Goal: Task Accomplishment & Management: Manage account settings

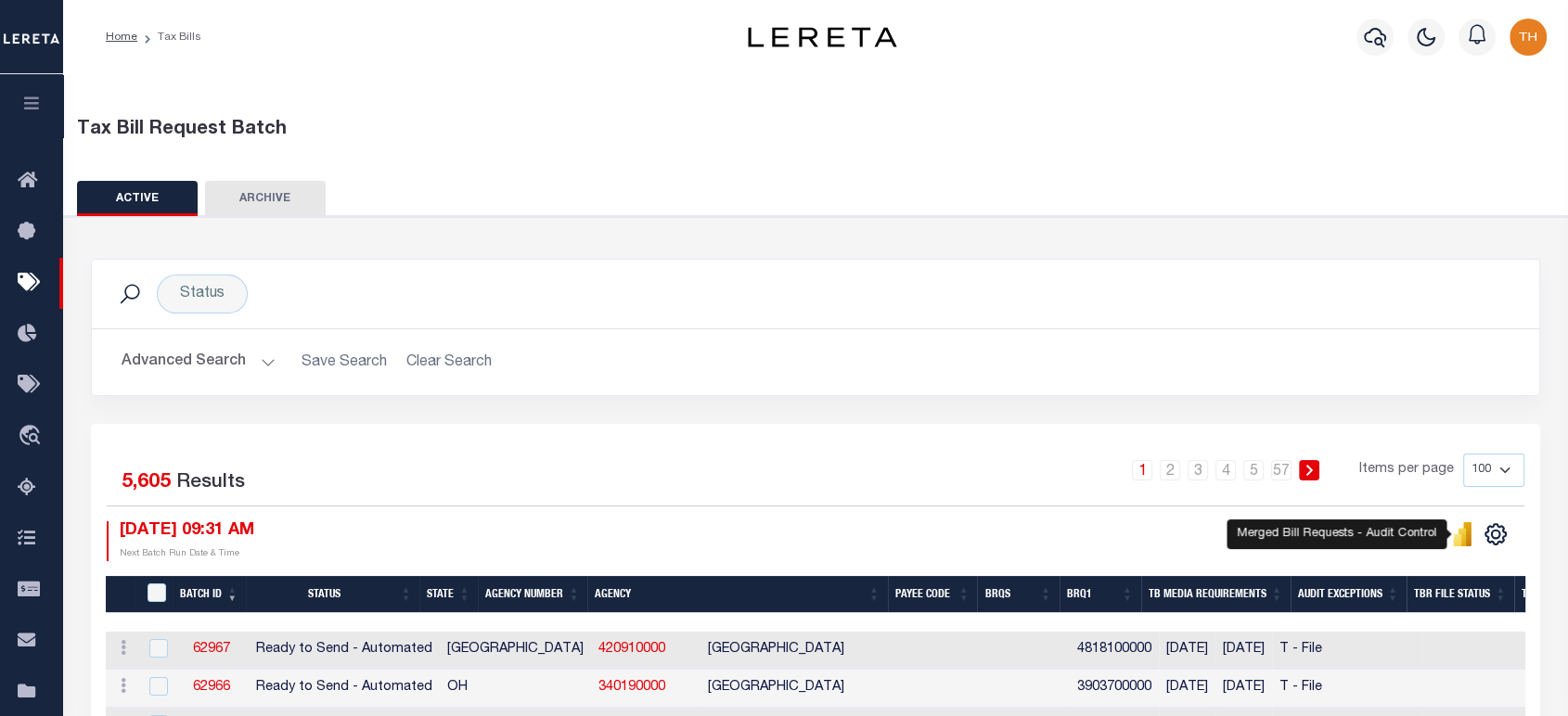
click at [32, 99] on icon "button" at bounding box center [32, 102] width 21 height 16
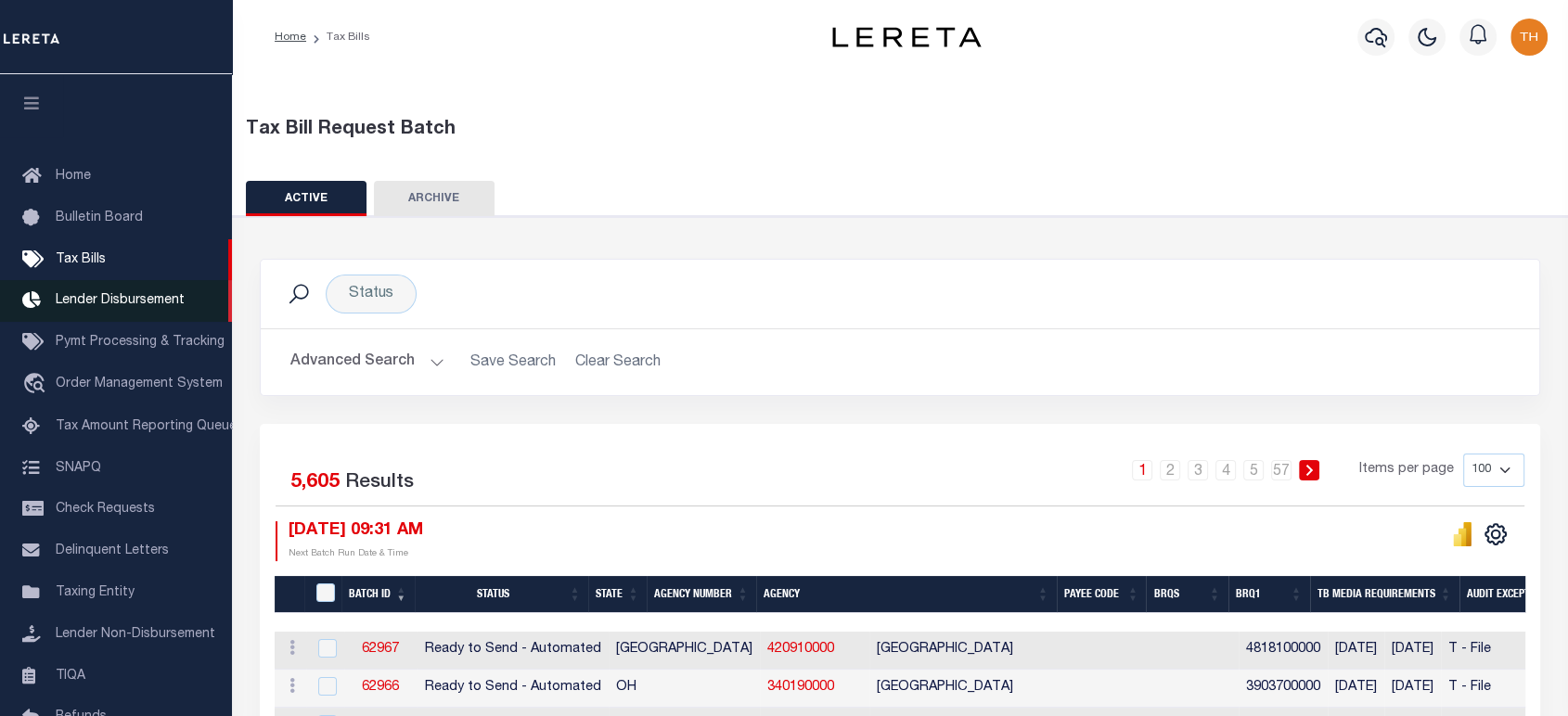
click at [113, 305] on span "Lender Disbursement" at bounding box center [119, 301] width 129 height 13
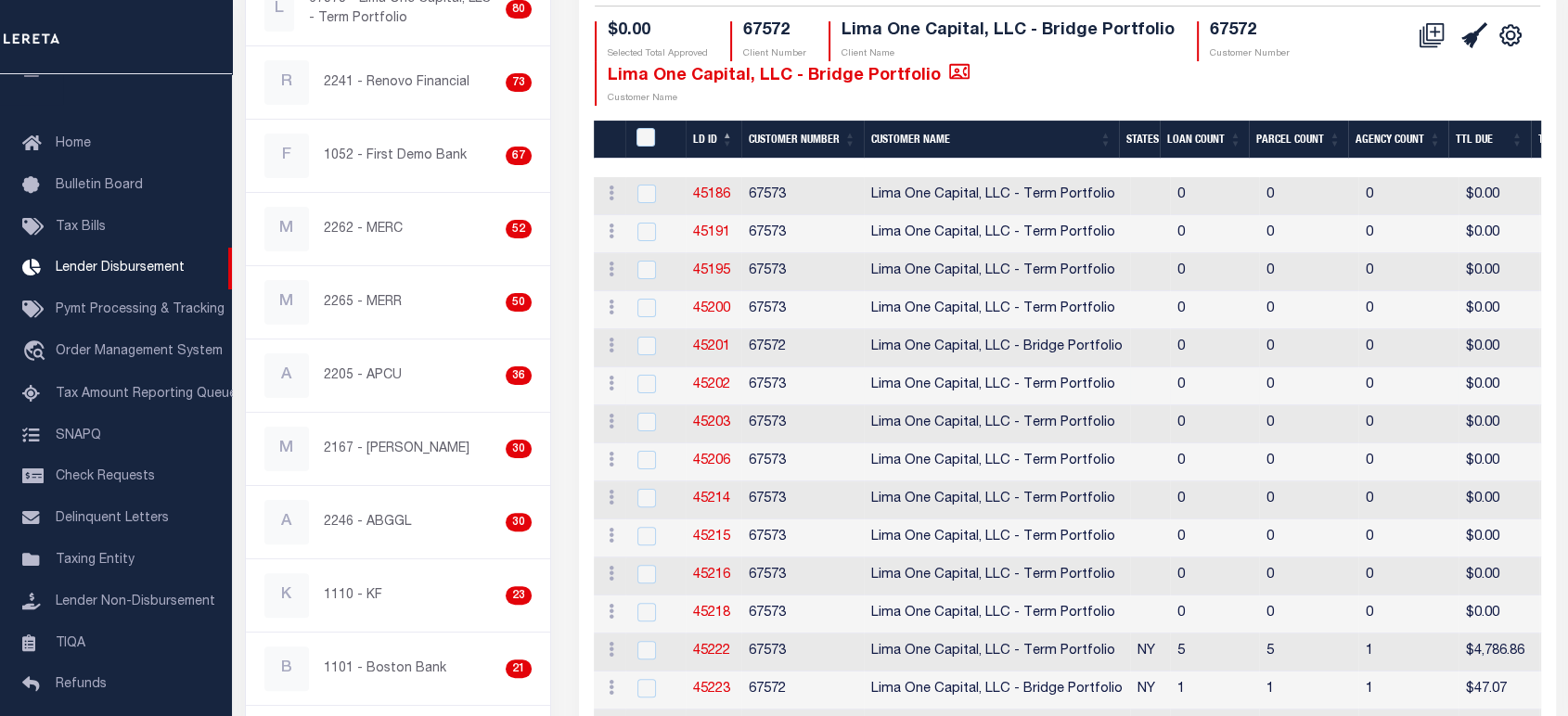
scroll to position [411, 0]
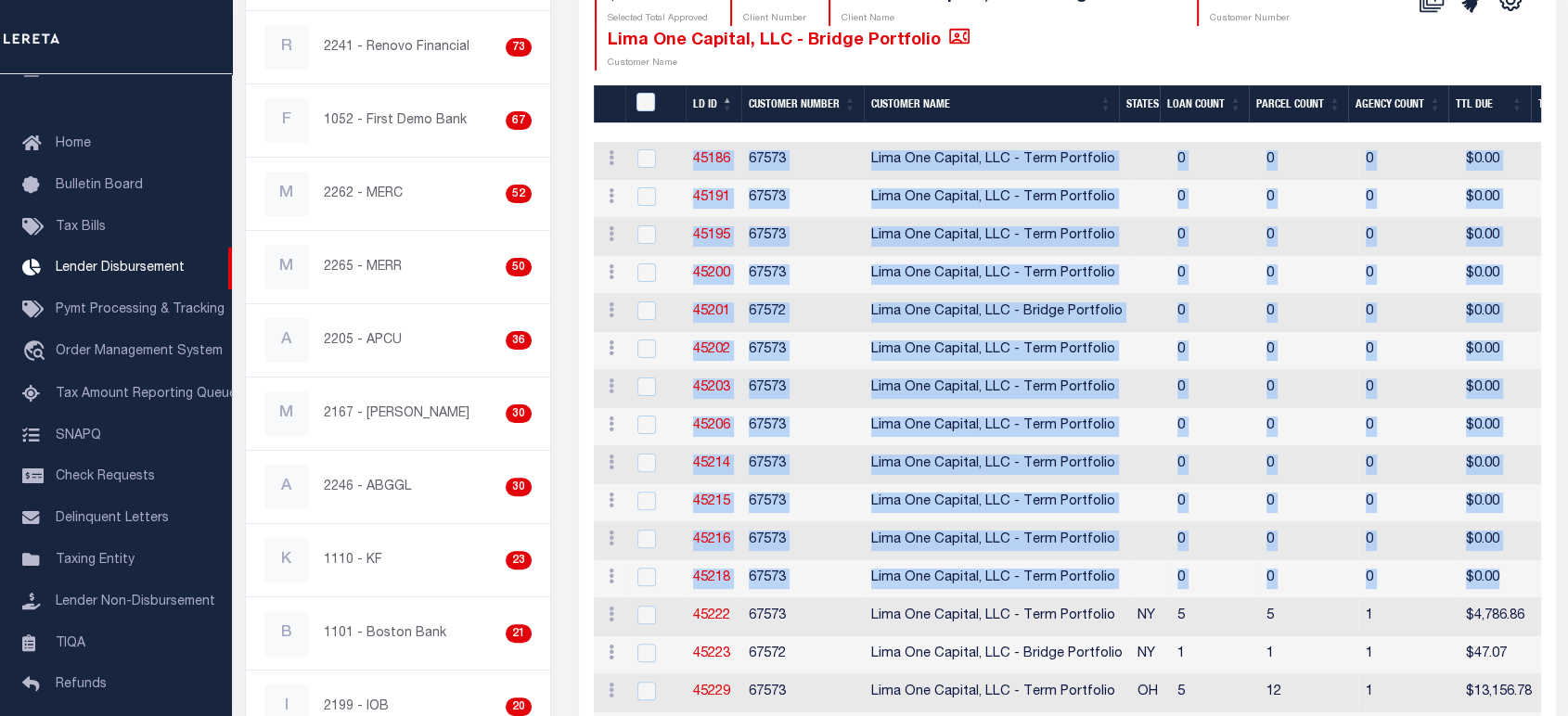
drag, startPoint x: 675, startPoint y: 154, endPoint x: 1496, endPoint y: 580, distance: 924.9
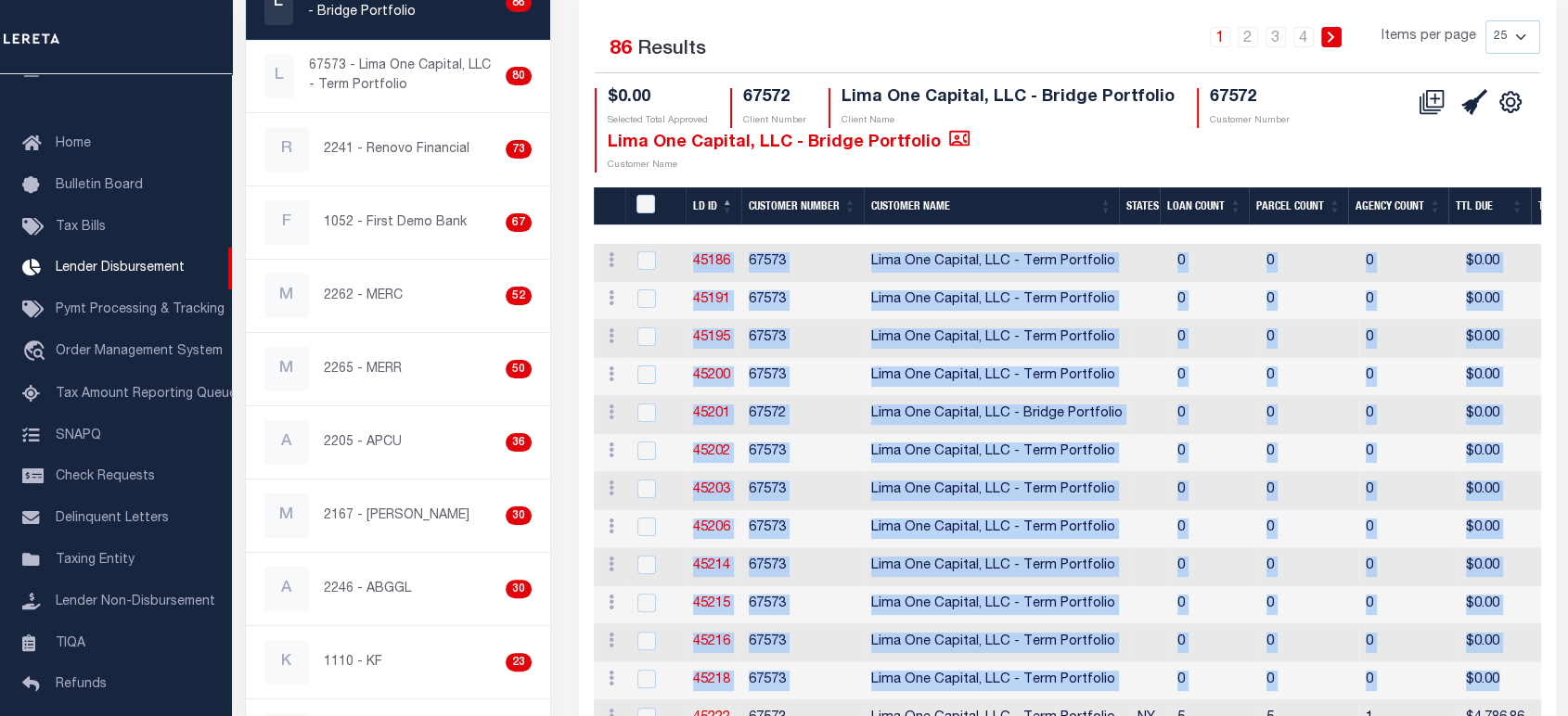
scroll to position [206, 0]
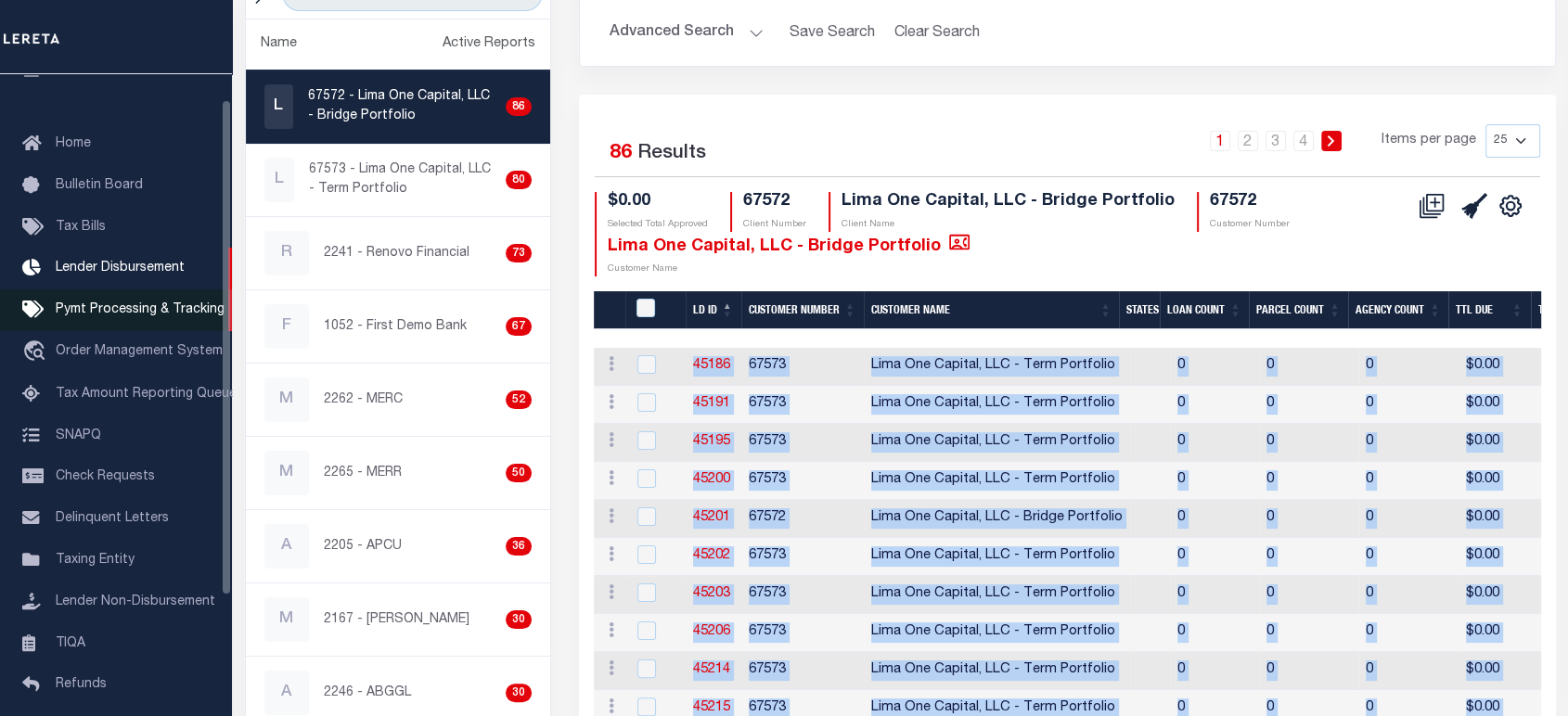
click at [138, 315] on span "Pymt Processing & Tracking" at bounding box center [139, 310] width 169 height 13
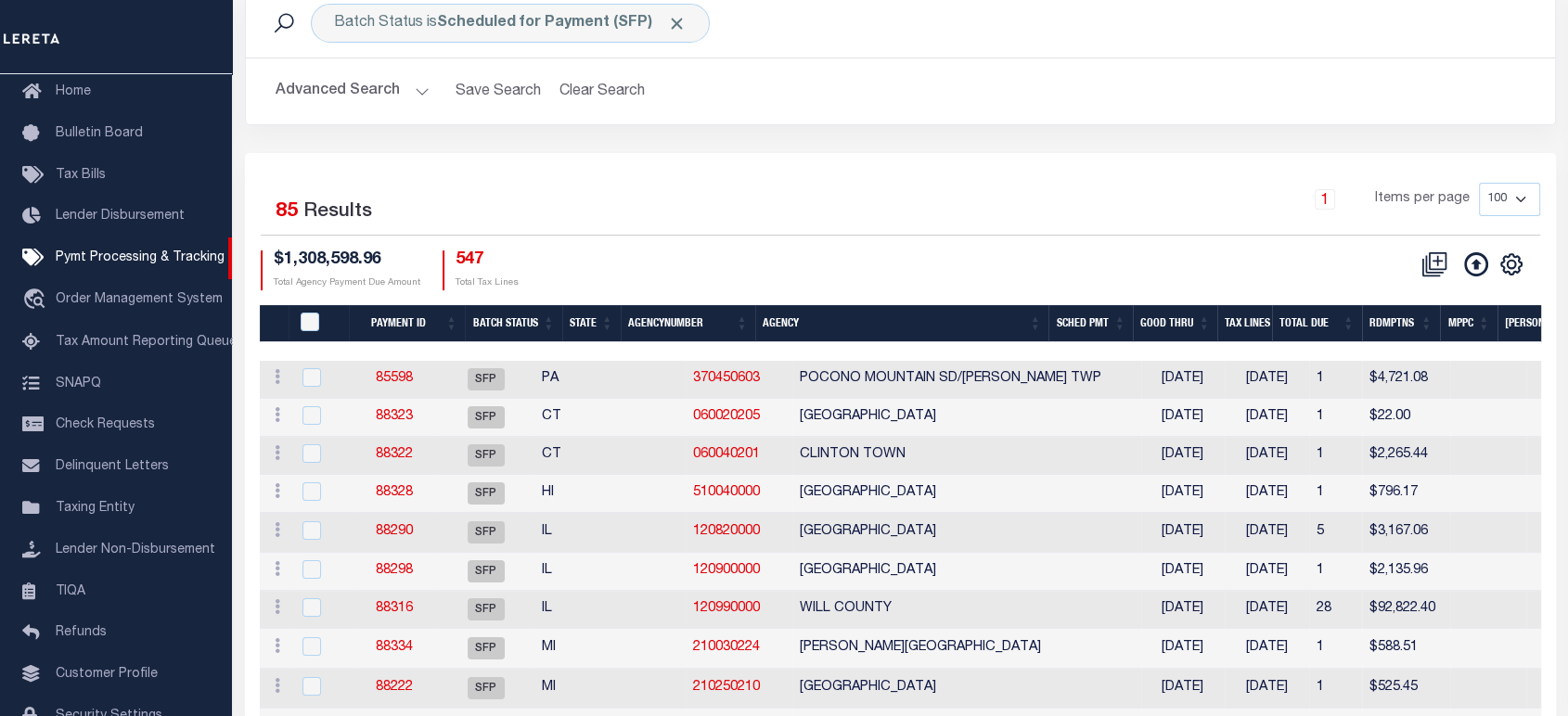
scroll to position [103, 0]
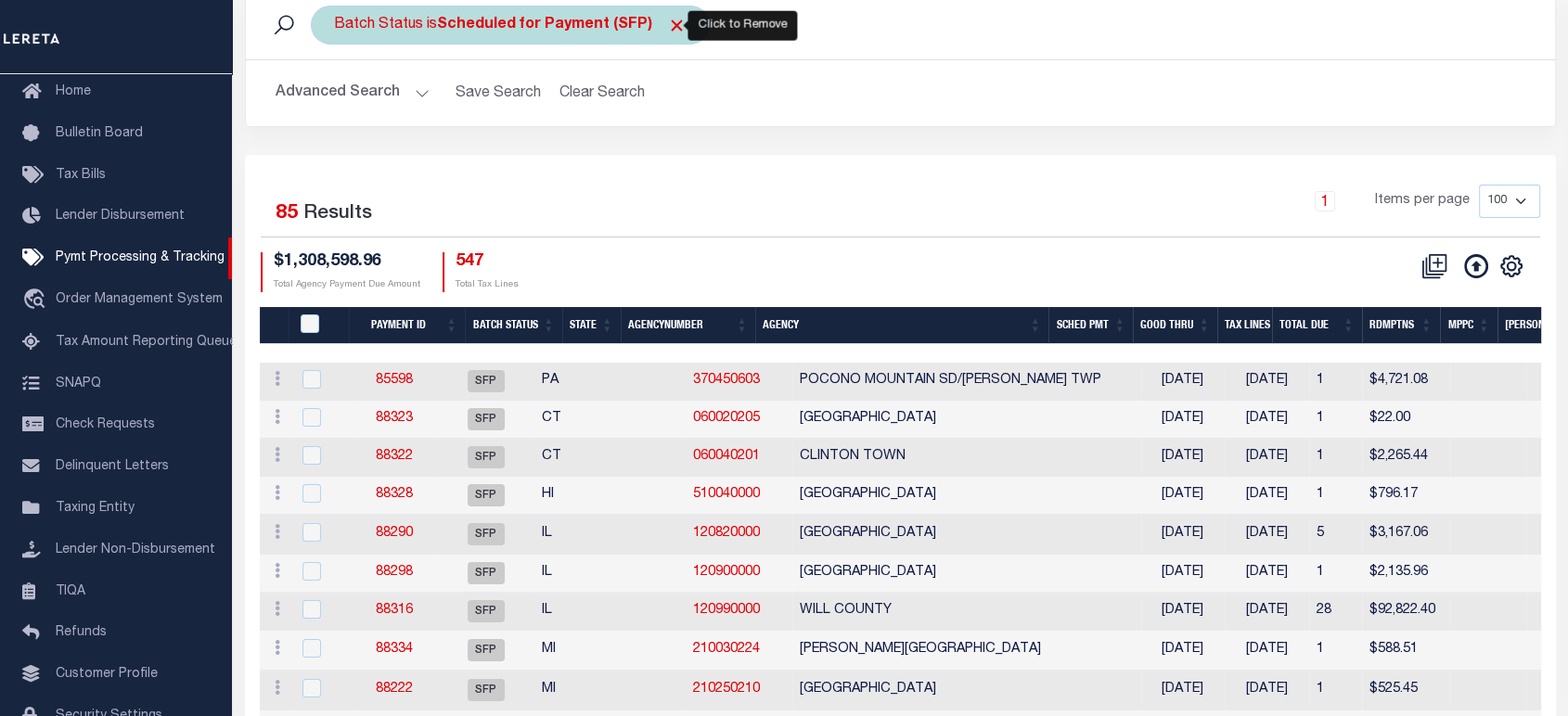
click at [669, 28] on span "Click to Remove" at bounding box center [676, 26] width 19 height 19
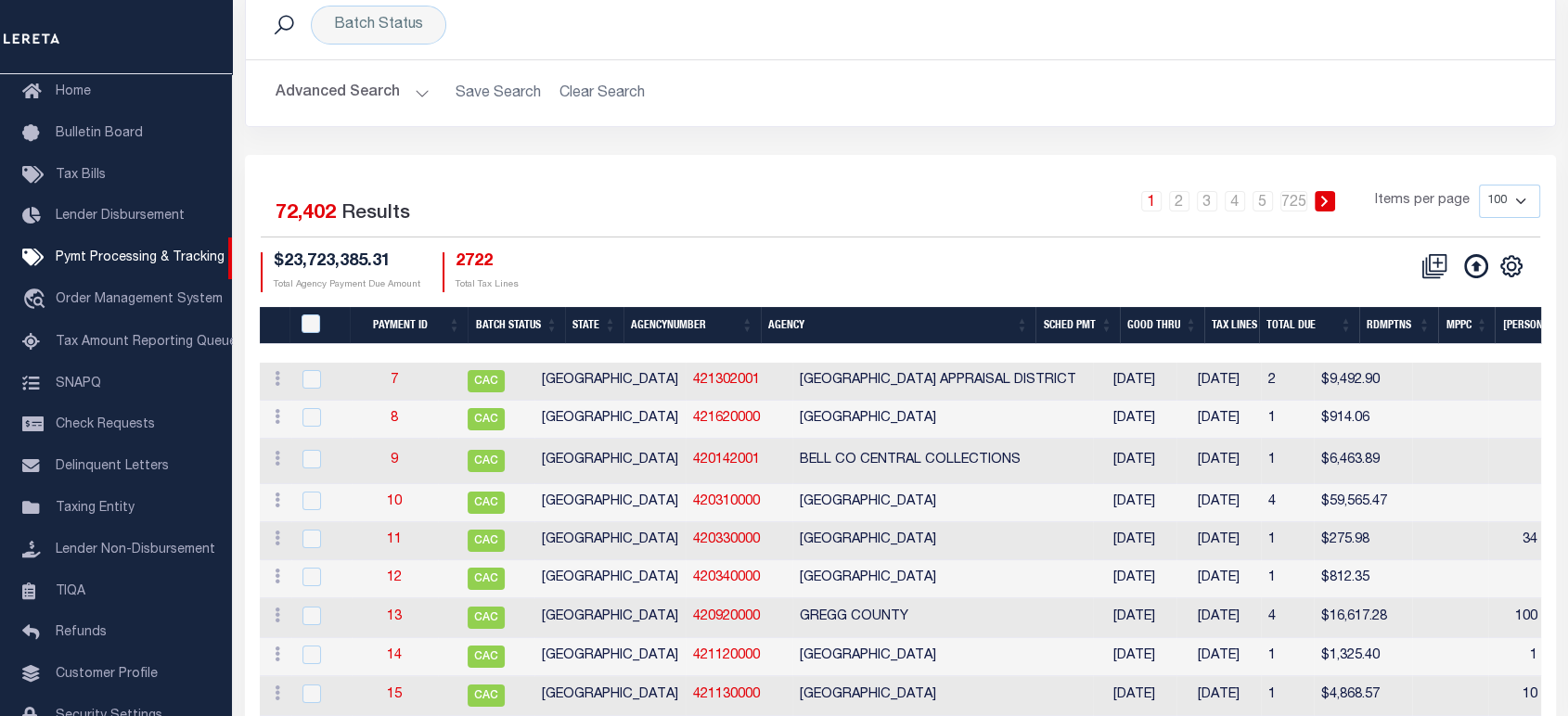
click at [1188, 322] on th "Good Thru" at bounding box center [1161, 326] width 84 height 38
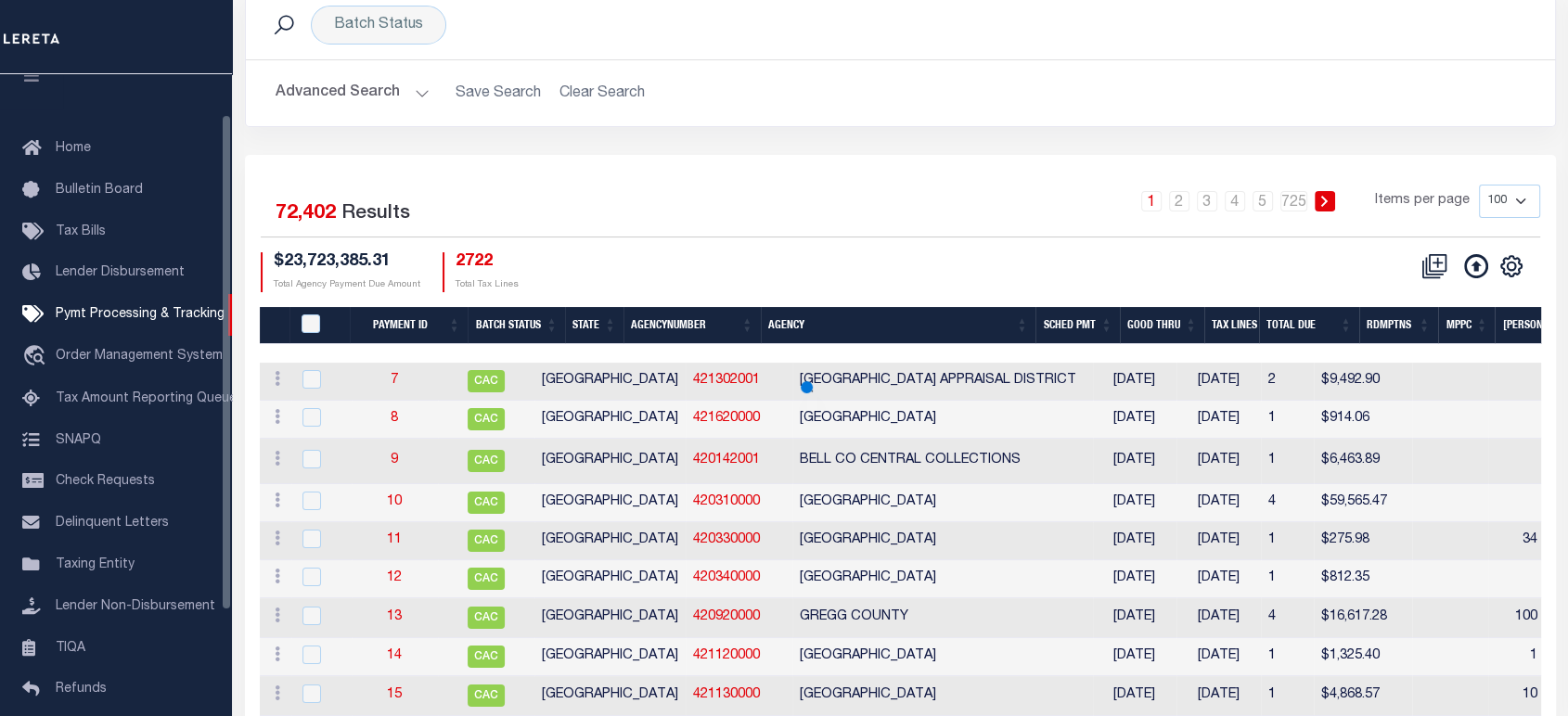
scroll to position [0, 0]
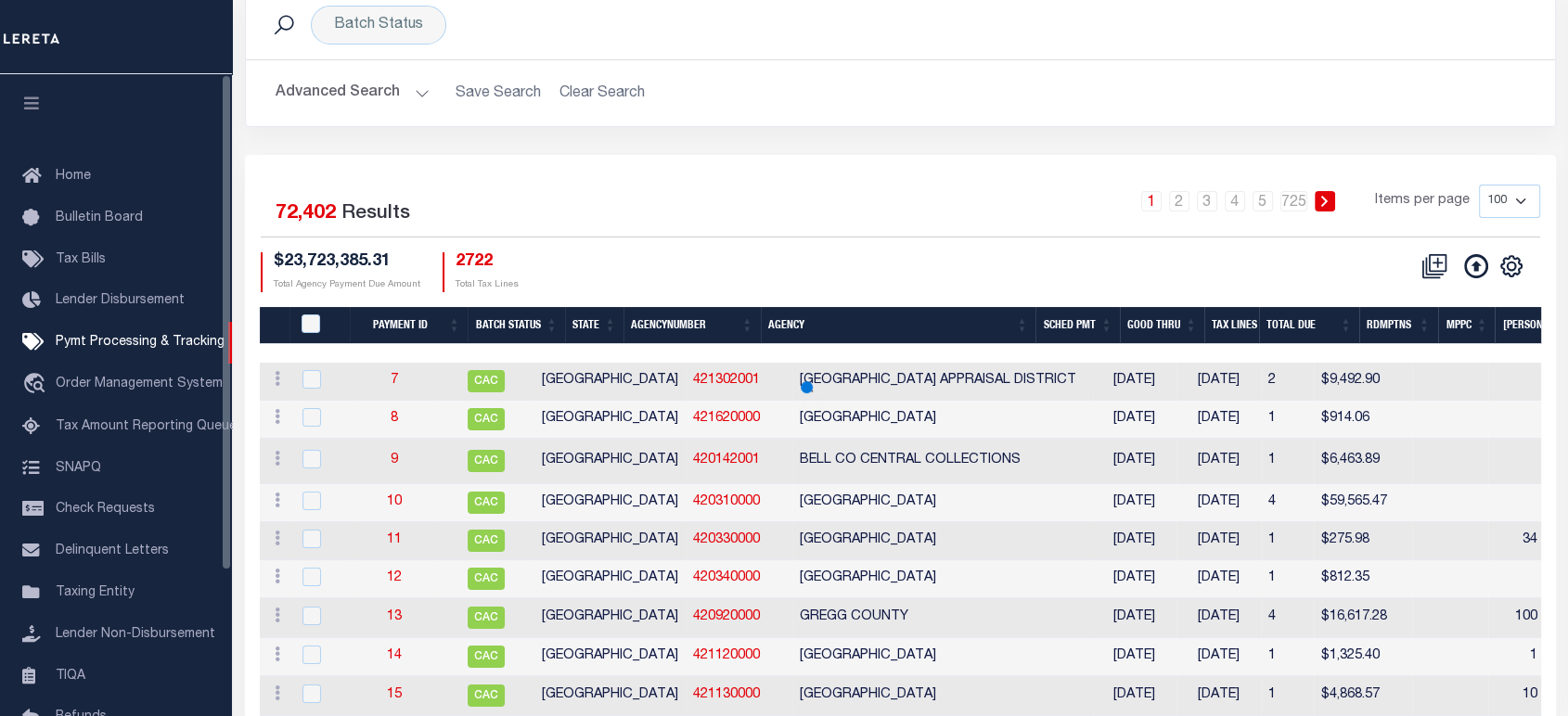
click at [28, 106] on icon "button" at bounding box center [32, 102] width 21 height 16
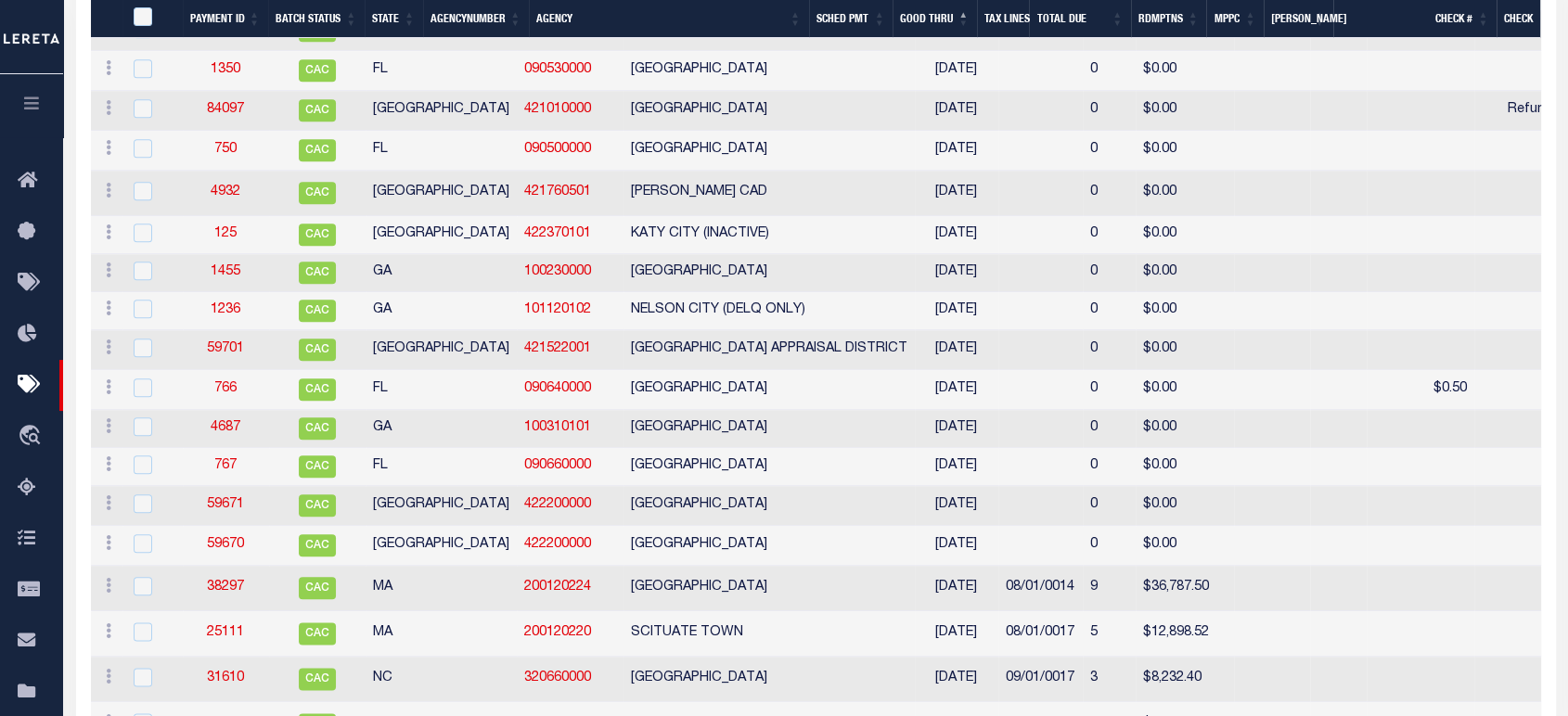
scroll to position [2060, 0]
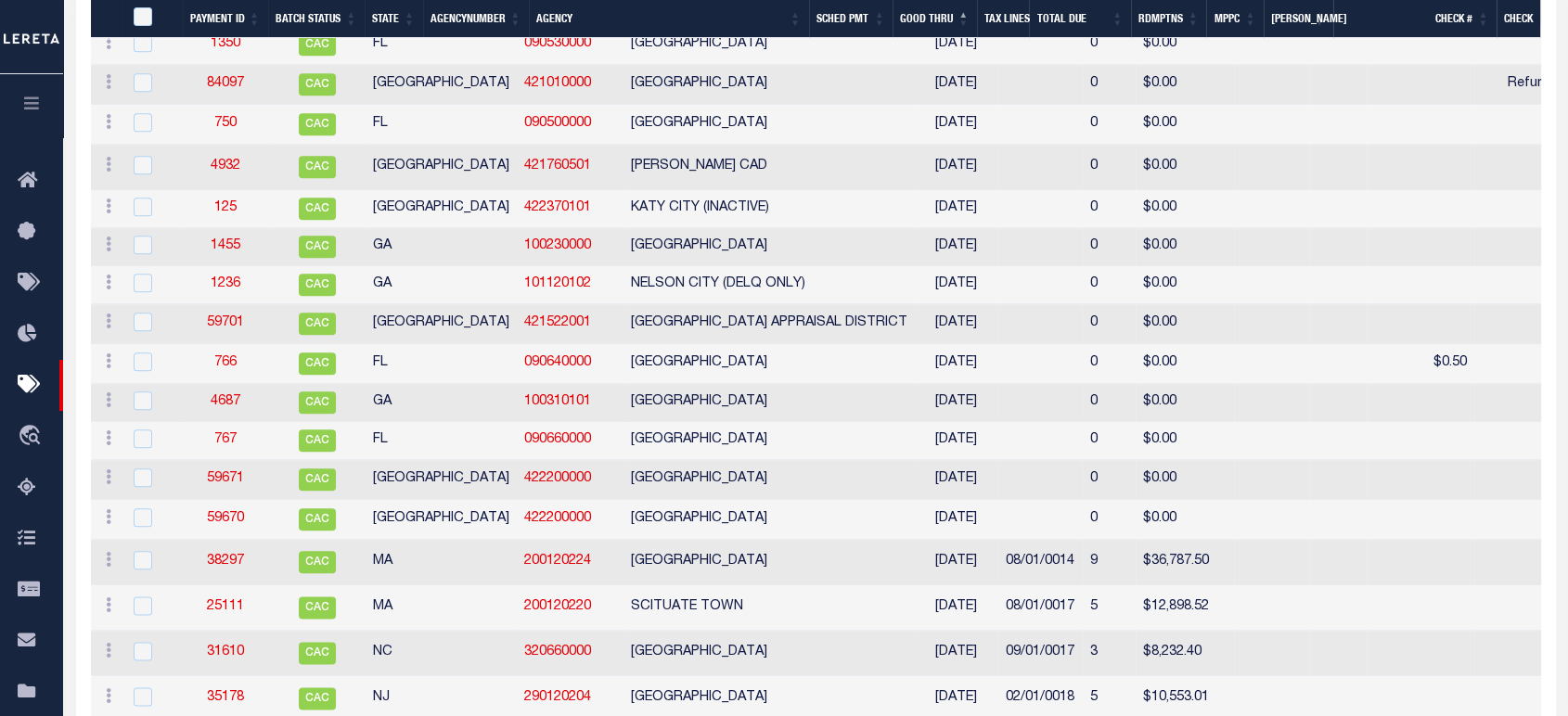
drag, startPoint x: 1086, startPoint y: 554, endPoint x: 583, endPoint y: 391, distance: 528.8
click at [598, 399] on tbody "ACTIONS Delete Batch 69449 CAC OH 340760000 STARK COUNTY 07/18/2023 0 $0.00 $1.…" at bounding box center [1519, 473] width 2857 height 4173
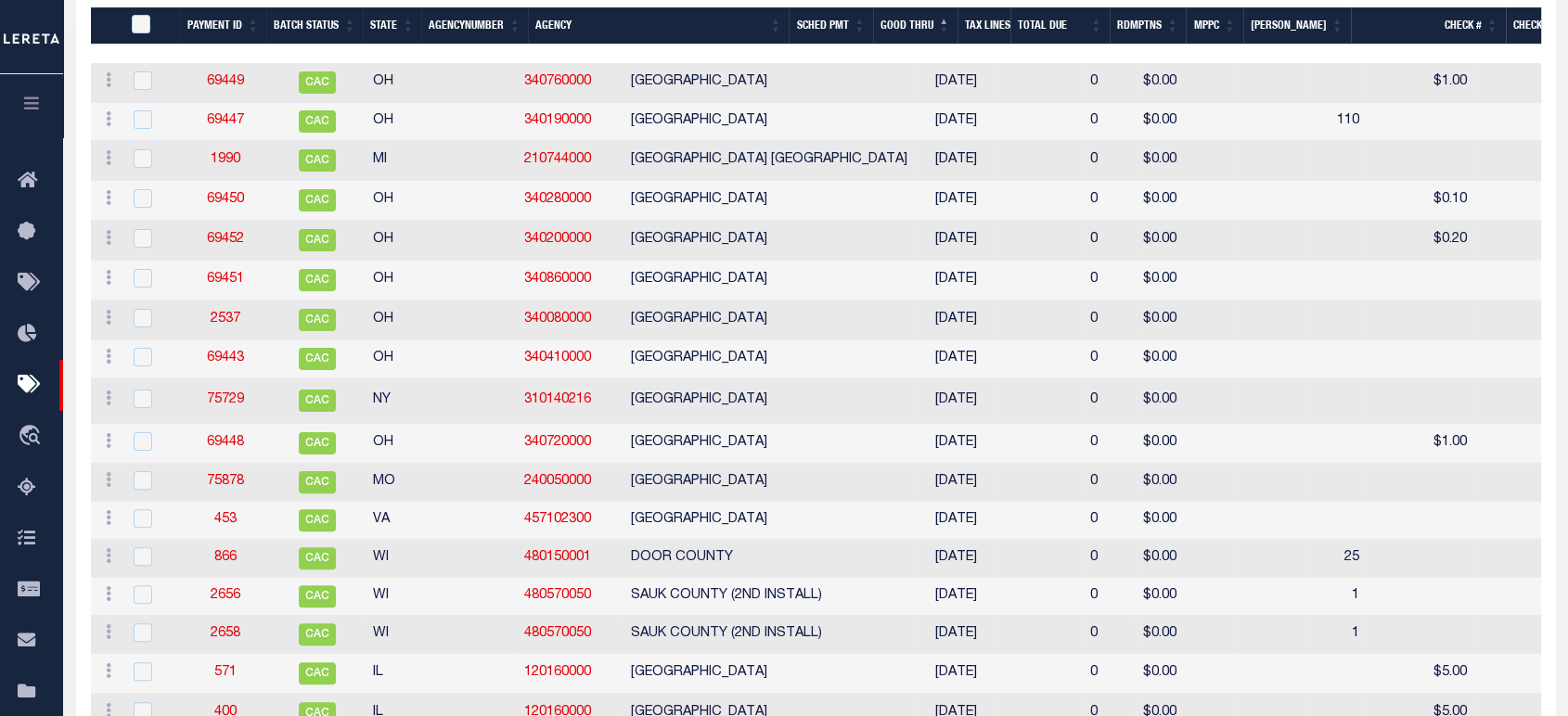
scroll to position [308, 0]
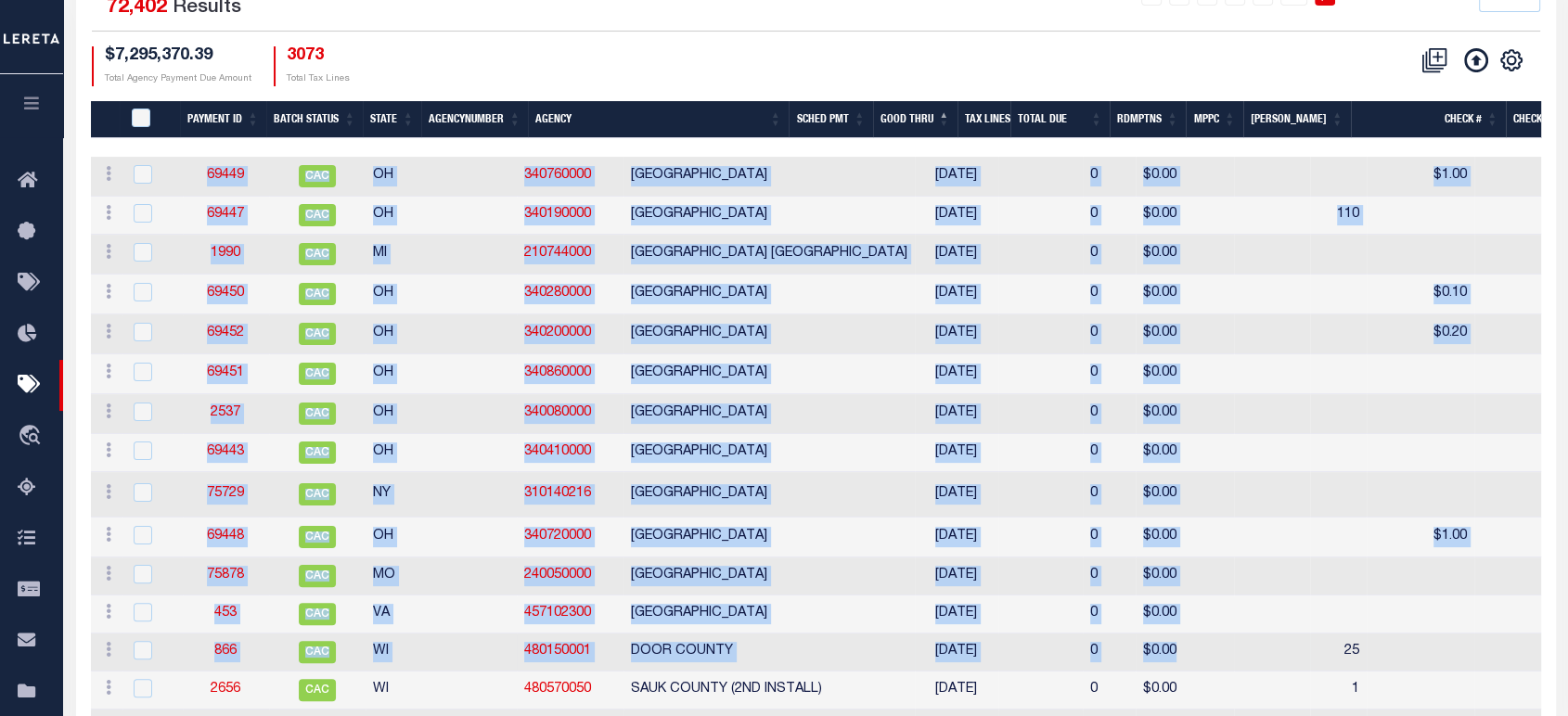
drag, startPoint x: 193, startPoint y: 171, endPoint x: 1076, endPoint y: 642, distance: 1000.8
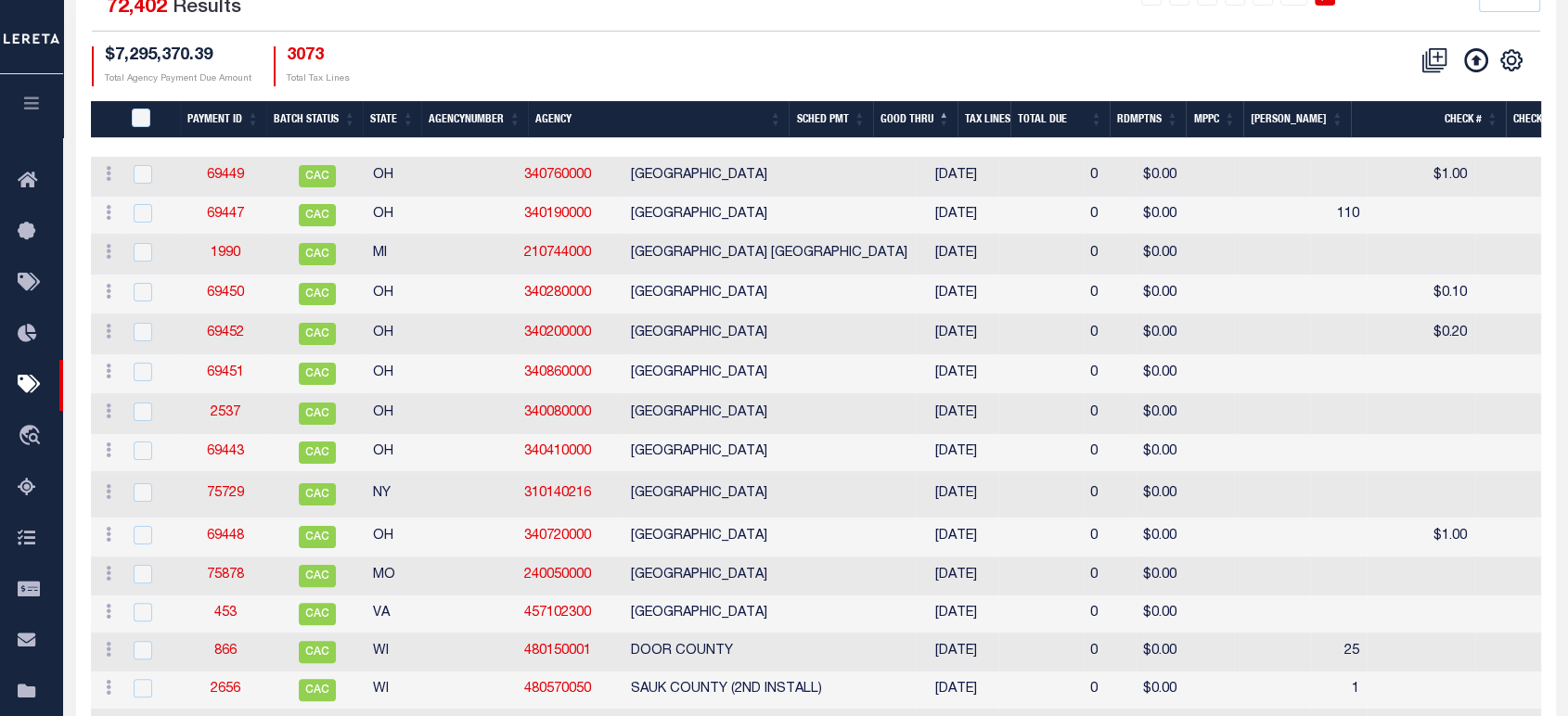
click at [948, 63] on div "CSV Export Selected Print Show Filter Show Search Columns 0: 1: PayeePmtBatchSt…" at bounding box center [1177, 67] width 725 height 40
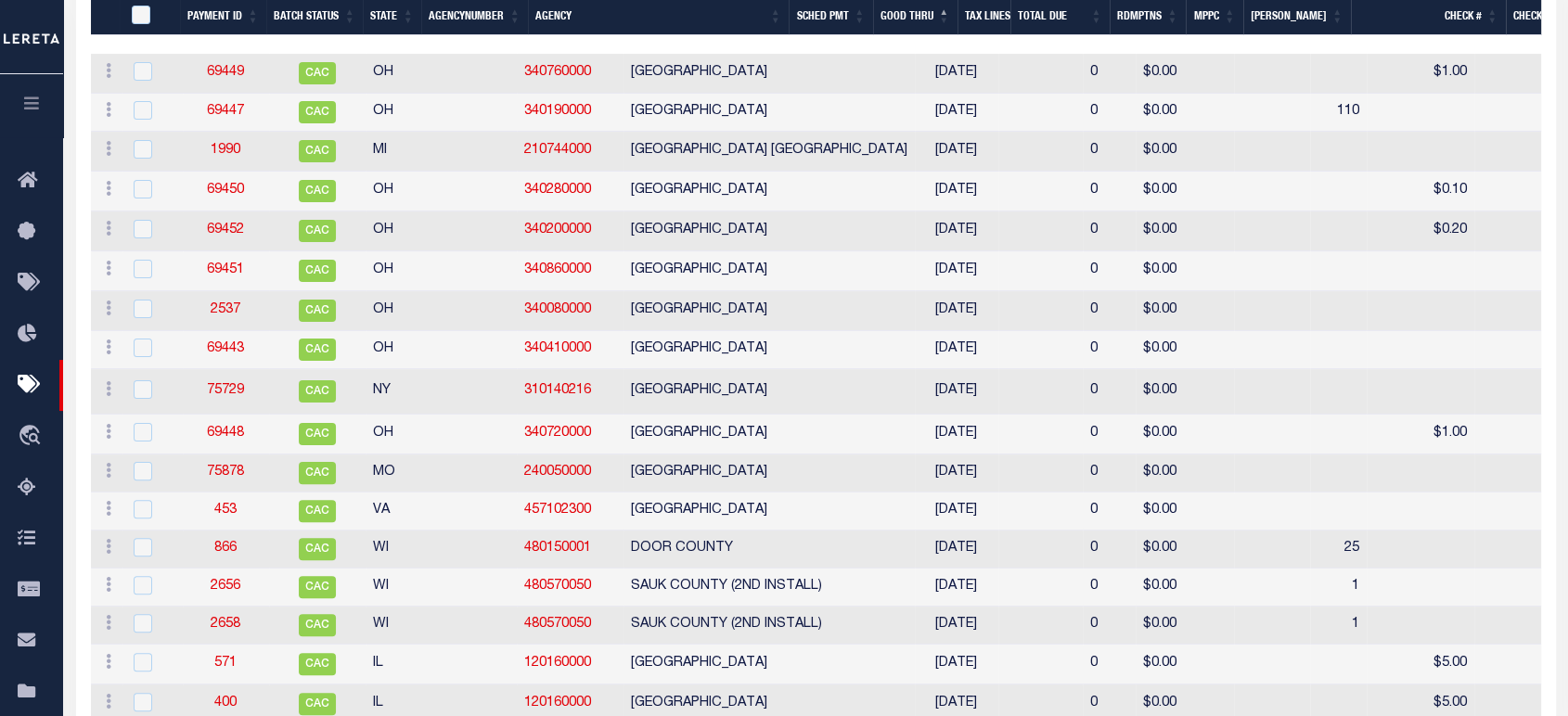
scroll to position [0, 0]
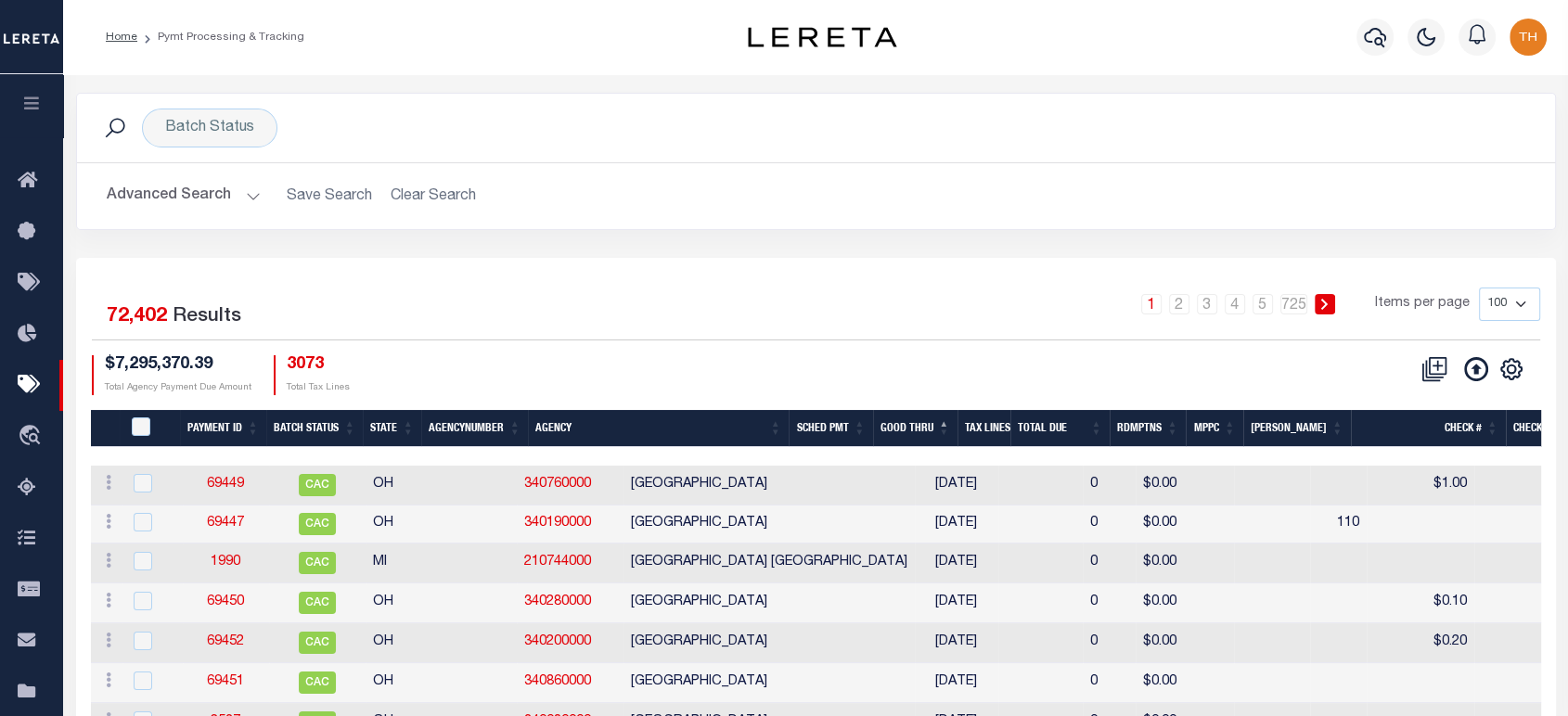
click at [222, 203] on button "Advanced Search" at bounding box center [183, 196] width 154 height 36
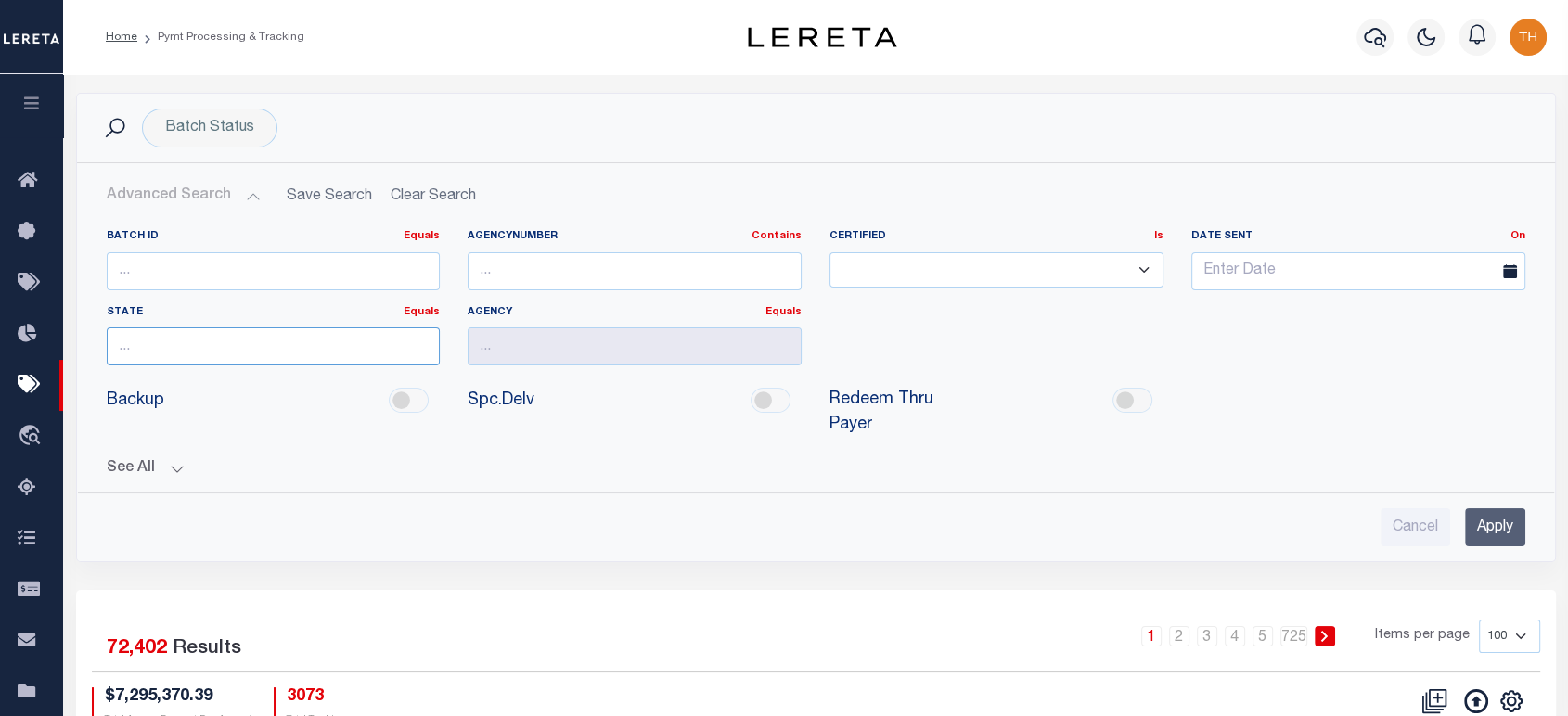
drag, startPoint x: 265, startPoint y: 360, endPoint x: 279, endPoint y: 349, distance: 17.8
click at [266, 359] on input "text" at bounding box center [274, 347] width 334 height 38
click at [279, 349] on input "text" at bounding box center [274, 347] width 334 height 38
click at [289, 371] on div "MI" at bounding box center [273, 380] width 332 height 30
type input "MI"
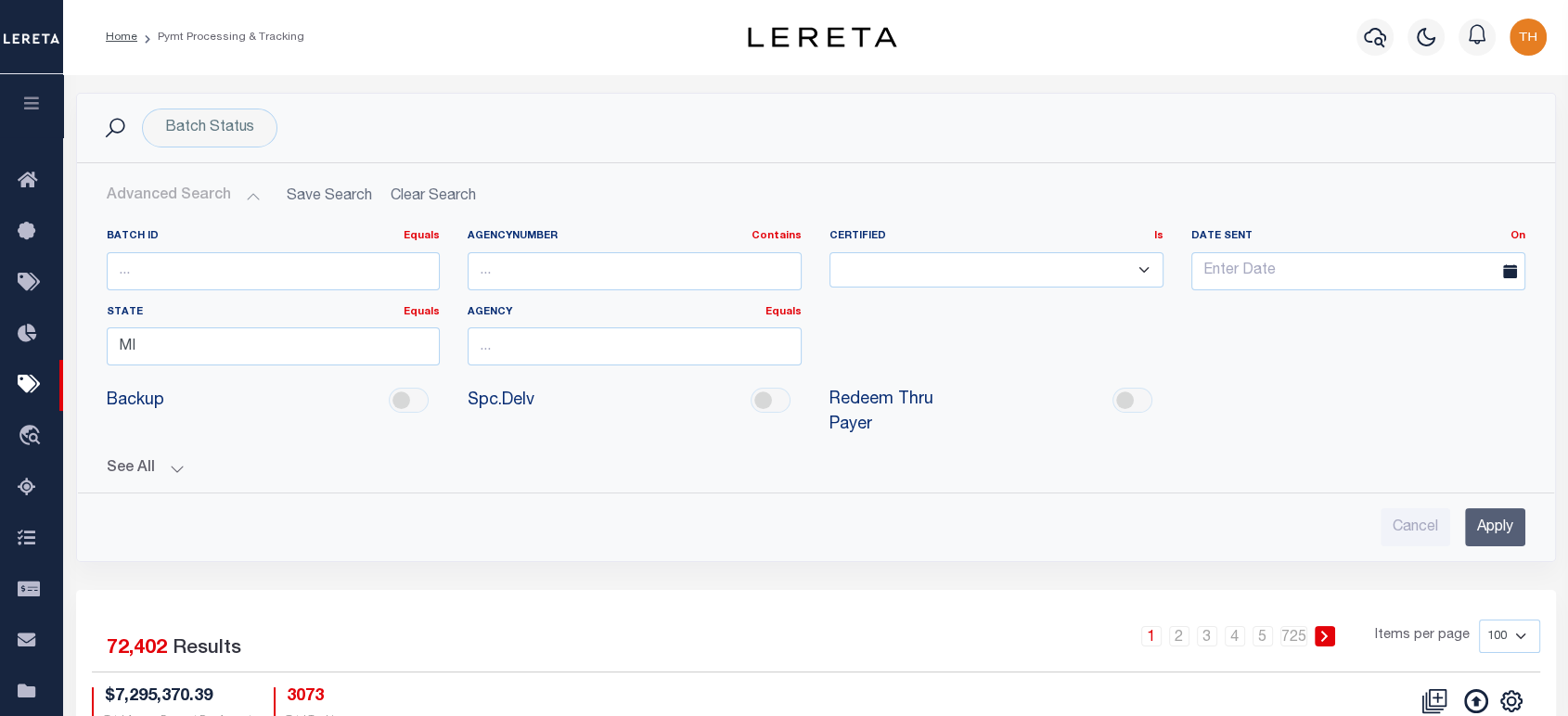
click at [1479, 525] on input "Apply" at bounding box center [1494, 527] width 60 height 38
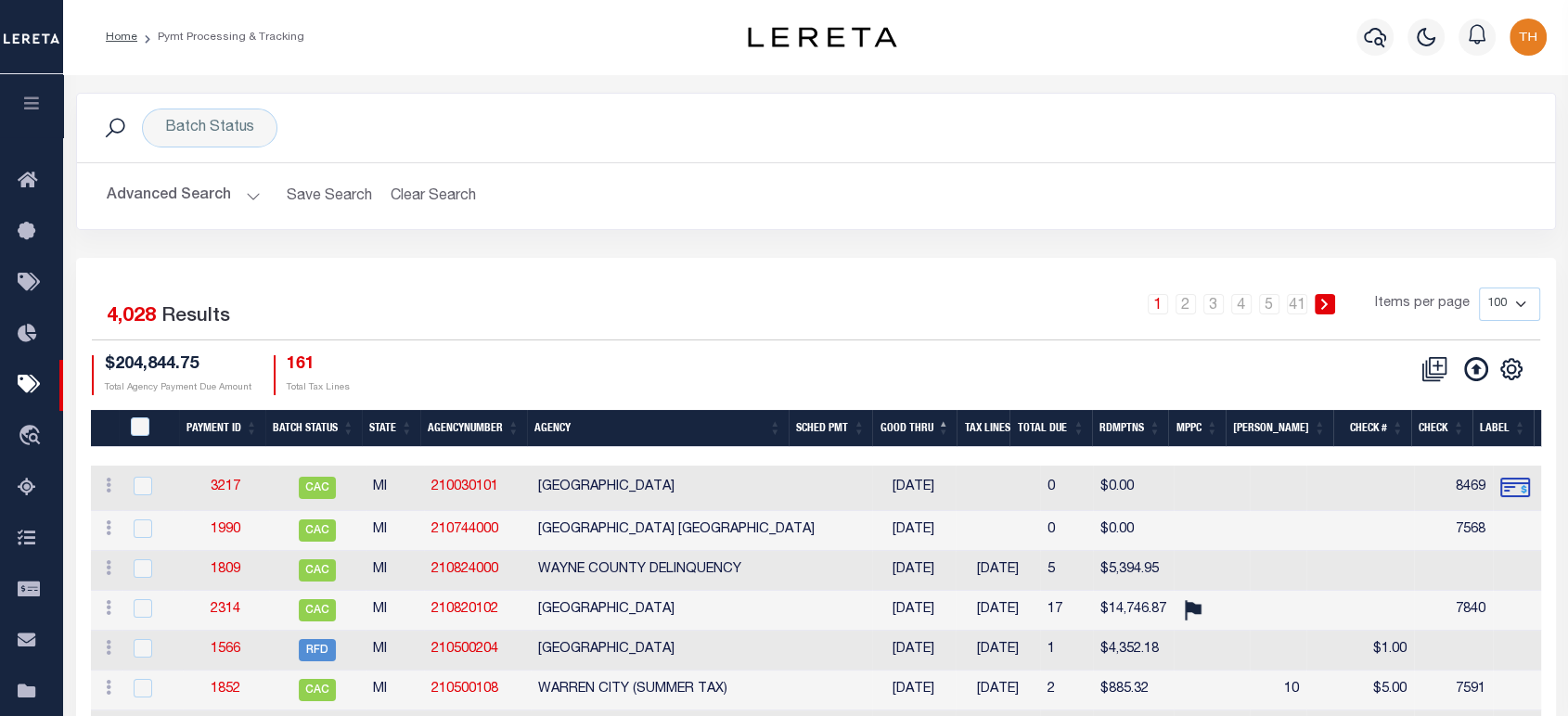
click at [230, 183] on button "Advanced Search" at bounding box center [183, 196] width 154 height 36
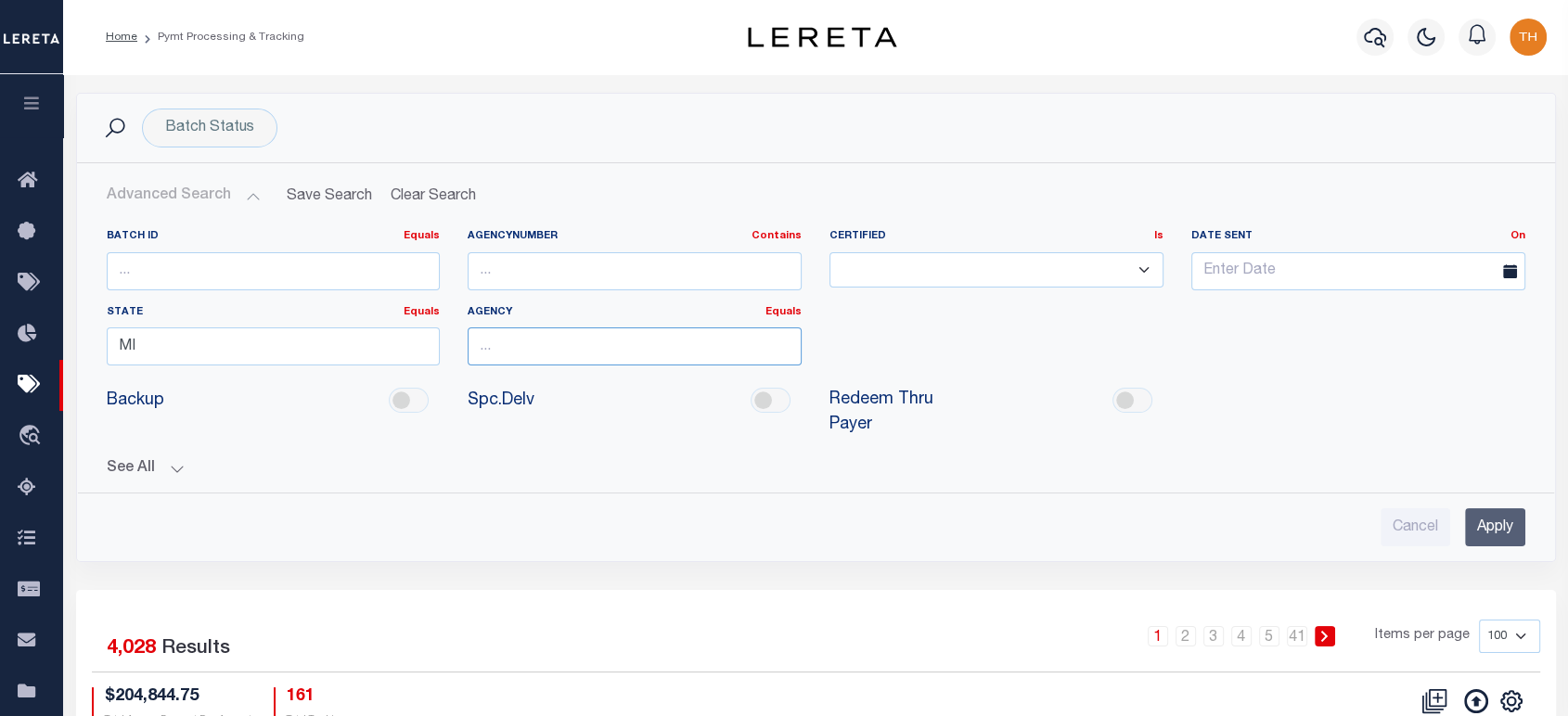
click at [528, 352] on input "text" at bounding box center [635, 347] width 334 height 38
paste input "WEBBER TOWNSHIP"
type input "WEBBER TOWNSHIP"
click at [1476, 533] on input "Apply" at bounding box center [1494, 527] width 60 height 38
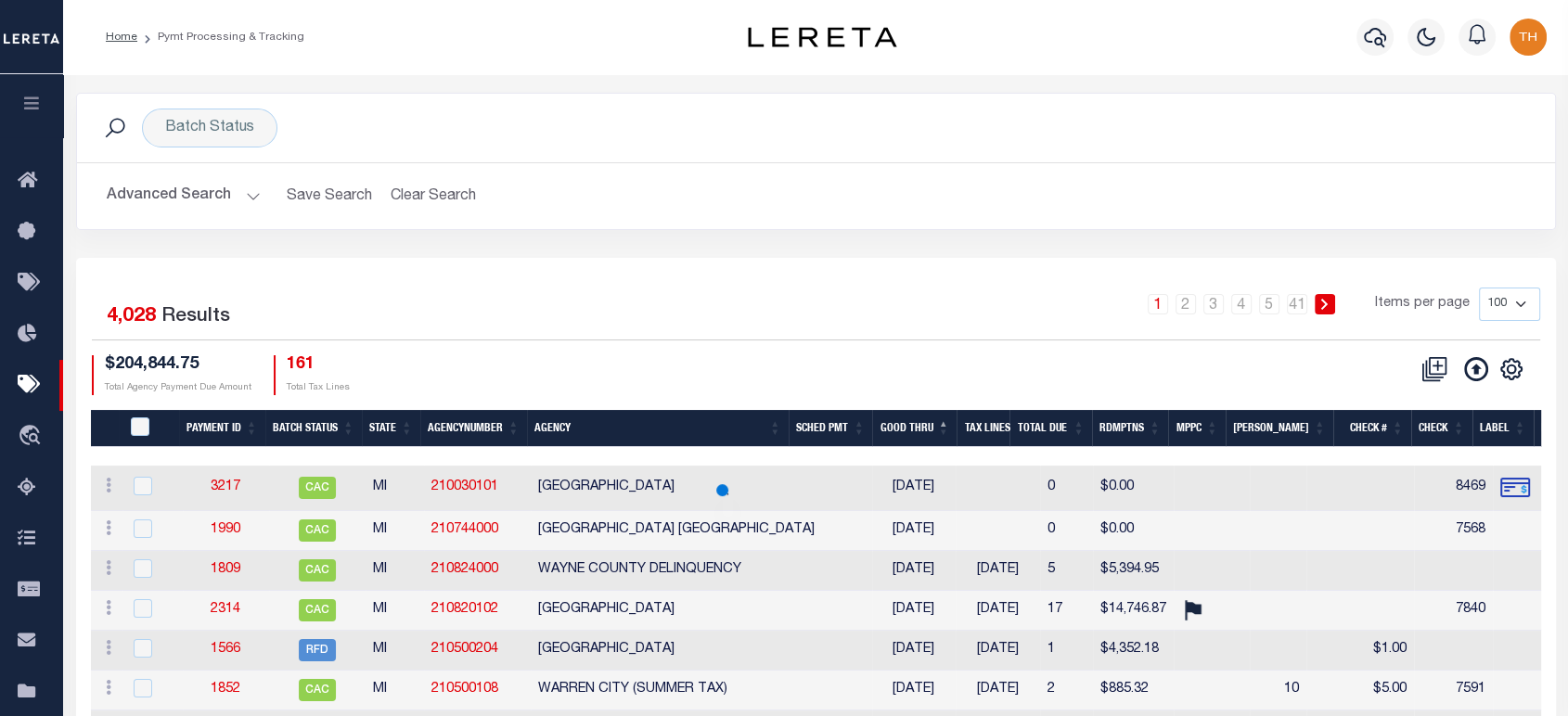
click at [209, 198] on button "Advanced Search" at bounding box center [183, 196] width 154 height 36
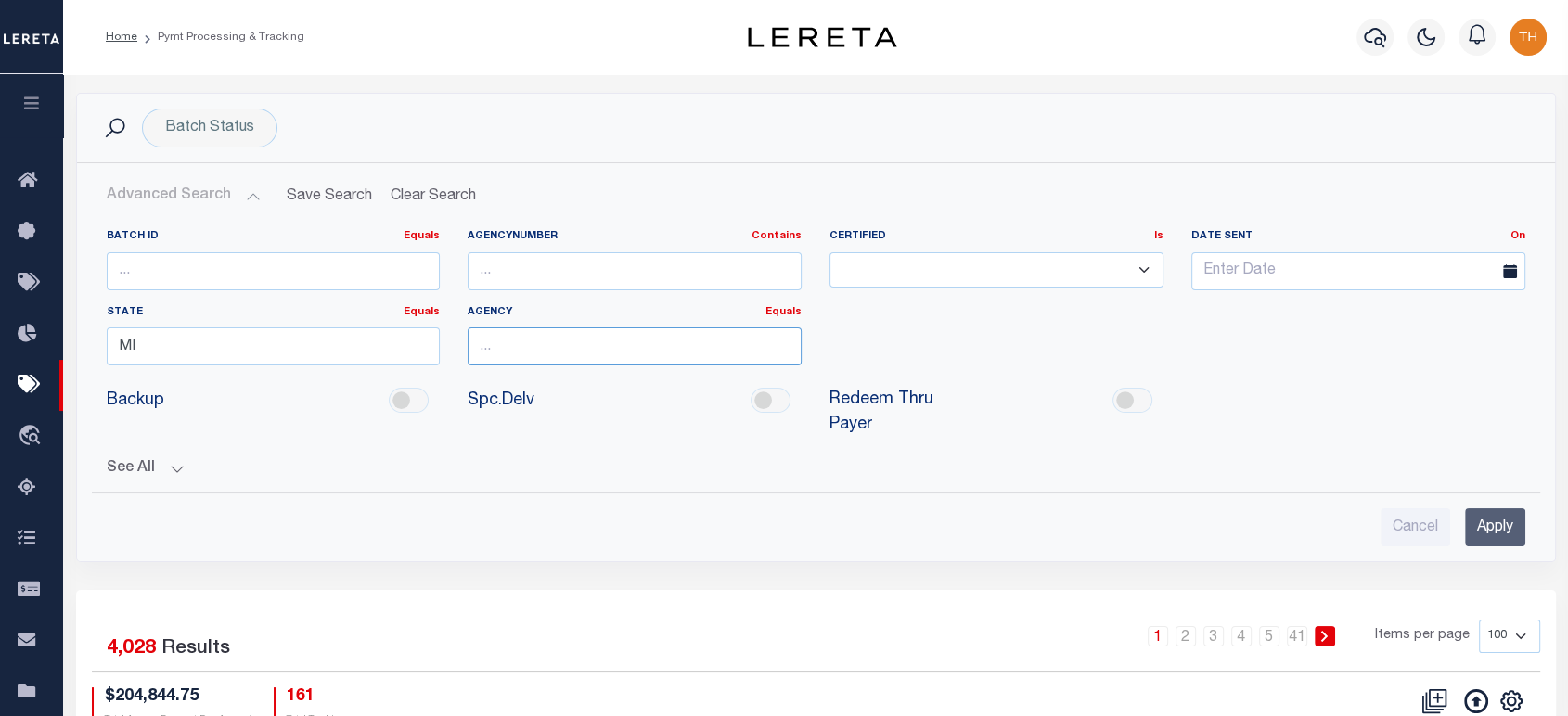
click at [575, 351] on input "text" at bounding box center [635, 347] width 334 height 38
paste input "WEBBER TOWNSHIP"
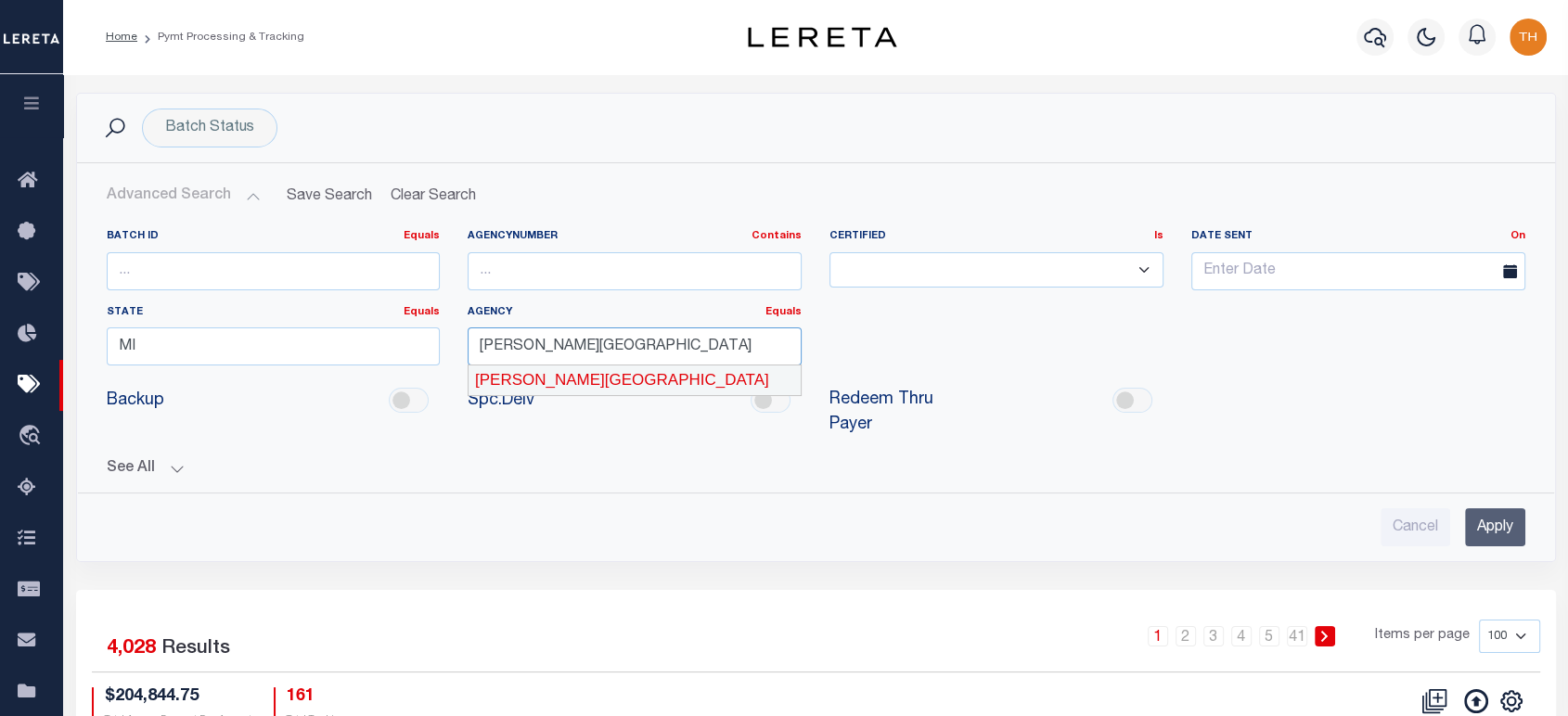
click at [631, 371] on div "WEBBER TOWNSHIP" at bounding box center [635, 380] width 332 height 30
type input "WEBBER TOWNSHIP"
click at [1517, 539] on input "Apply" at bounding box center [1494, 527] width 60 height 38
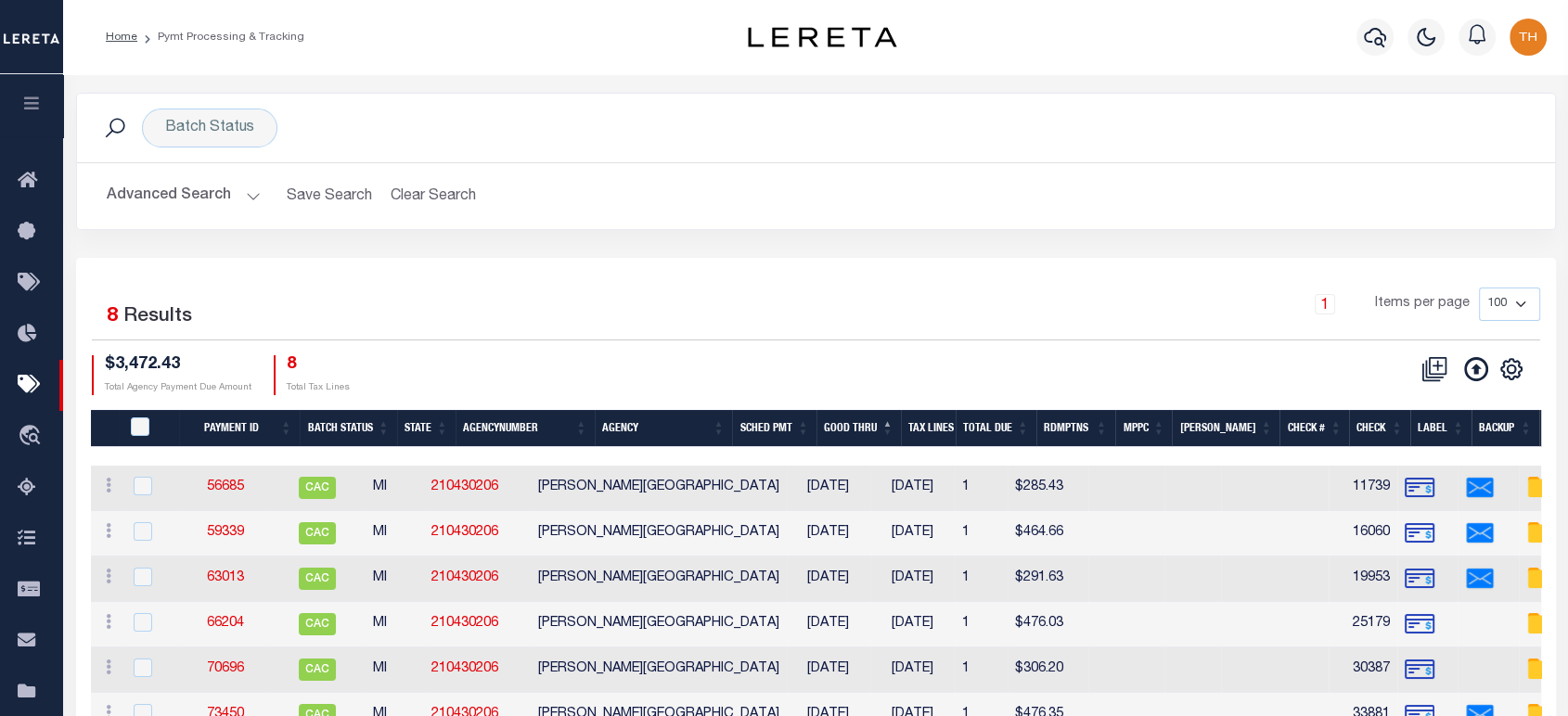
click at [183, 184] on button "Advanced Search" at bounding box center [183, 196] width 154 height 36
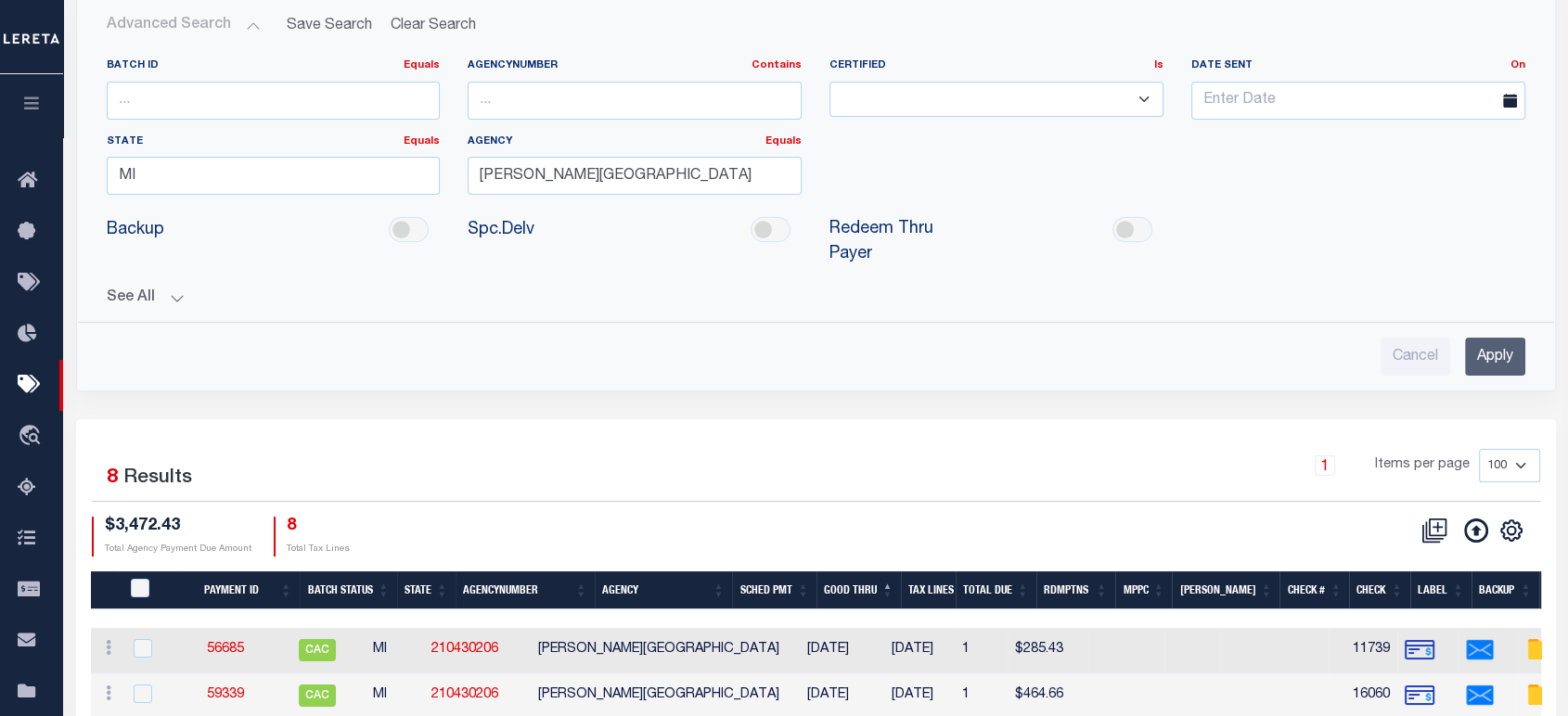
scroll to position [206, 0]
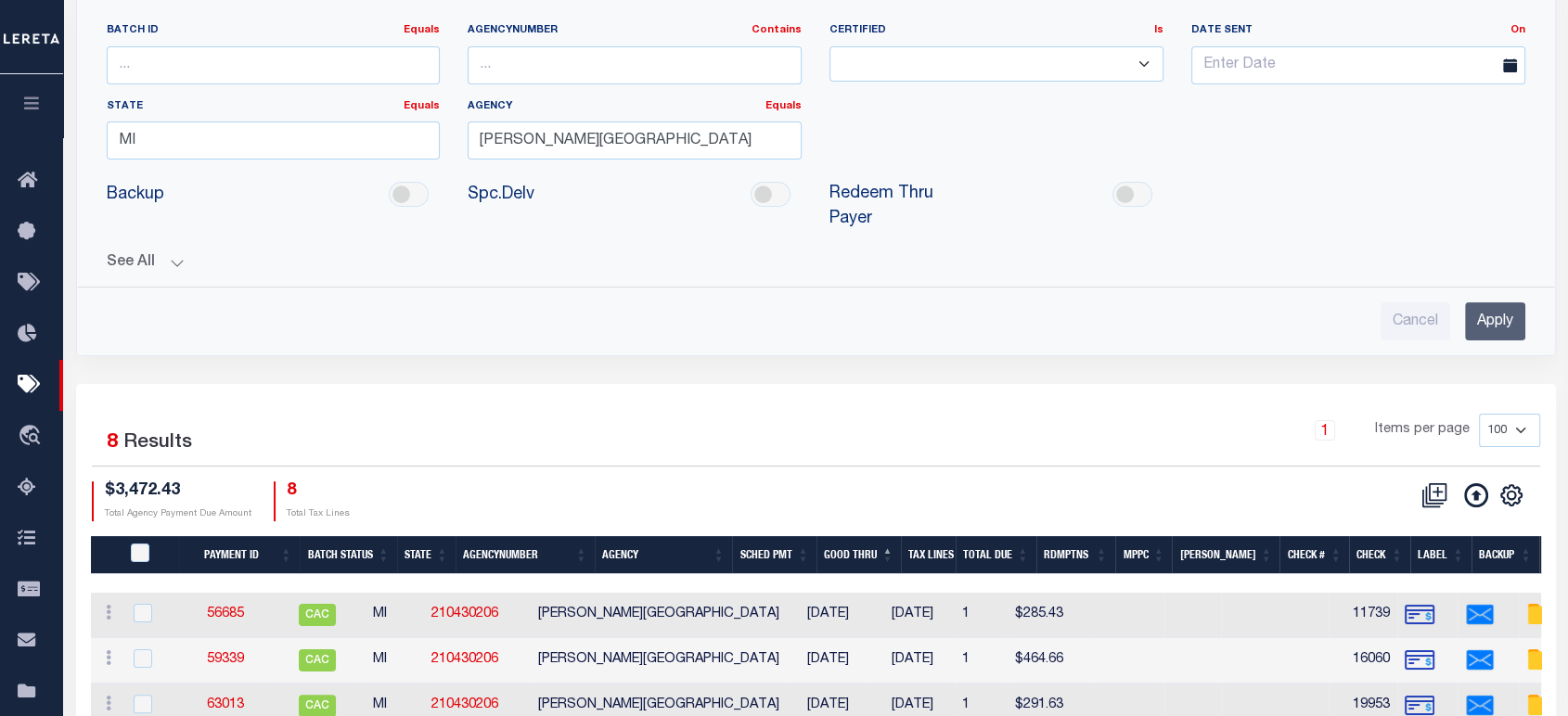
click at [157, 263] on button "See All" at bounding box center [816, 263] width 1418 height 17
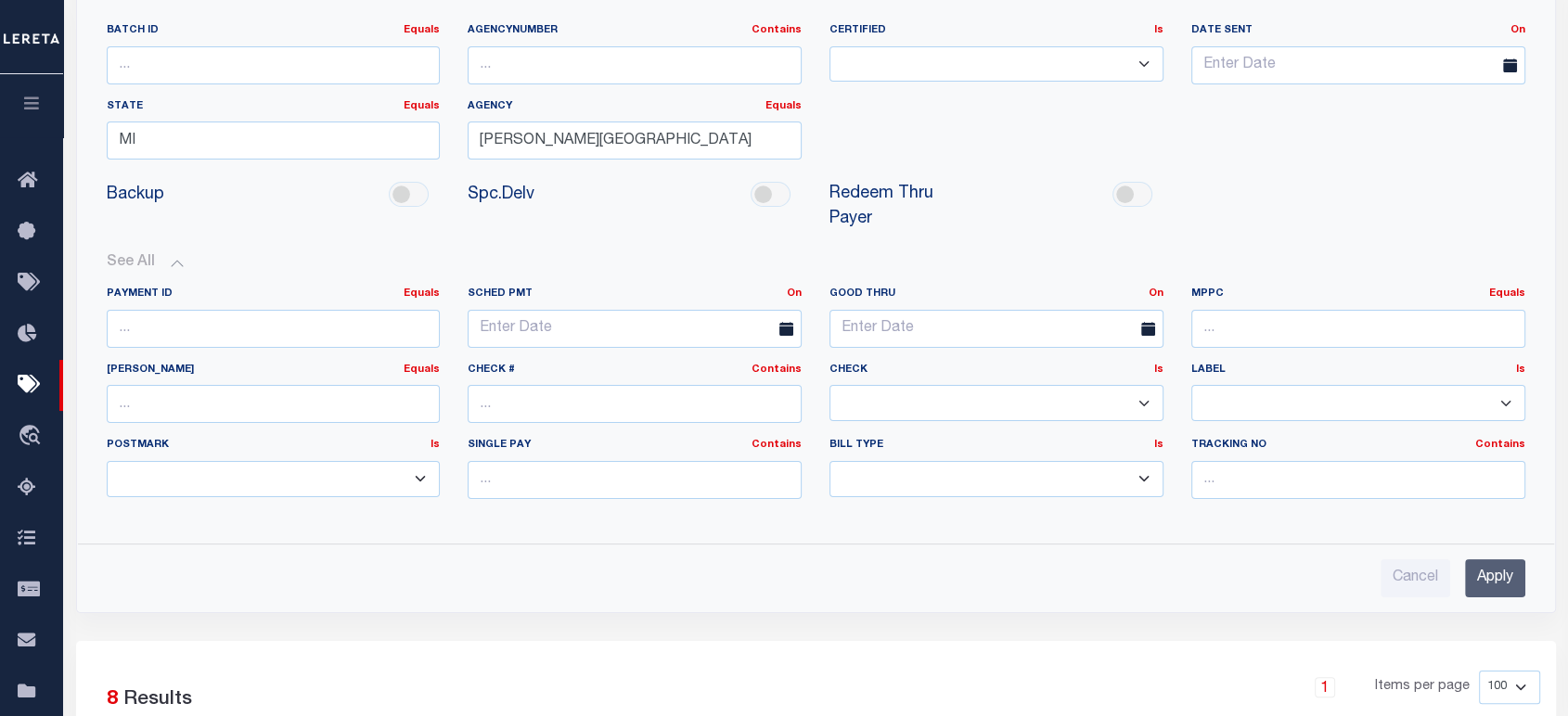
click at [1489, 588] on input "Apply" at bounding box center [1494, 579] width 60 height 38
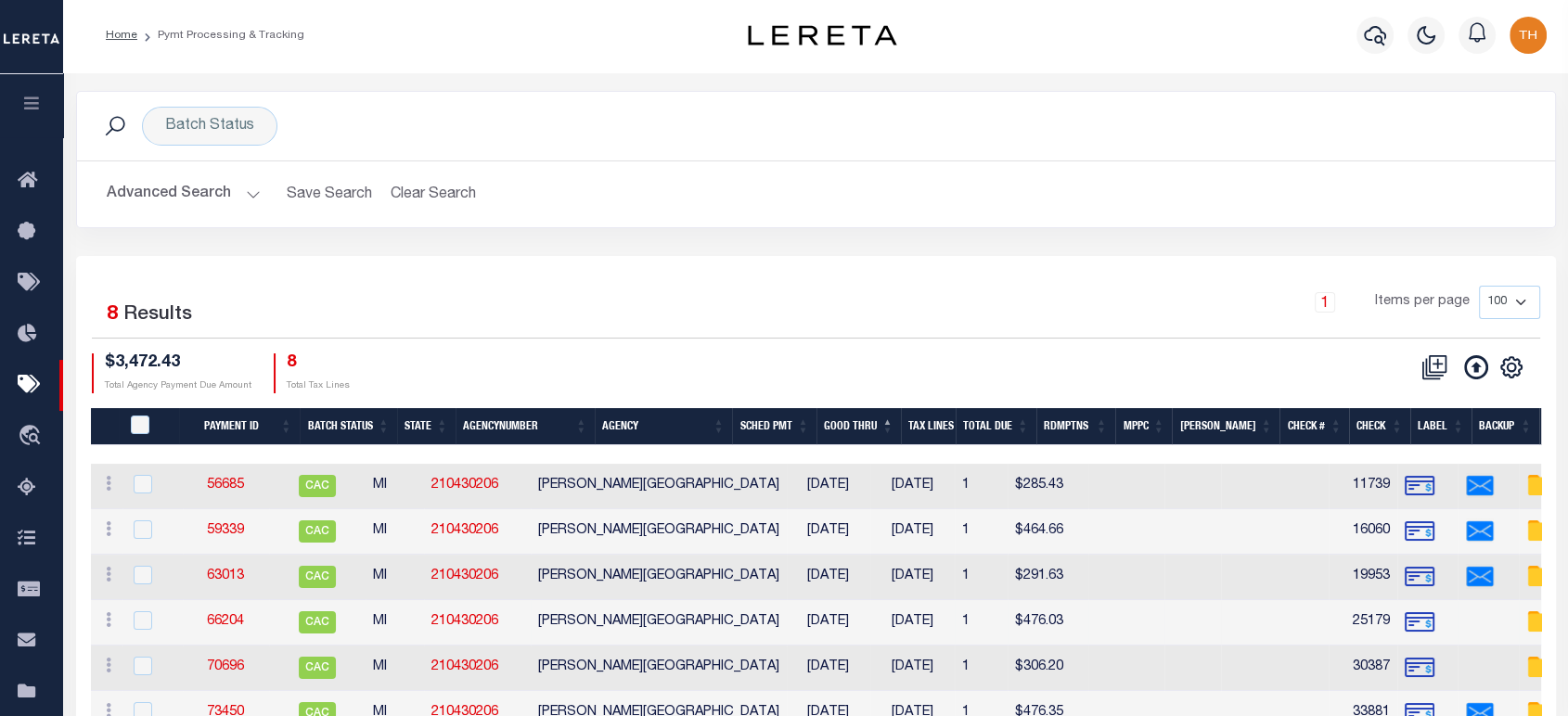
scroll to position [0, 0]
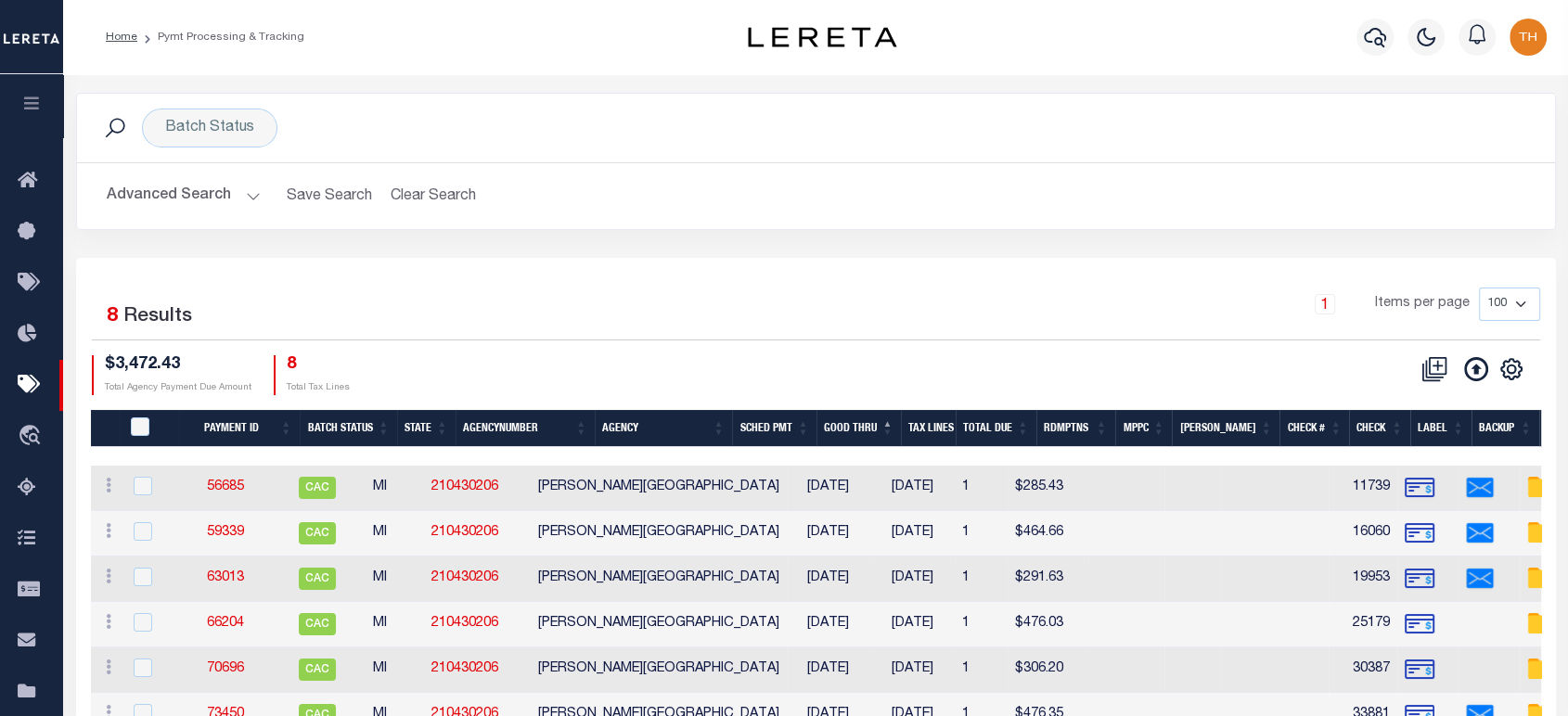
click at [22, 94] on button "button" at bounding box center [32, 106] width 63 height 63
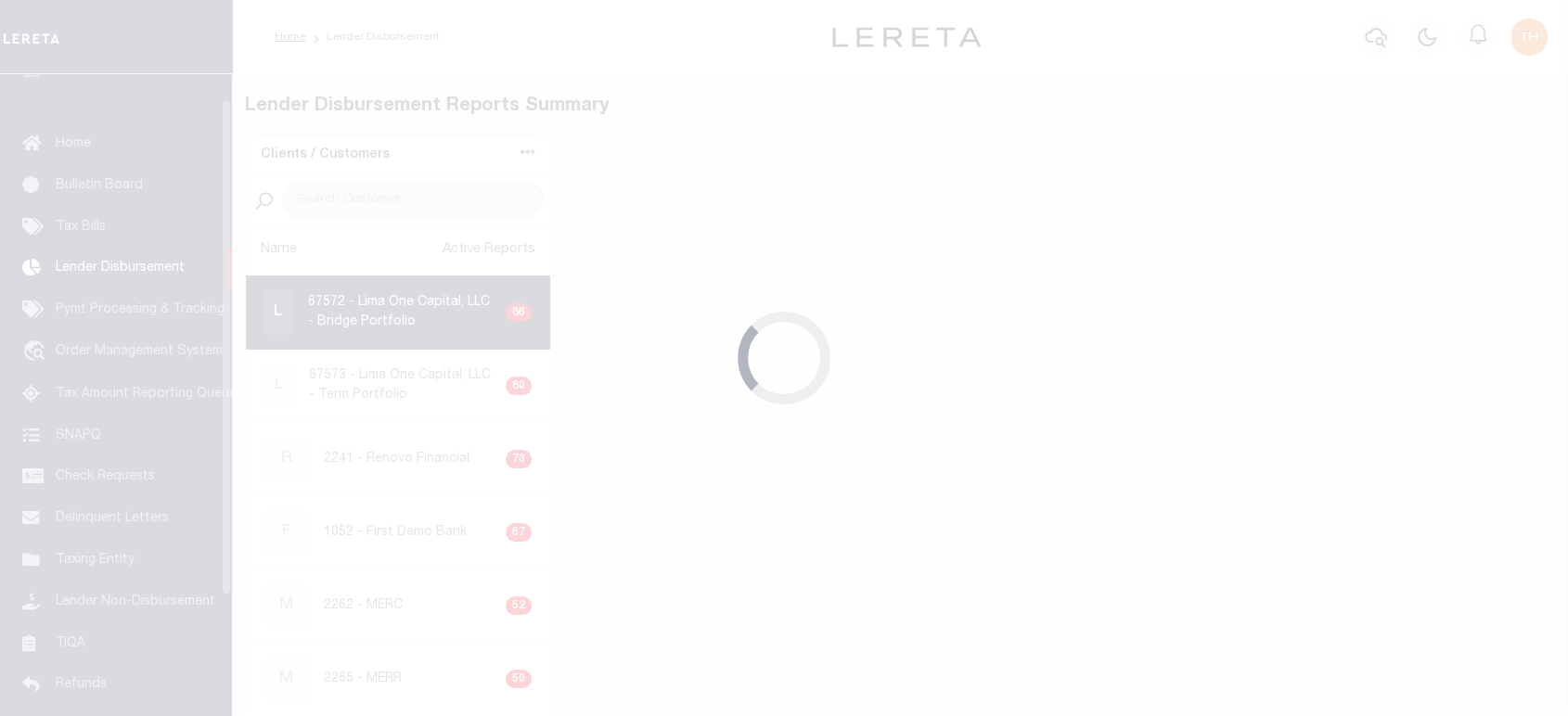
scroll to position [32, 0]
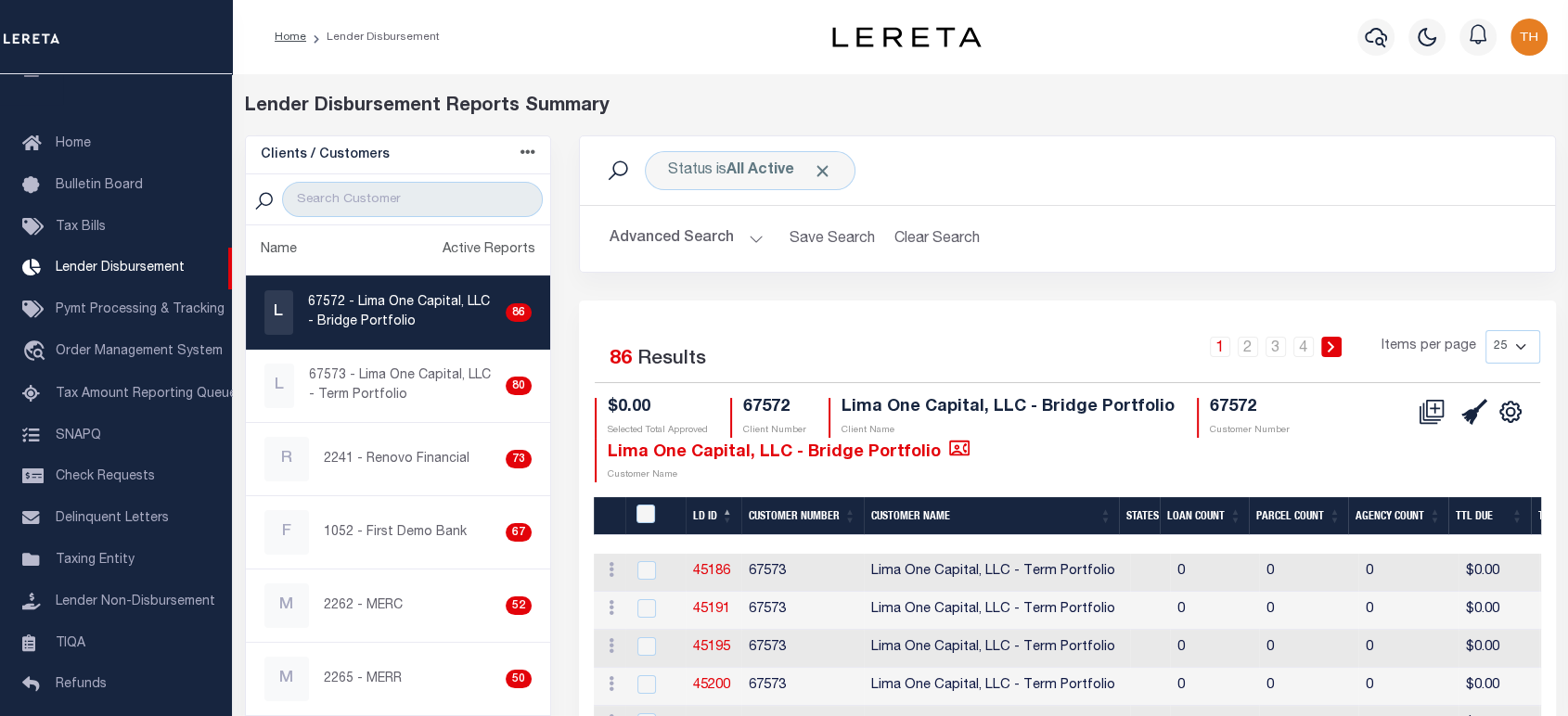
click at [406, 193] on input "search" at bounding box center [413, 199] width 262 height 35
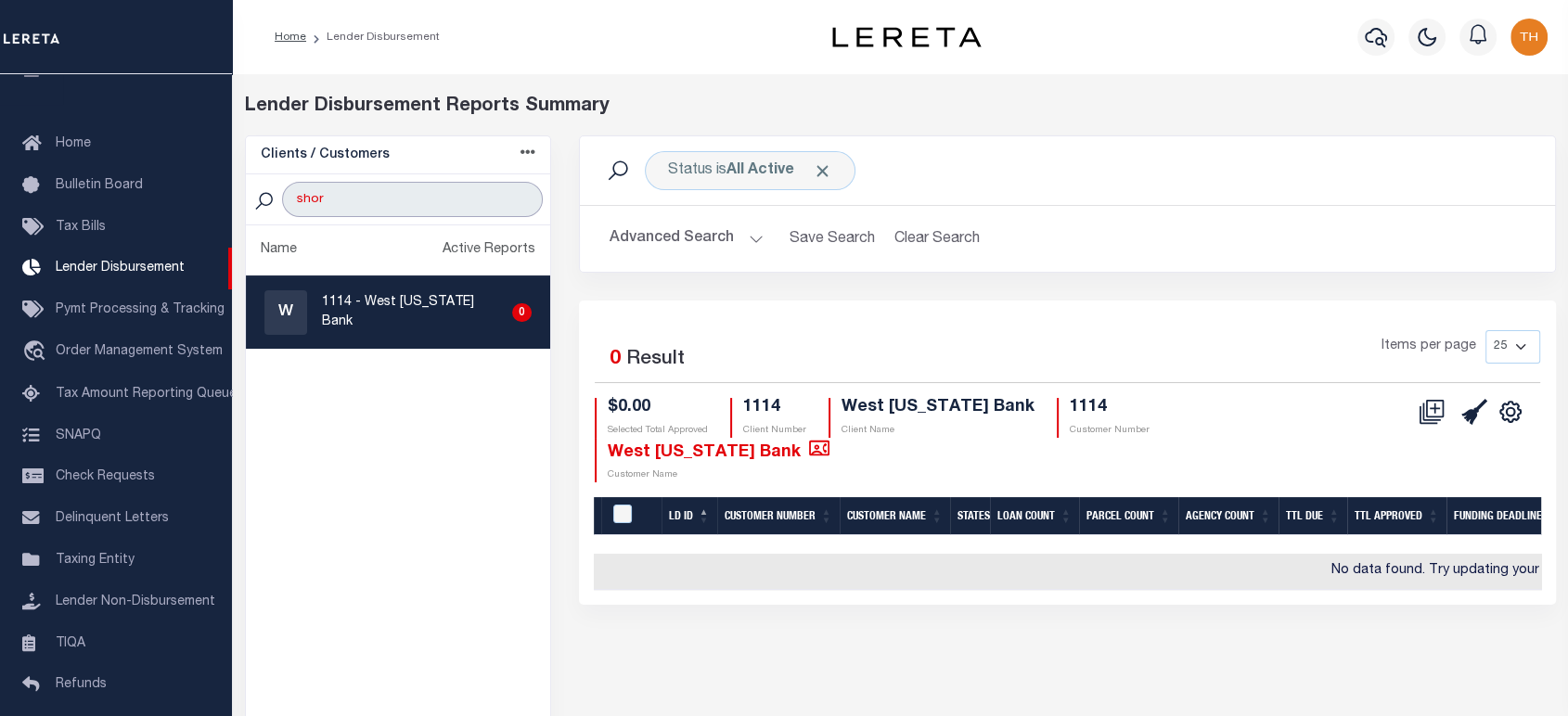
type input "shore"
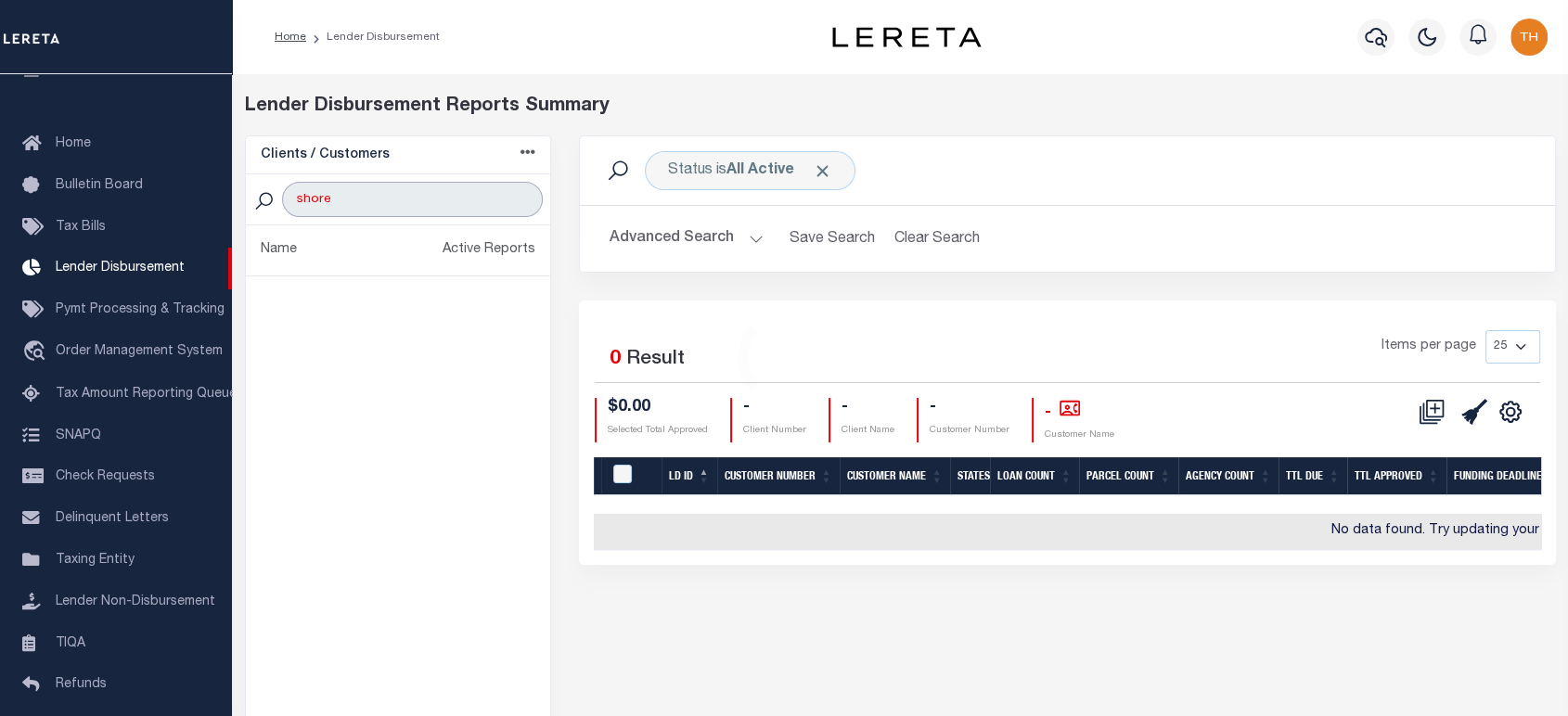
click at [405, 187] on input "shore" at bounding box center [413, 199] width 262 height 35
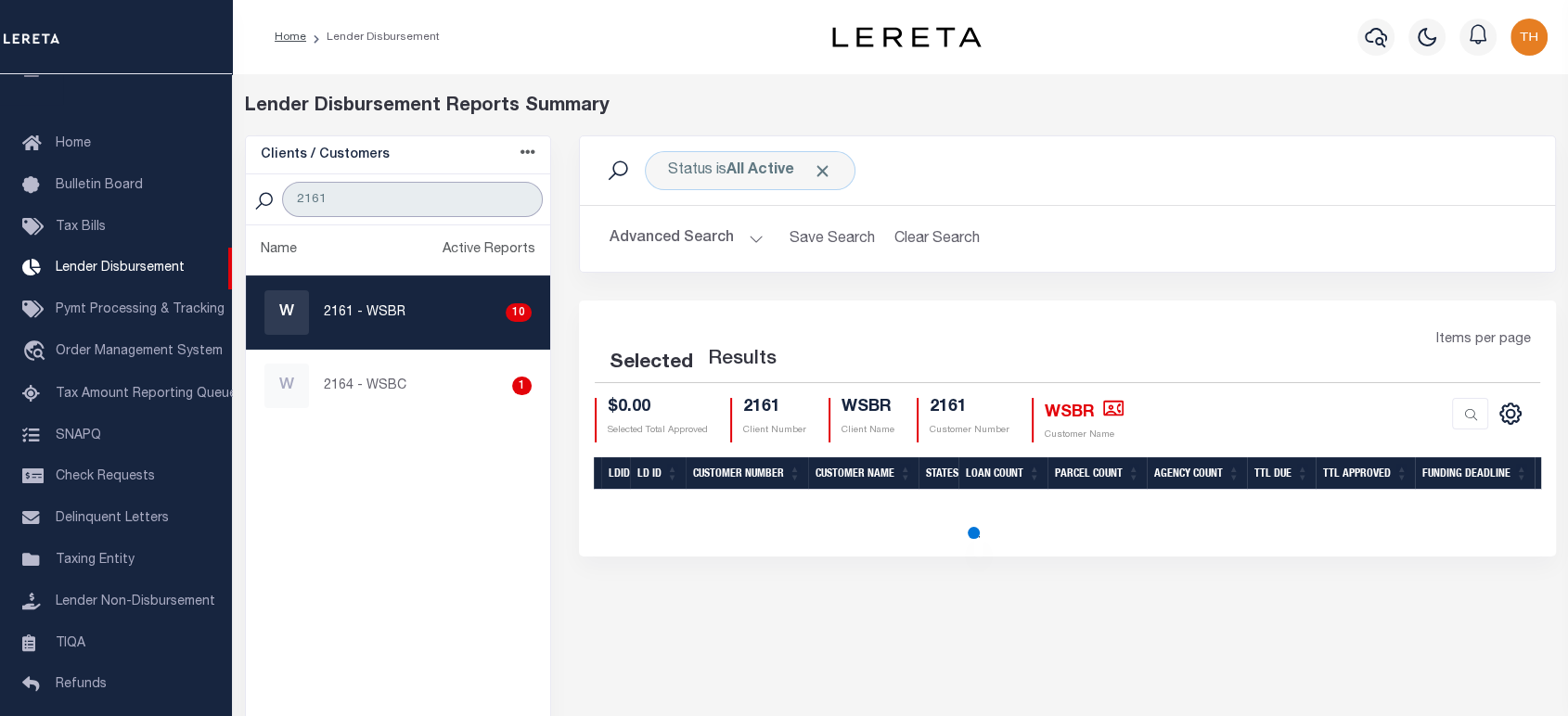
type input "2161"
click at [438, 327] on div "W 2161 - WSBR 10" at bounding box center [398, 312] width 268 height 45
checkbox input "true"
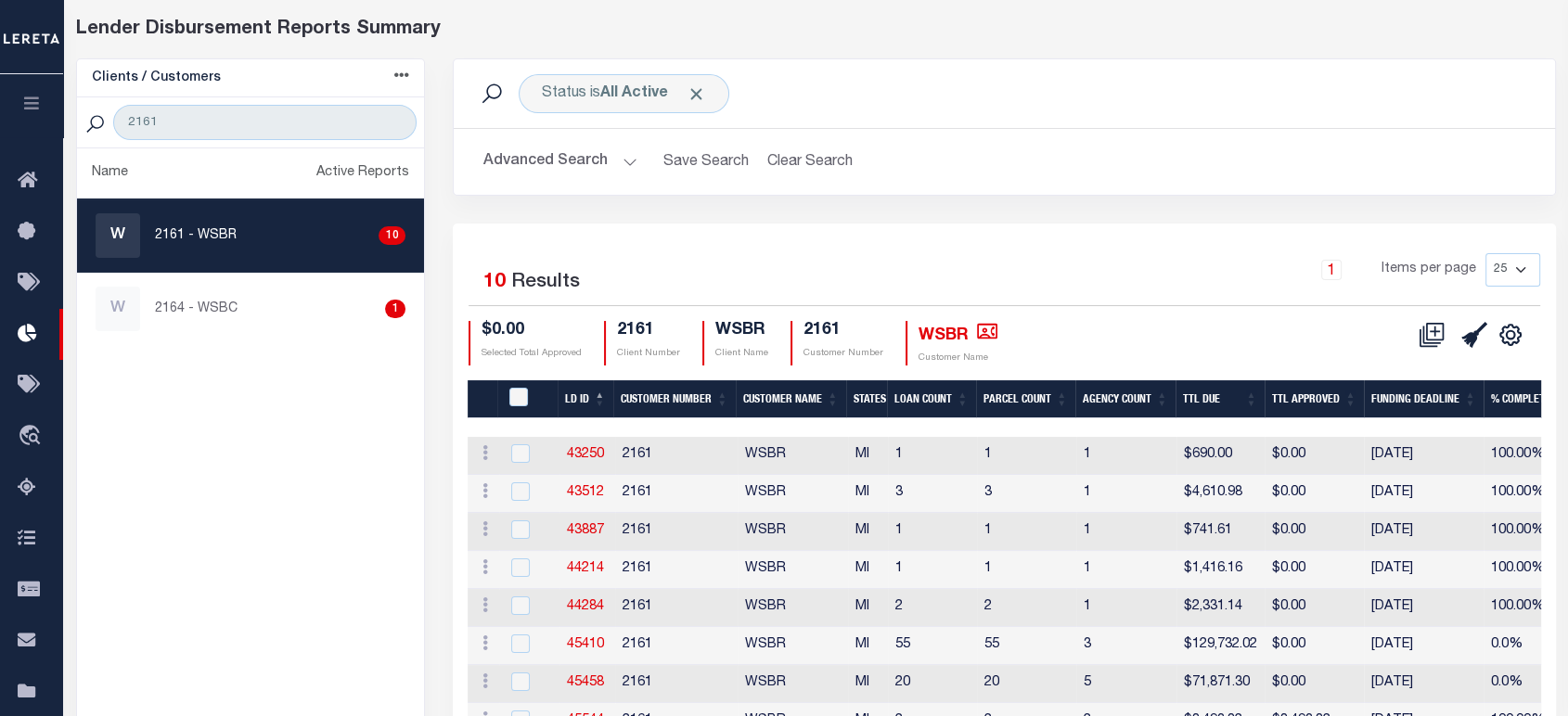
scroll to position [292, 0]
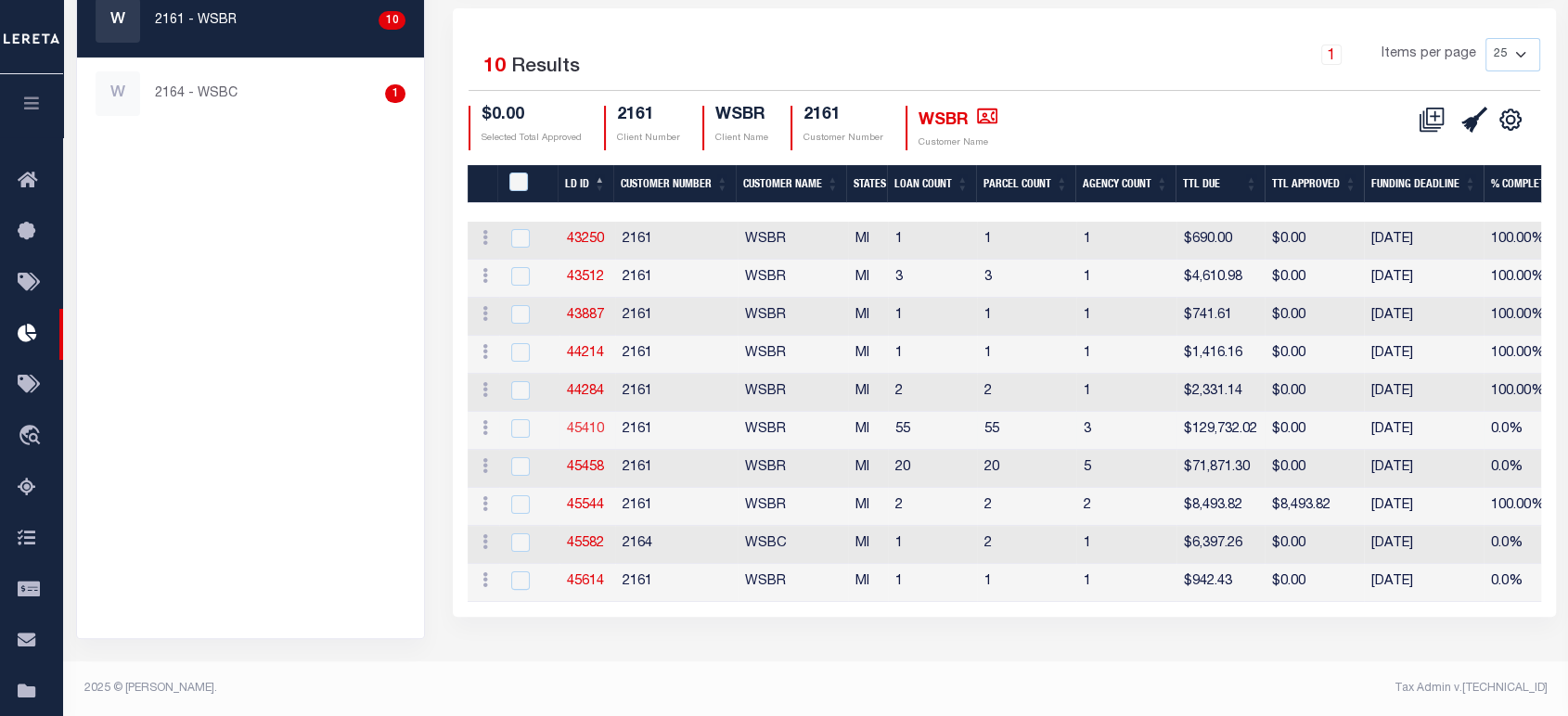
click at [592, 429] on link "45410" at bounding box center [584, 430] width 37 height 13
checkbox input "true"
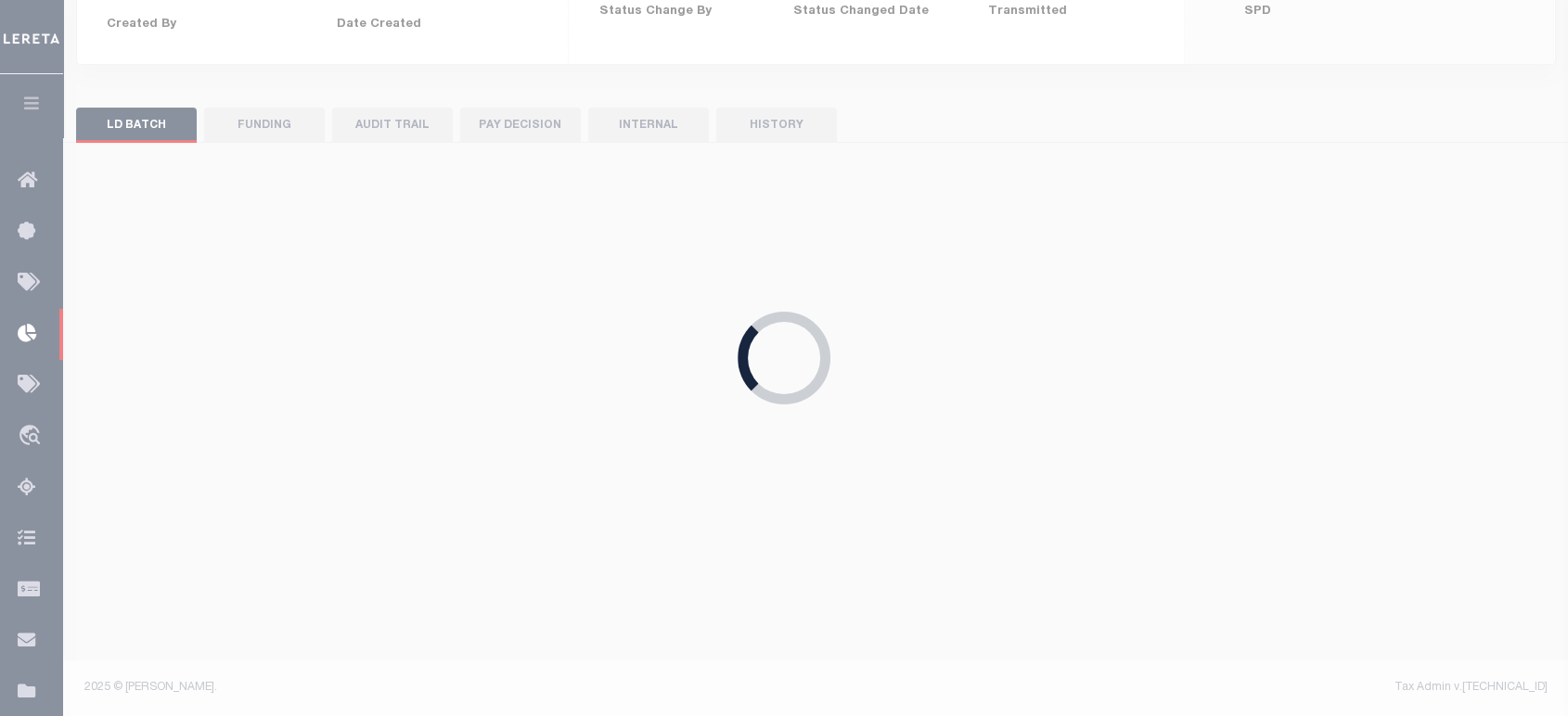
type input "$0.00"
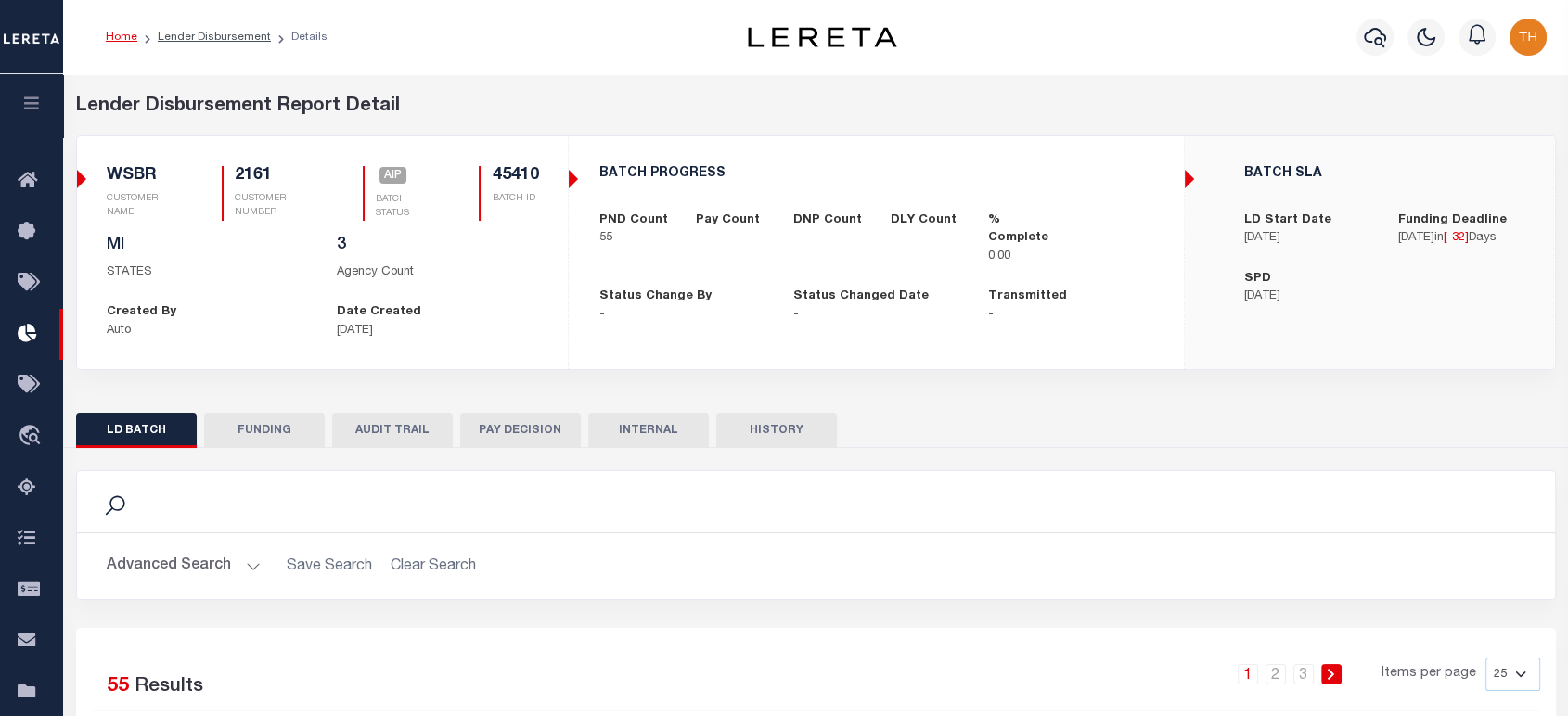
click at [265, 436] on button "FUNDING" at bounding box center [265, 430] width 120 height 35
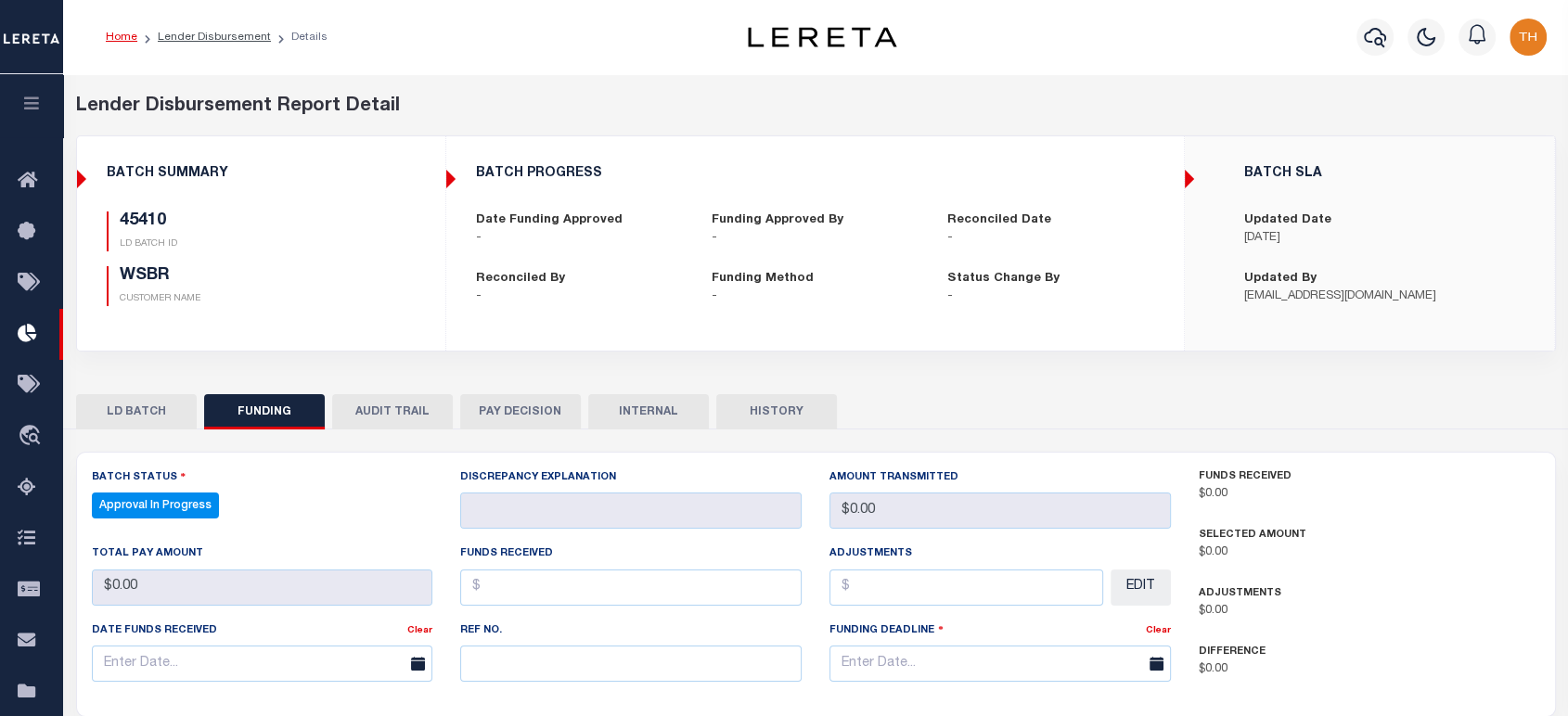
type input "$0"
type input "08/11/2025"
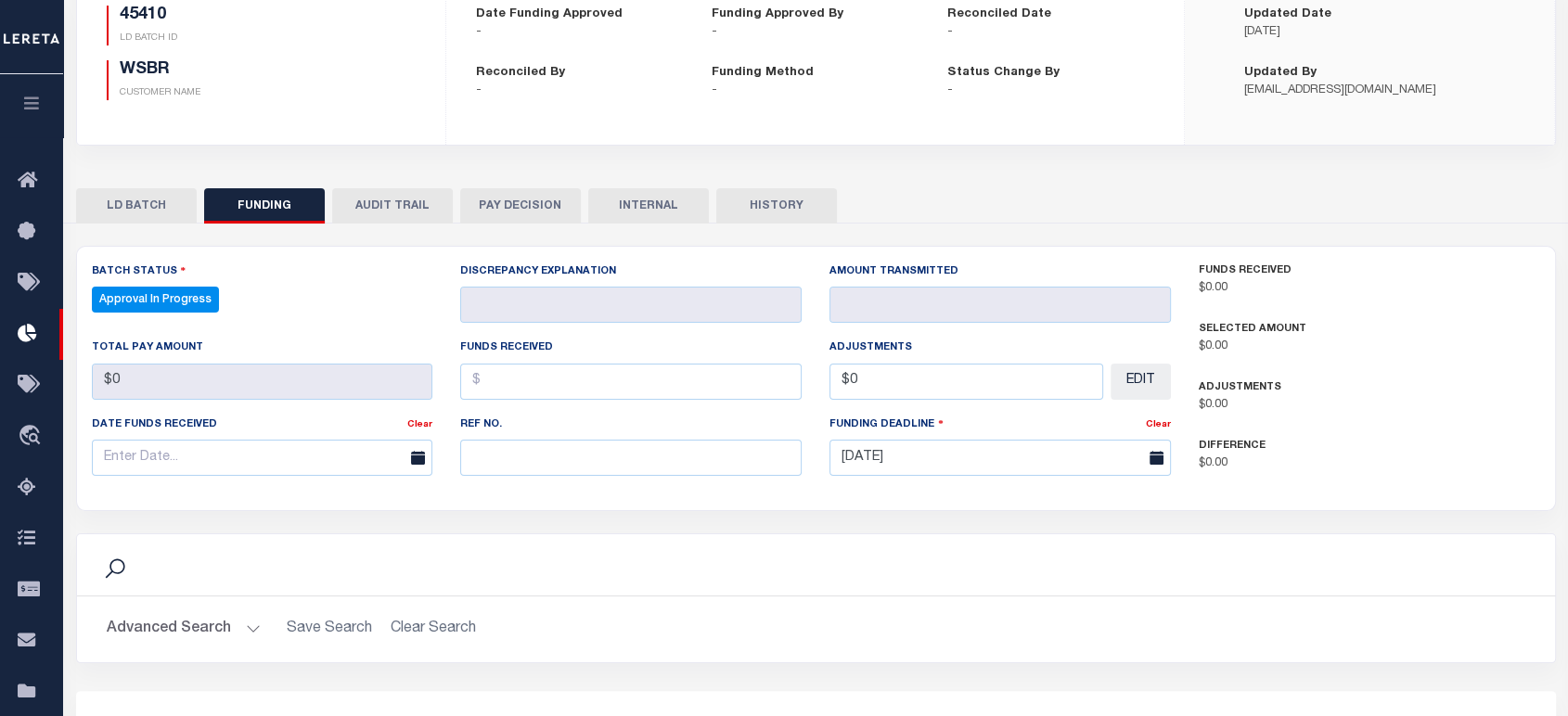
select select "100"
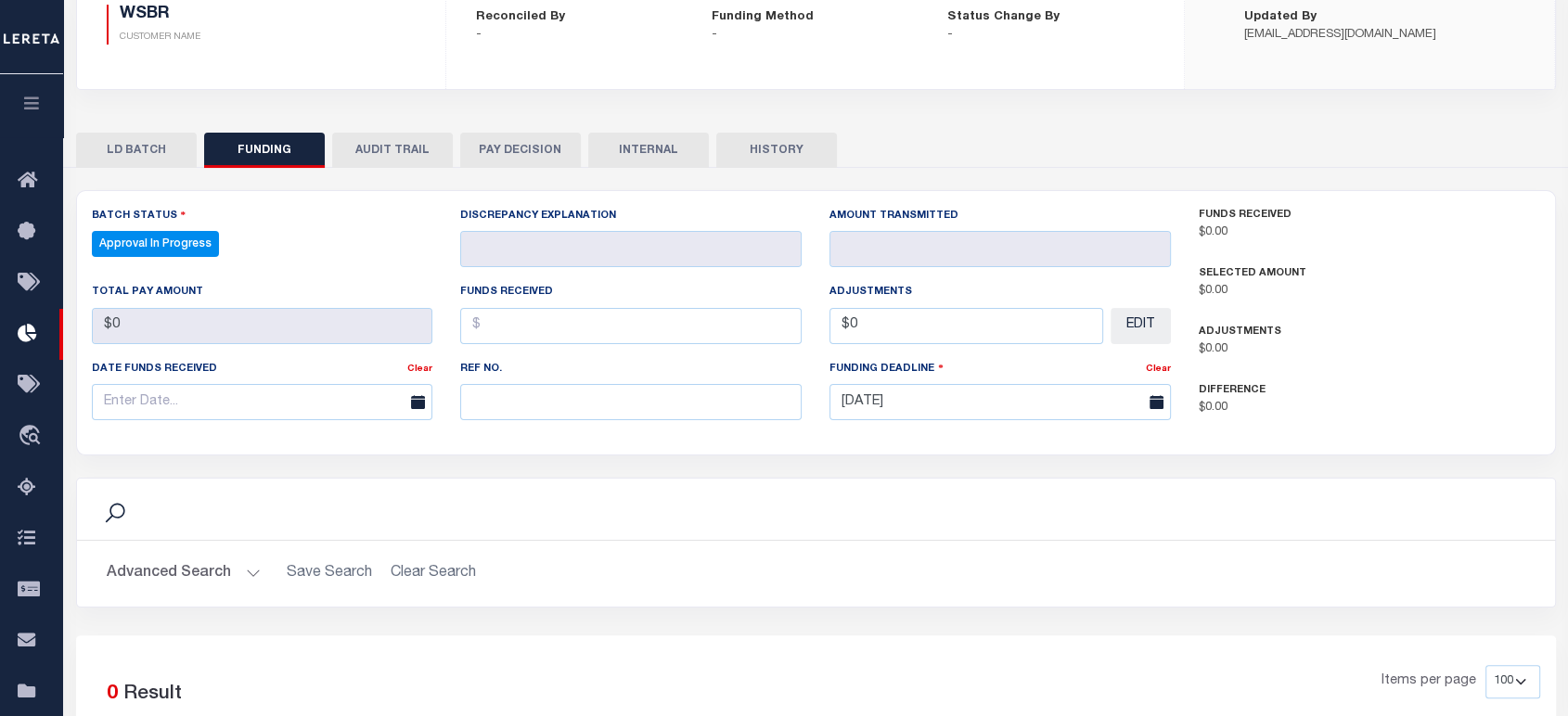
scroll to position [87, 0]
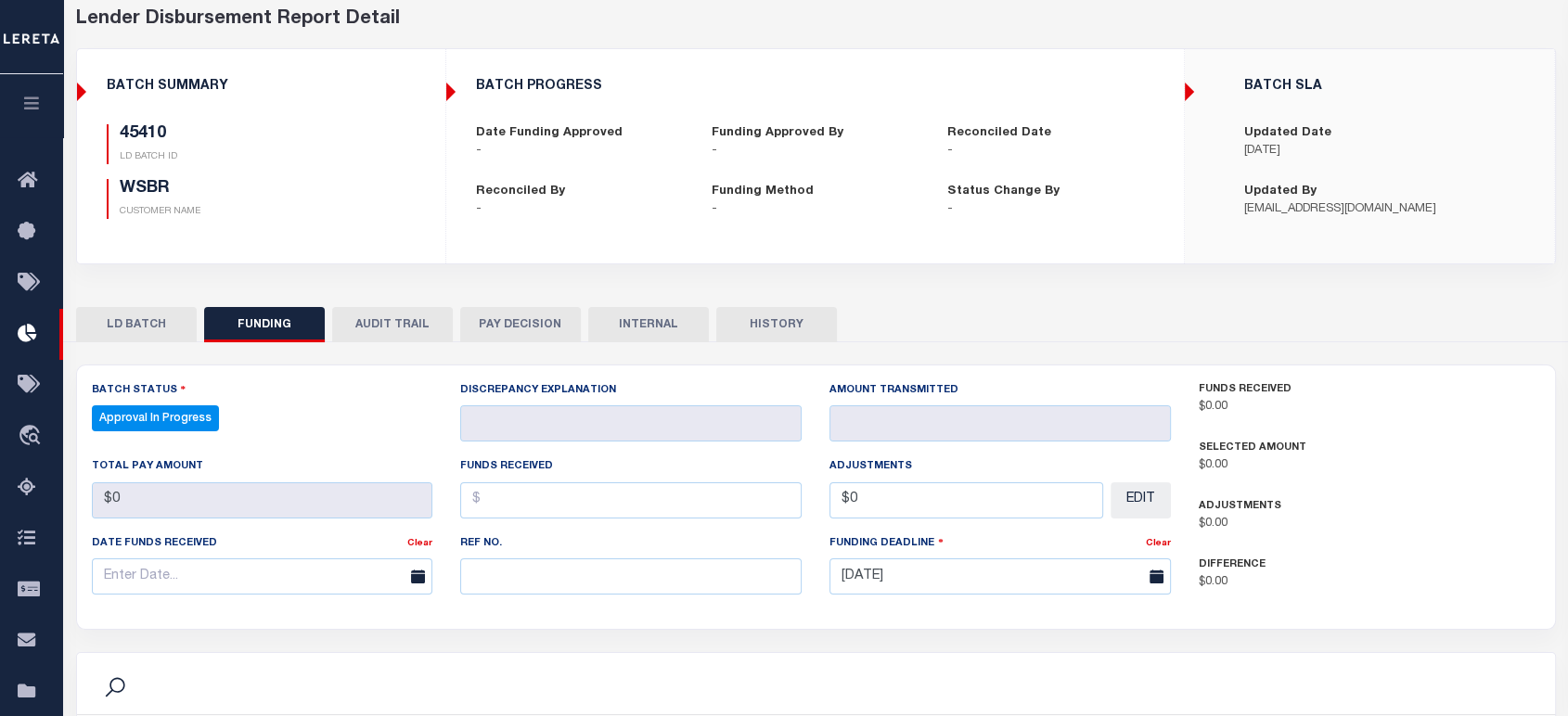
click at [175, 327] on button "LD BATCH" at bounding box center [137, 325] width 120 height 35
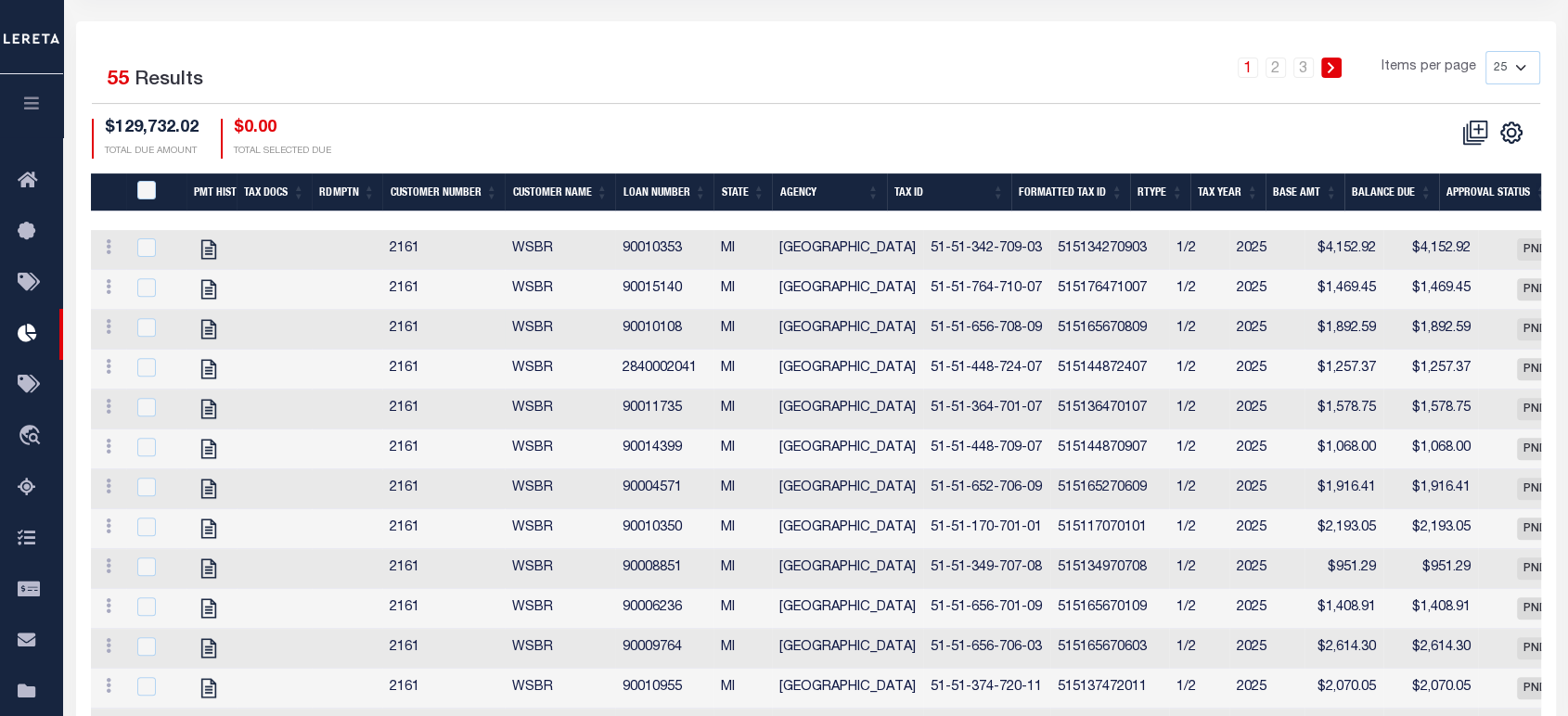
scroll to position [601, 0]
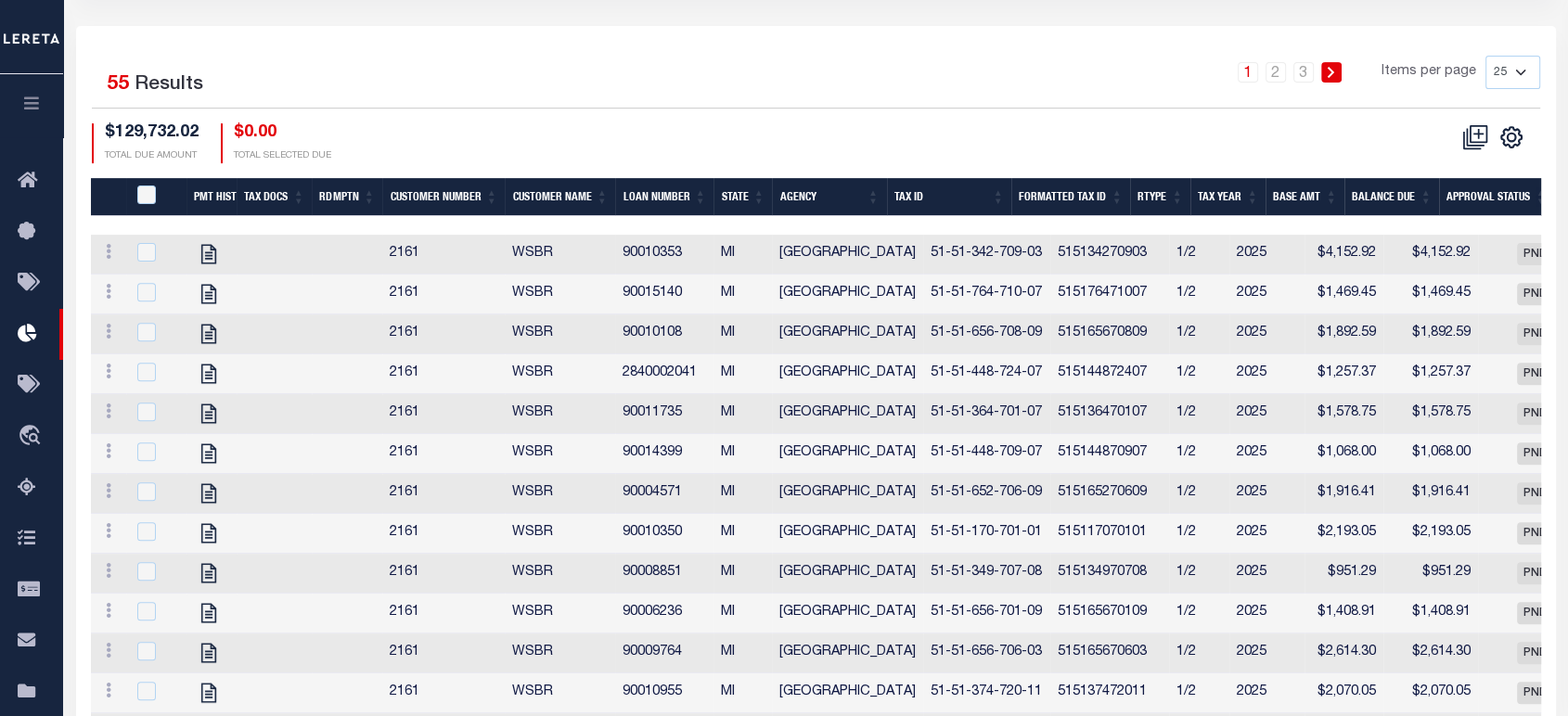
click at [156, 196] on div "PayeePmtBatchStatus" at bounding box center [159, 195] width 53 height 20
click at [151, 200] on input "PayeePmtBatchStatus" at bounding box center [146, 194] width 18 height 18
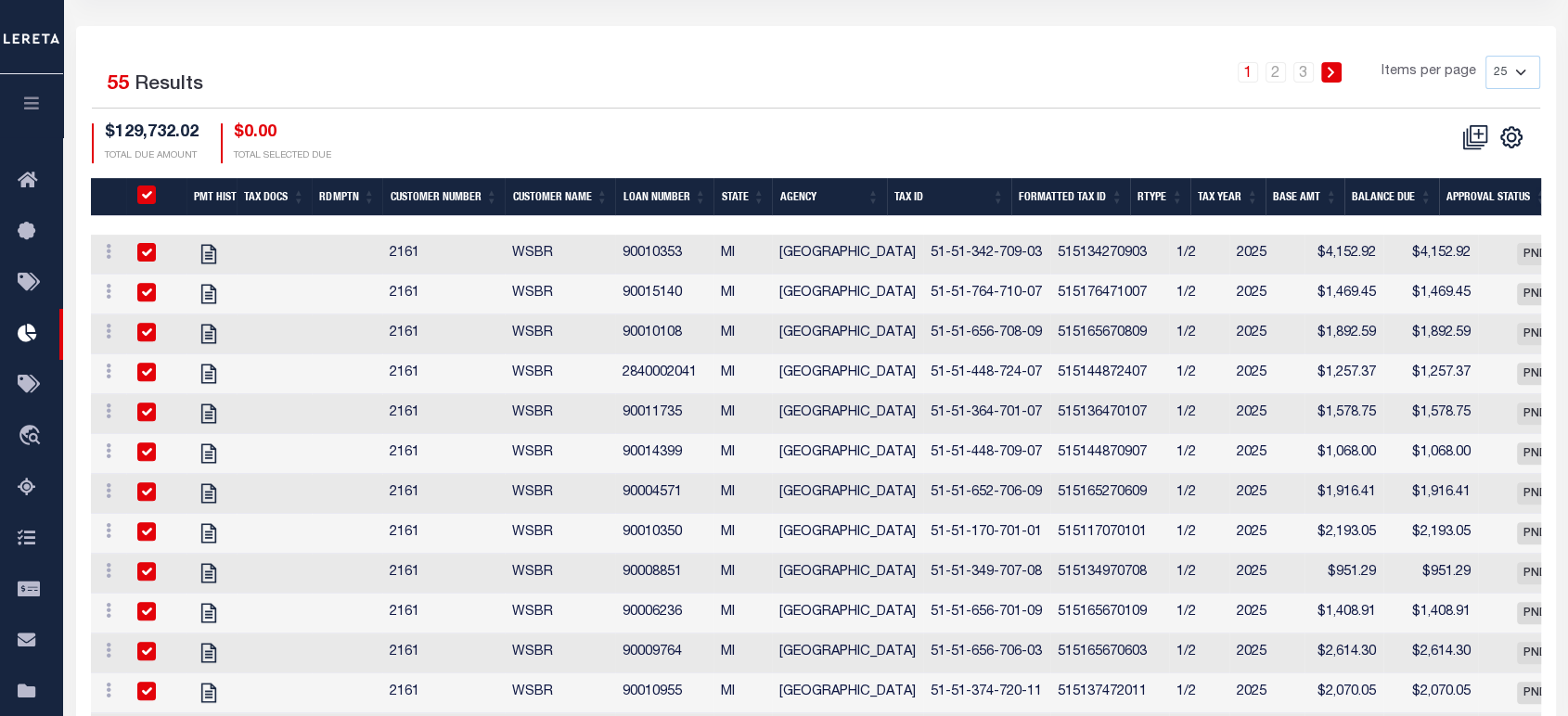
checkbox input "true"
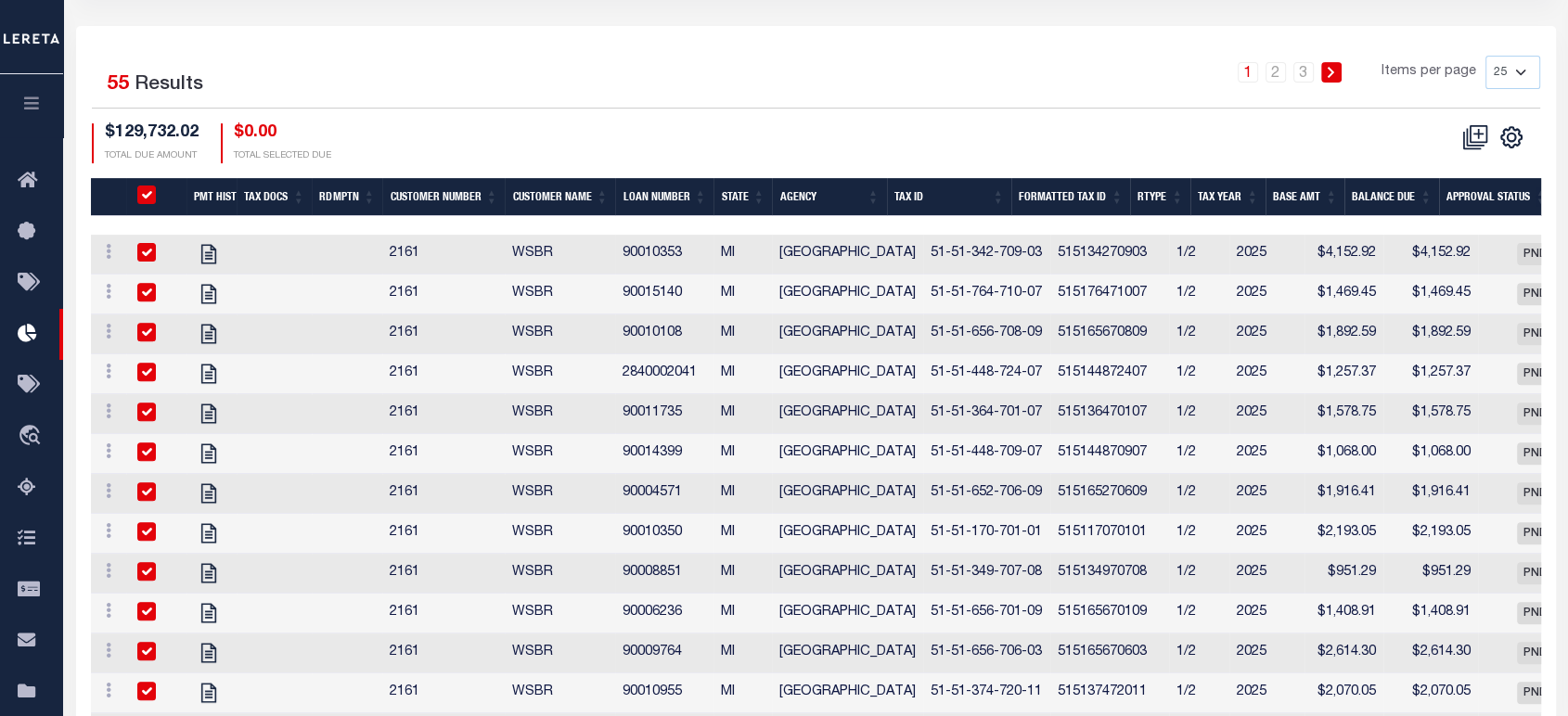
checkbox input "true"
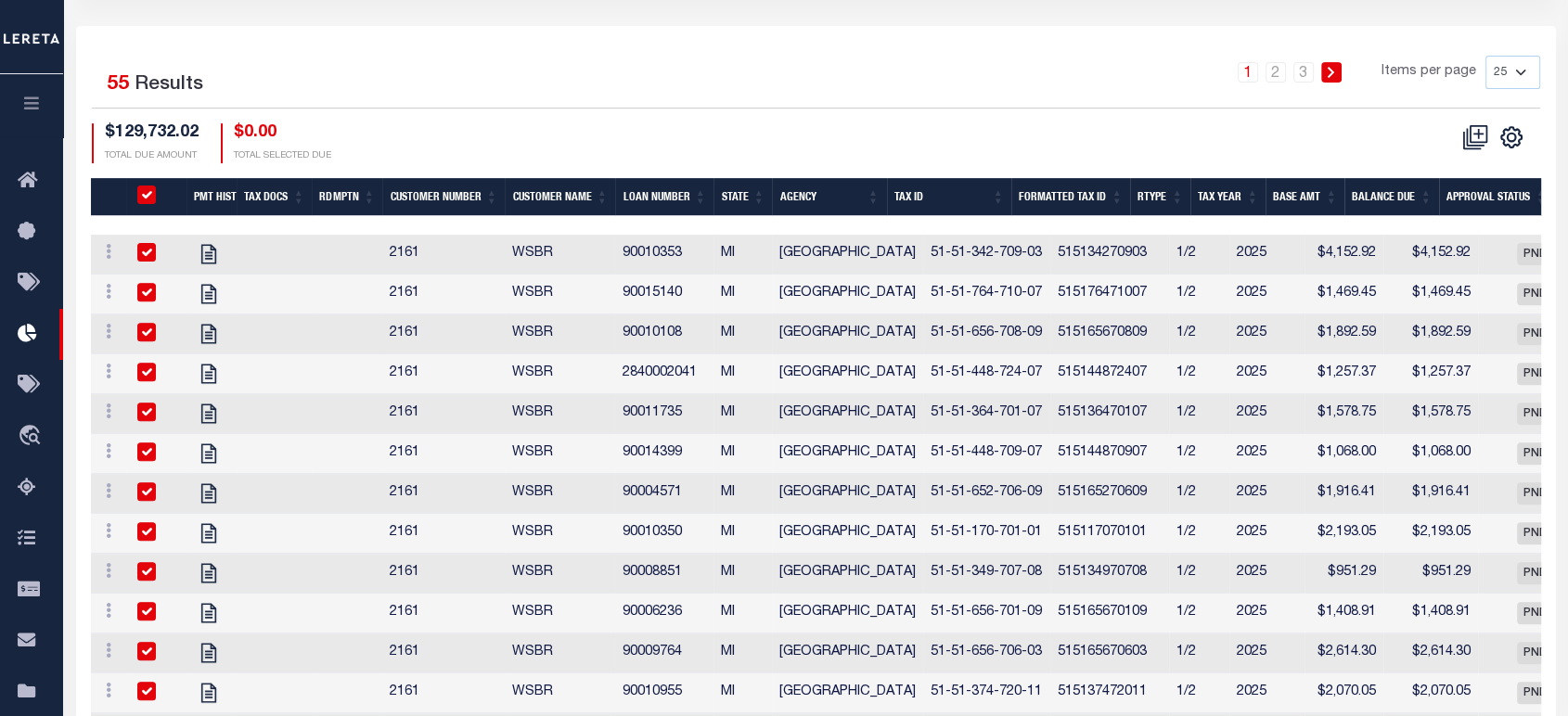
checkbox input "true"
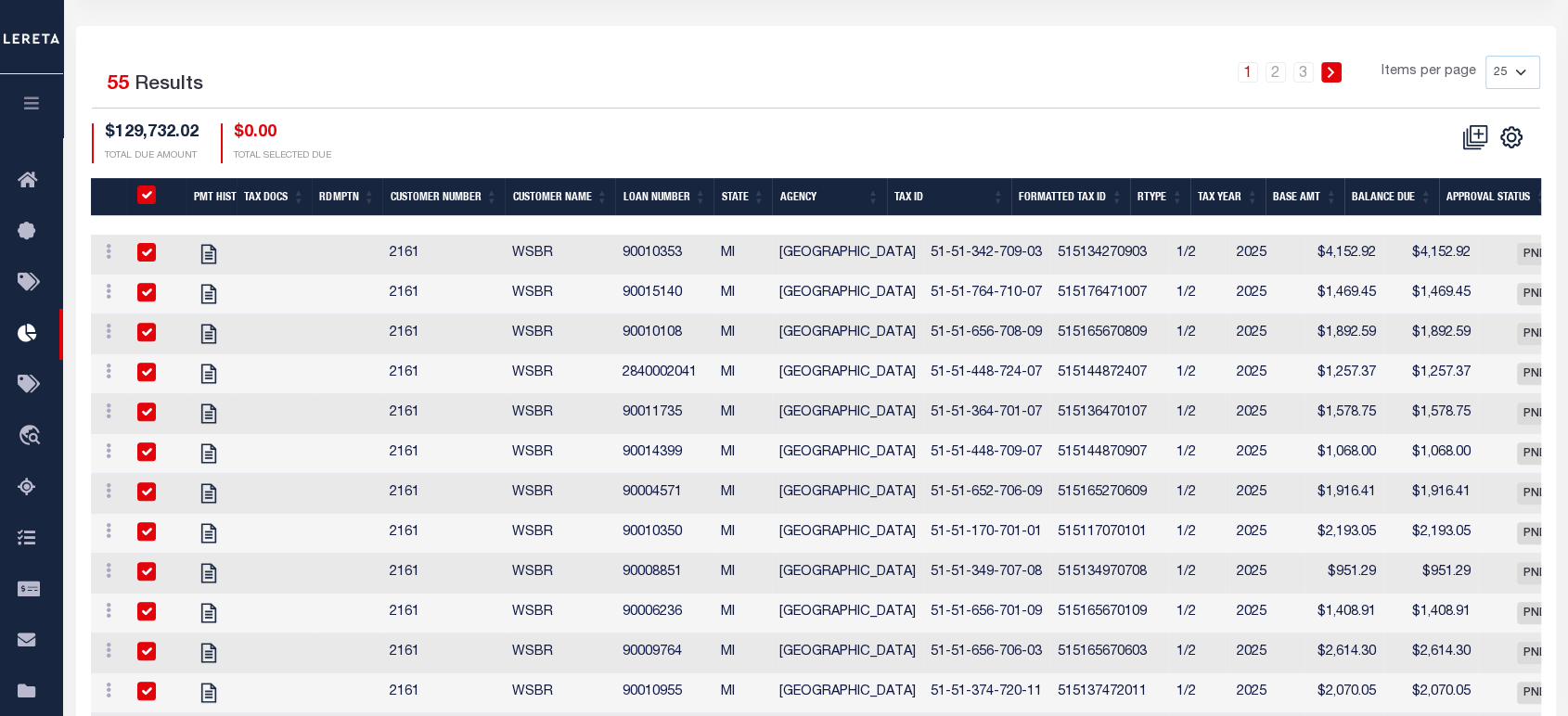
checkbox input "true"
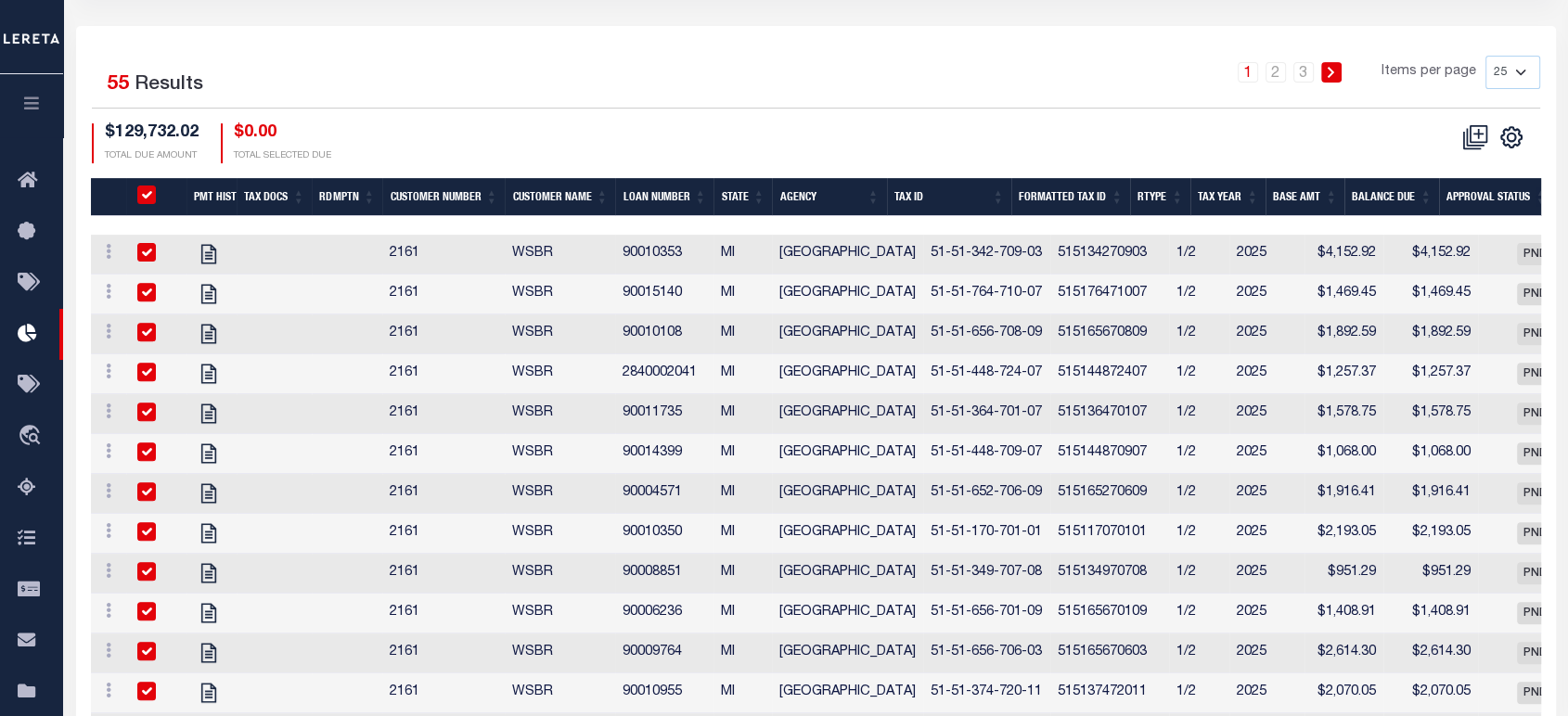
checkbox input "true"
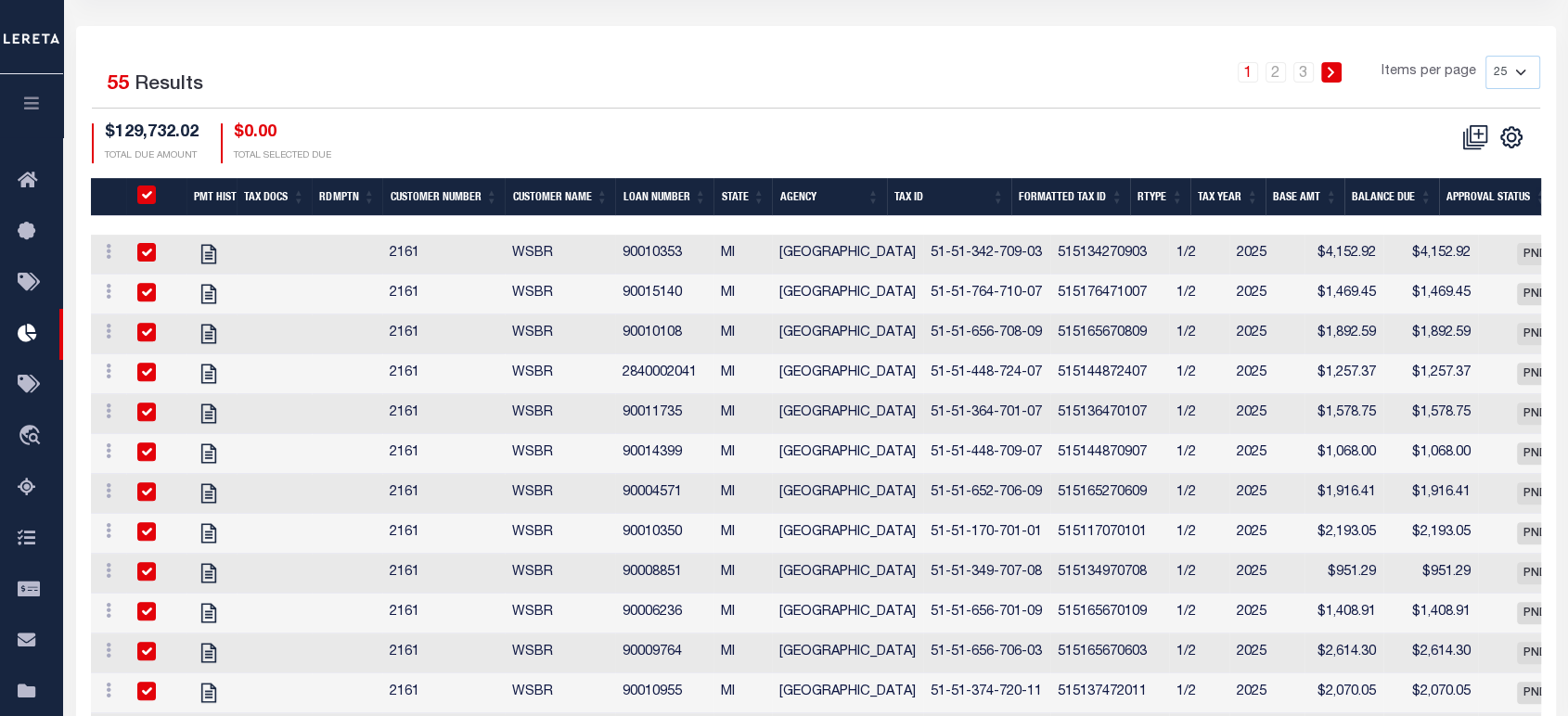
checkbox input "true"
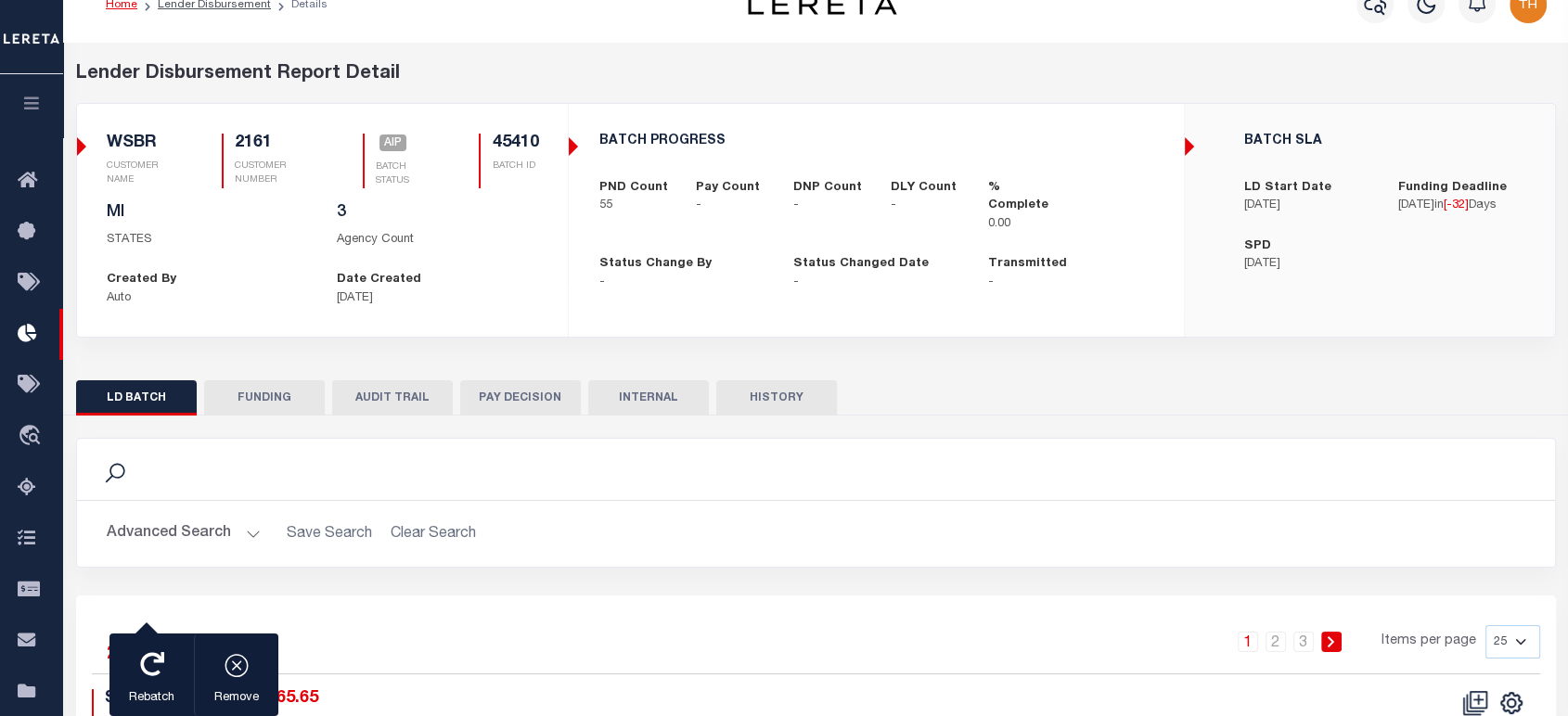
scroll to position [0, 0]
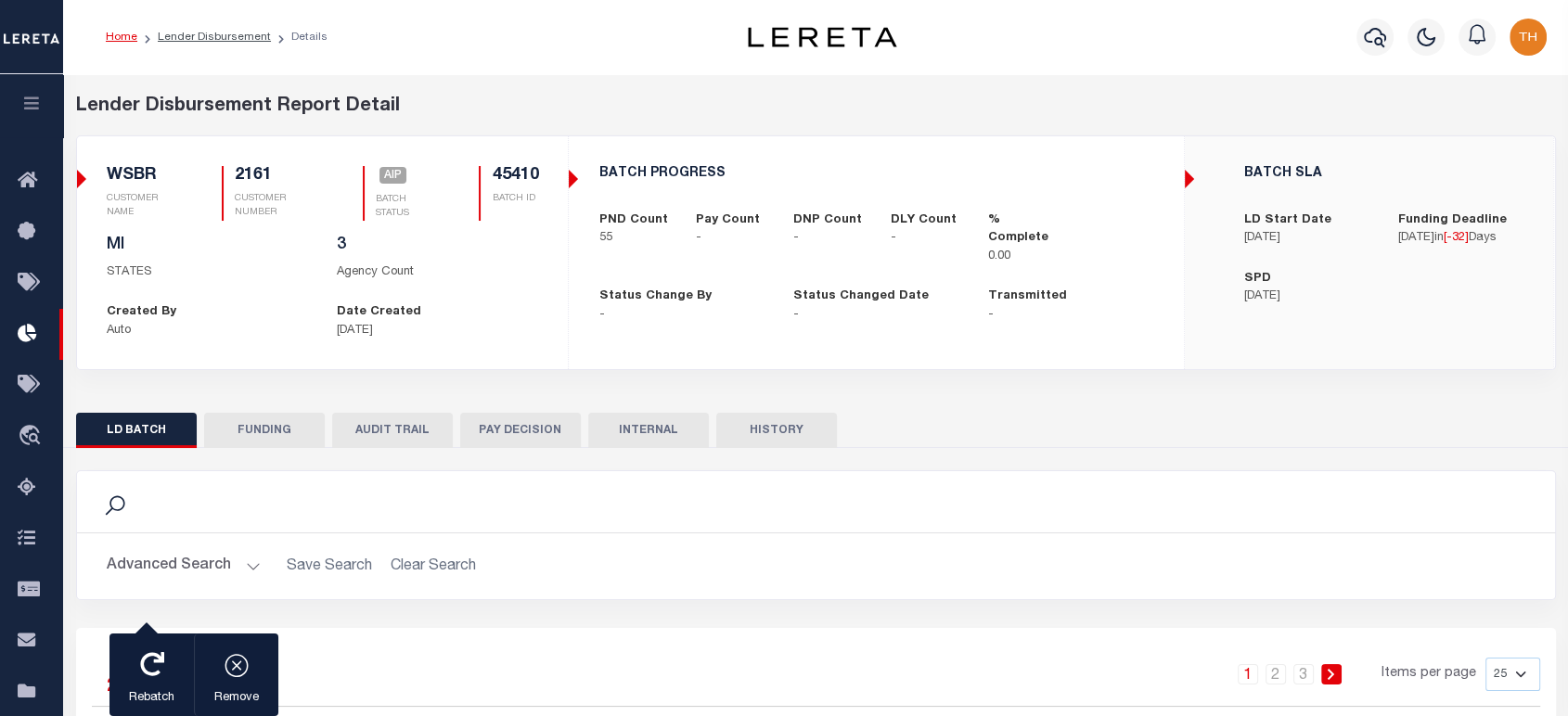
click at [518, 172] on h5 "45410" at bounding box center [515, 176] width 47 height 20
copy h5 "45410"
click at [521, 167] on h5 "45410" at bounding box center [515, 176] width 47 height 20
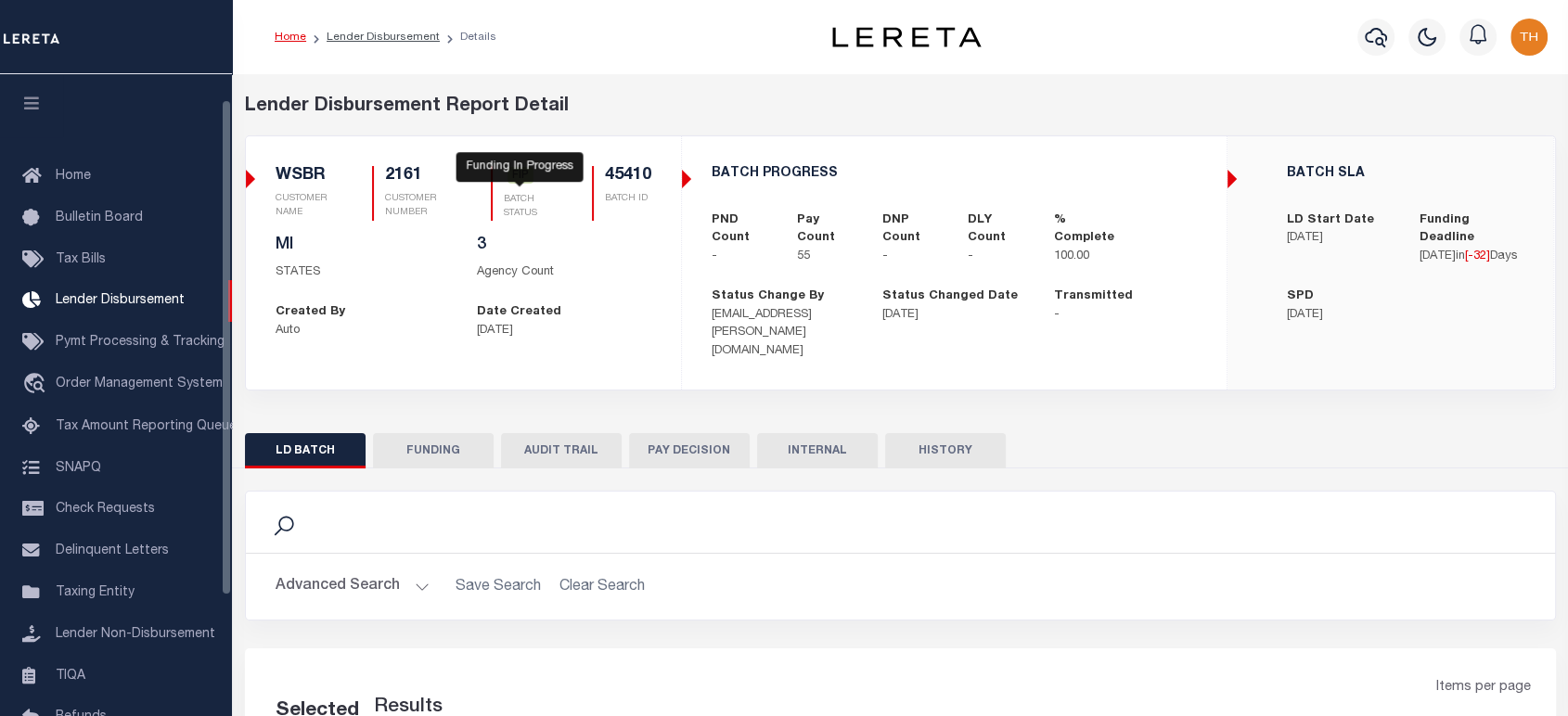
scroll to position [32, 0]
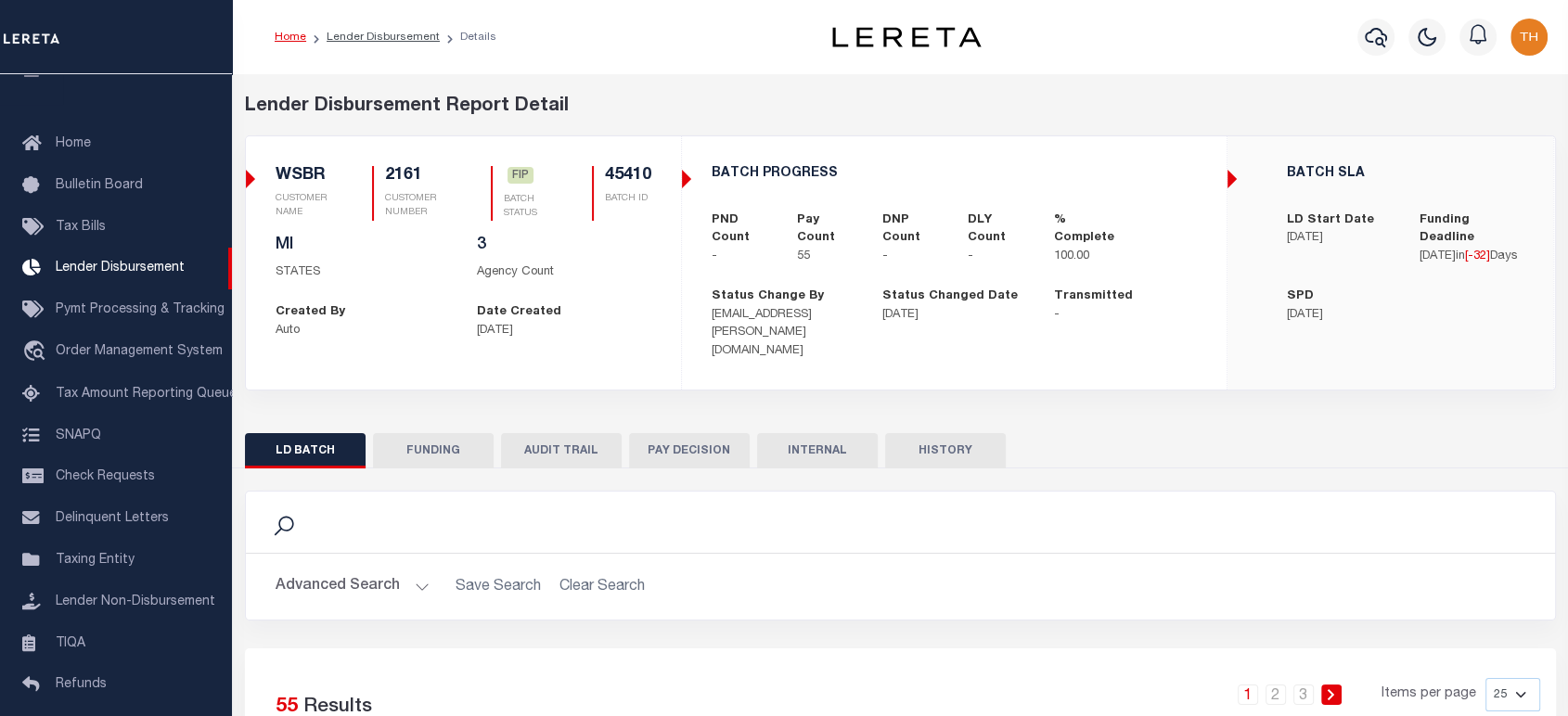
click at [453, 433] on button "FUNDING" at bounding box center [433, 451] width 120 height 35
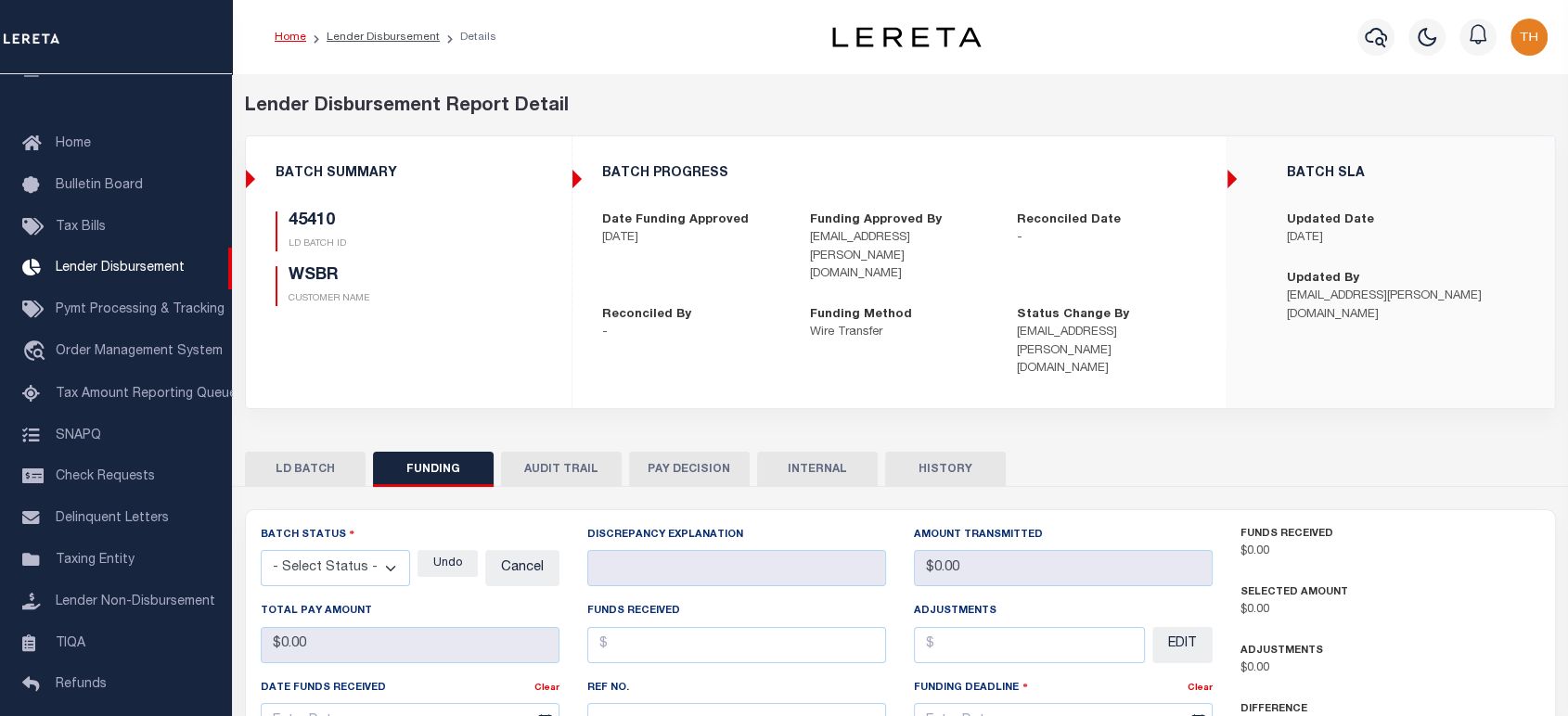
type input "$129,732.02"
type input "$0"
type input "test"
type input "[DATE]"
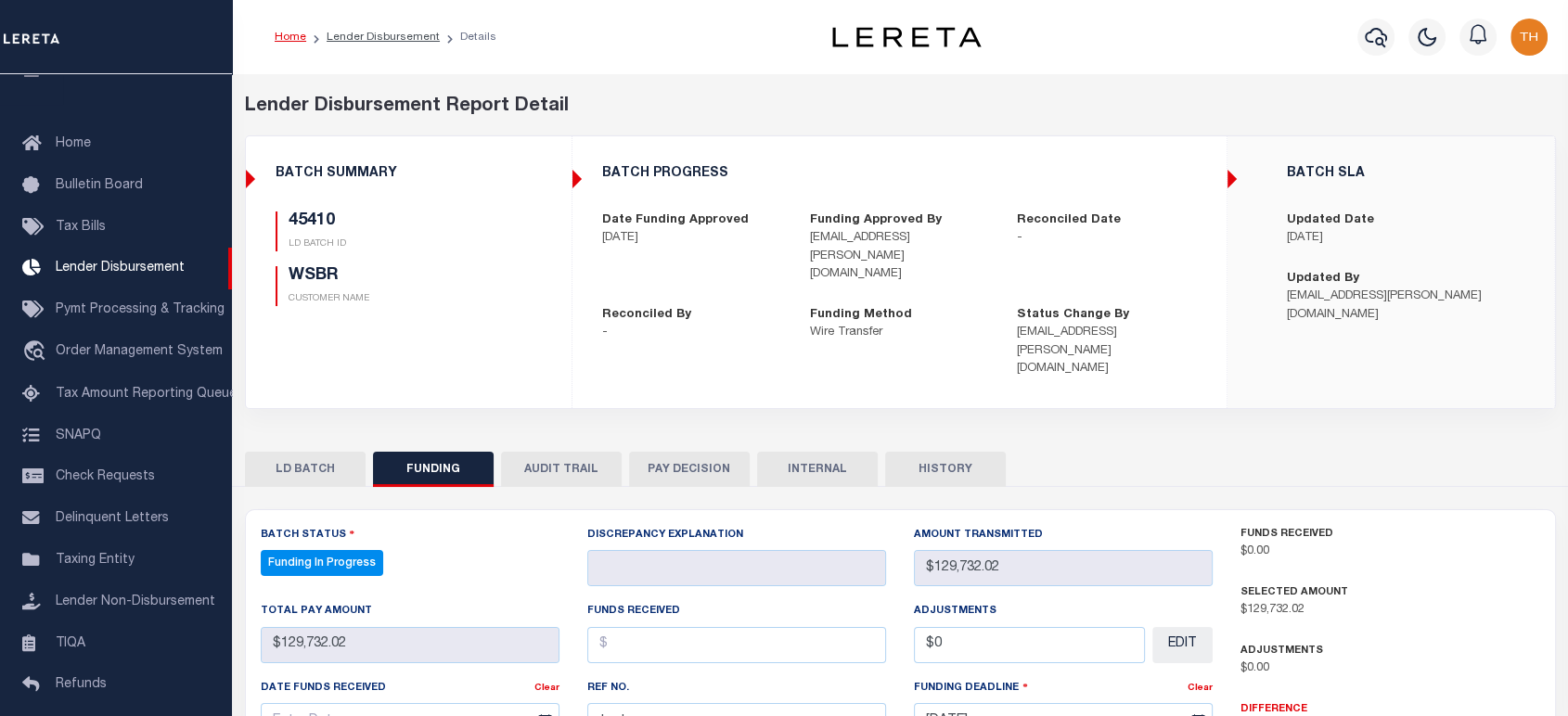
scroll to position [98, 0]
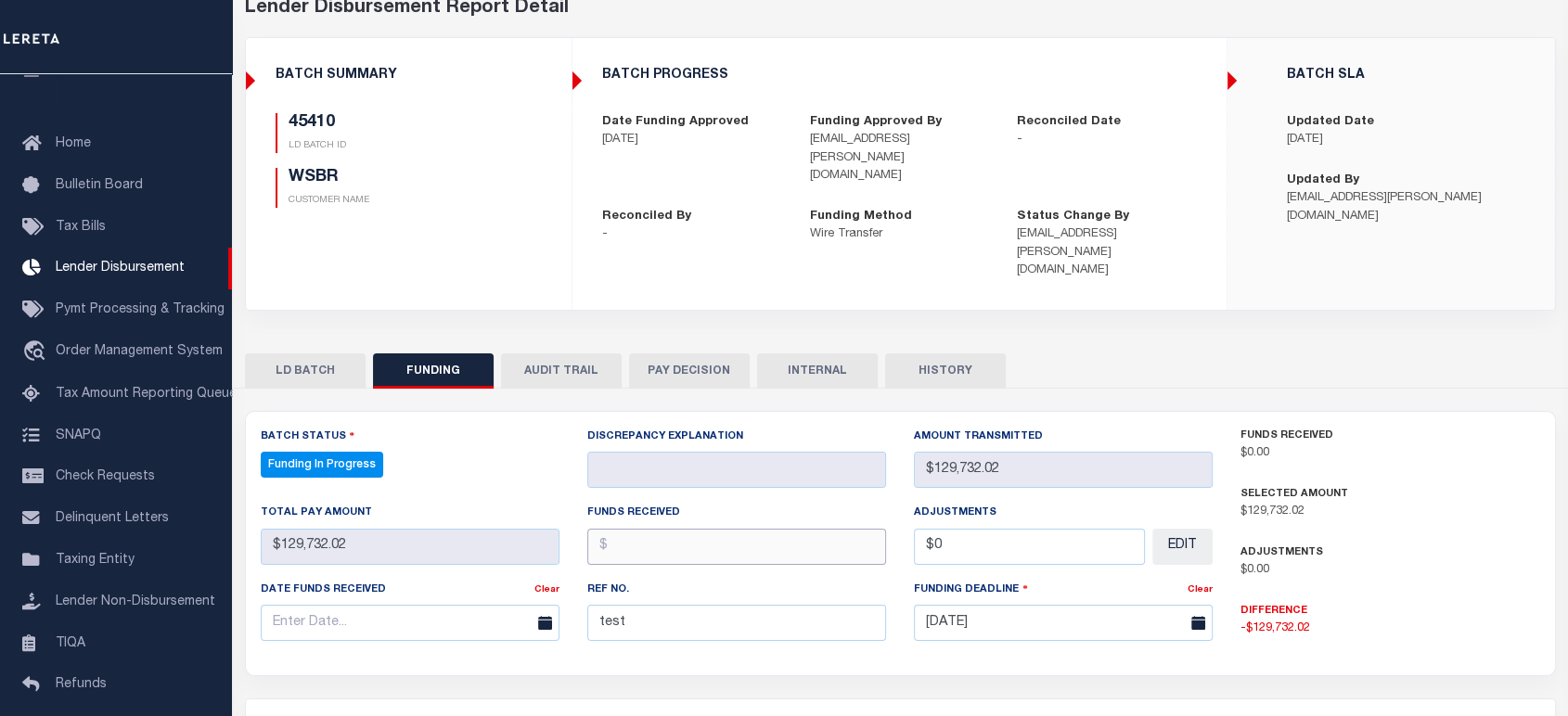
click at [700, 529] on input "text" at bounding box center [736, 547] width 299 height 36
select select "100"
type input "$129,732.02"
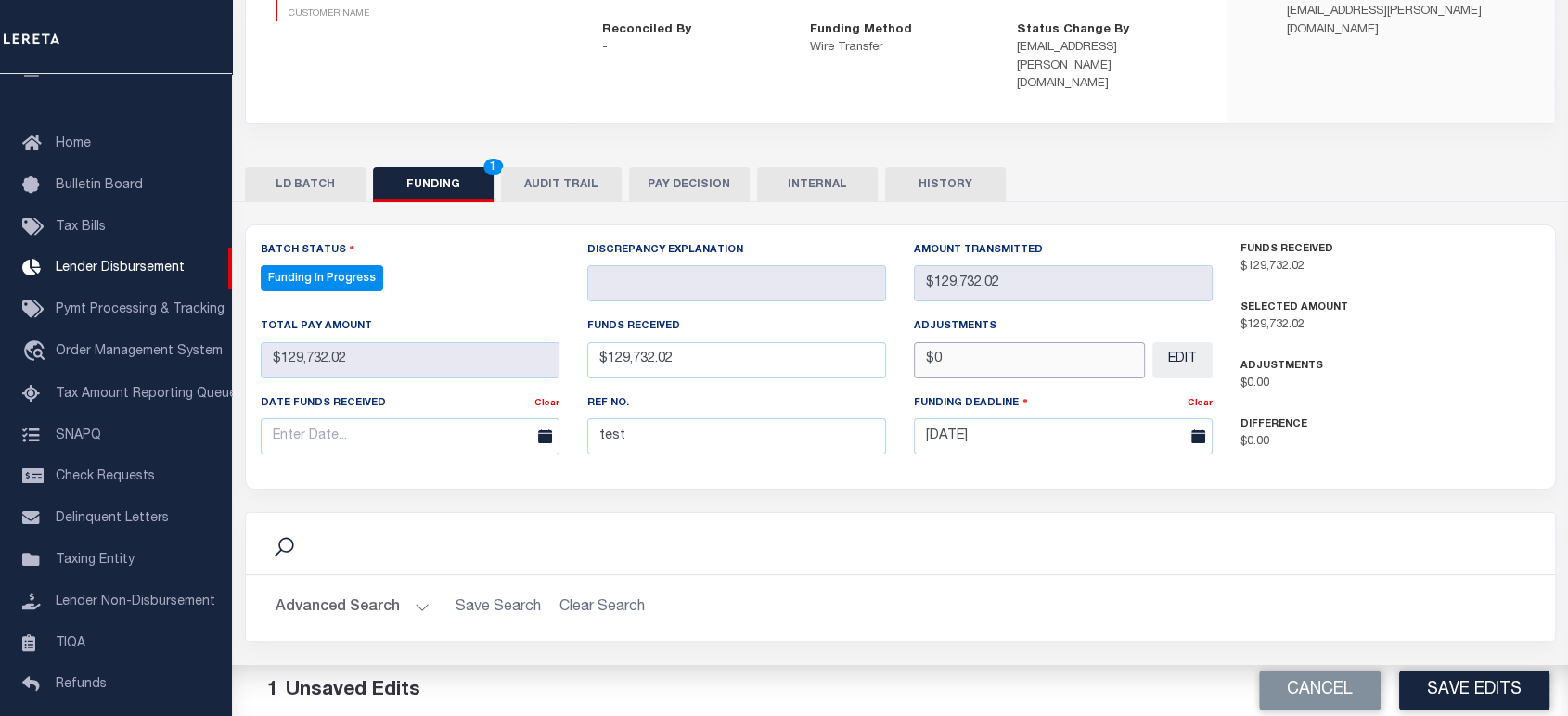
scroll to position [305, 0]
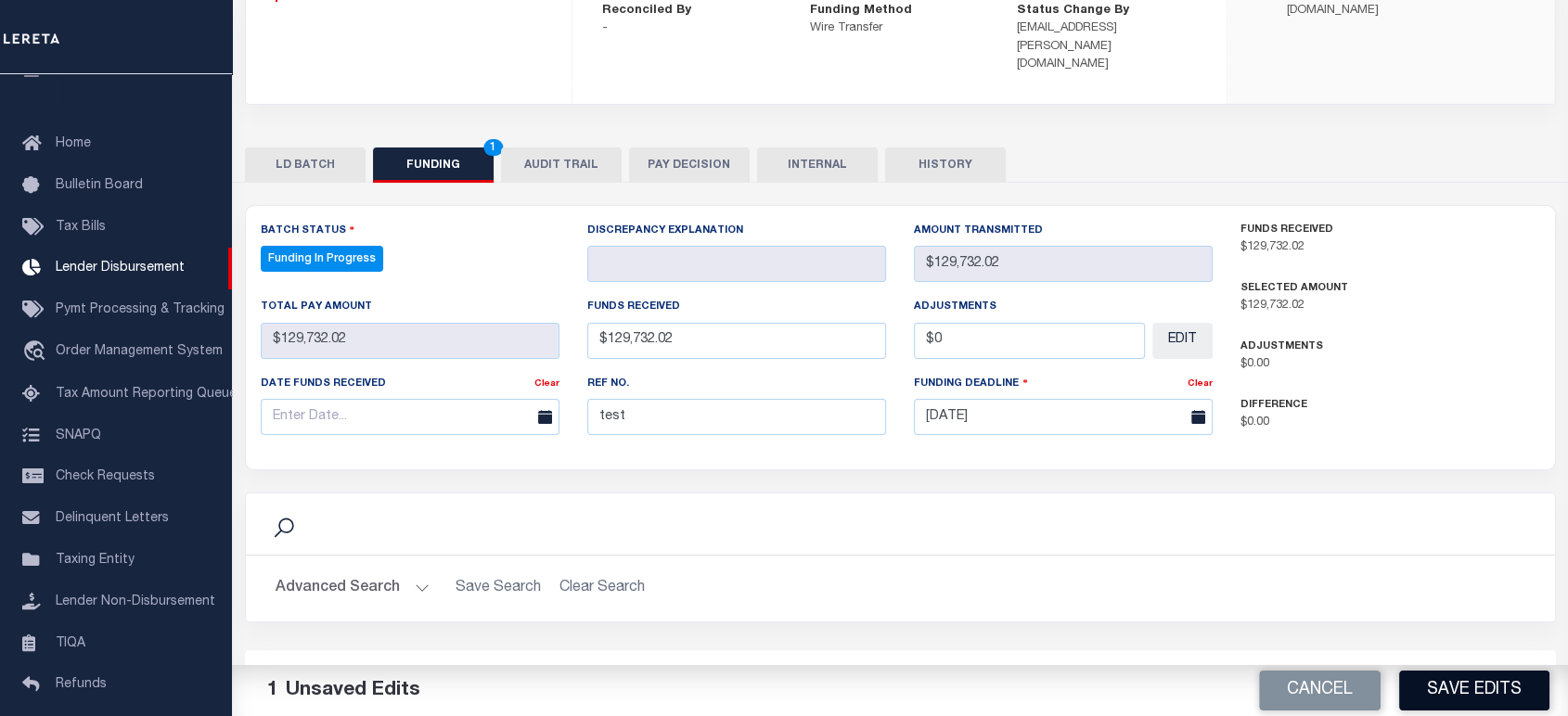
type input "$0.00"
click at [1481, 702] on button "Save Edits" at bounding box center [1473, 690] width 150 height 40
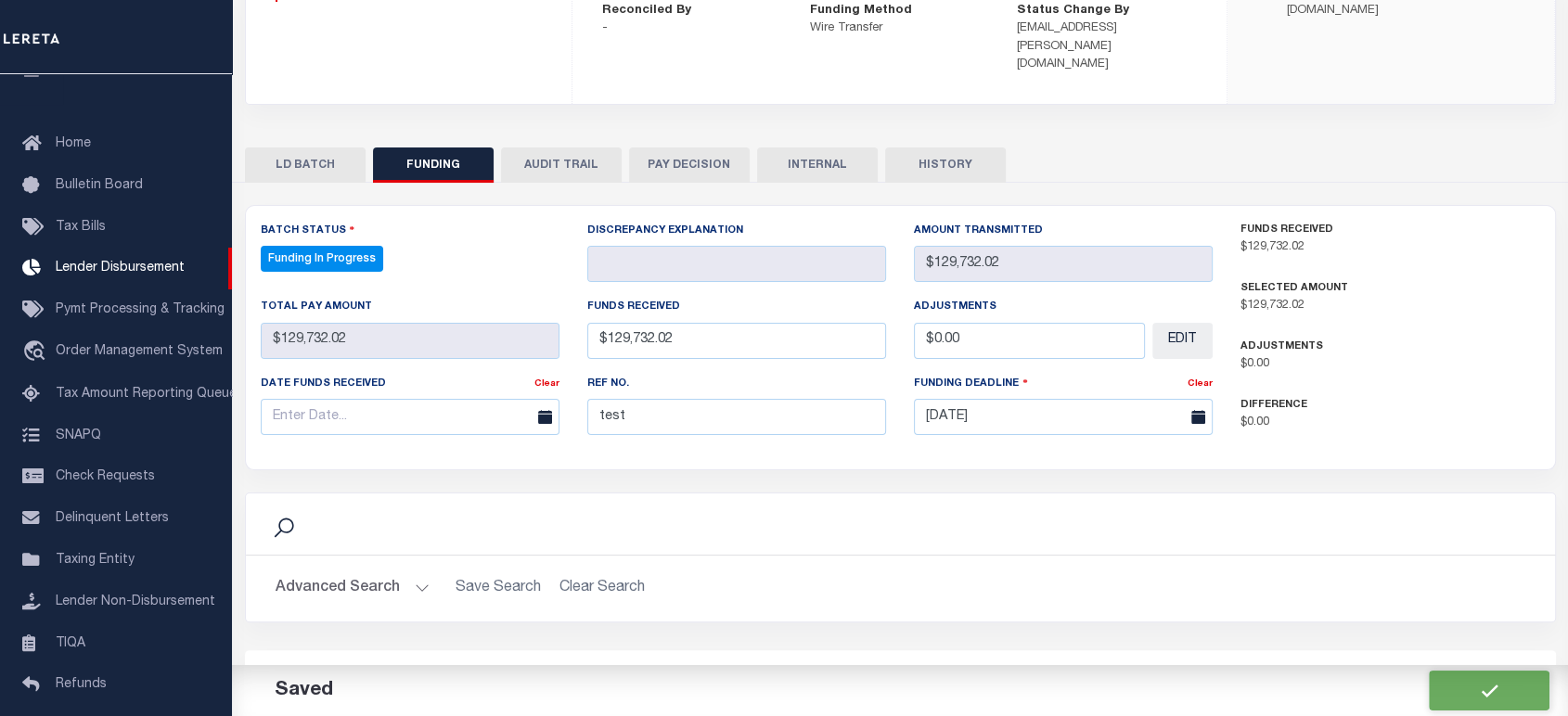
type input "$129,732.02"
type input "$0"
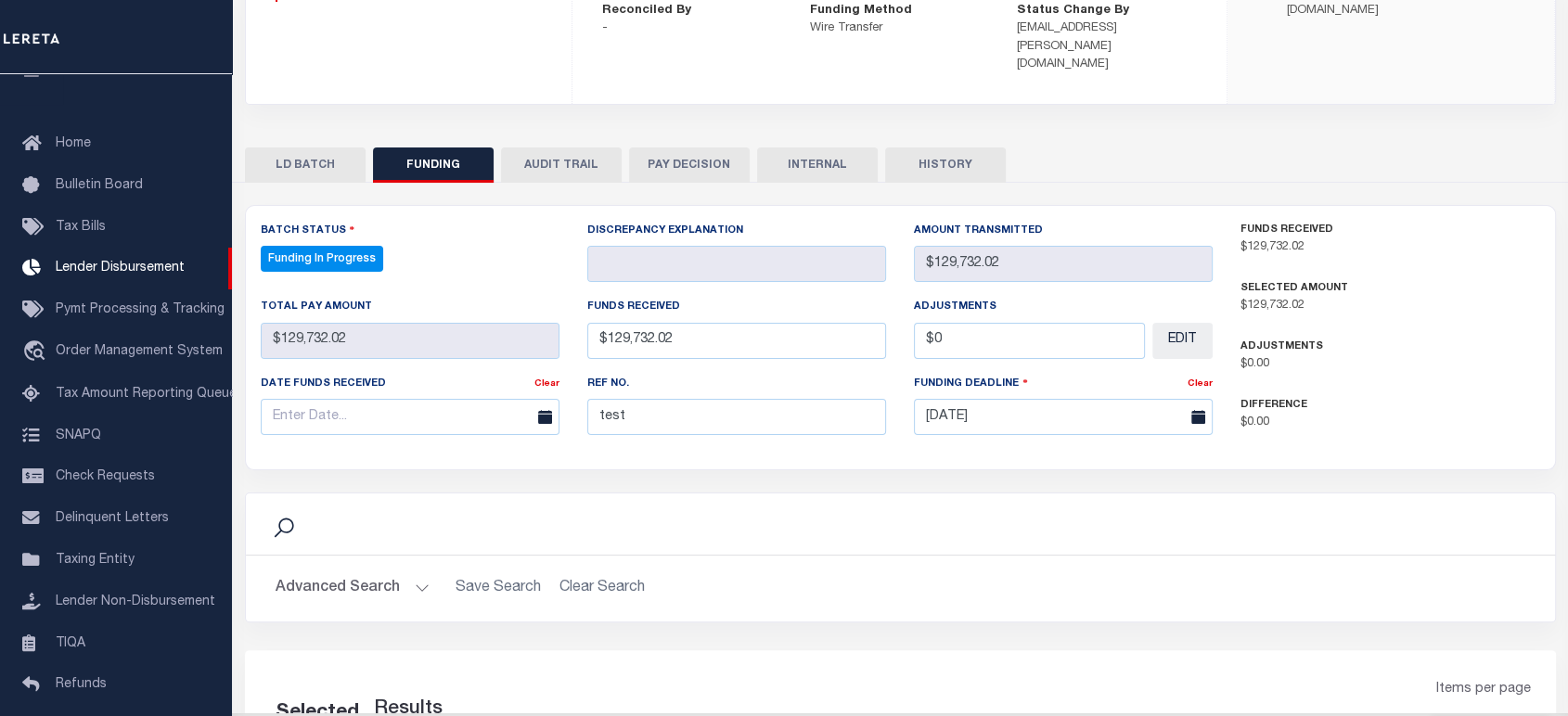
select select "100"
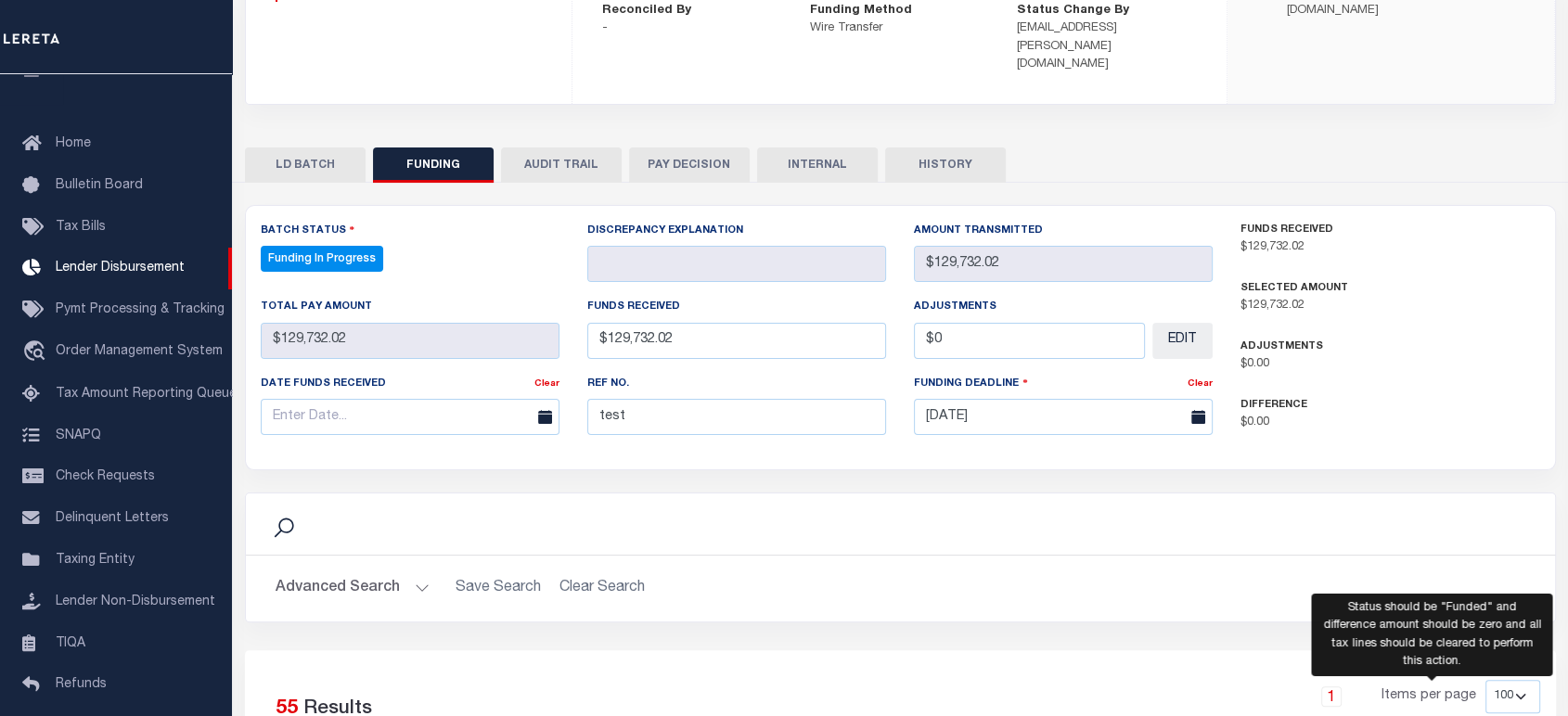
scroll to position [511, 0]
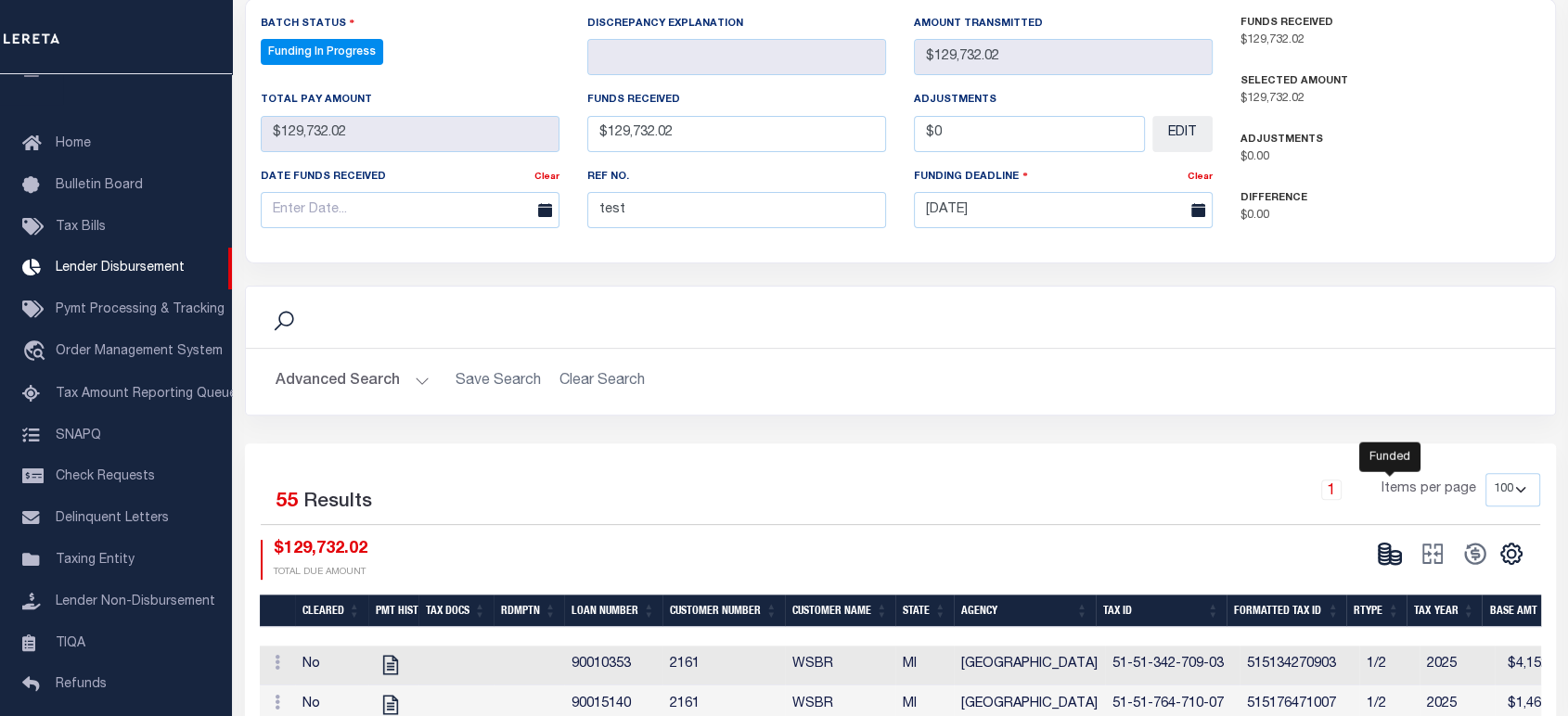
click at [1389, 554] on icon at bounding box center [1395, 557] width 11 height 7
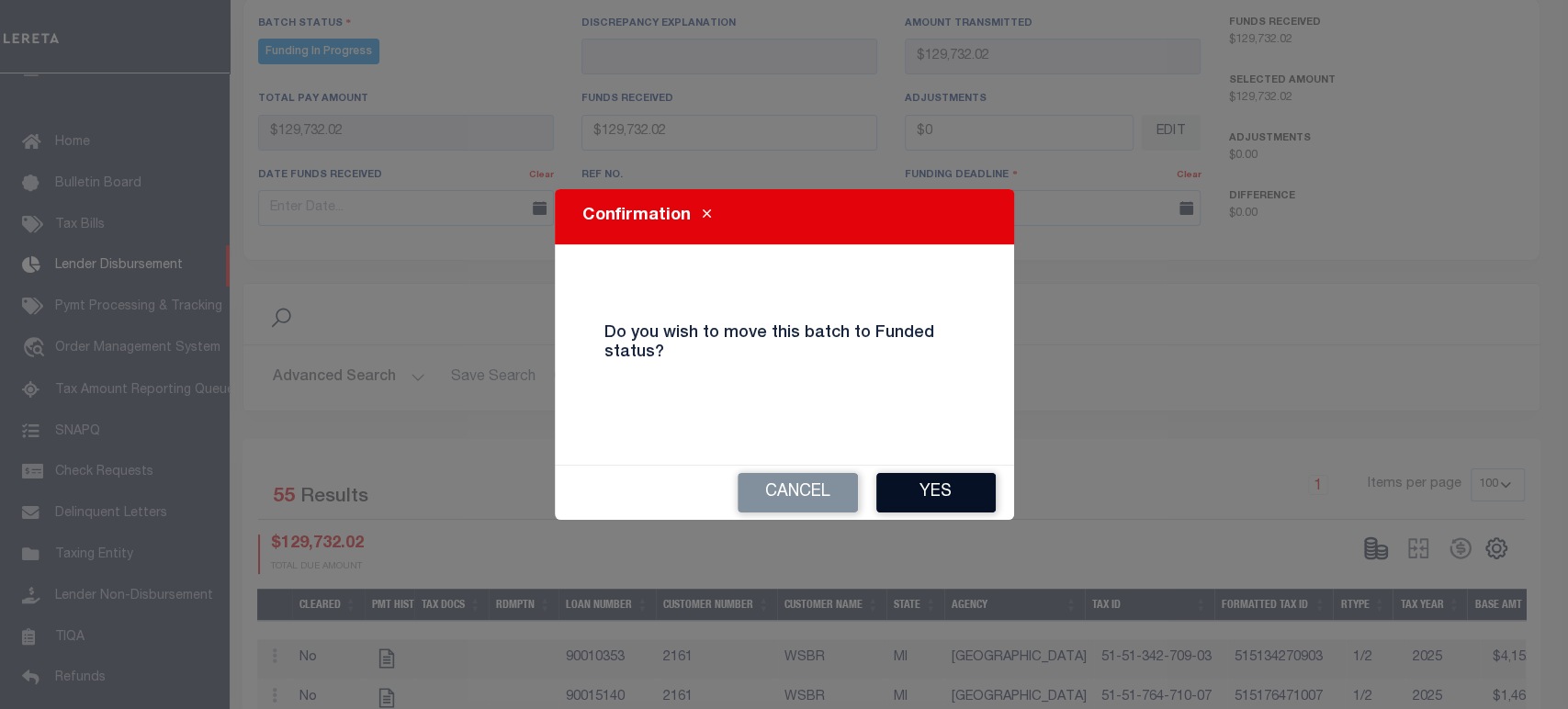
click at [945, 505] on button "Yes" at bounding box center [936, 493] width 119 height 40
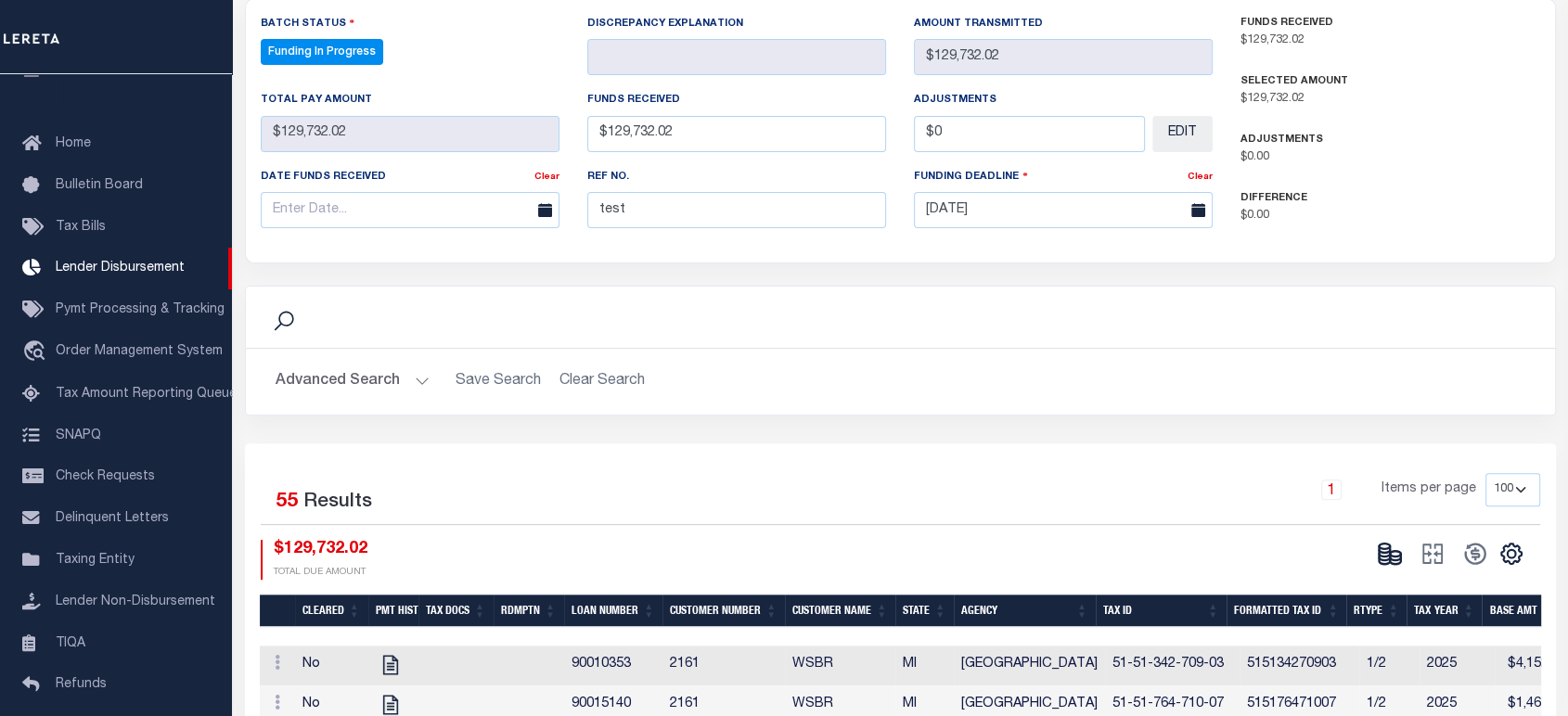
type input "$129,732.02"
type input "$0"
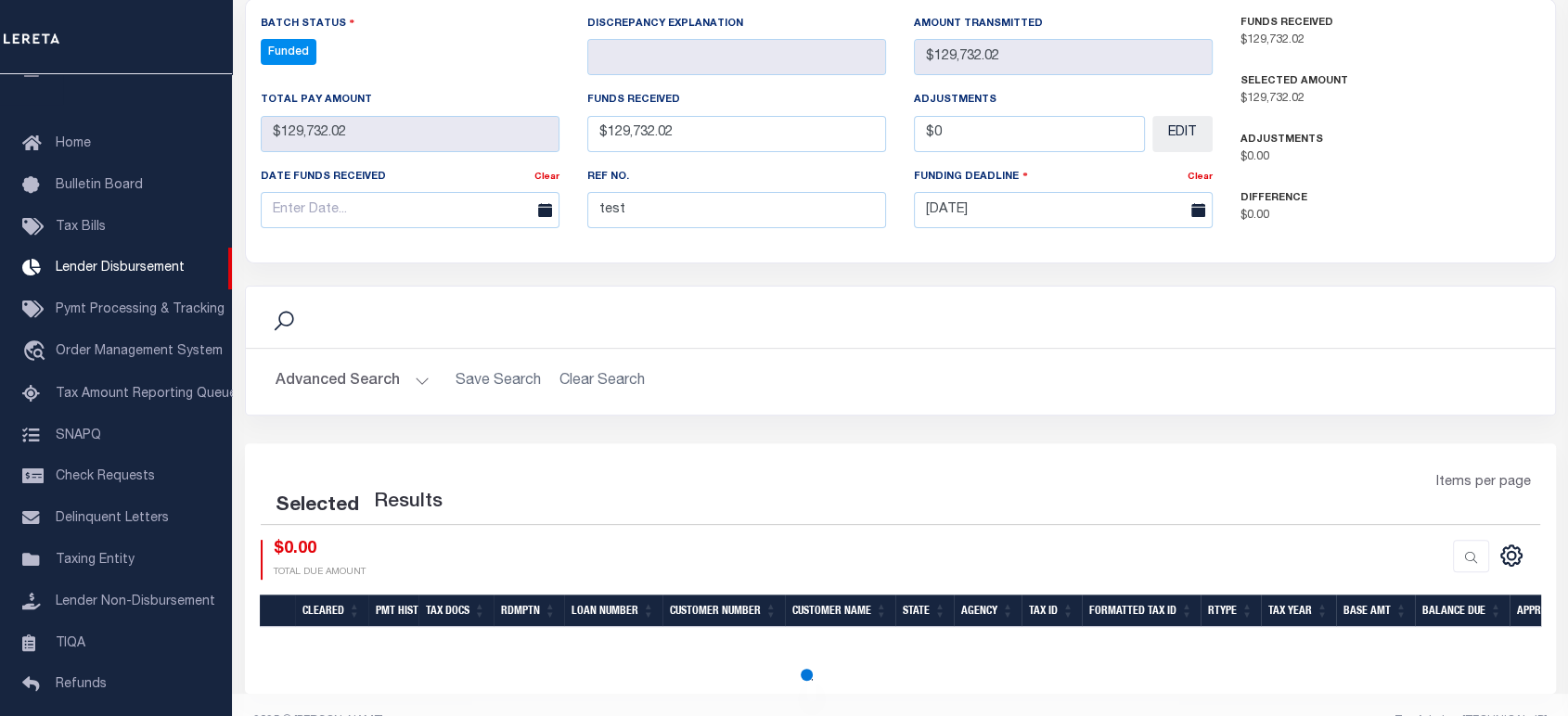
scroll to position [506, 0]
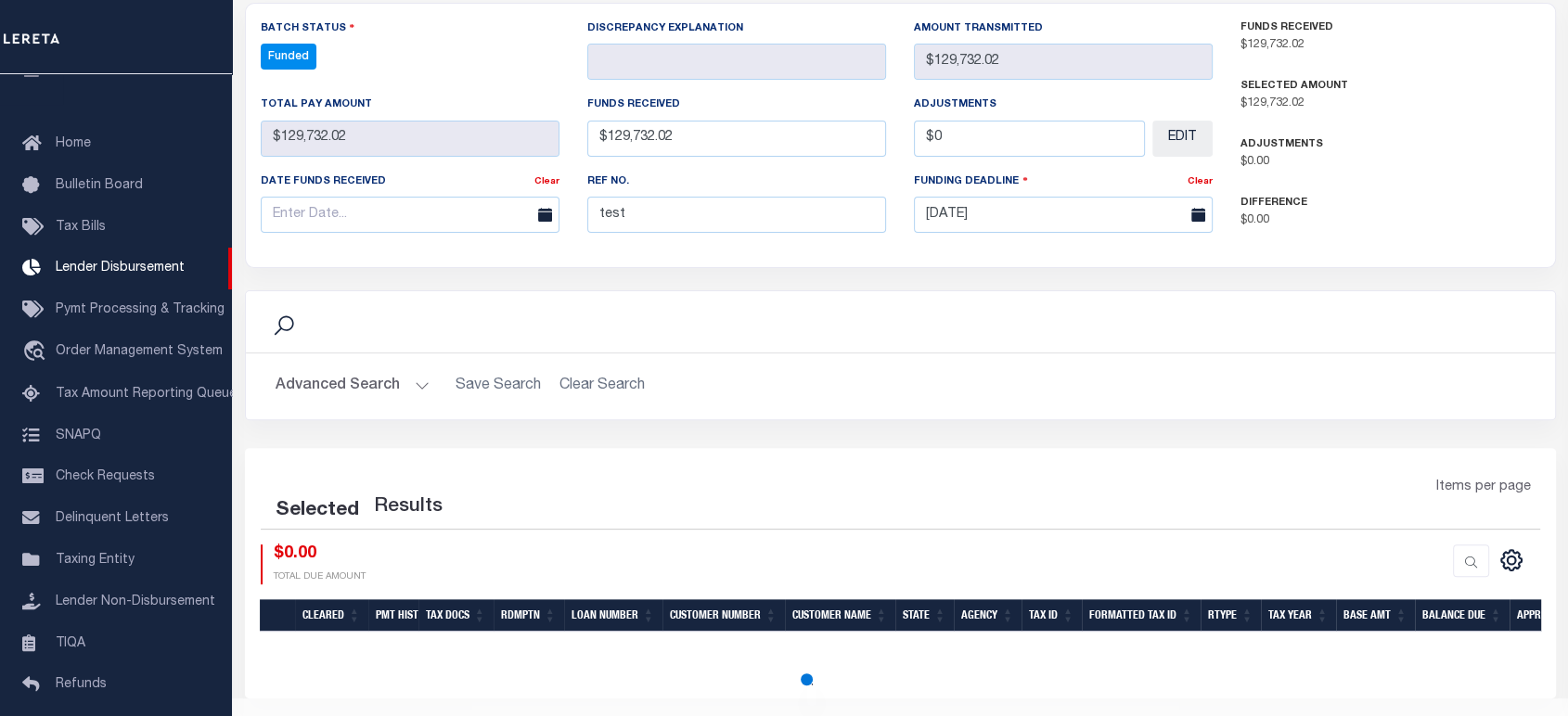
select select "100"
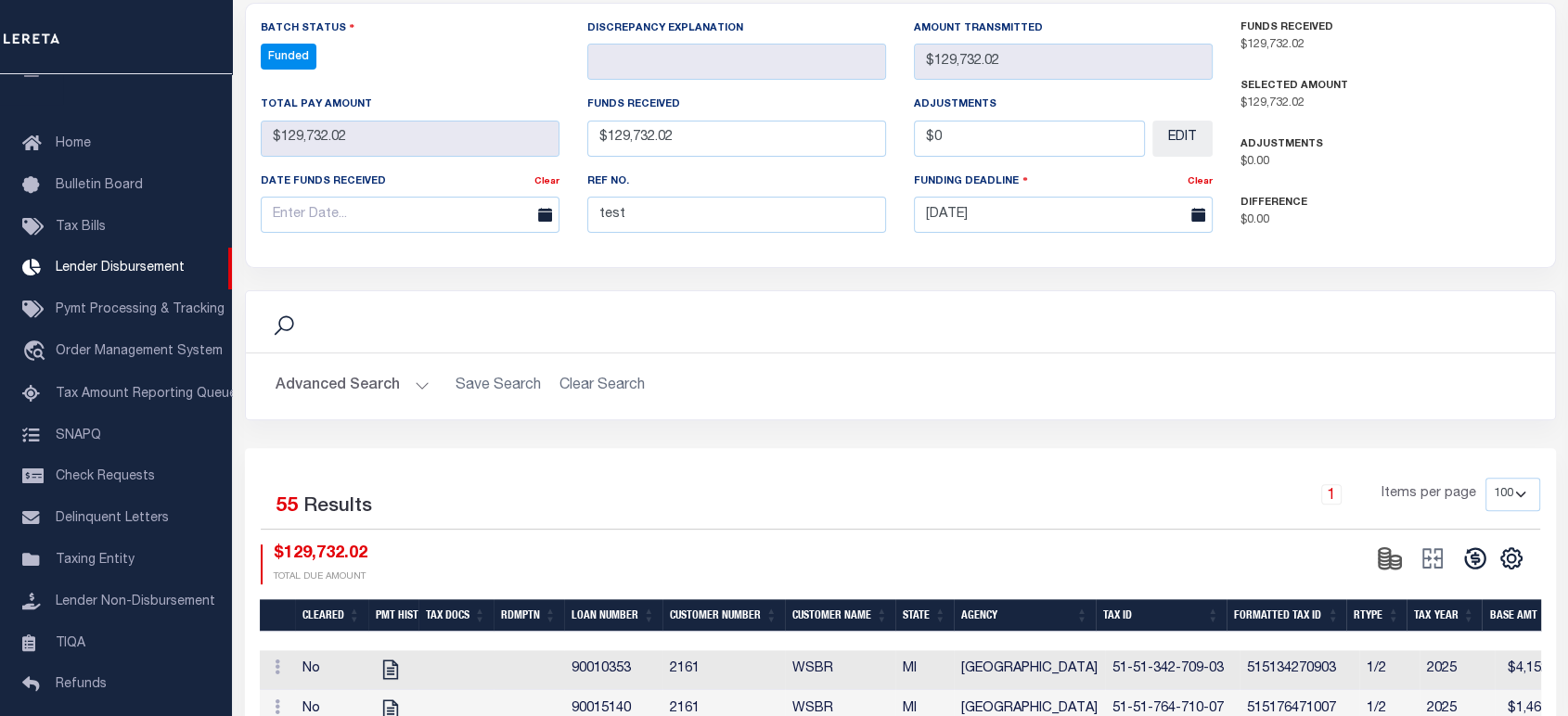
scroll to position [511, 0]
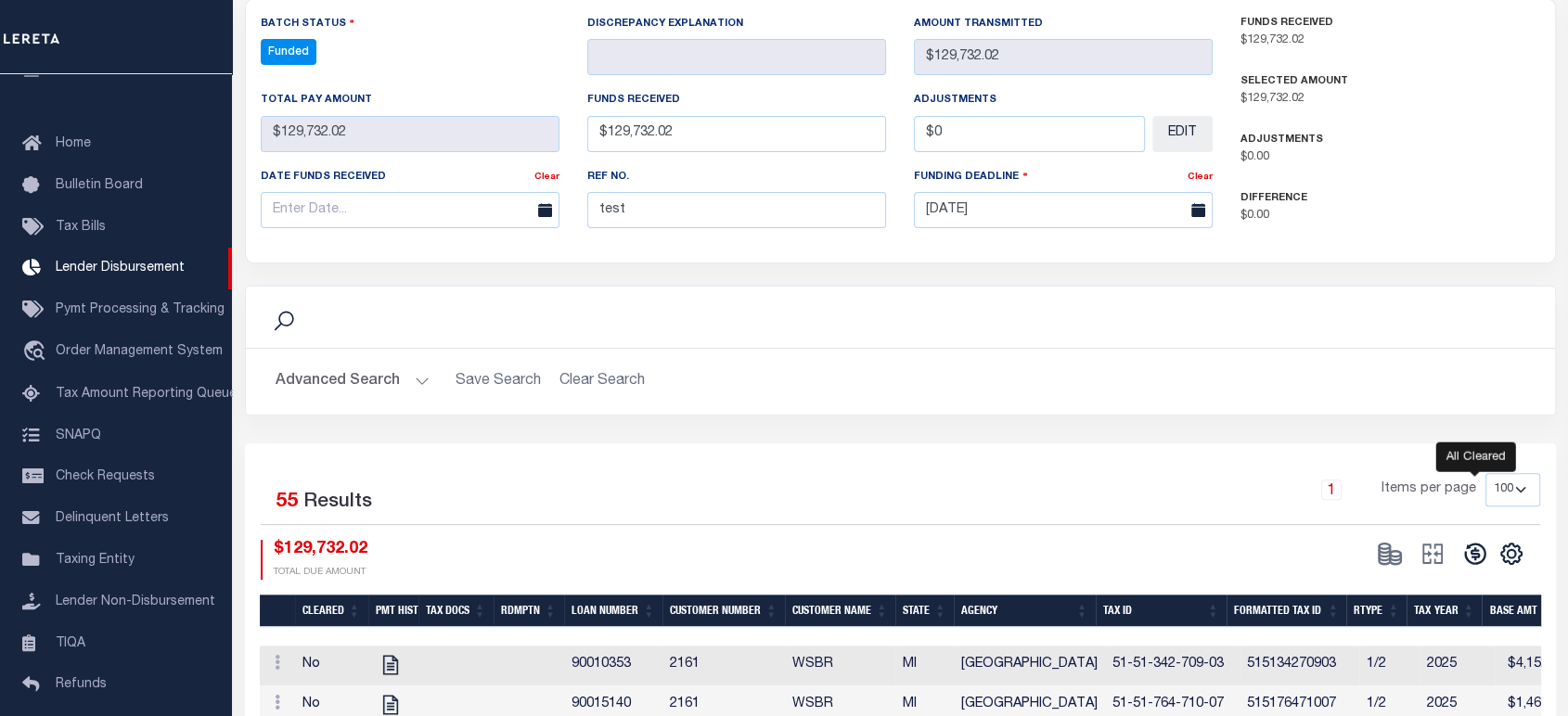
click at [1473, 543] on icon at bounding box center [1474, 554] width 21 height 21
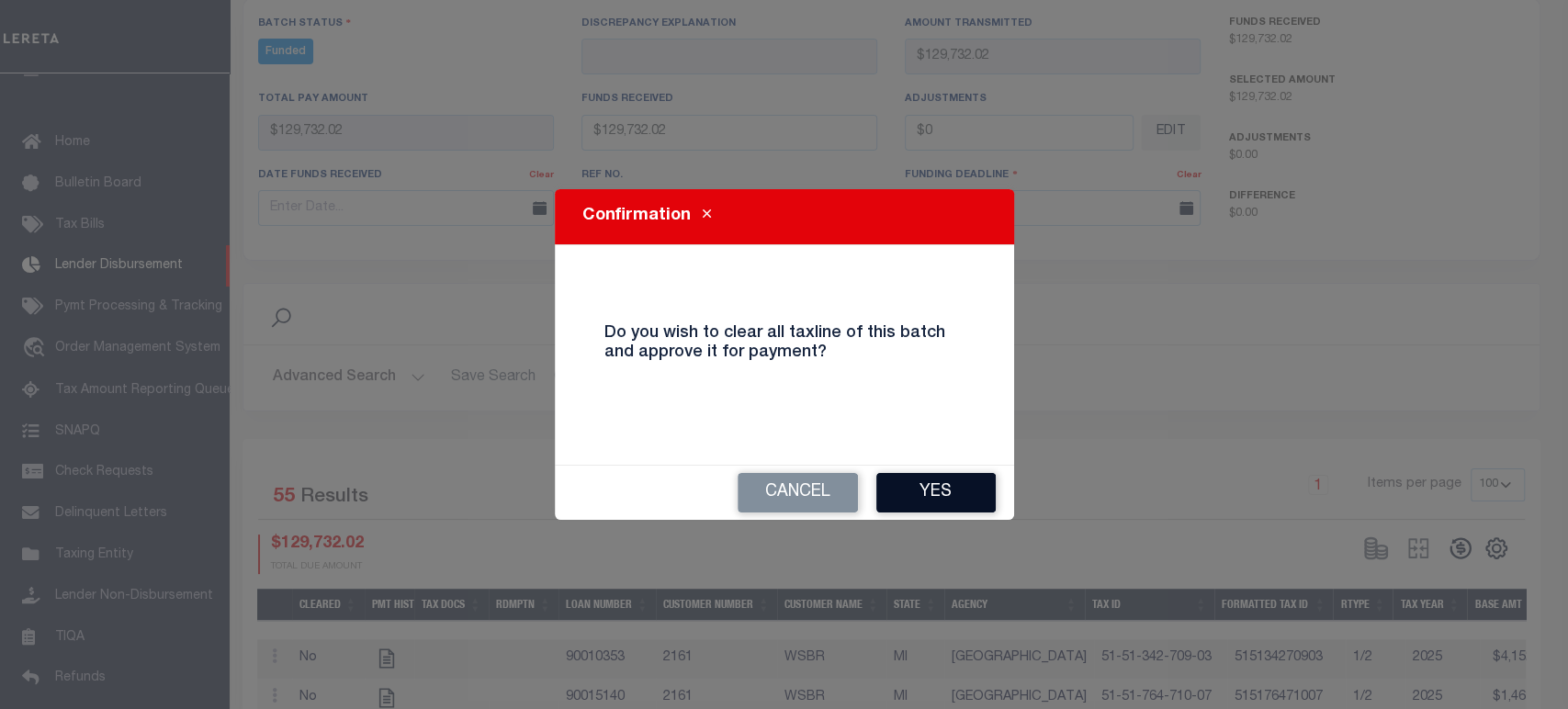
click at [926, 484] on button "Yes" at bounding box center [936, 493] width 119 height 40
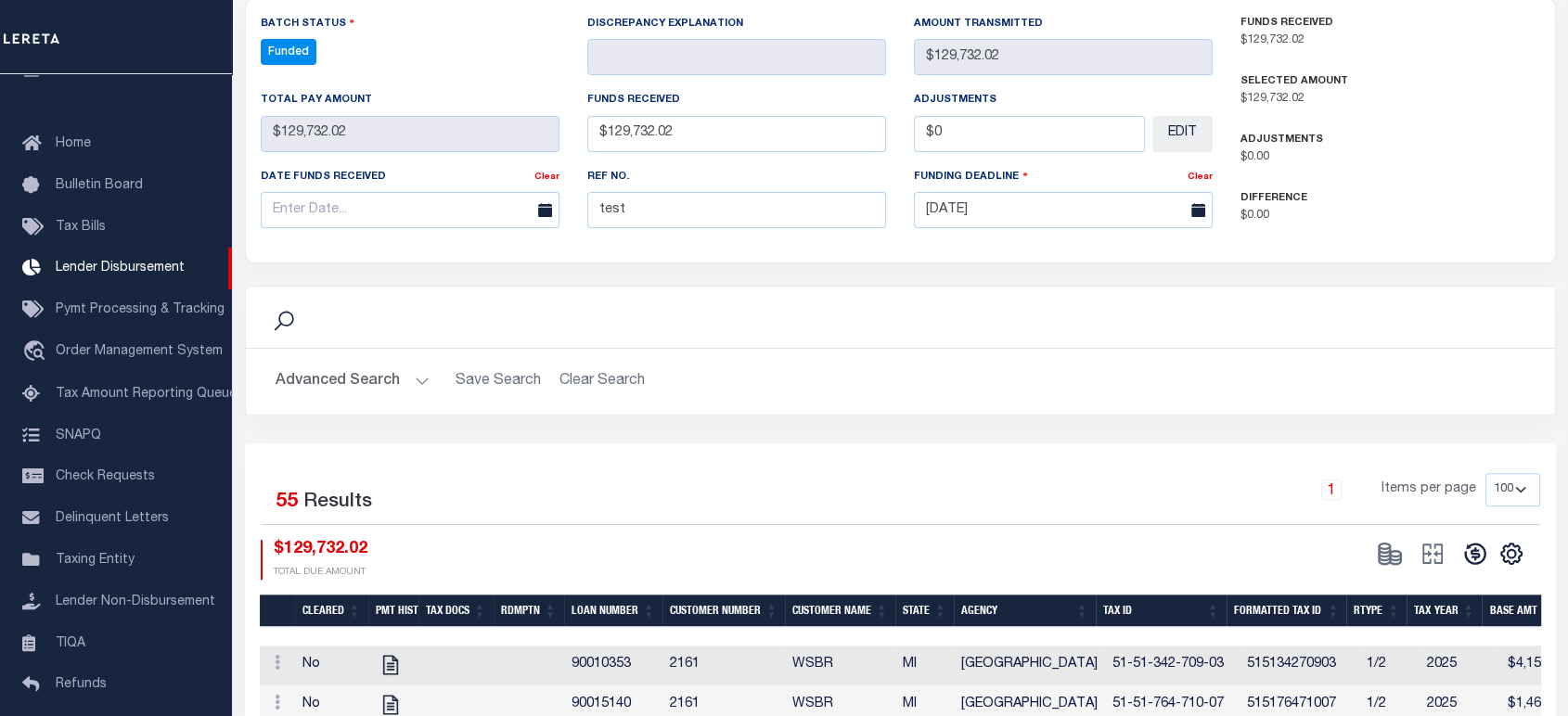
type input "$129,732.02"
type input "$0"
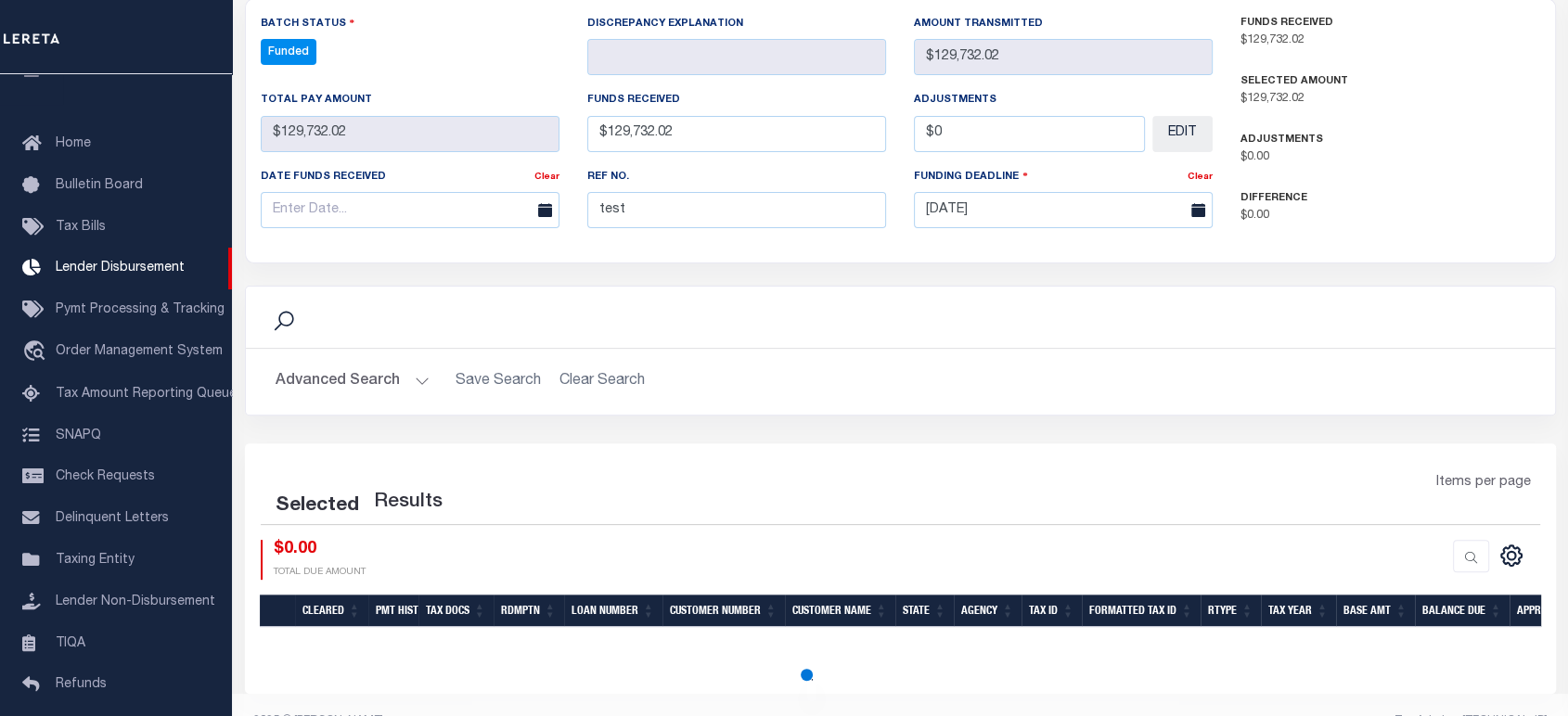
scroll to position [506, 0]
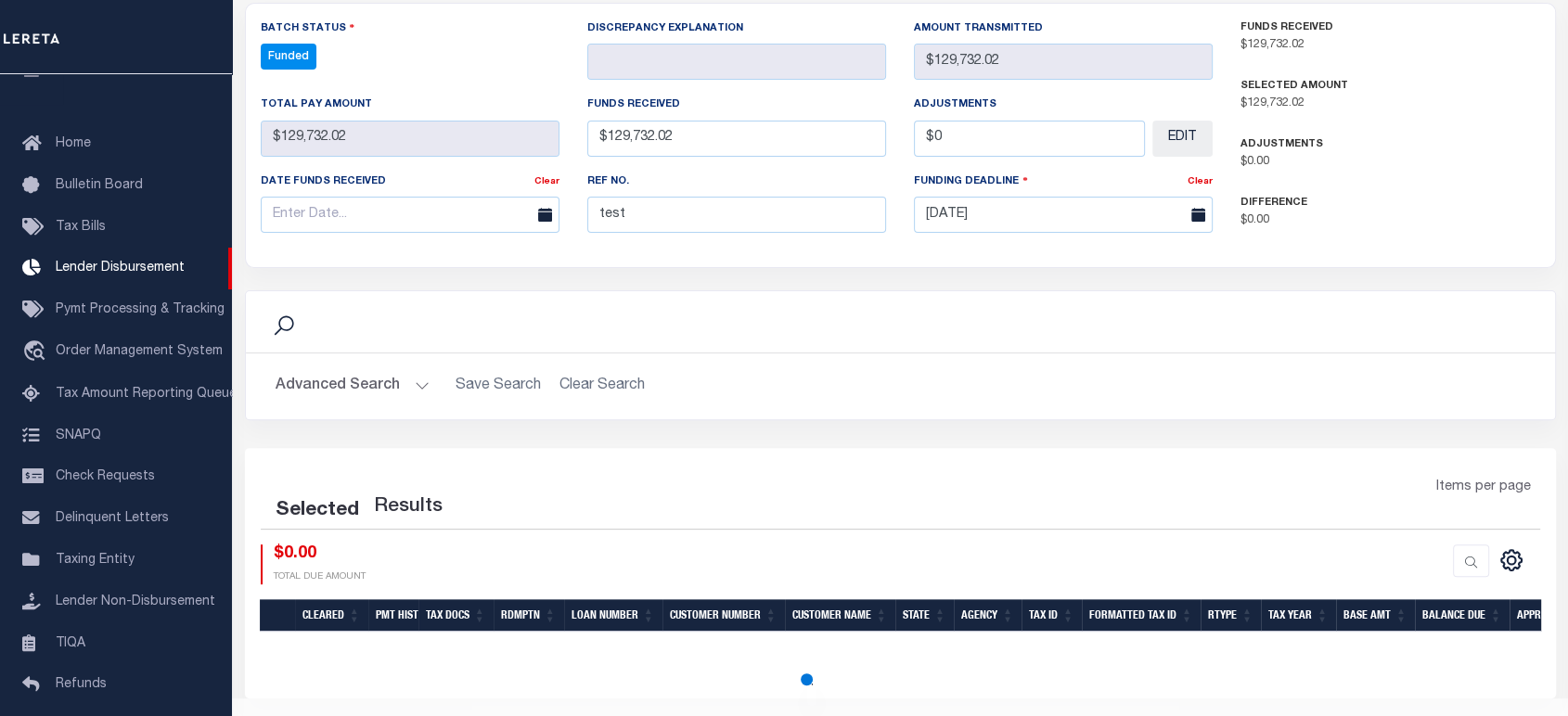
select select "100"
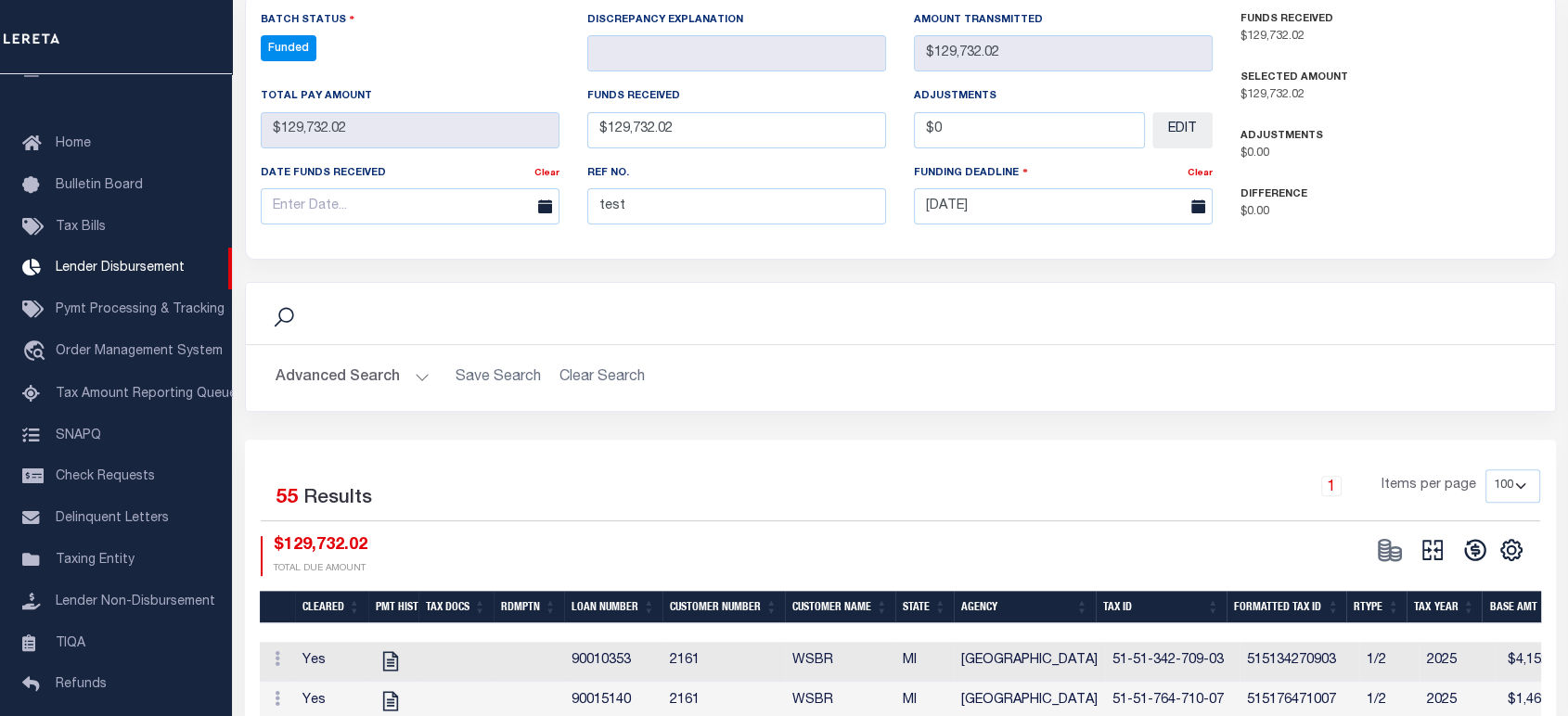
scroll to position [721, 0]
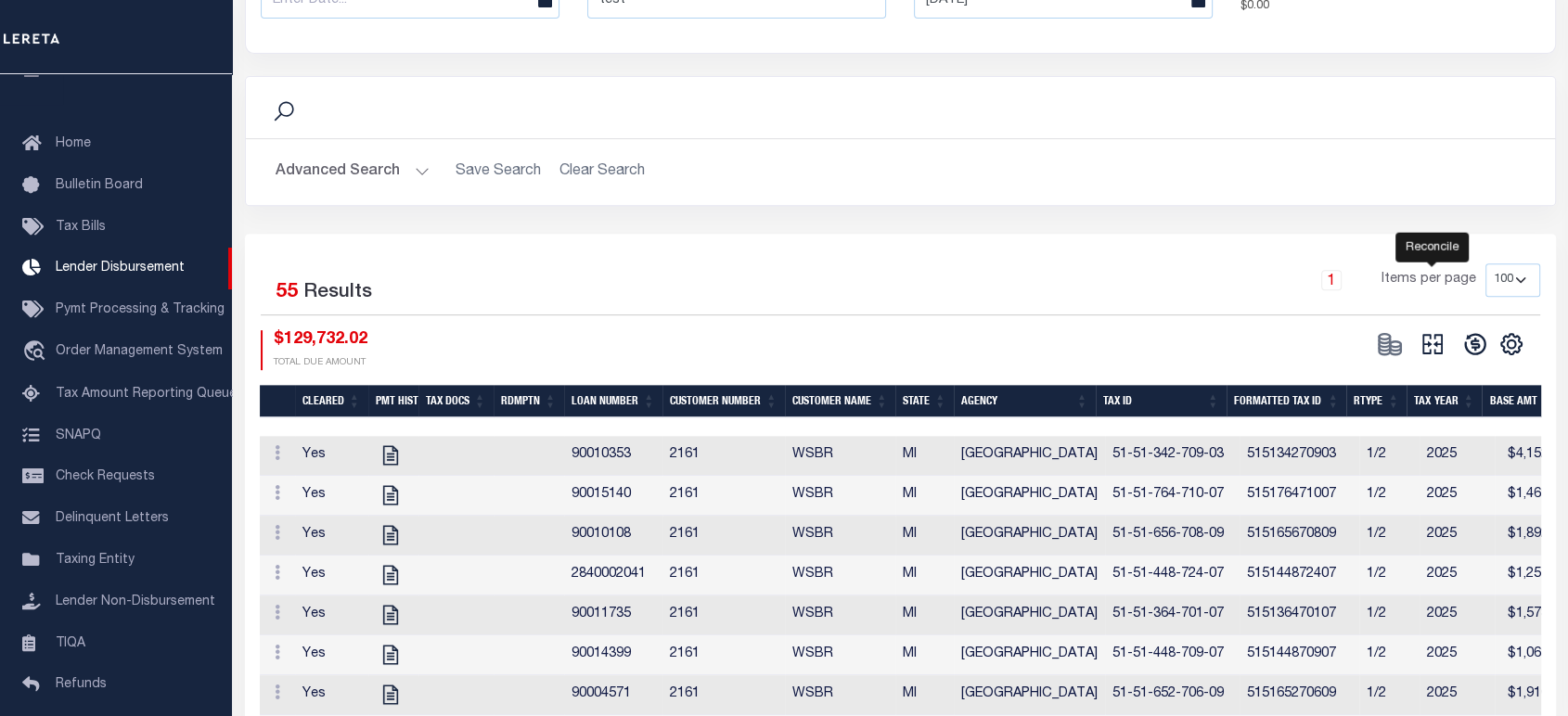
click at [1431, 331] on icon at bounding box center [1431, 344] width 26 height 26
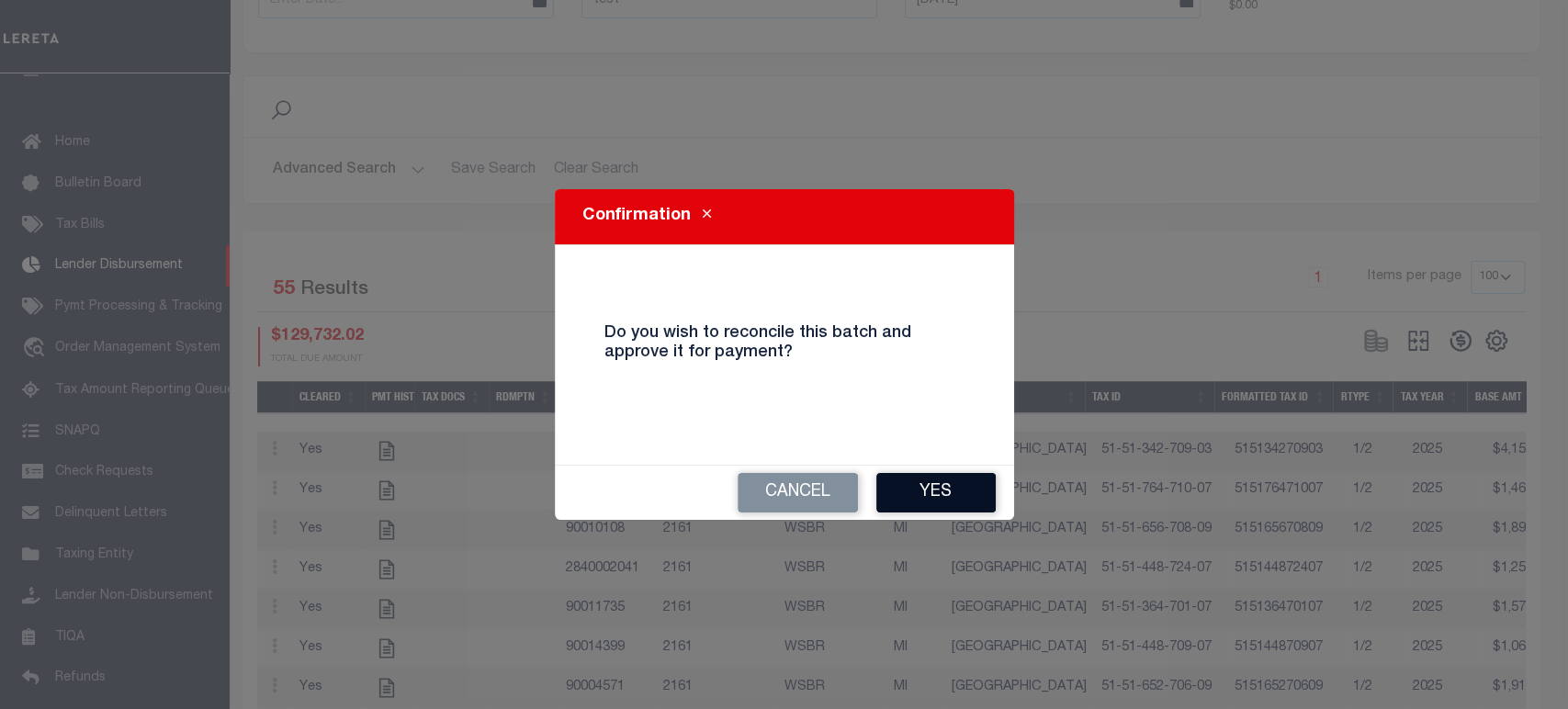
click at [918, 488] on button "Yes" at bounding box center [936, 493] width 119 height 40
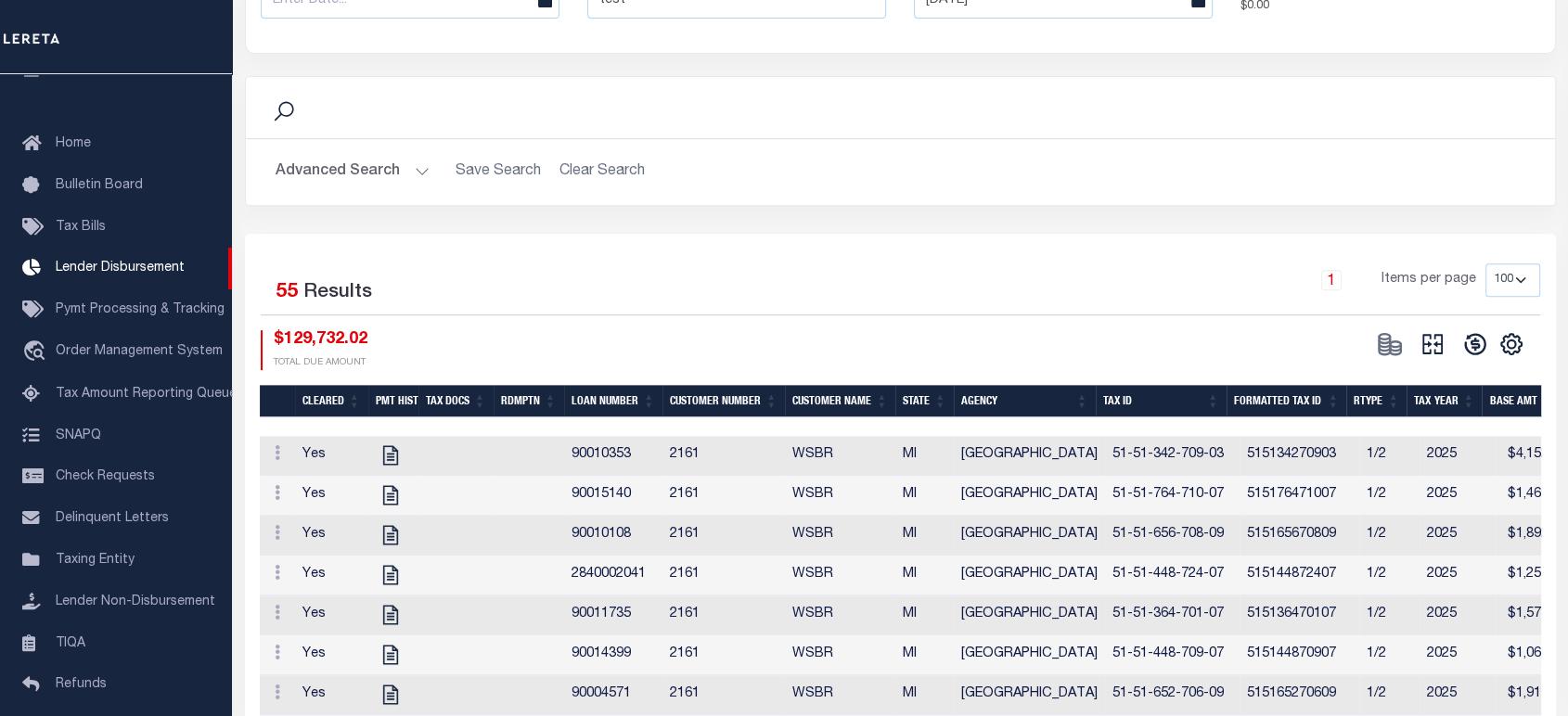
type input "$129,732.02"
type input "$0"
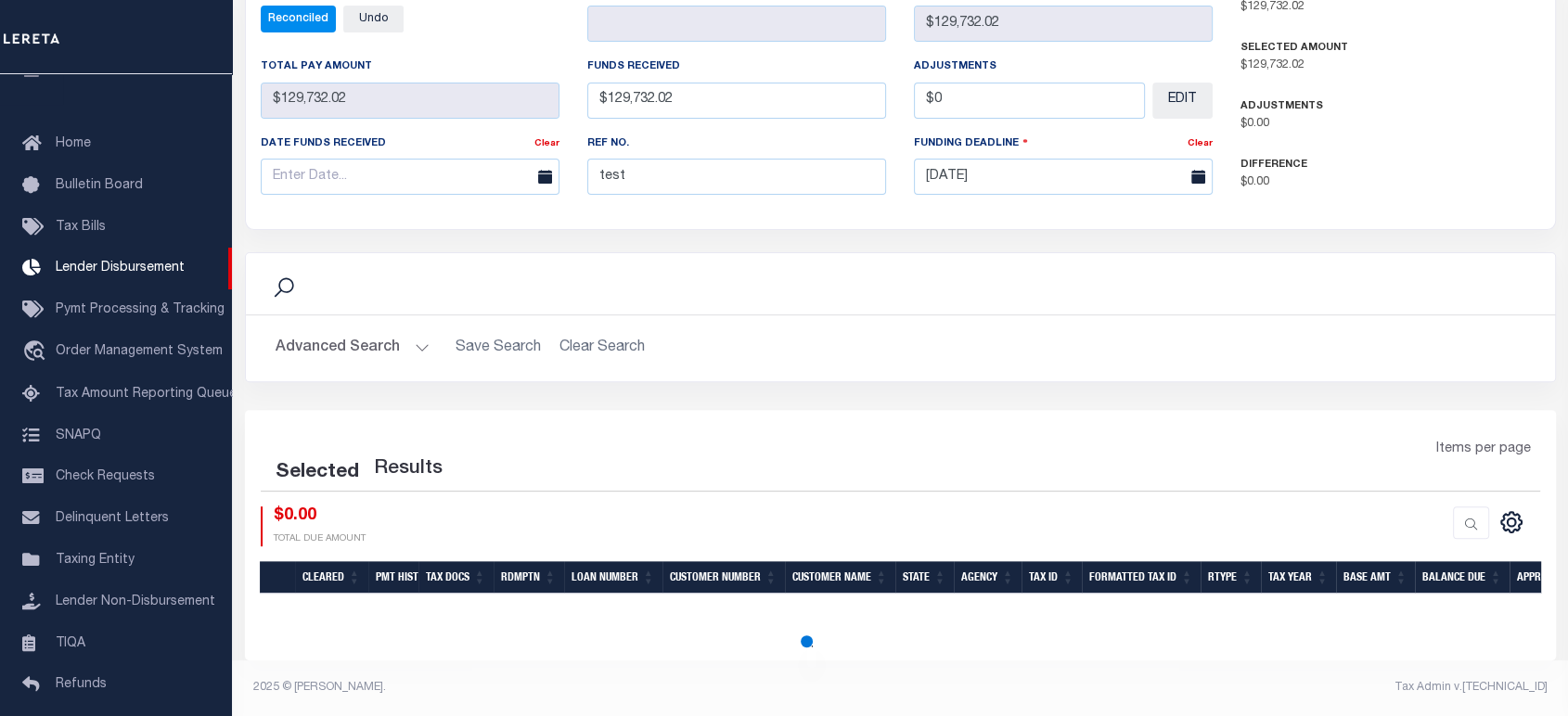
scroll to position [506, 0]
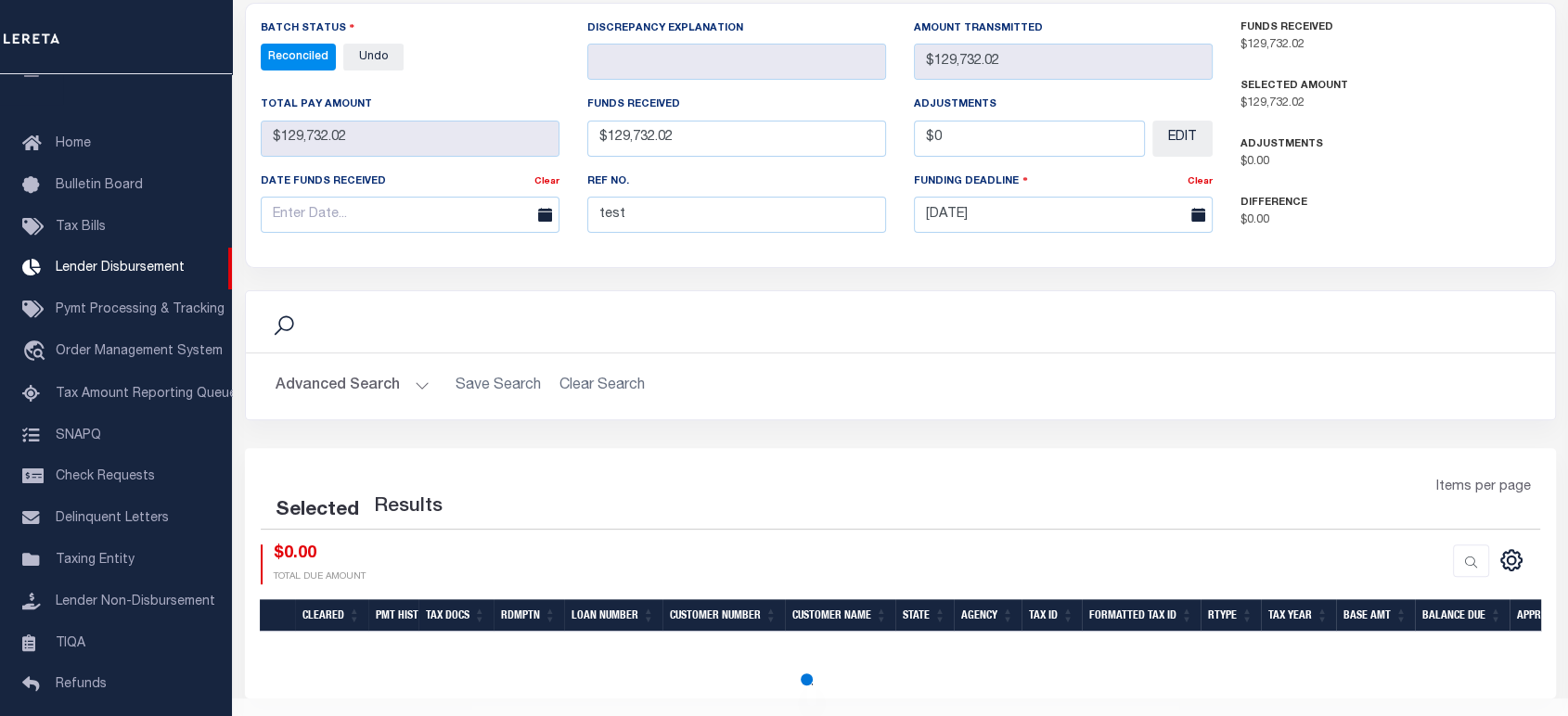
select select "100"
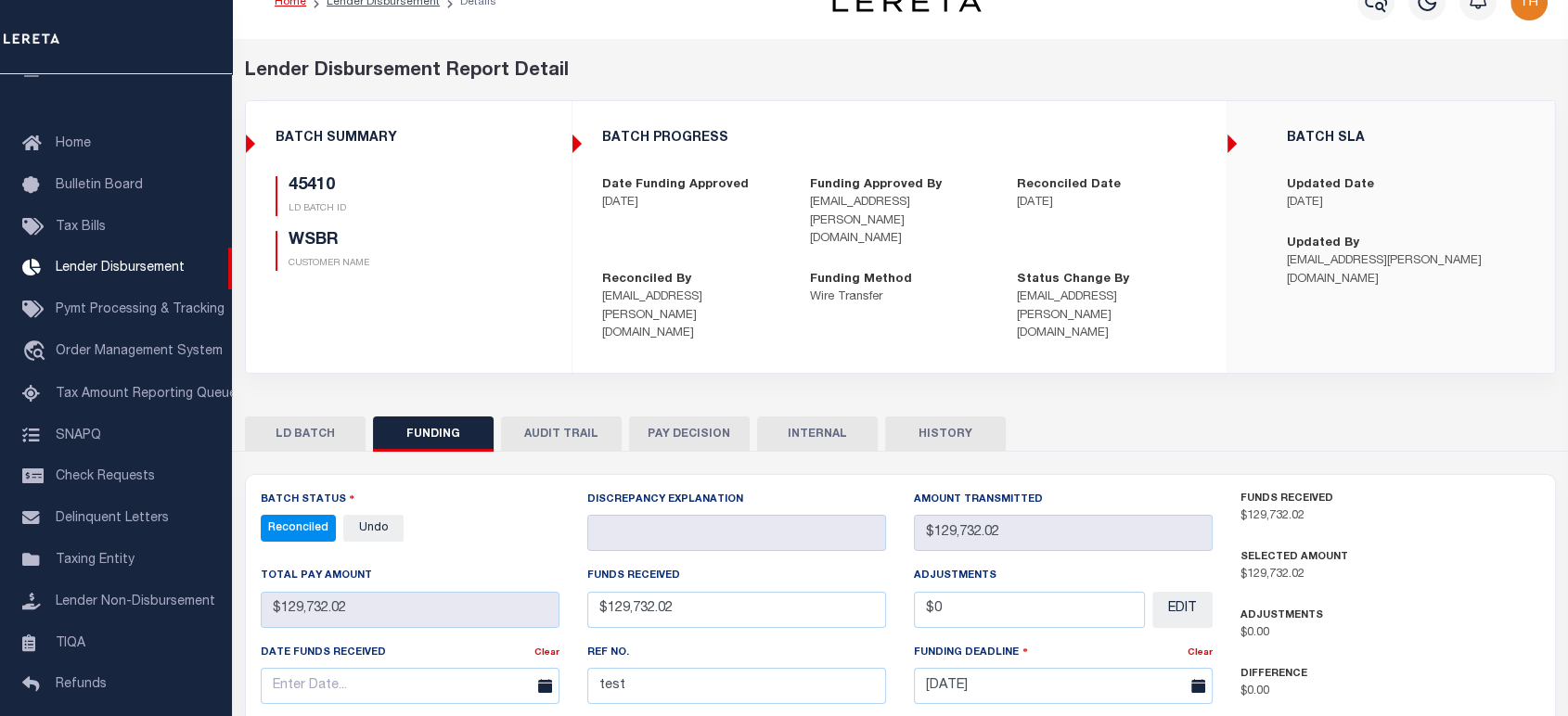
scroll to position [0, 0]
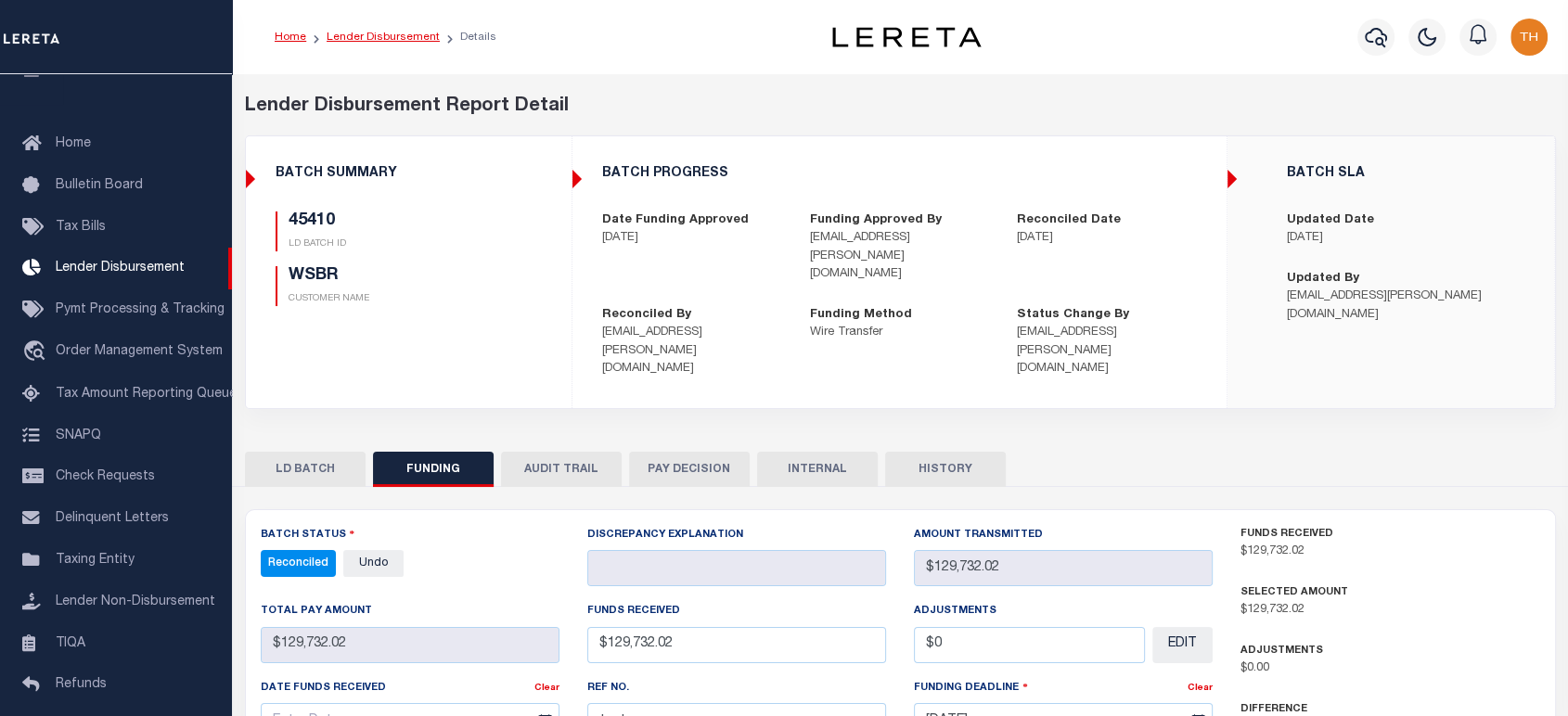
click at [356, 36] on link "Lender Disbursement" at bounding box center [383, 37] width 114 height 11
checkbox input "true"
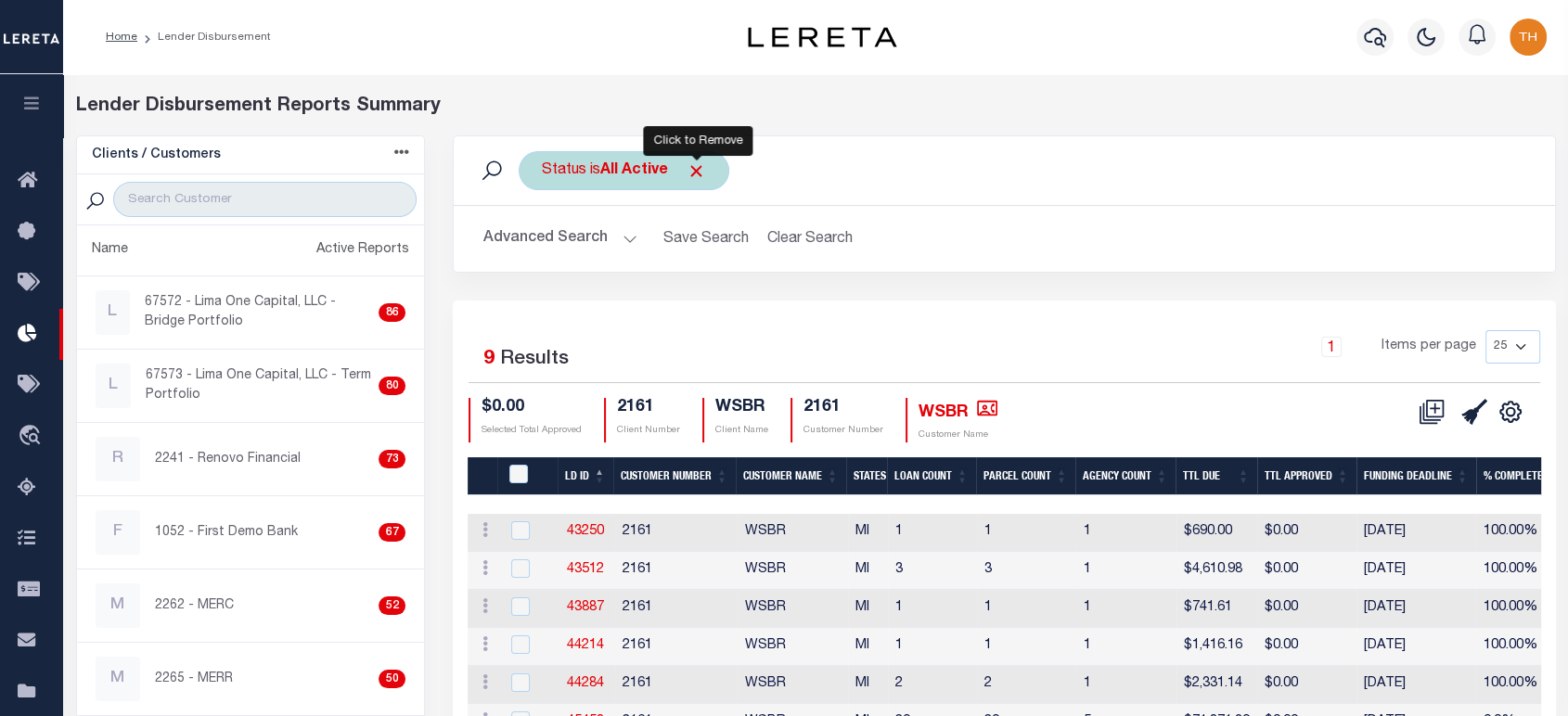
click at [701, 163] on span "Click to Remove" at bounding box center [696, 171] width 19 height 19
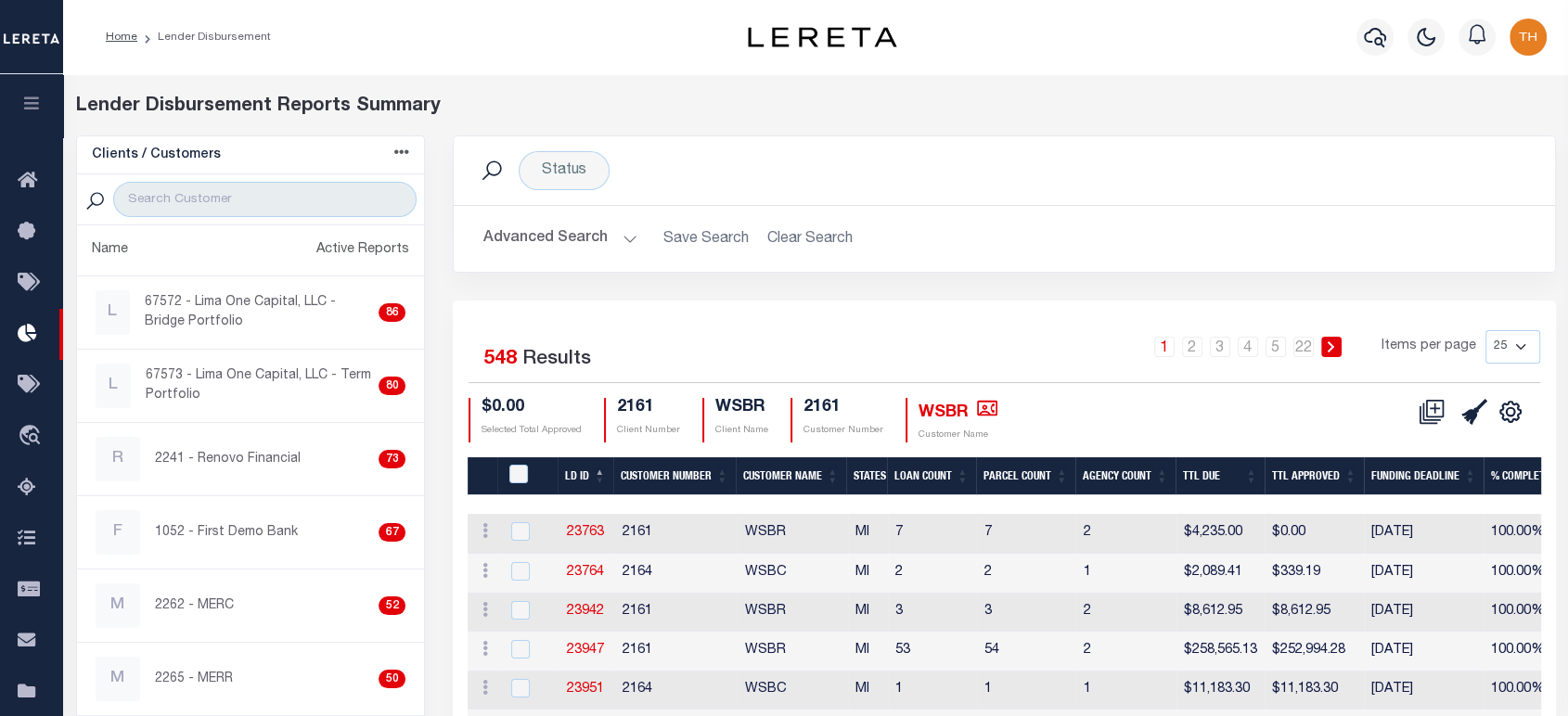
click at [540, 232] on button "Advanced Search" at bounding box center [560, 239] width 154 height 36
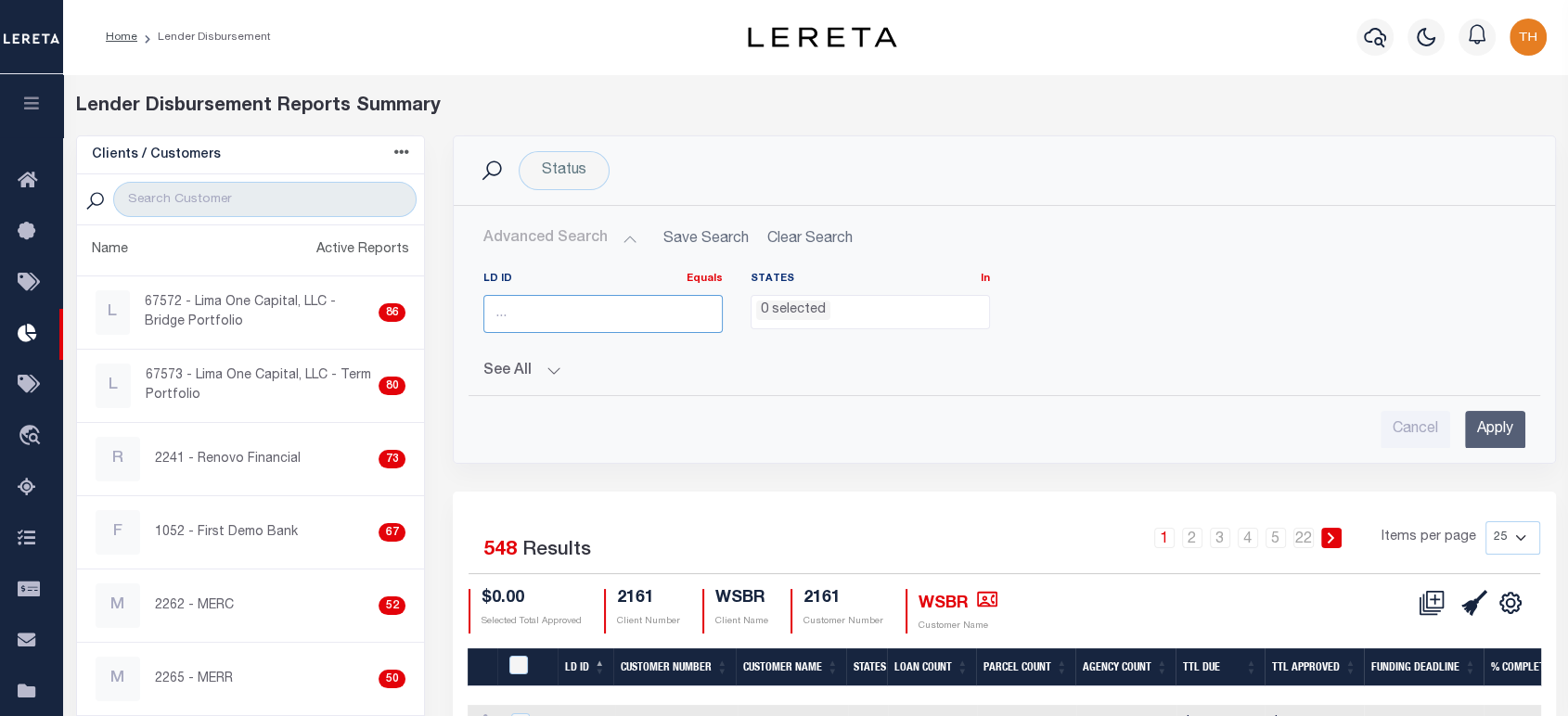
click at [626, 317] on input "number" at bounding box center [603, 314] width 240 height 38
paste input "45410"
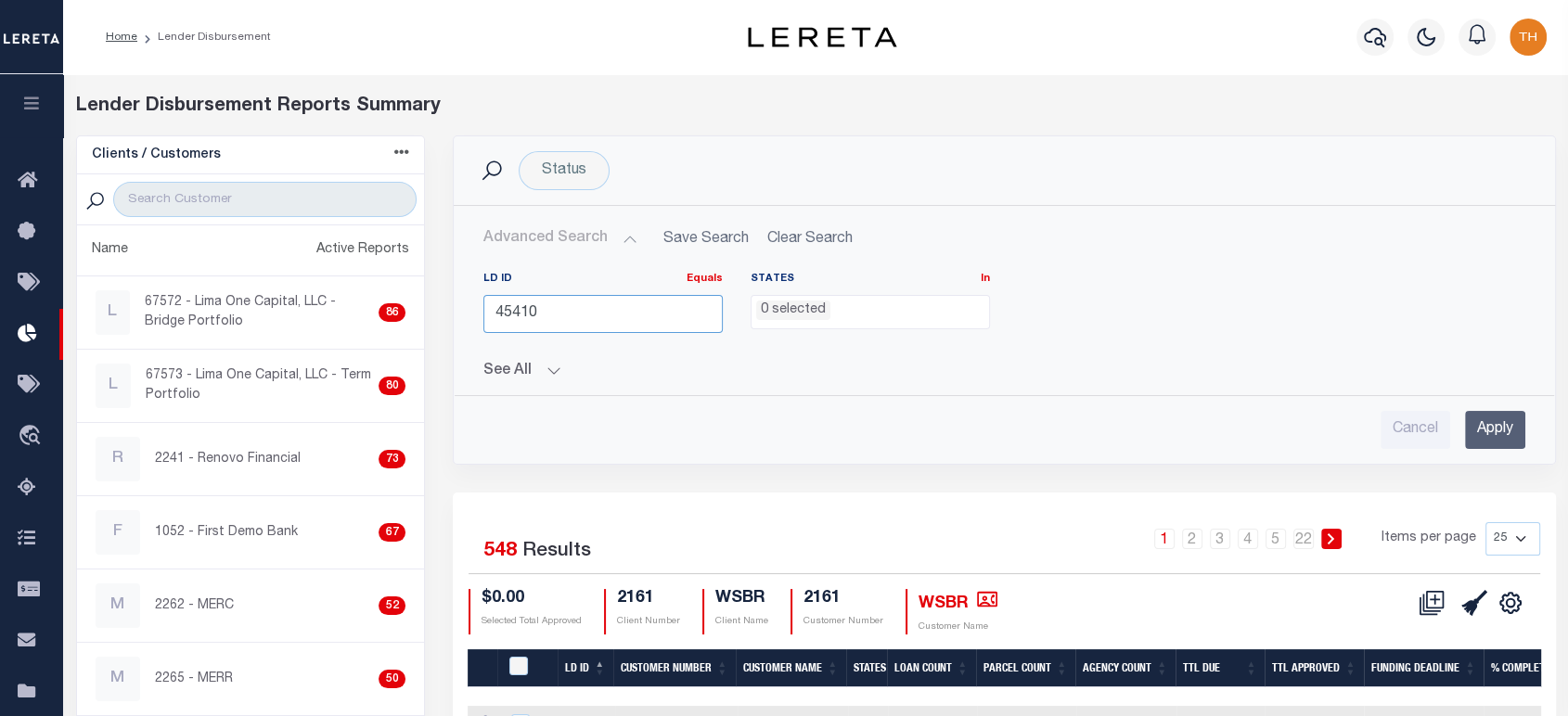
type input "45410"
click at [1513, 421] on input "Apply" at bounding box center [1494, 430] width 60 height 38
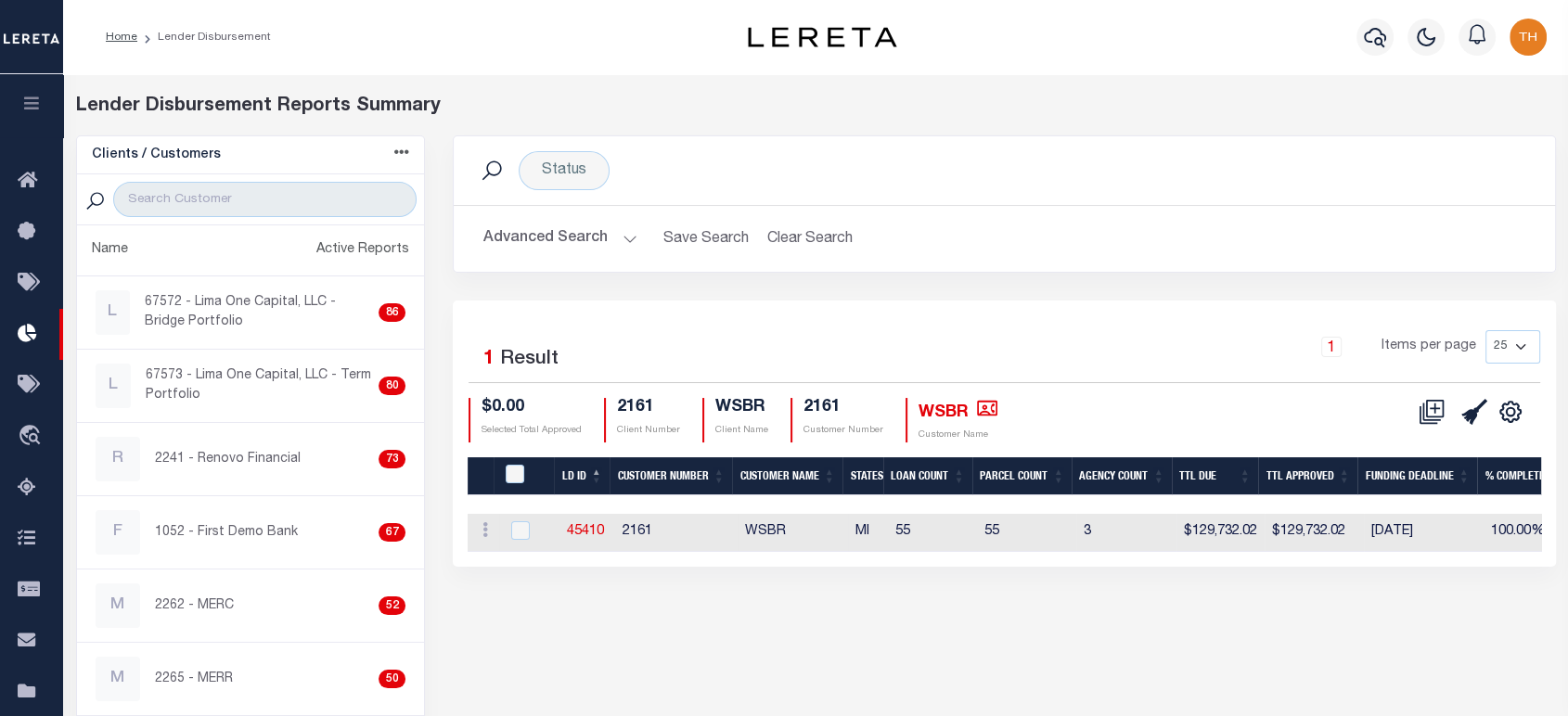
click at [532, 525] on div at bounding box center [529, 531] width 46 height 20
checkbox input "true"
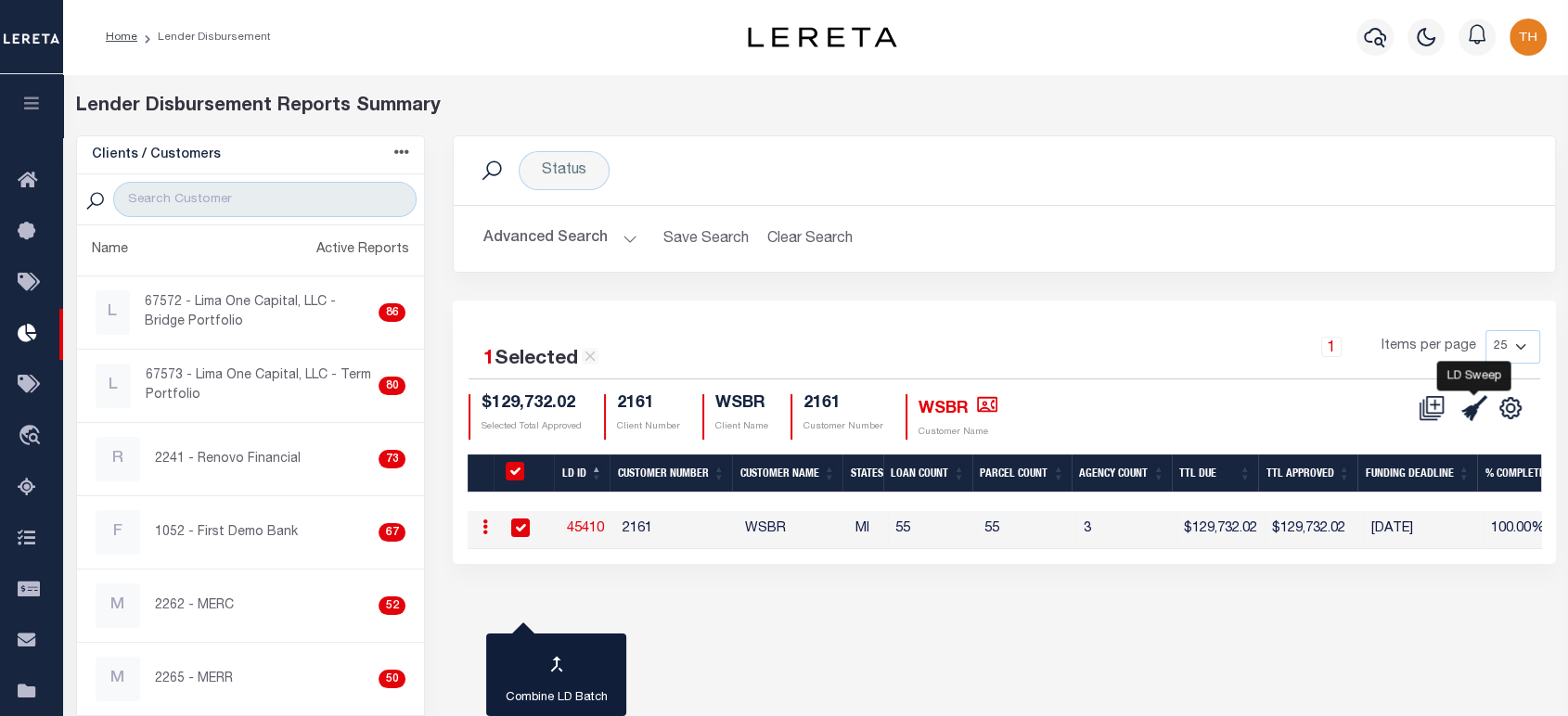
click at [1473, 405] on icon at bounding box center [1473, 408] width 26 height 26
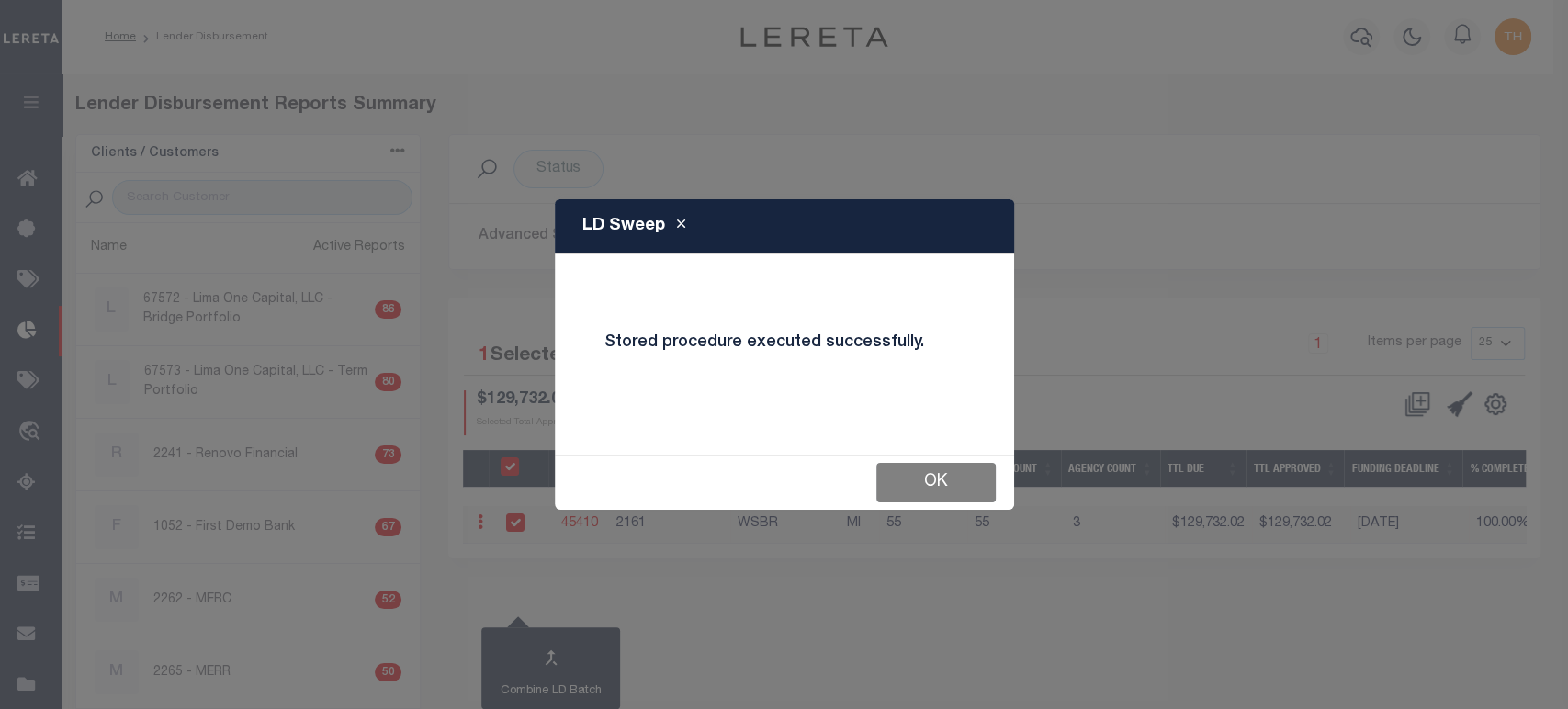
click at [933, 476] on button "OK" at bounding box center [936, 483] width 119 height 40
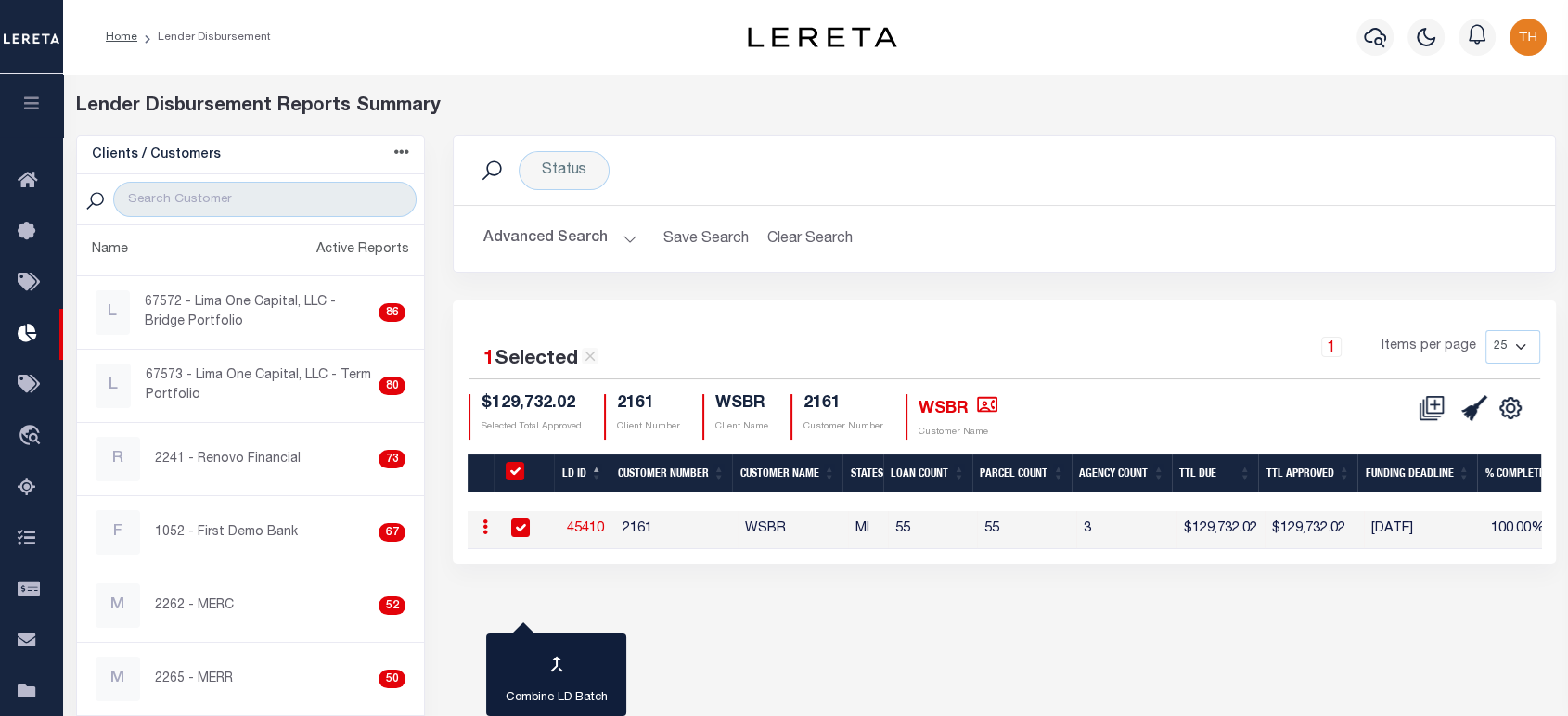
click at [580, 525] on link "45410" at bounding box center [584, 529] width 37 height 13
checkbox input "true"
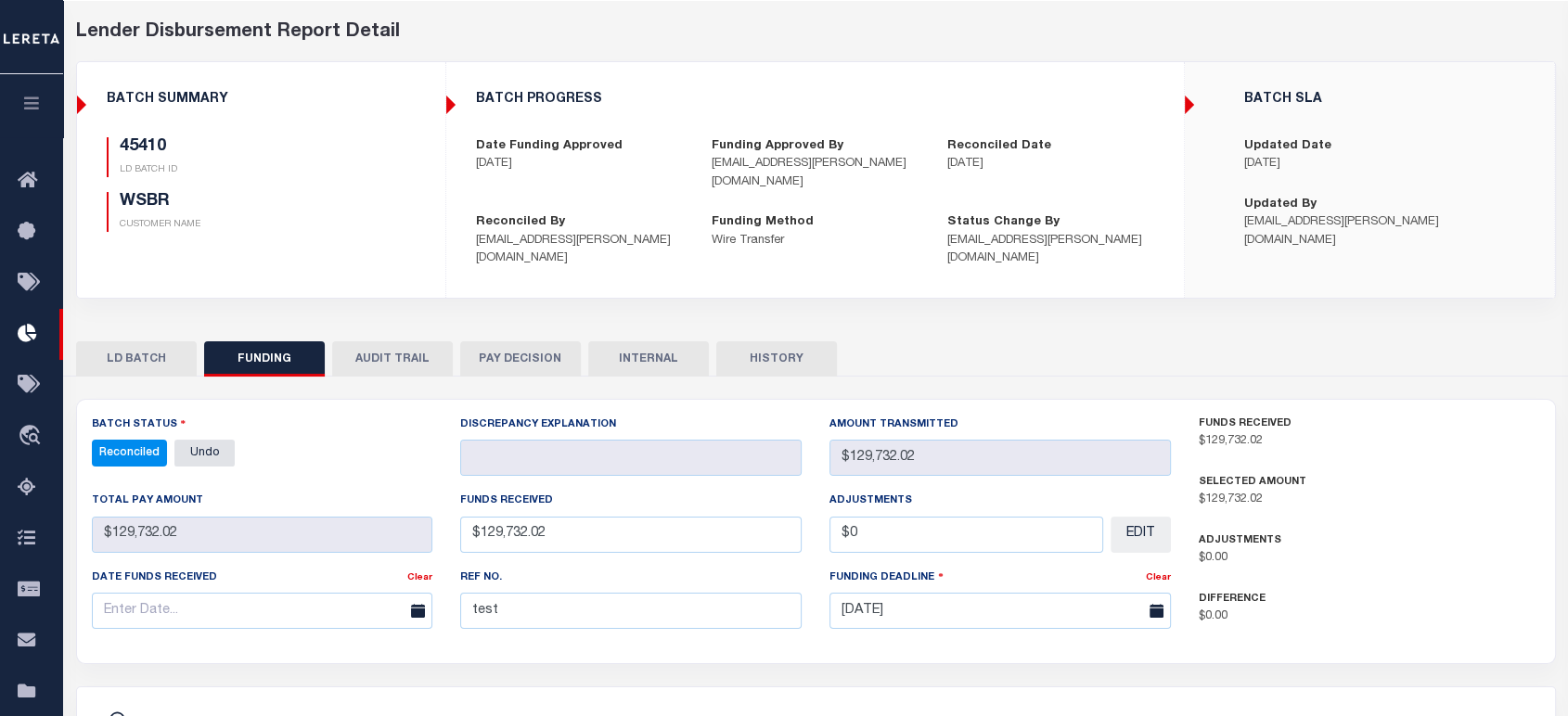
scroll to position [206, 0]
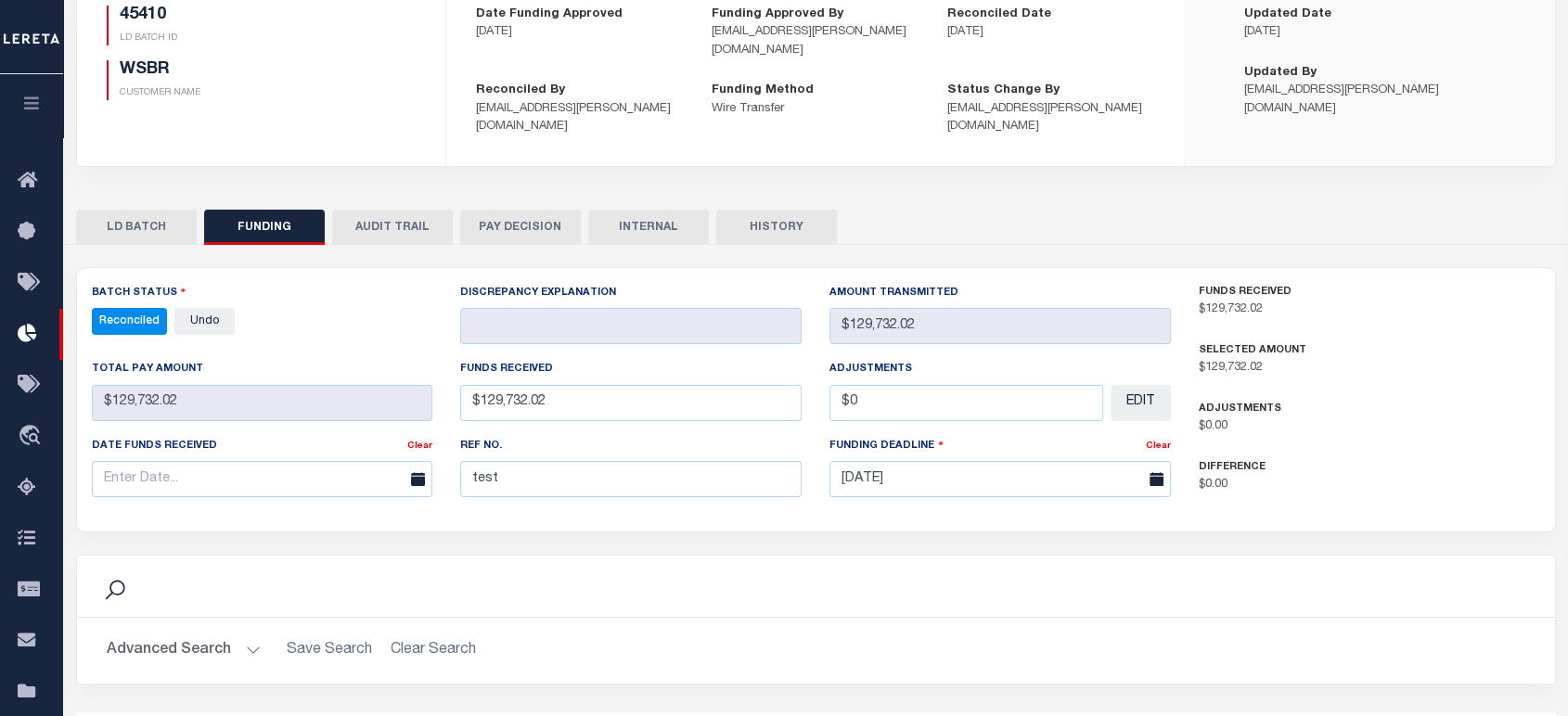
click at [138, 212] on button "LD BATCH" at bounding box center [137, 227] width 120 height 35
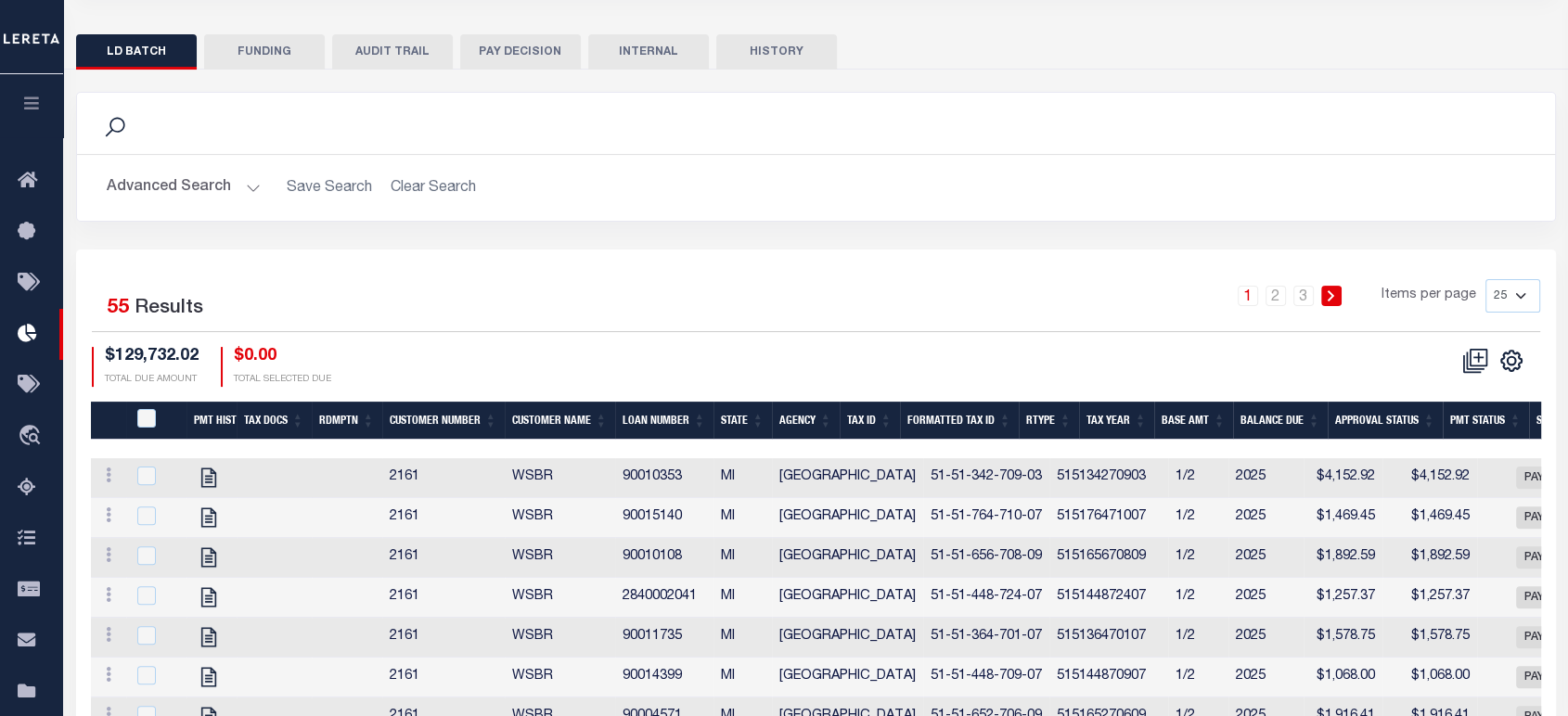
scroll to position [411, 0]
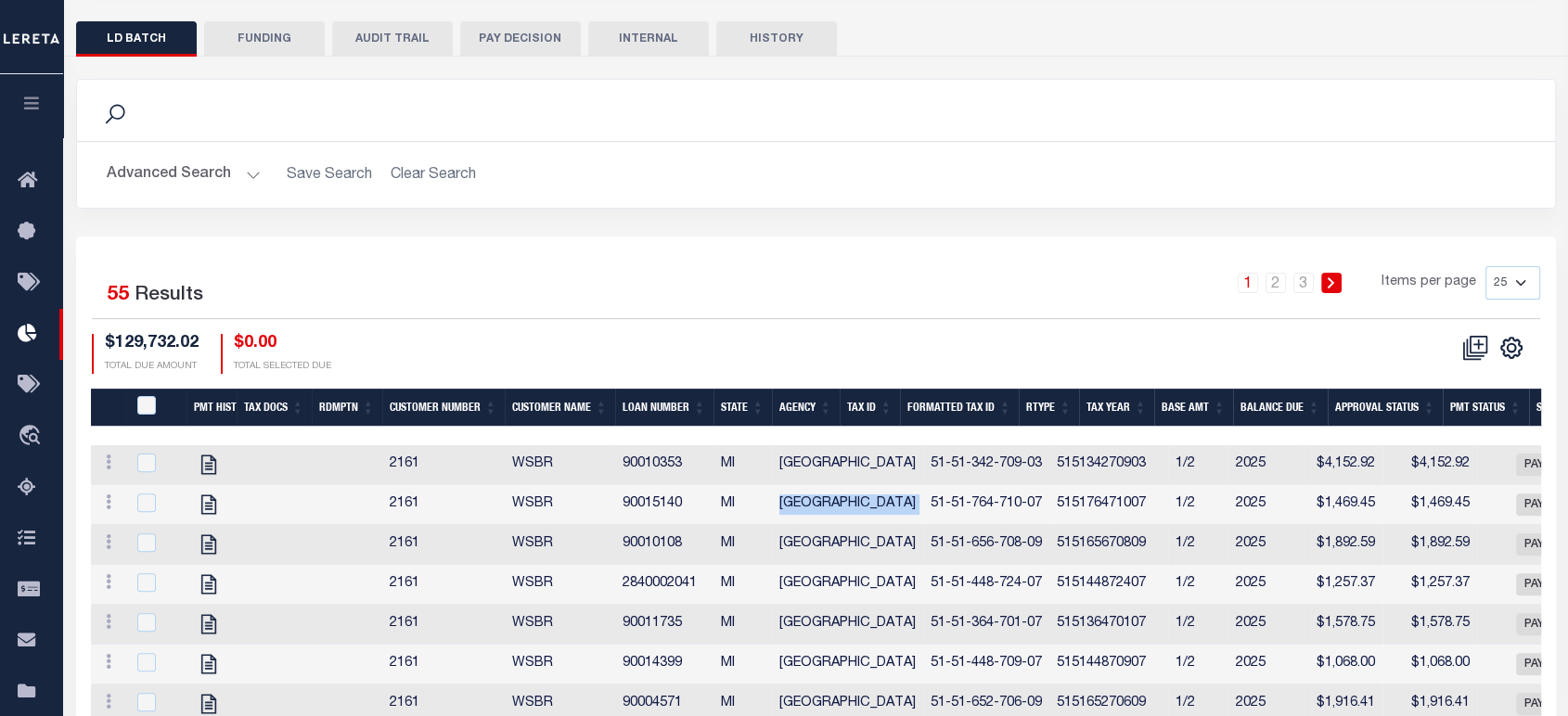
drag, startPoint x: 781, startPoint y: 488, endPoint x: 881, endPoint y: 488, distance: 100.0
click at [881, 488] on tr "View Tax Line Detail View Accutax Payment History 2161 WSBR 90015140 MI MANISTE…" at bounding box center [1221, 505] width 2262 height 40
copy td "[GEOGRAPHIC_DATA]"
click at [178, 161] on button "Advanced Search" at bounding box center [183, 175] width 154 height 36
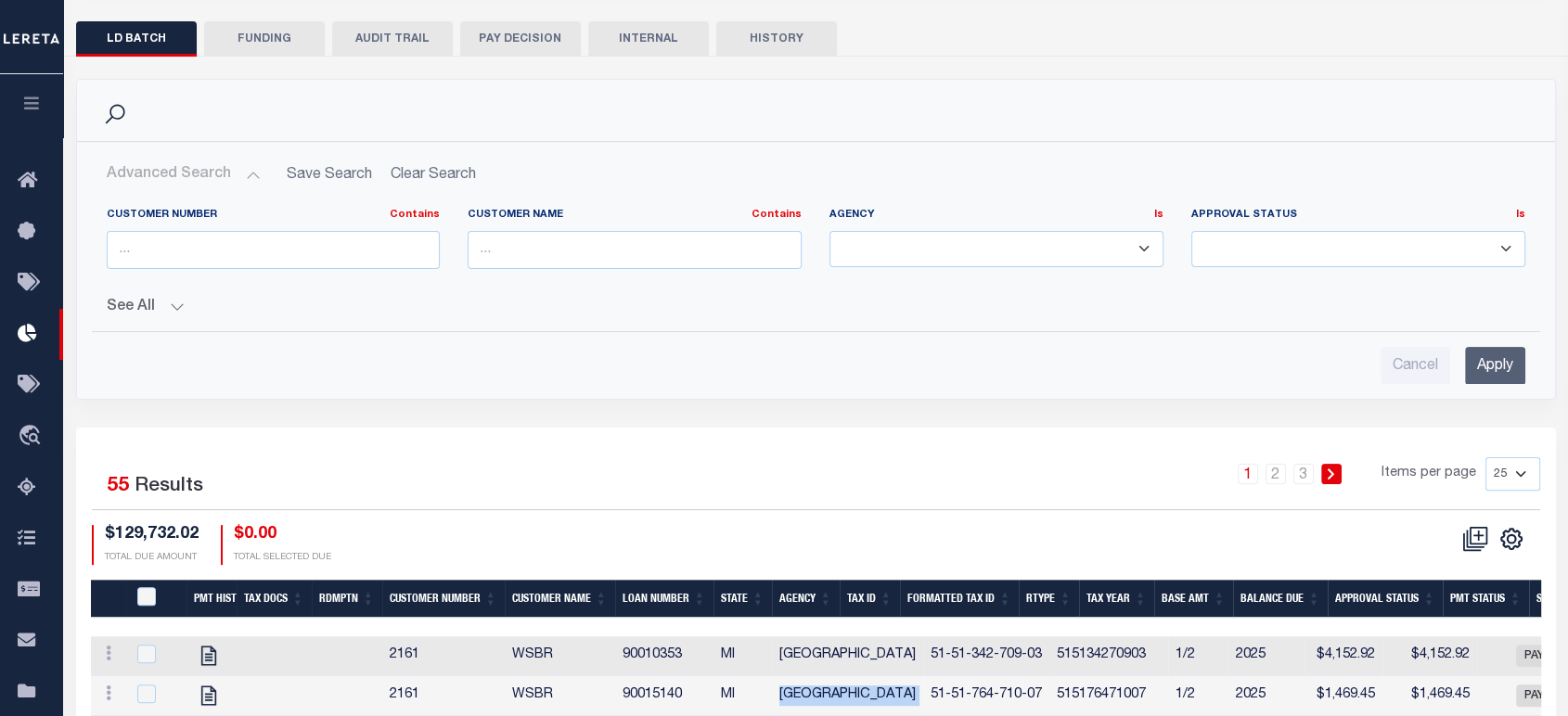
click at [977, 248] on select "KENTWOOD CITY LINCOLN PARK CITY MANISTEE CITY" at bounding box center [996, 249] width 334 height 36
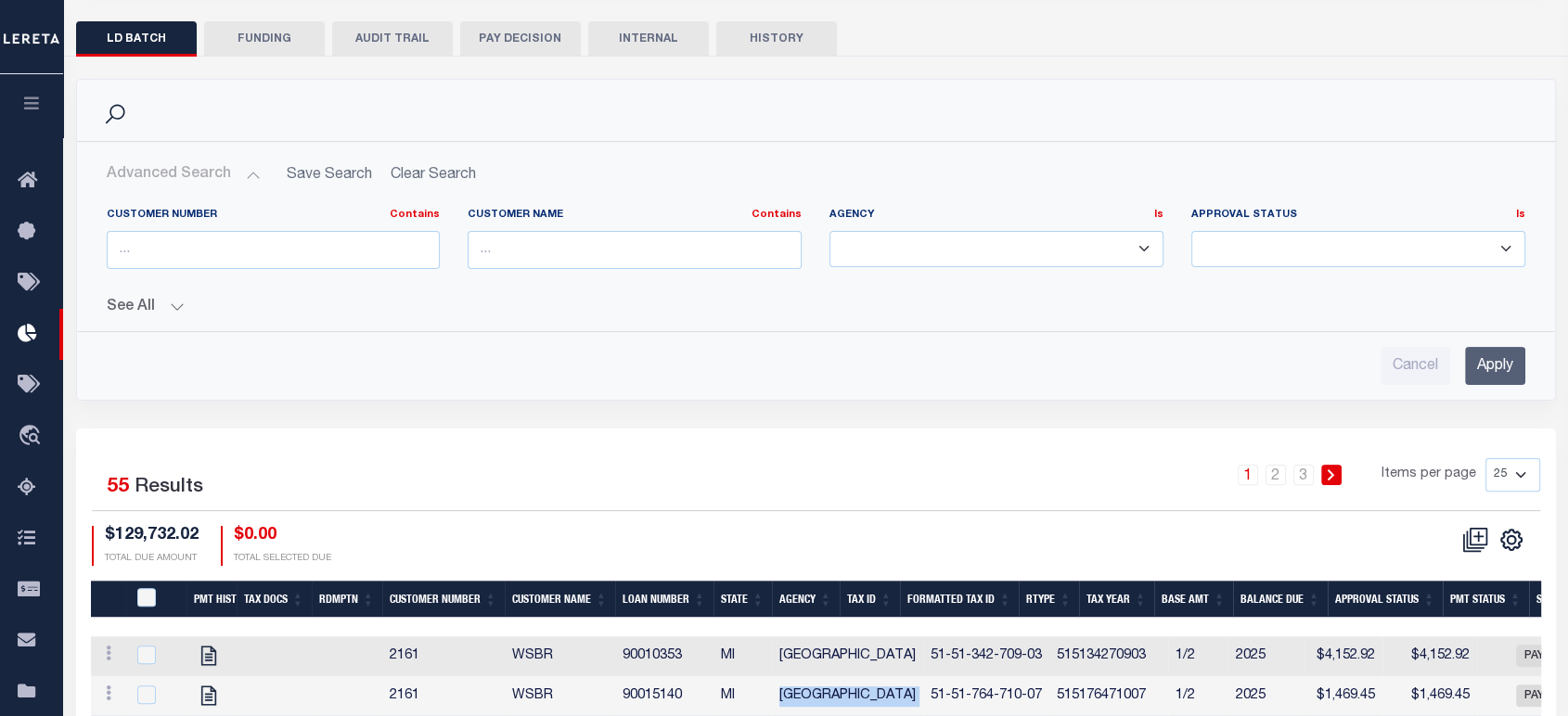
select select "[GEOGRAPHIC_DATA]"
click at [829, 231] on select "KENTWOOD CITY LINCOLN PARK CITY MANISTEE CITY" at bounding box center [996, 249] width 334 height 36
click at [1483, 348] on input "Apply" at bounding box center [1494, 366] width 60 height 38
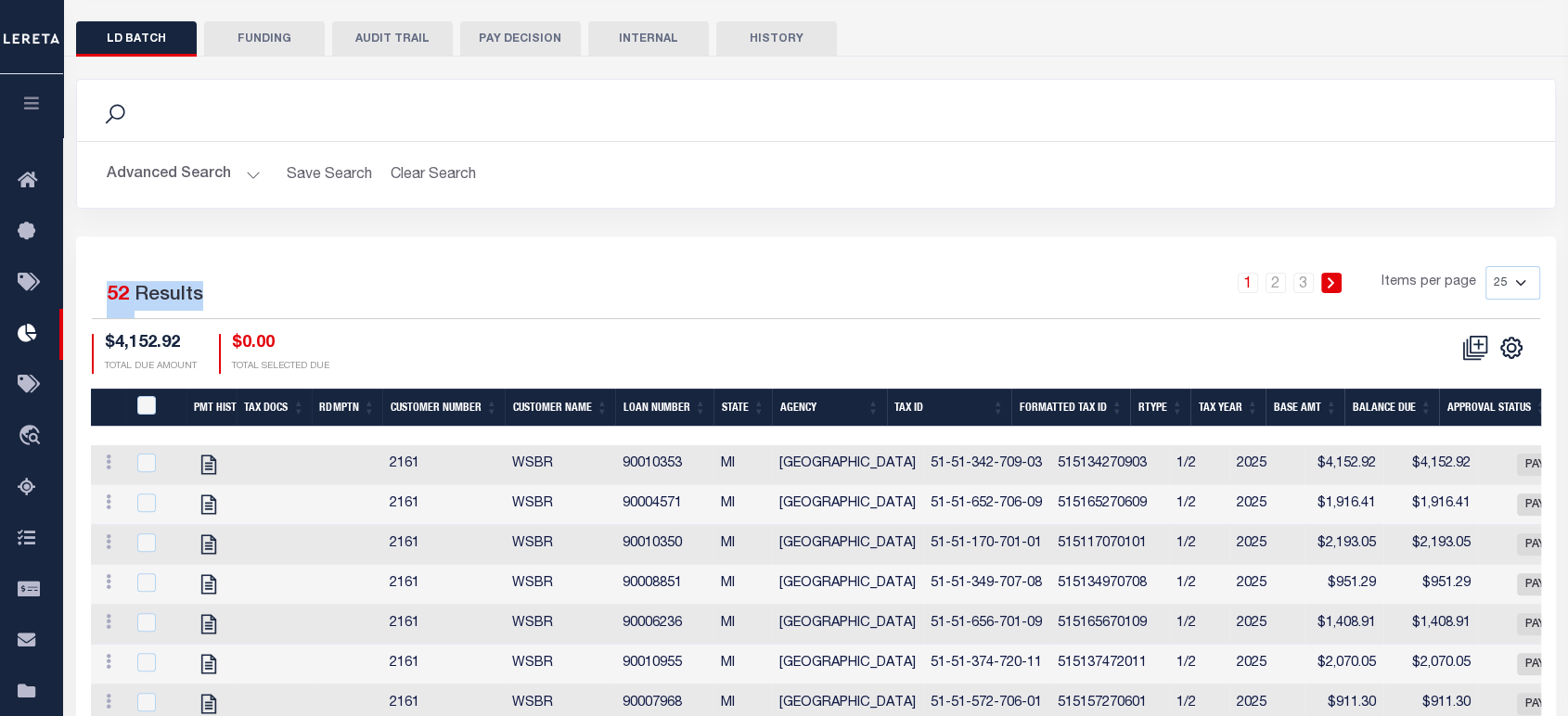
drag, startPoint x: 101, startPoint y: 278, endPoint x: 203, endPoint y: 275, distance: 102.0
click at [203, 275] on div "Selected 52 Results" at bounding box center [262, 292] width 341 height 52
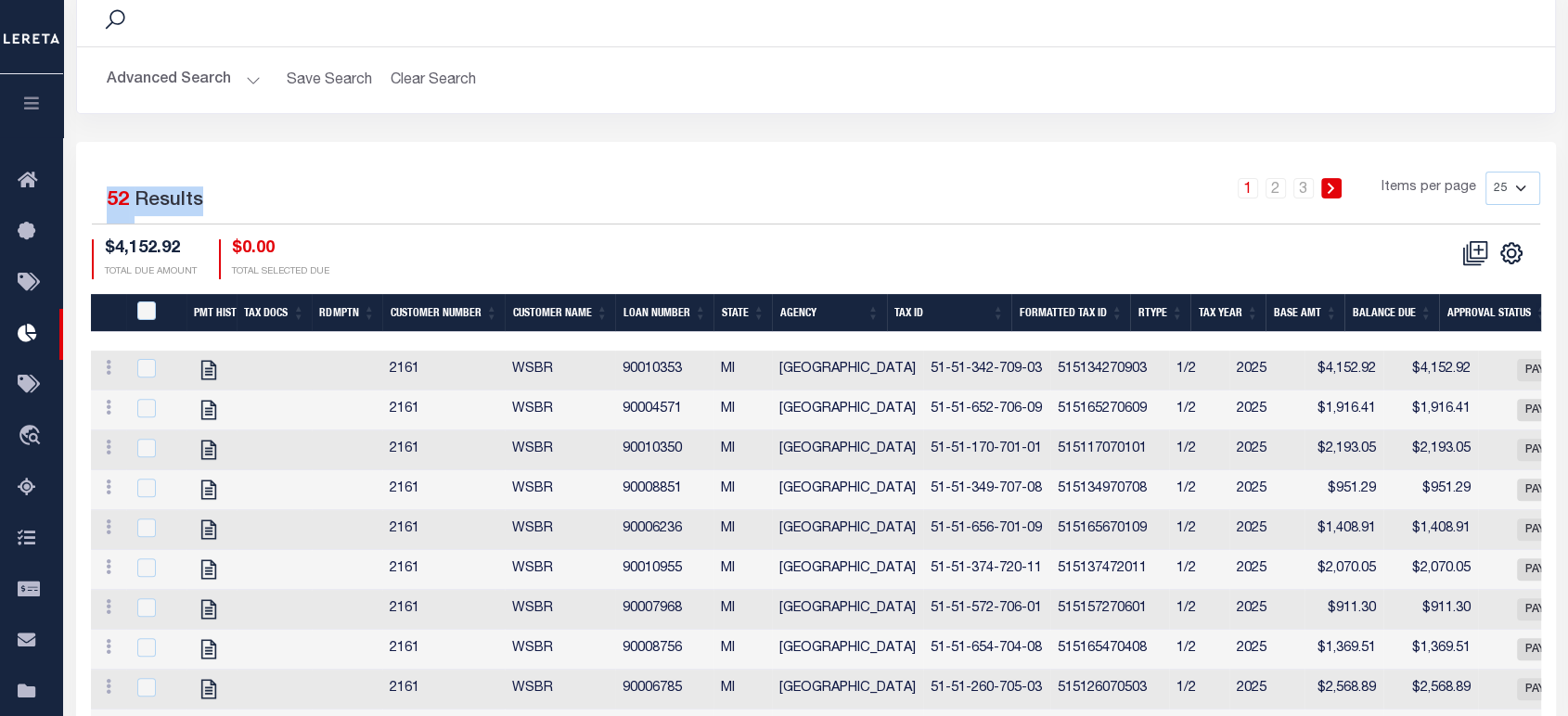
scroll to position [485, 0]
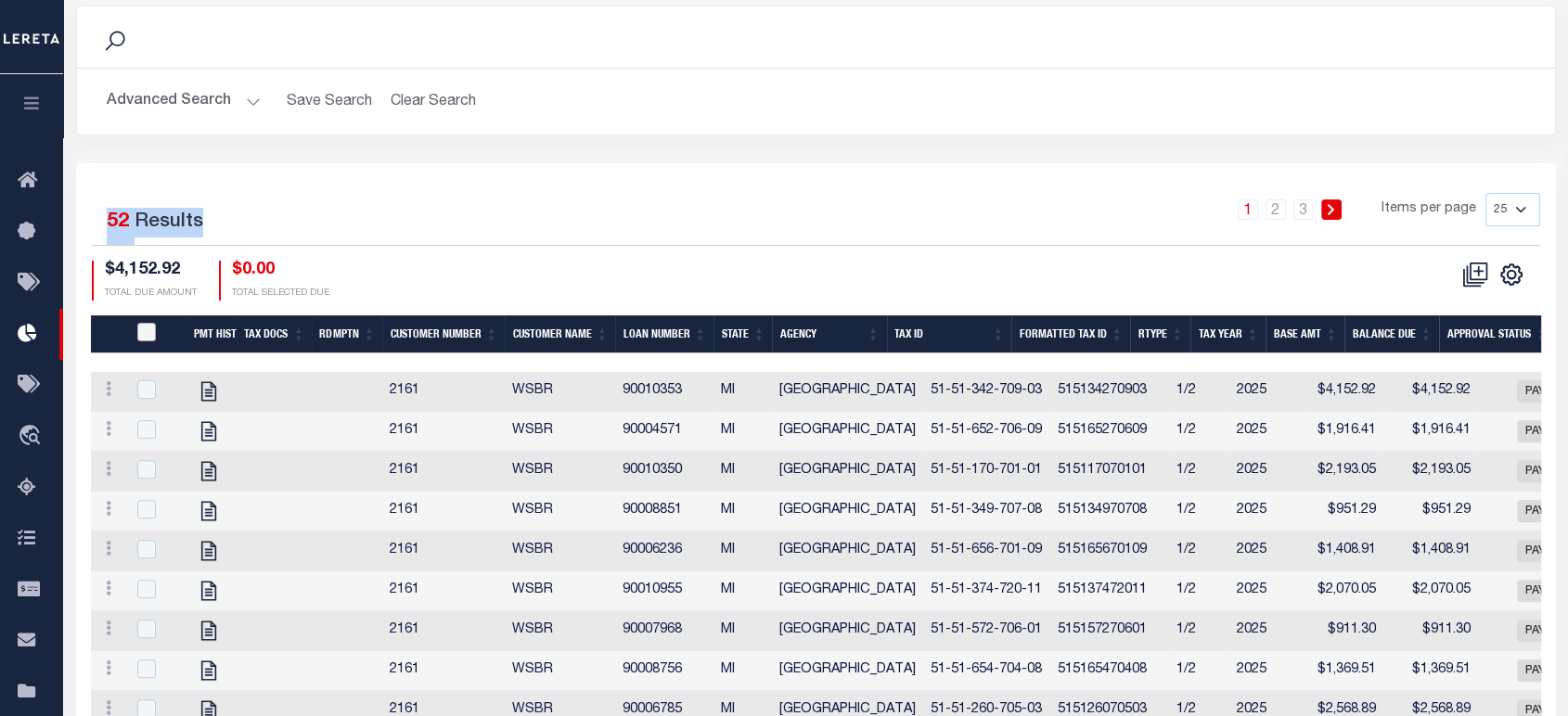
click at [155, 323] on input "PayeePmtBatchStatus" at bounding box center [146, 331] width 18 height 18
checkbox input "true"
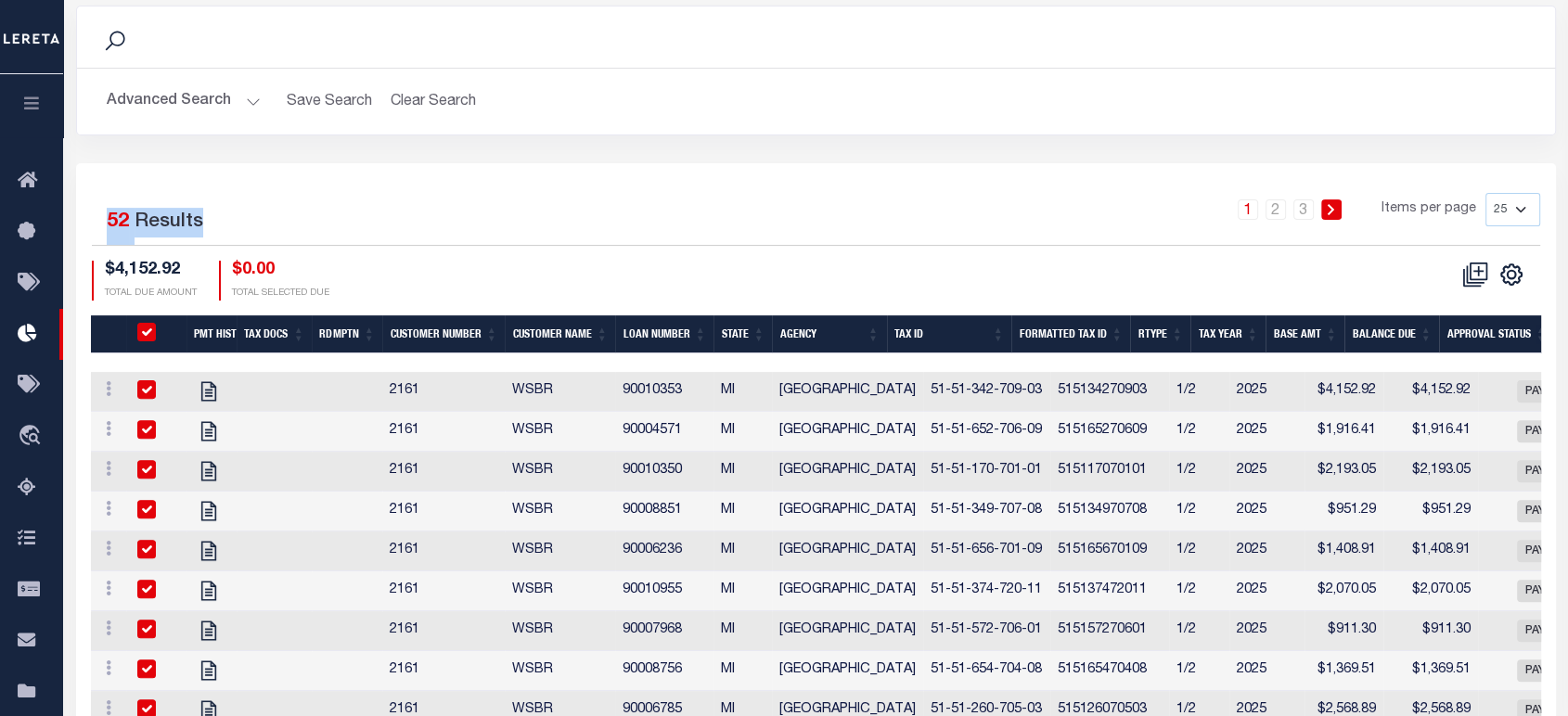
checkbox input "true"
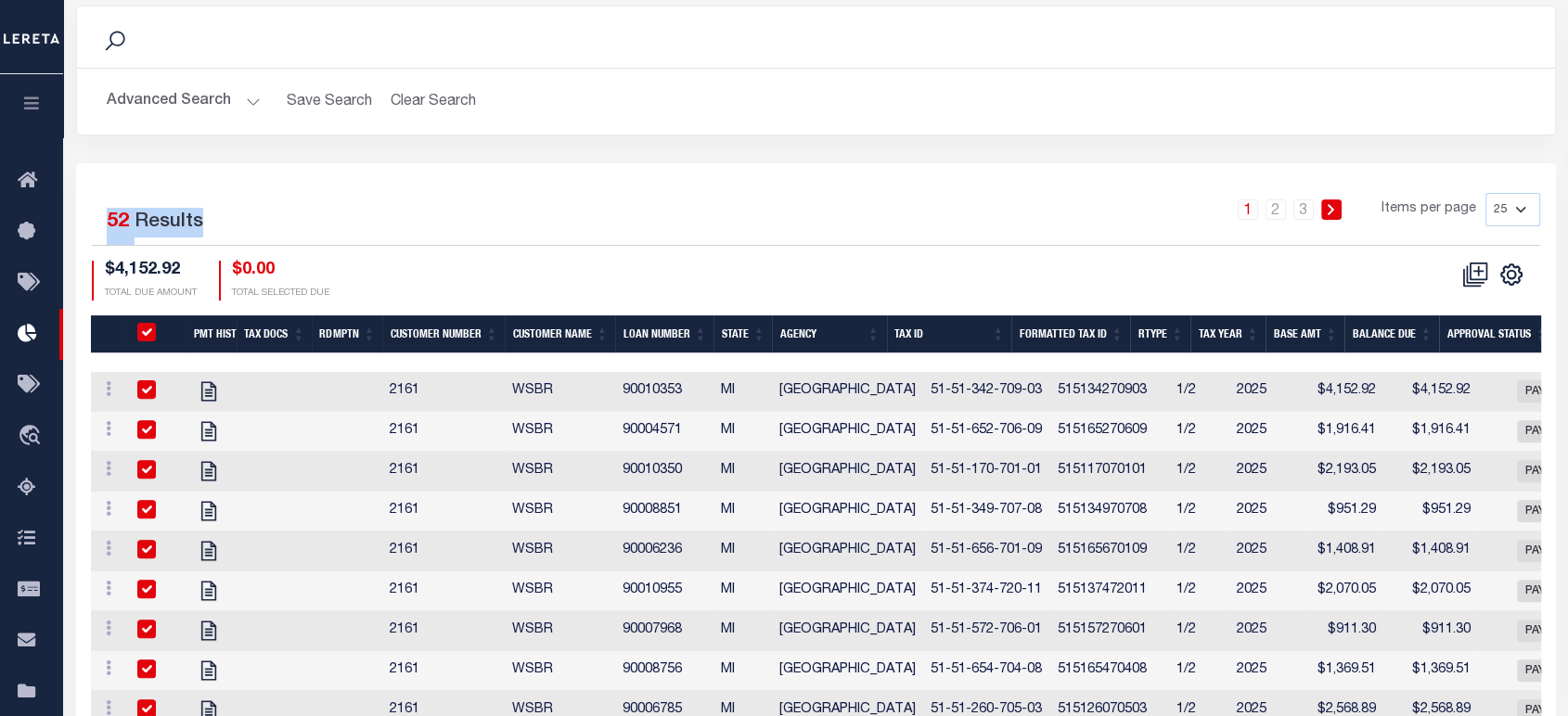
checkbox input "true"
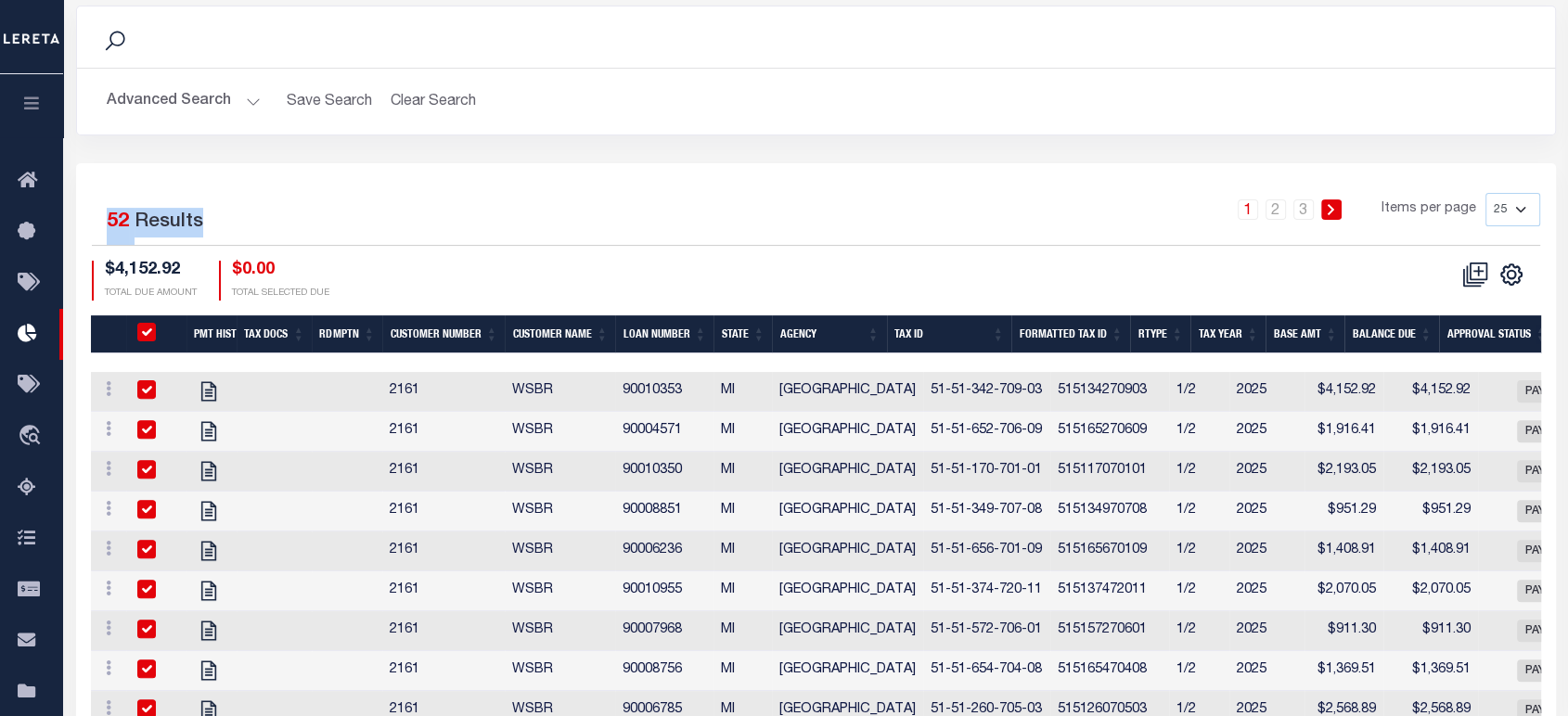
checkbox input "true"
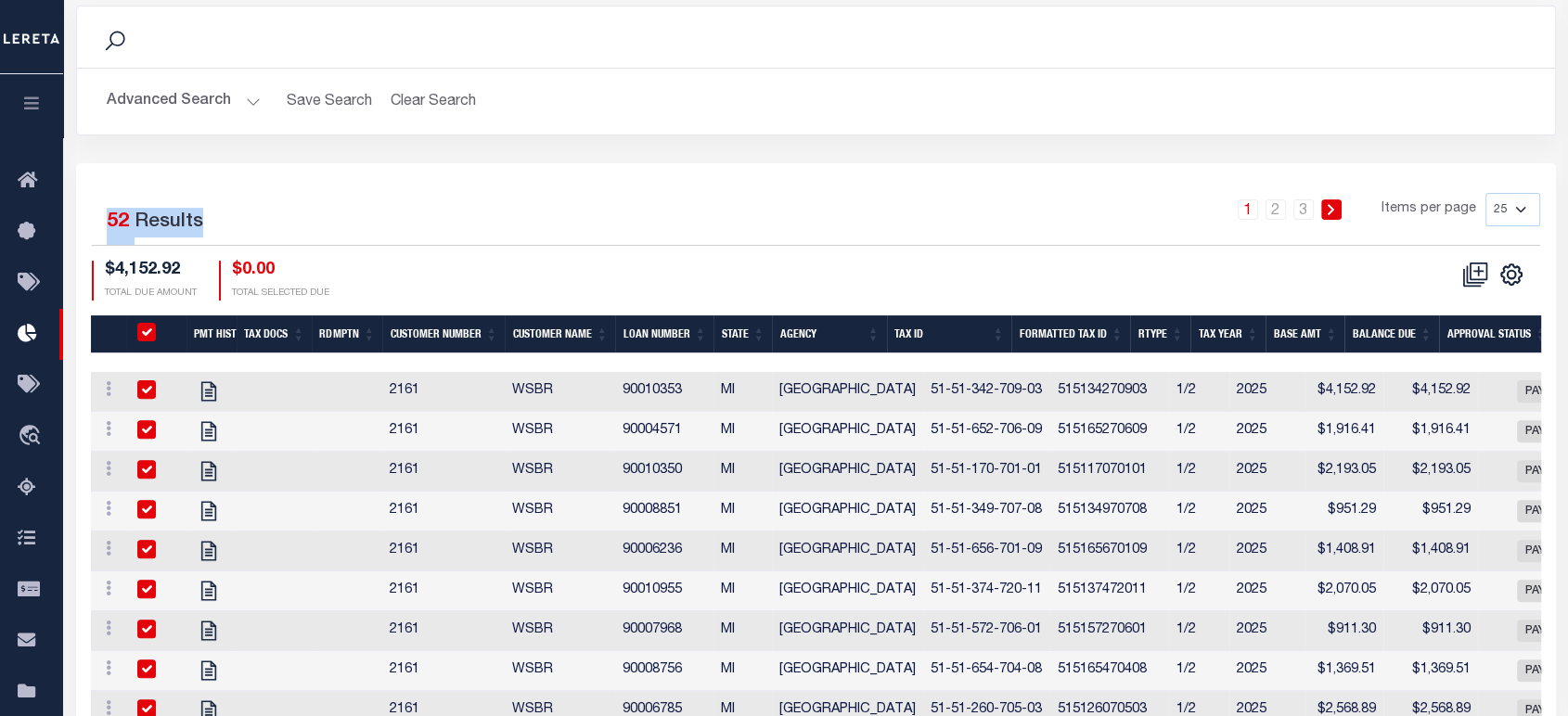
checkbox input "true"
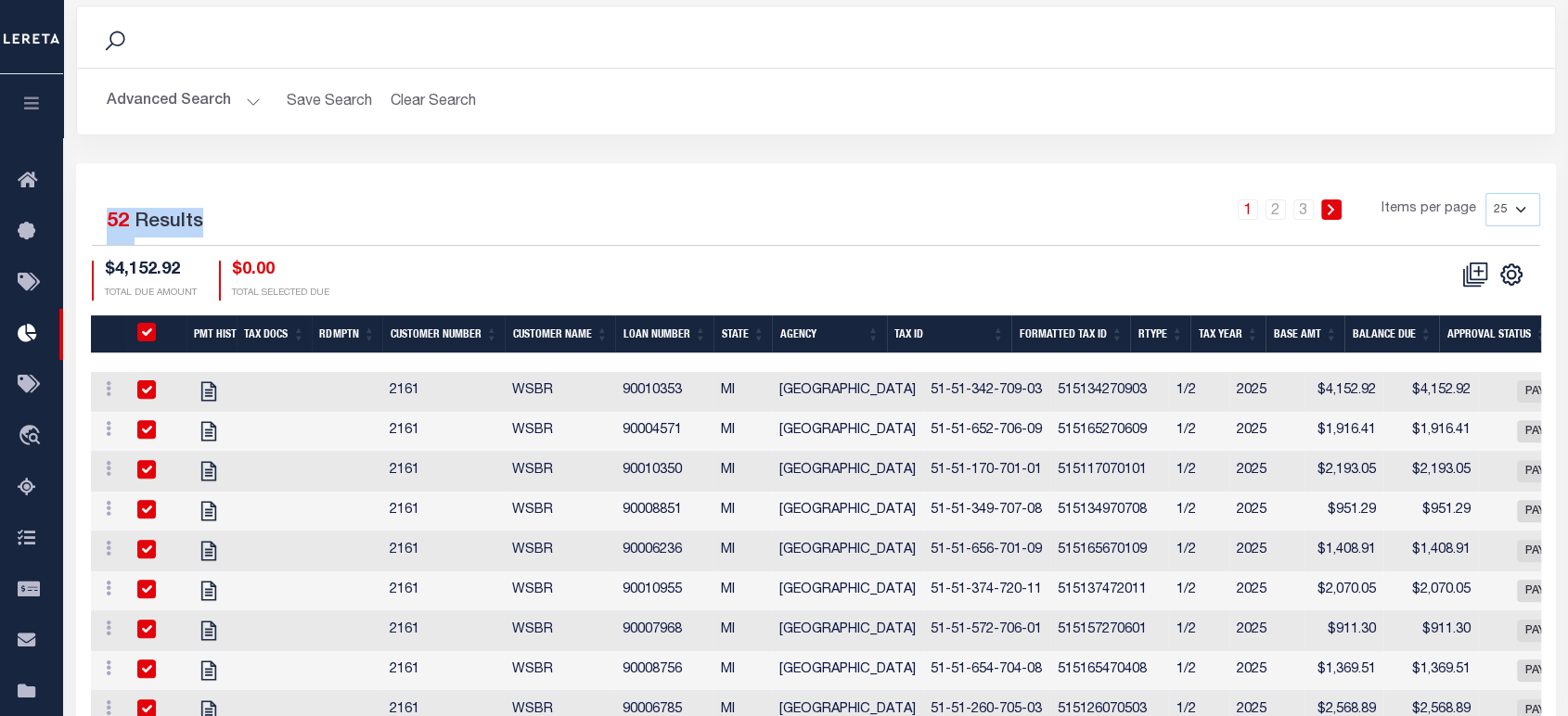
checkbox input "true"
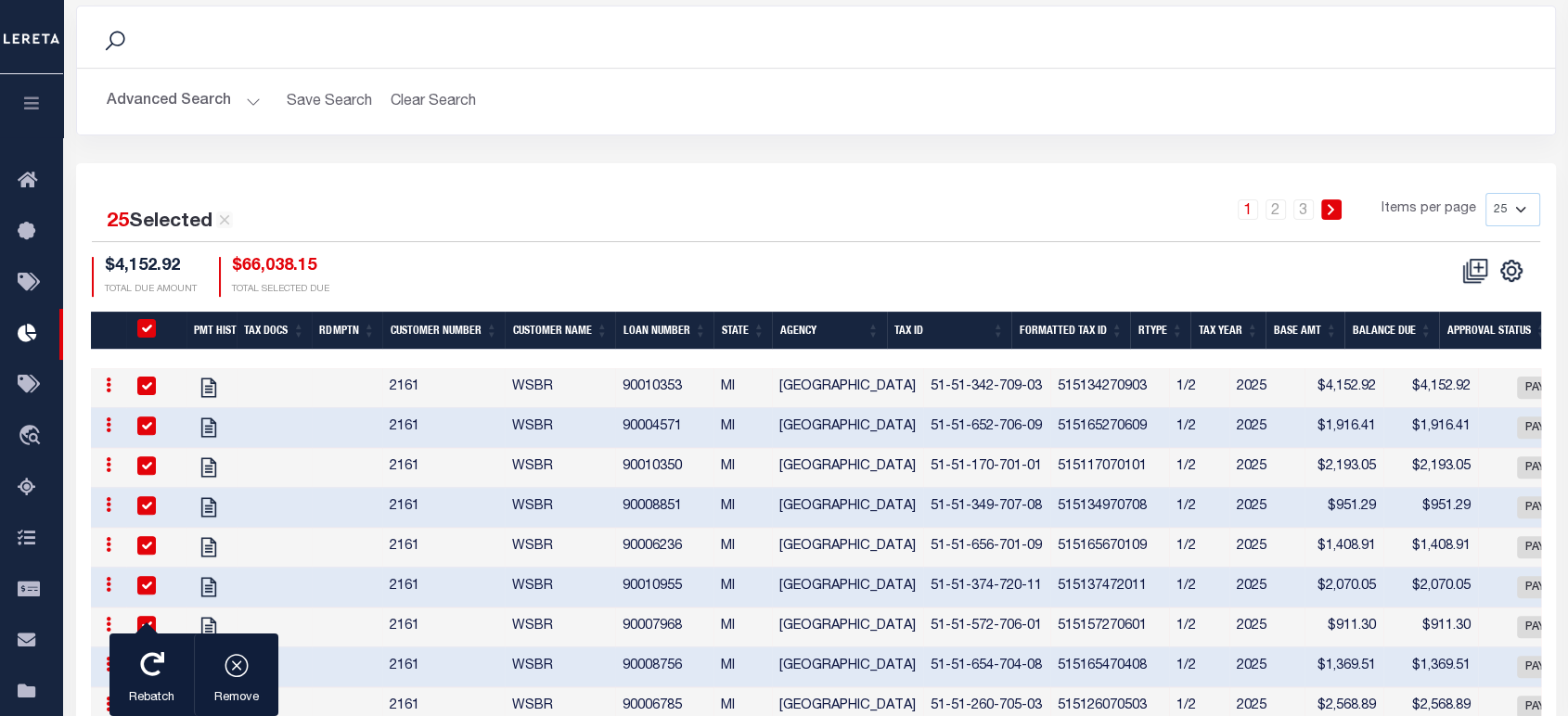
click at [156, 311] on th "PayeePmtBatchStatus" at bounding box center [156, 330] width 60 height 38
click at [151, 319] on input "PayeePmtBatchStatus" at bounding box center [146, 327] width 18 height 18
checkbox input "false"
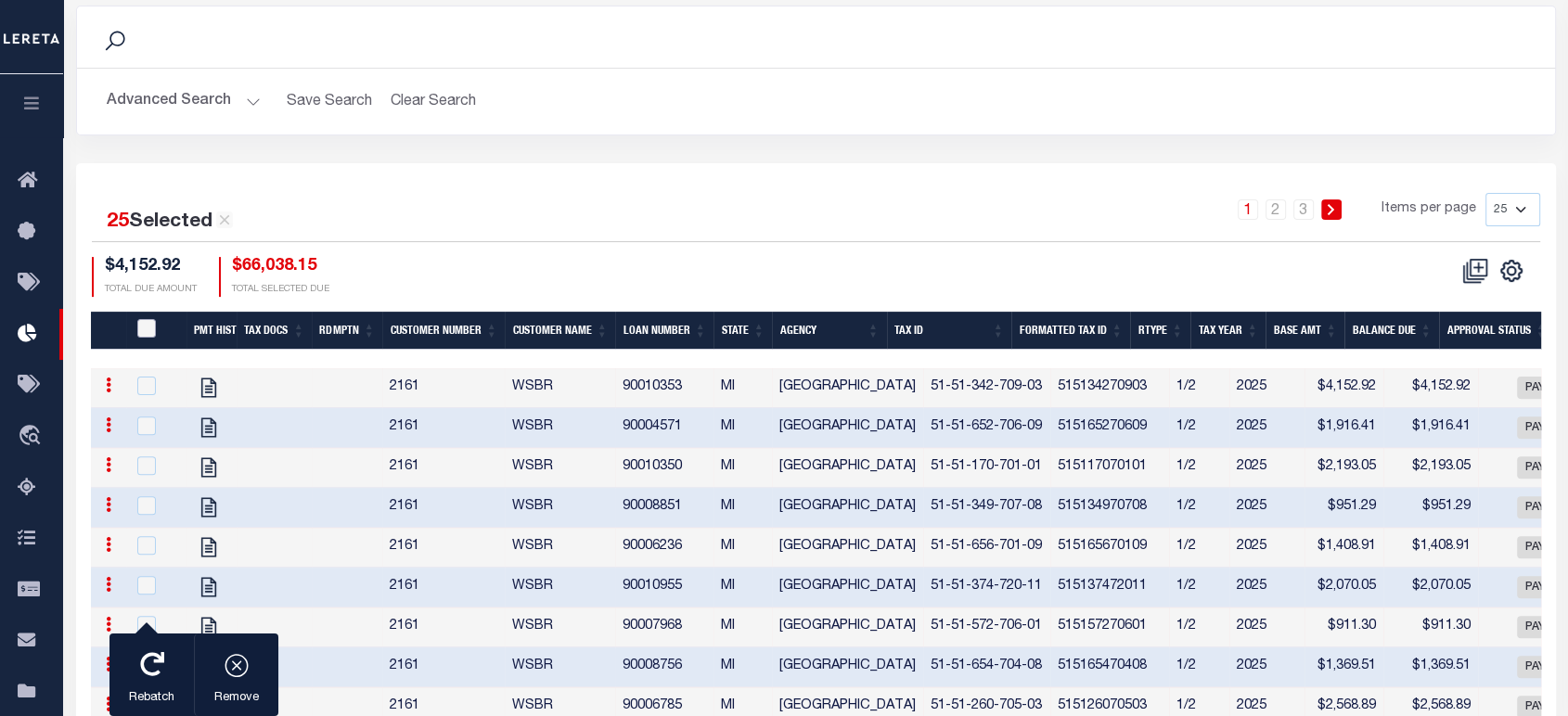
checkbox input "false"
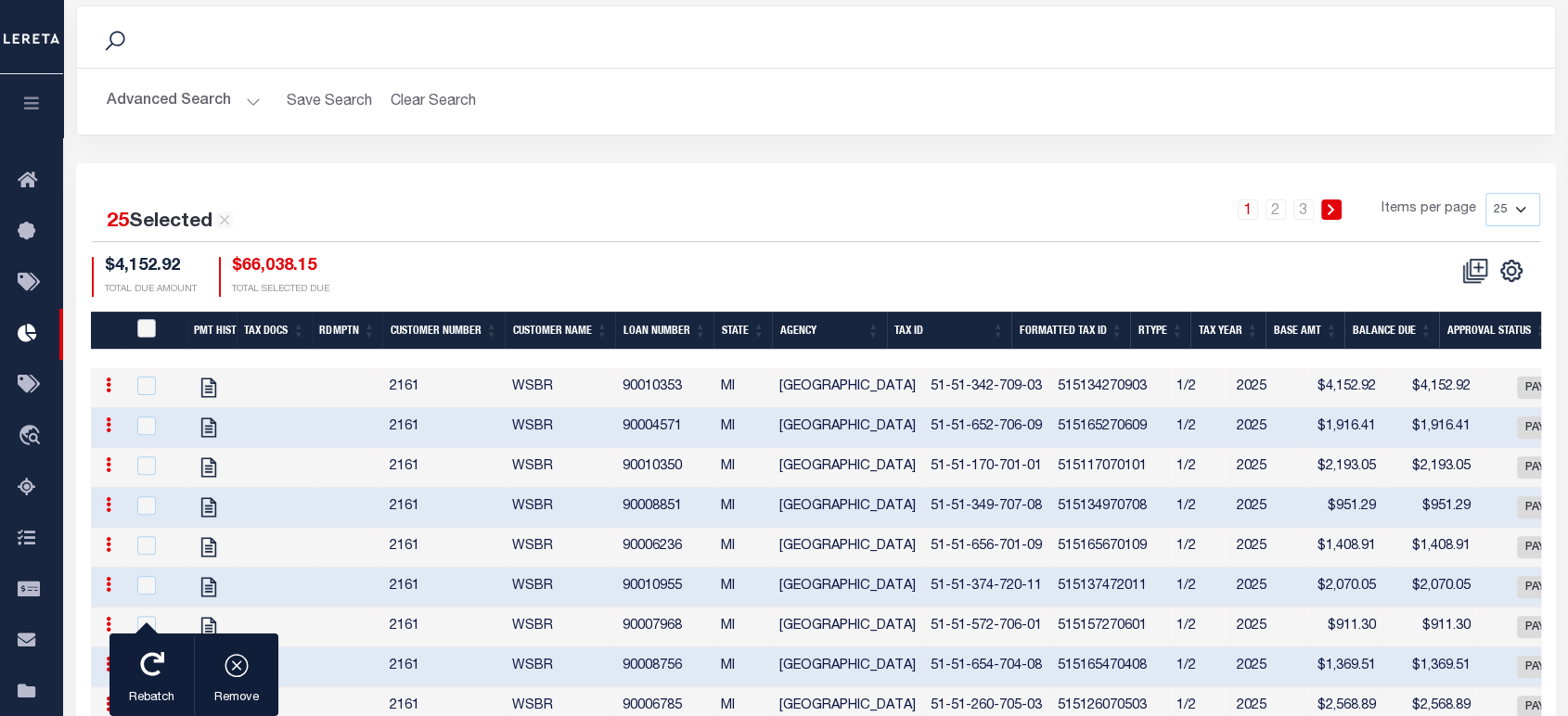
checkbox input "false"
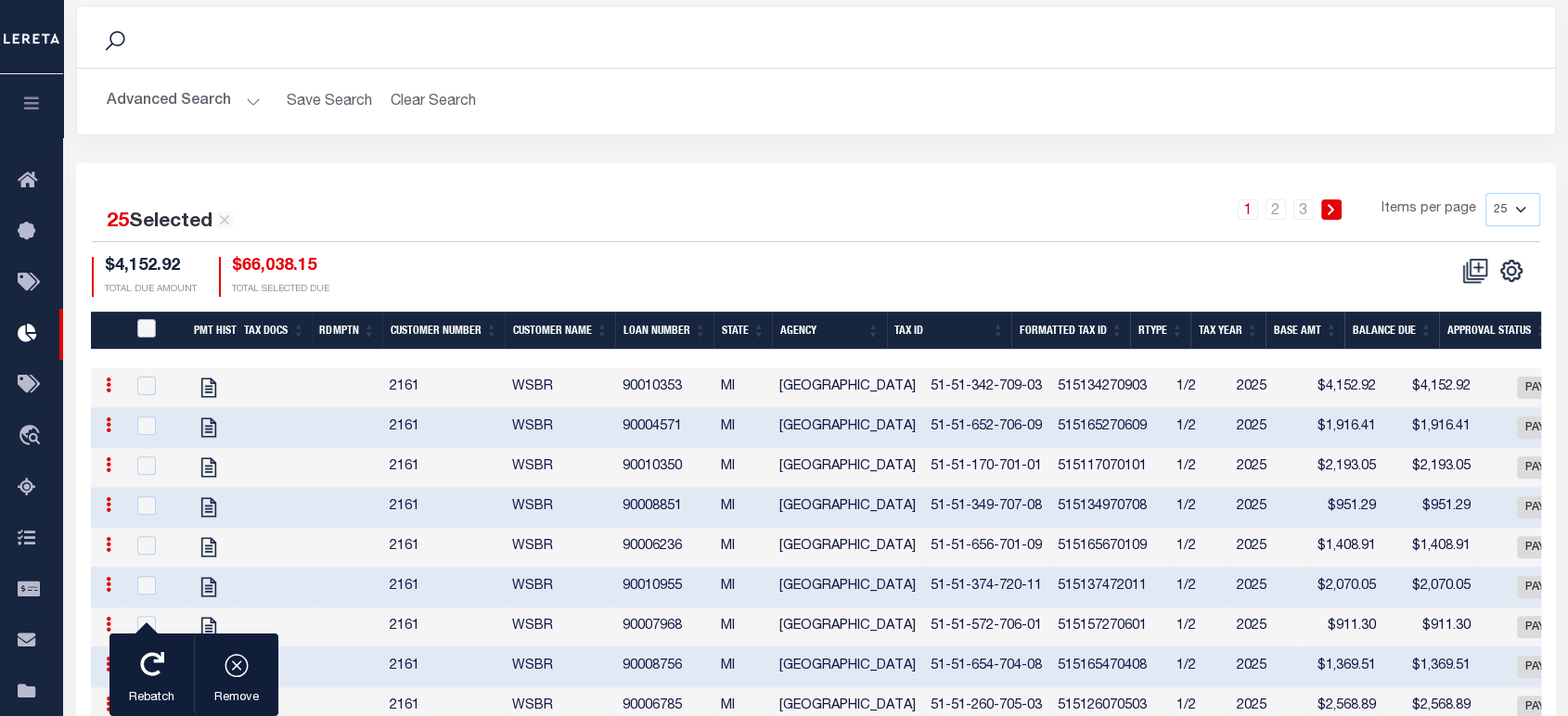
checkbox input "false"
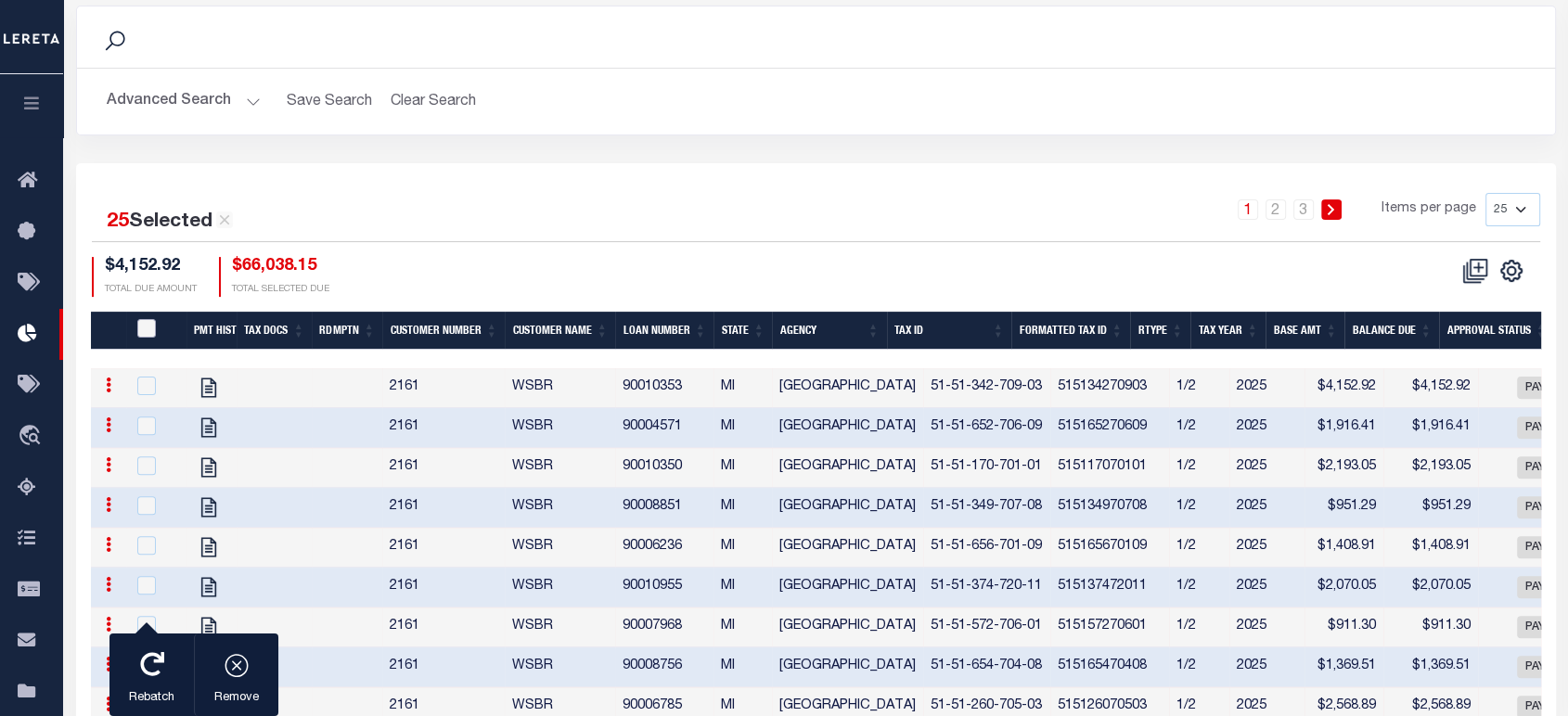
checkbox input "false"
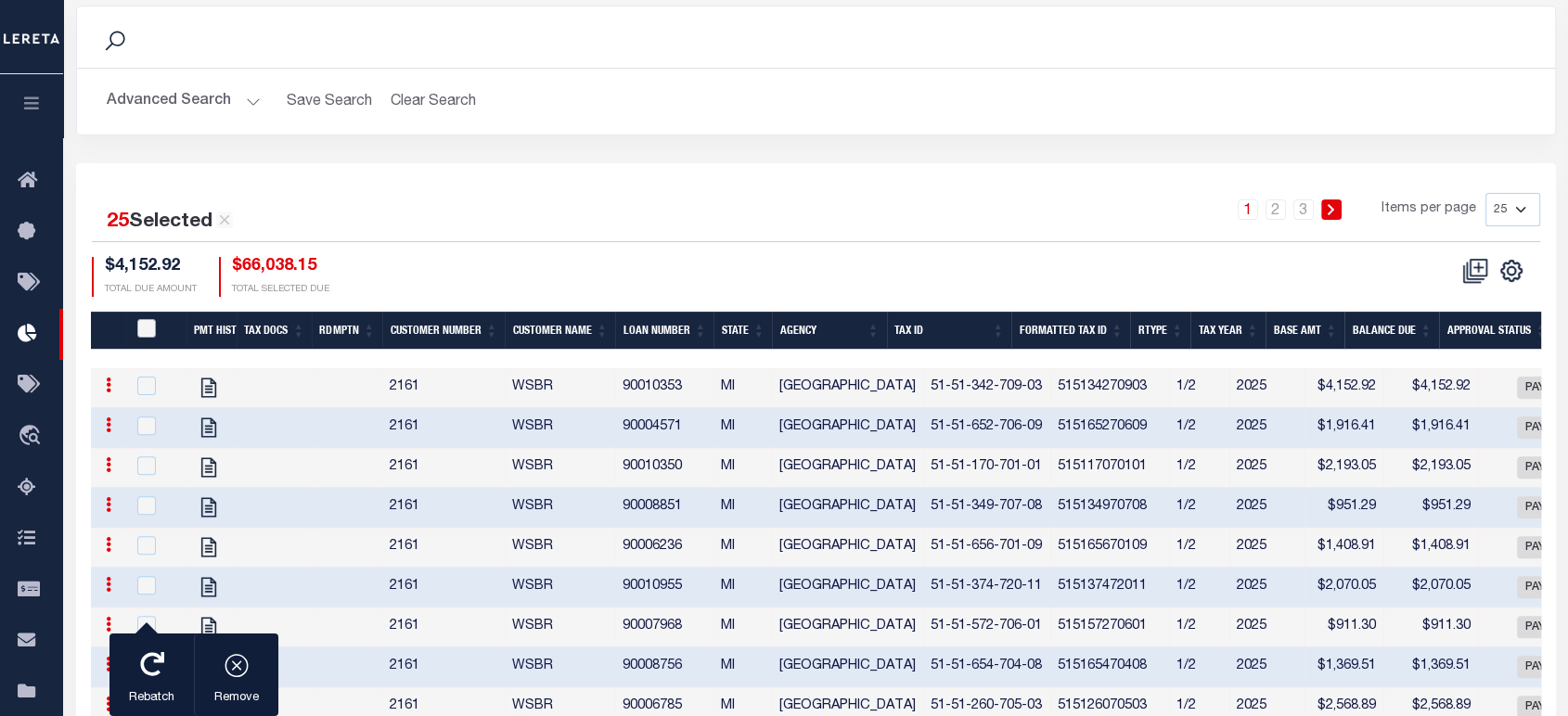
checkbox input "false"
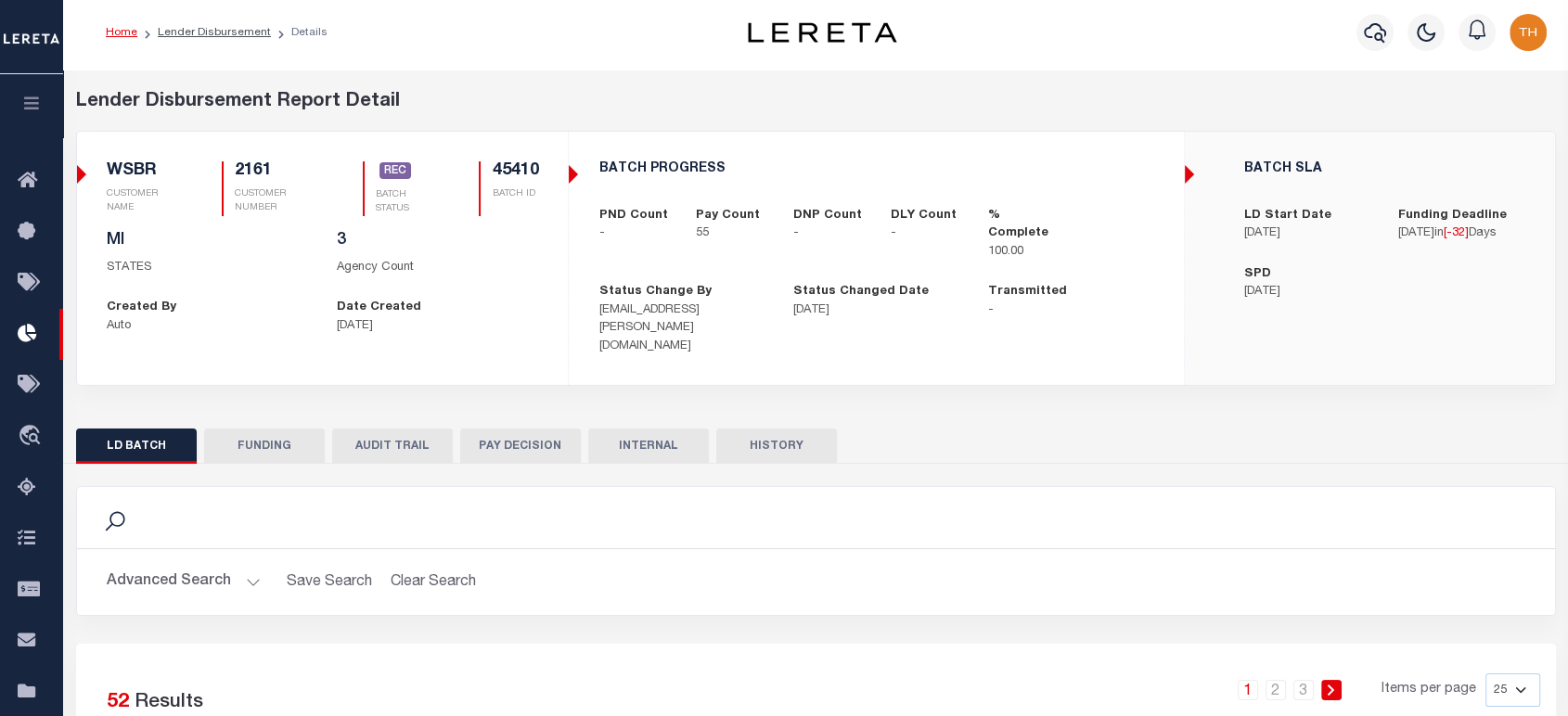
scroll to position [0, 0]
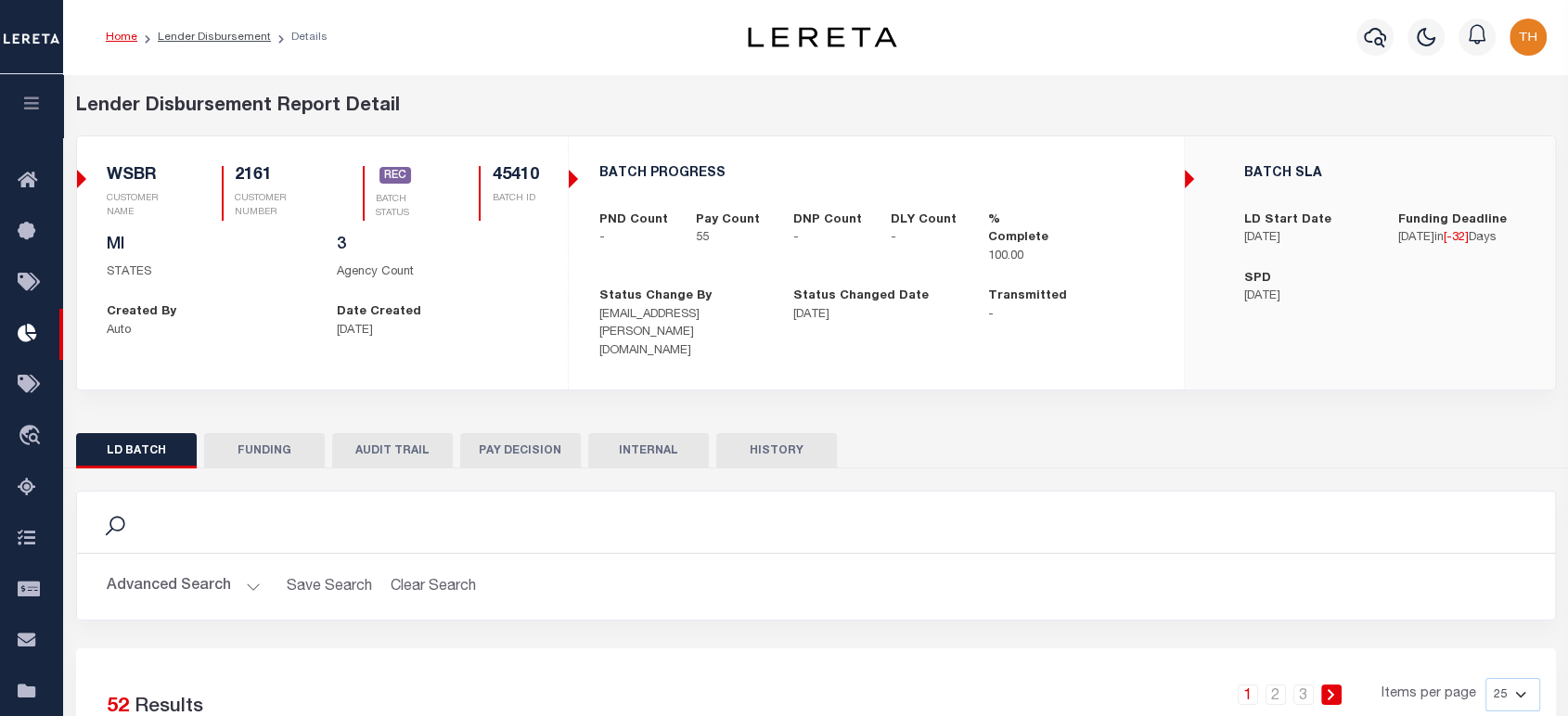
click at [280, 433] on button "FUNDING" at bounding box center [265, 451] width 120 height 35
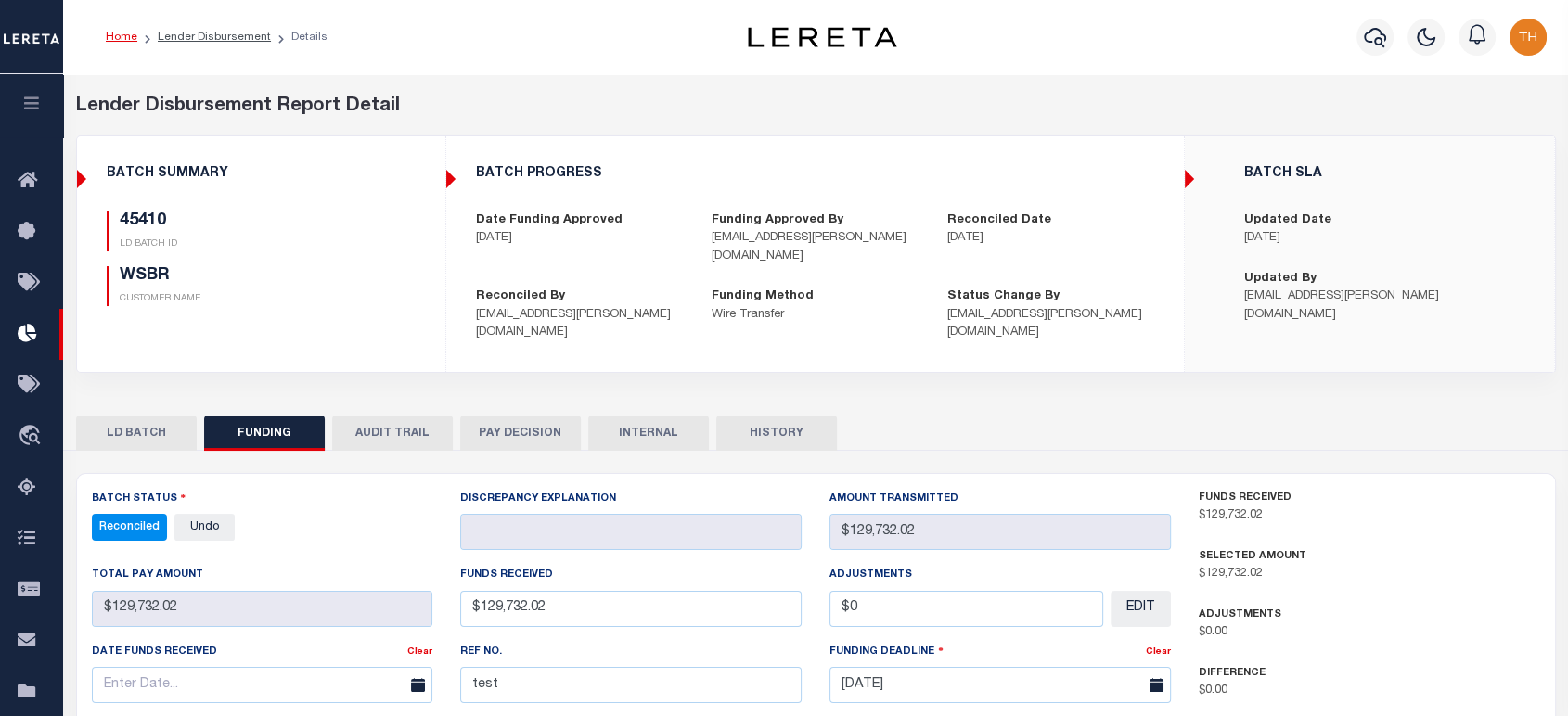
scroll to position [206, 0]
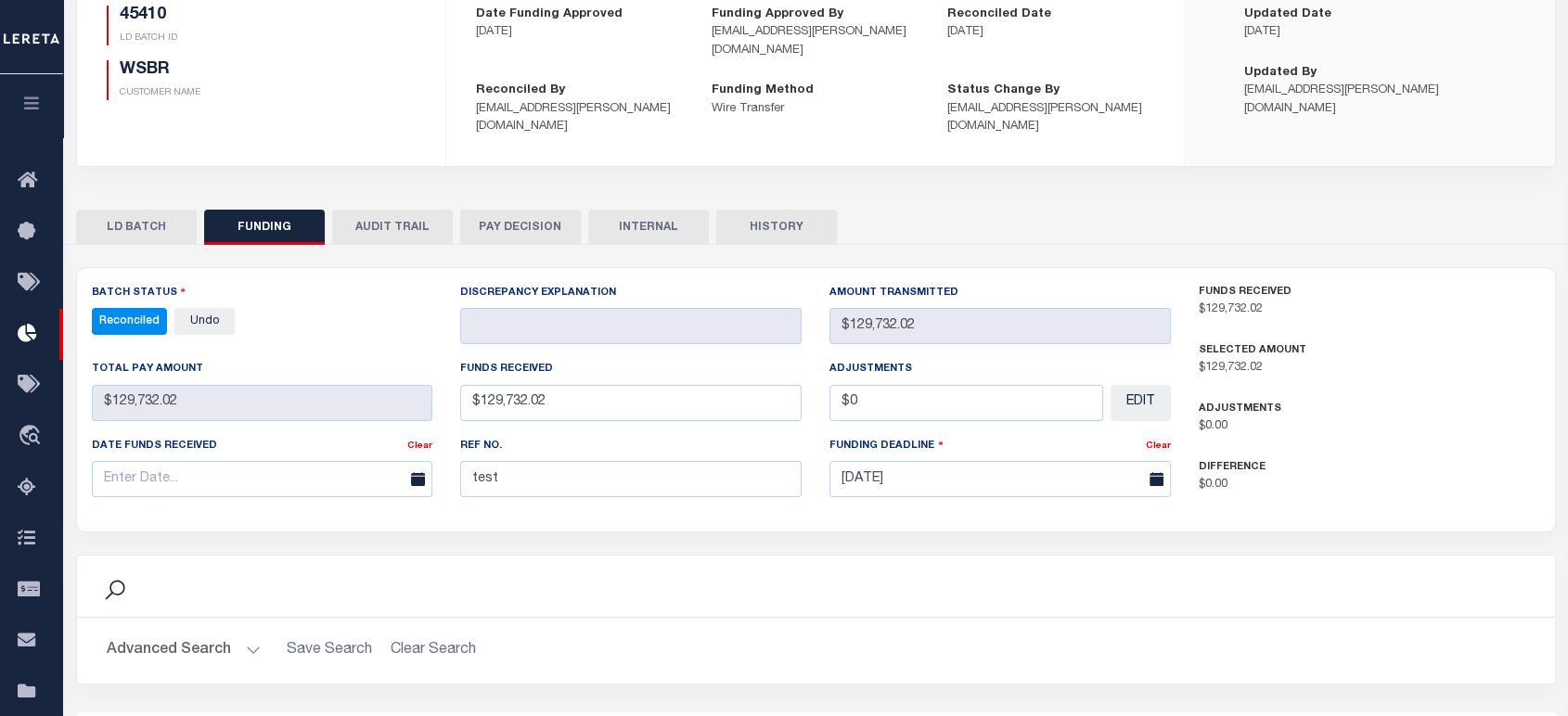
click at [144, 210] on button "LD BATCH" at bounding box center [137, 227] width 120 height 35
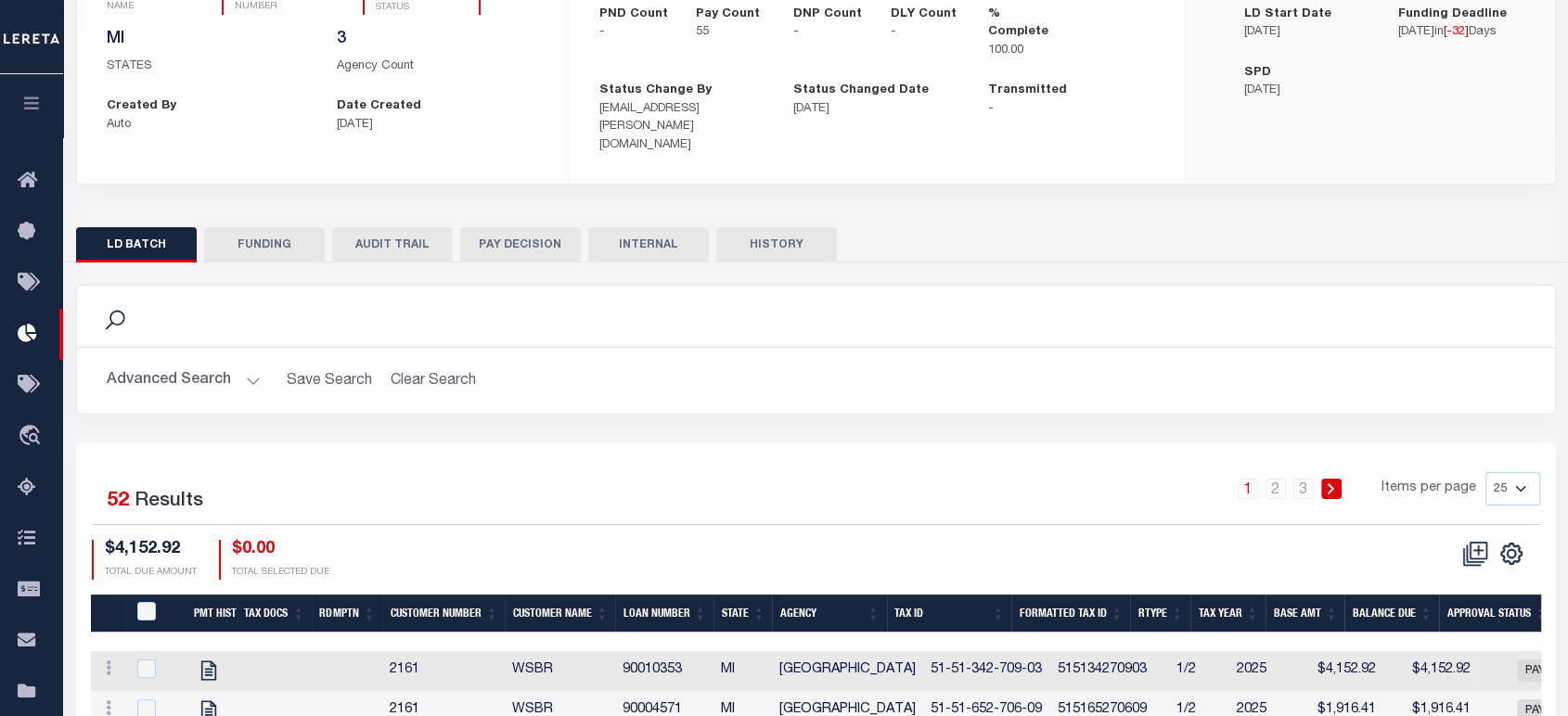
scroll to position [0, 0]
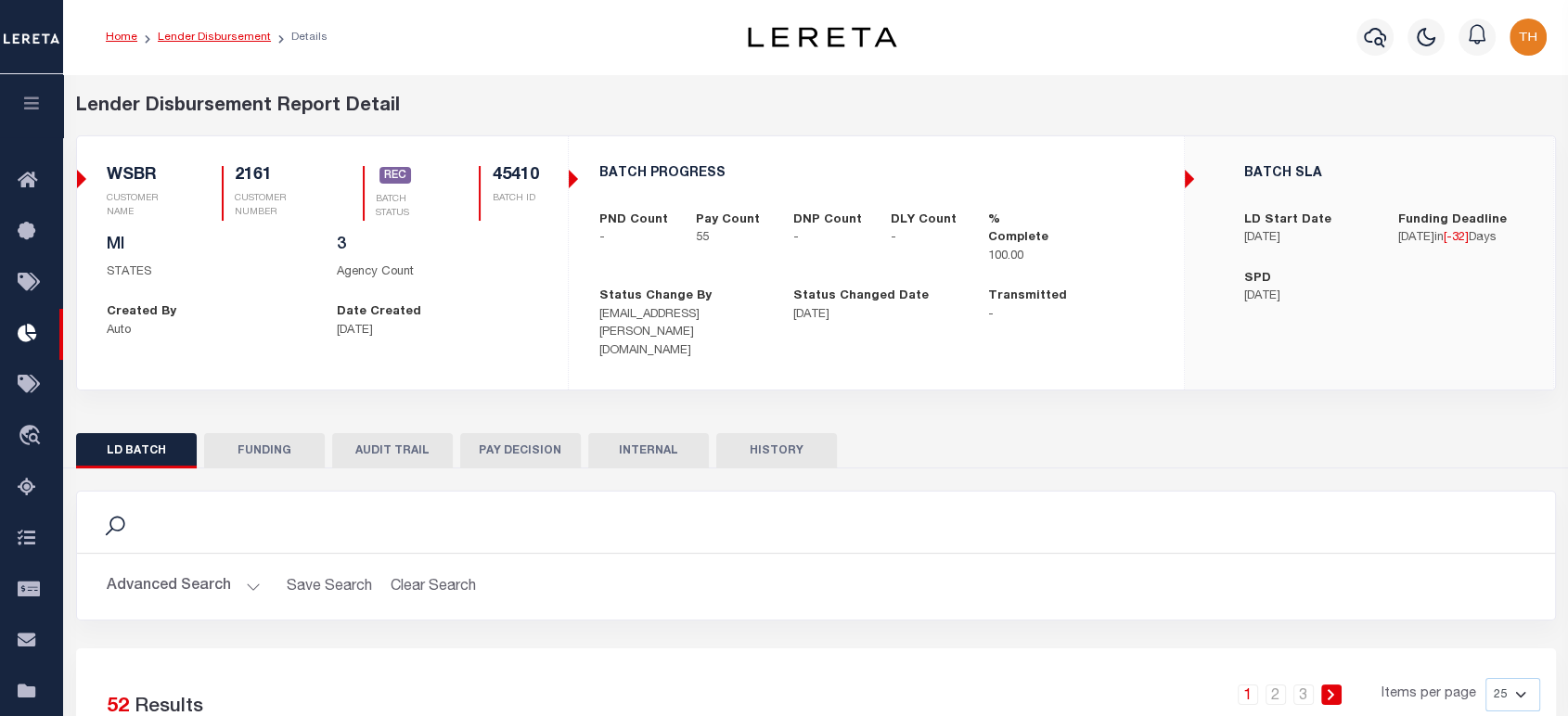
click at [237, 32] on link "Lender Disbursement" at bounding box center [214, 37] width 114 height 11
checkbox input "true"
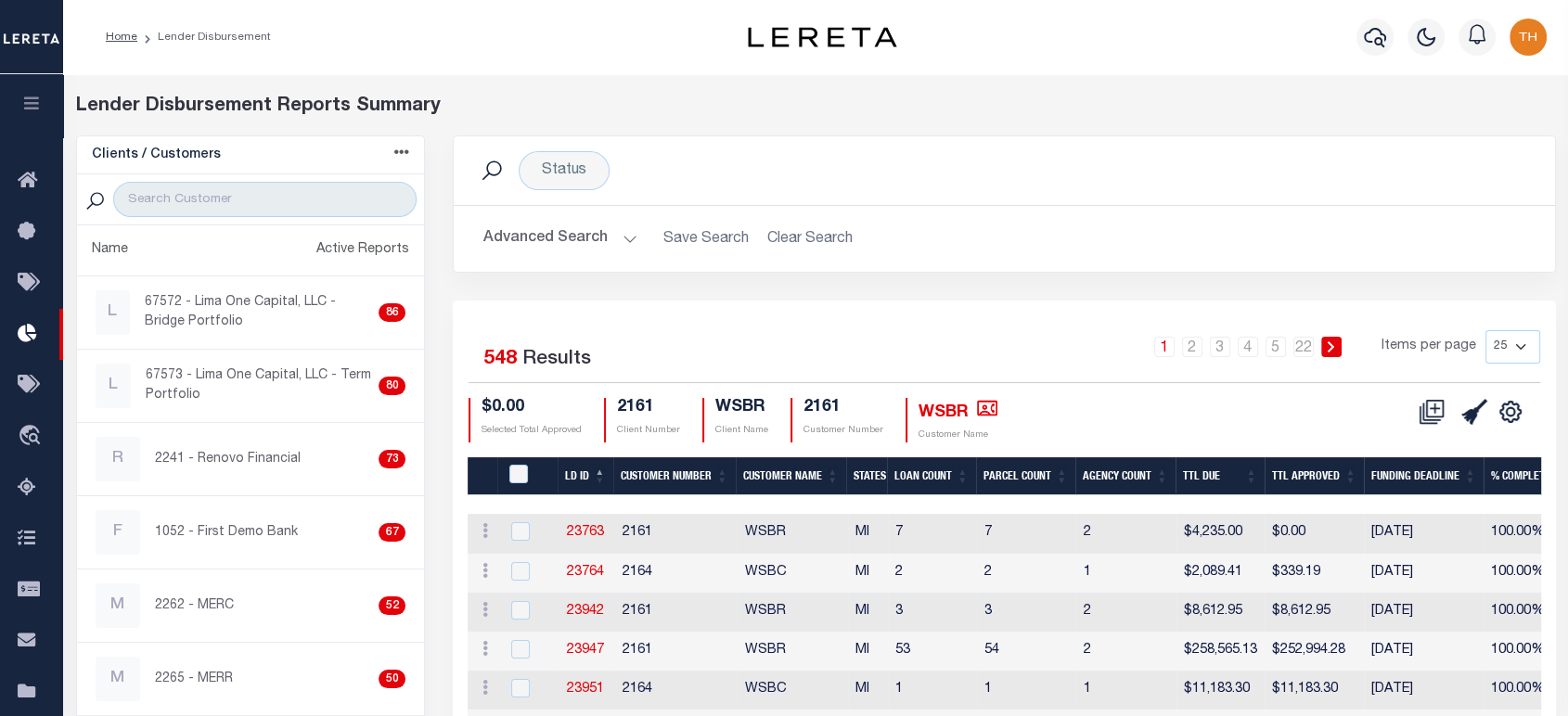
click at [530, 240] on button "Advanced Search" at bounding box center [560, 239] width 154 height 36
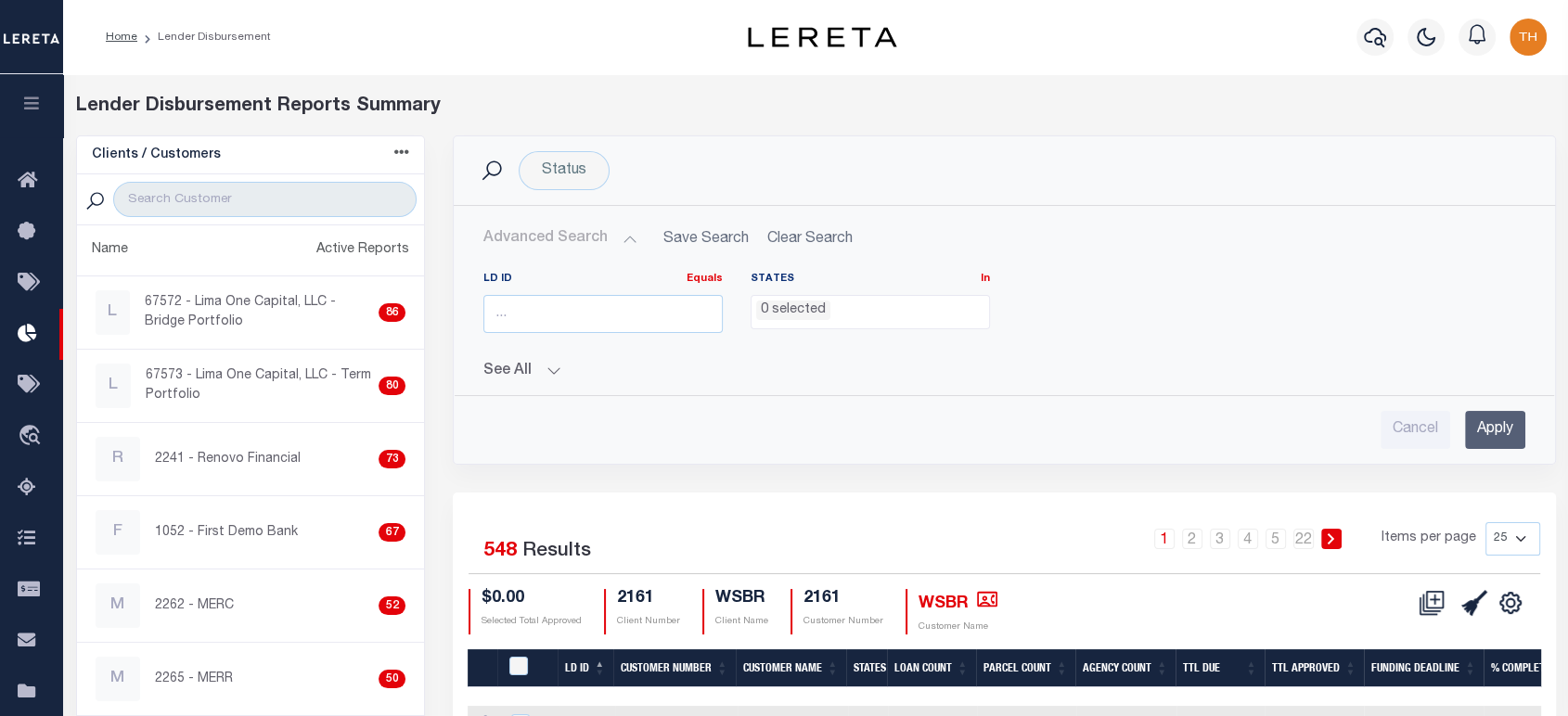
click at [514, 374] on button "See All" at bounding box center [1004, 371] width 1042 height 17
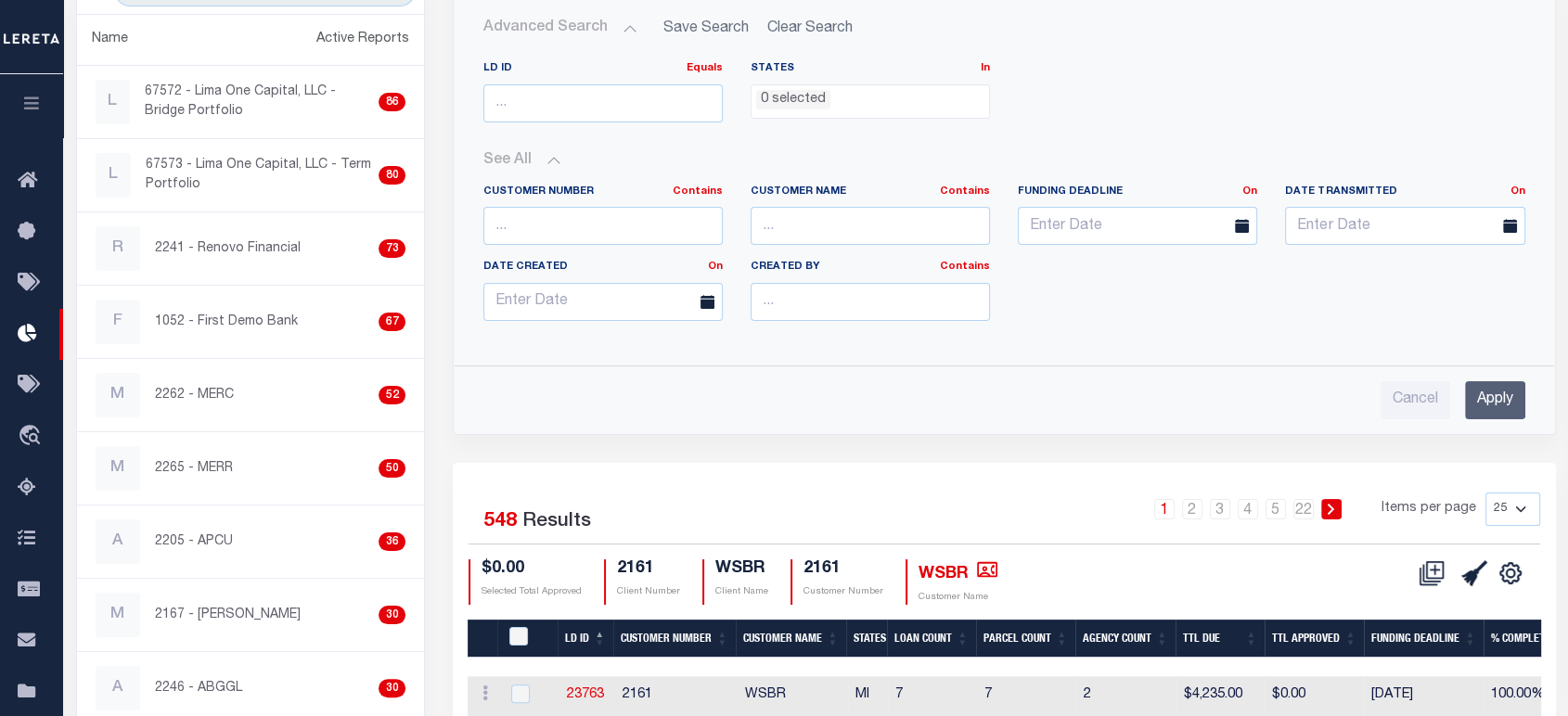
scroll to position [103, 0]
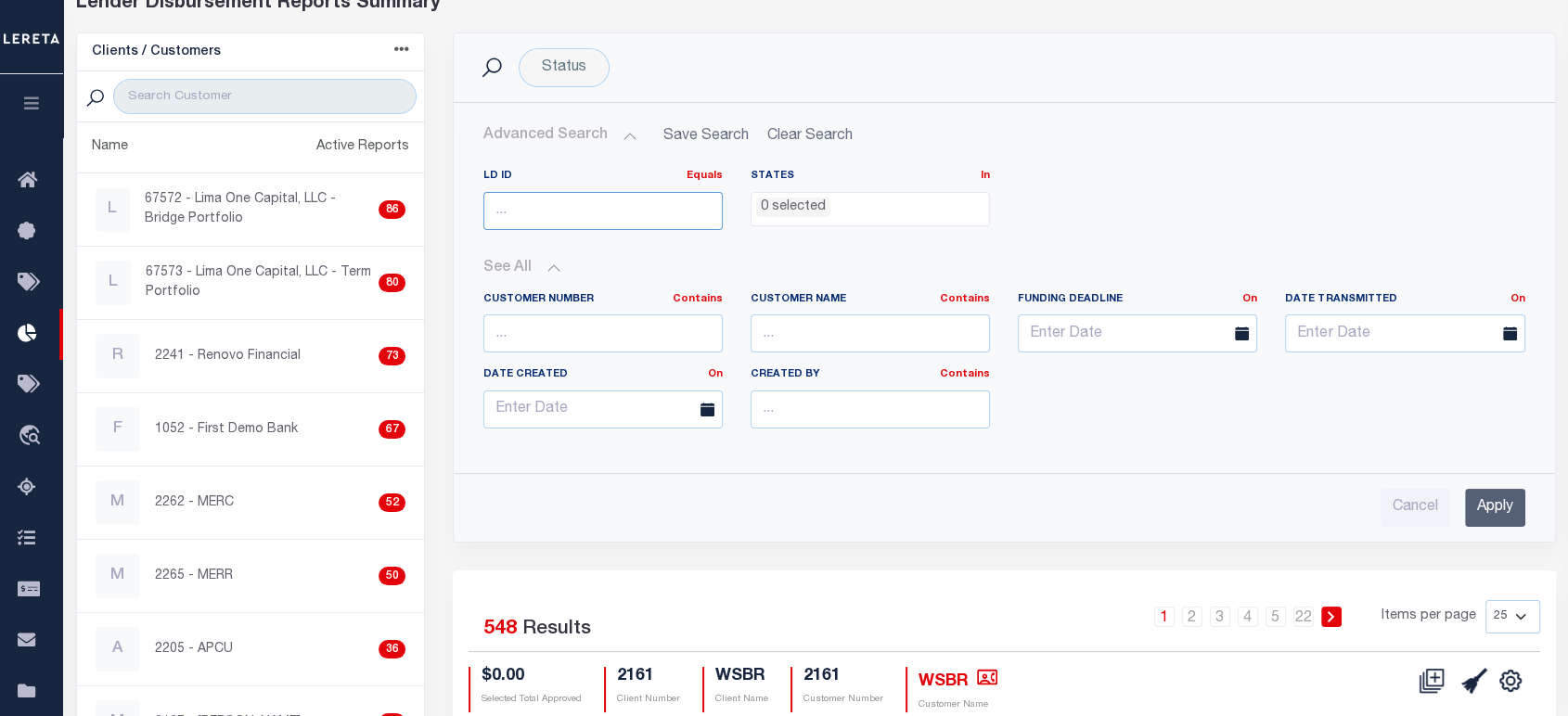
click at [532, 213] on input "number" at bounding box center [603, 211] width 240 height 38
paste input "45410"
type input "45410"
click at [1473, 514] on input "Apply" at bounding box center [1494, 508] width 60 height 38
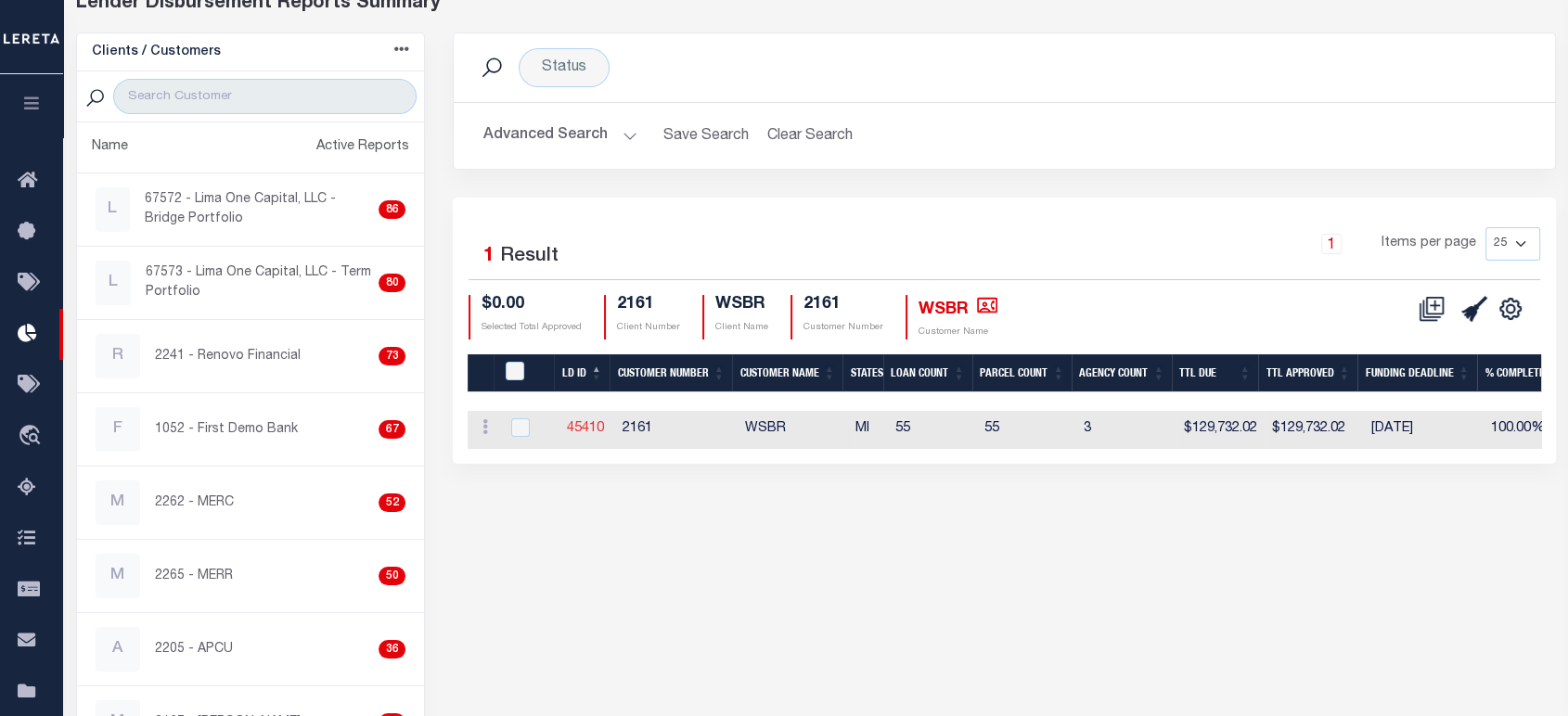
click at [586, 428] on link "45410" at bounding box center [584, 429] width 37 height 13
checkbox input "true"
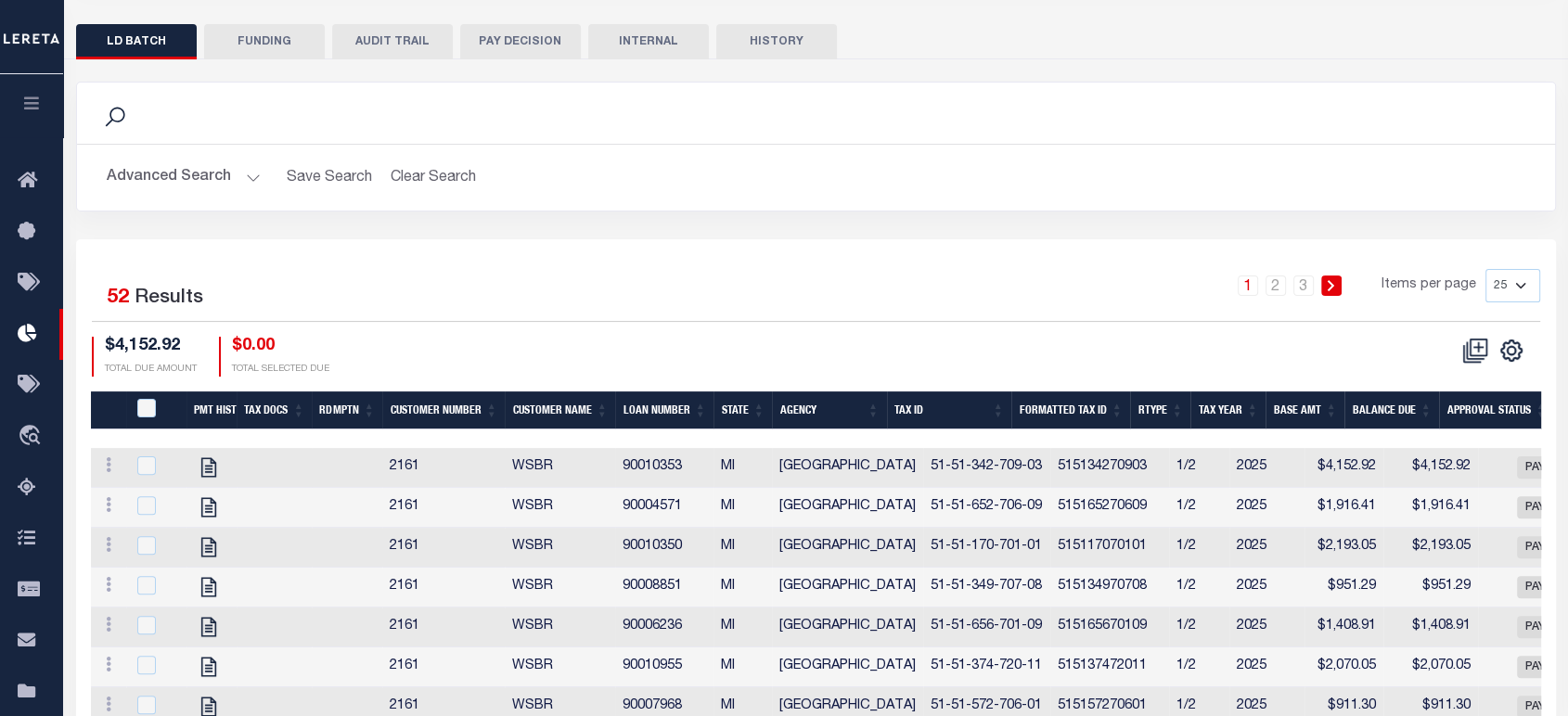
scroll to position [411, 0]
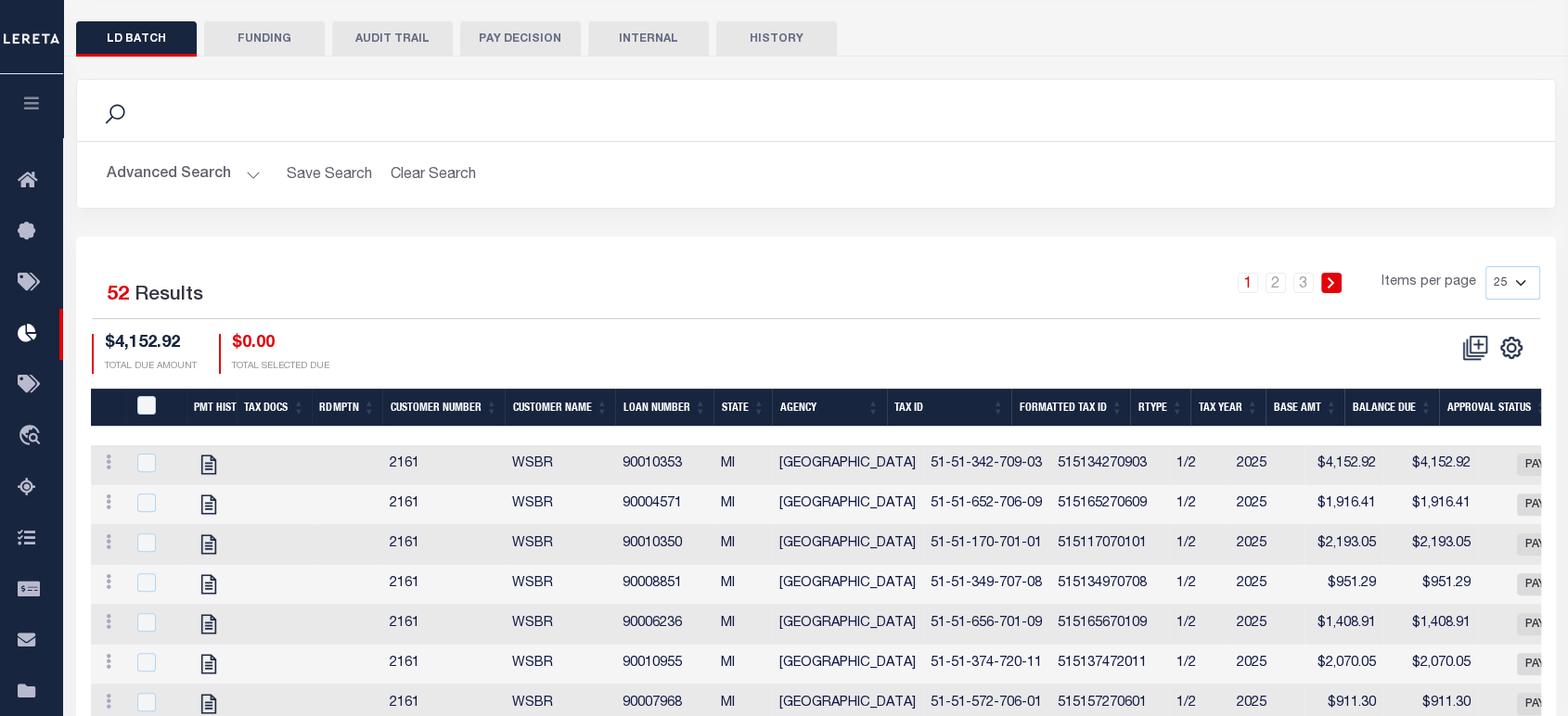
click at [214, 160] on button "Advanced Search" at bounding box center [183, 175] width 154 height 36
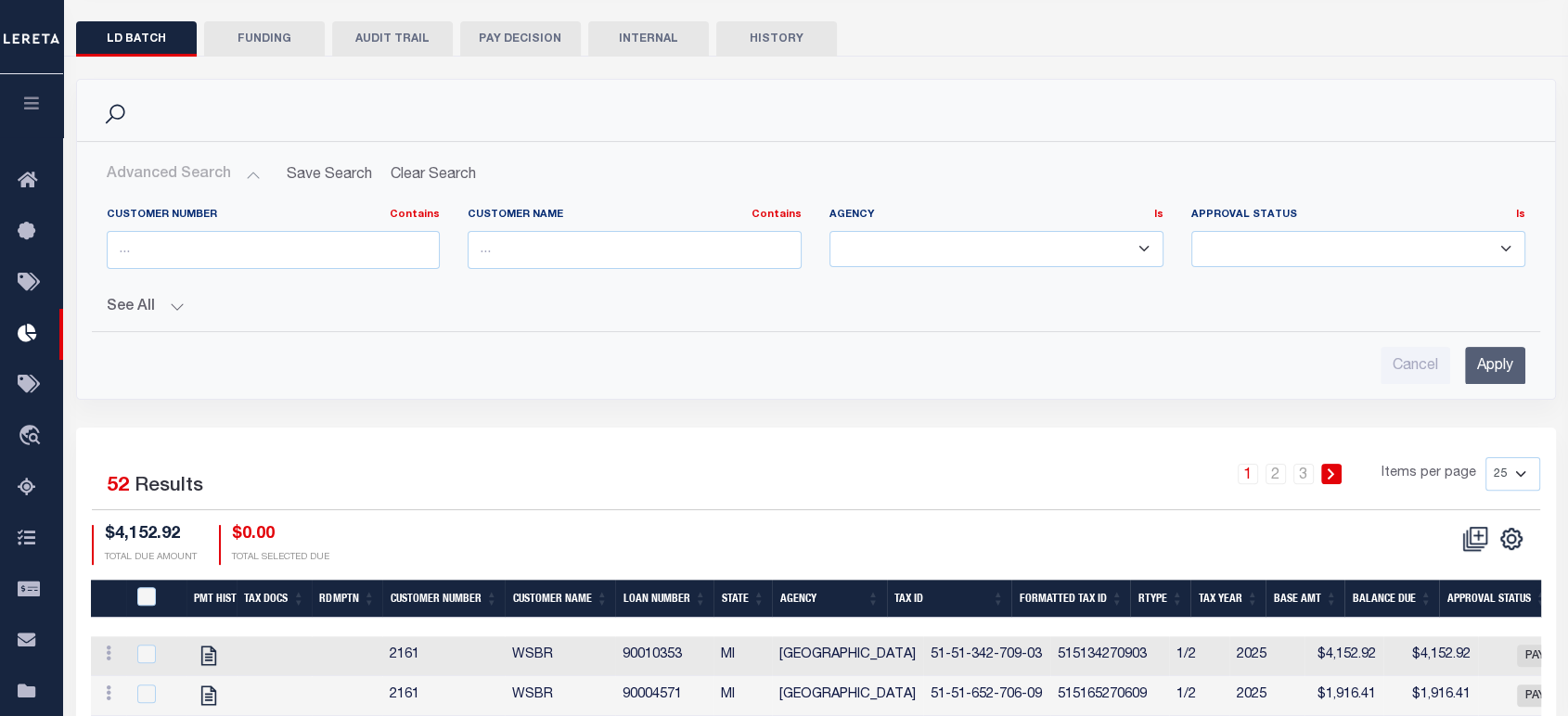
click at [919, 231] on select "KENTWOOD CITY LINCOLN PARK CITY MANISTEE CITY" at bounding box center [996, 249] width 334 height 36
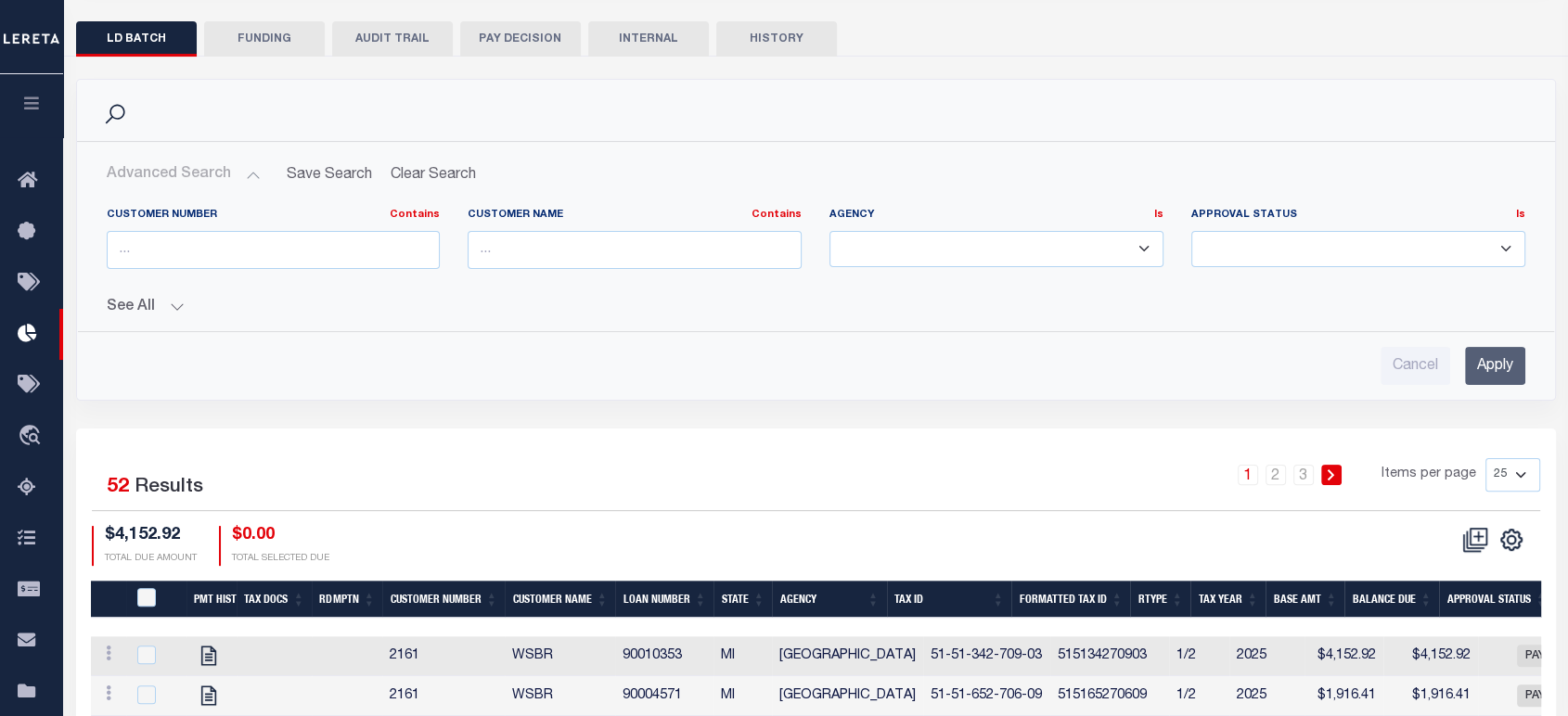
select select "[GEOGRAPHIC_DATA]"
click at [829, 231] on select "KENTWOOD CITY LINCOLN PARK CITY MANISTEE CITY" at bounding box center [996, 249] width 334 height 36
click at [1491, 352] on input "Apply" at bounding box center [1494, 366] width 60 height 38
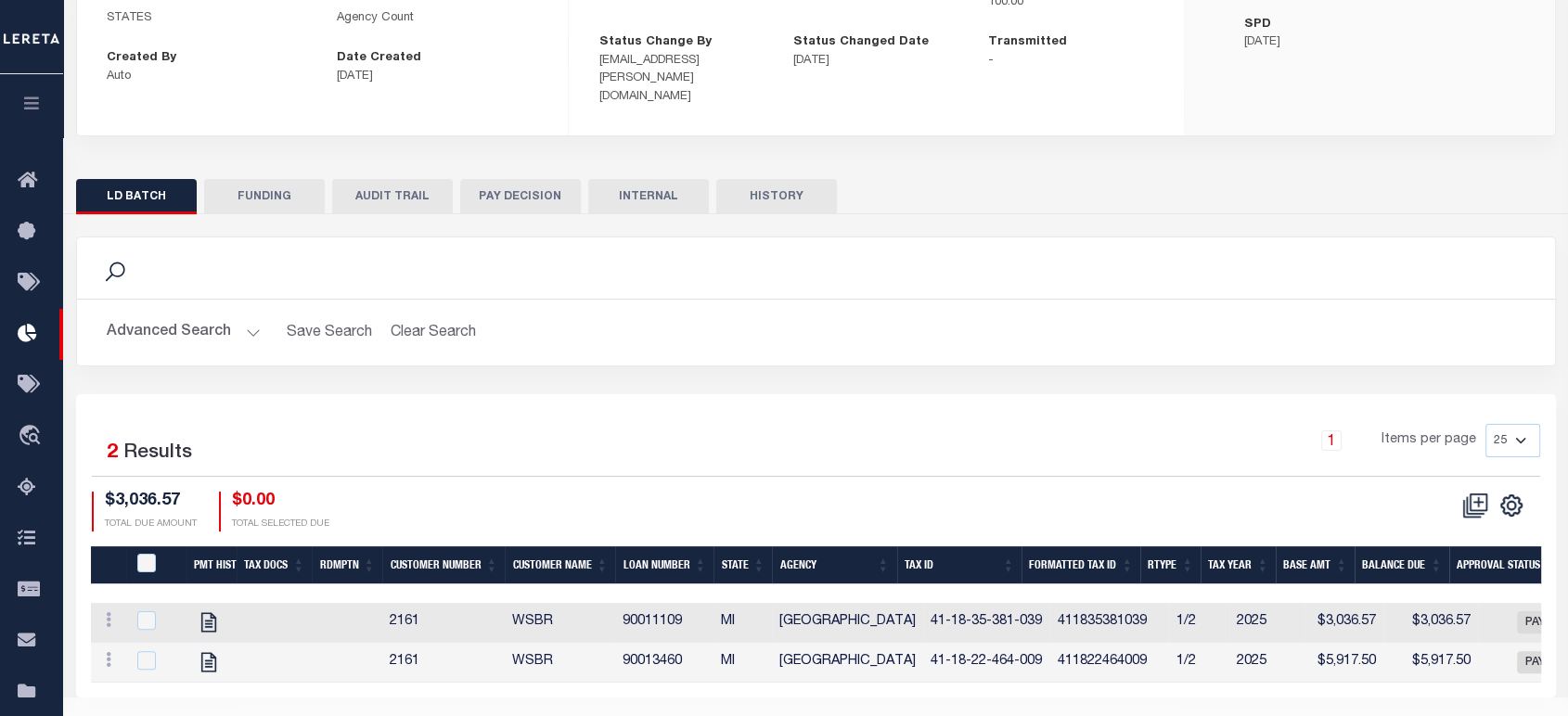
scroll to position [285, 0]
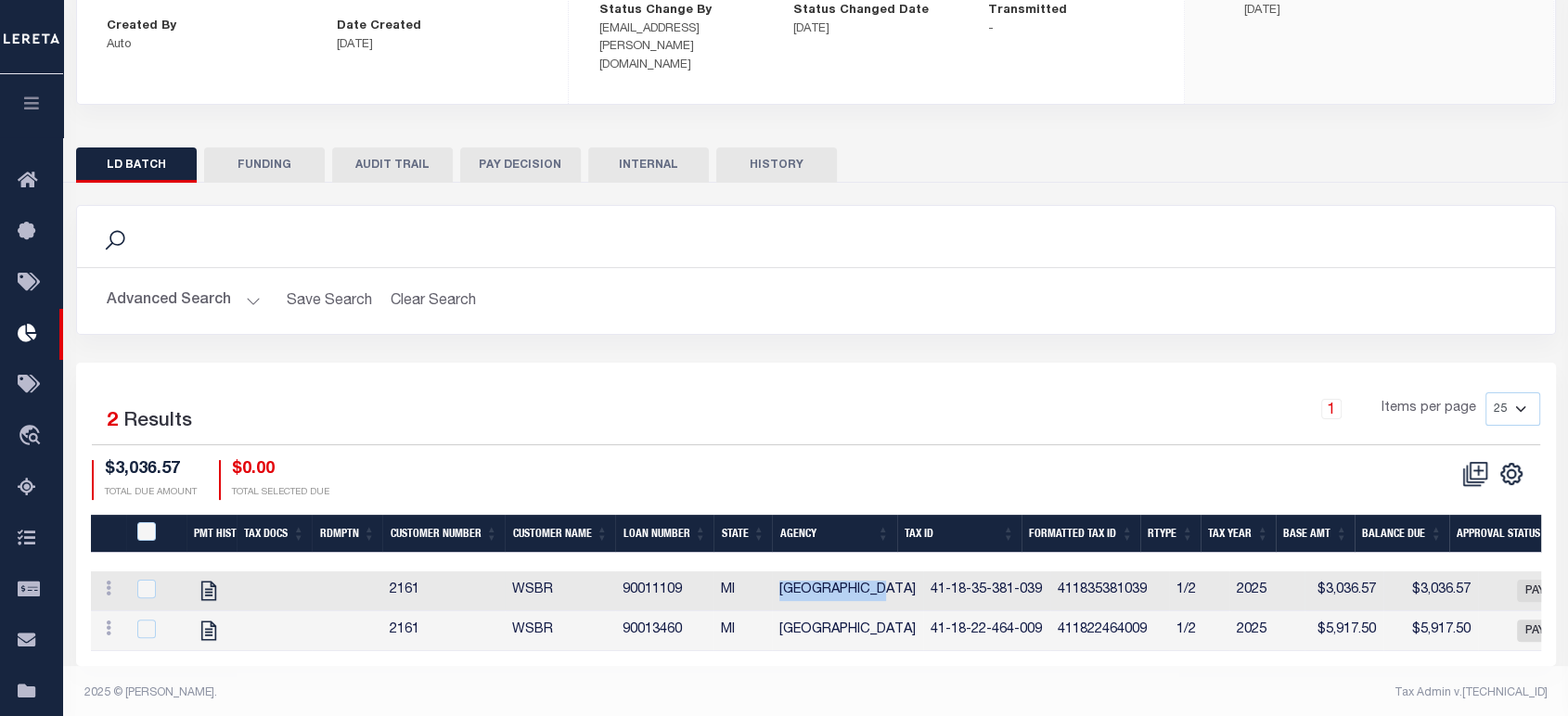
drag, startPoint x: 775, startPoint y: 576, endPoint x: 890, endPoint y: 574, distance: 115.0
click at [890, 574] on td "[GEOGRAPHIC_DATA]" at bounding box center [847, 591] width 151 height 40
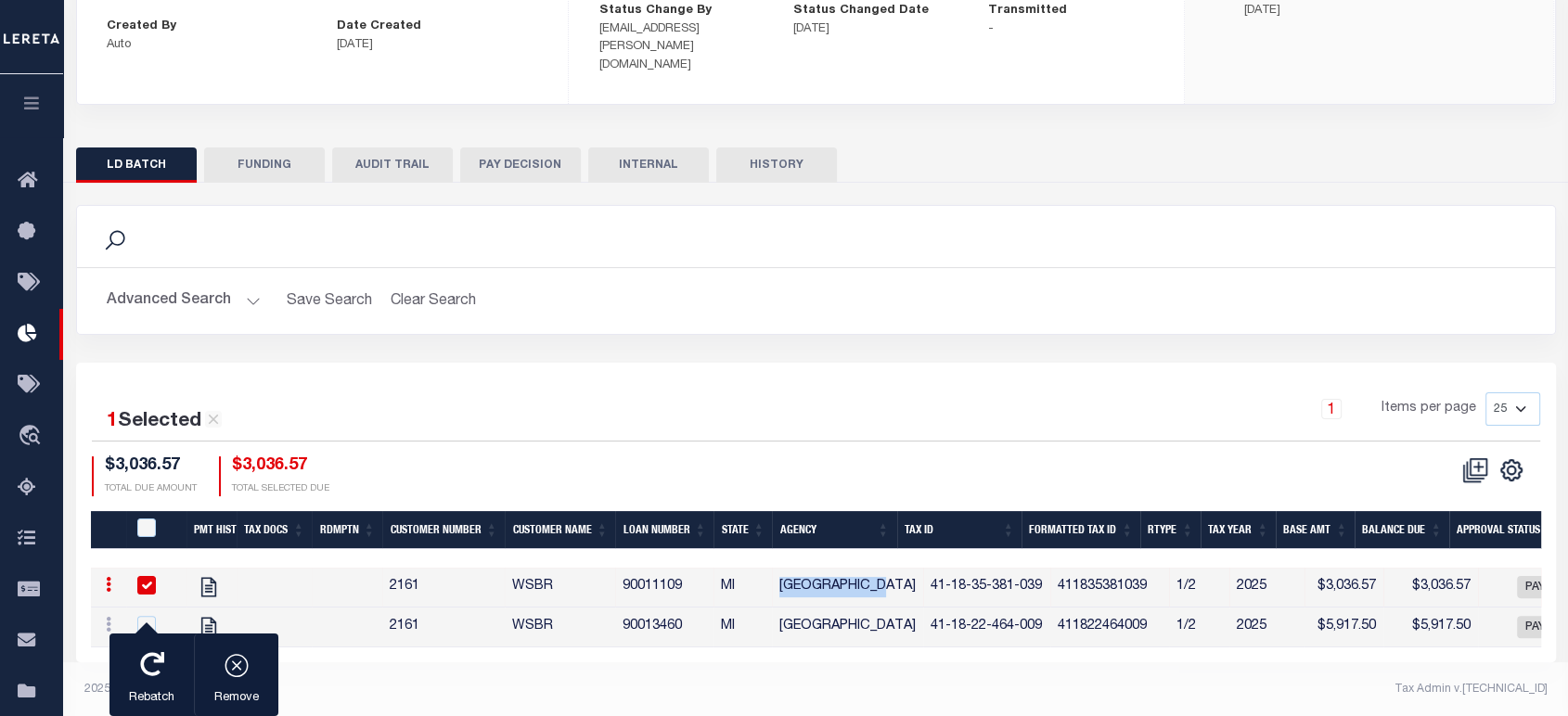
copy td "[GEOGRAPHIC_DATA]"
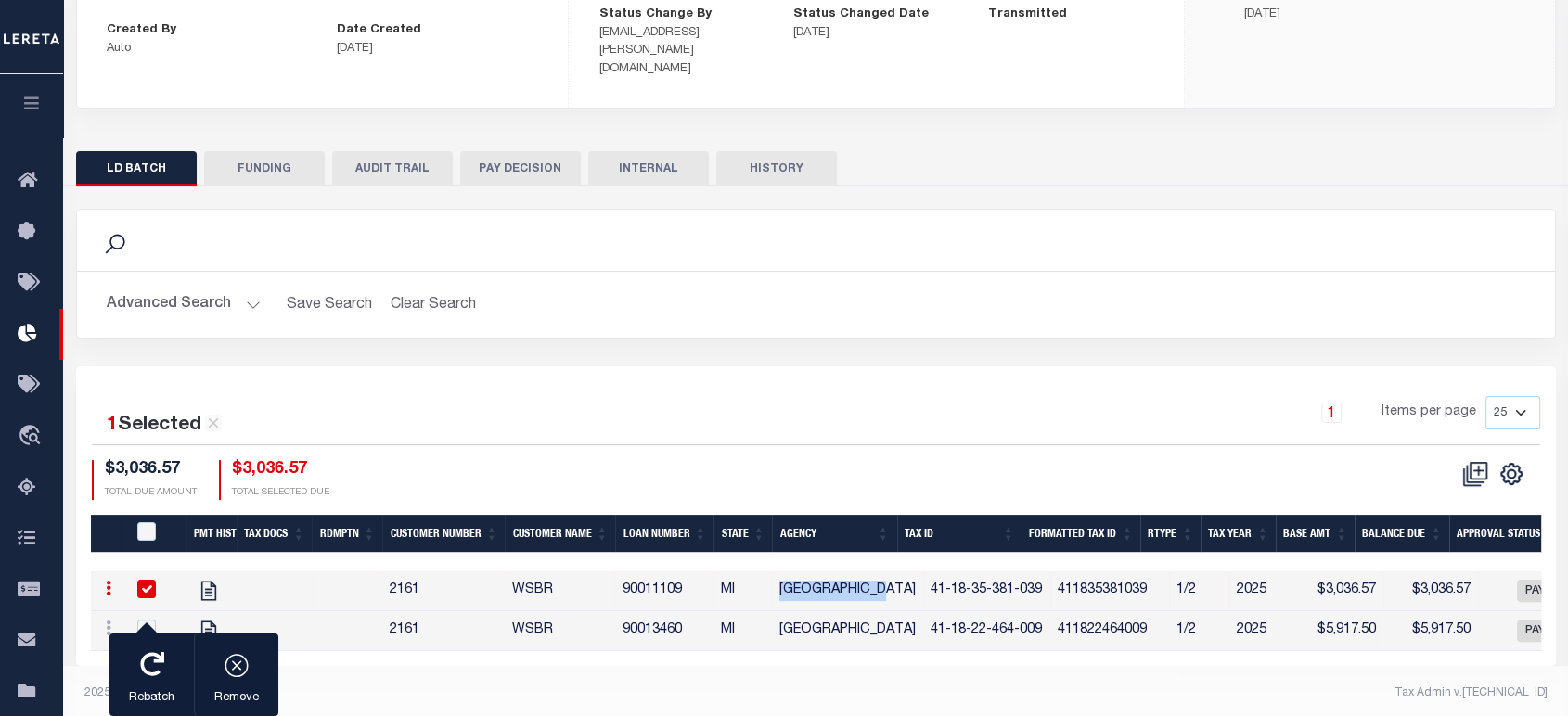
click at [149, 579] on input "checkbox" at bounding box center [146, 588] width 18 height 18
checkbox input "false"
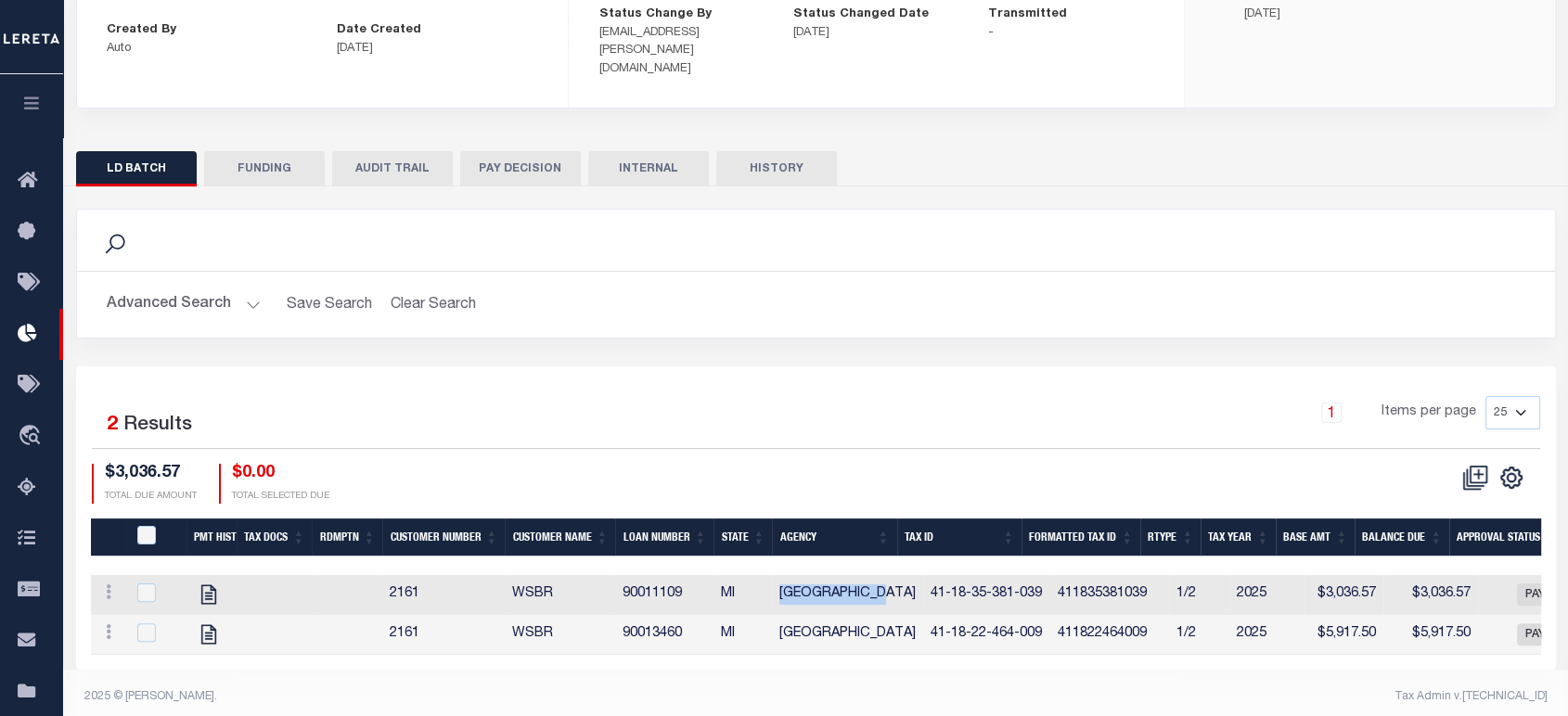
click at [200, 286] on button "Advanced Search" at bounding box center [183, 305] width 154 height 36
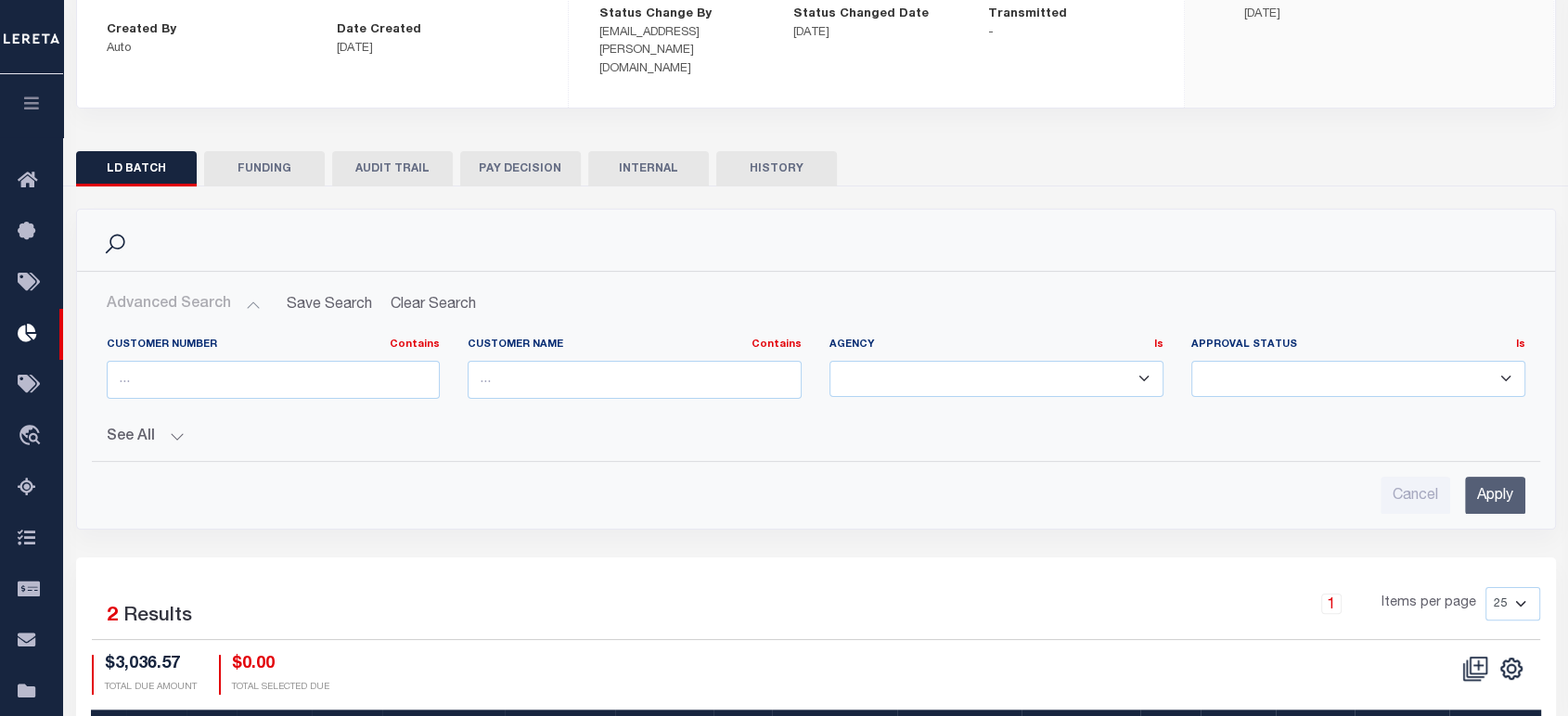
click at [923, 366] on select "KENTWOOD CITY LINCOLN PARK CITY MANISTEE CITY" at bounding box center [996, 379] width 334 height 36
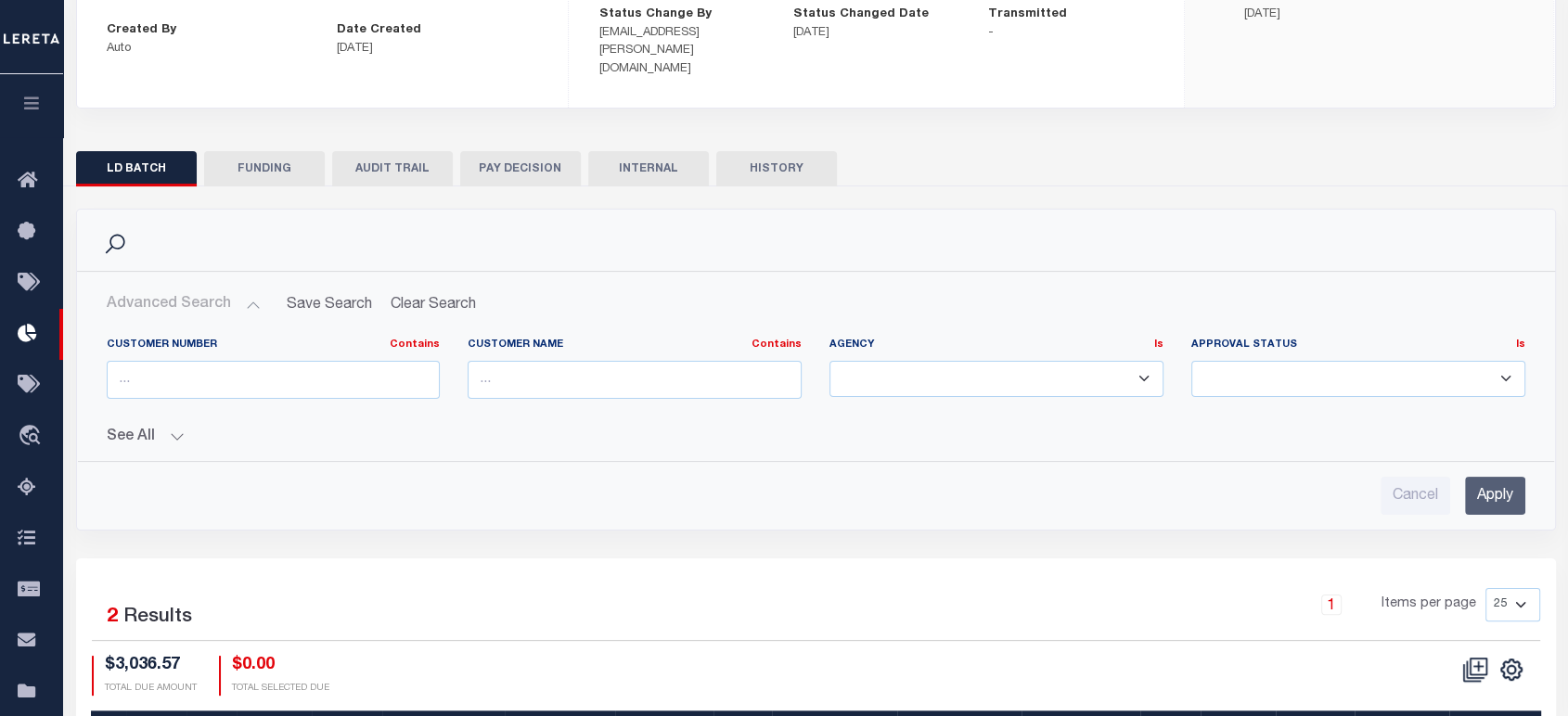
click at [829, 361] on select "KENTWOOD CITY LINCOLN PARK CITY MANISTEE CITY" at bounding box center [996, 379] width 334 height 36
click at [1509, 479] on input "Apply" at bounding box center [1494, 495] width 60 height 38
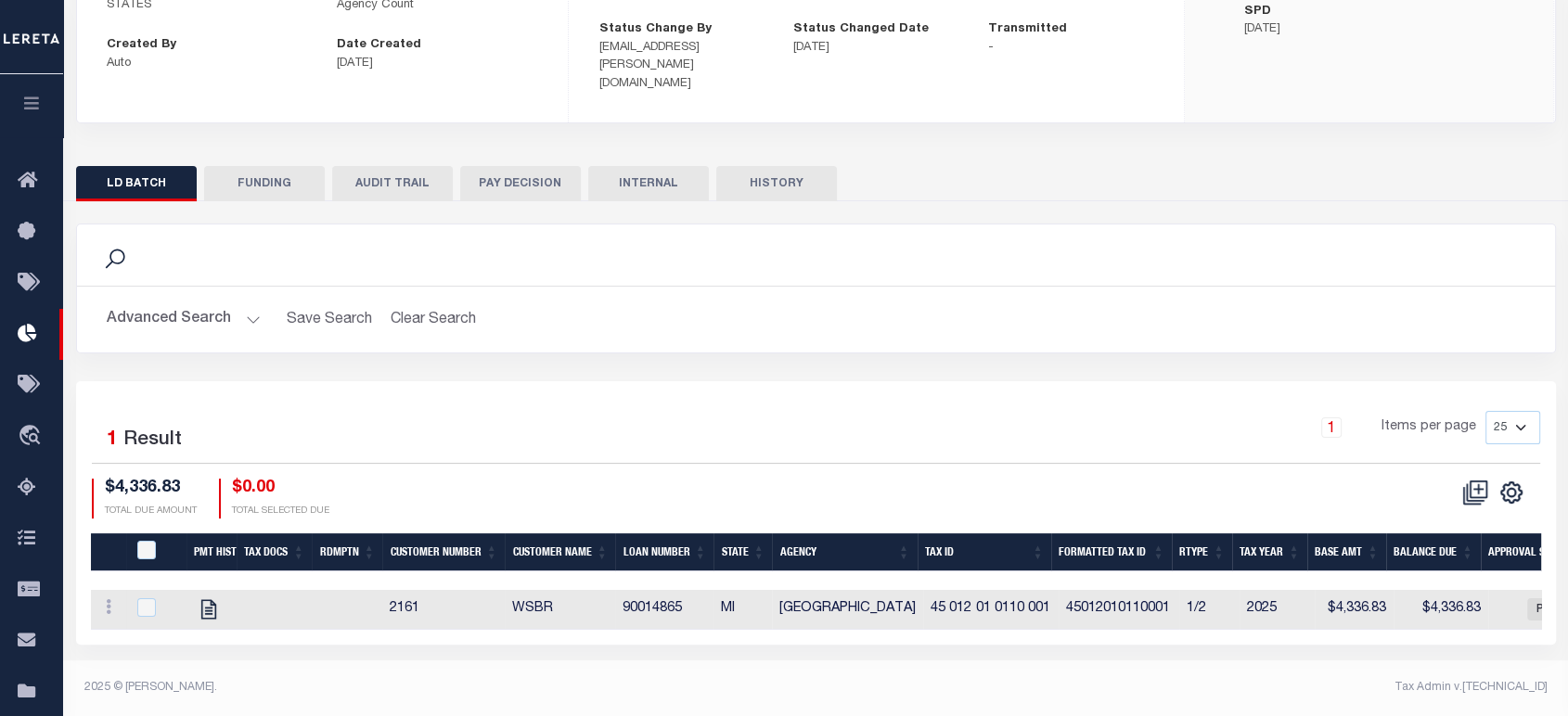
scroll to position [267, 0]
click at [166, 325] on div "Advanced Search Save Search Clear Search LDBatchGridWrapper_dynamictable_____De…" at bounding box center [816, 319] width 1477 height 66
click at [193, 302] on button "Advanced Search" at bounding box center [183, 320] width 154 height 36
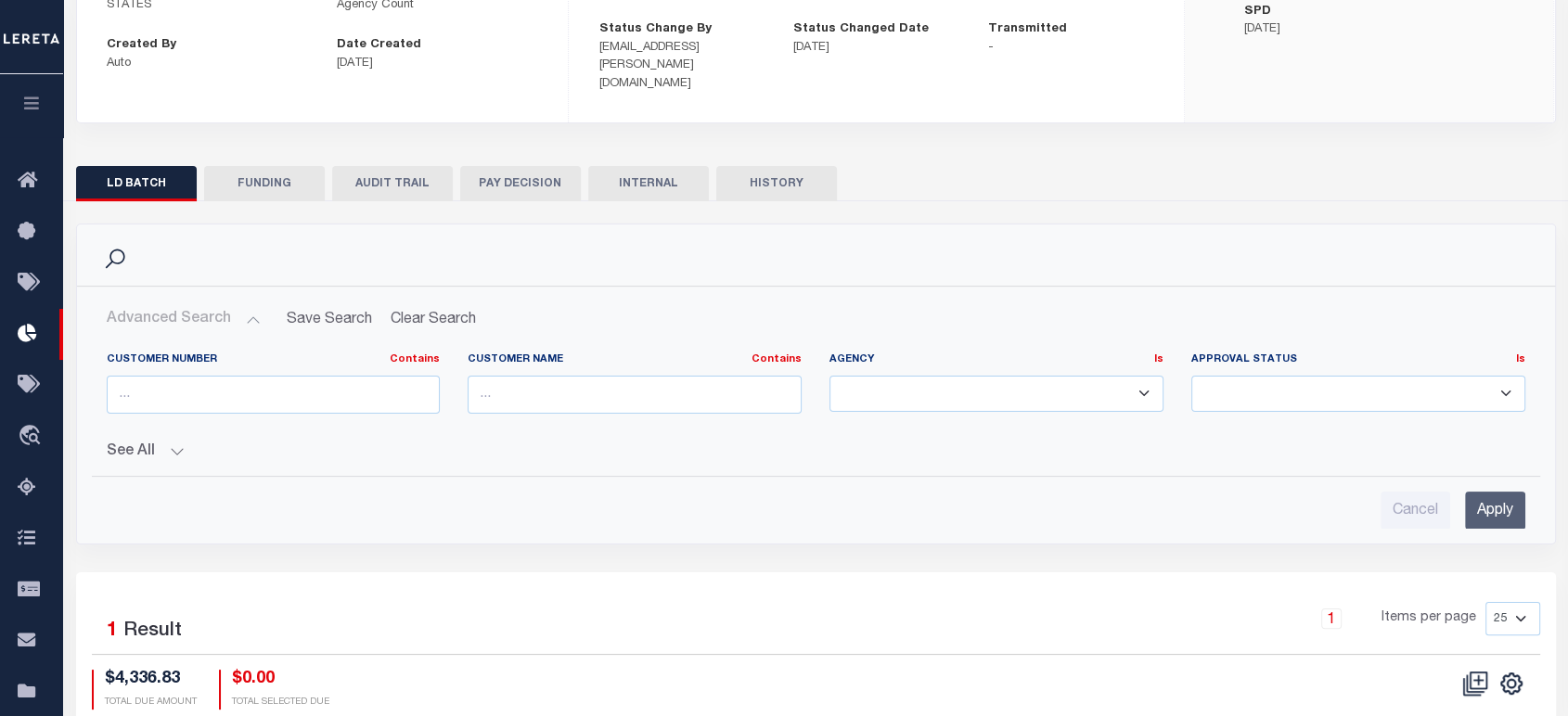
click at [922, 379] on select "KENTWOOD CITY LINCOLN PARK CITY MANISTEE CITY" at bounding box center [996, 393] width 334 height 36
select select "[GEOGRAPHIC_DATA]"
click at [829, 375] on select "KENTWOOD CITY LINCOLN PARK CITY MANISTEE CITY" at bounding box center [996, 393] width 334 height 36
click at [1491, 492] on input "Apply" at bounding box center [1494, 511] width 60 height 38
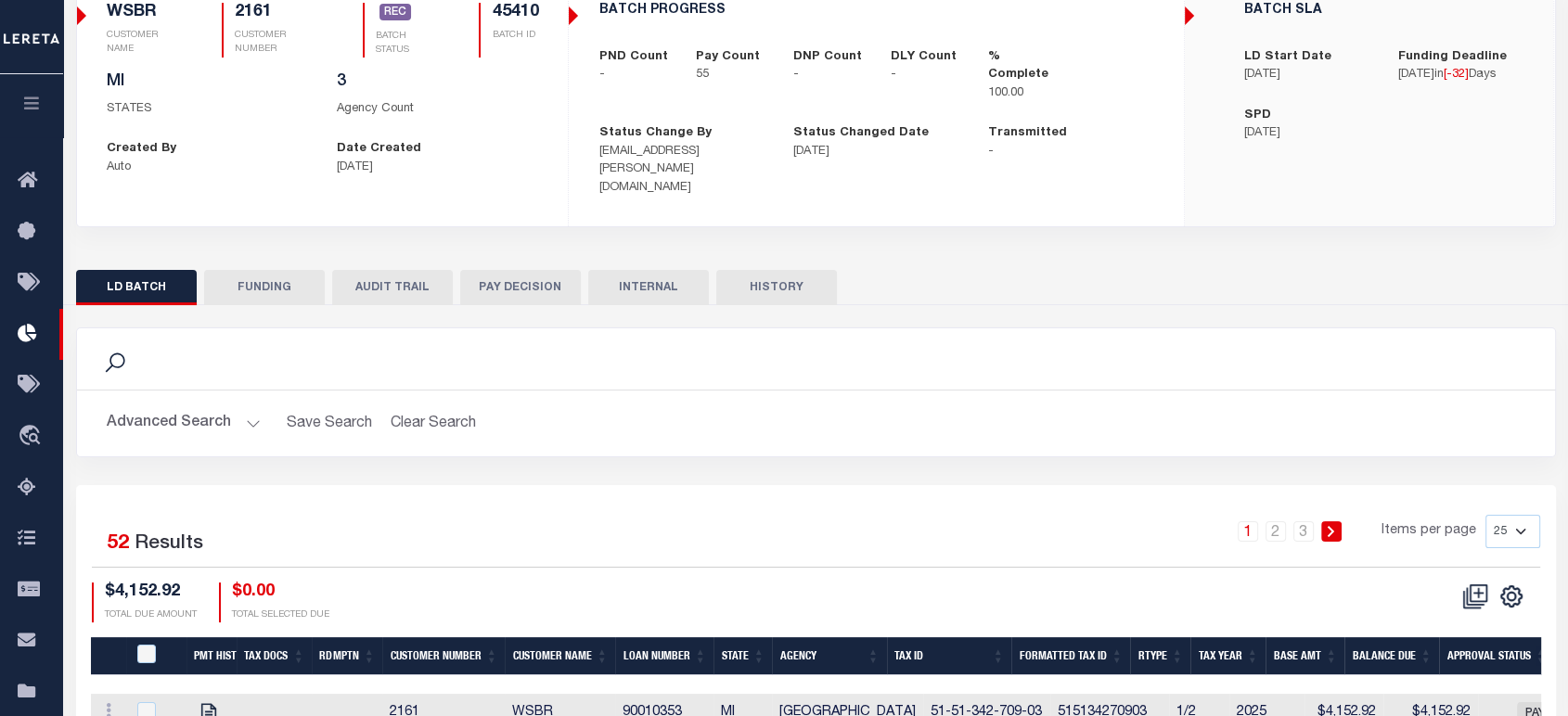
scroll to position [0, 0]
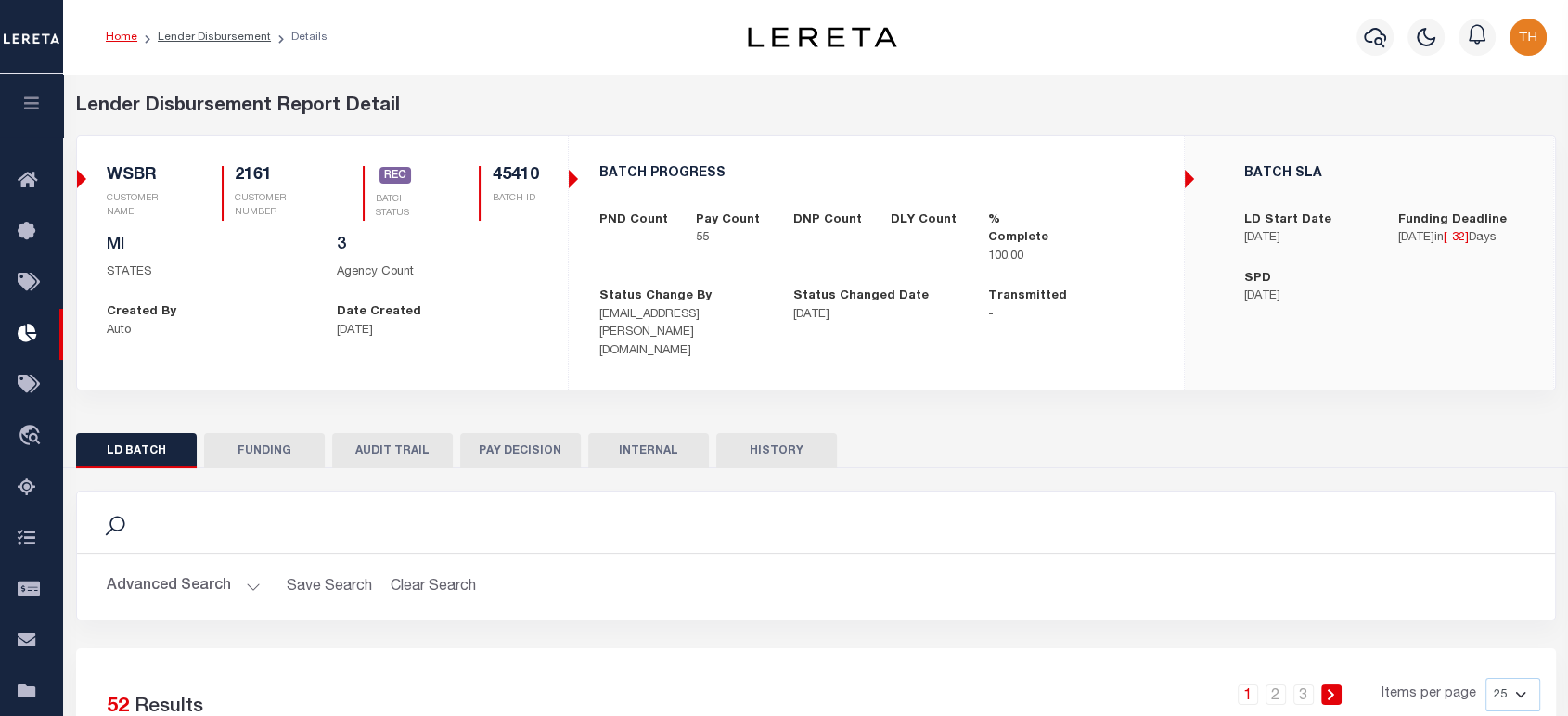
click at [389, 438] on button "AUDIT TRAIL" at bounding box center [392, 451] width 120 height 35
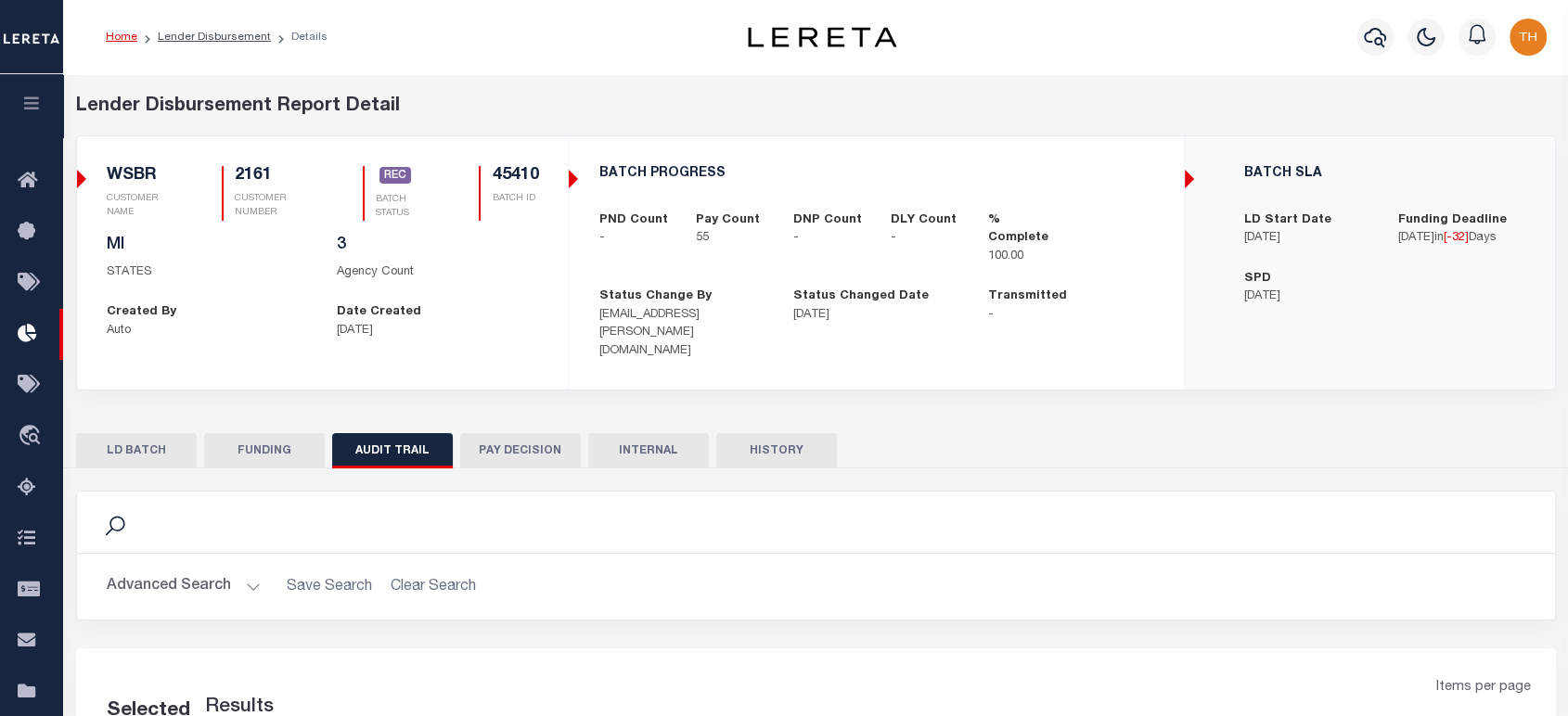
scroll to position [267, 0]
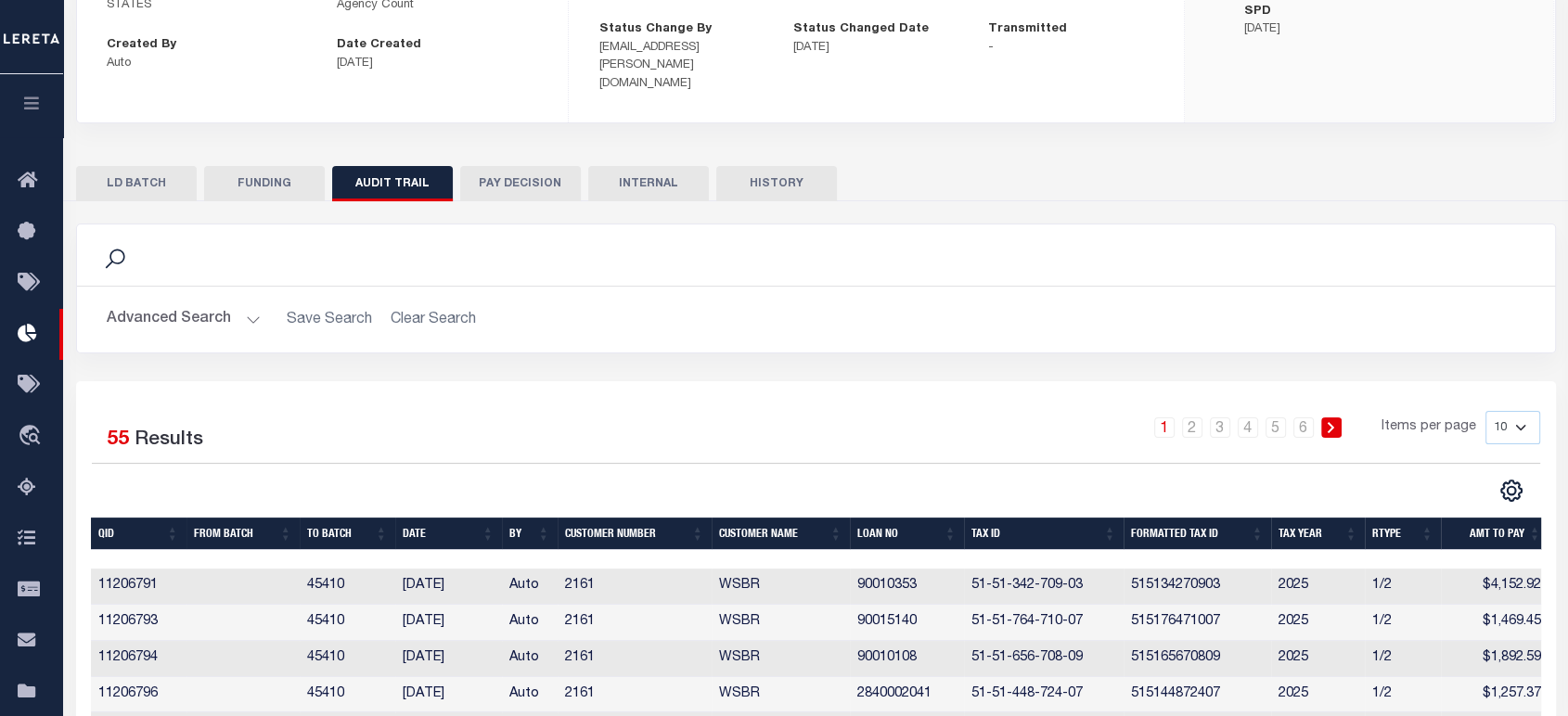
click at [183, 312] on button "Advanced Search" at bounding box center [183, 320] width 154 height 36
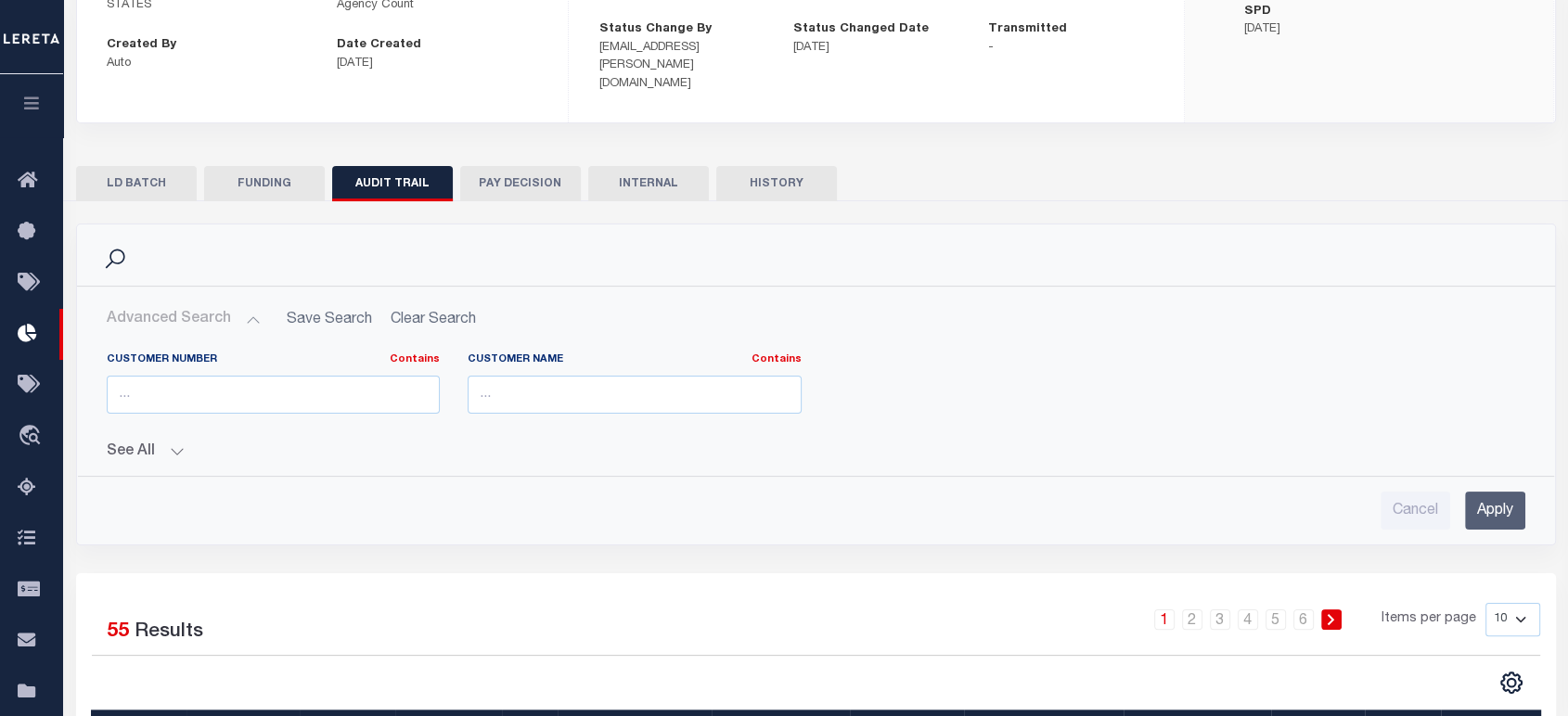
click at [150, 443] on button "See All" at bounding box center [816, 452] width 1418 height 17
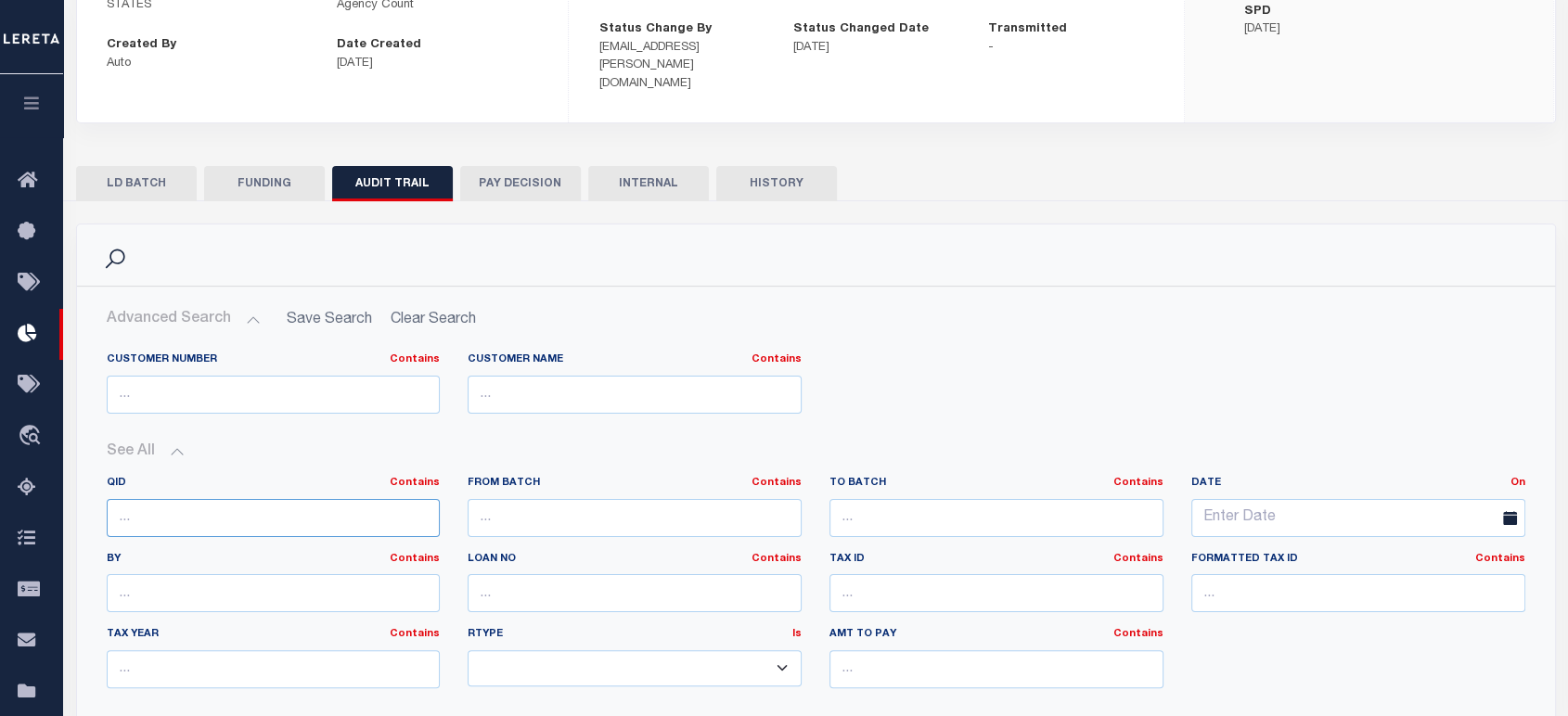
click at [188, 499] on input "text" at bounding box center [274, 518] width 334 height 38
paste input "11206925"
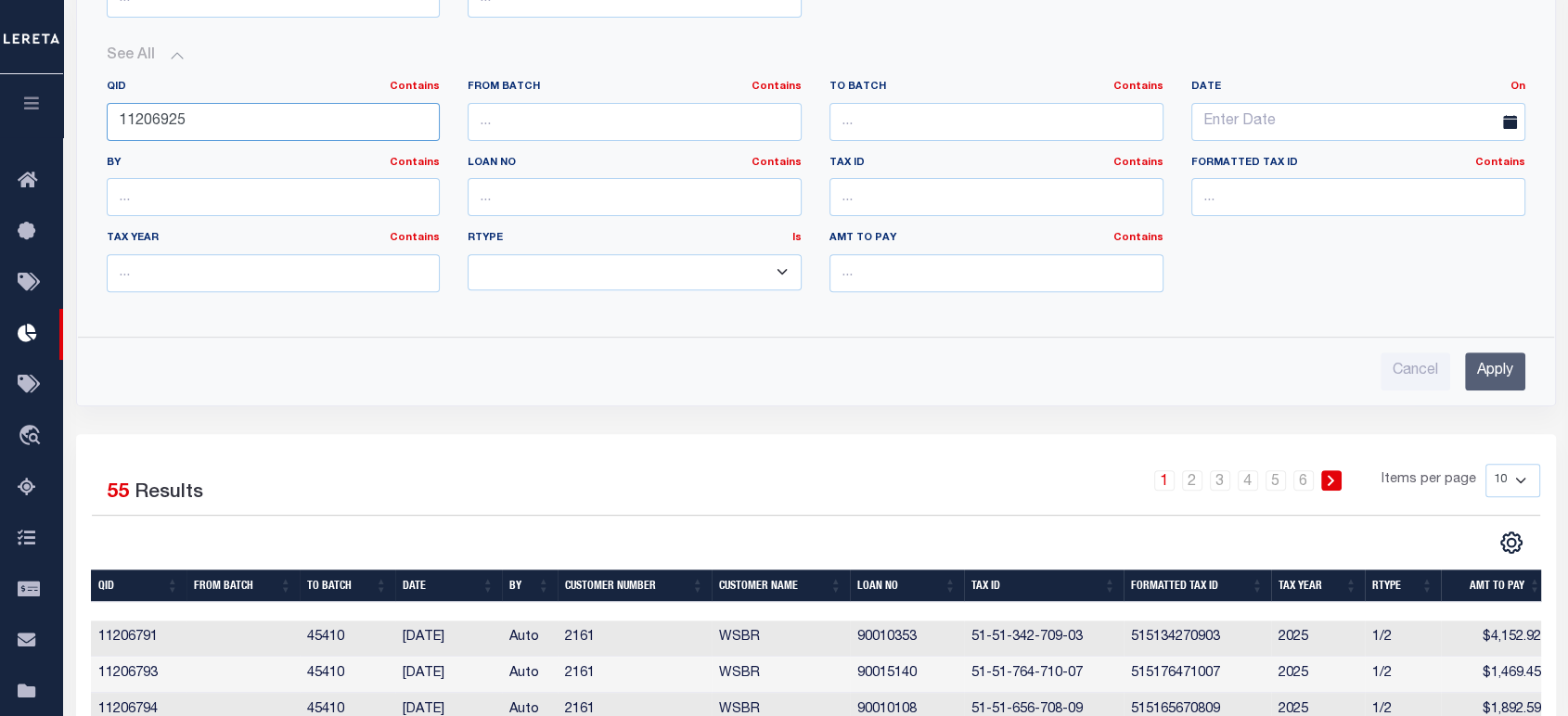
scroll to position [679, 0]
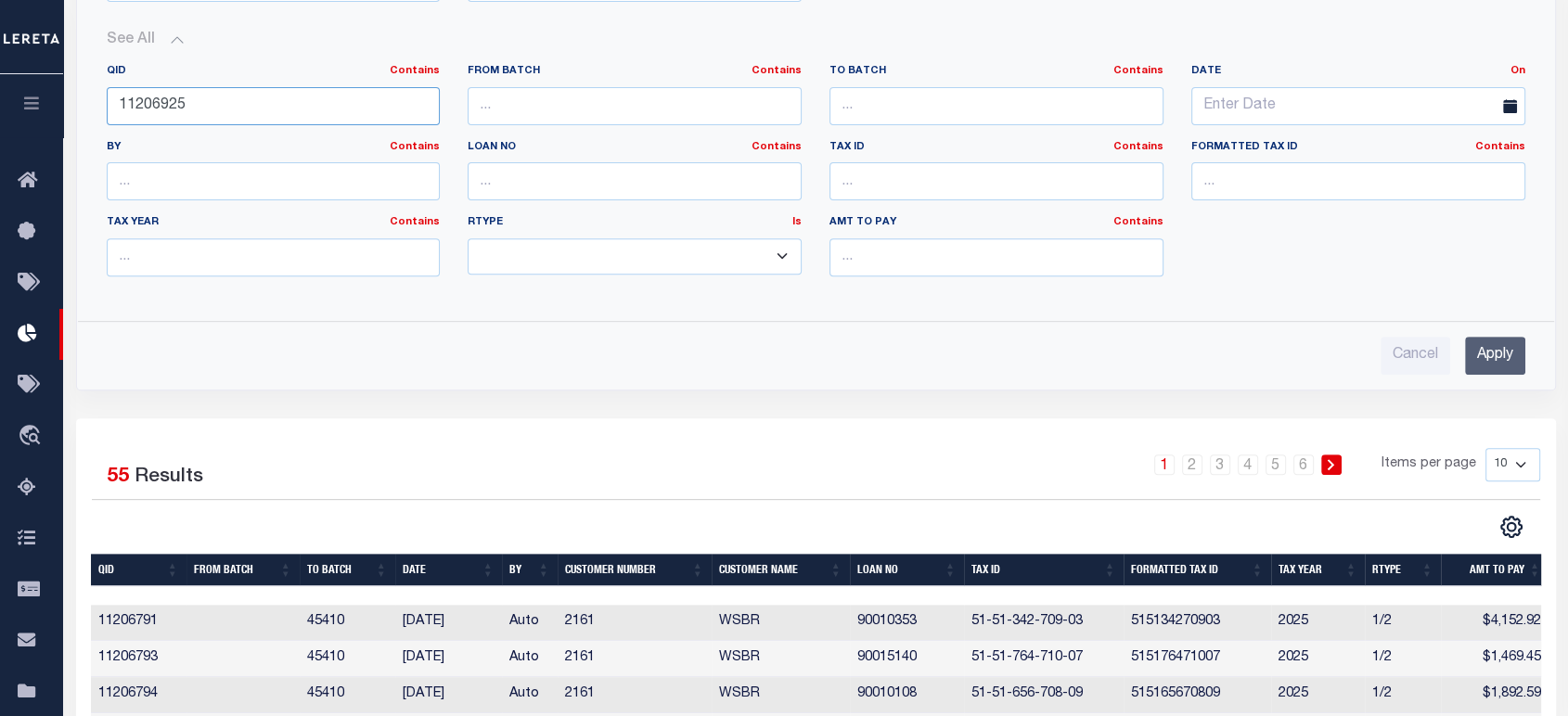
type input "11206925"
click at [1497, 337] on input "Apply" at bounding box center [1494, 356] width 60 height 38
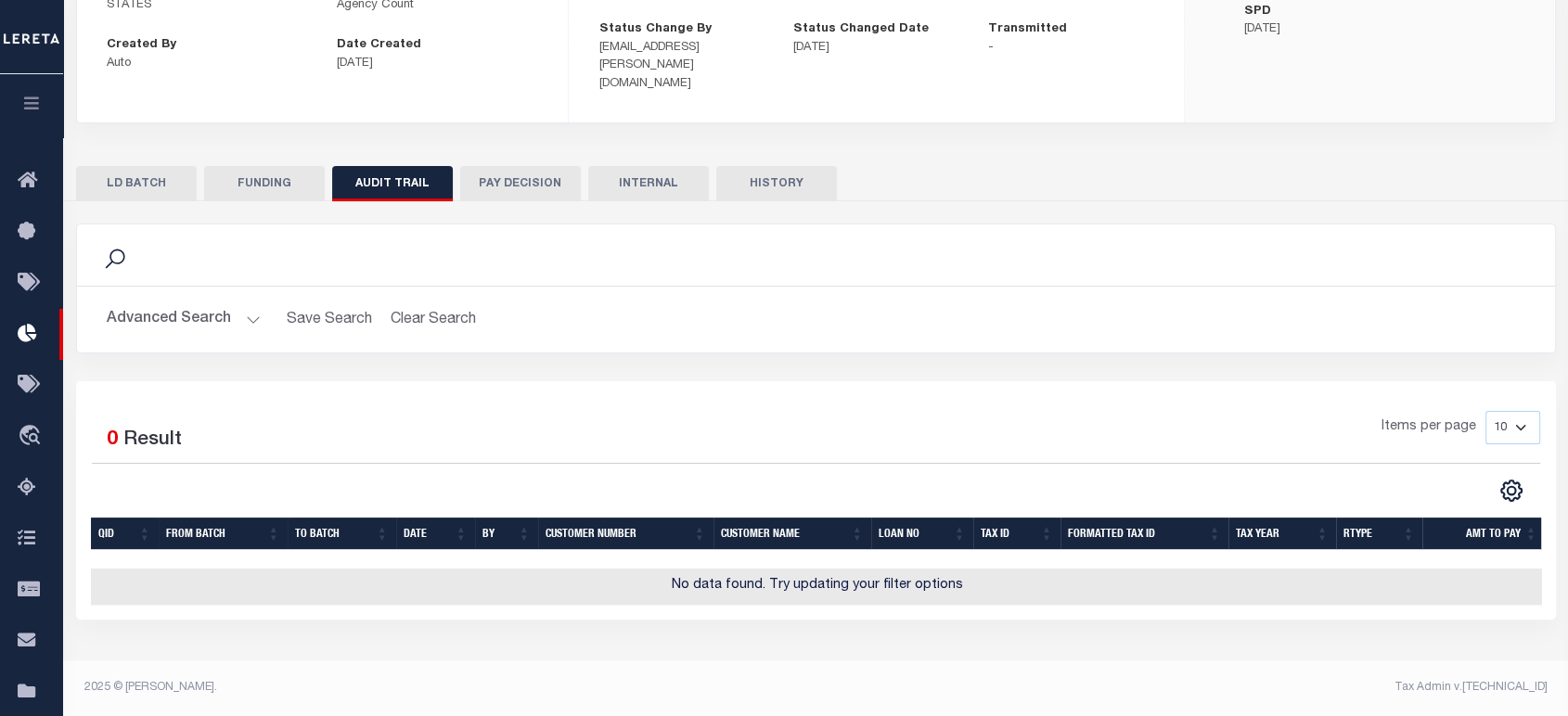
scroll to position [267, 0]
click at [199, 310] on button "Advanced Search" at bounding box center [183, 320] width 154 height 36
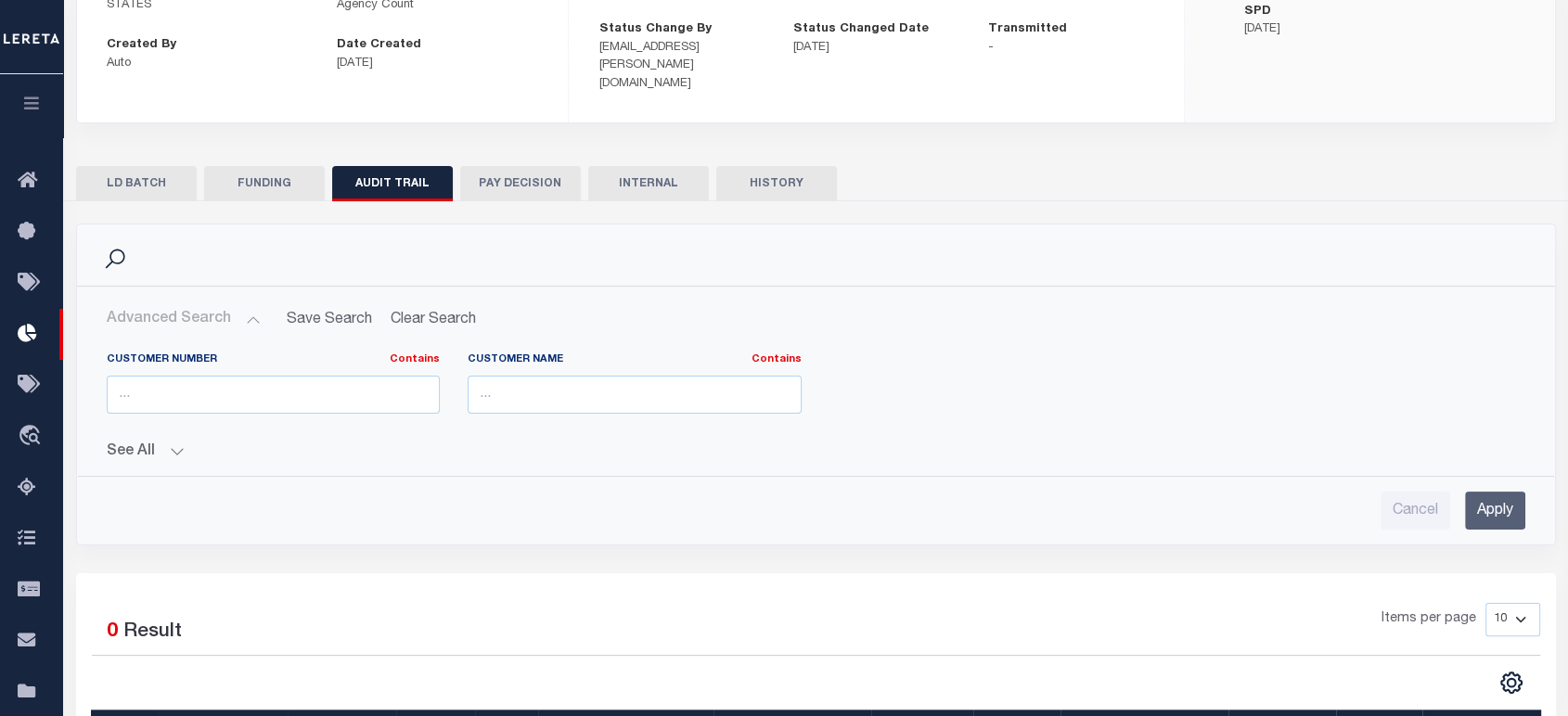
click at [126, 445] on div "Customer Number Contains Contains Is Customer Name Contains Contains" at bounding box center [816, 433] width 1448 height 192
click at [132, 443] on button "See All" at bounding box center [816, 452] width 1418 height 17
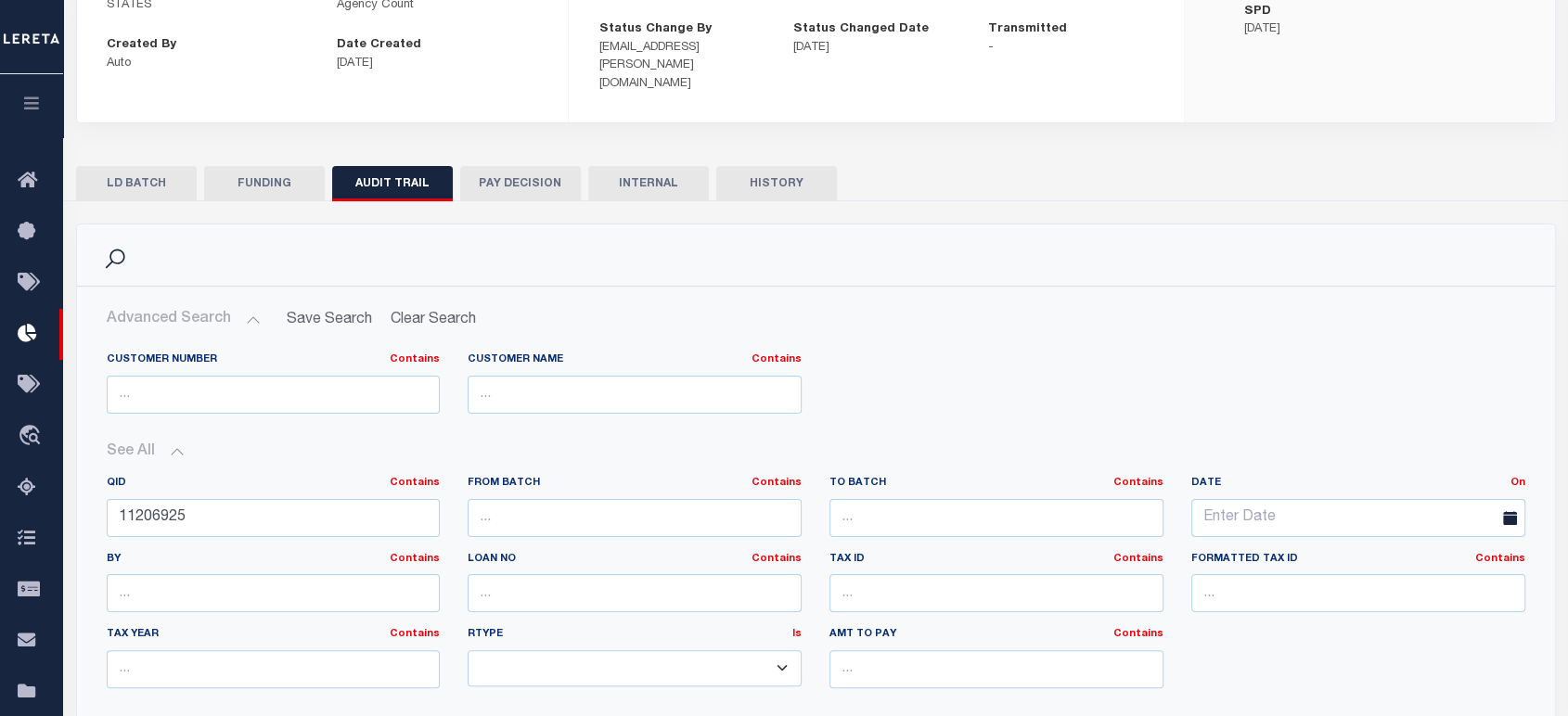
scroll to position [667, 0]
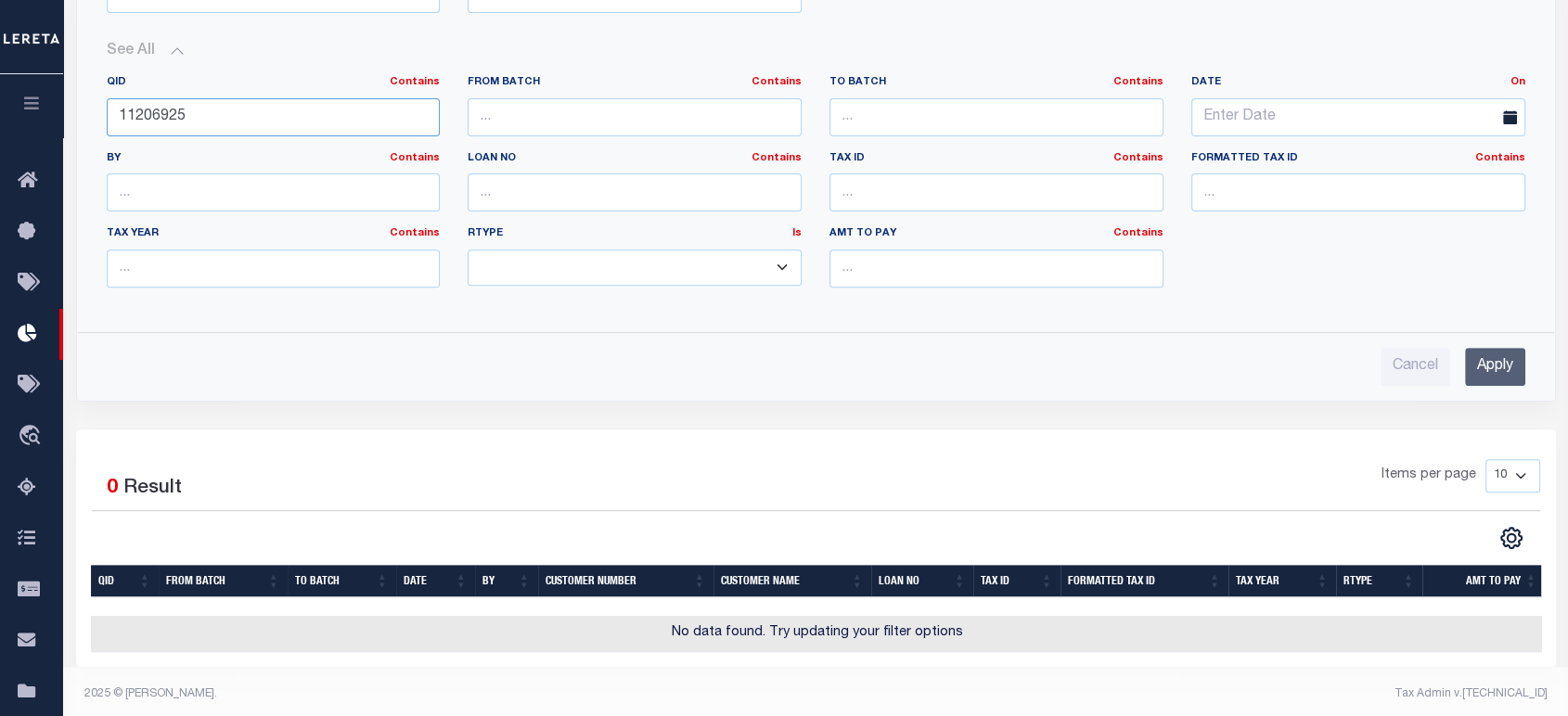
click at [146, 98] on input "11206925" at bounding box center [274, 117] width 334 height 38
click at [890, 178] on input "text" at bounding box center [996, 193] width 334 height 38
paste input "1234081872"
type input "1234081872"
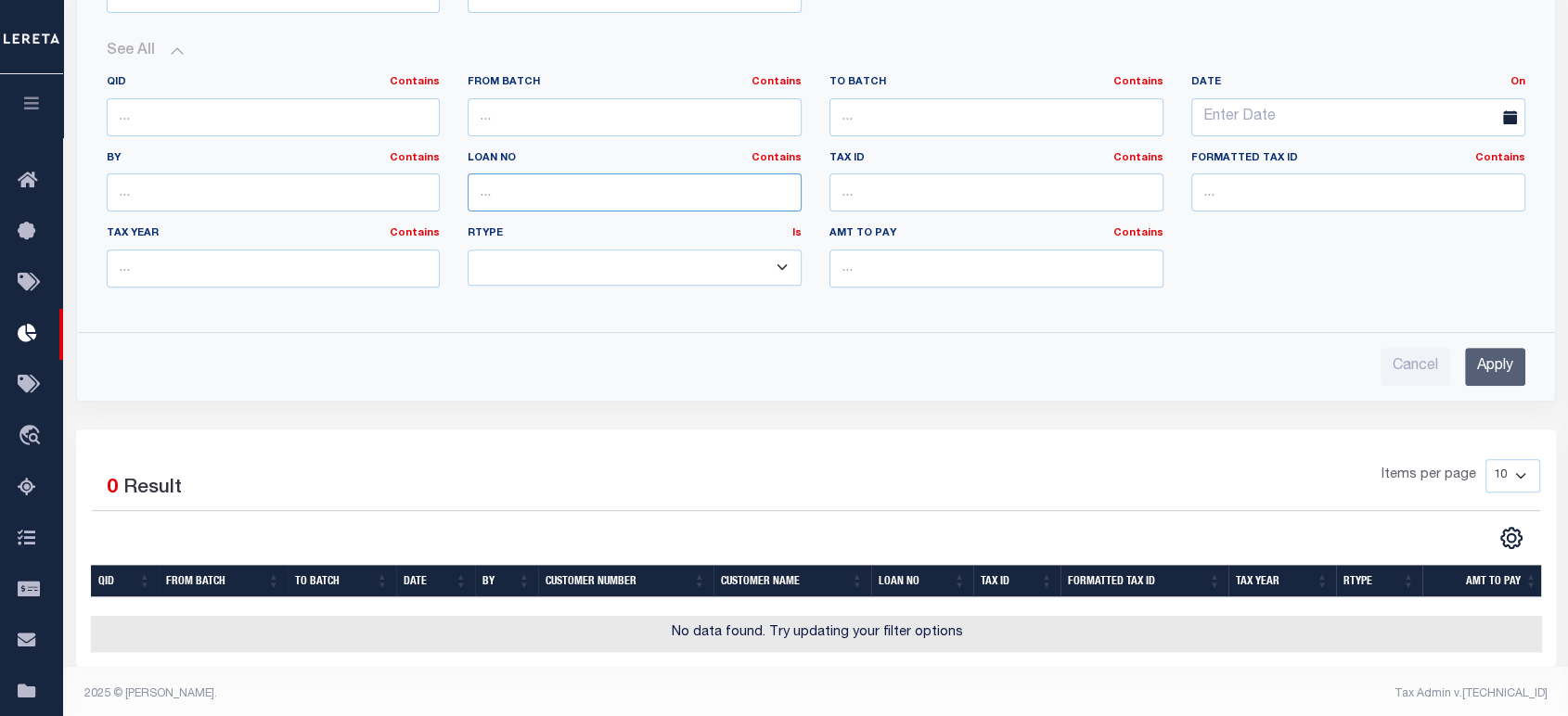
click at [504, 178] on input "text" at bounding box center [635, 193] width 334 height 38
paste input "1234081872"
type input "1234081872"
click at [1491, 349] on input "Apply" at bounding box center [1494, 367] width 60 height 38
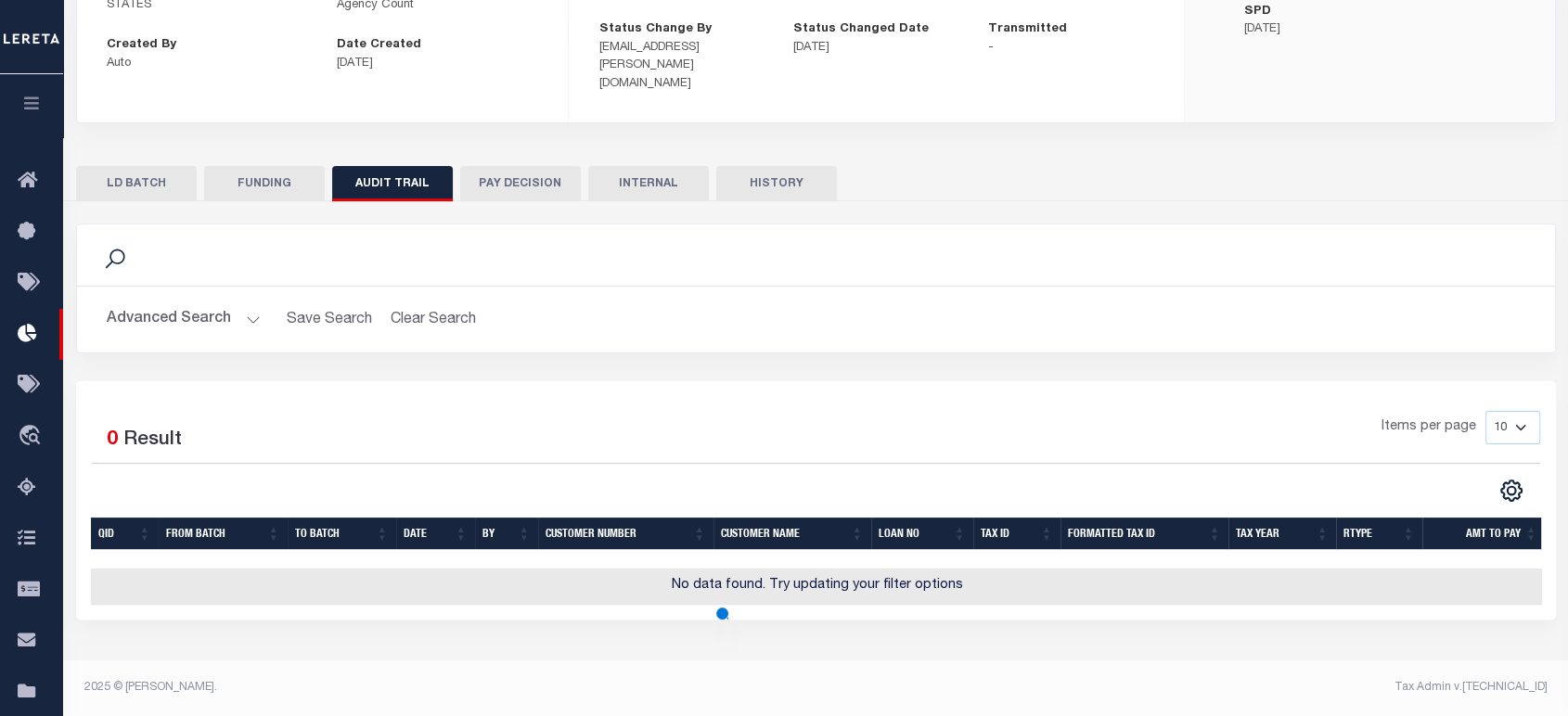
scroll to position [267, 0]
click at [497, 151] on div "LD BATCH FUNDING AUDIT TRAIL PAY DECISION INTERNAL HISTORY" at bounding box center [816, 385] width 1507 height 468
click at [514, 166] on button "PAY DECISION" at bounding box center [520, 183] width 120 height 35
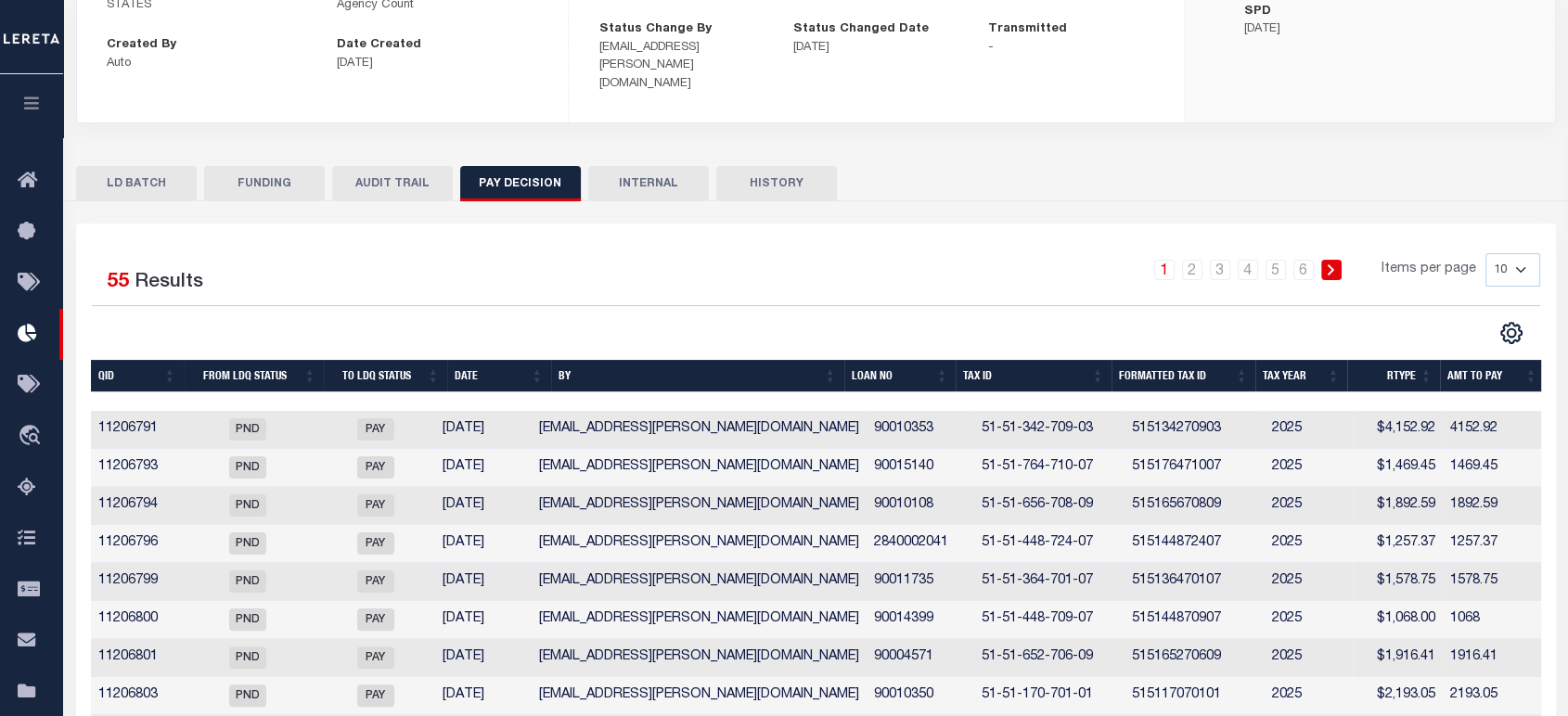
click at [176, 268] on label "Results" at bounding box center [169, 283] width 69 height 30
click at [174, 269] on label "Results" at bounding box center [169, 283] width 69 height 30
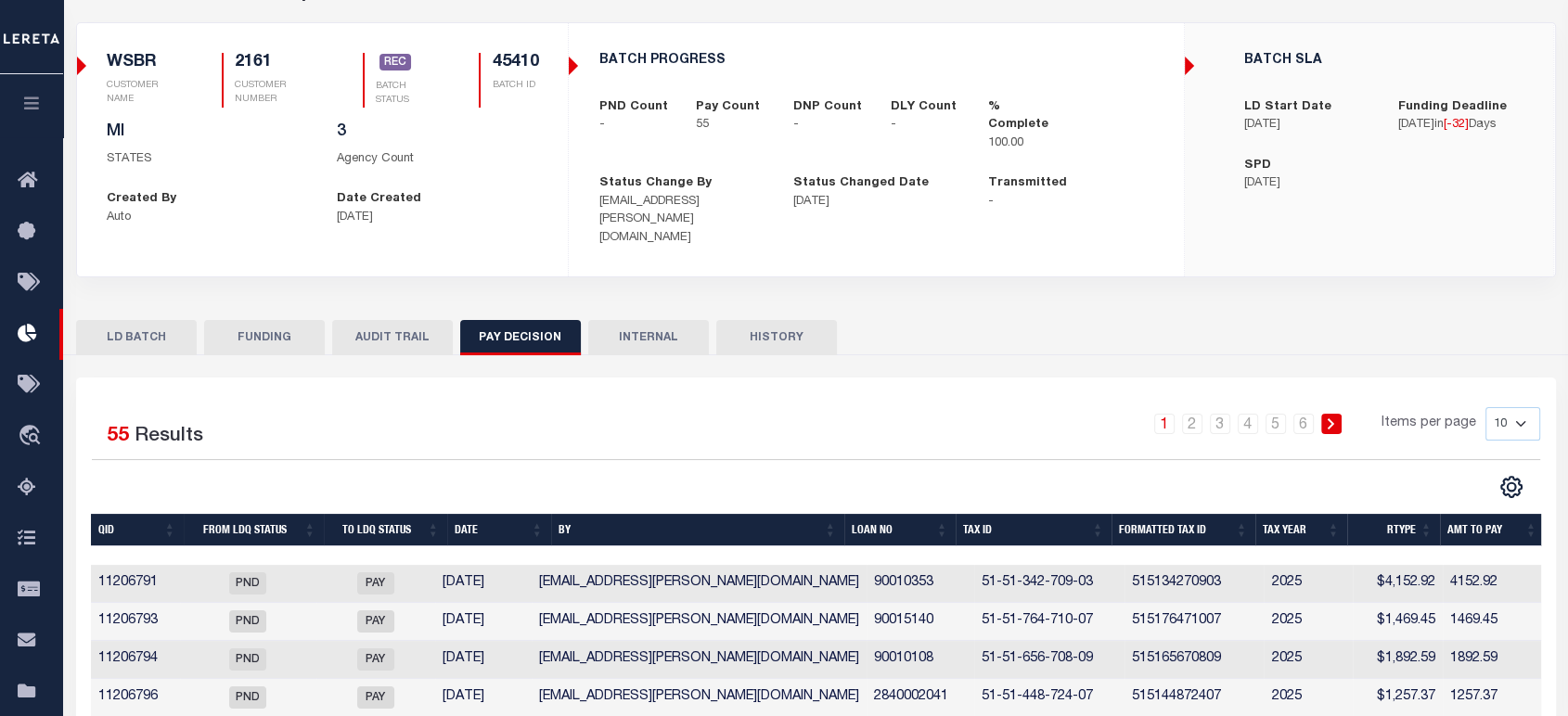
scroll to position [163, 0]
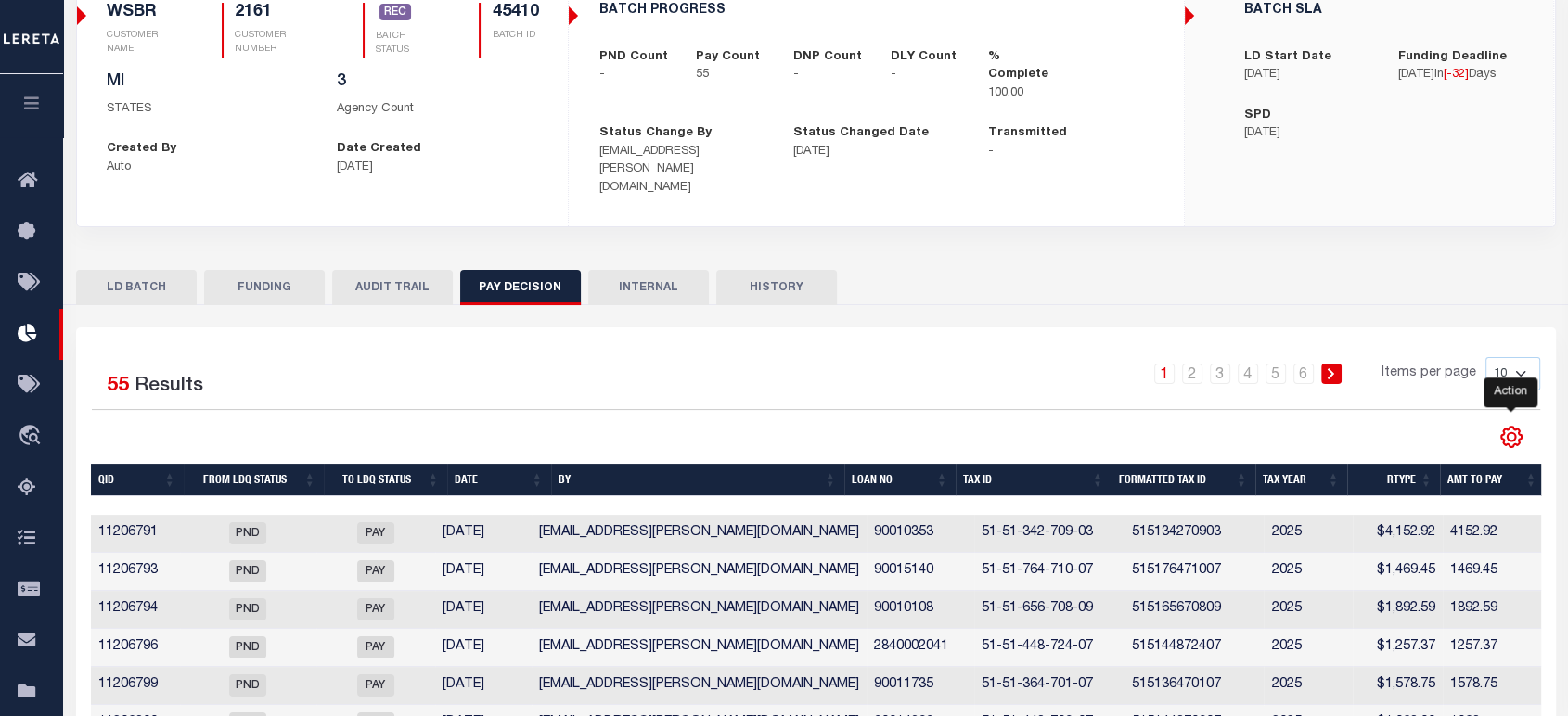
click at [1513, 432] on icon "" at bounding box center [1510, 436] width 9 height 9
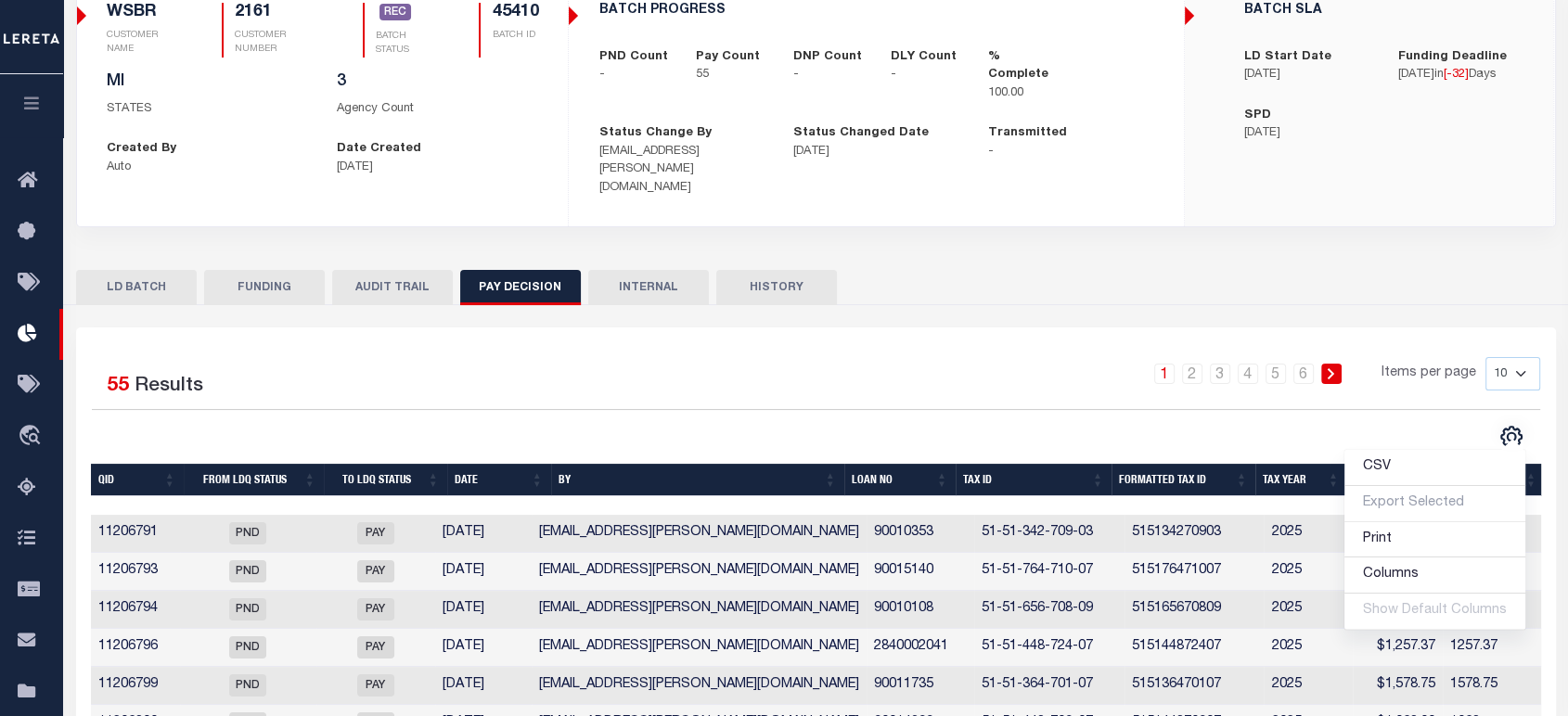
click at [126, 464] on th "QID" at bounding box center [137, 480] width 93 height 32
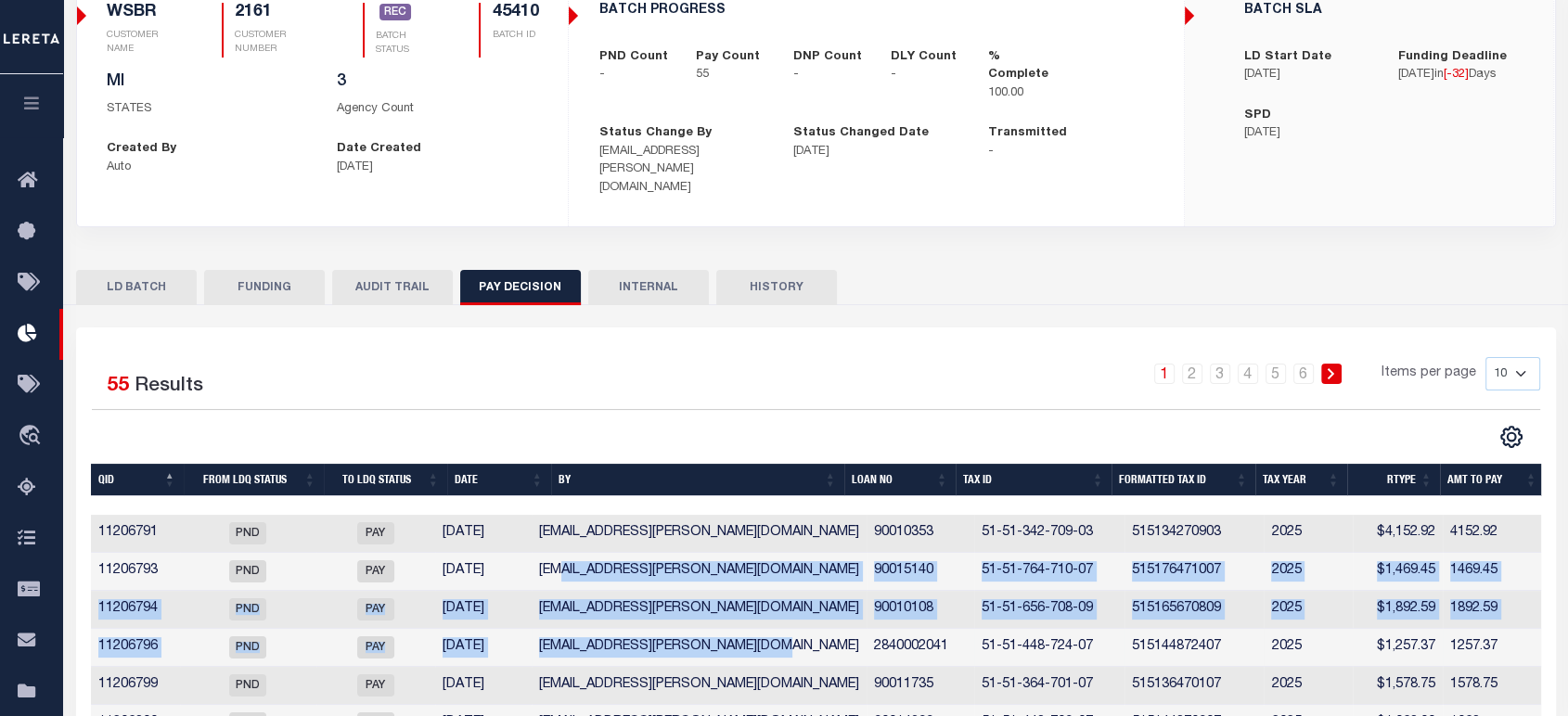
drag, startPoint x: 578, startPoint y: 550, endPoint x: 839, endPoint y: 647, distance: 278.4
click at [839, 647] on tbody "11206791 PND PAY 09/12/2025 Tharangini.Puvvala@accumatch.com 90010353 51-51-342…" at bounding box center [817, 705] width 1453 height 380
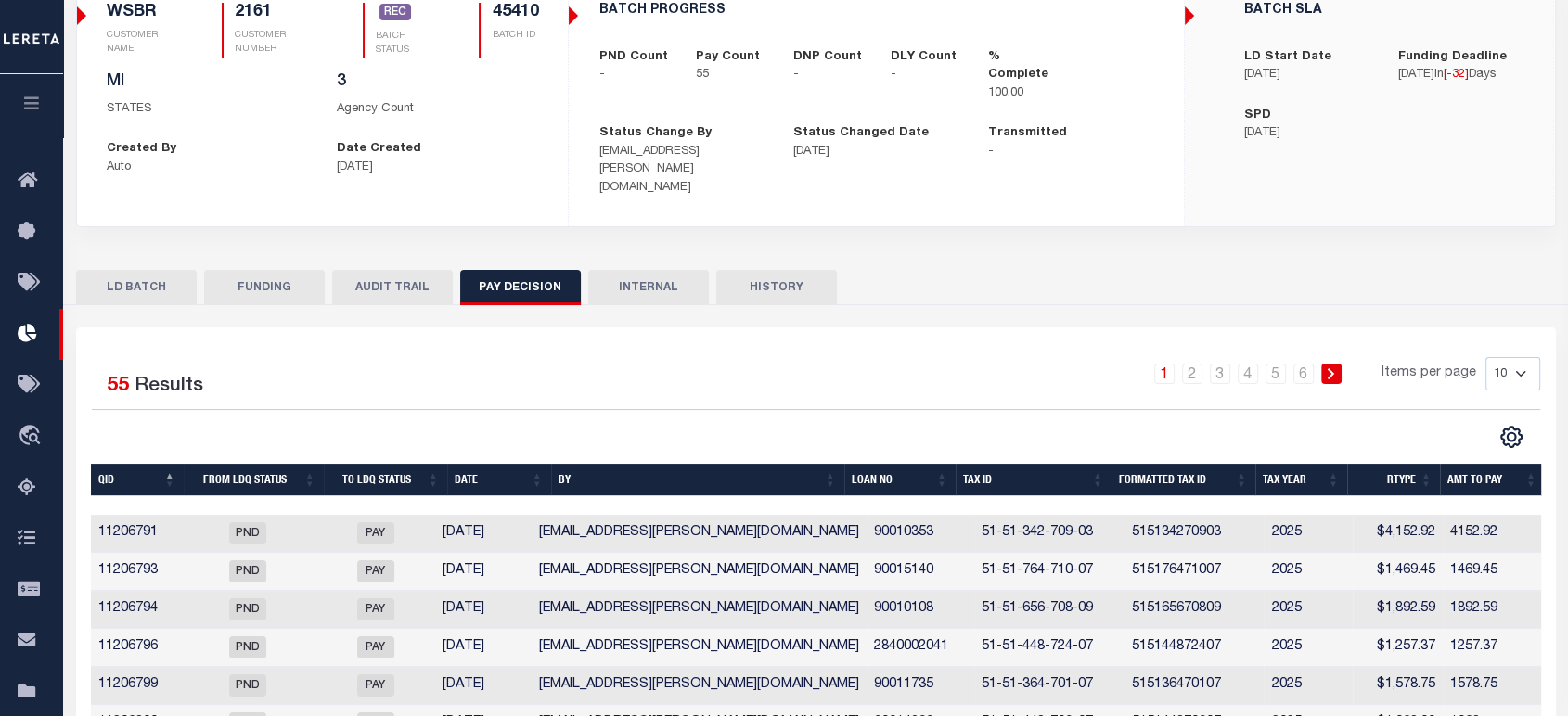
click at [931, 425] on div "CSV Export Selected Print Show Filter Show Search Columns 0: QID 1: From LDQ St…" at bounding box center [1177, 436] width 725 height 24
drag, startPoint x: 855, startPoint y: 520, endPoint x: 932, endPoint y: 518, distance: 77.0
click at [932, 518] on td "90010353" at bounding box center [920, 534] width 108 height 38
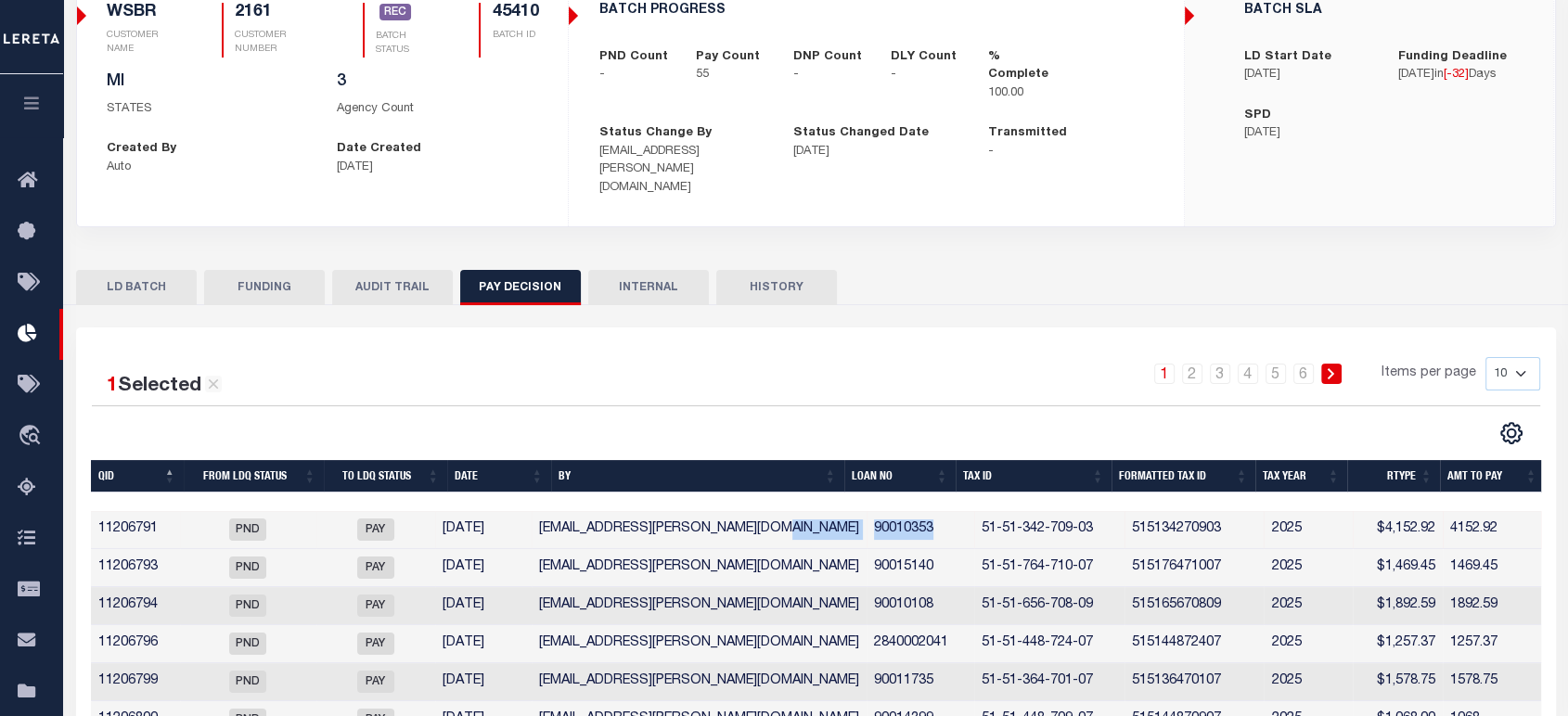
drag, startPoint x: 837, startPoint y: 517, endPoint x: 918, endPoint y: 518, distance: 81.0
click at [918, 518] on tr "11206791 PND PAY 09/12/2025 Tharangini.Puvvala@accumatch.com 90010353 51-51-342…" at bounding box center [817, 530] width 1453 height 38
copy tr "90010353"
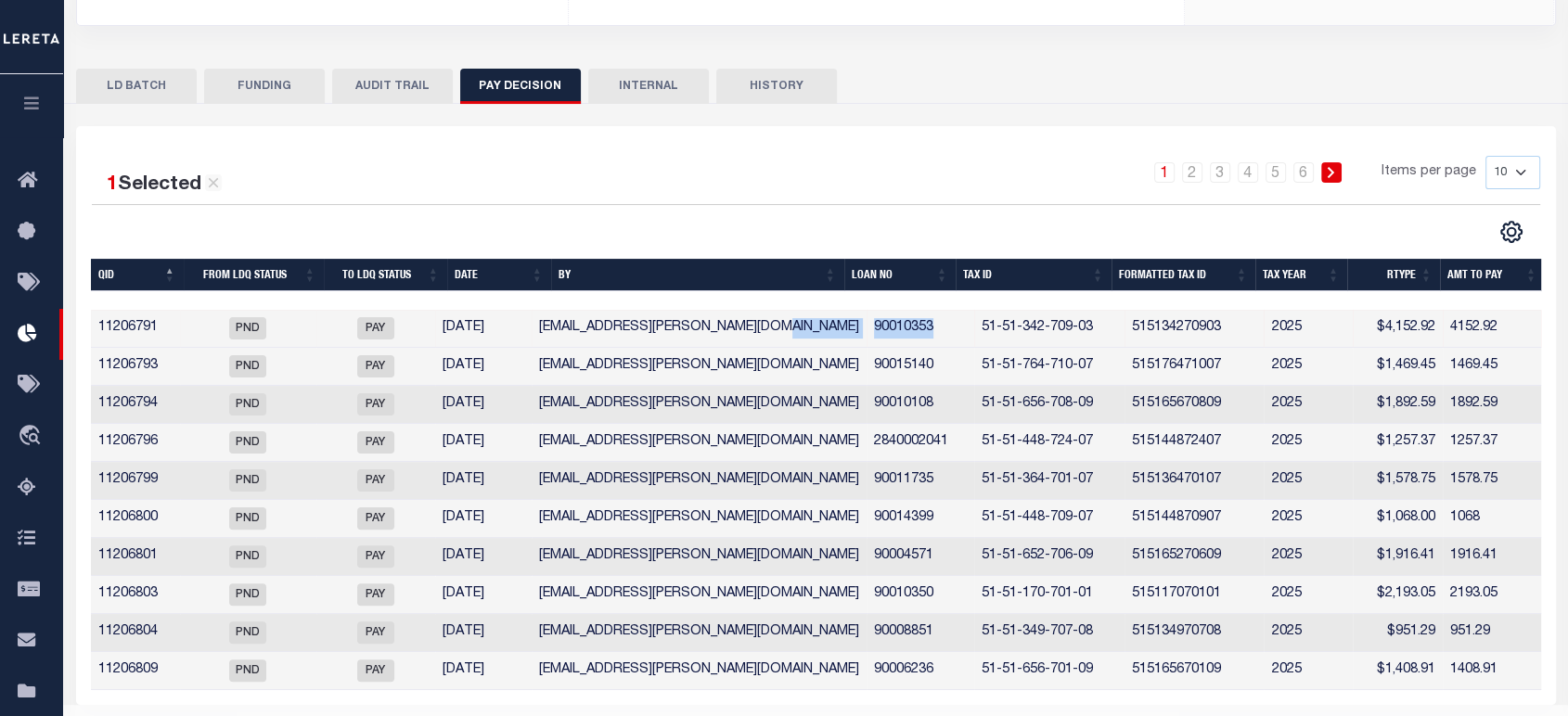
scroll to position [404, 0]
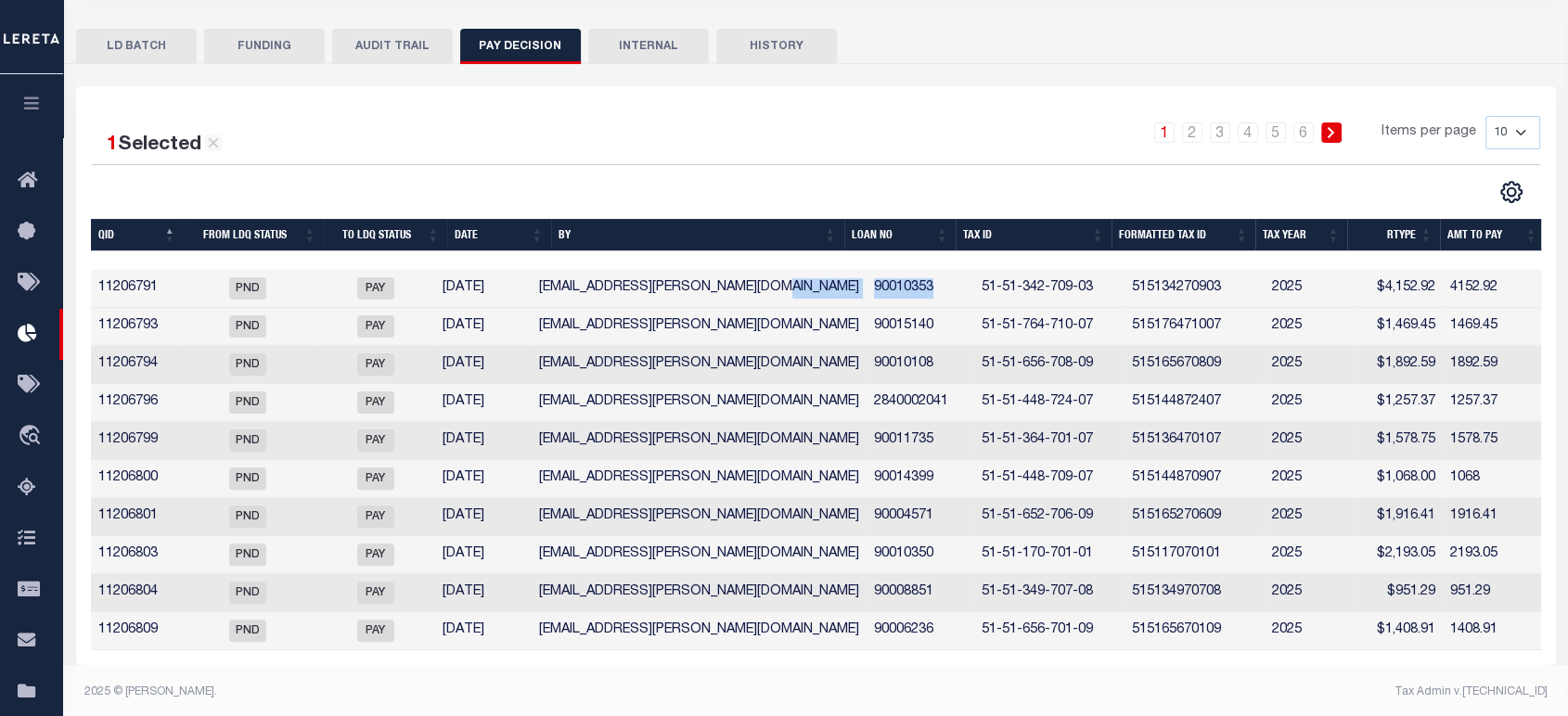
click at [243, 39] on button "FUNDING" at bounding box center [265, 46] width 120 height 35
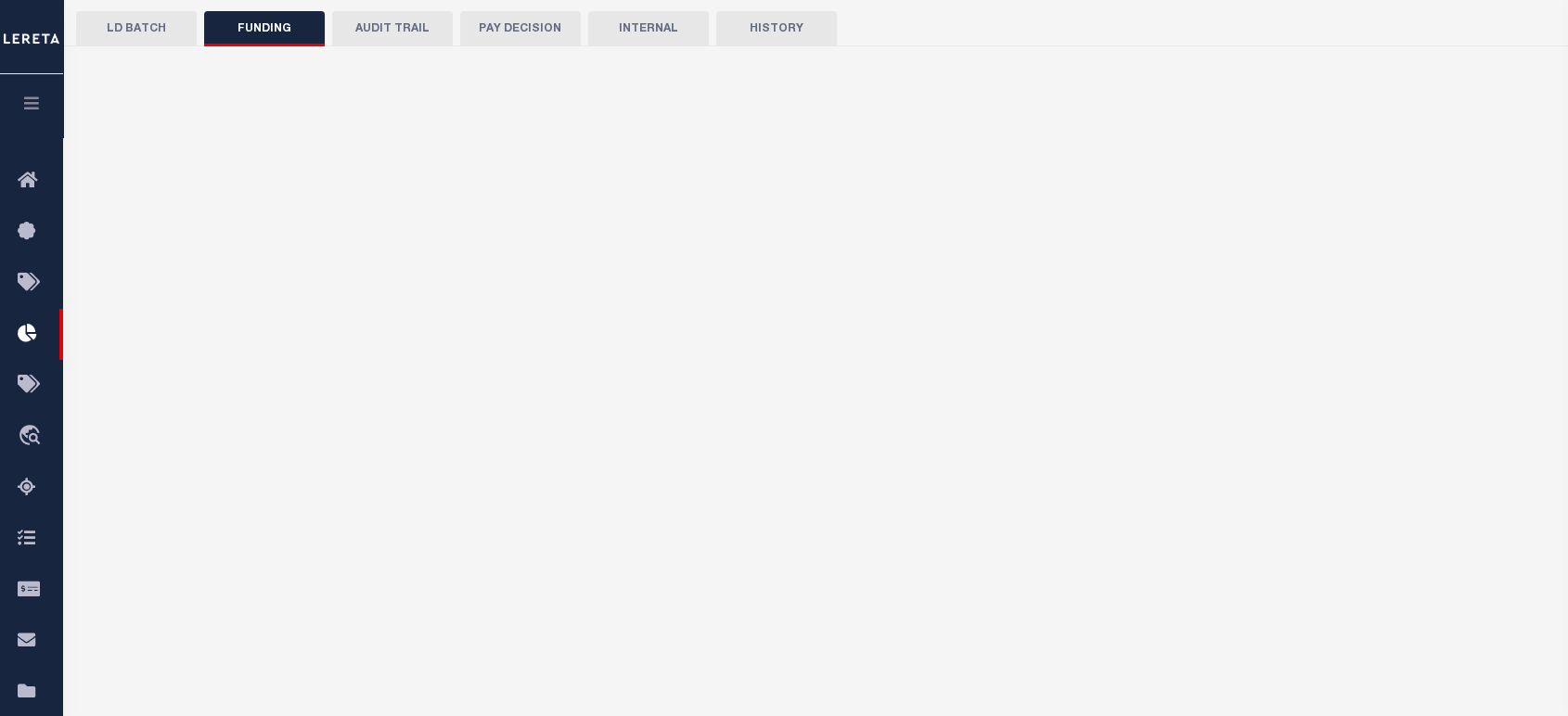
scroll to position [382, 0]
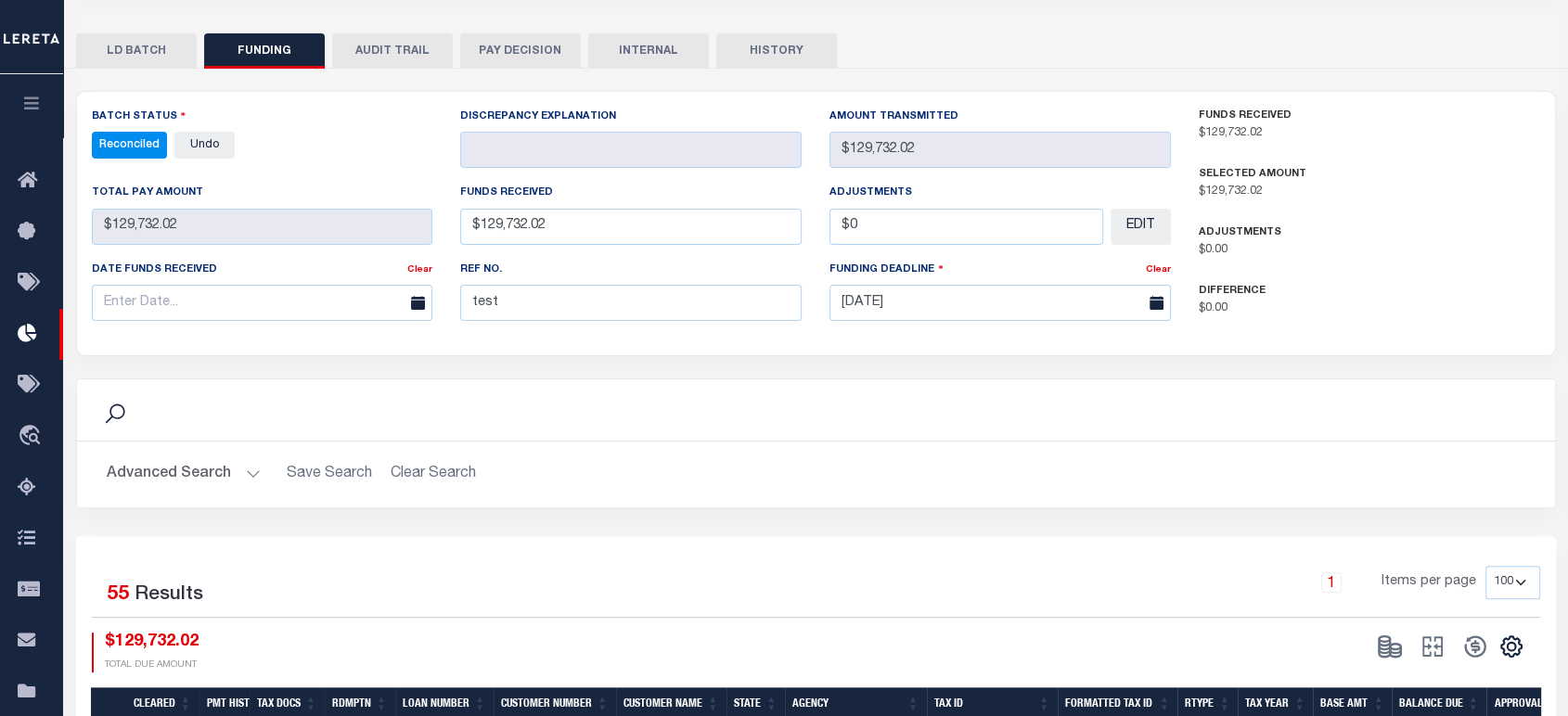
click at [136, 37] on button "LD BATCH" at bounding box center [137, 51] width 120 height 35
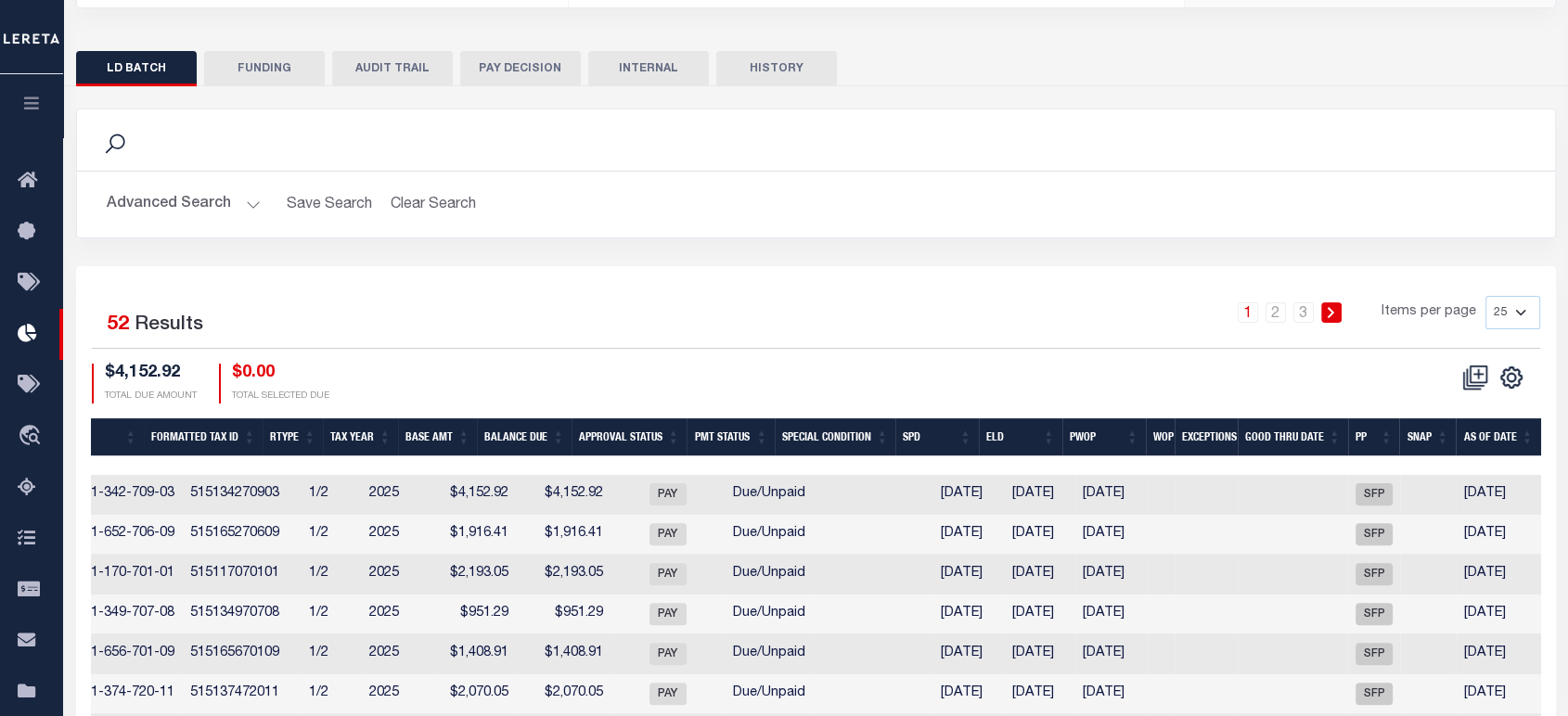
click at [220, 186] on button "Advanced Search" at bounding box center [183, 204] width 154 height 36
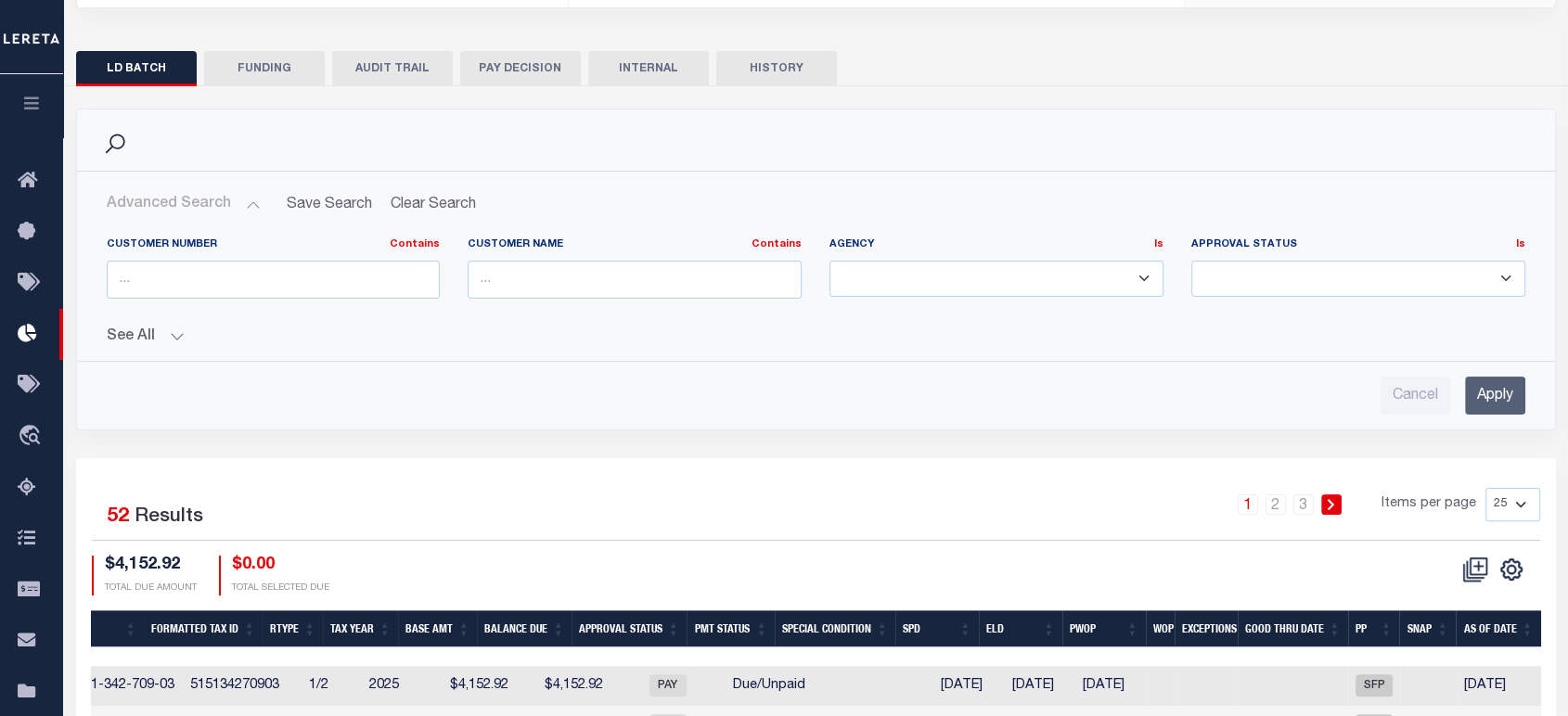
scroll to position [588, 0]
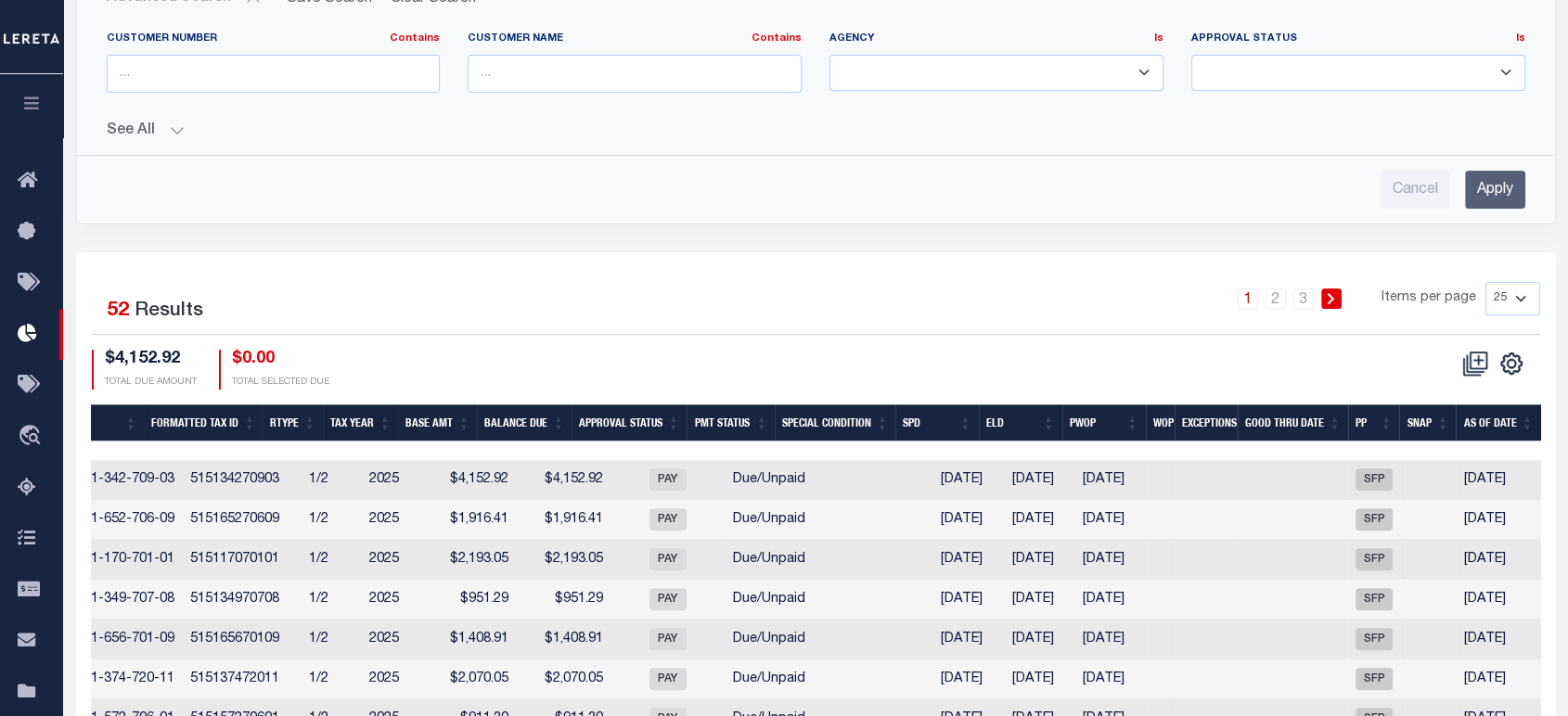
drag, startPoint x: 976, startPoint y: 55, endPoint x: 950, endPoint y: 70, distance: 30.0
click at [976, 55] on select "KENTWOOD CITY LINCOLN PARK CITY MANISTEE CITY" at bounding box center [996, 73] width 334 height 36
select select
click at [829, 54] on select "KENTWOOD CITY LINCOLN PARK CITY MANISTEE CITY" at bounding box center [996, 73] width 334 height 36
click at [1492, 178] on input "Apply" at bounding box center [1494, 190] width 60 height 38
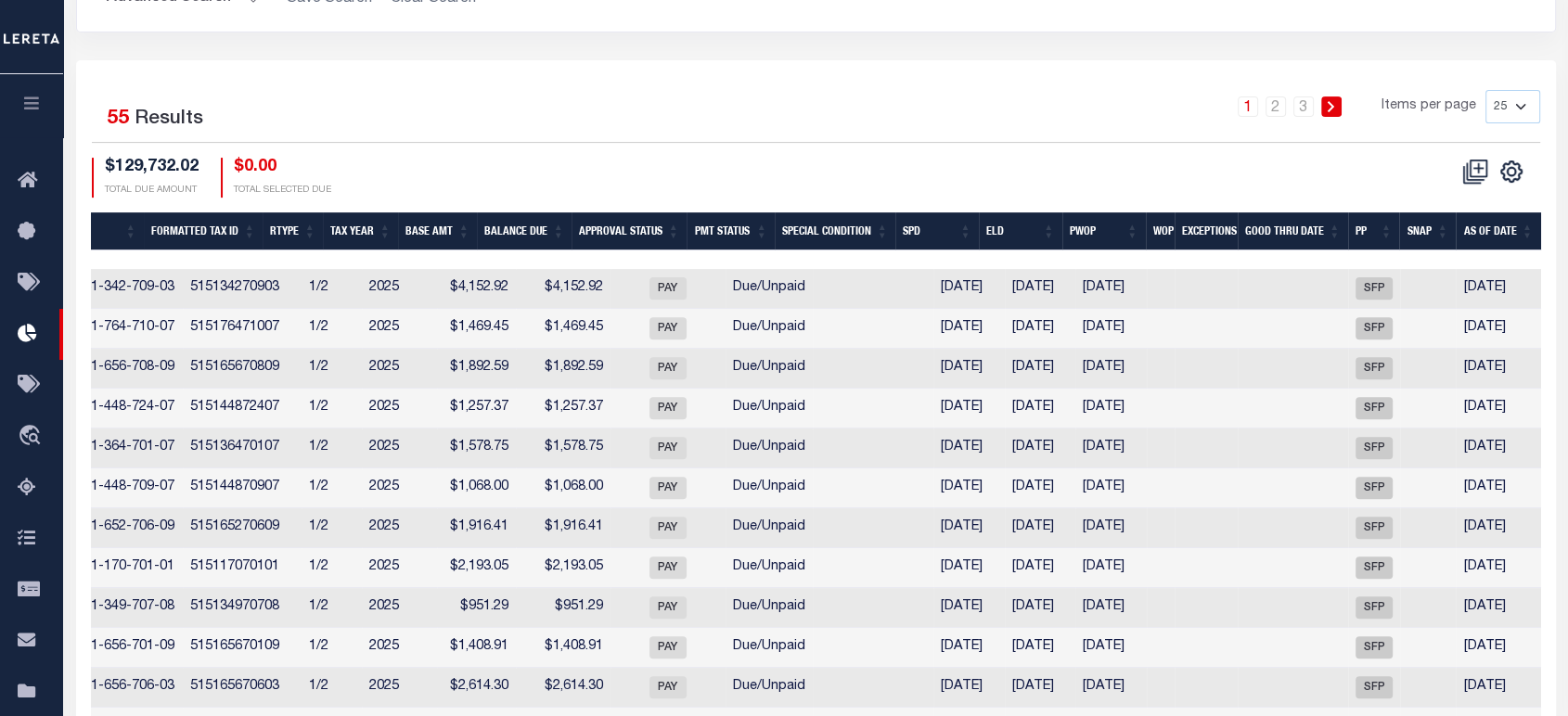
scroll to position [382, 0]
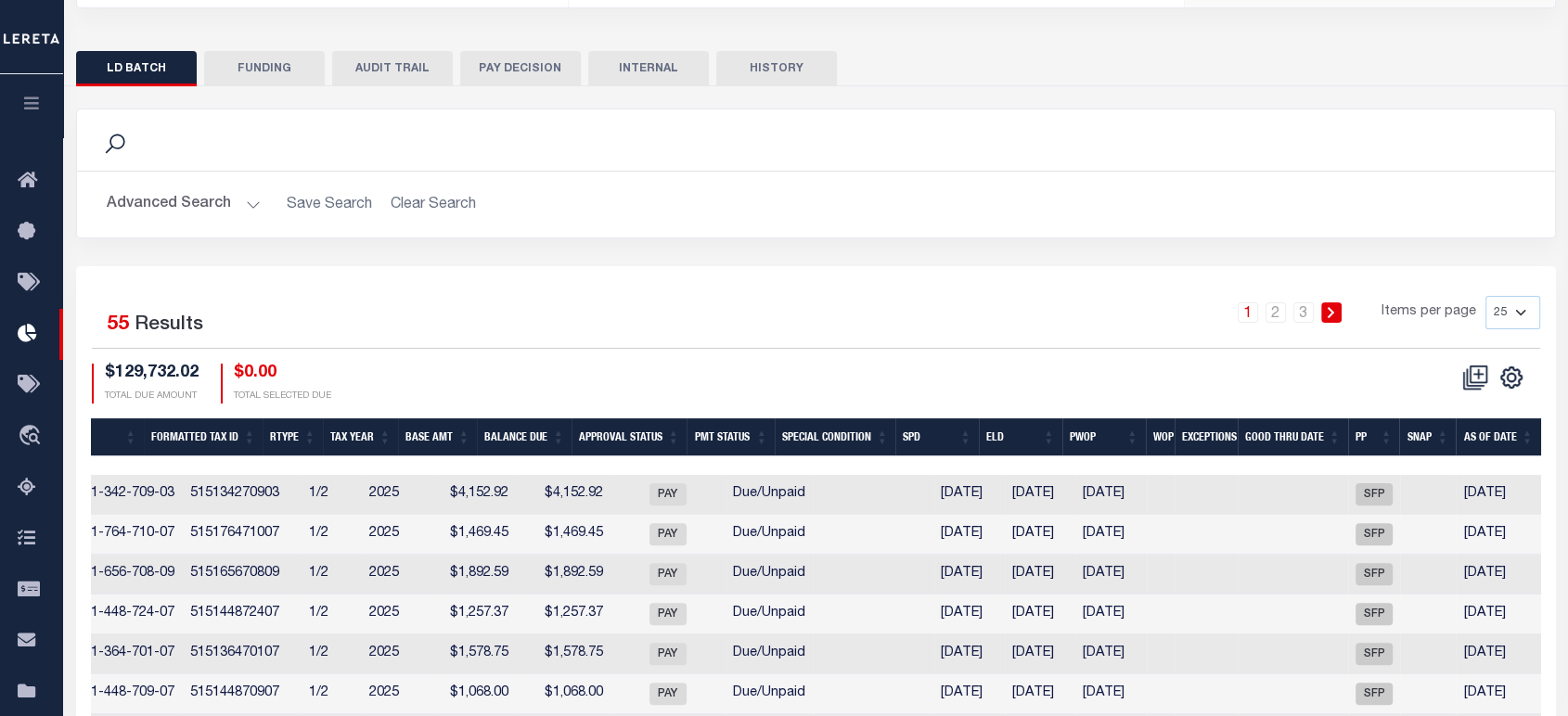
click at [188, 191] on button "Advanced Search" at bounding box center [183, 204] width 154 height 36
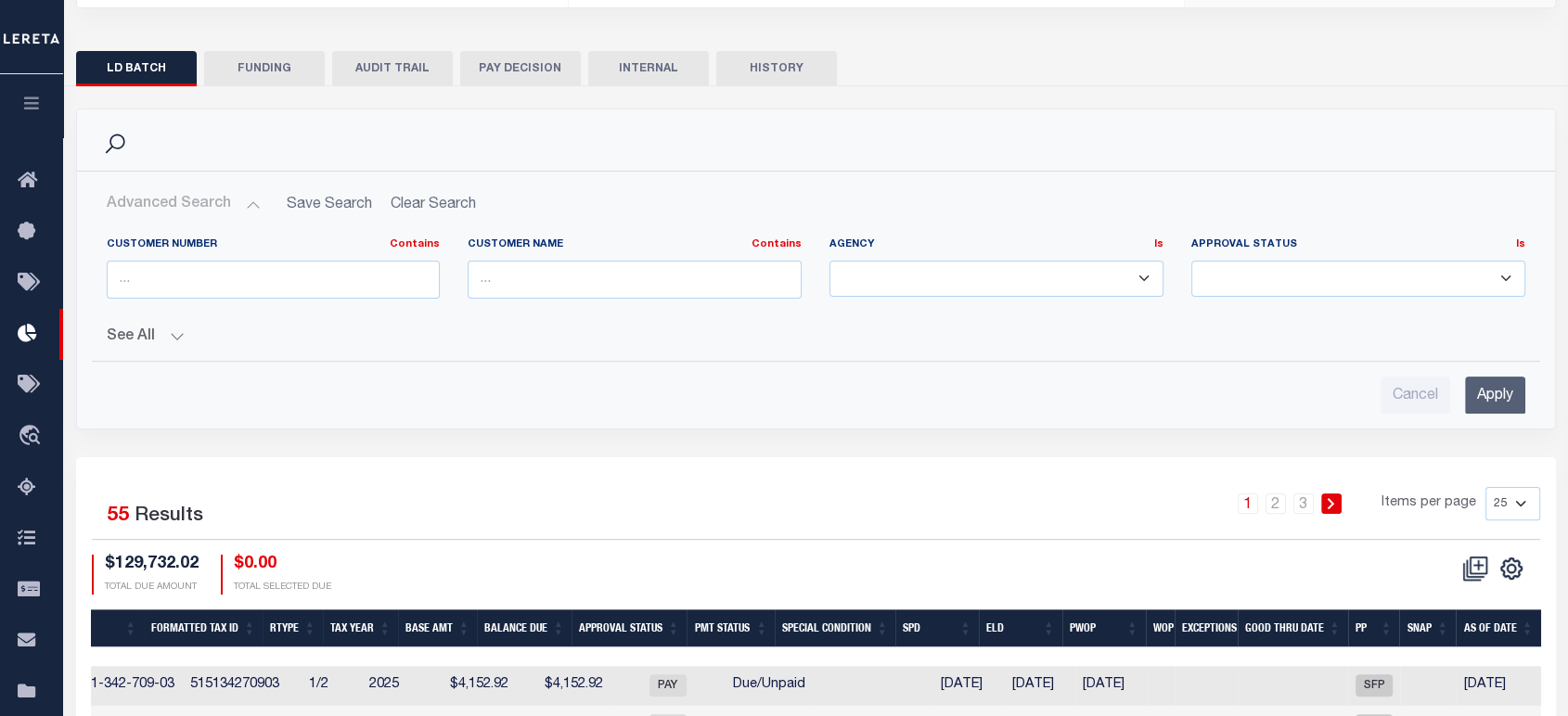
scroll to position [588, 0]
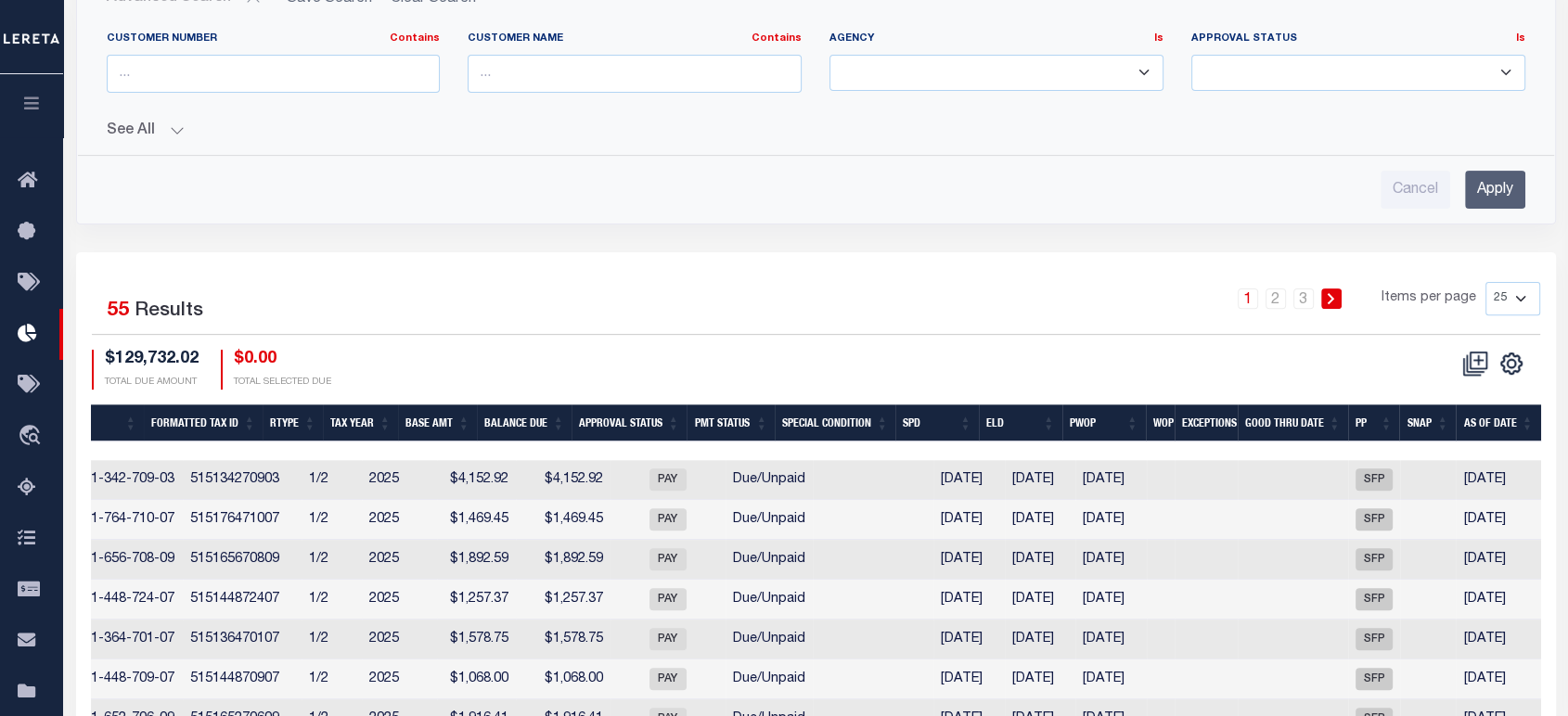
click at [957, 60] on select "KENTWOOD CITY LINCOLN PARK CITY MANISTEE CITY" at bounding box center [996, 73] width 334 height 36
drag, startPoint x: 1278, startPoint y: 216, endPoint x: 1408, endPoint y: 197, distance: 131.4
click at [1278, 216] on div "Search Advanced Search Save Search Clear Search Is Is" at bounding box center [816, 77] width 1507 height 349
drag, startPoint x: 1516, startPoint y: 284, endPoint x: 1508, endPoint y: 295, distance: 13.6
click at [1516, 284] on select "25 50 100 200" at bounding box center [1512, 298] width 54 height 33
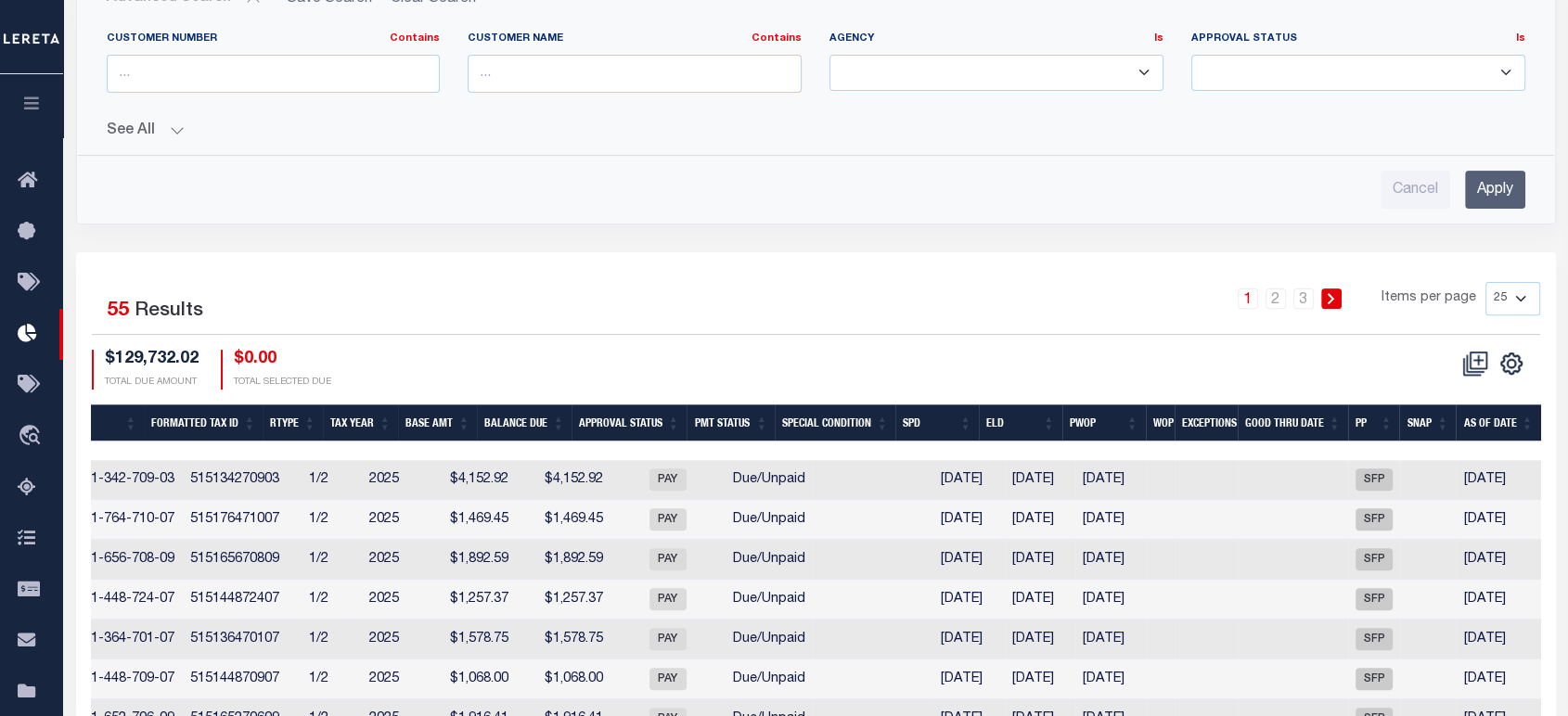
select select "200"
click at [1485, 282] on select "25 50 100 200" at bounding box center [1512, 298] width 54 height 33
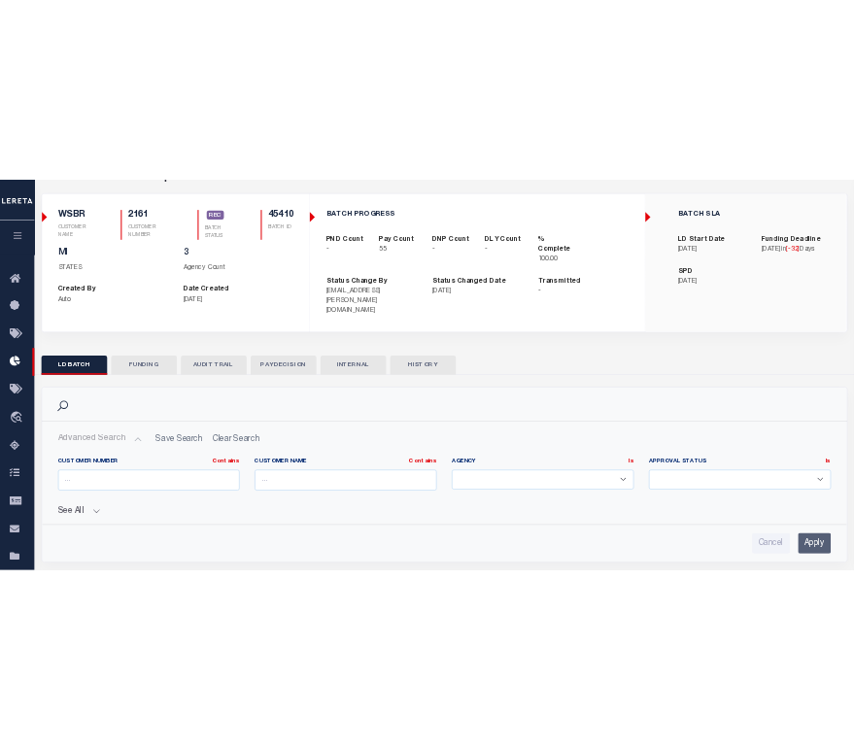
scroll to position [0, 0]
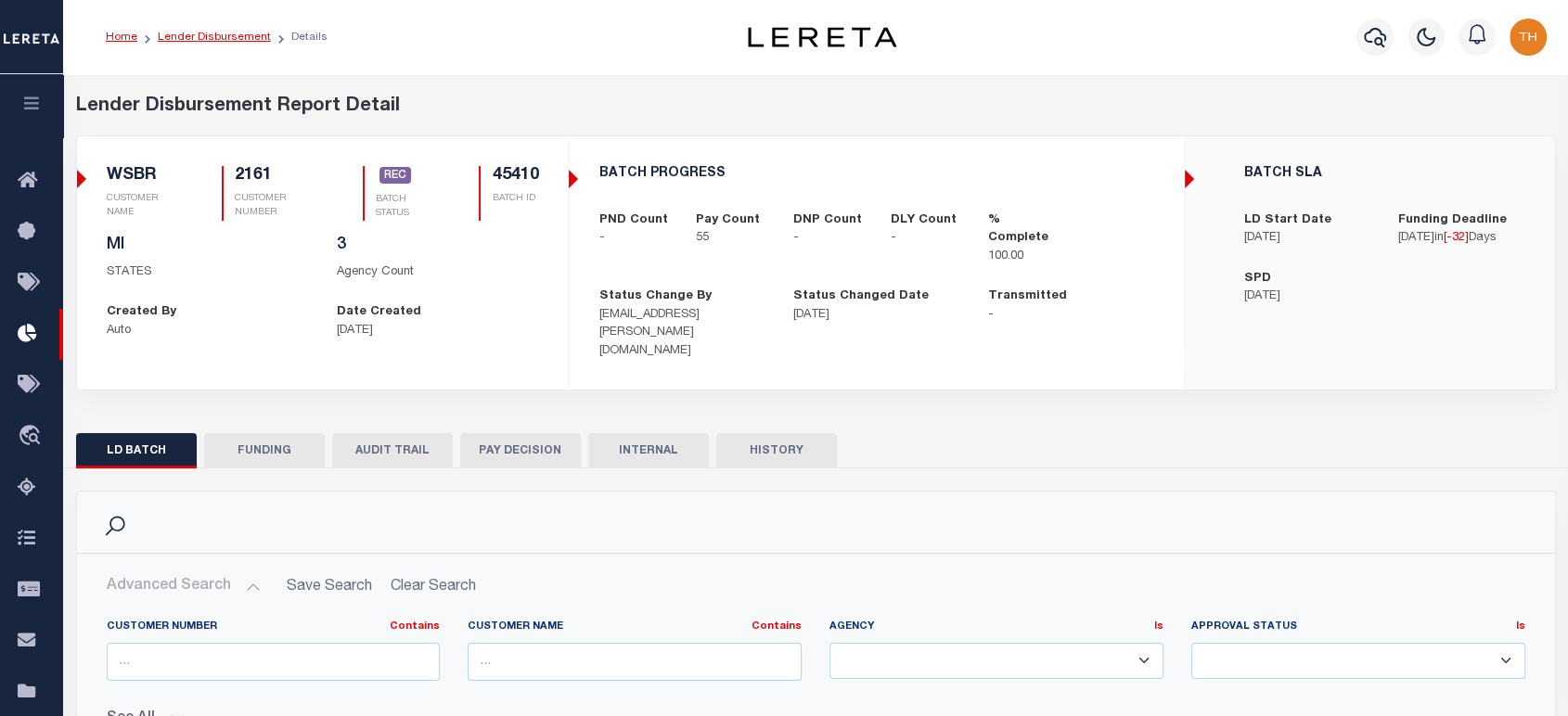
click at [231, 36] on link "Lender Disbursement" at bounding box center [214, 37] width 114 height 11
checkbox input "true"
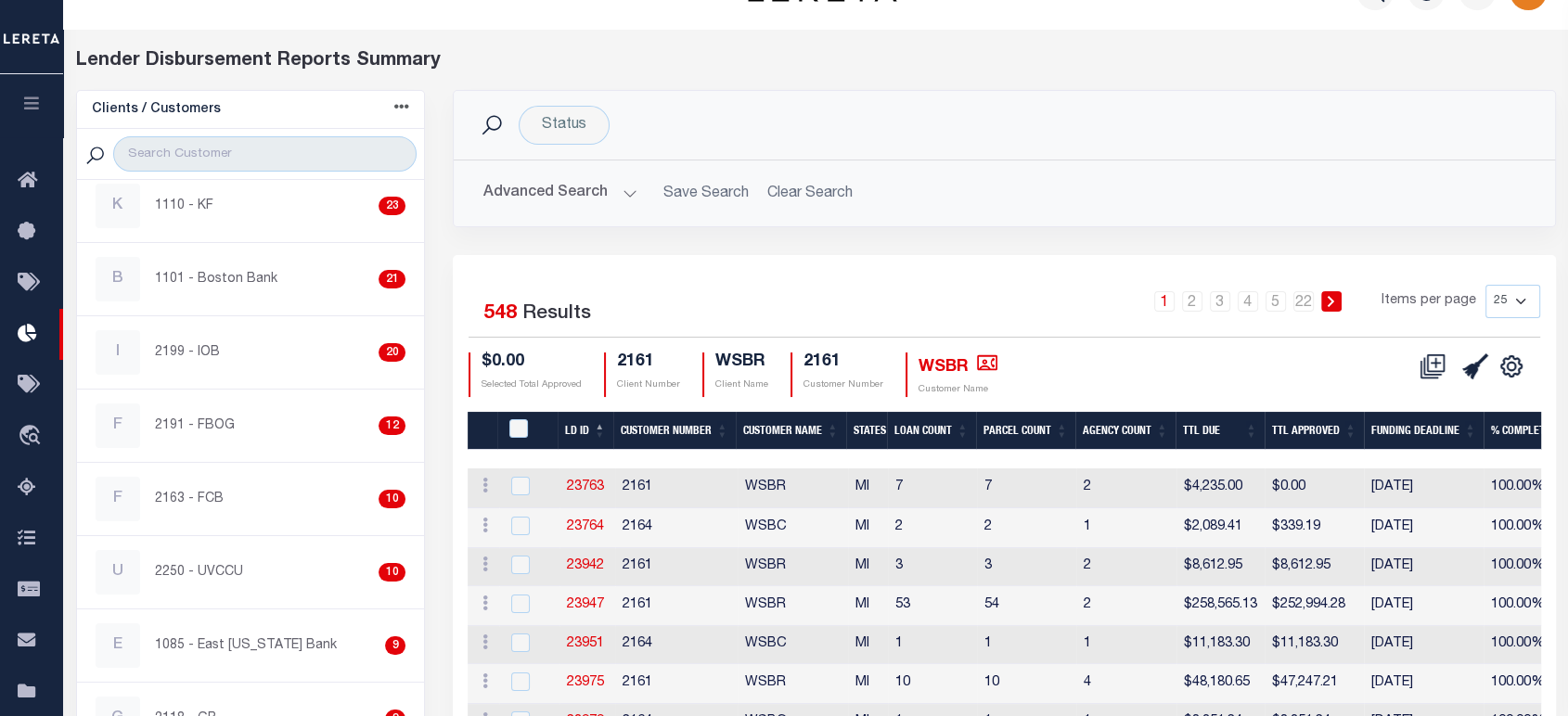
scroll to position [308, 0]
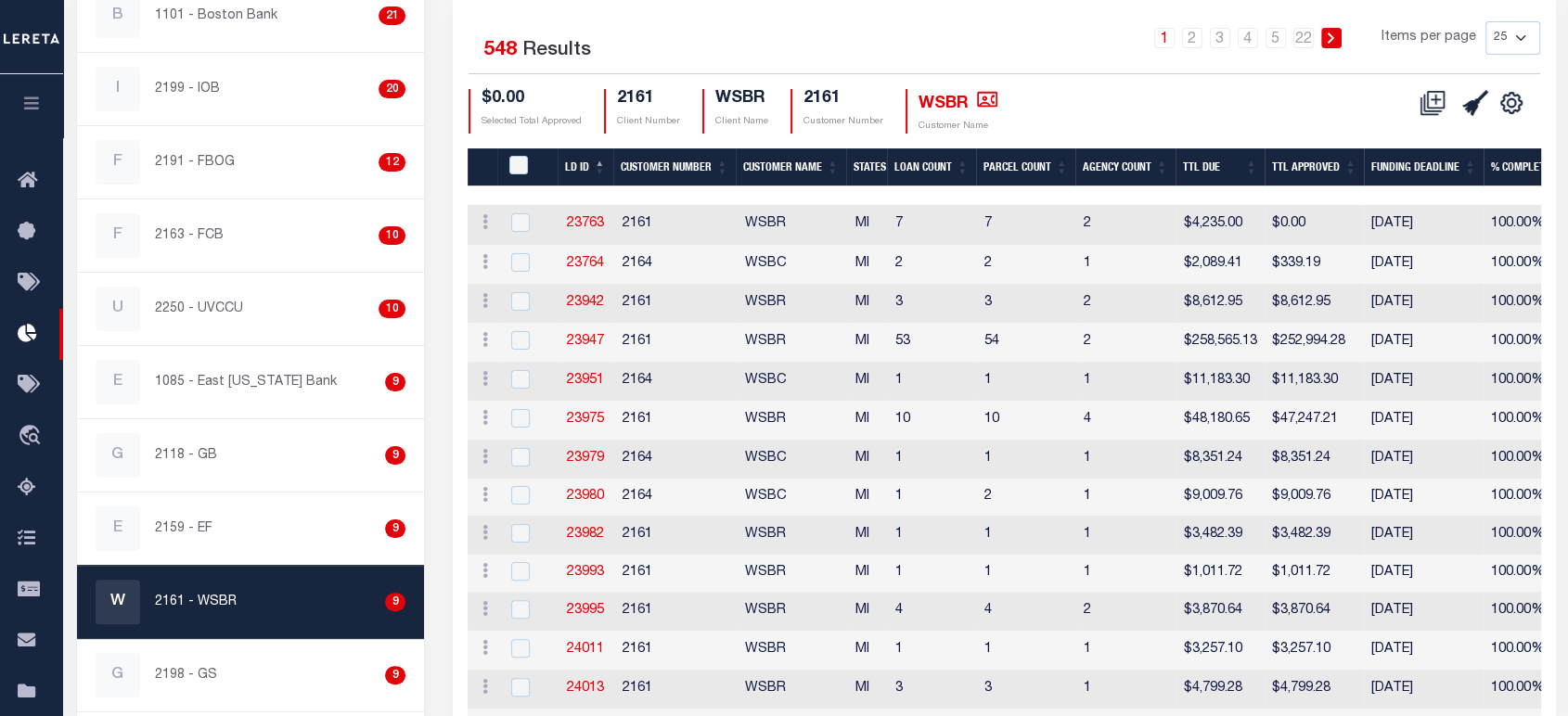
click at [1106, 161] on th "Agency Count" at bounding box center [1125, 167] width 100 height 38
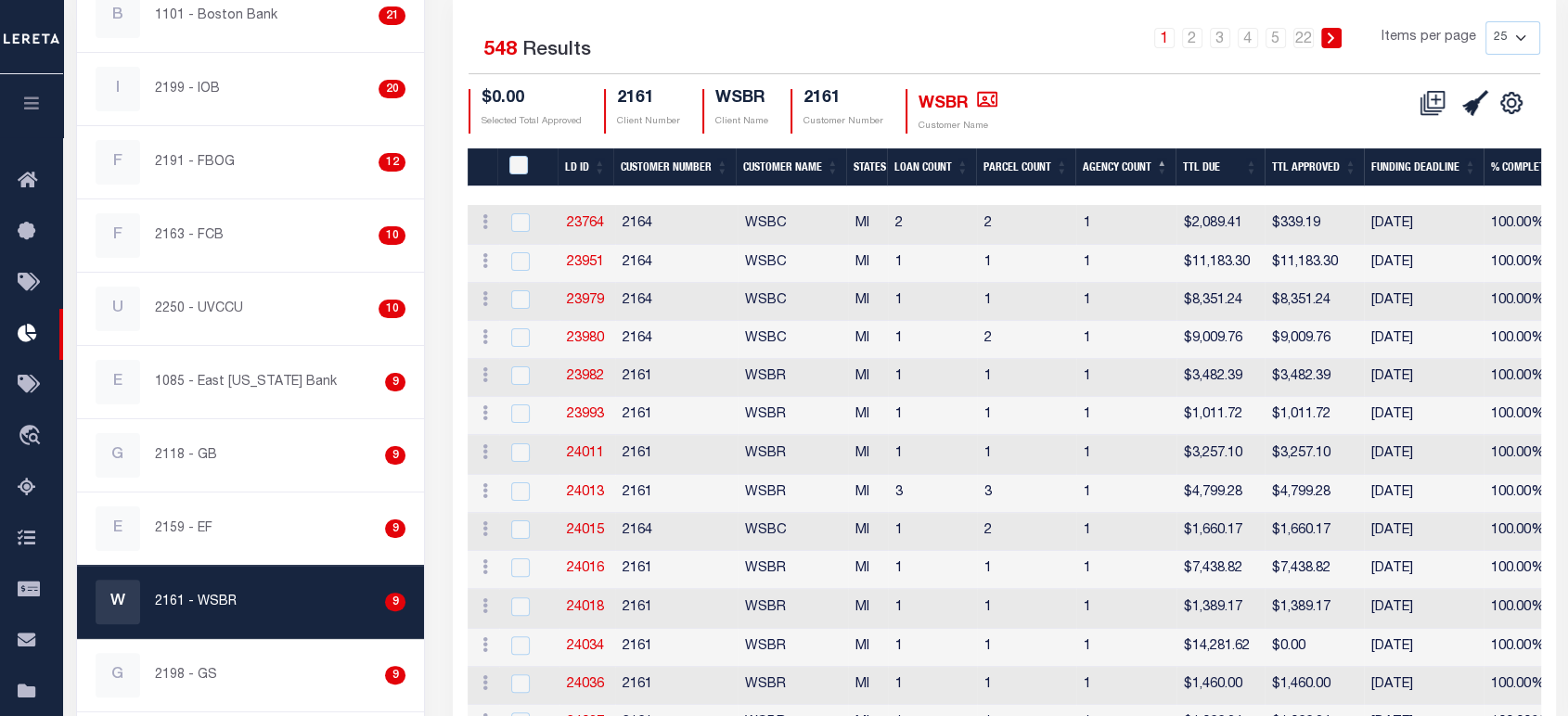
click at [1112, 165] on th "Agency Count" at bounding box center [1125, 167] width 100 height 38
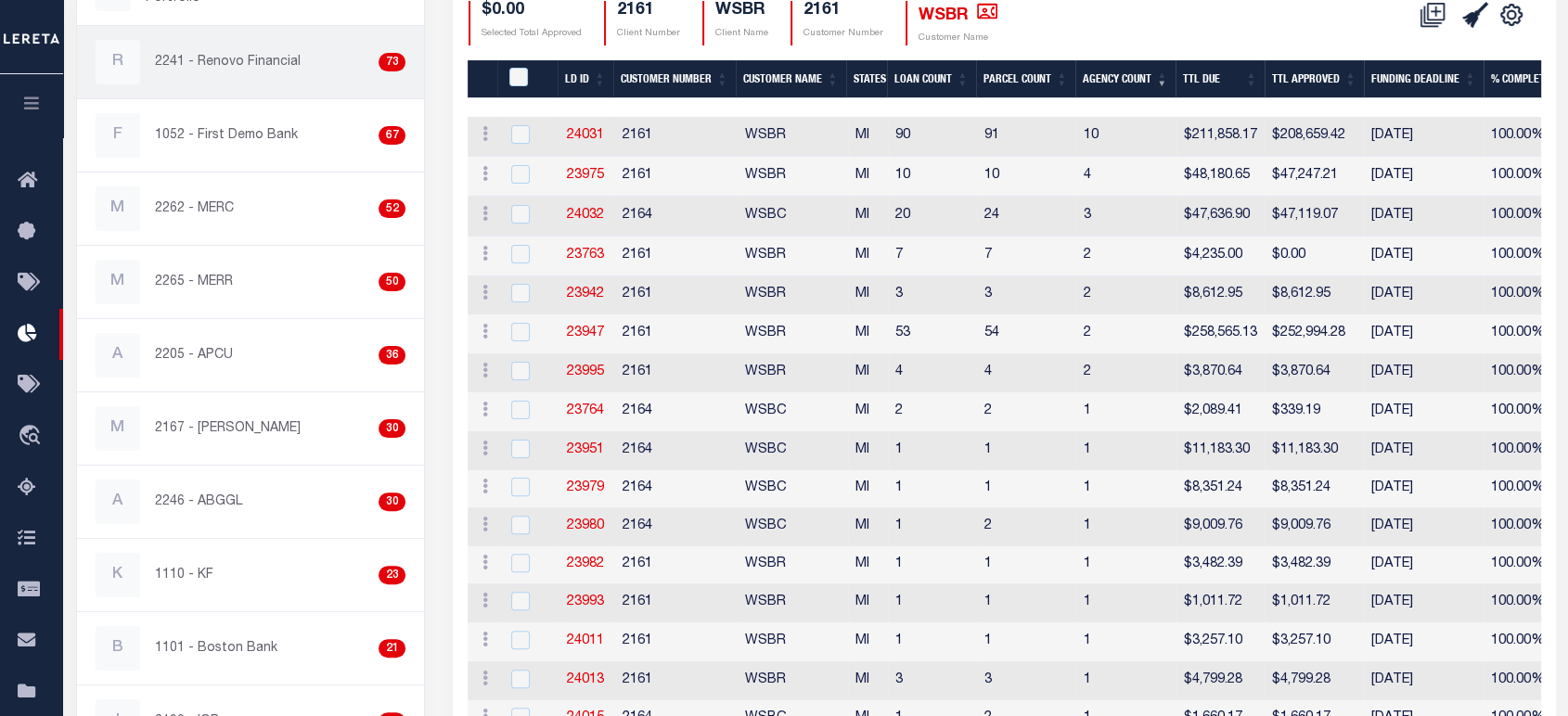
scroll to position [103, 0]
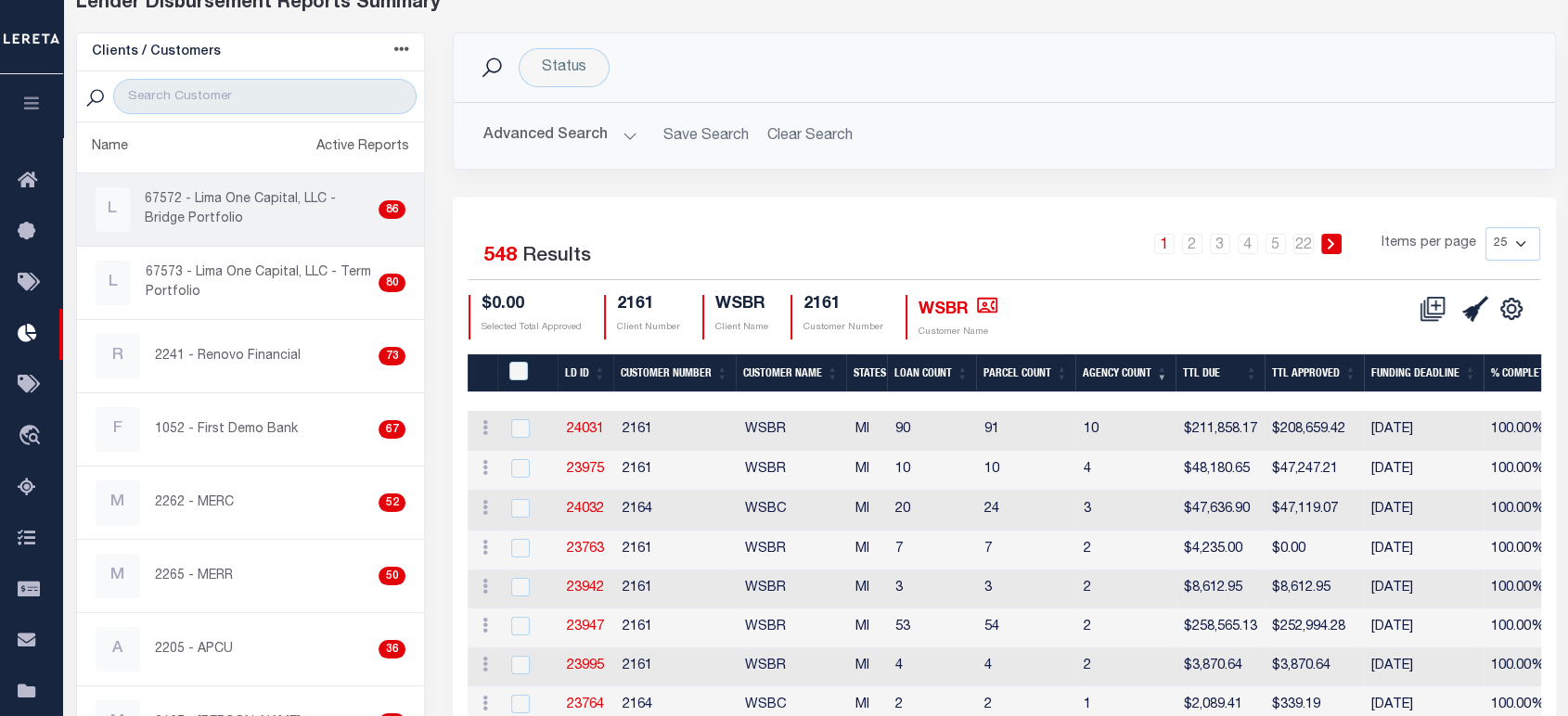
click at [222, 199] on p "67572 - Lima One Capital, LLC - Bridge Portfolio" at bounding box center [259, 209] width 227 height 39
checkbox input "true"
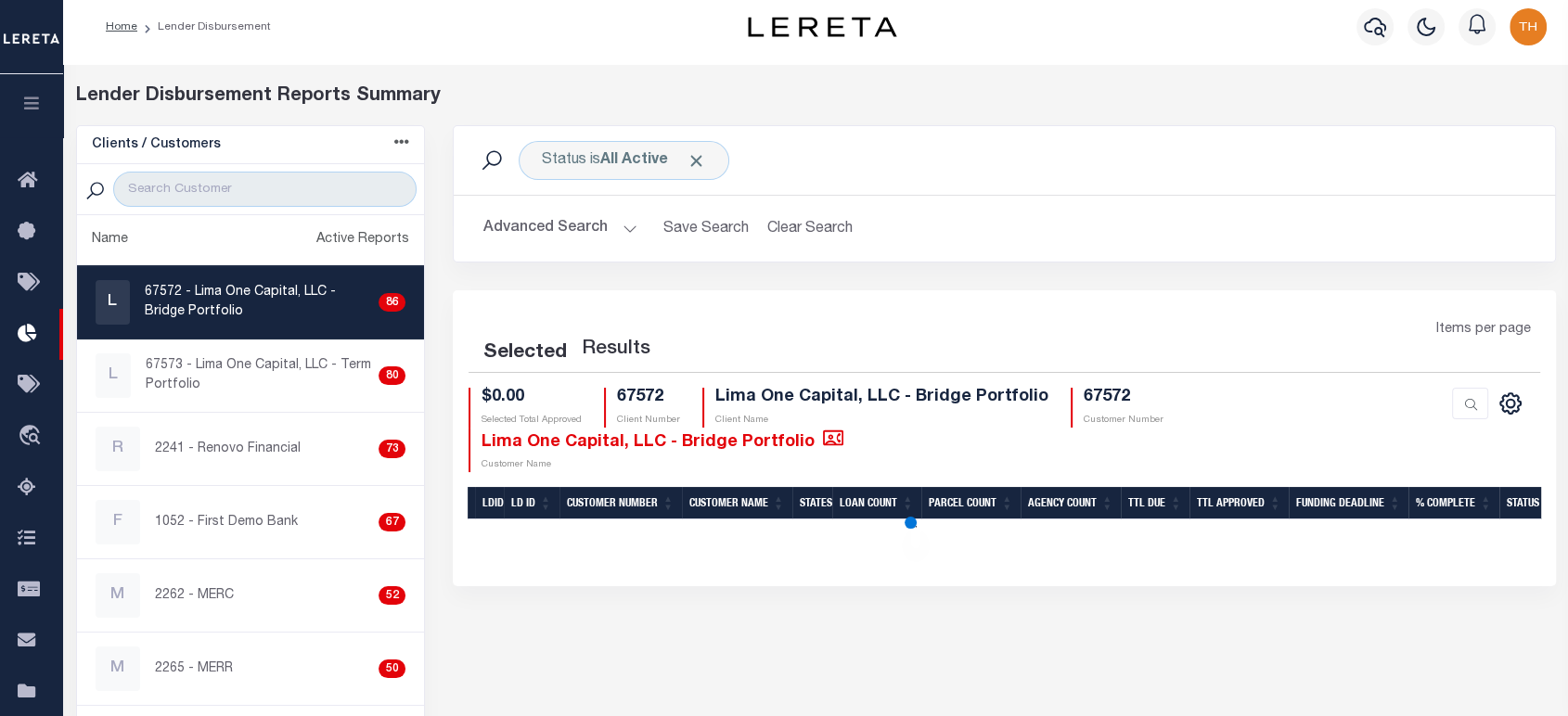
scroll to position [308, 0]
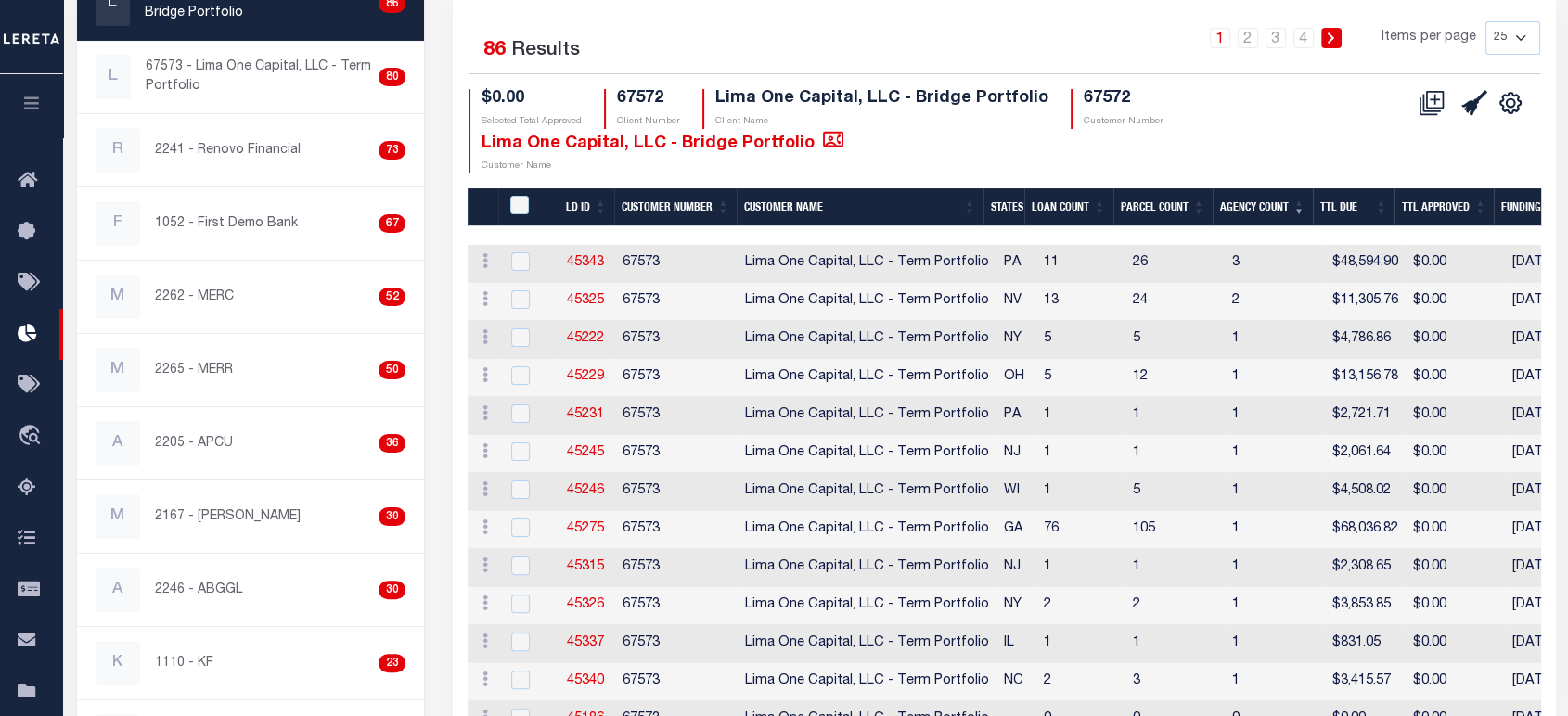
click at [1254, 201] on th "Agency Count" at bounding box center [1262, 207] width 100 height 38
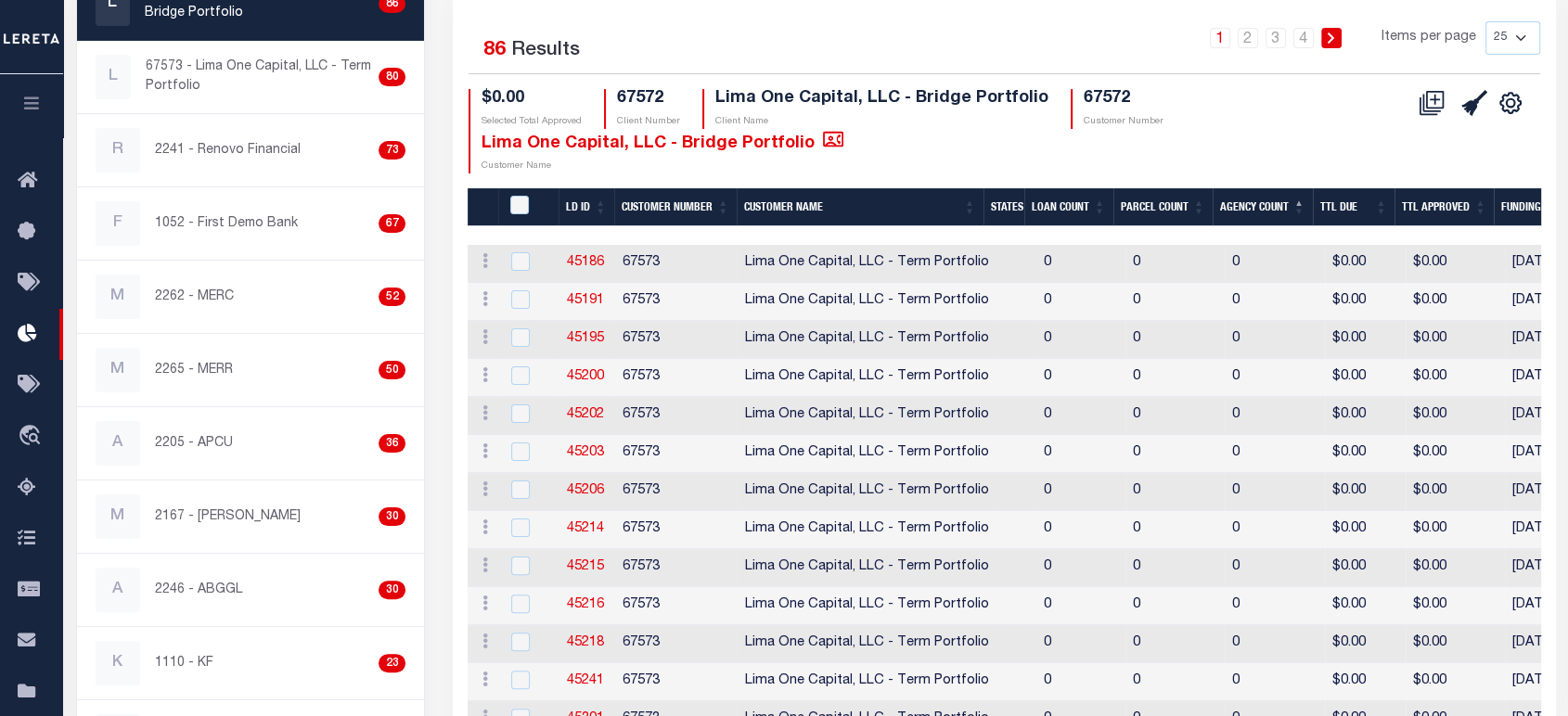
click at [1254, 201] on th "Agency Count" at bounding box center [1262, 207] width 100 height 38
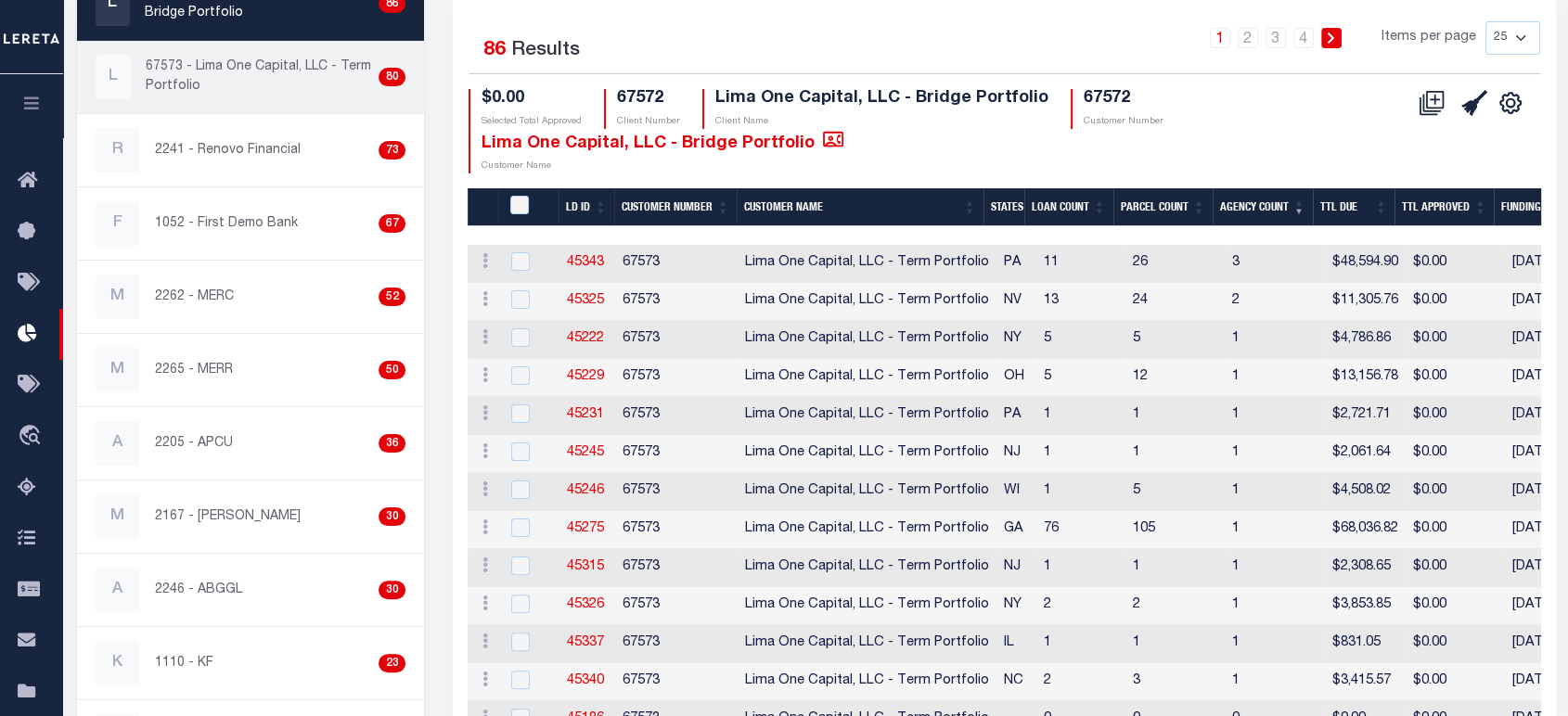
click at [260, 108] on link "L 67573 - Lima One Capital, LLC - Term Portfolio 80" at bounding box center [250, 77] width 347 height 73
checkbox input "true"
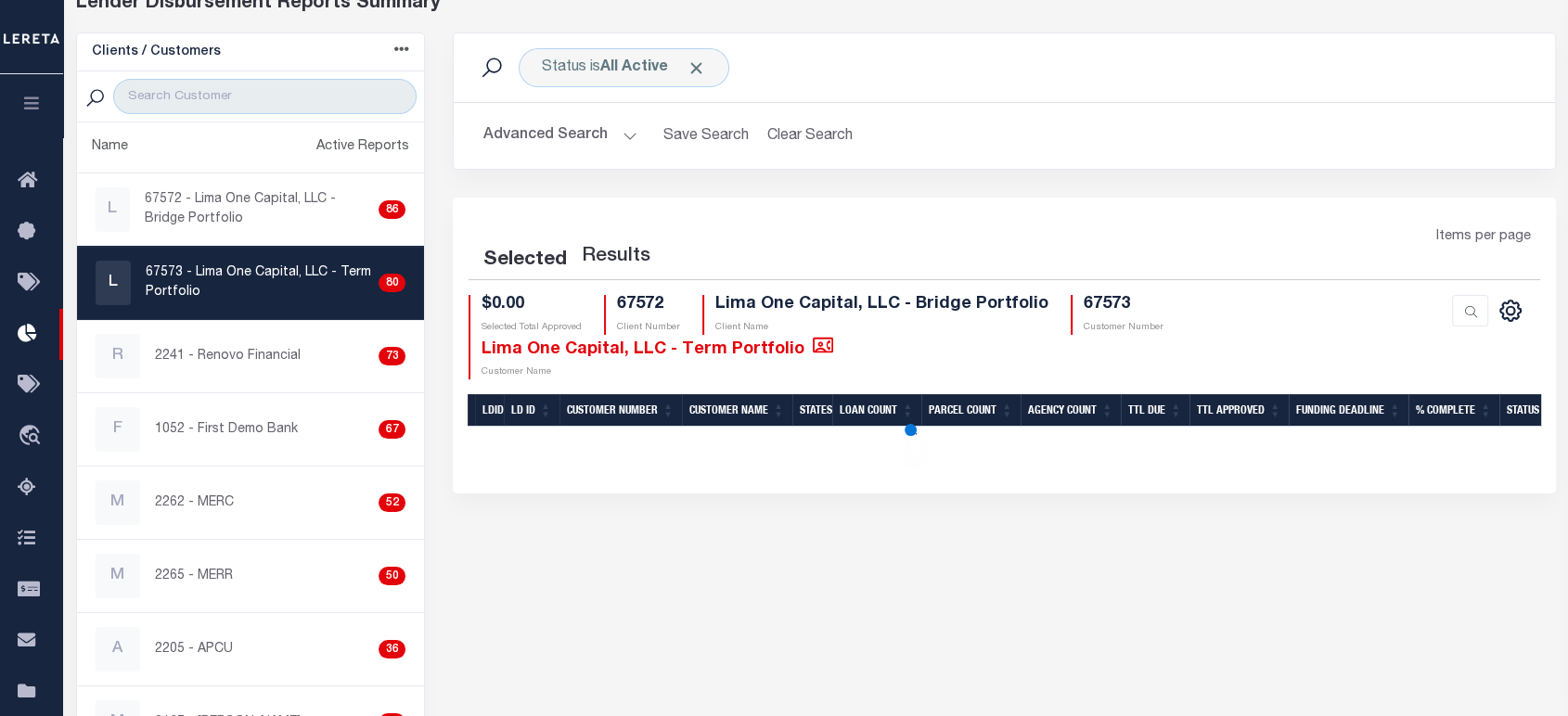
scroll to position [308, 0]
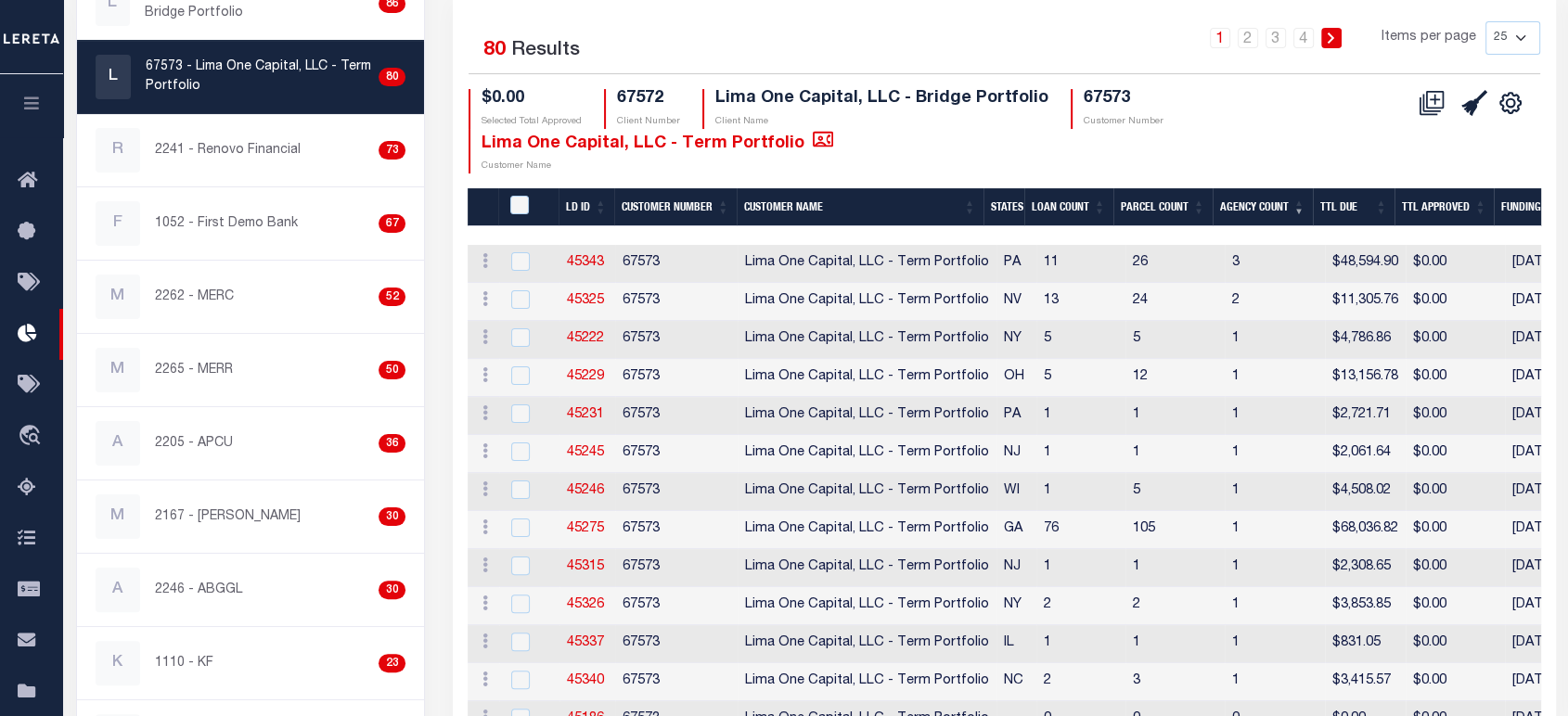
click at [1250, 212] on th "Agency Count" at bounding box center [1262, 207] width 100 height 38
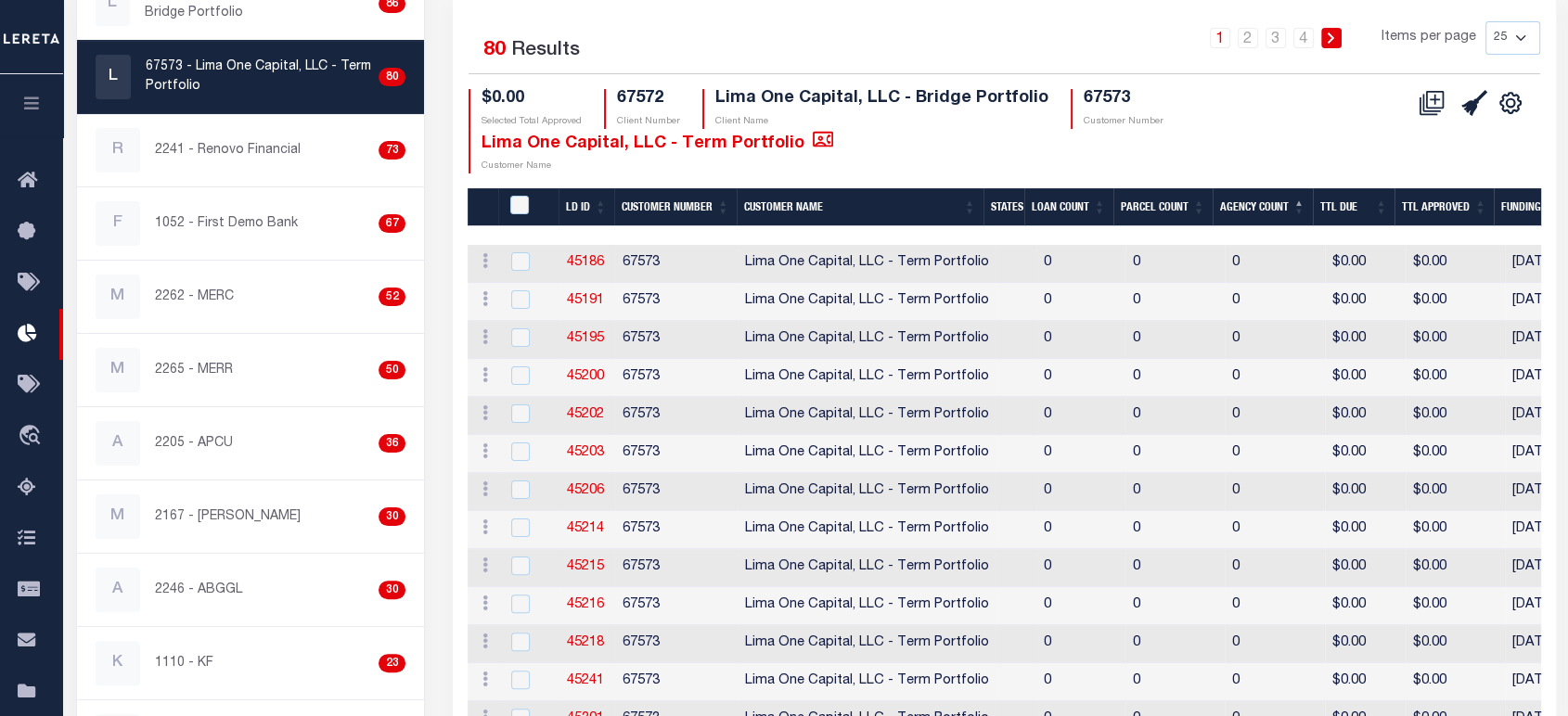
click at [1250, 212] on th "Agency Count" at bounding box center [1262, 207] width 100 height 38
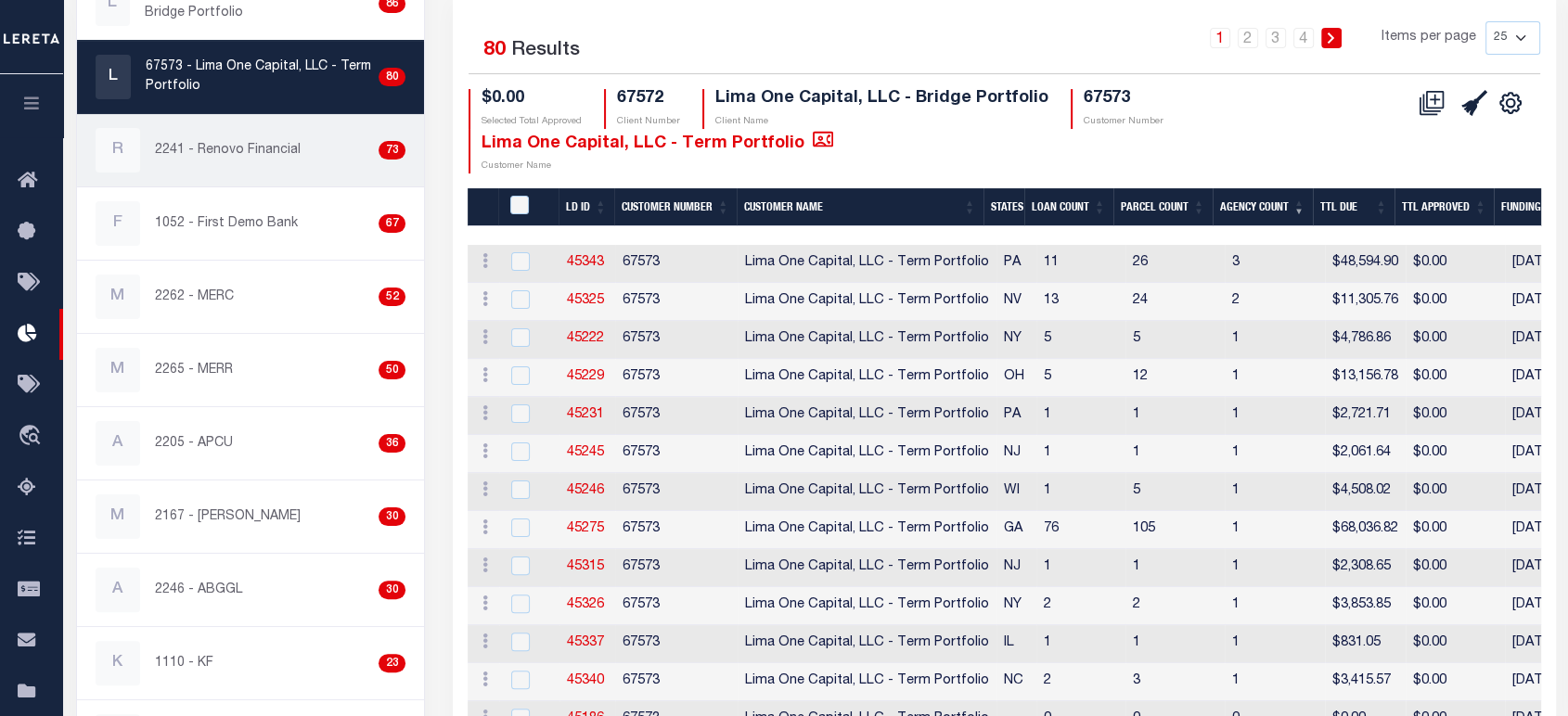
click at [247, 178] on link "R 2241 - Renovo Financial 73" at bounding box center [250, 150] width 347 height 73
checkbox input "true"
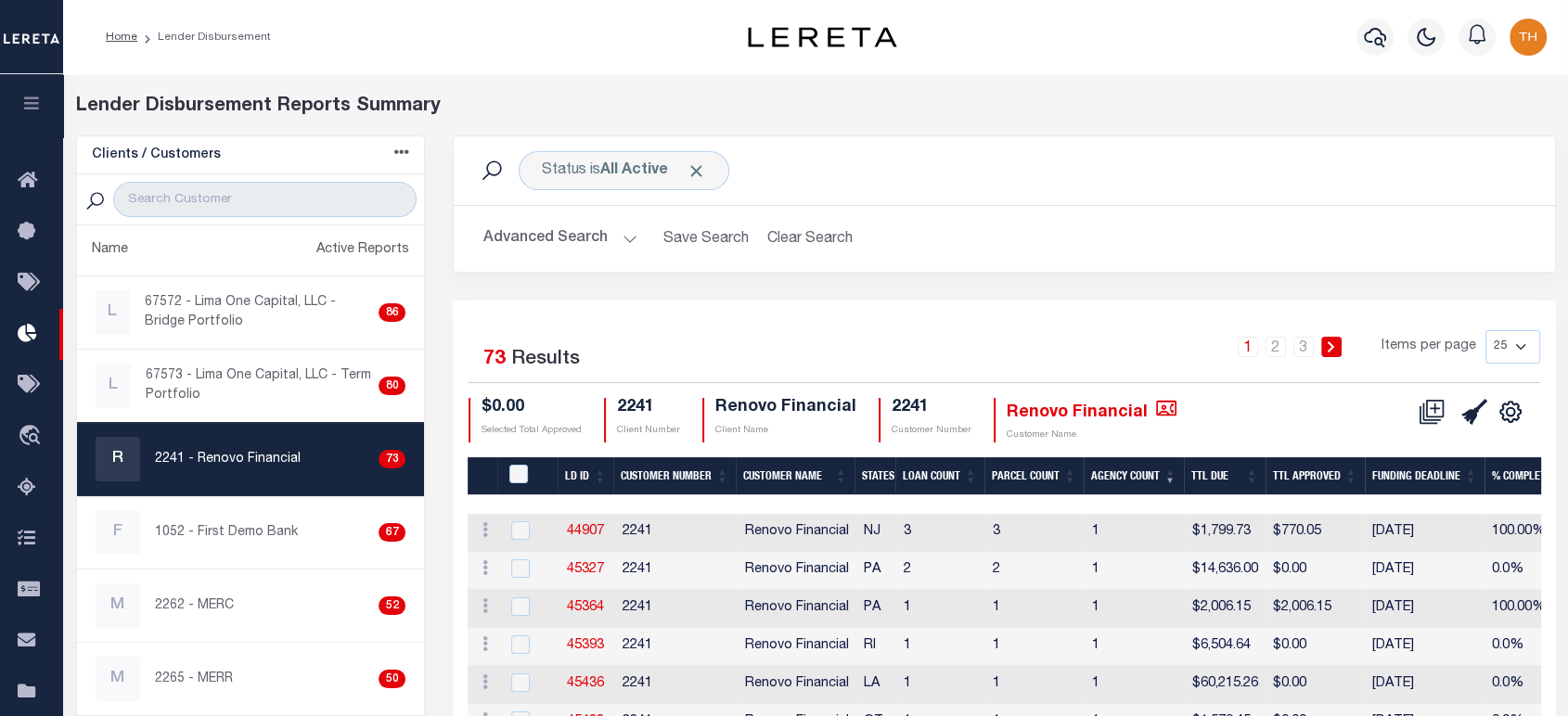
click at [1120, 480] on th "Agency Count" at bounding box center [1134, 476] width 100 height 38
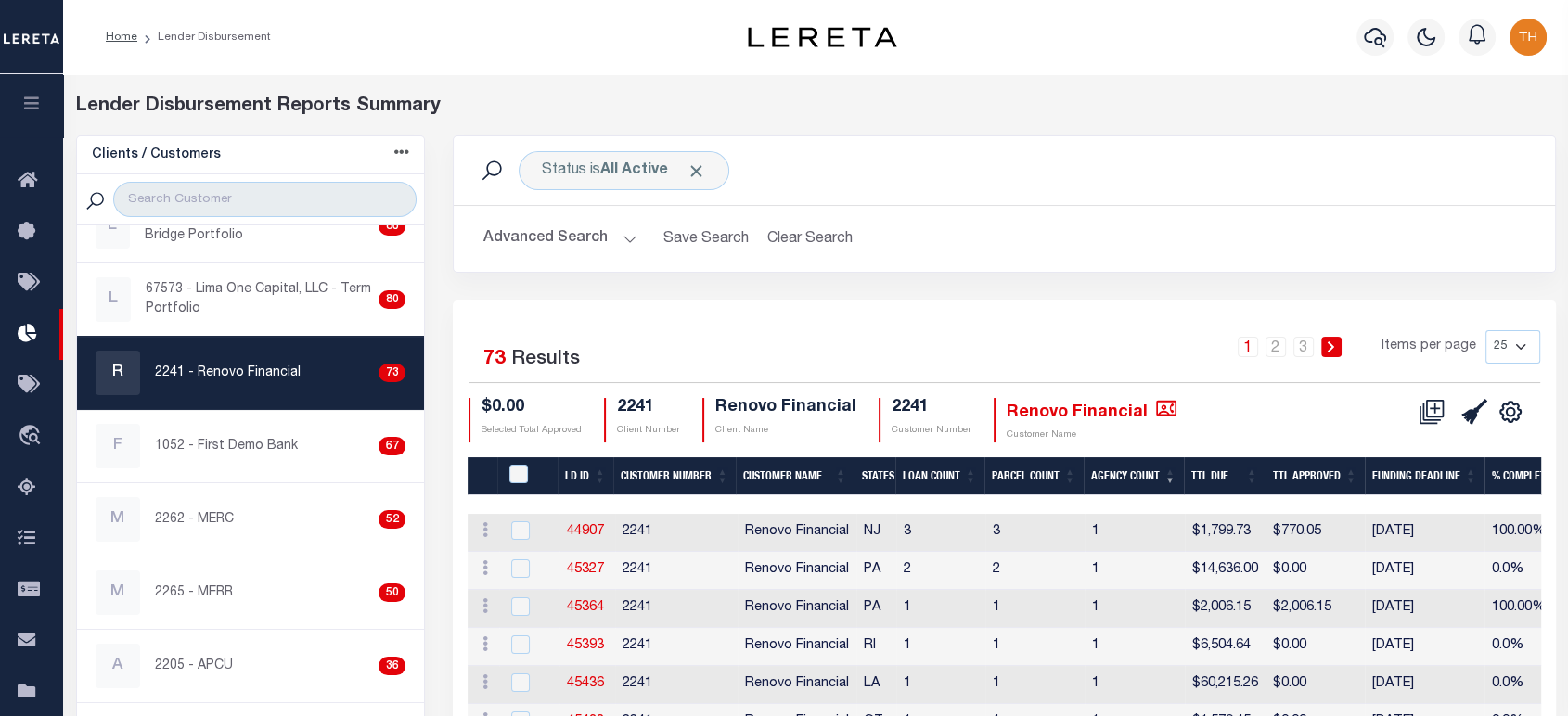
scroll to position [206, 0]
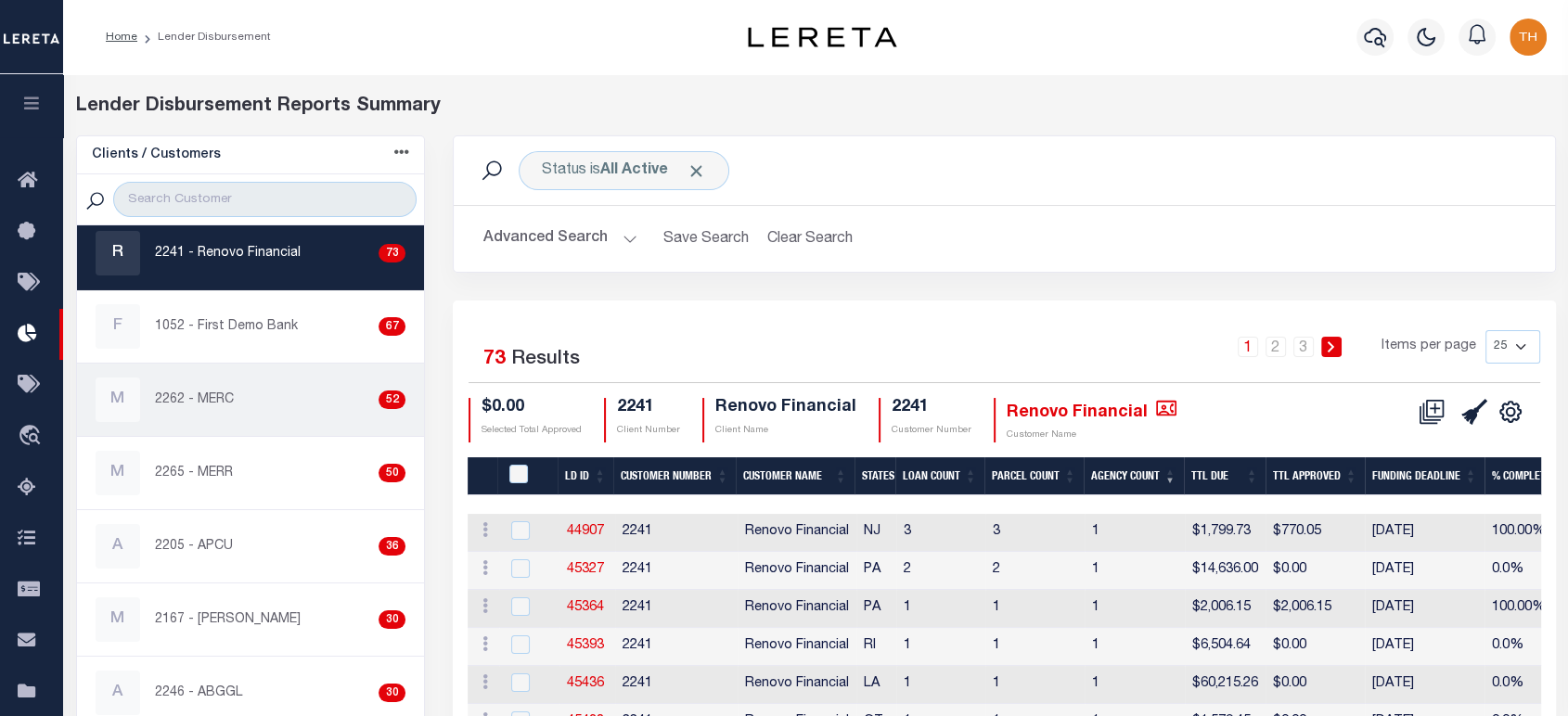
click at [232, 390] on p "2262 - MERC" at bounding box center [194, 400] width 79 height 19
checkbox input "true"
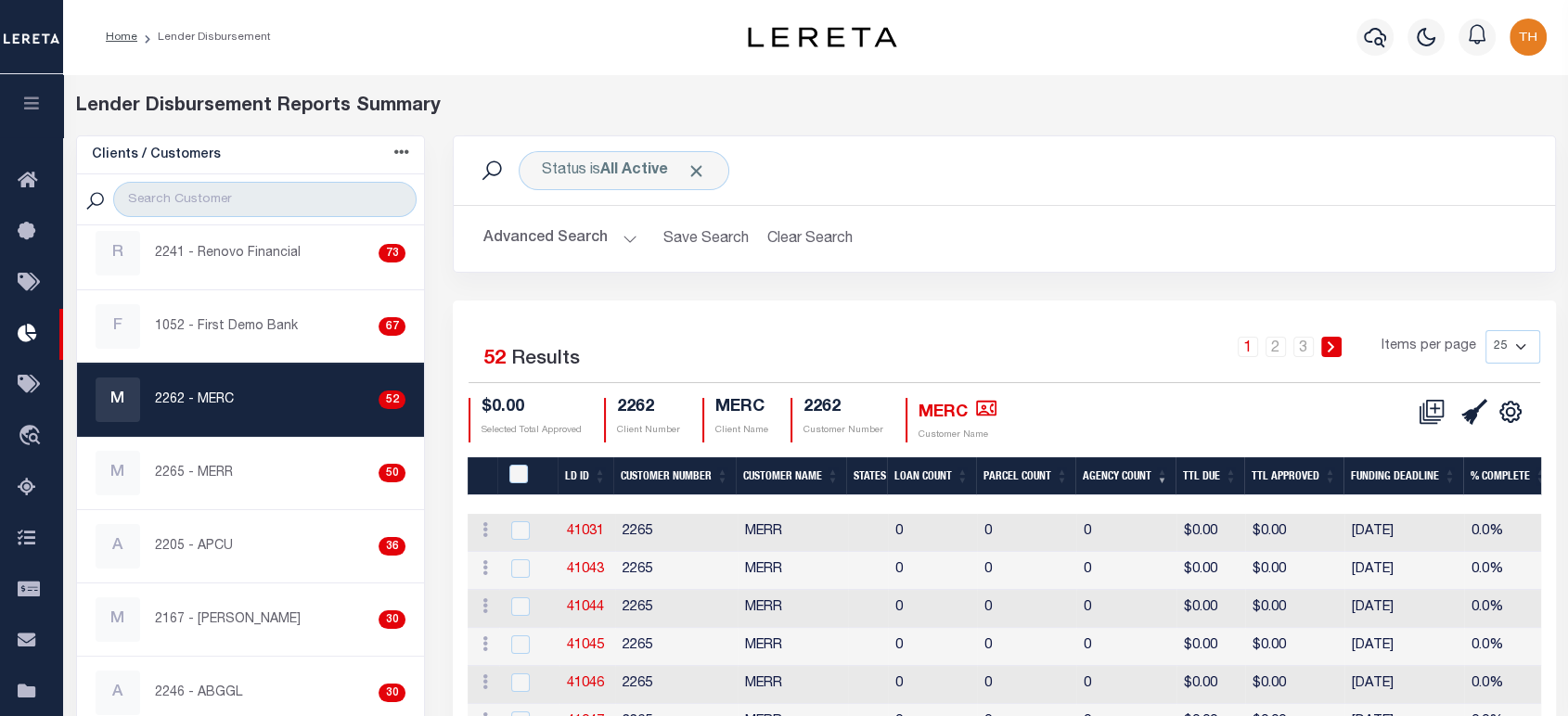
click at [1129, 475] on th "Agency Count" at bounding box center [1125, 476] width 100 height 38
click at [1116, 475] on th "Agency Count" at bounding box center [1125, 476] width 100 height 38
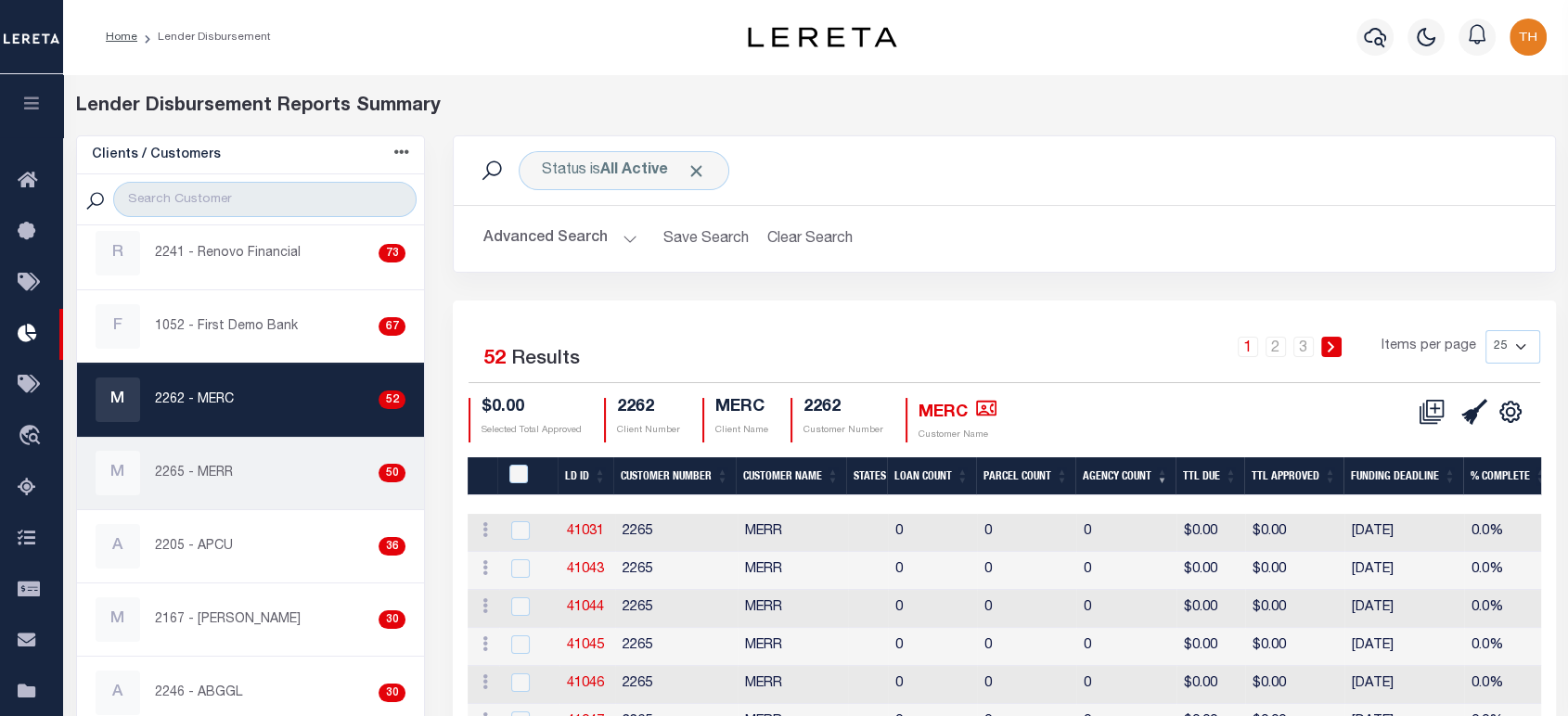
click at [238, 472] on div "M 2265 - MERR 50" at bounding box center [250, 473] width 309 height 45
checkbox input "true"
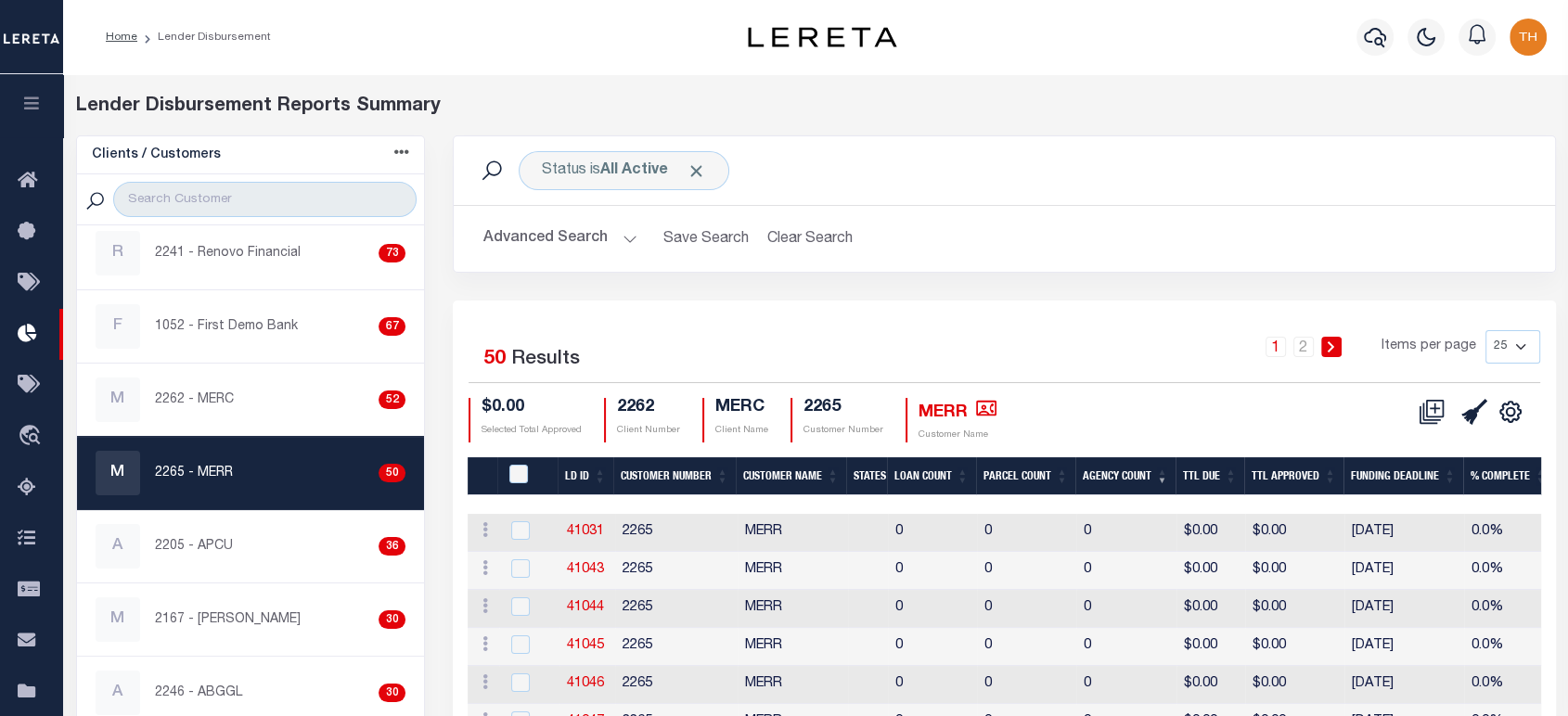
click at [1121, 479] on th "Agency Count" at bounding box center [1125, 476] width 100 height 38
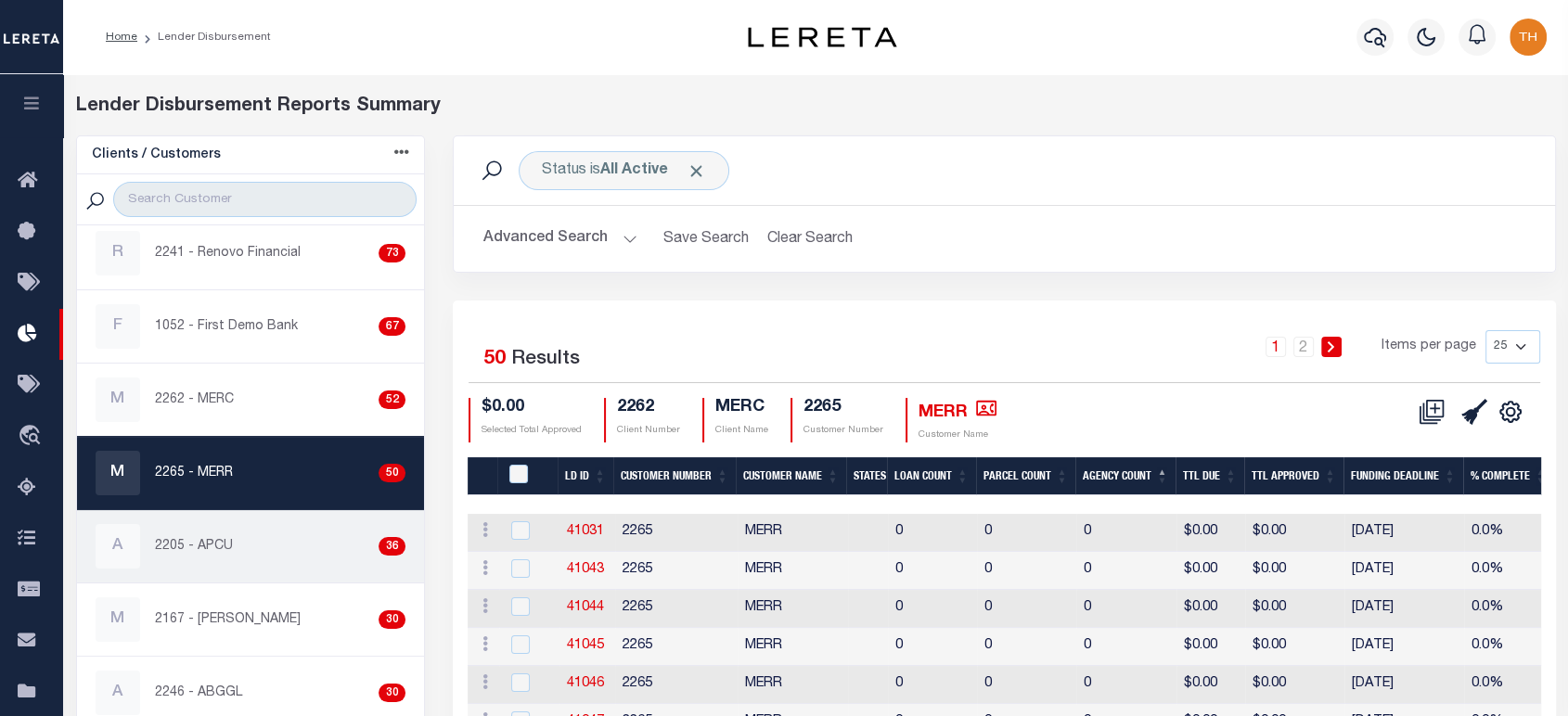
click at [298, 541] on div "A 2205 - APCU 36" at bounding box center [250, 546] width 309 height 45
checkbox input "true"
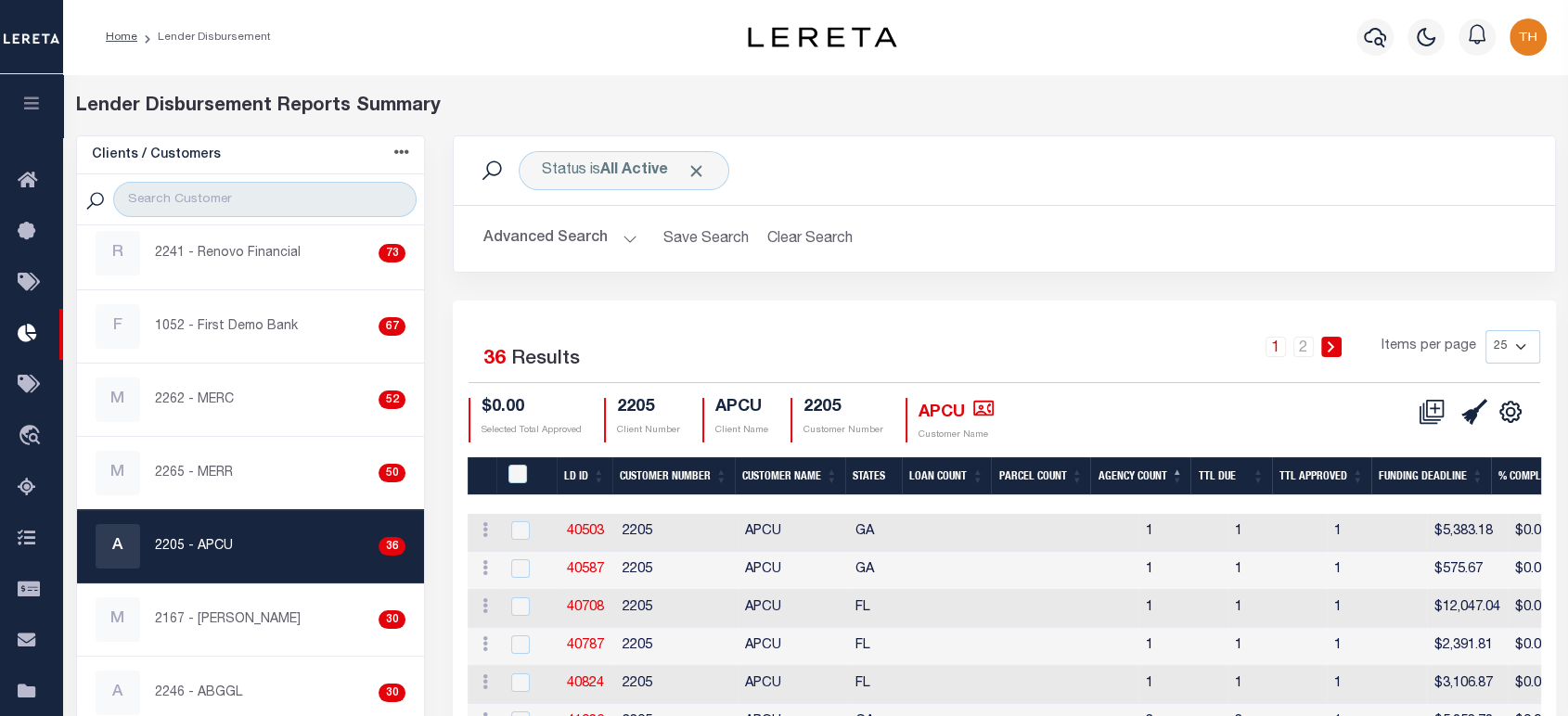
click at [1102, 462] on th "Agency Count" at bounding box center [1139, 476] width 100 height 38
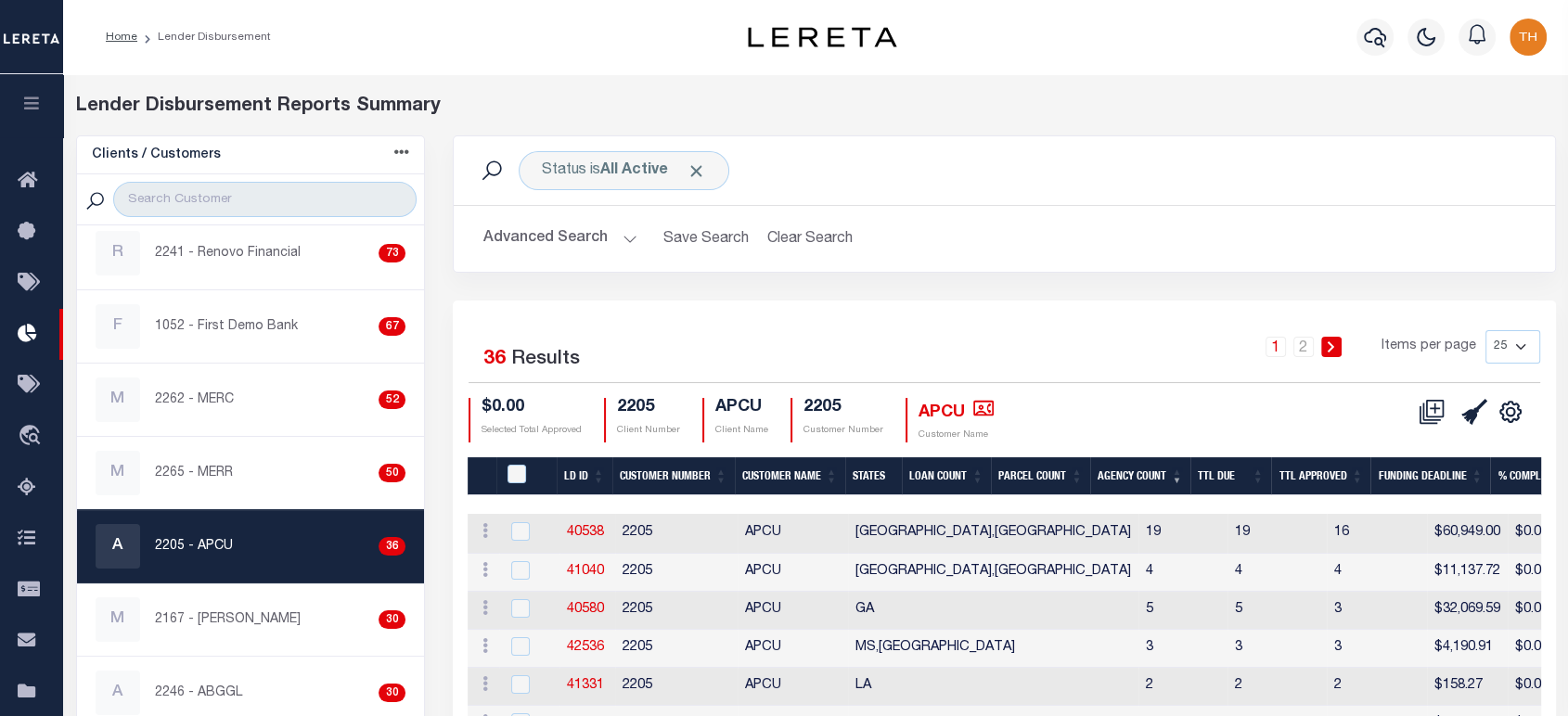
scroll to position [206, 0]
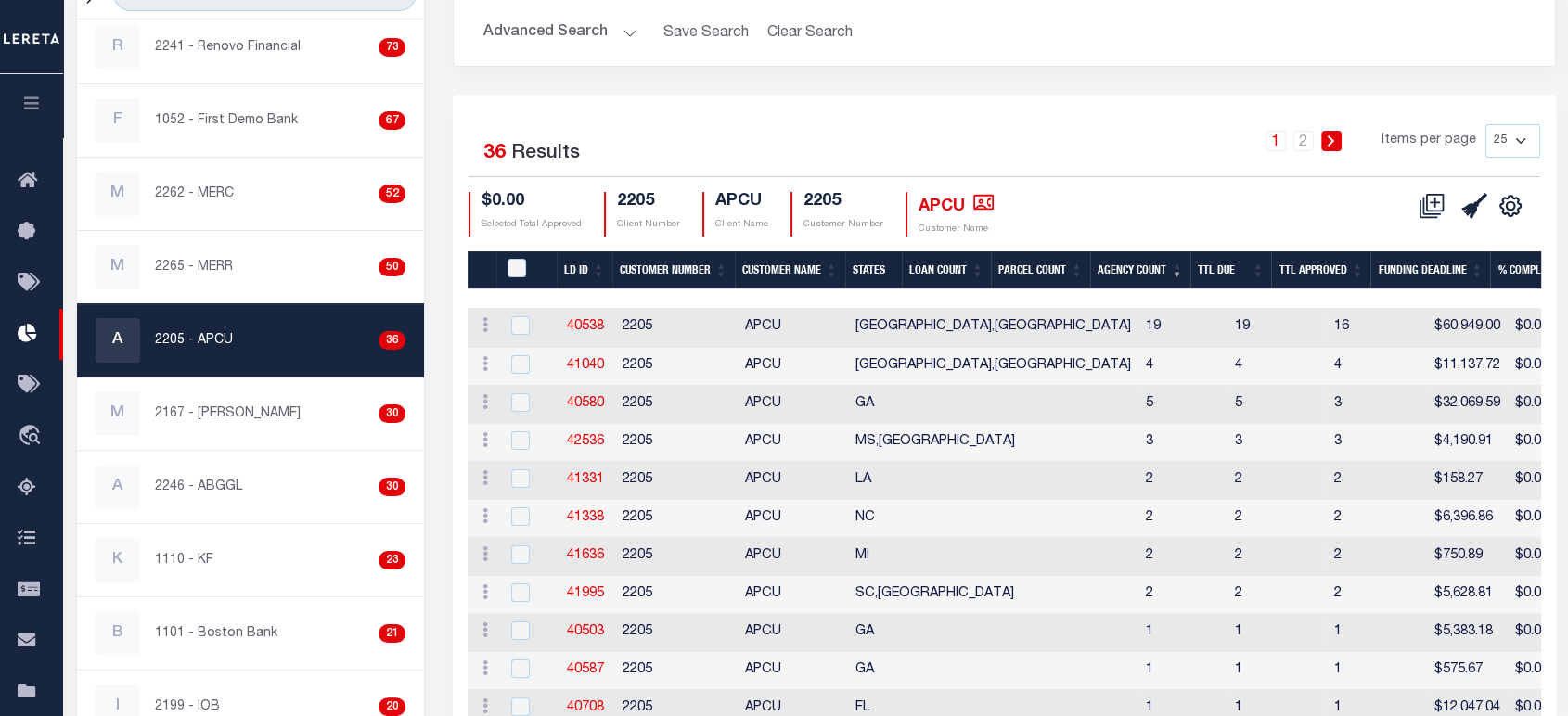
click at [1145, 266] on th "Agency Count" at bounding box center [1139, 270] width 100 height 38
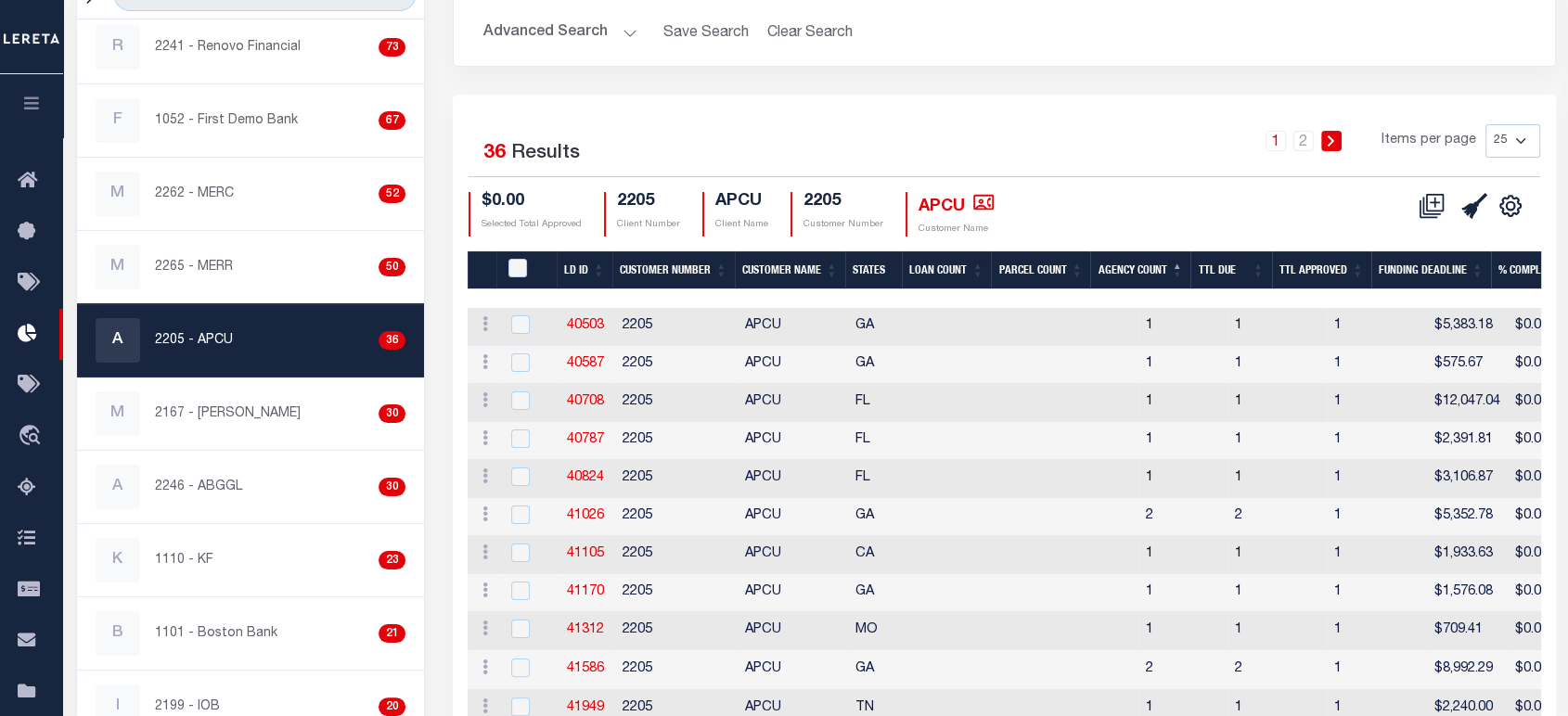
click at [1141, 270] on th "Agency Count" at bounding box center [1139, 270] width 100 height 38
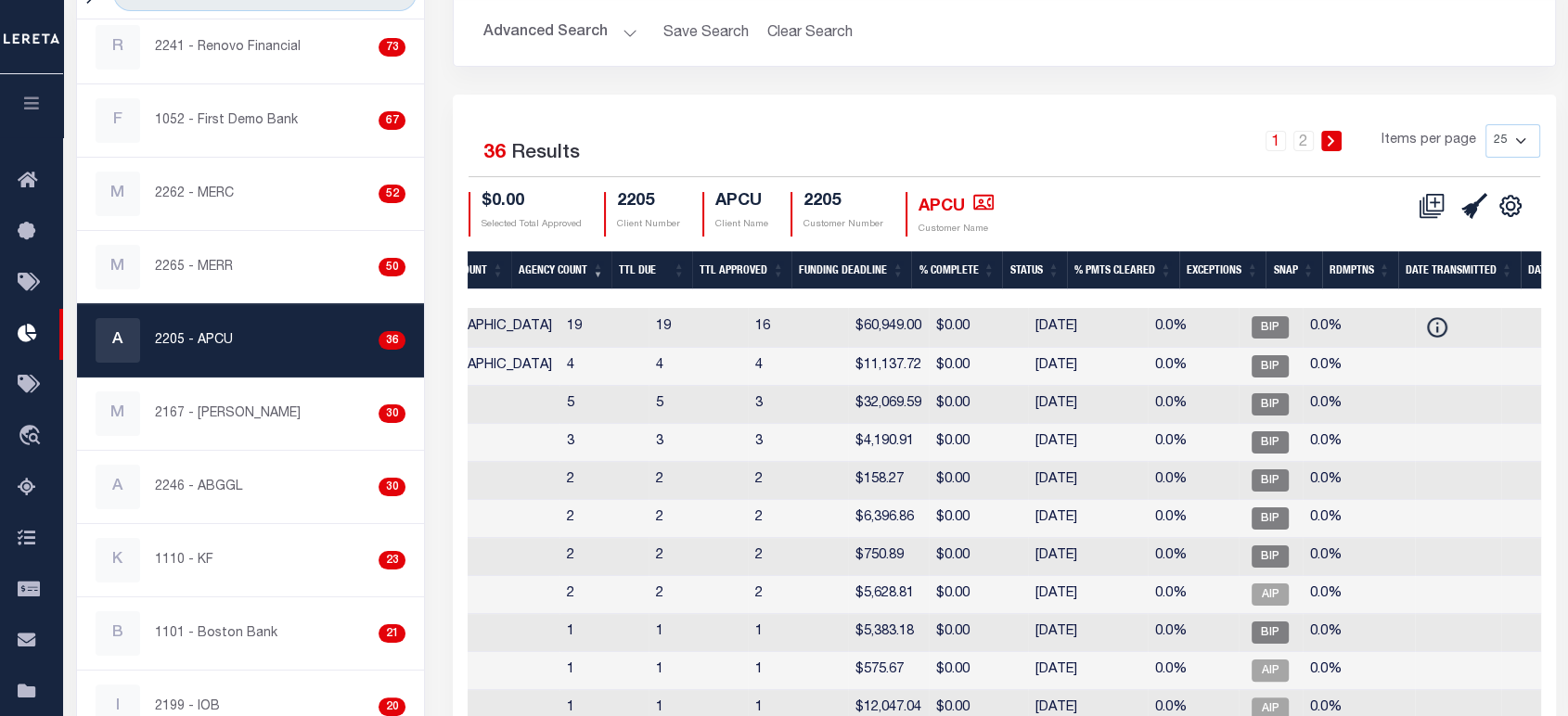
scroll to position [0, 0]
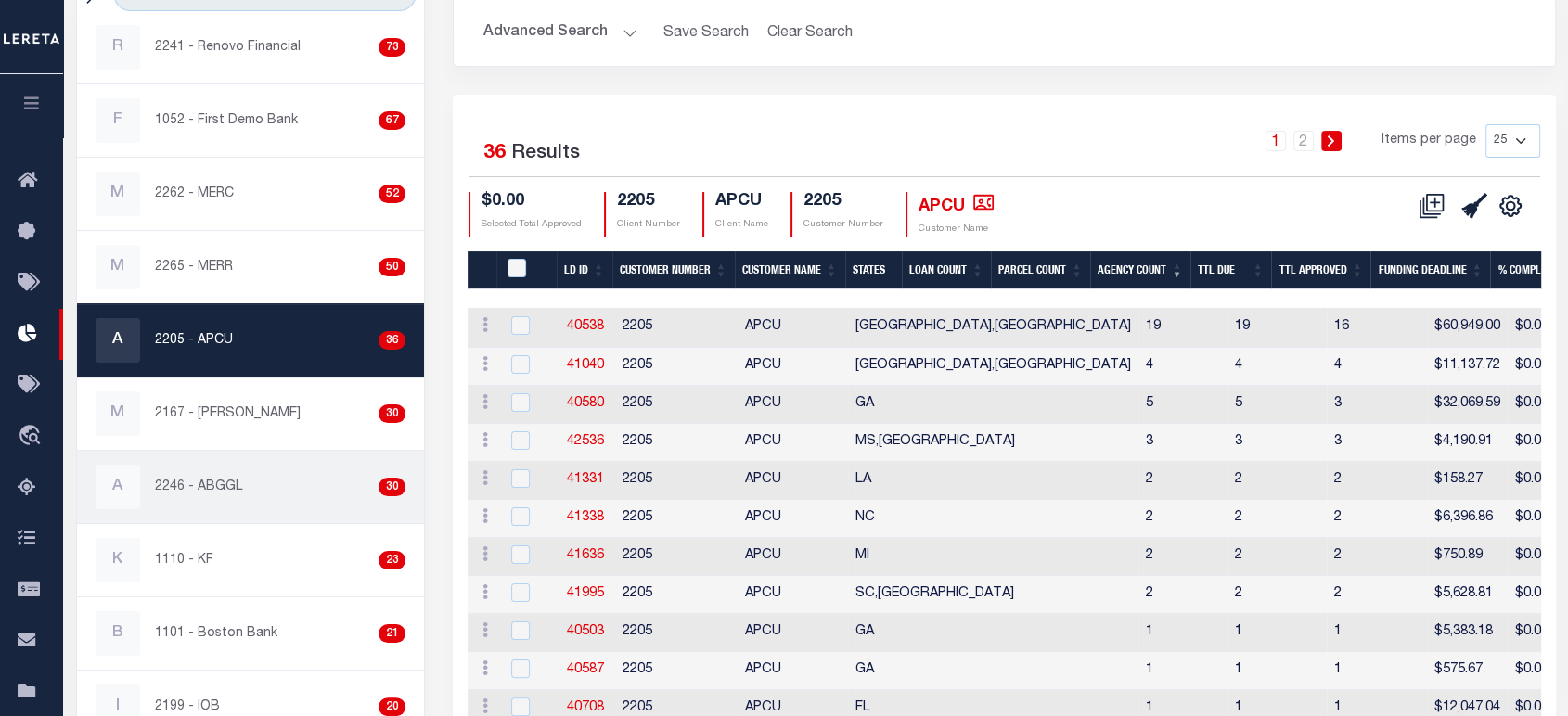
click at [277, 489] on div "A 2246 - ABGGL 30" at bounding box center [250, 487] width 309 height 45
checkbox input "true"
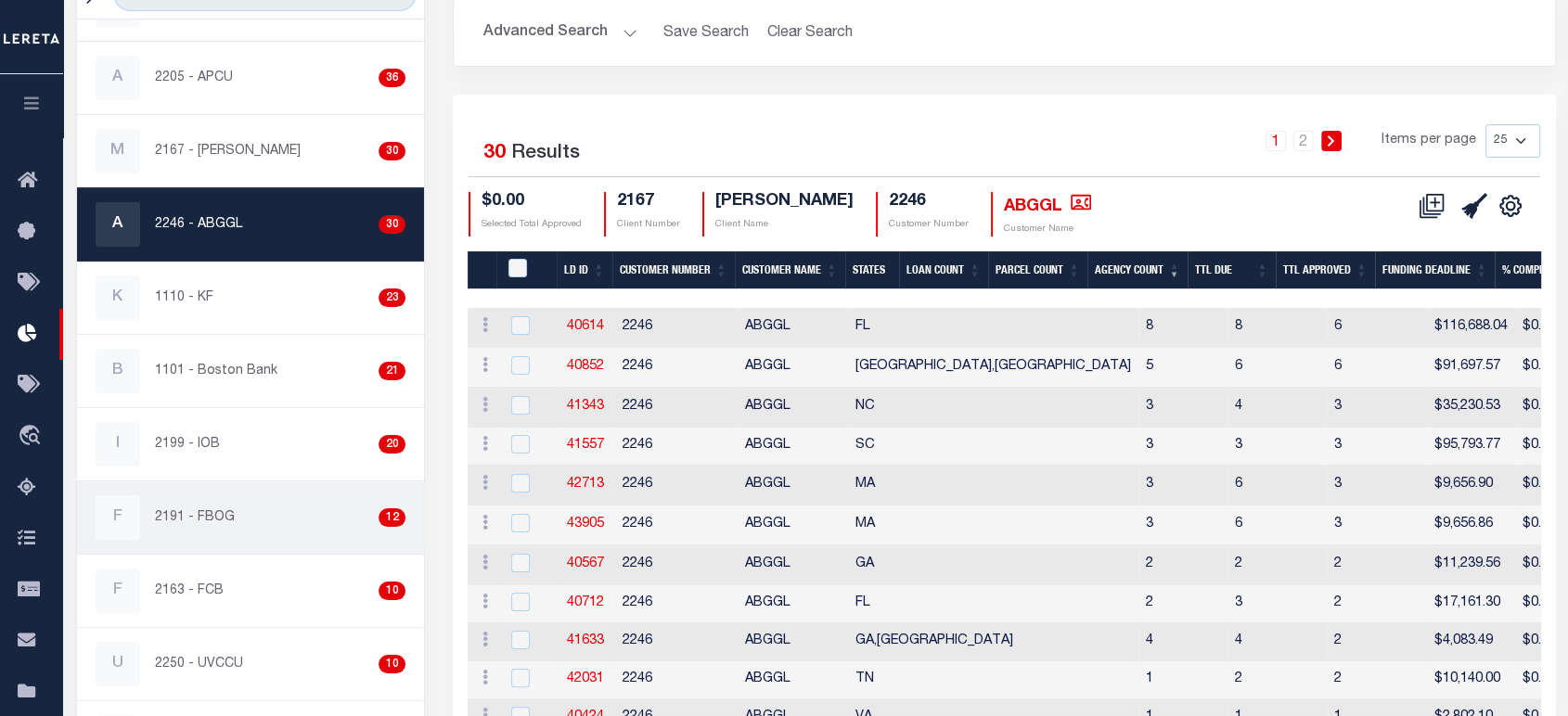
scroll to position [515, 0]
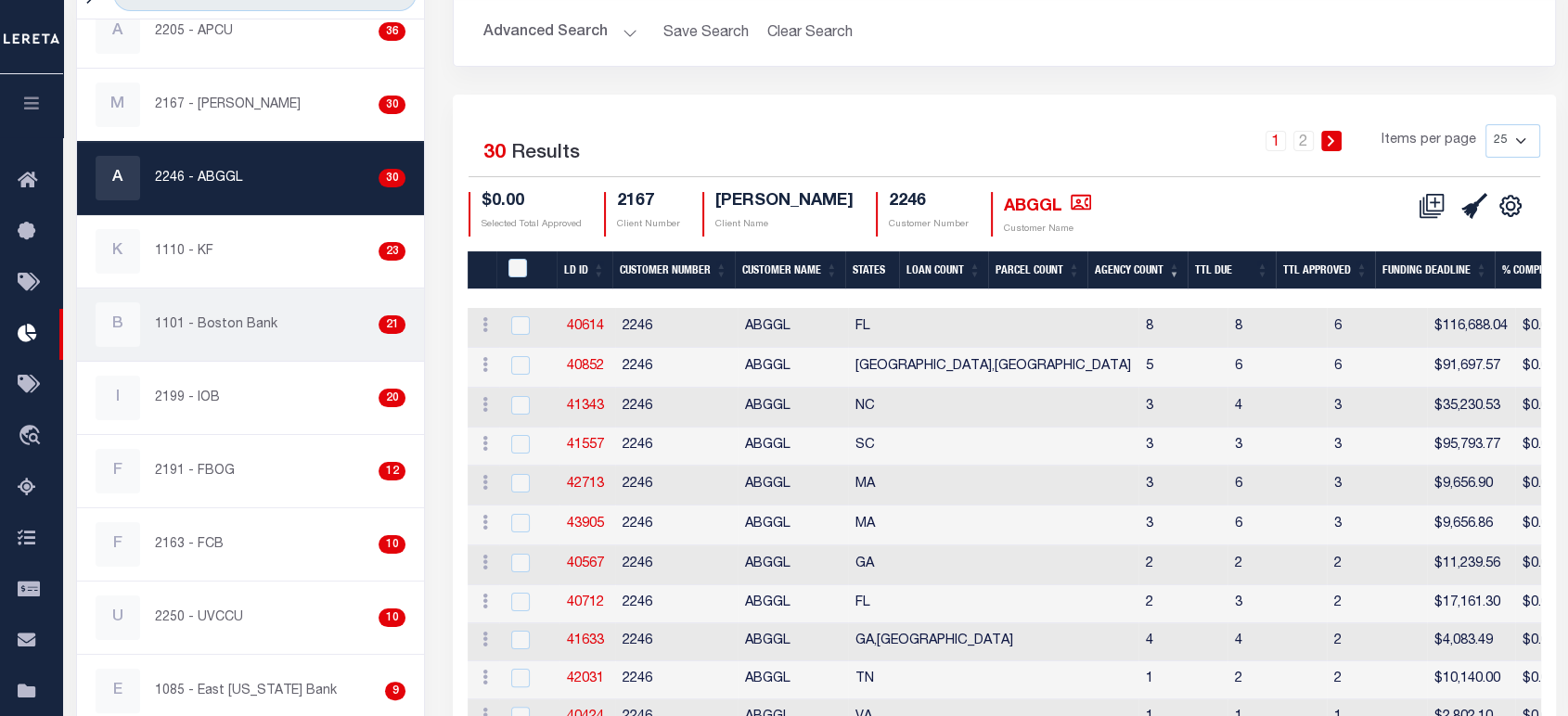
click at [279, 326] on div "B 1101 - Boston Bank 21" at bounding box center [250, 325] width 309 height 45
checkbox input "true"
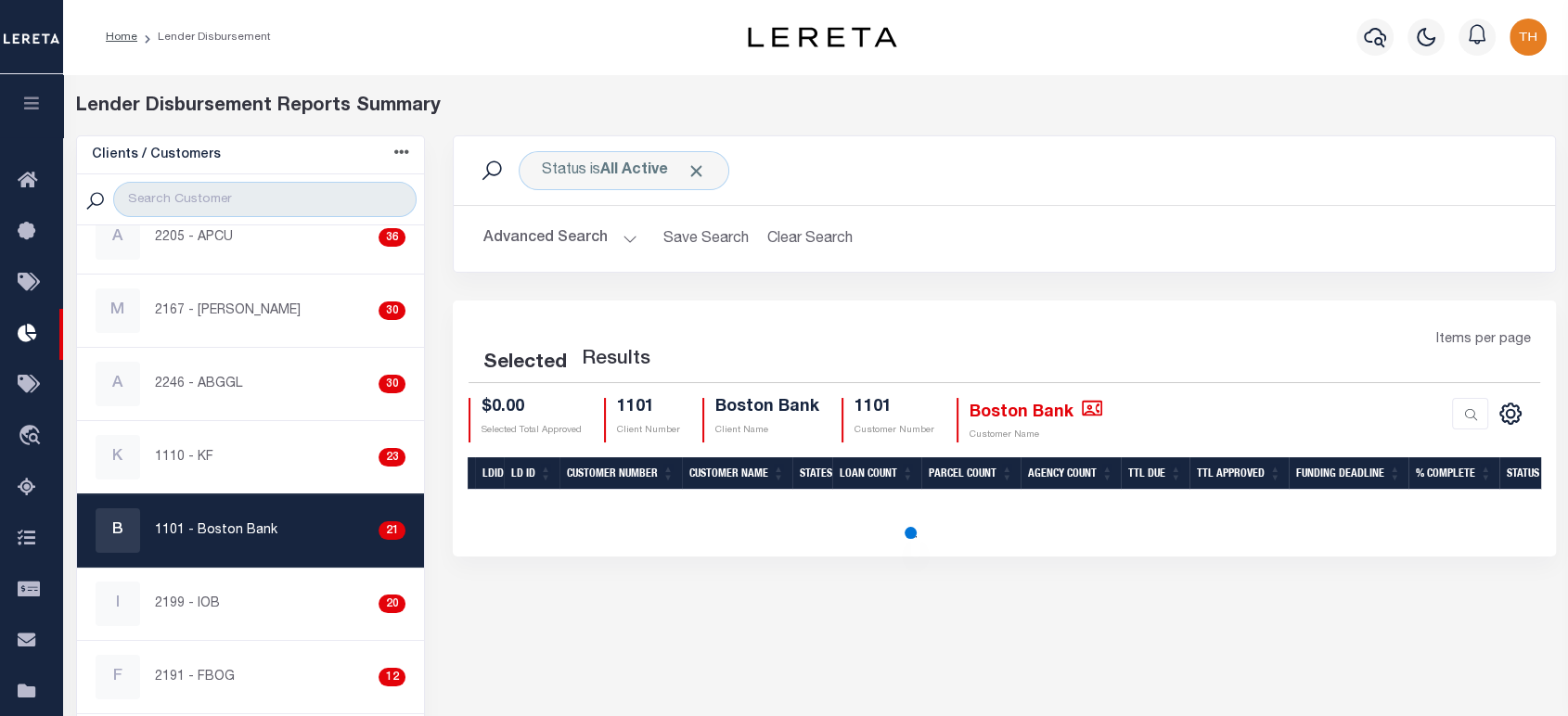
scroll to position [308, 0]
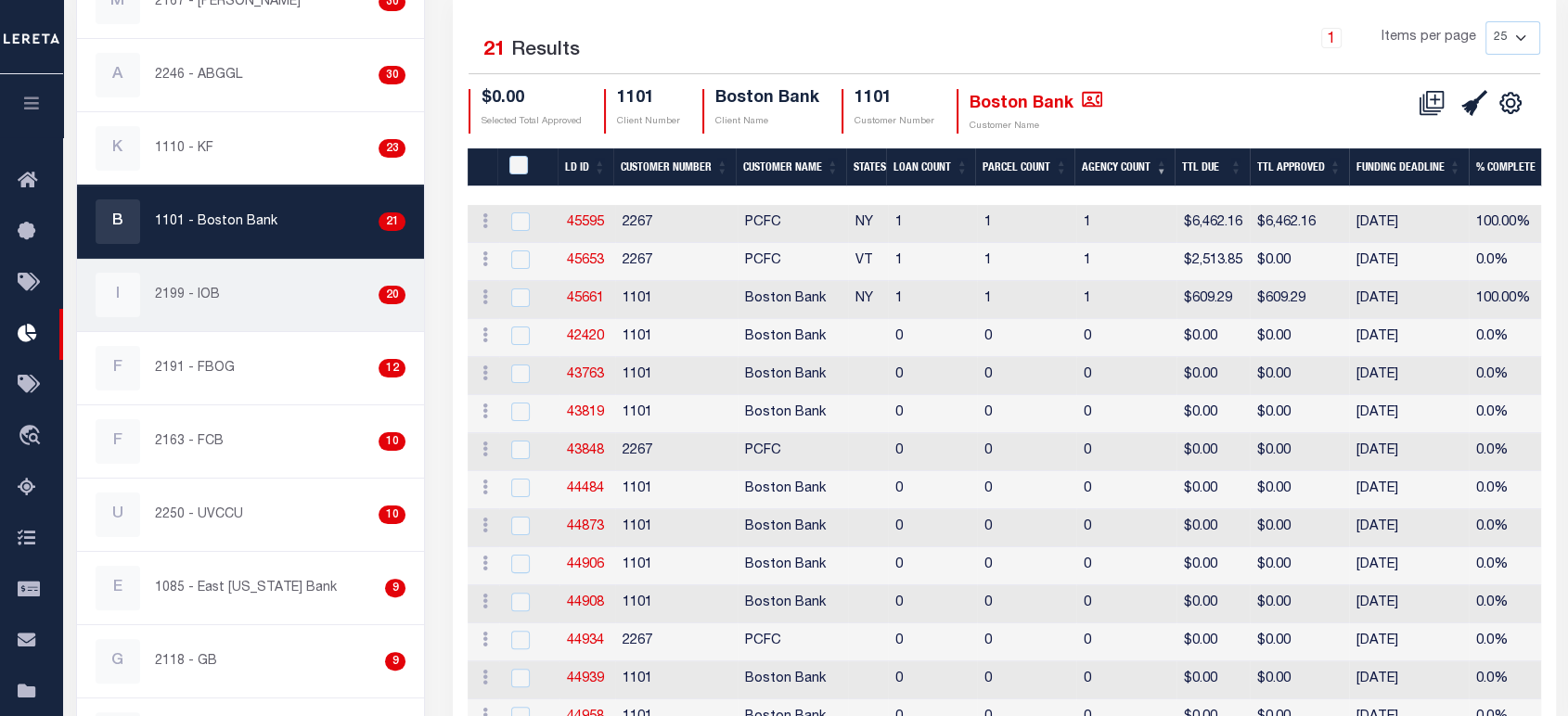
click at [277, 309] on div "I 2199 - IOB 20" at bounding box center [250, 295] width 309 height 45
checkbox input "true"
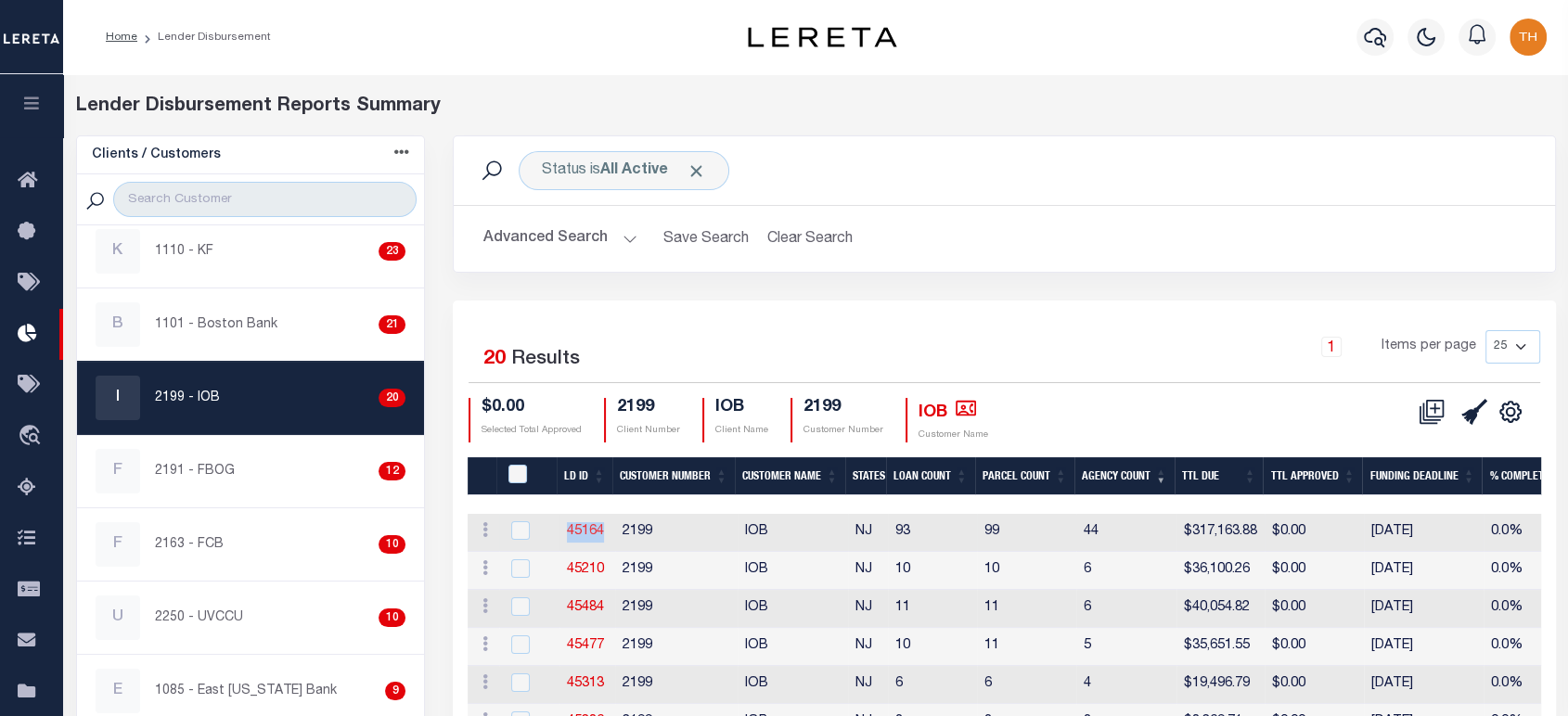
drag, startPoint x: 607, startPoint y: 537, endPoint x: 568, endPoint y: 535, distance: 39.1
click at [568, 535] on td "45164" at bounding box center [587, 533] width 55 height 38
checkbox input "true"
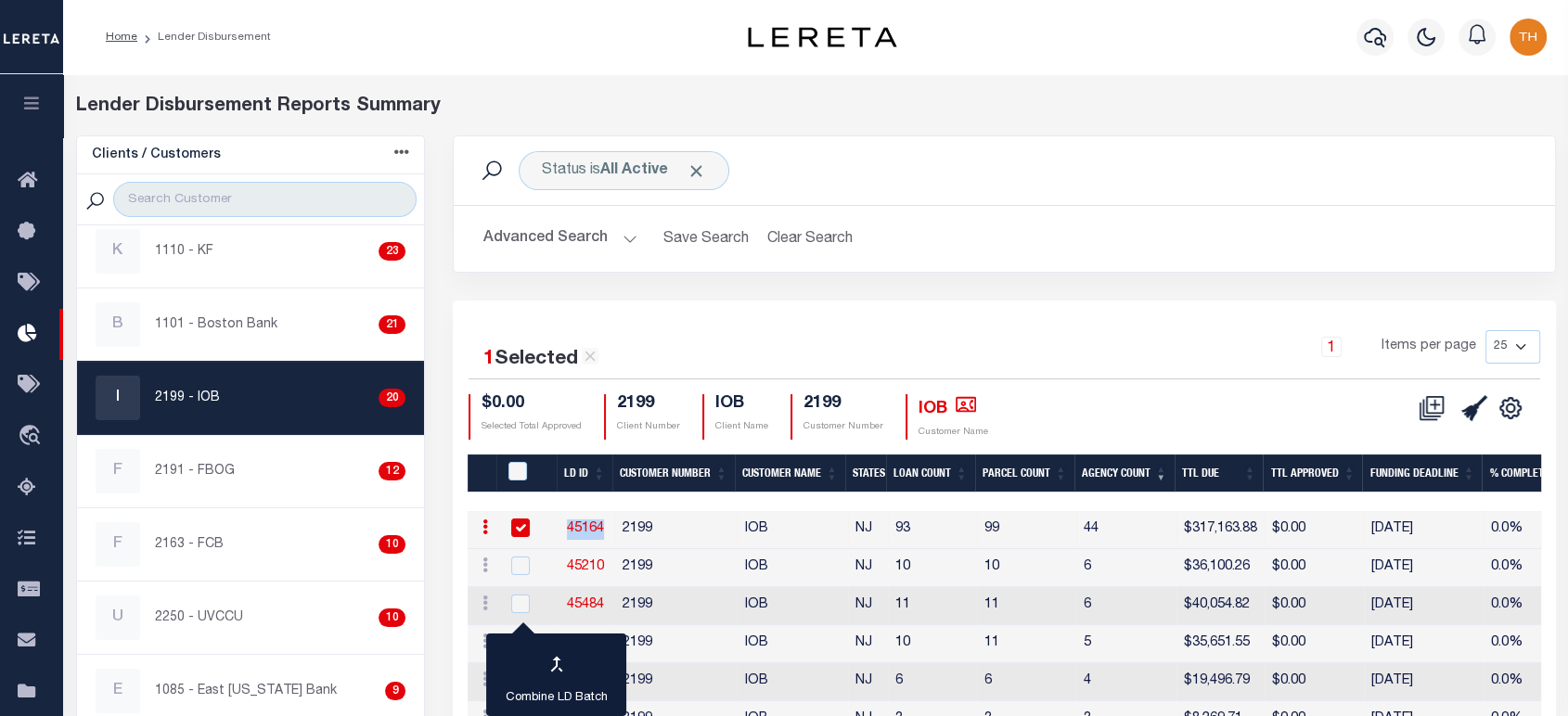
copy link "45164"
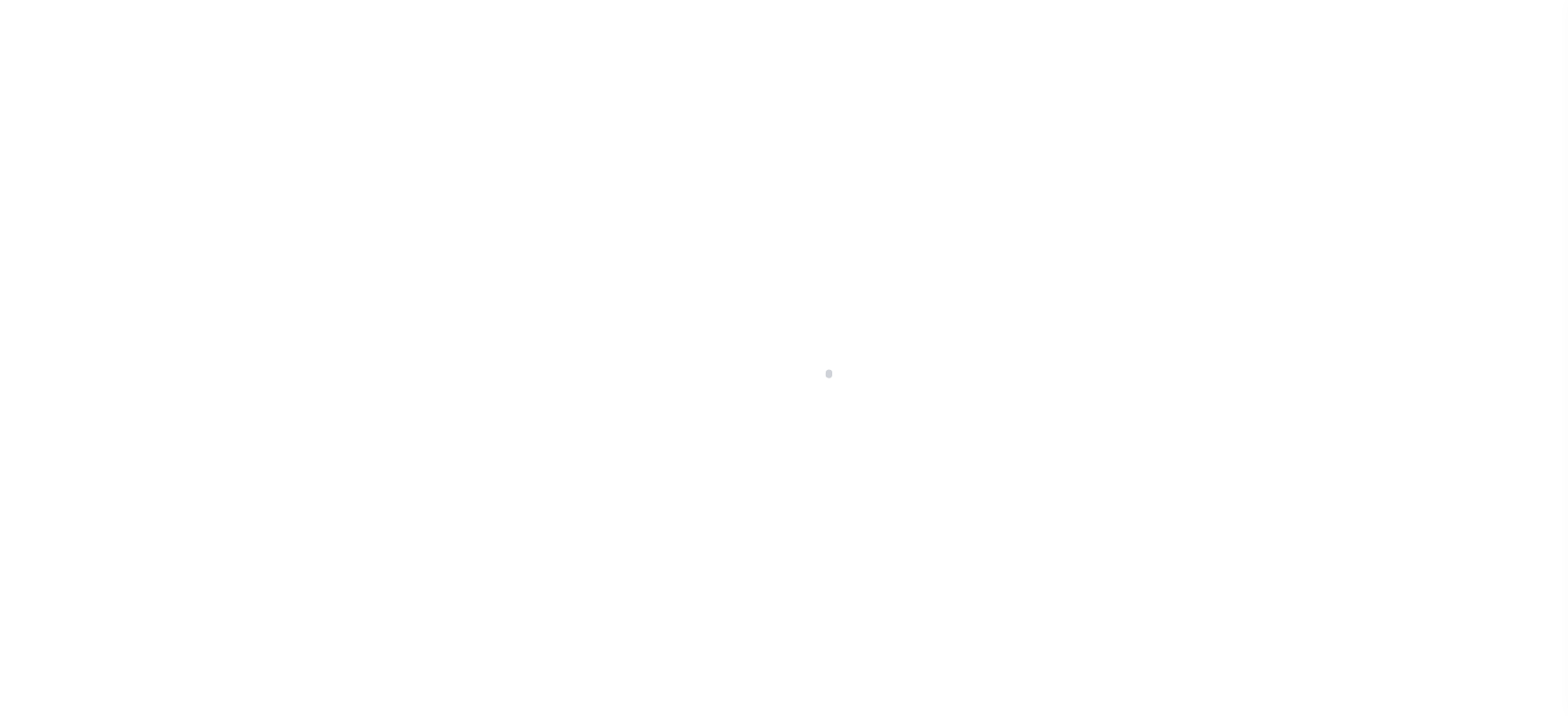
scroll to position [84, 0]
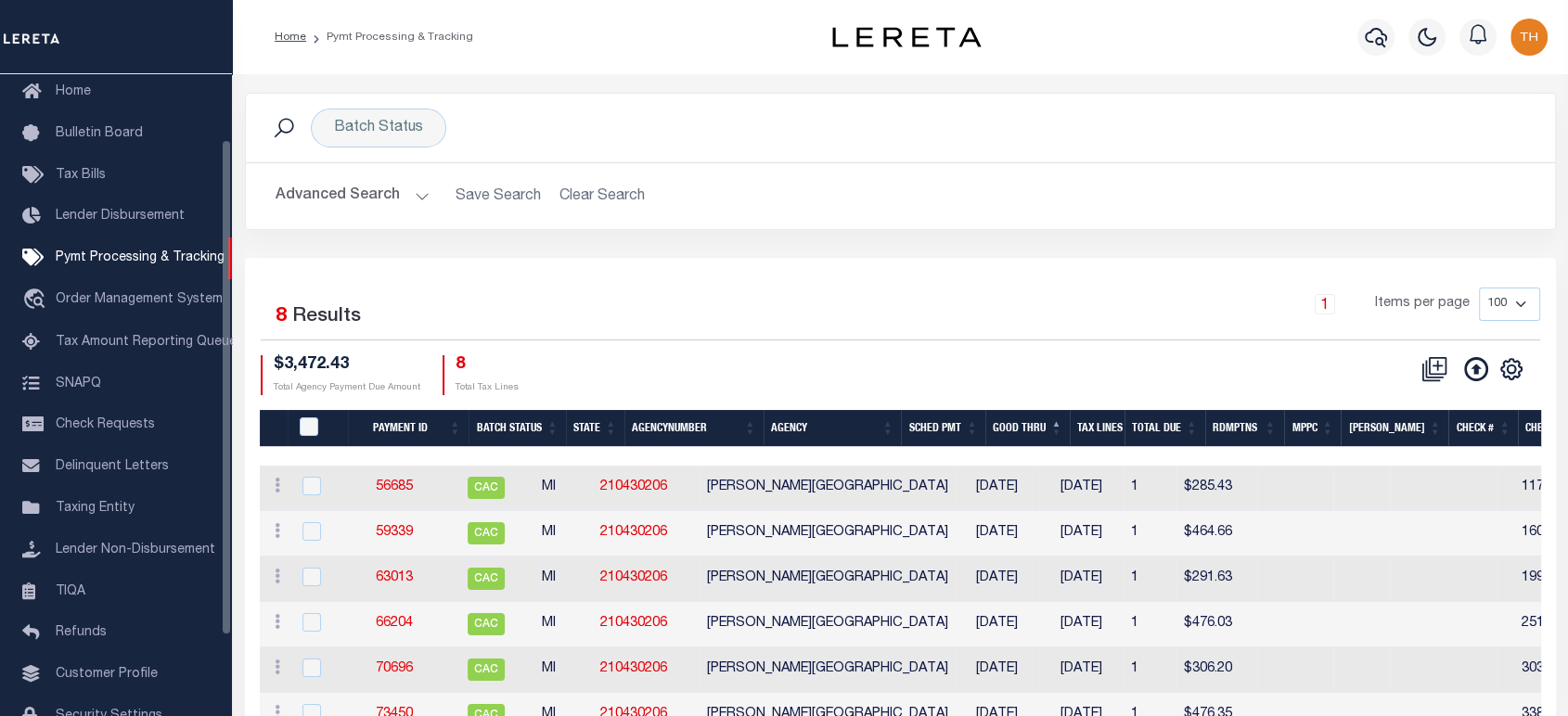
click at [401, 192] on button "Advanced Search" at bounding box center [351, 196] width 154 height 36
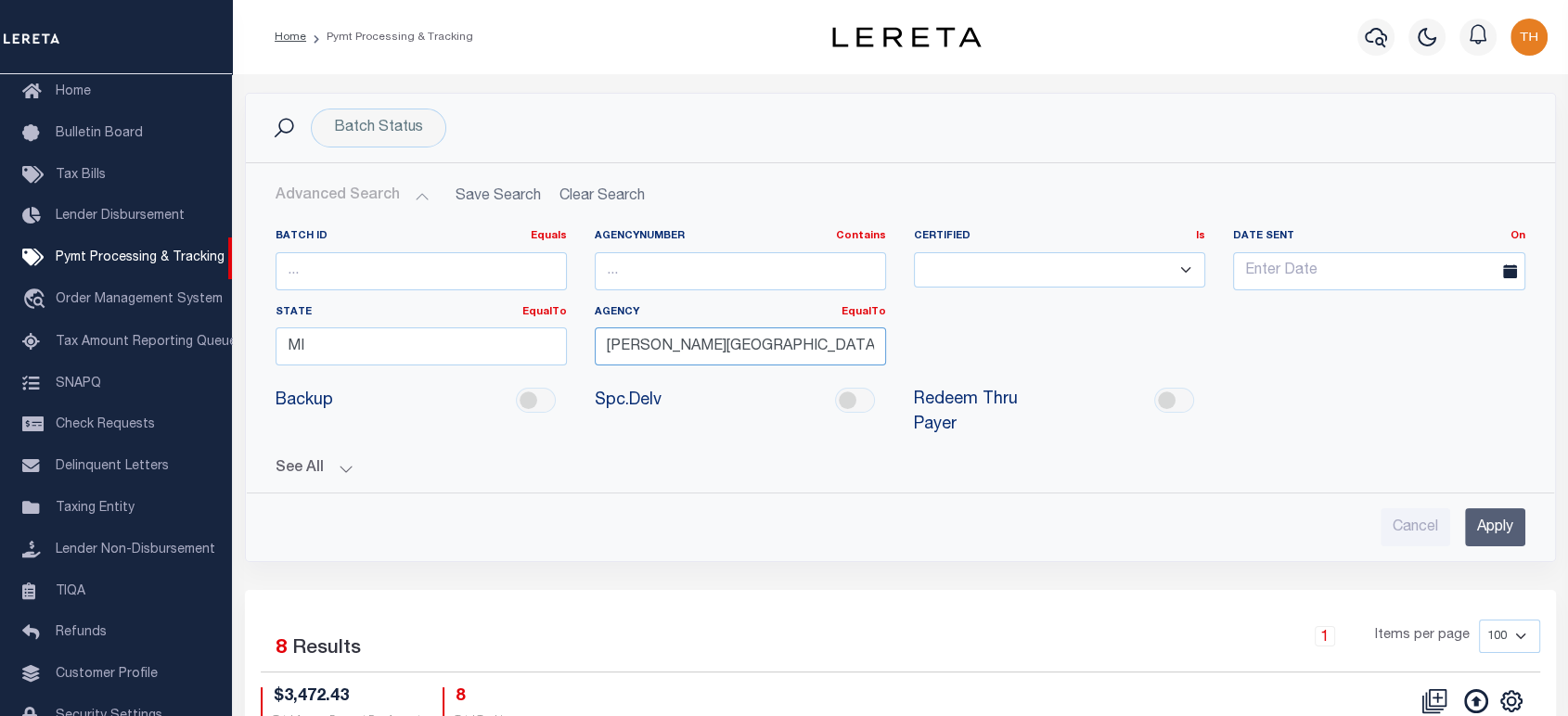
drag, startPoint x: 816, startPoint y: 336, endPoint x: 536, endPoint y: 344, distance: 280.1
click at [539, 344] on div "Batch ID Equals Equals Is Not Equal To Is Greater Than Is Less Than AgencyNumbe…" at bounding box center [901, 305] width 1278 height 151
paste input "[GEOGRAPHIC_DATA]"
click at [717, 389] on div "[GEOGRAPHIC_DATA]" at bounding box center [740, 380] width 289 height 30
type input "[GEOGRAPHIC_DATA]"
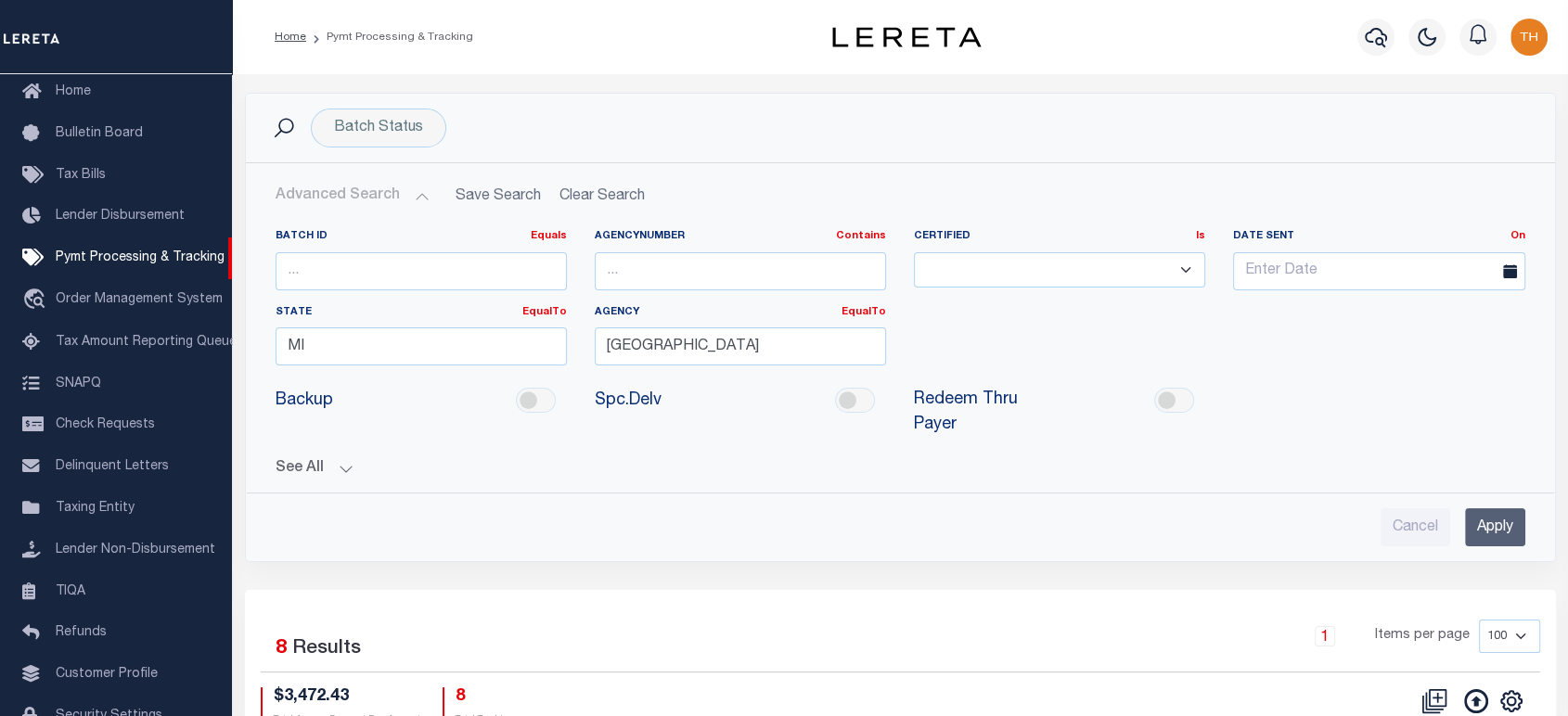
click at [1473, 515] on input "Apply" at bounding box center [1494, 527] width 60 height 38
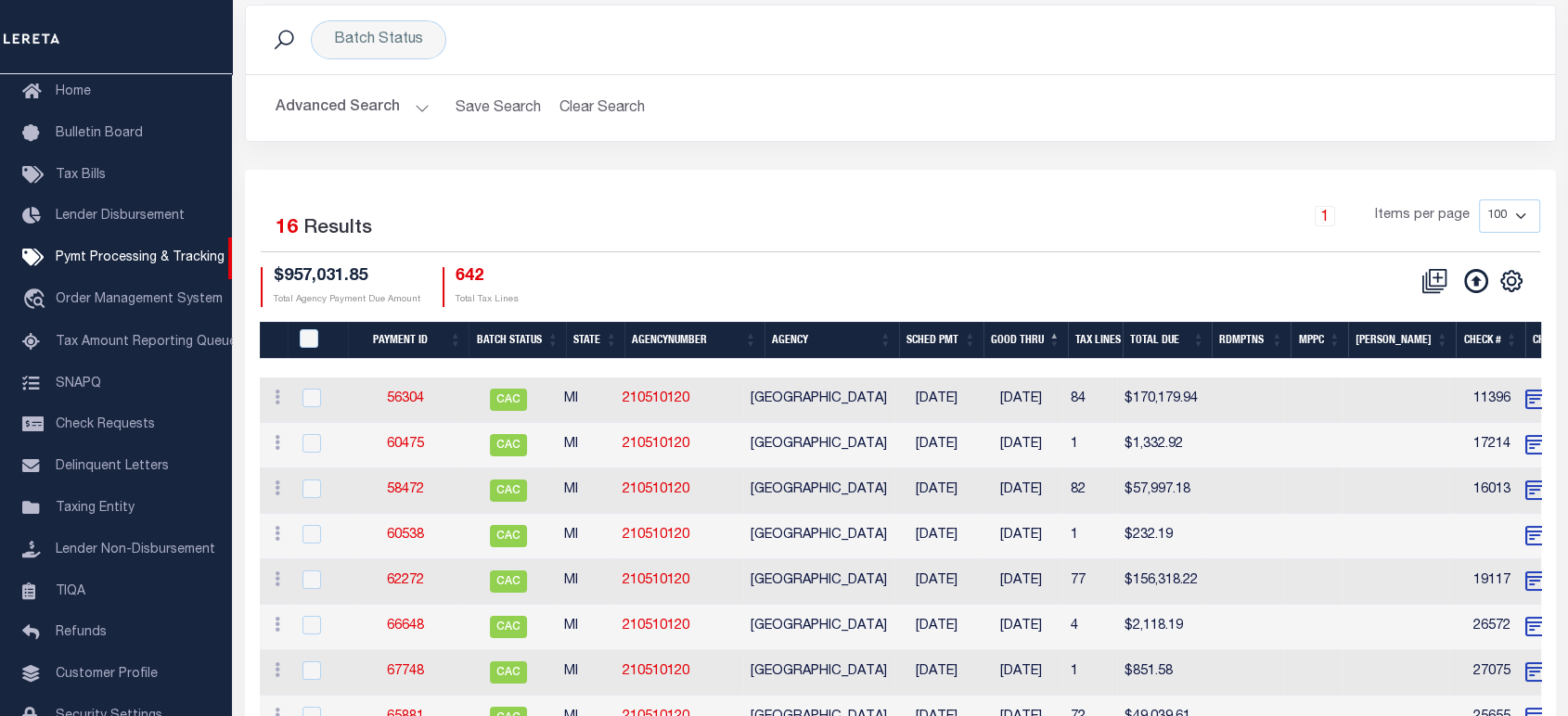
scroll to position [206, 0]
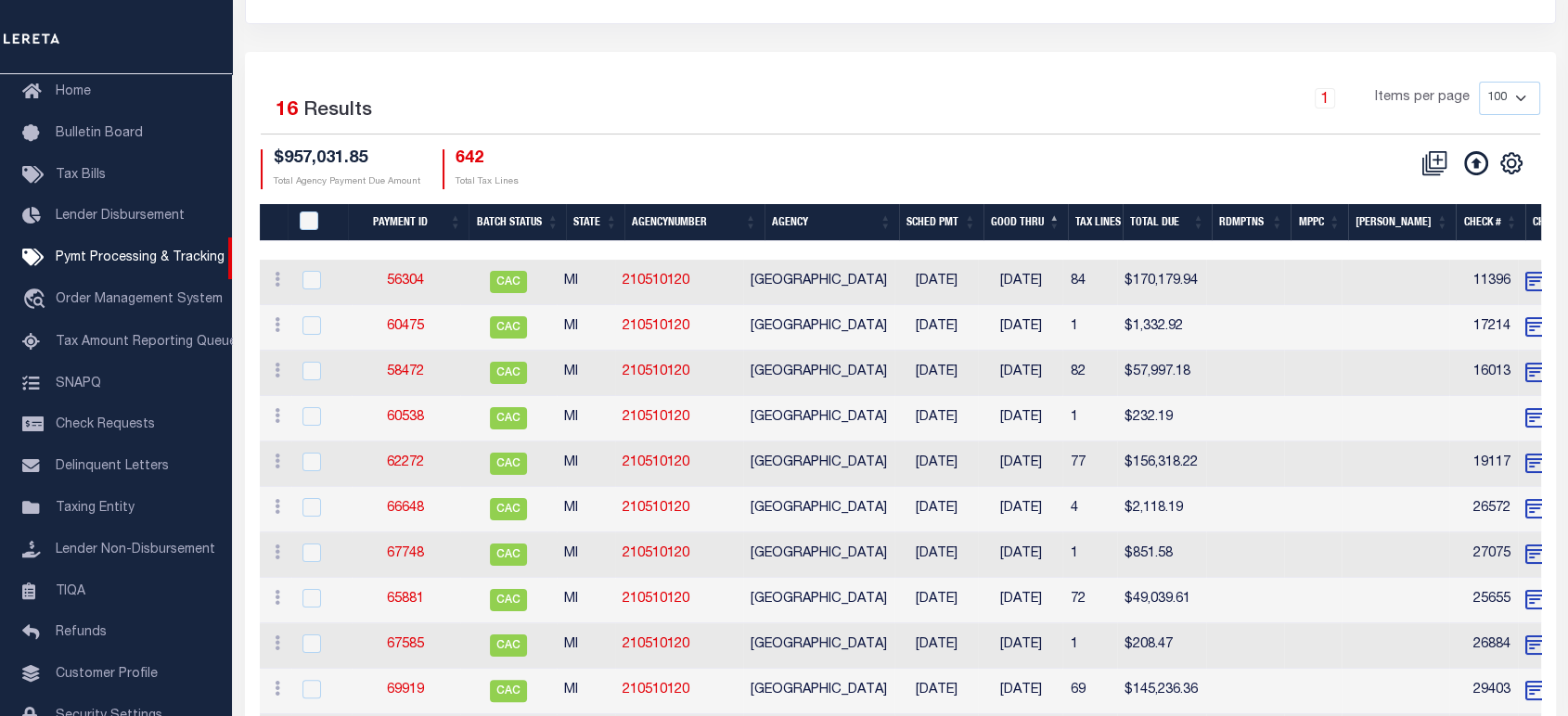
click at [1041, 222] on th "Good Thru" at bounding box center [1026, 223] width 84 height 38
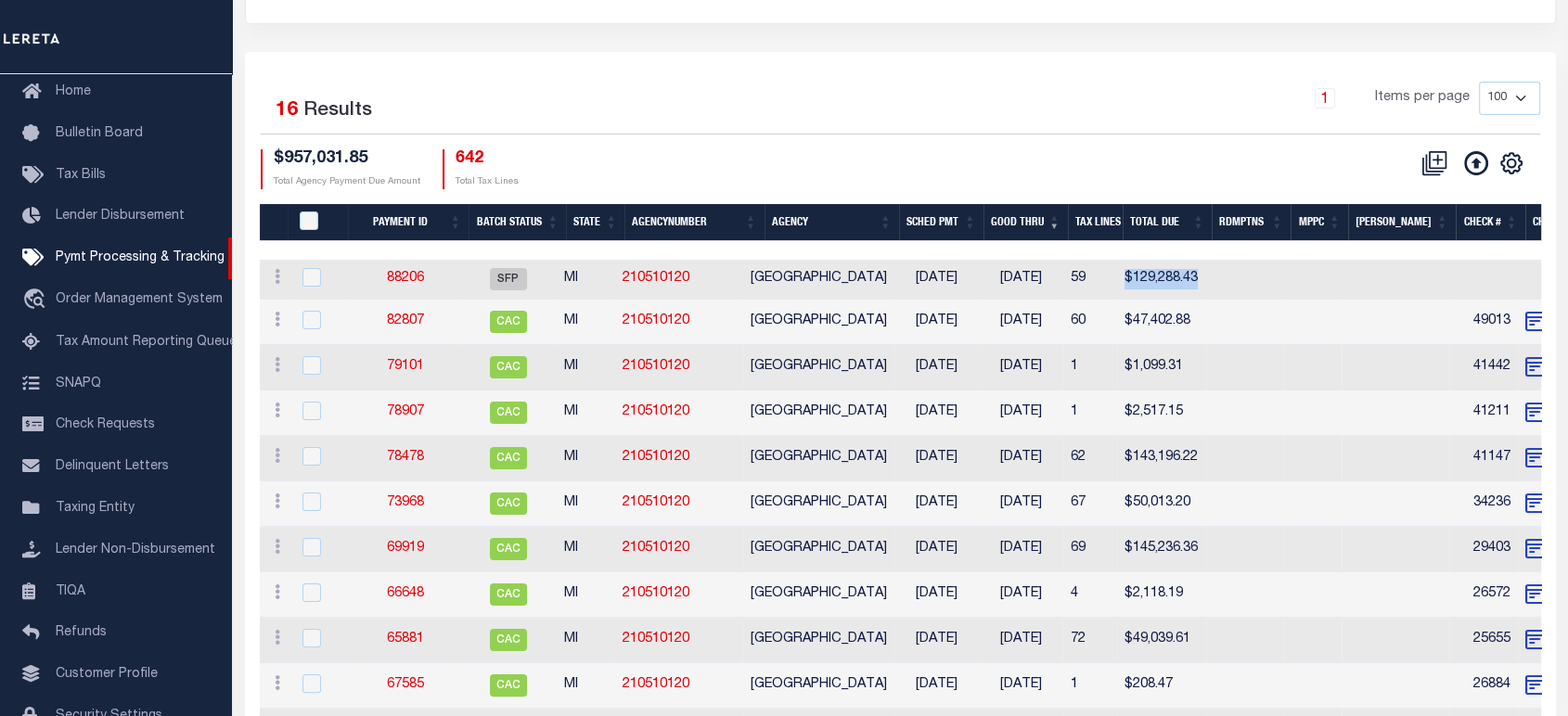
drag, startPoint x: 1240, startPoint y: 273, endPoint x: 1131, endPoint y: 280, distance: 109.2
click at [1131, 280] on tr "ACTIONS Delete Batch 88206 SFP MI 210510120 MANISTEE CITY 08/10/2025 08/20/2025…" at bounding box center [1479, 280] width 2440 height 40
click at [415, 278] on link "88206" at bounding box center [405, 279] width 37 height 13
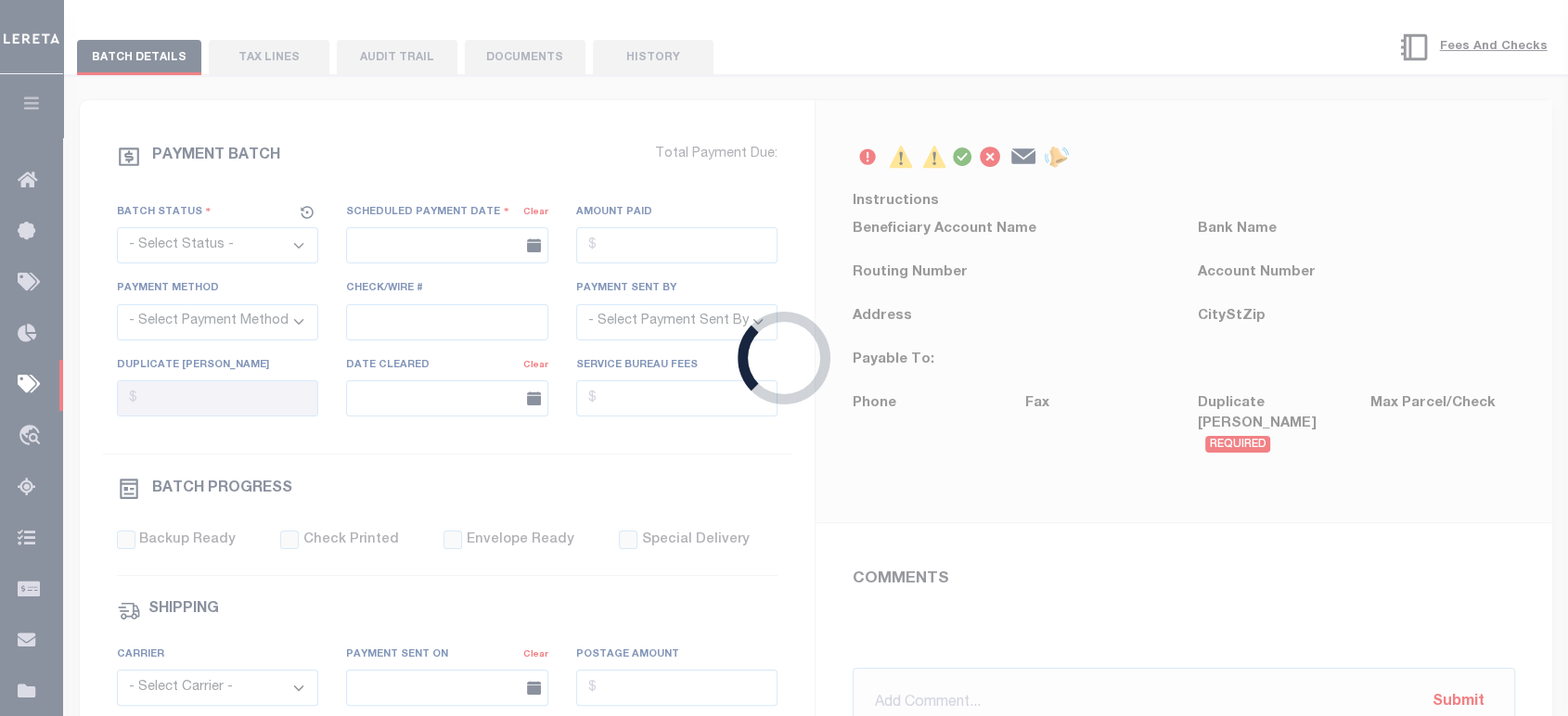
scroll to position [203, 0]
select select "SFP"
type input "[DATE]"
type input "Matt"
type input "N"
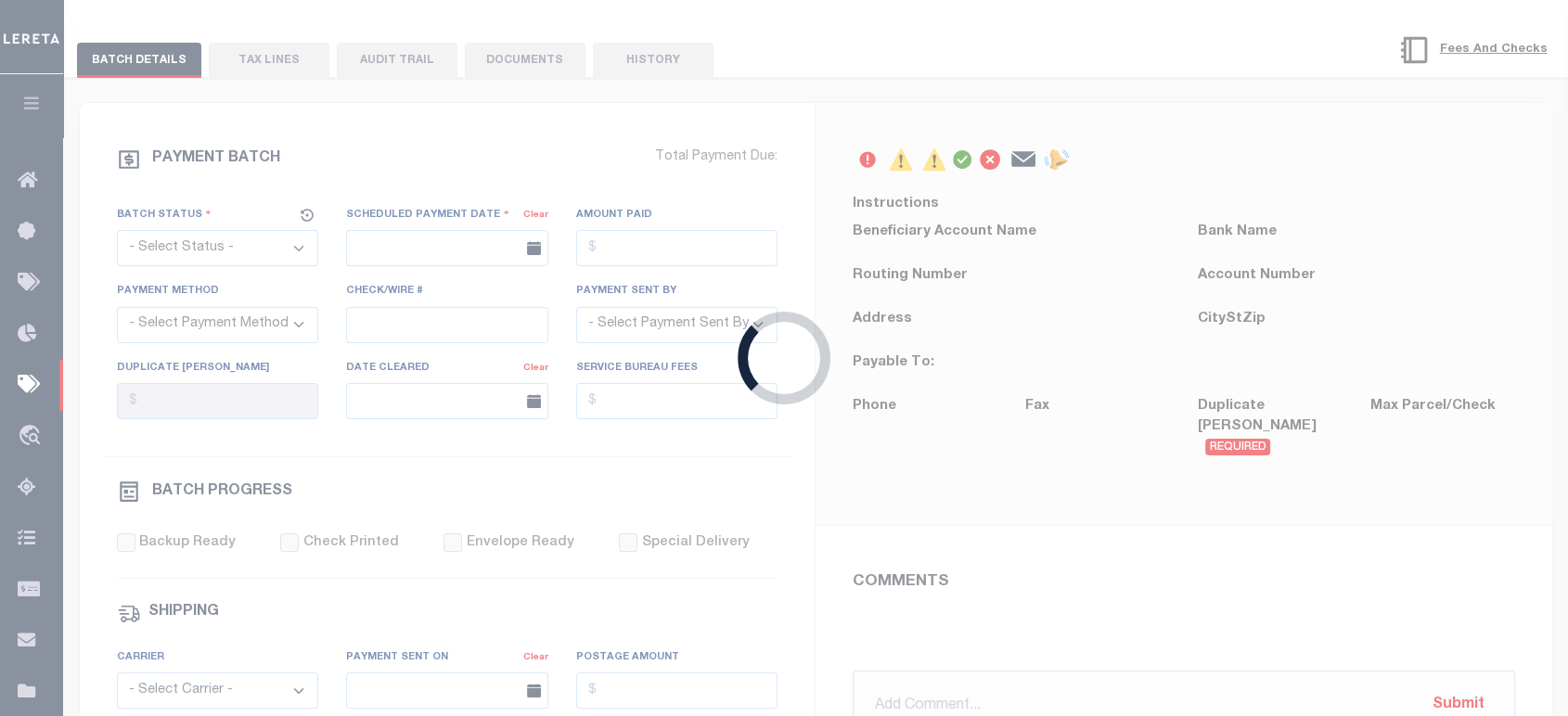
radio input "true"
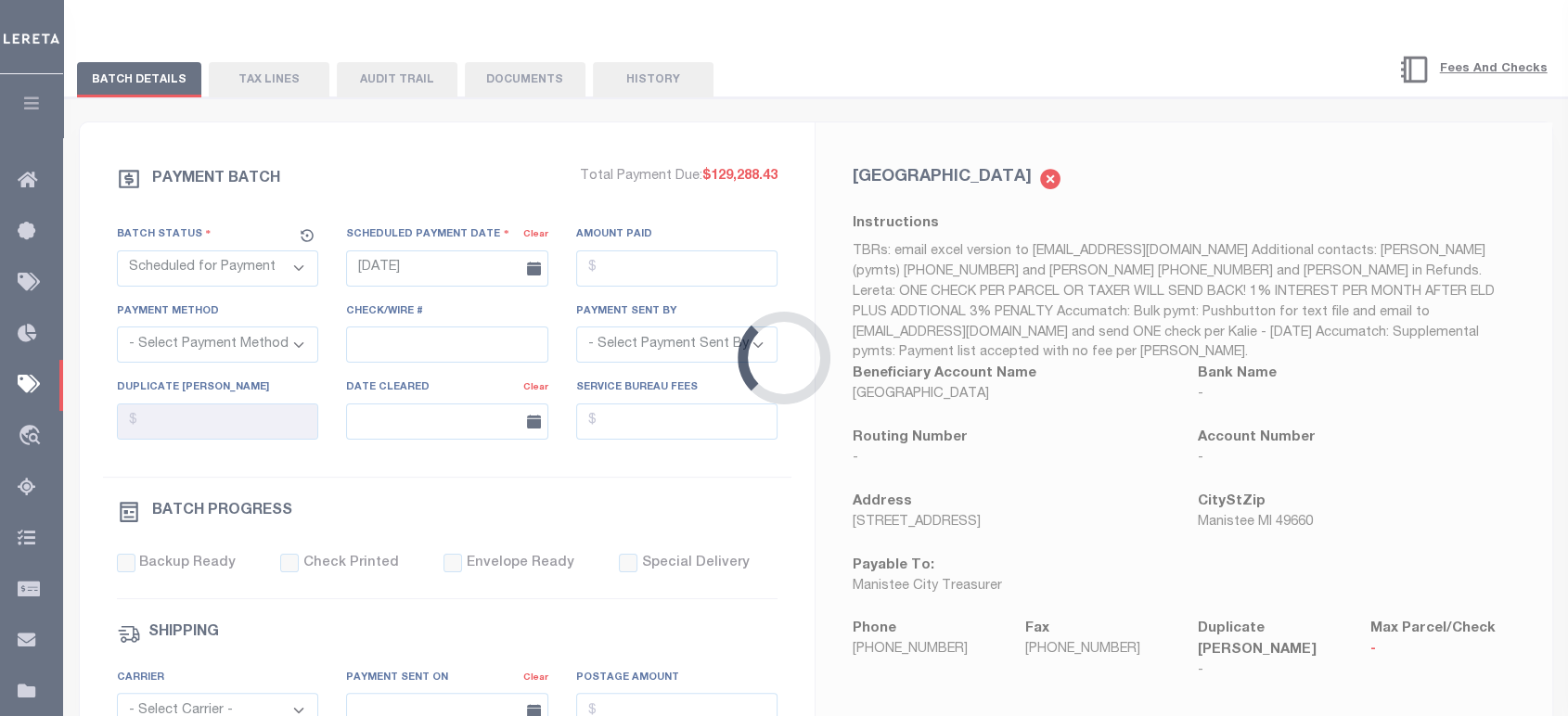
scroll to position [0, 0]
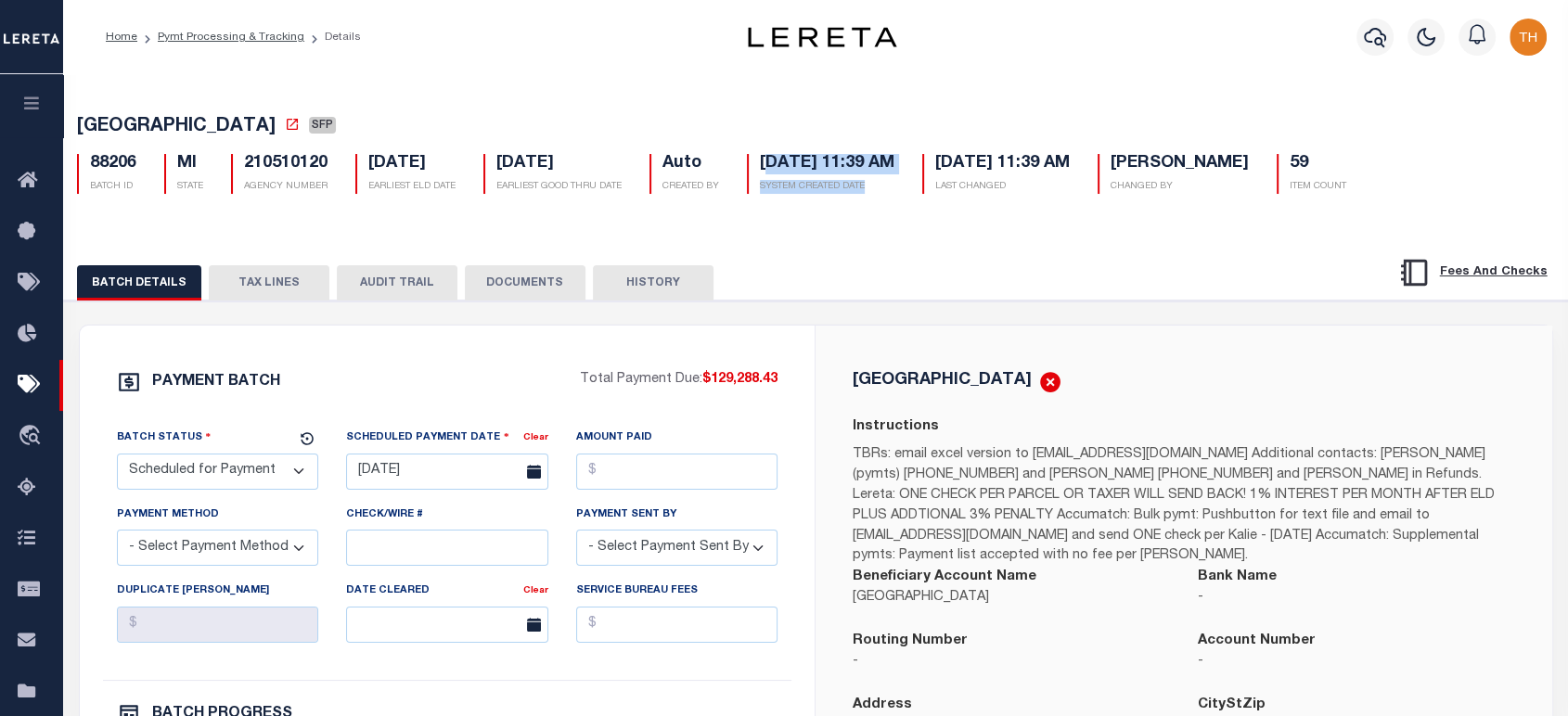
drag, startPoint x: 915, startPoint y: 189, endPoint x: 770, endPoint y: 168, distance: 146.5
click at [770, 168] on div "08/05/2025 11:39 AM SYSTEM CREATED DATE" at bounding box center [820, 174] width 147 height 40
click at [222, 42] on link "Pymt Processing & Tracking" at bounding box center [230, 37] width 146 height 11
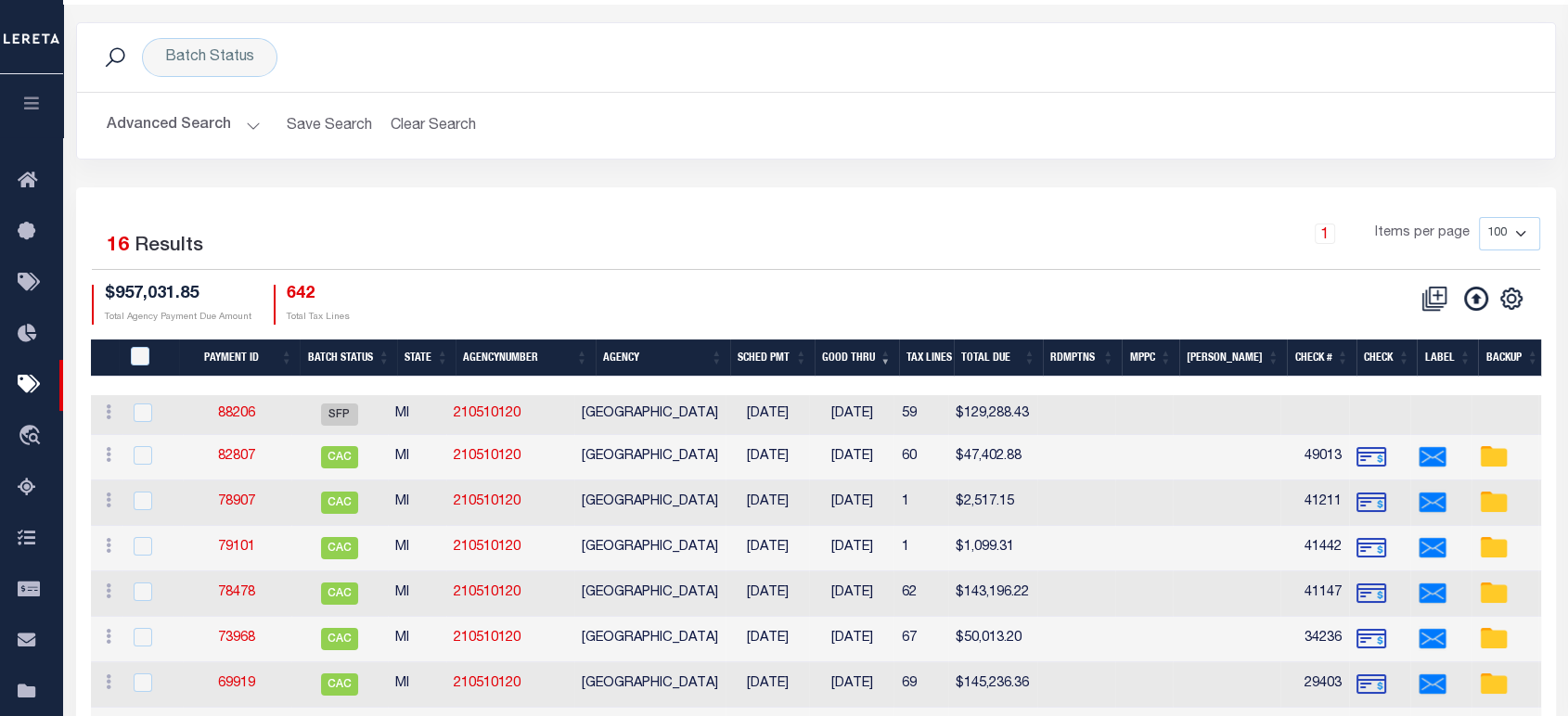
scroll to position [103, 0]
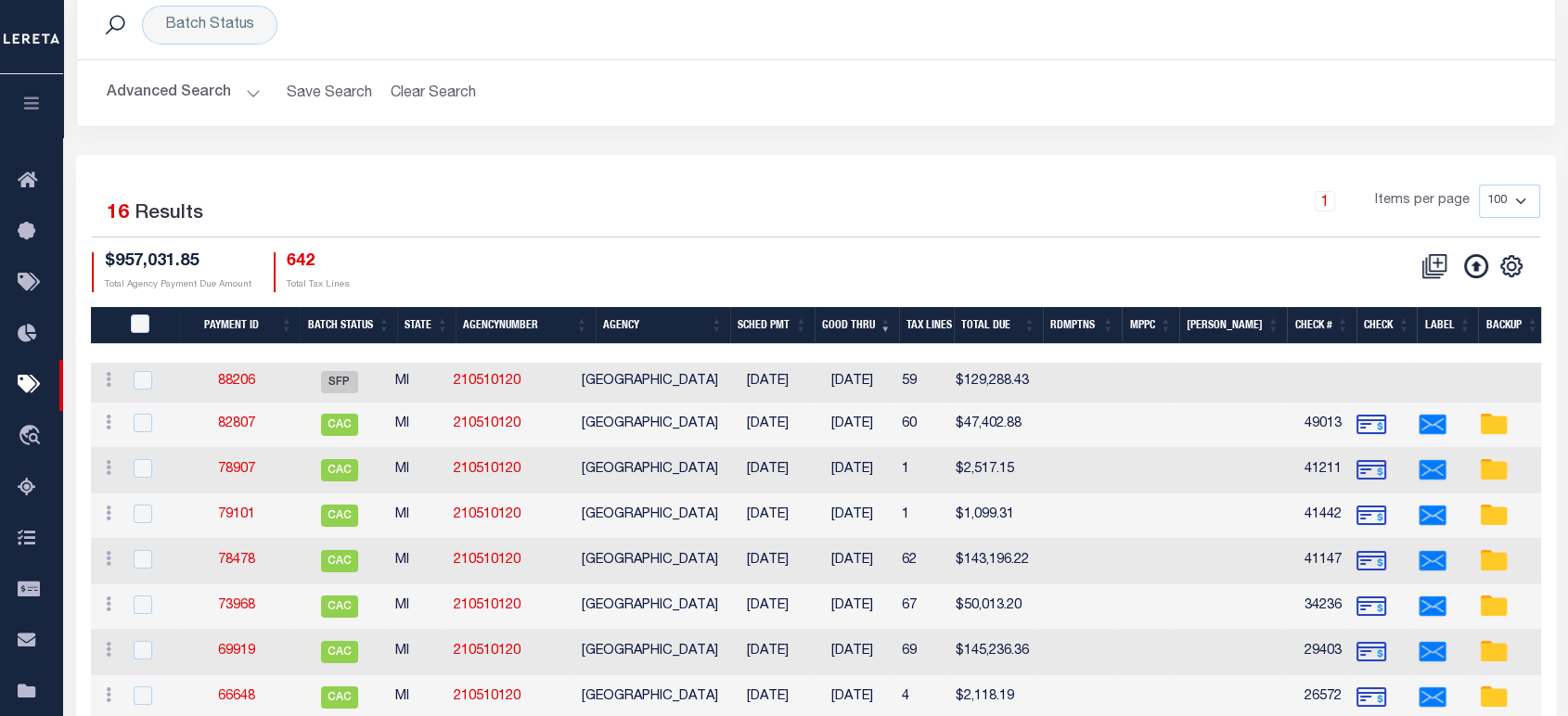
click at [197, 92] on button "Advanced Search" at bounding box center [183, 94] width 154 height 36
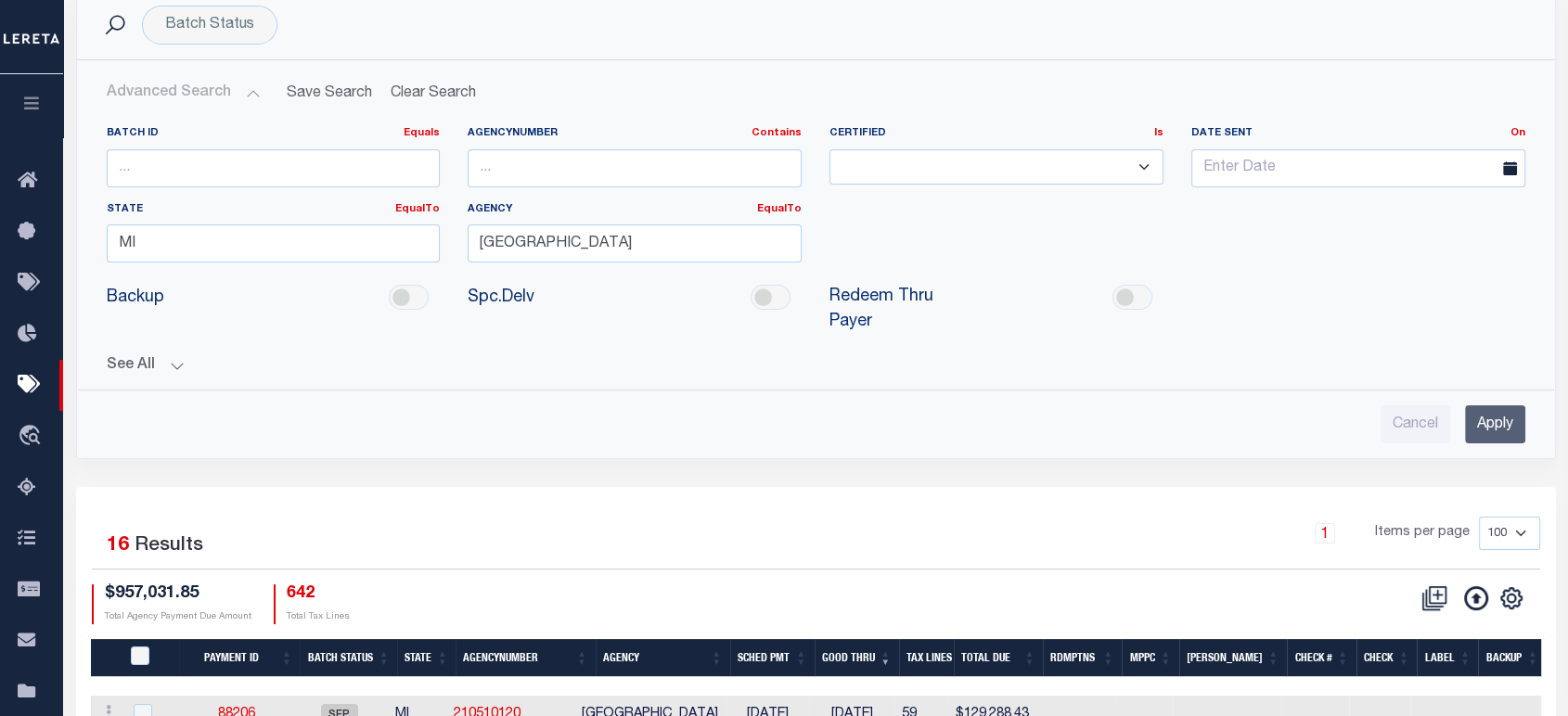
click at [156, 361] on button "See All" at bounding box center [816, 366] width 1418 height 17
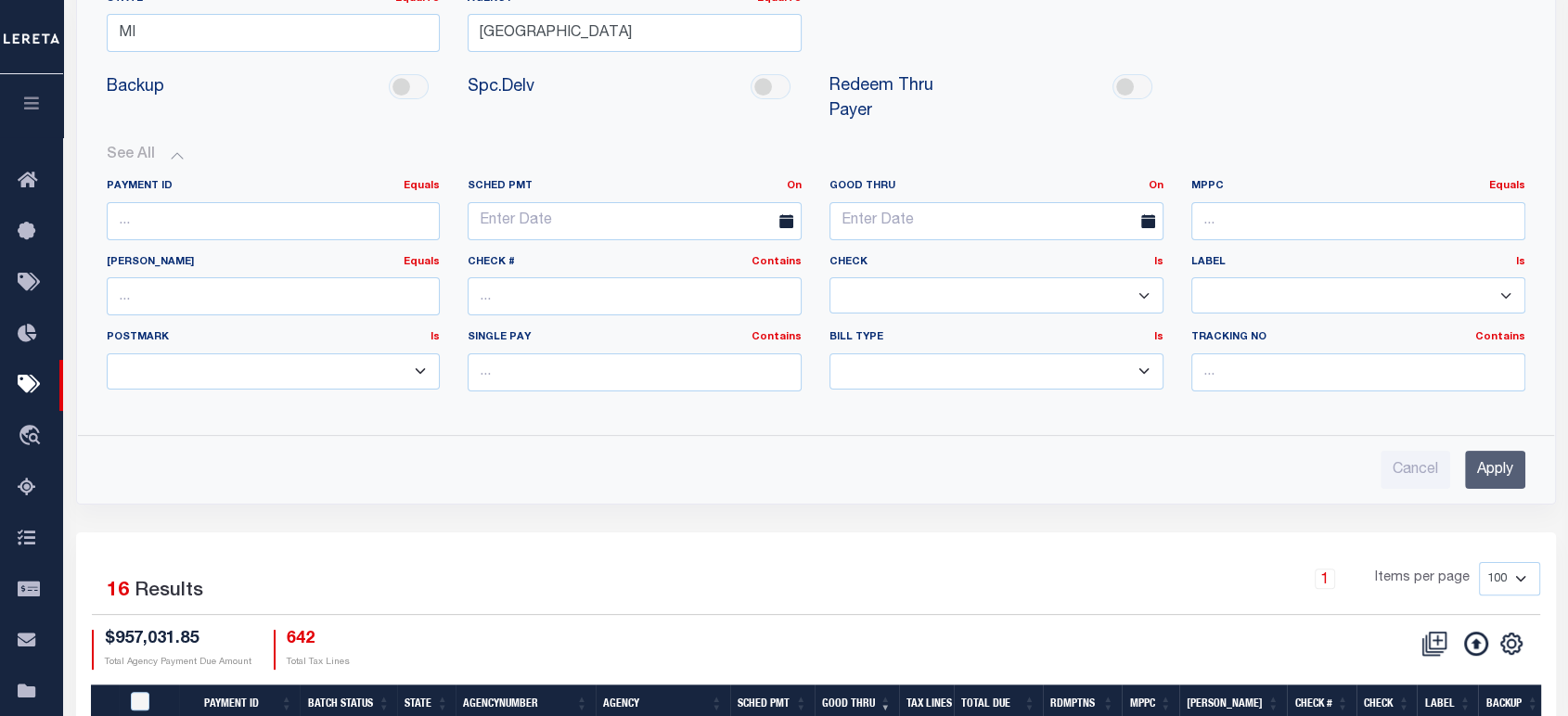
scroll to position [411, 0]
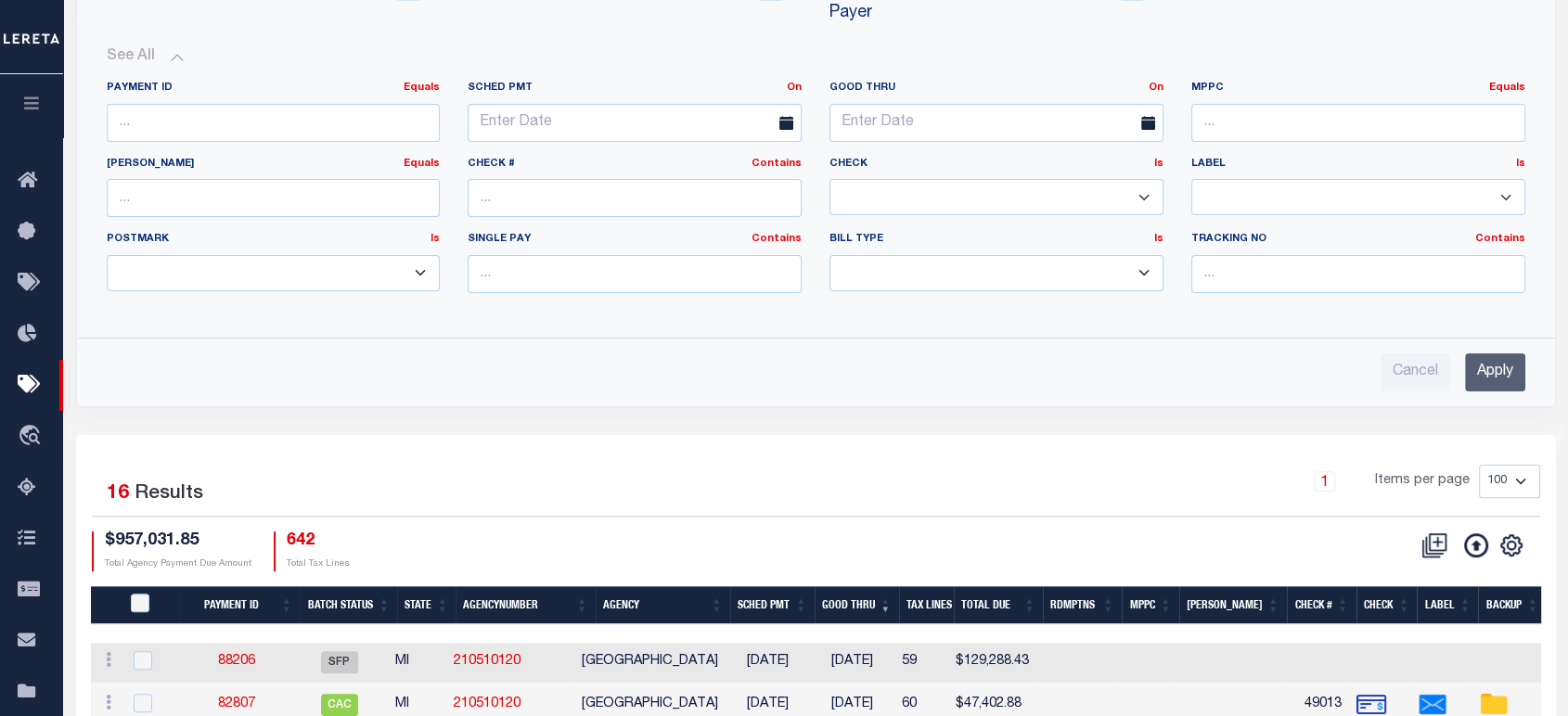
click at [1499, 359] on input "Apply" at bounding box center [1494, 372] width 60 height 38
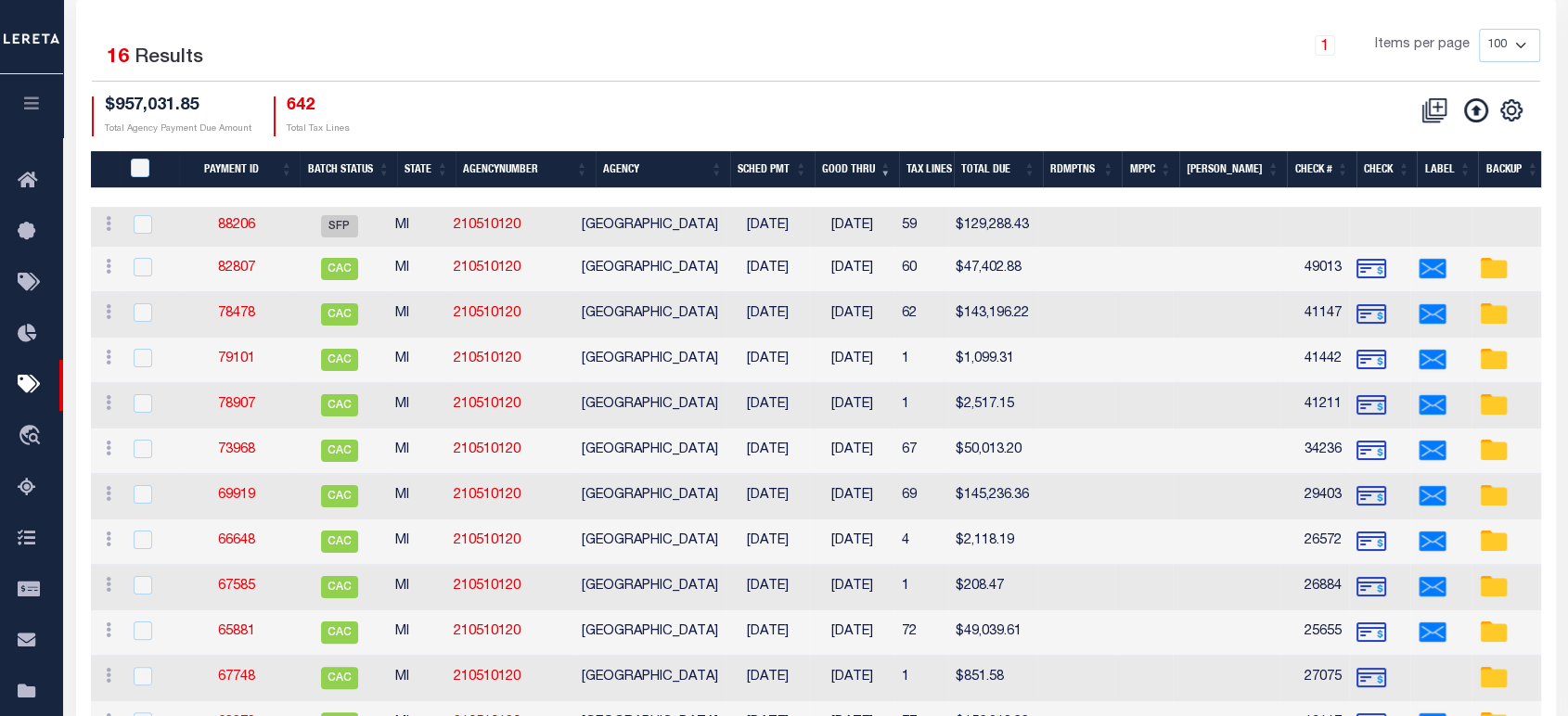
scroll to position [206, 0]
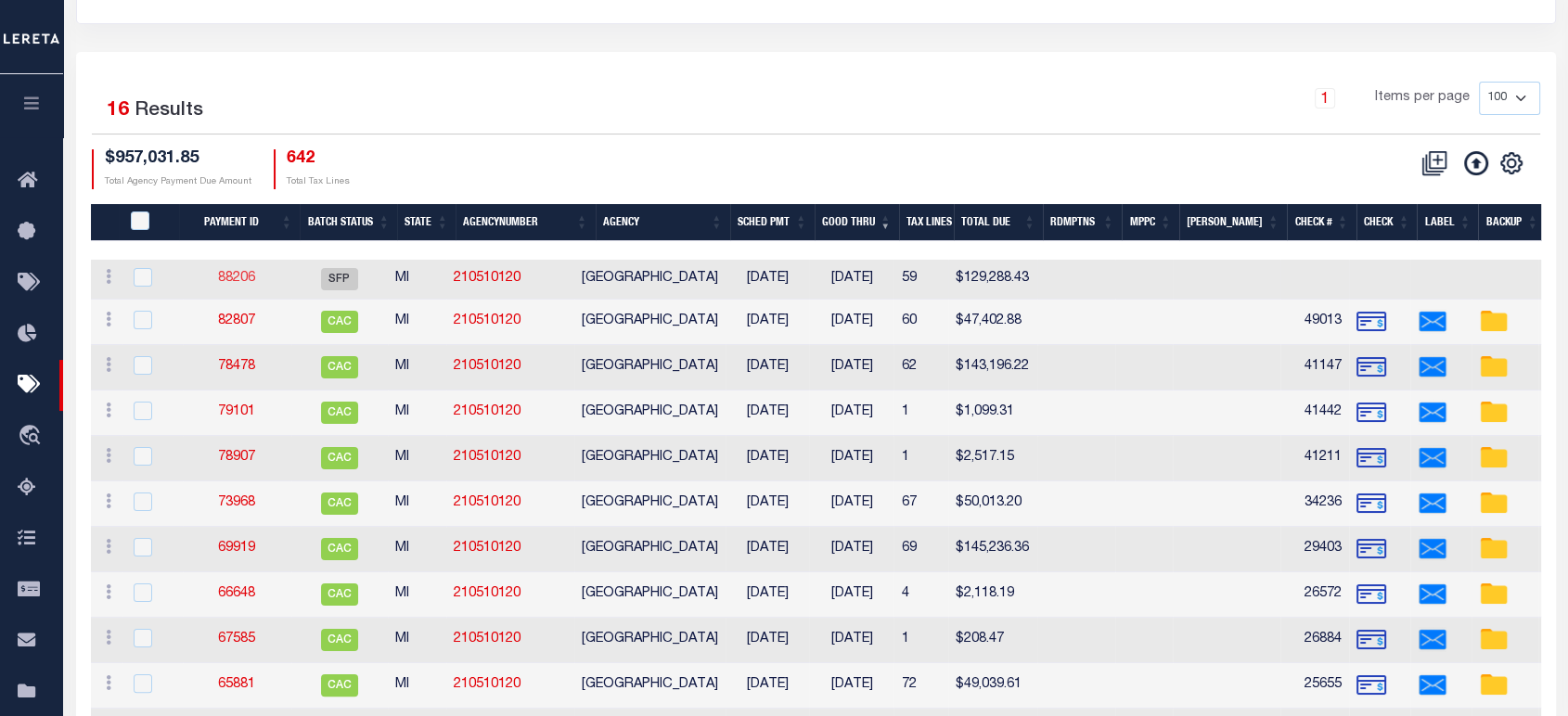
click at [248, 280] on link "88206" at bounding box center [236, 279] width 37 height 13
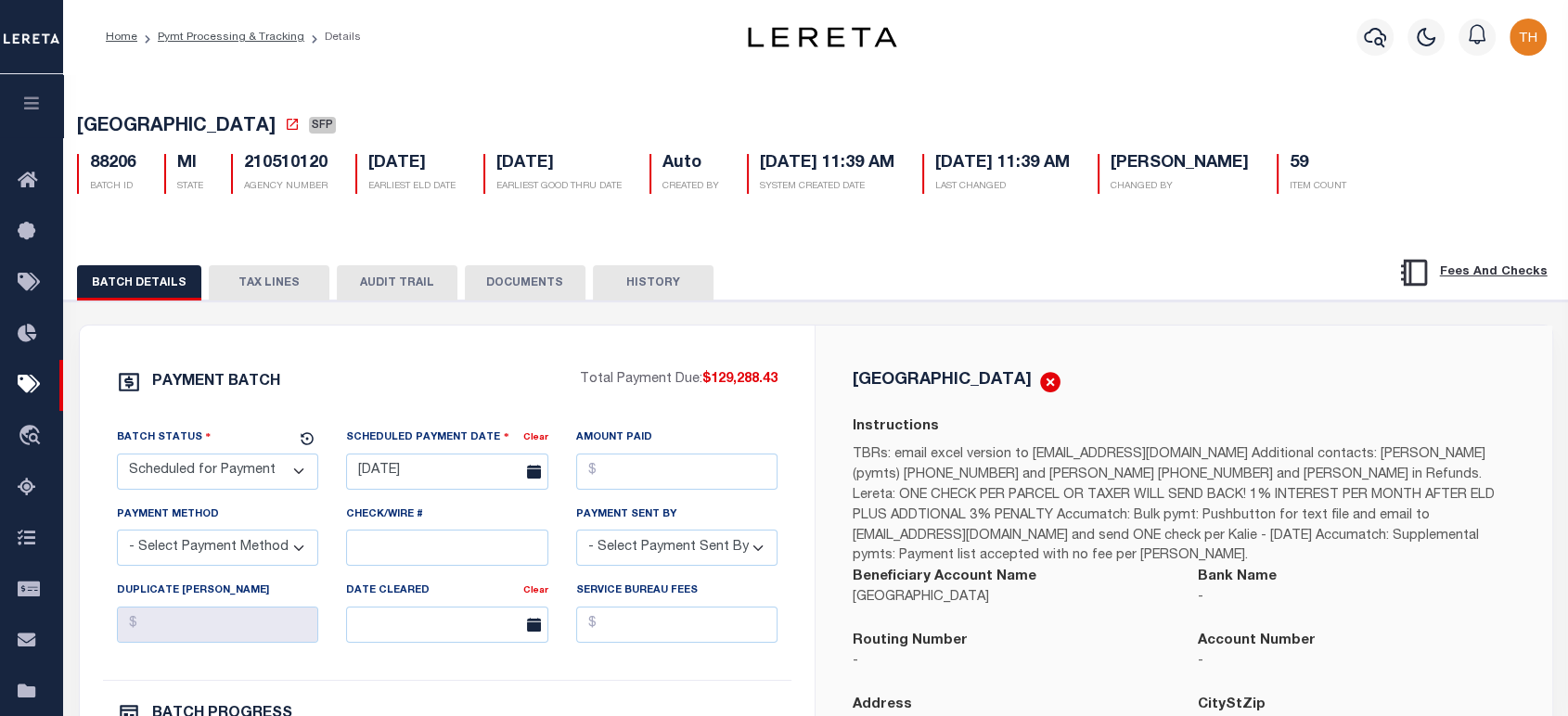
click at [667, 199] on div "MANISTEE CITY SFP 88206 BATCH ID MI STATE 210510120 59" at bounding box center [816, 151] width 1522 height 115
drag, startPoint x: 898, startPoint y: 193, endPoint x: 664, endPoint y: 161, distance: 236.2
click at [664, 161] on div "88206 BATCH ID MI STATE 210510120 AGENCY NUMBER 08/20/2025 EARLIEST ELD DATE 08…" at bounding box center [816, 166] width 1505 height 54
click at [237, 32] on link "Pymt Processing & Tracking" at bounding box center [230, 37] width 146 height 11
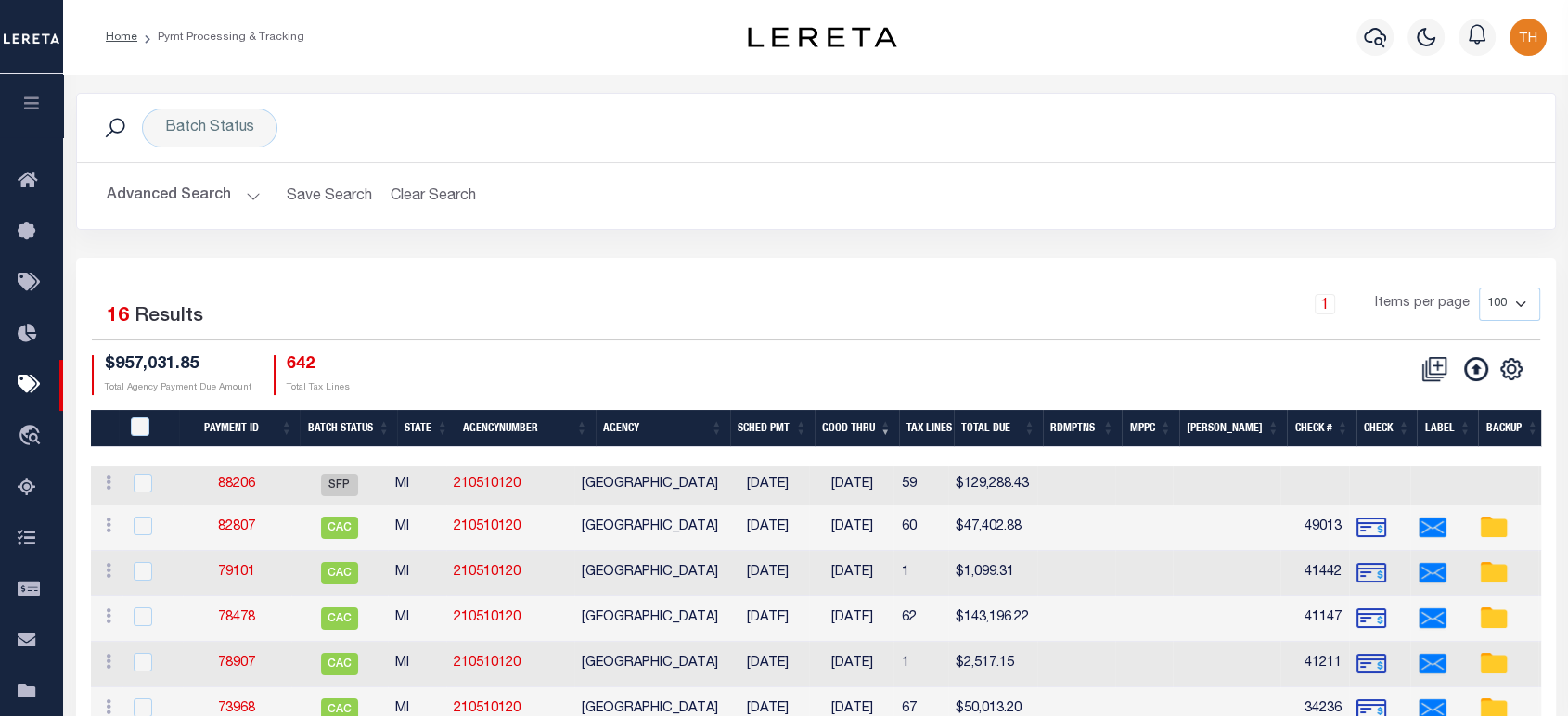
click at [198, 199] on button "Advanced Search" at bounding box center [183, 196] width 154 height 36
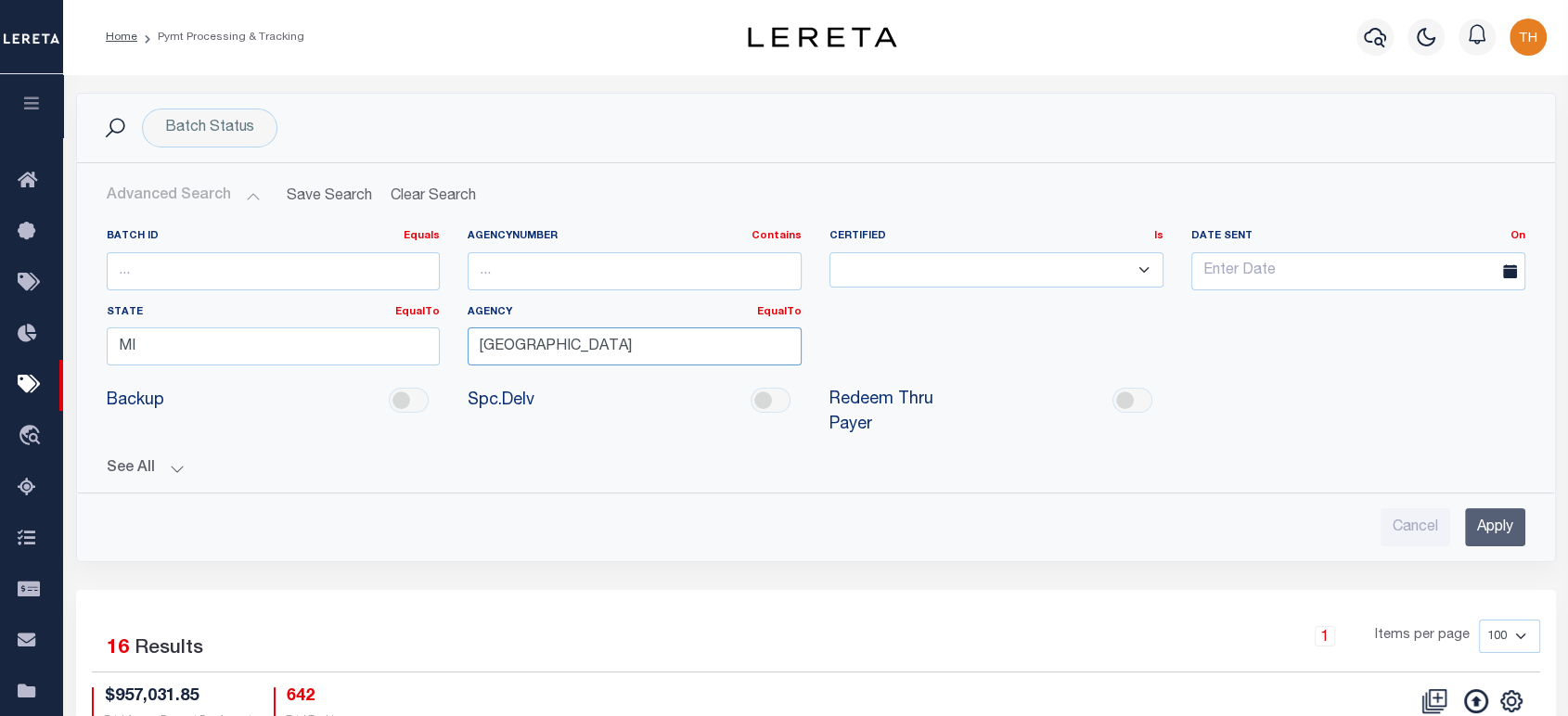
drag, startPoint x: 617, startPoint y: 344, endPoint x: 469, endPoint y: 344, distance: 148.0
click at [469, 344] on input "[GEOGRAPHIC_DATA]" at bounding box center [635, 347] width 334 height 38
paste input "[GEOGRAPHIC_DATA]"
click at [642, 380] on div "[GEOGRAPHIC_DATA]" at bounding box center [635, 380] width 332 height 30
type input "[GEOGRAPHIC_DATA]"
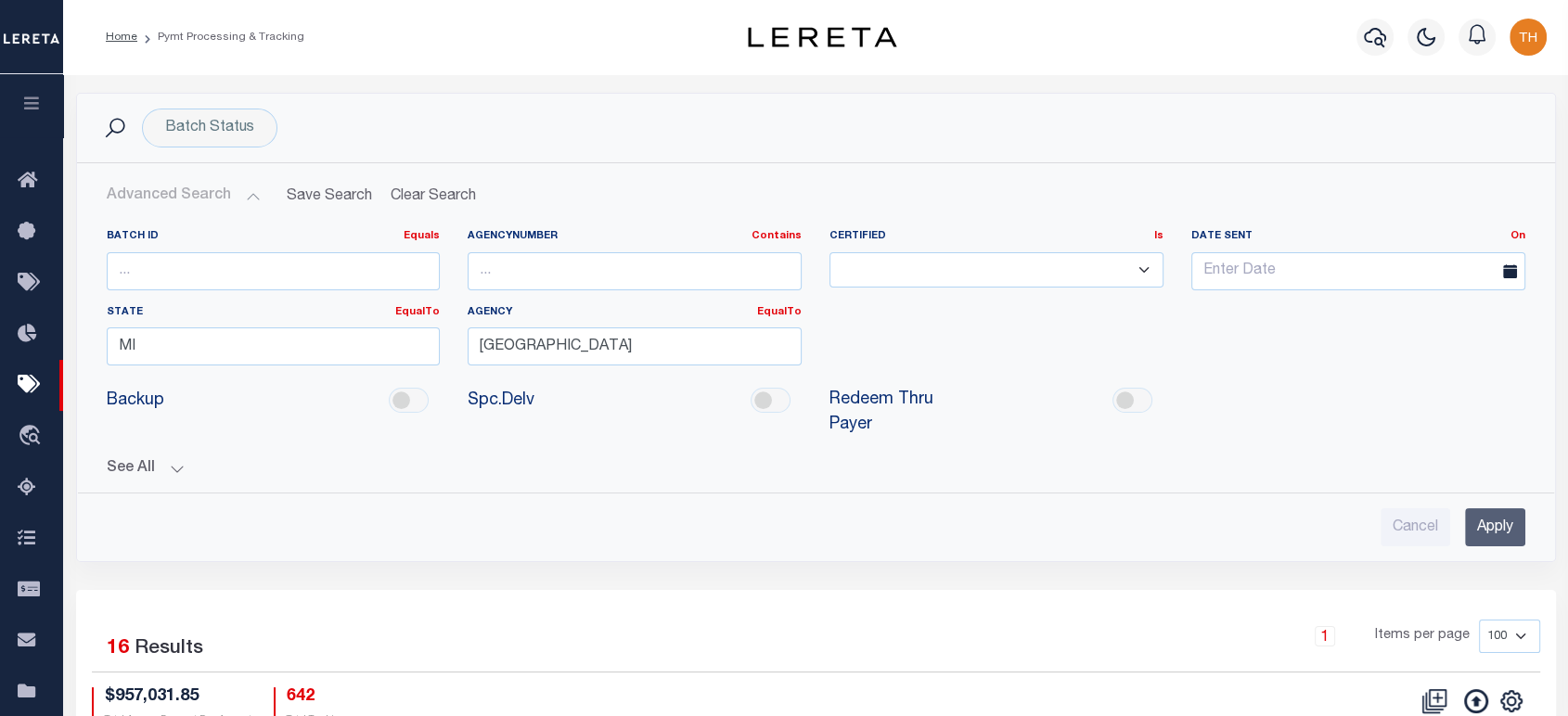
click at [1513, 530] on input "Apply" at bounding box center [1494, 527] width 60 height 38
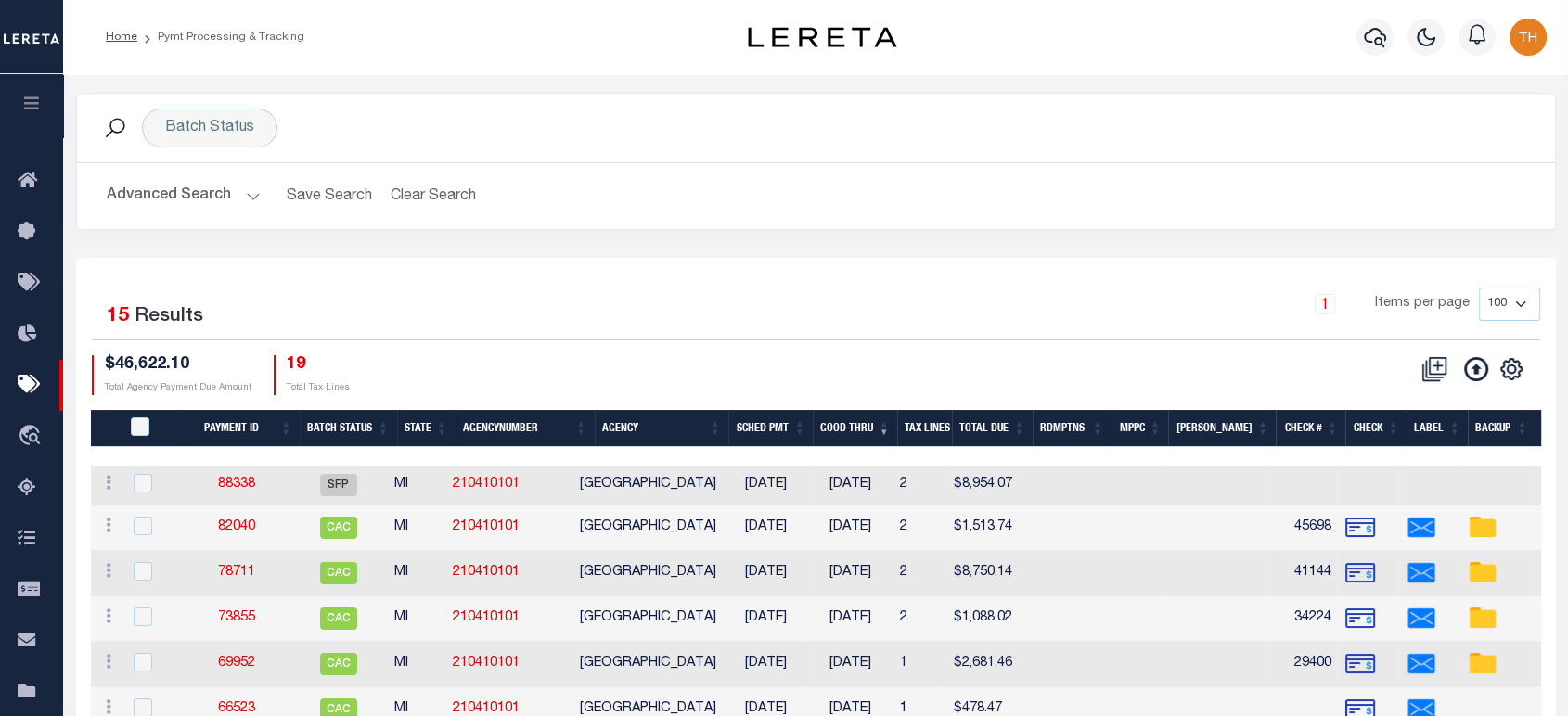
scroll to position [103, 0]
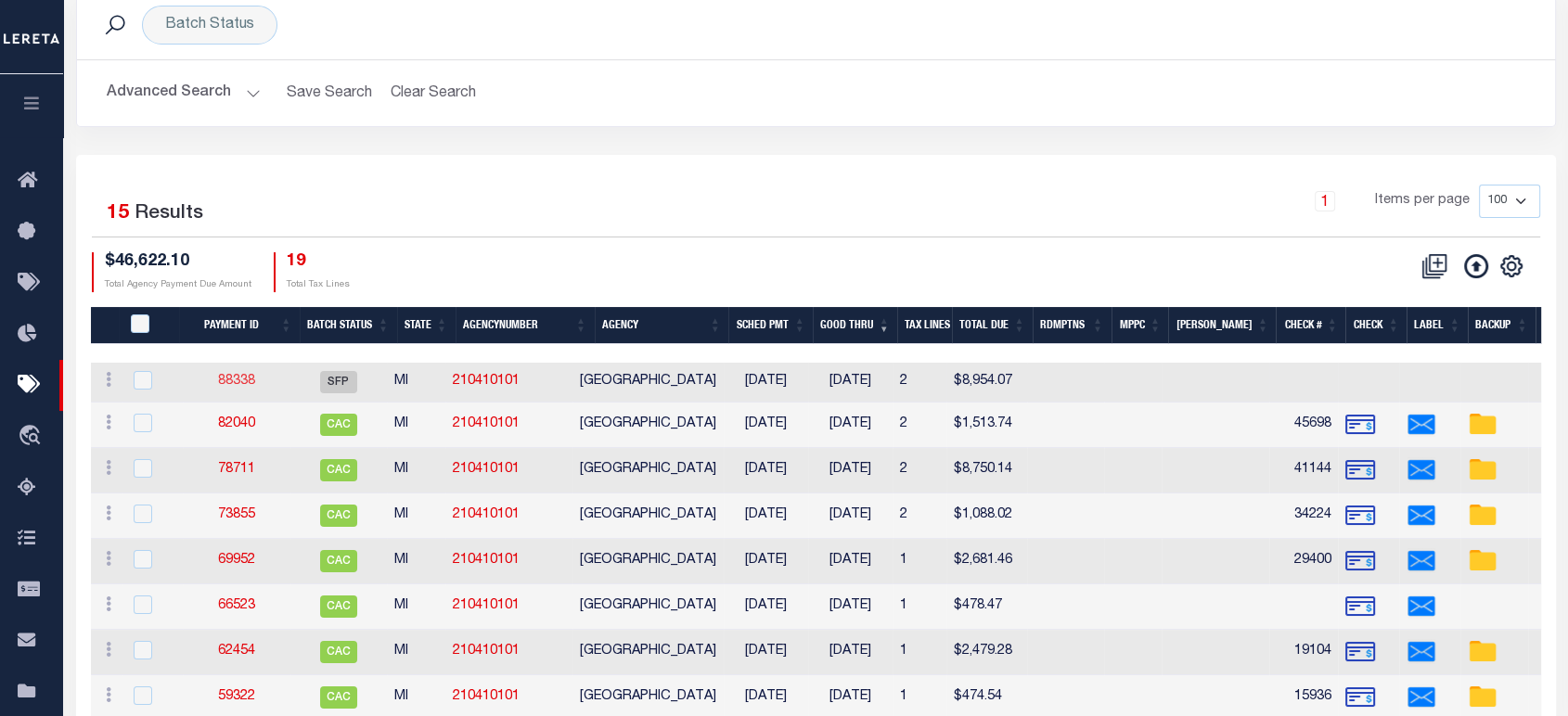
click at [247, 379] on link "88338" at bounding box center [236, 381] width 37 height 13
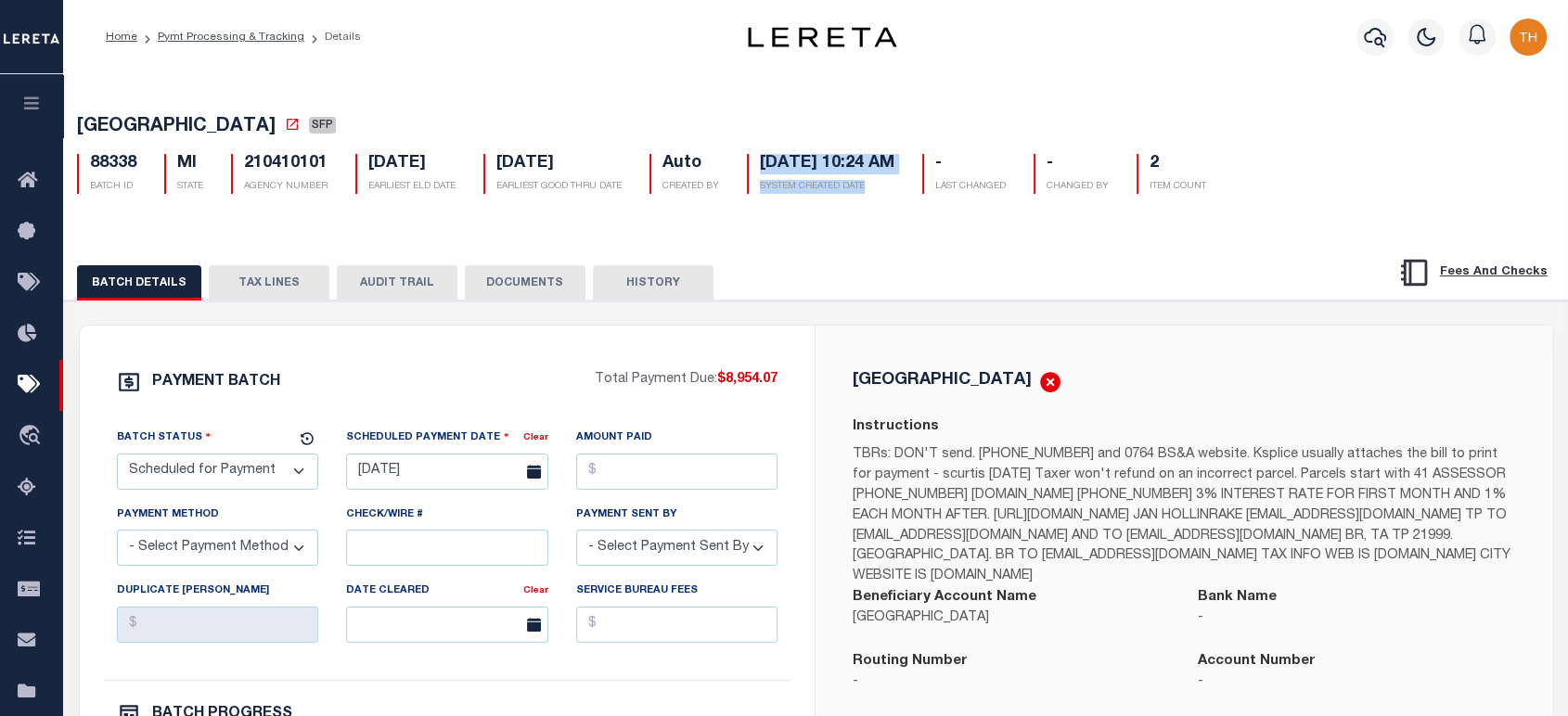
drag, startPoint x: 895, startPoint y: 187, endPoint x: 761, endPoint y: 169, distance: 135.2
click at [761, 169] on div "09/12/2025 10:24 AM SYSTEM CREATED DATE" at bounding box center [820, 174] width 147 height 40
click at [238, 37] on link "Pymt Processing & Tracking" at bounding box center [230, 37] width 146 height 11
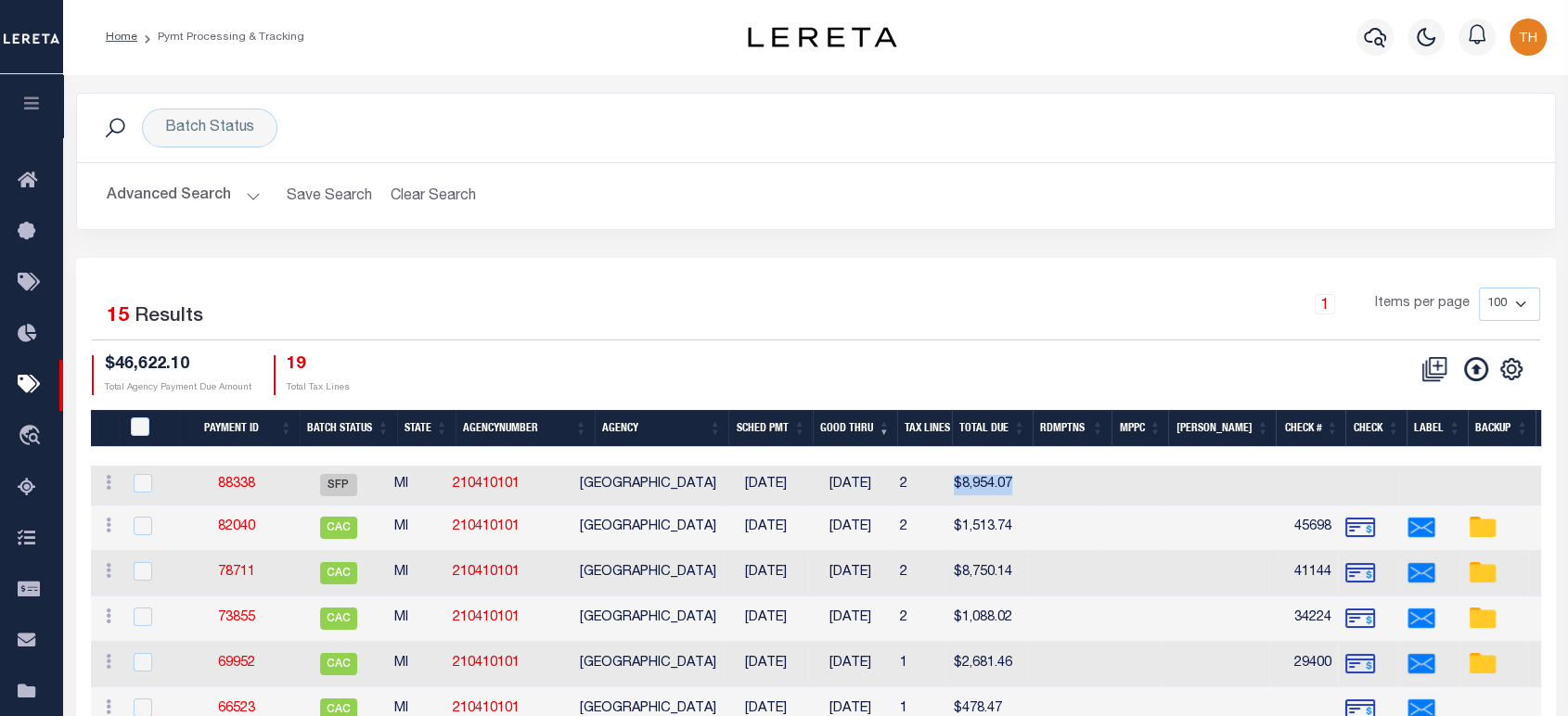
drag, startPoint x: 1056, startPoint y: 491, endPoint x: 980, endPoint y: 495, distance: 76.1
click at [980, 495] on tr "ACTIONS Delete Batch 88338 SFP MI 210410101 KENTWOOD CITY 08/10/2025 08/20/2025…" at bounding box center [1304, 486] width 2428 height 40
click at [210, 198] on button "Advanced Search" at bounding box center [183, 196] width 154 height 36
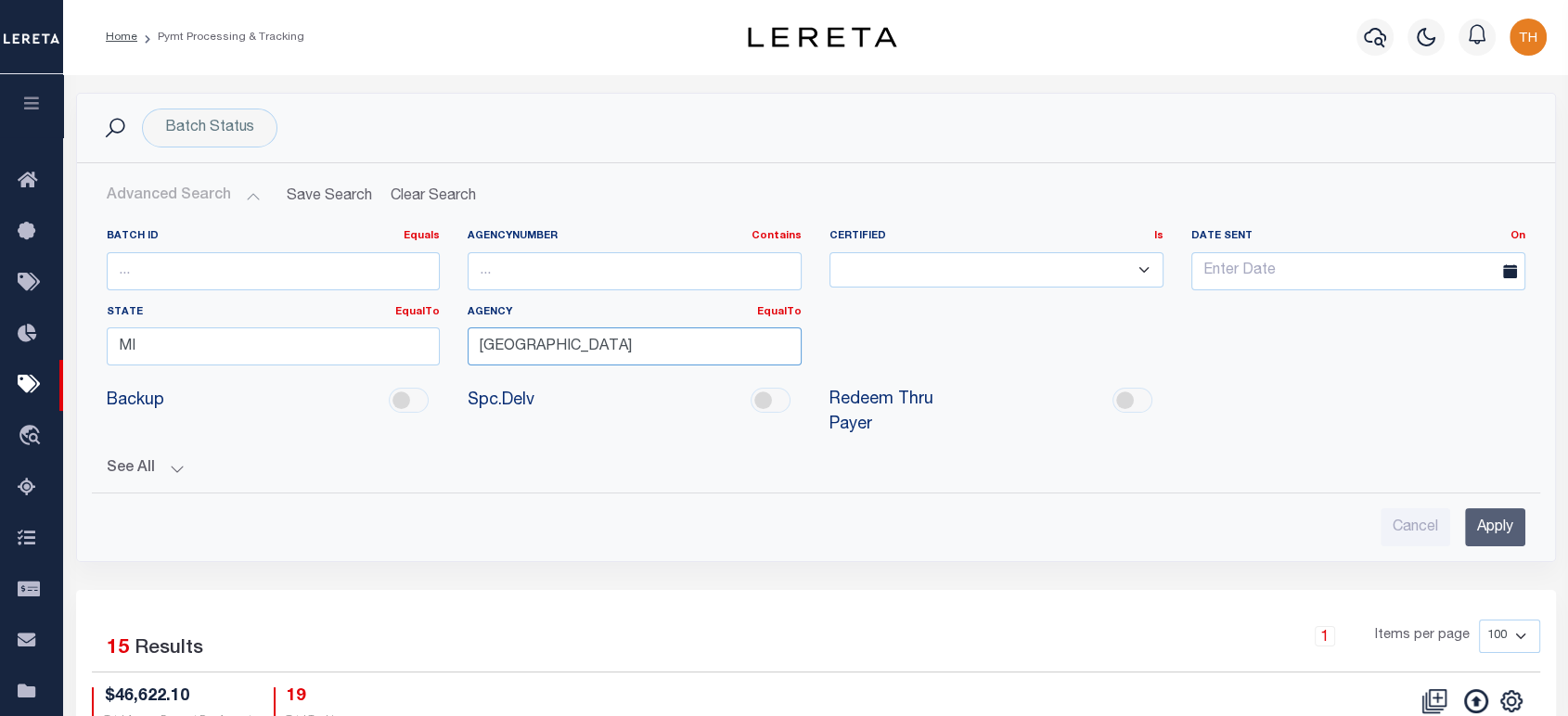
drag, startPoint x: 642, startPoint y: 332, endPoint x: 368, endPoint y: 347, distance: 274.4
click at [368, 347] on div "Batch ID Equals Equals Is Not Equal To Is Greater Than Is Less Than AgencyNumbe…" at bounding box center [816, 305] width 1446 height 151
type input "lincoln"
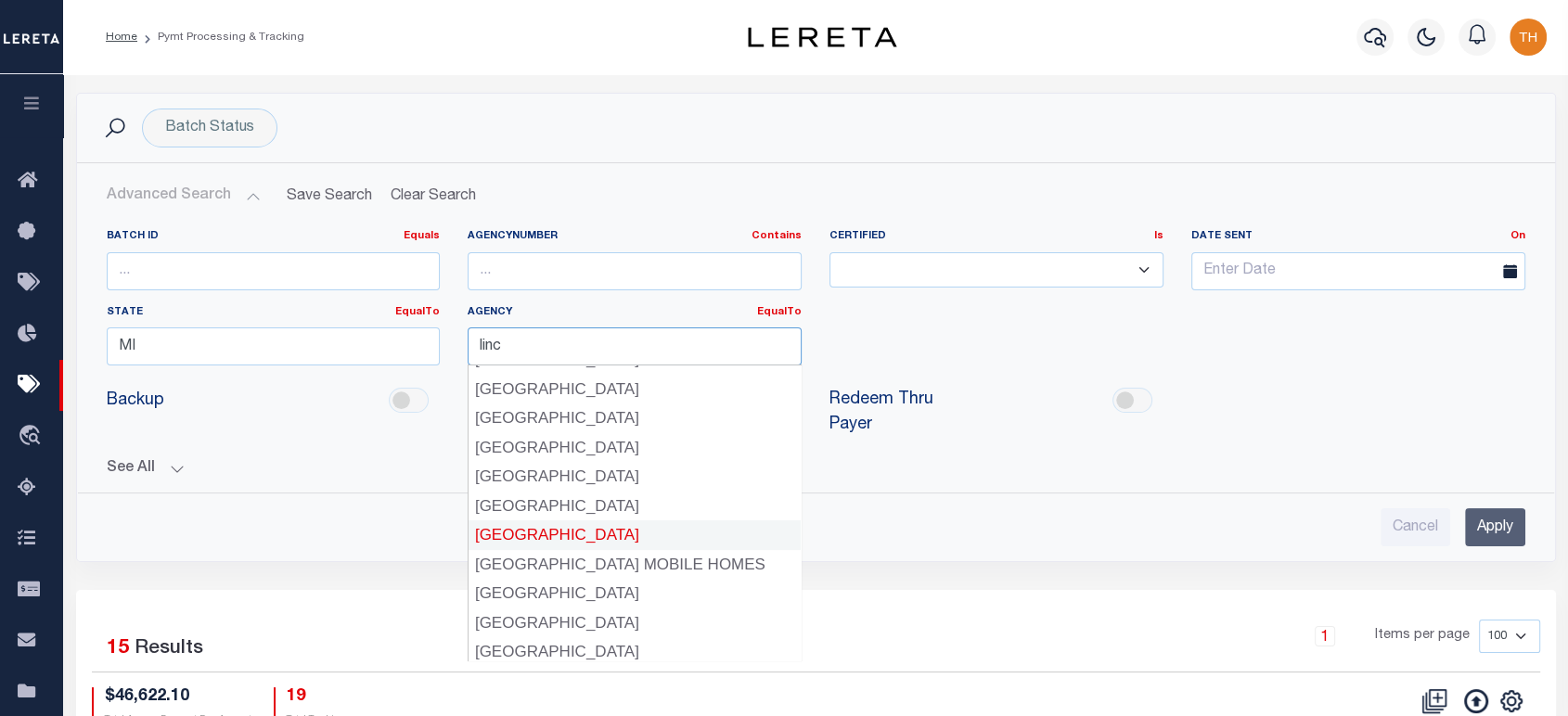
scroll to position [26, 0]
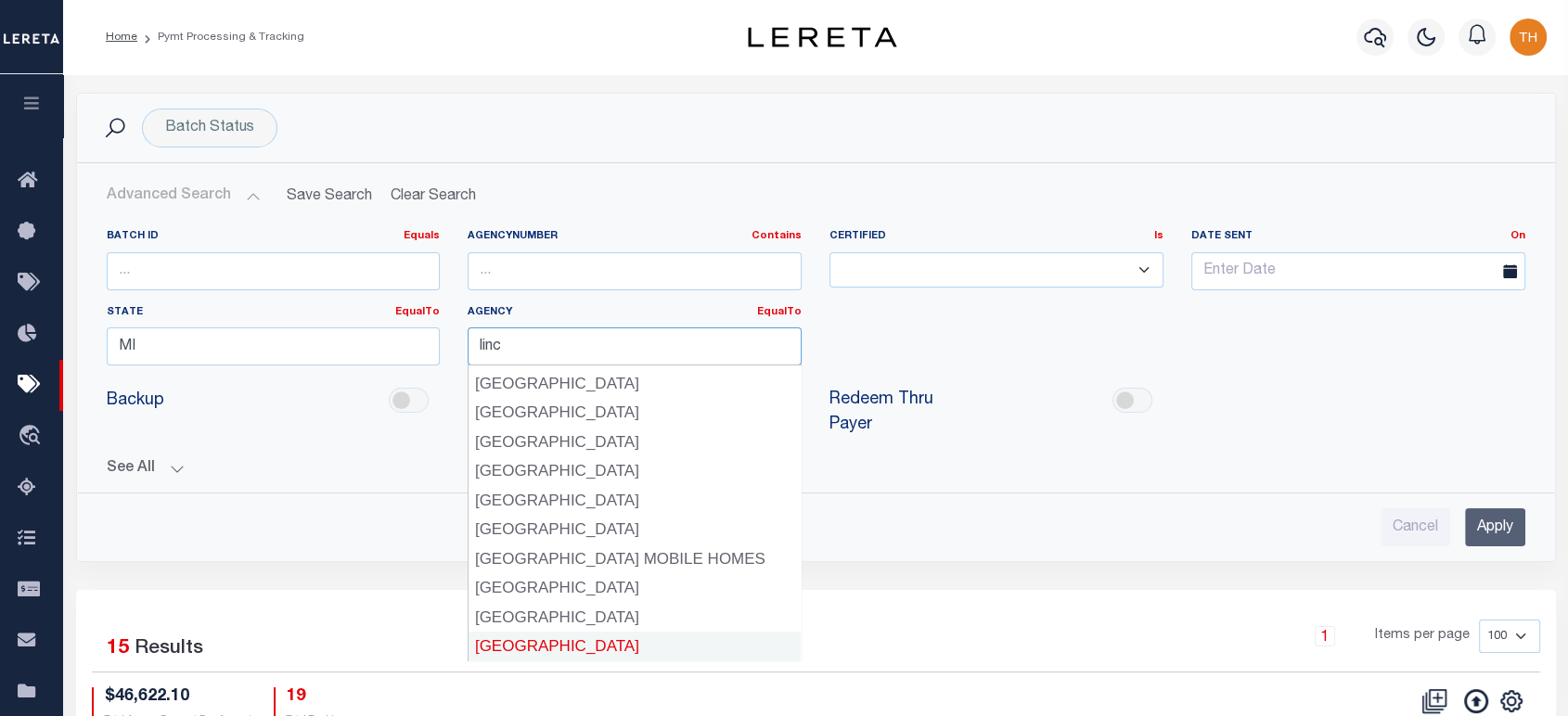
click at [620, 642] on div "LINCOLN PARK CITY" at bounding box center [635, 645] width 332 height 30
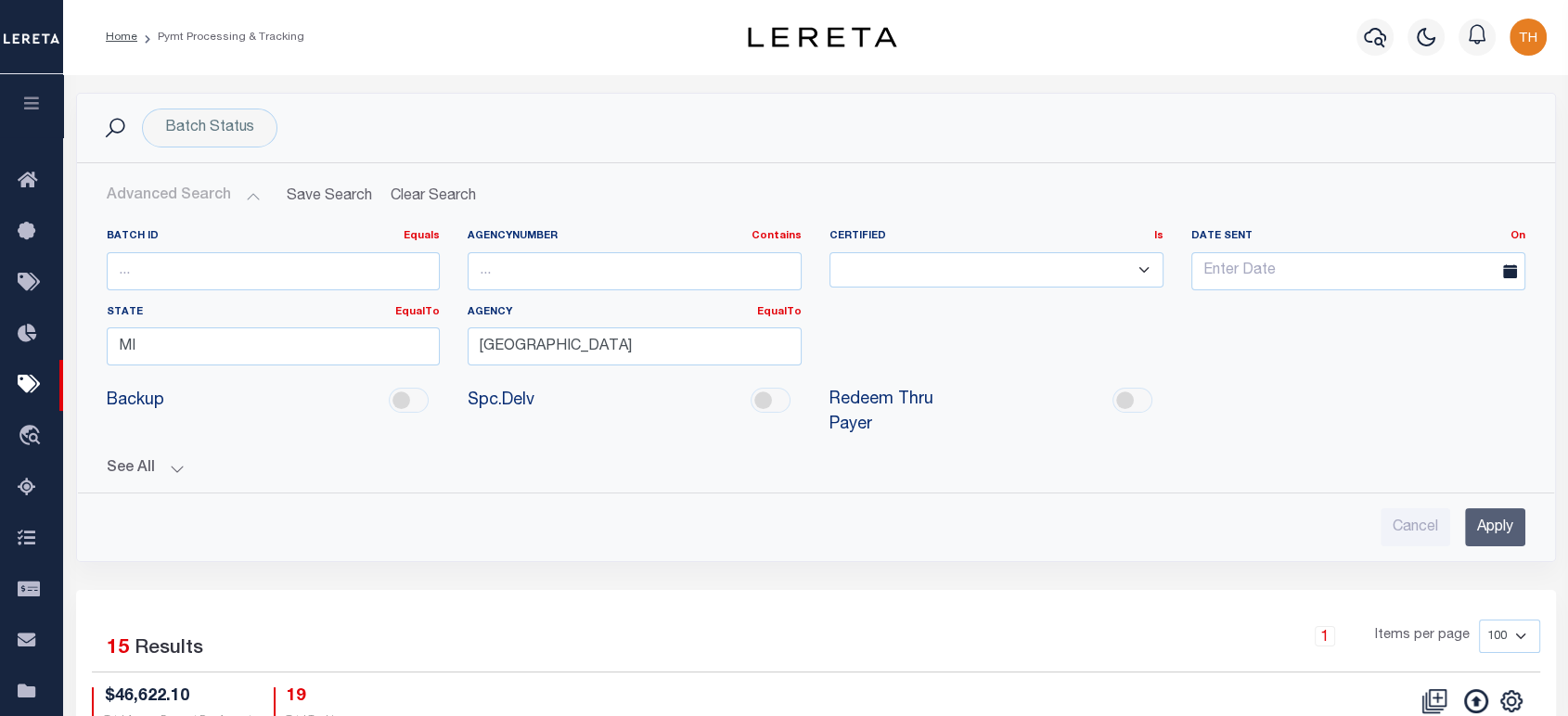
click at [1476, 527] on input "Apply" at bounding box center [1494, 527] width 60 height 38
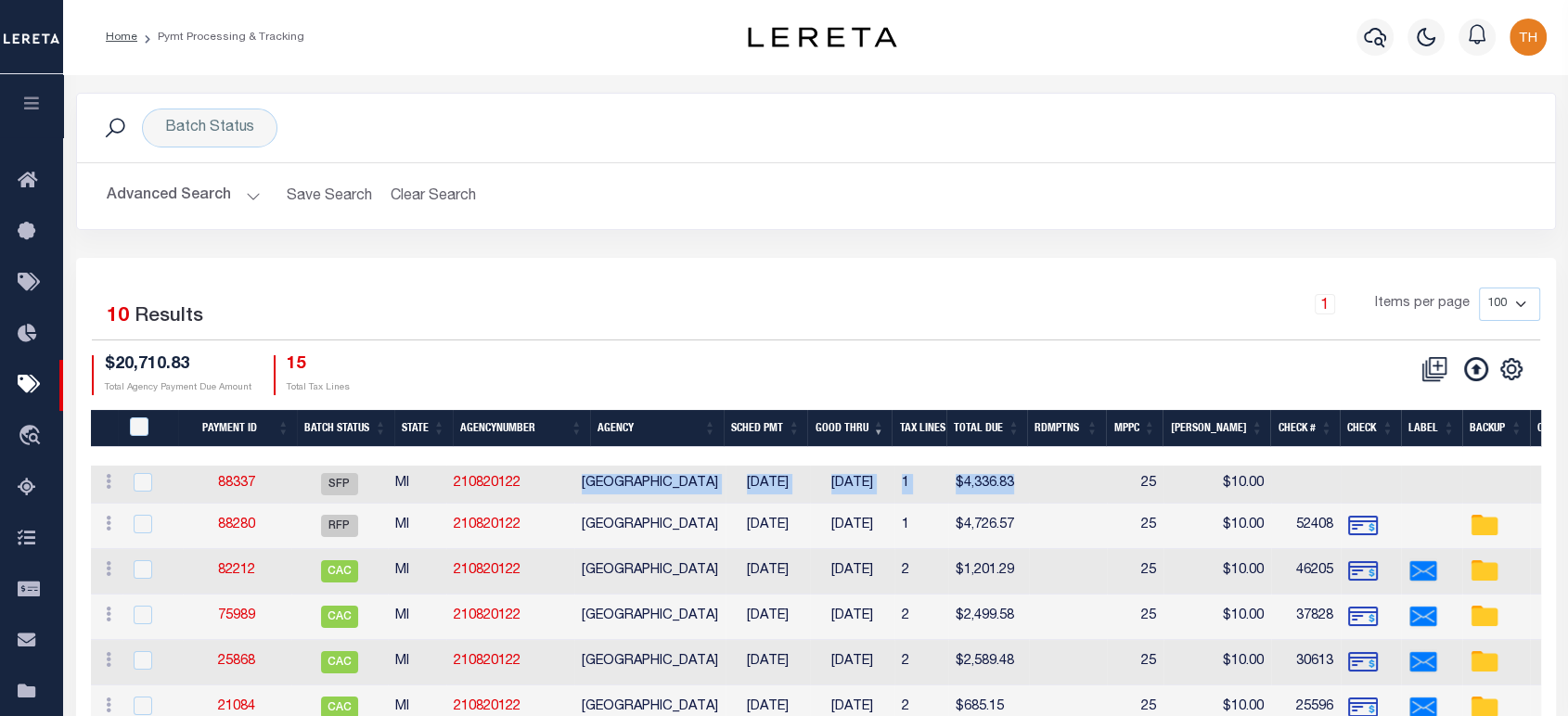
drag, startPoint x: 1060, startPoint y: 475, endPoint x: 588, endPoint y: 478, distance: 472.0
click at [588, 478] on tr "ACTIONS Delete Batch 88337 SFP MI 210820122 LINCOLN PARK CITY 08/10/2025 08/20/…" at bounding box center [1268, 485] width 2356 height 38
click at [140, 213] on button "Advanced Search" at bounding box center [183, 196] width 154 height 36
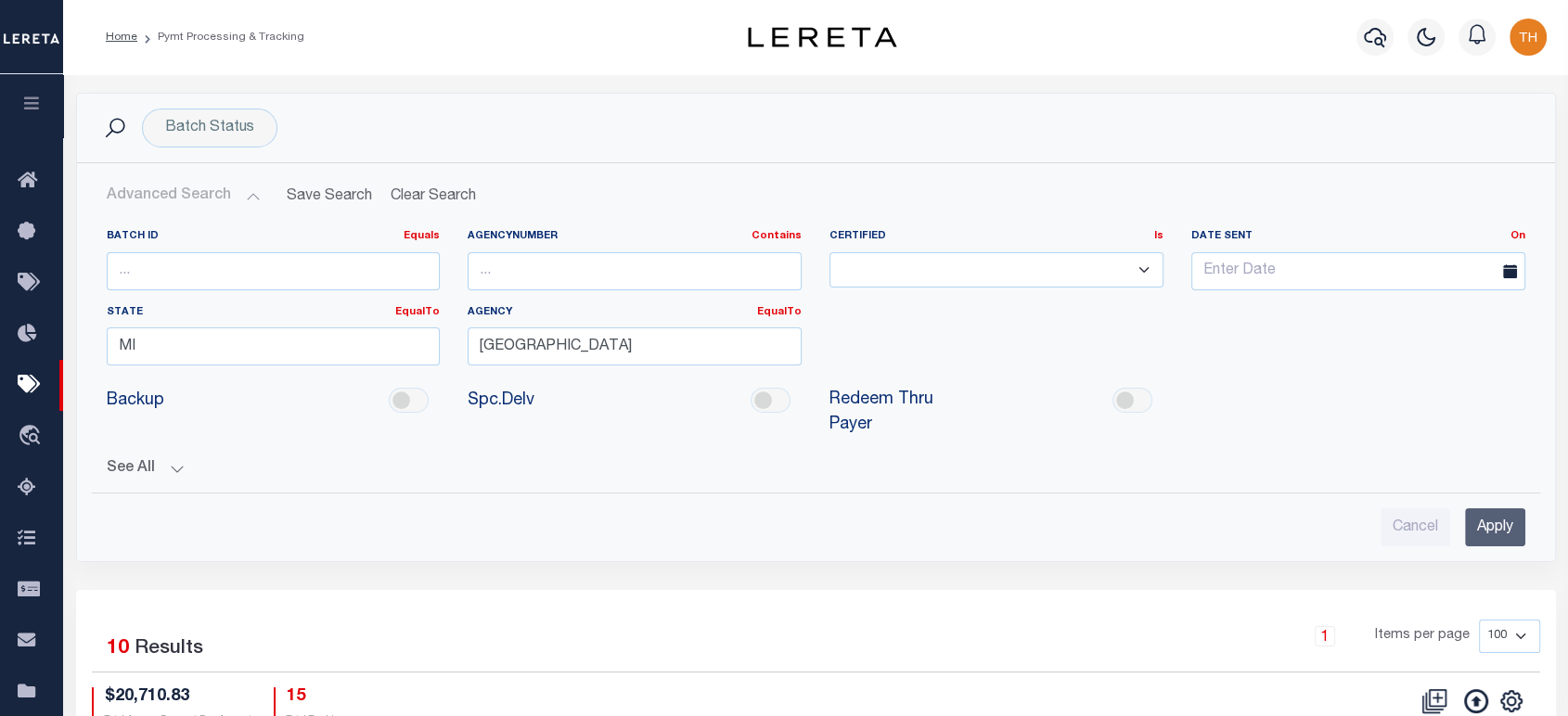
click at [192, 183] on button "Advanced Search" at bounding box center [183, 196] width 154 height 36
click at [599, 356] on input "LINCOLN PARK CITY" at bounding box center [635, 347] width 334 height 38
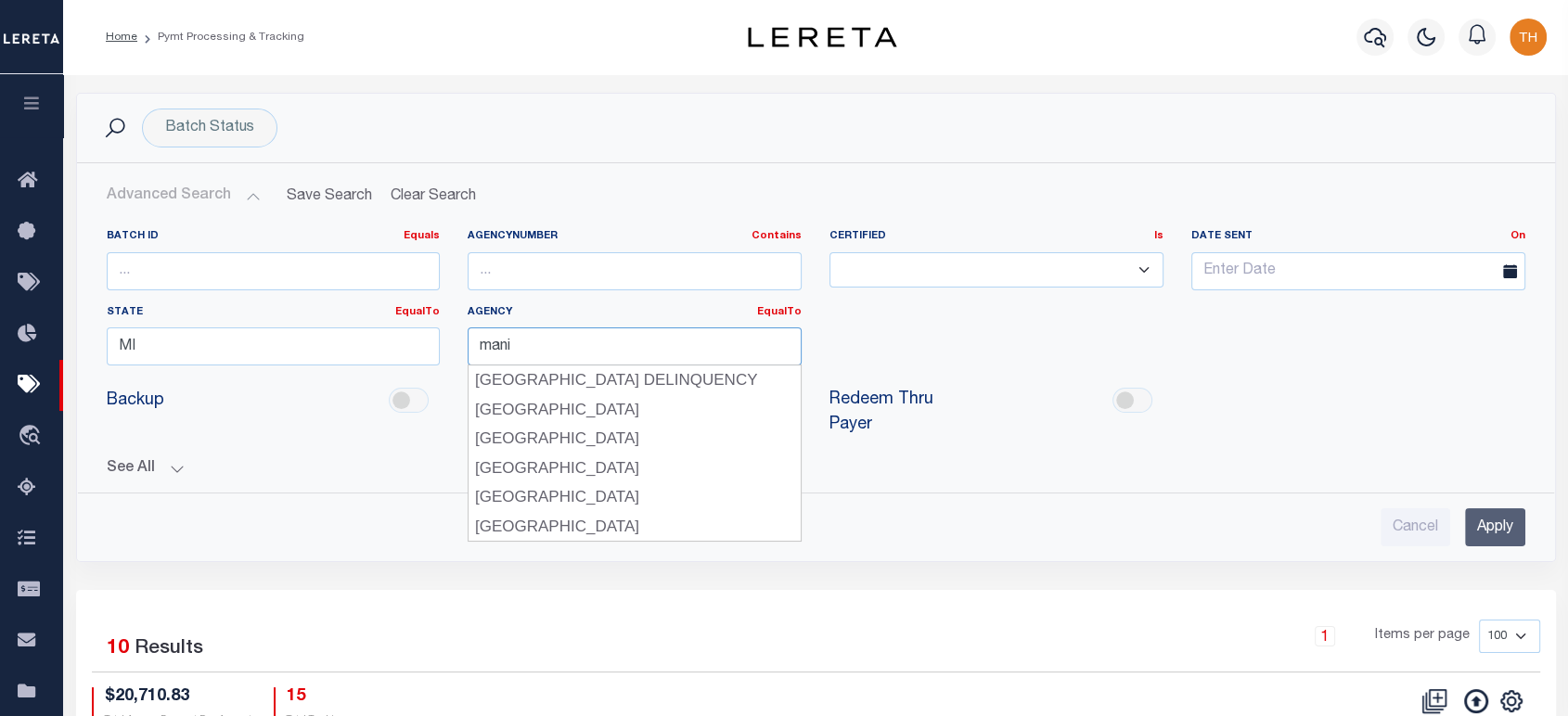
scroll to position [0, 0]
click at [525, 522] on div "MANISTEE CITY" at bounding box center [635, 526] width 332 height 30
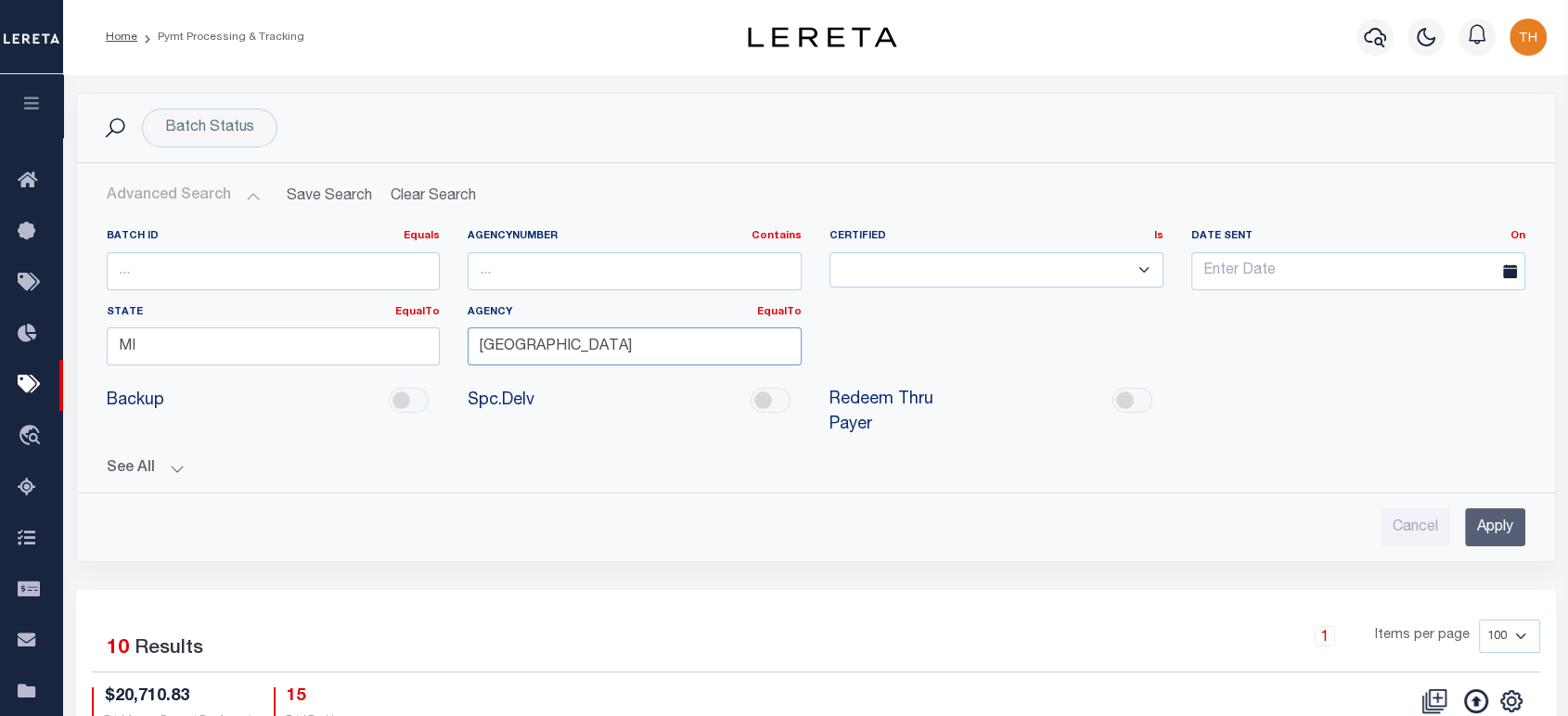
type input "MANISTEE CITY"
click at [1501, 525] on input "Apply" at bounding box center [1494, 527] width 60 height 38
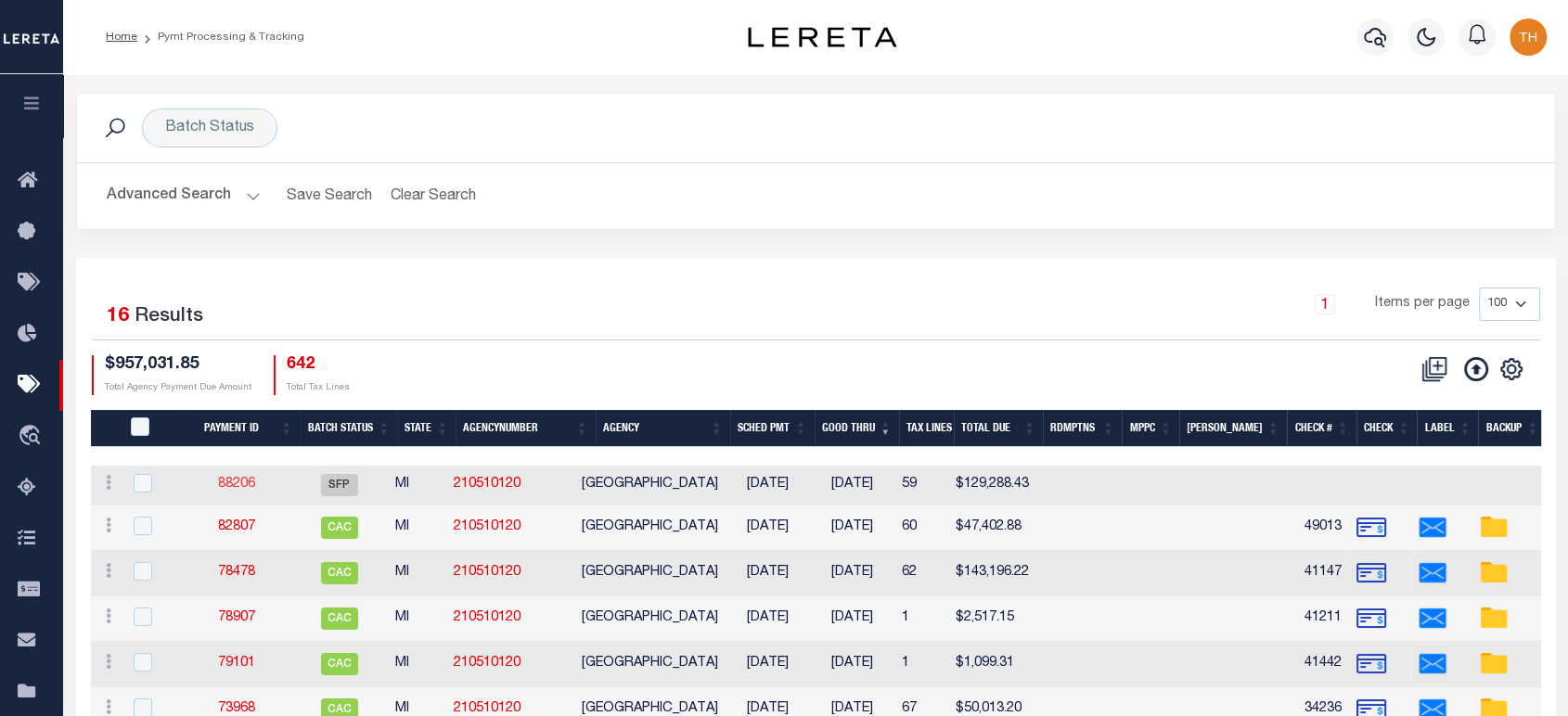
click at [252, 491] on link "88206" at bounding box center [236, 484] width 37 height 13
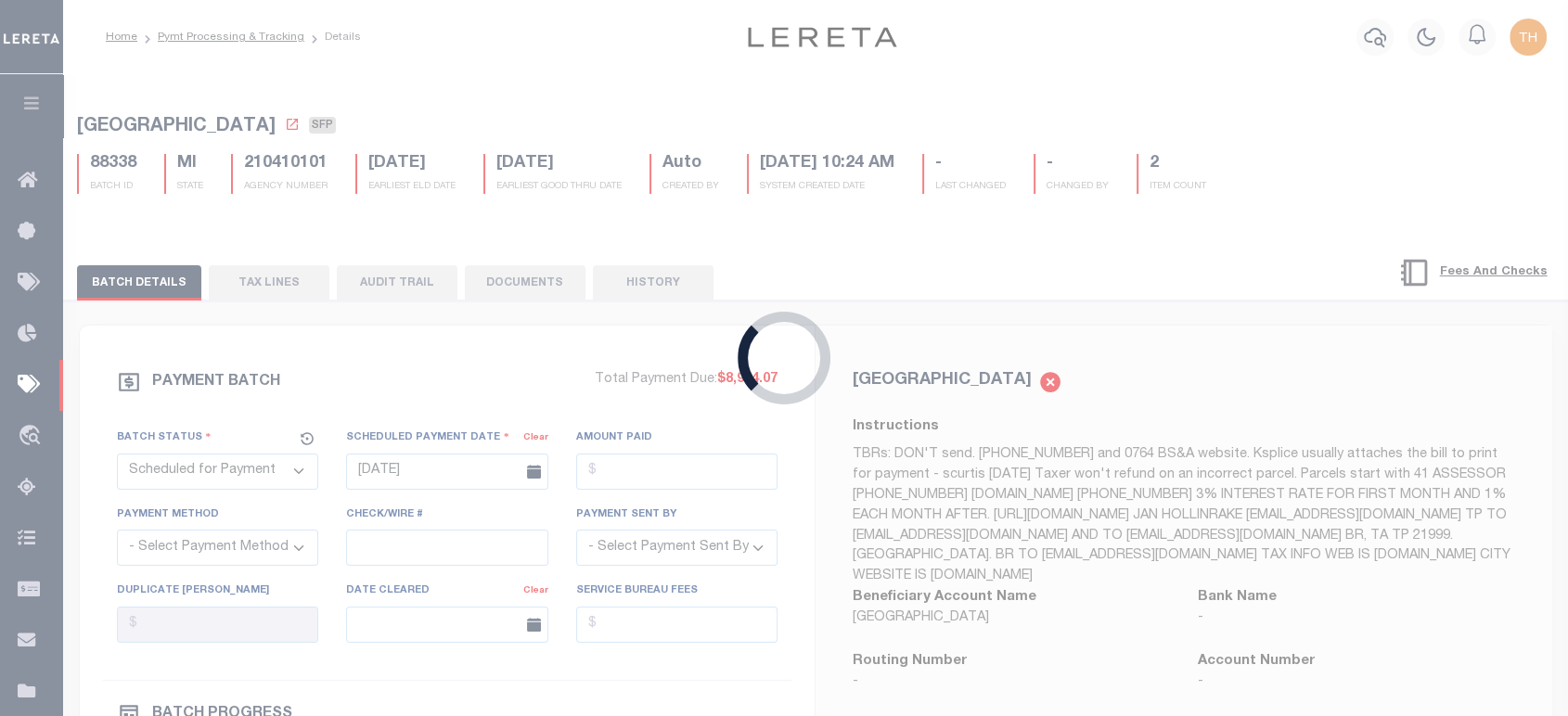
type input "Matt"
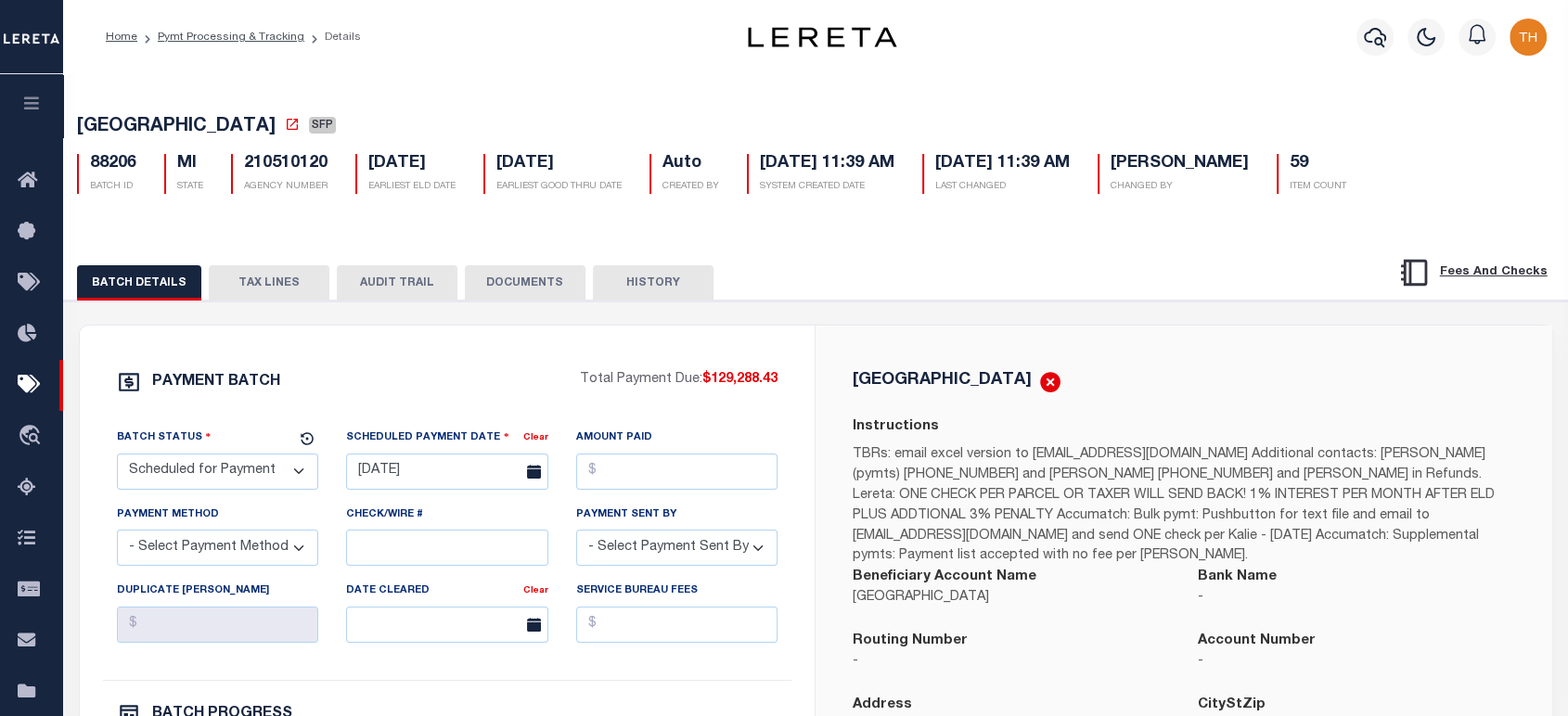
click at [272, 287] on button "TAX LINES" at bounding box center [269, 283] width 120 height 35
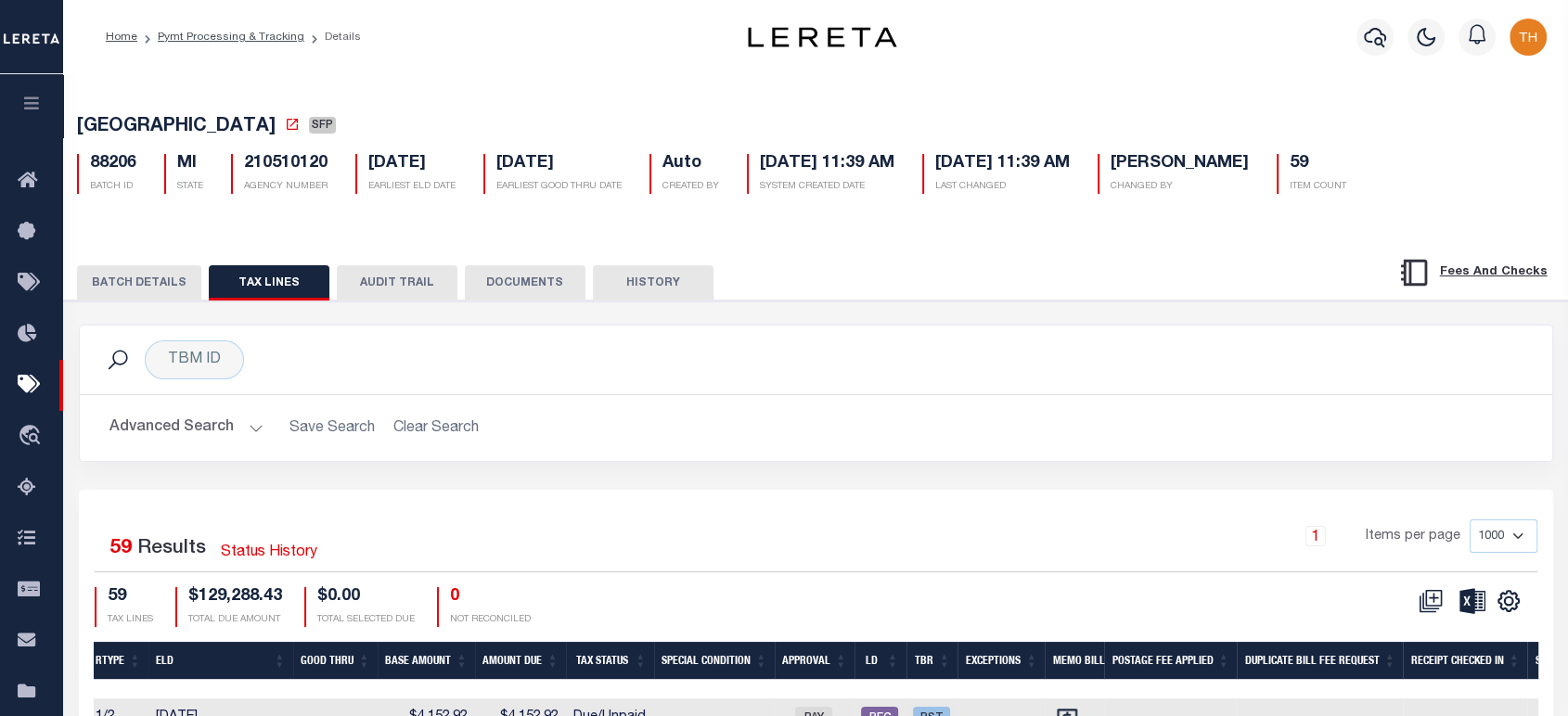
click at [364, 280] on button "AUDIT TRAIL" at bounding box center [397, 283] width 120 height 35
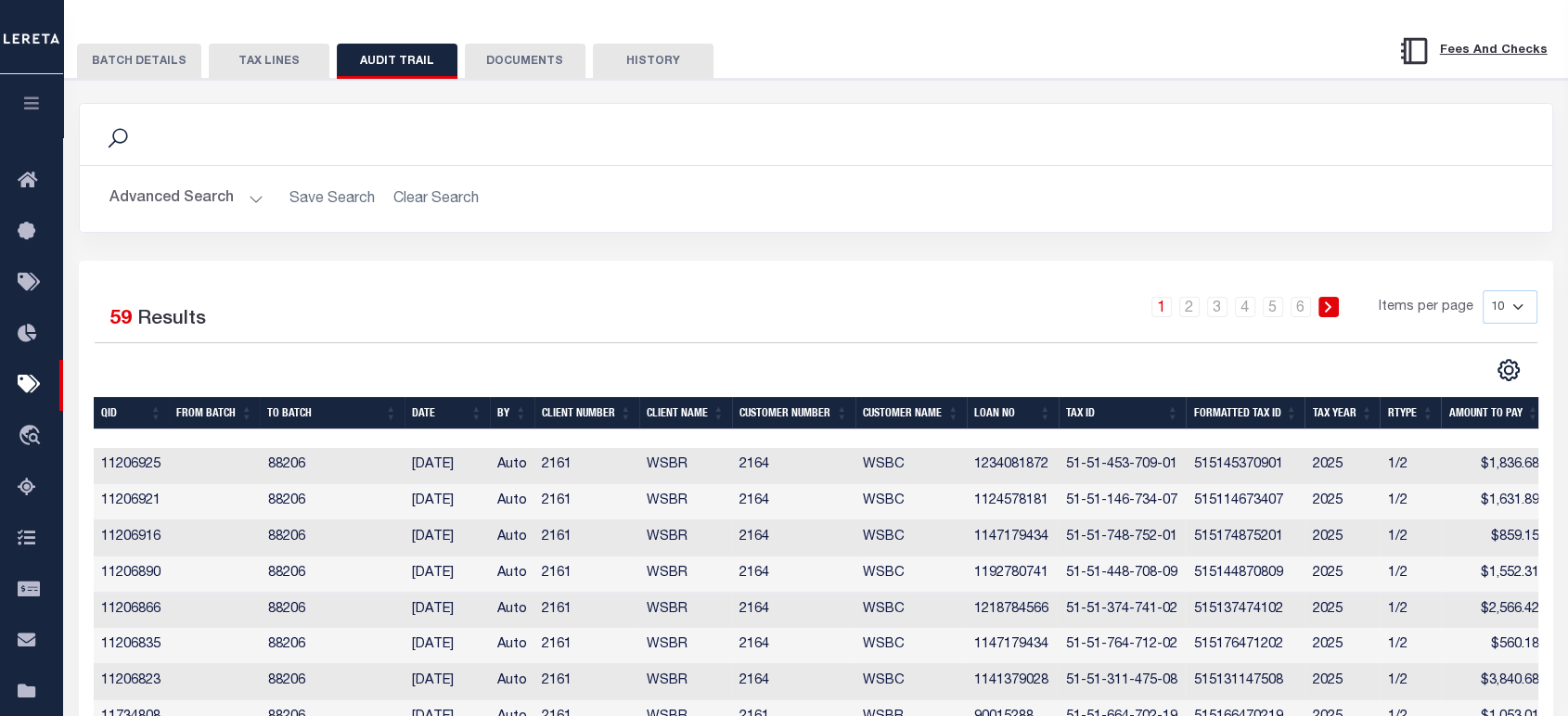
scroll to position [103, 0]
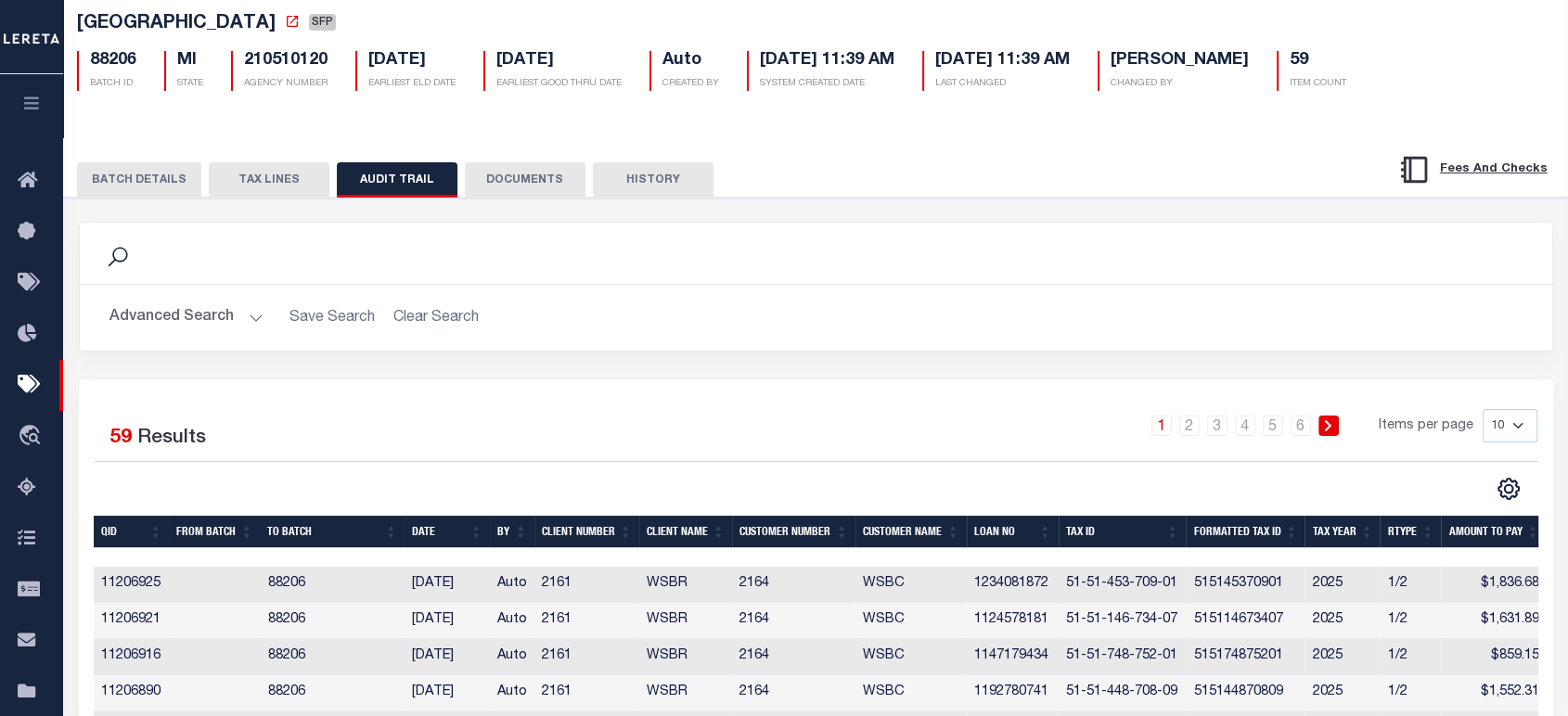
click at [668, 181] on button "HISTORY" at bounding box center [653, 179] width 120 height 35
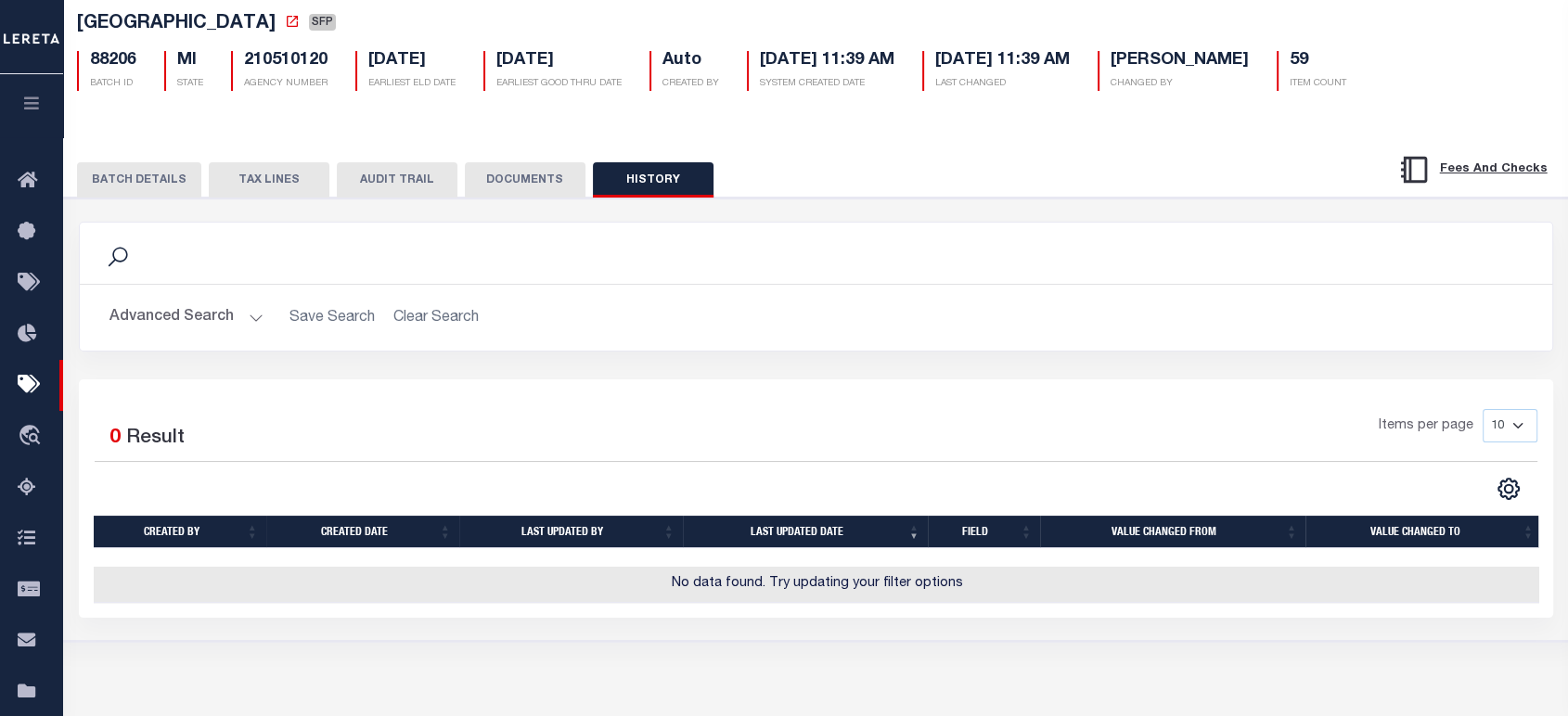
click at [337, 188] on button "AUDIT TRAIL" at bounding box center [397, 179] width 120 height 35
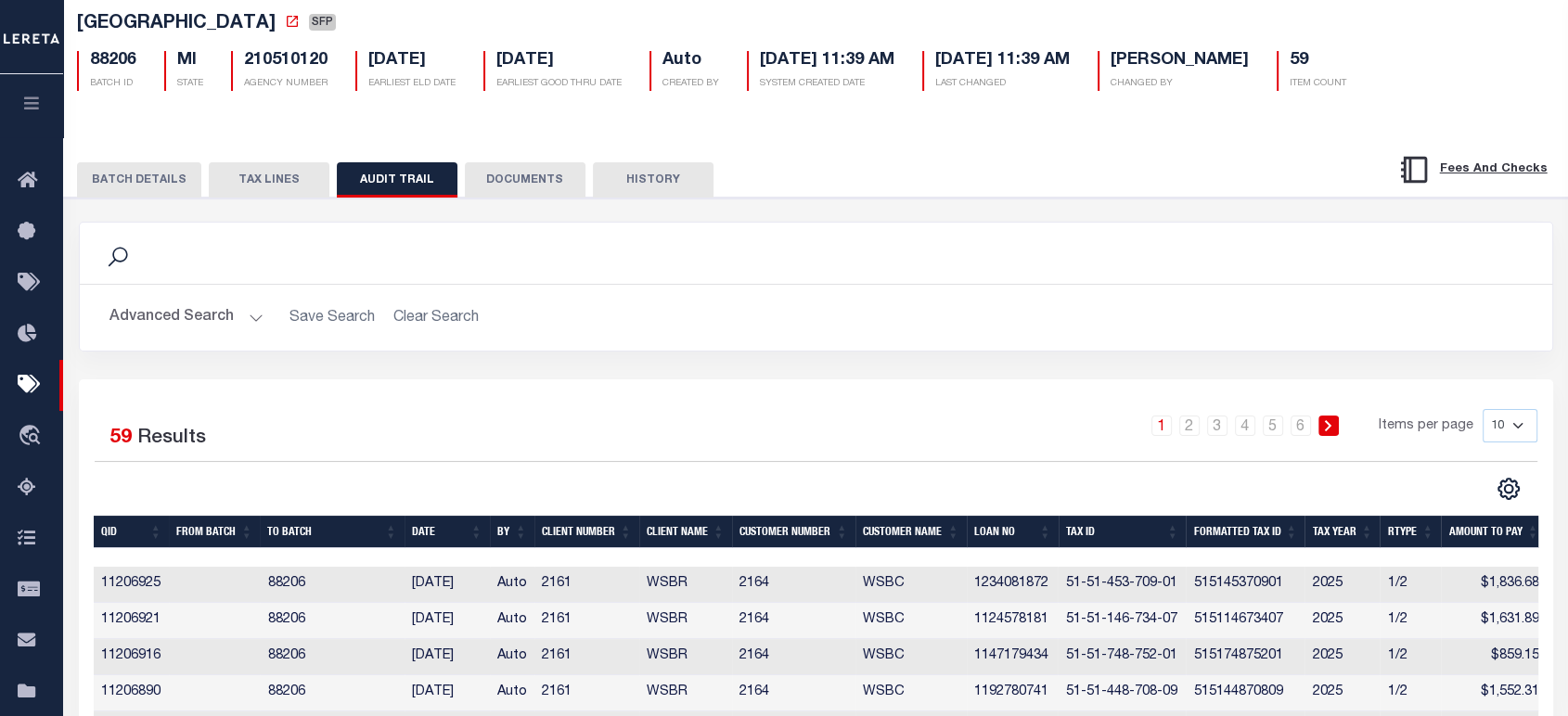
click at [178, 313] on button "Advanced Search" at bounding box center [186, 318] width 154 height 36
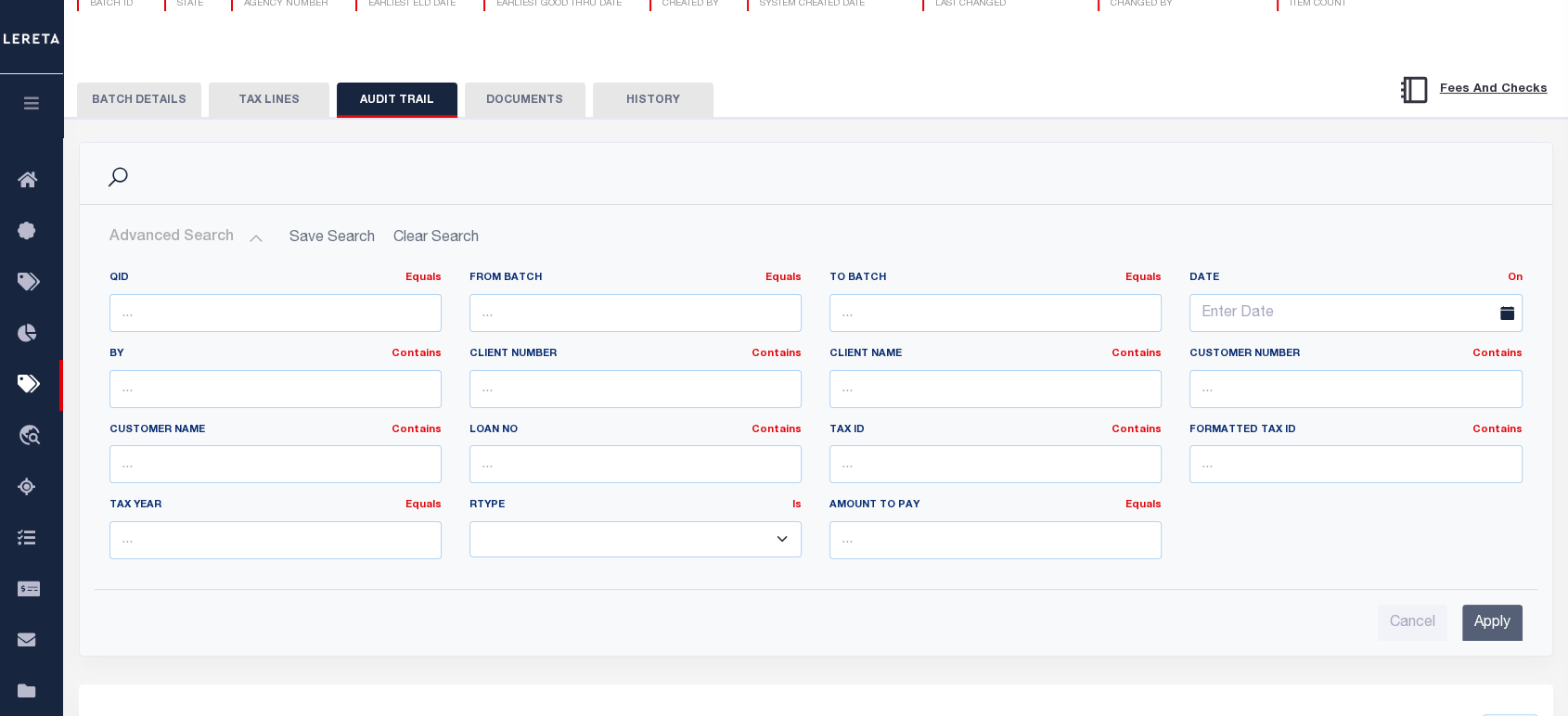
scroll to position [308, 0]
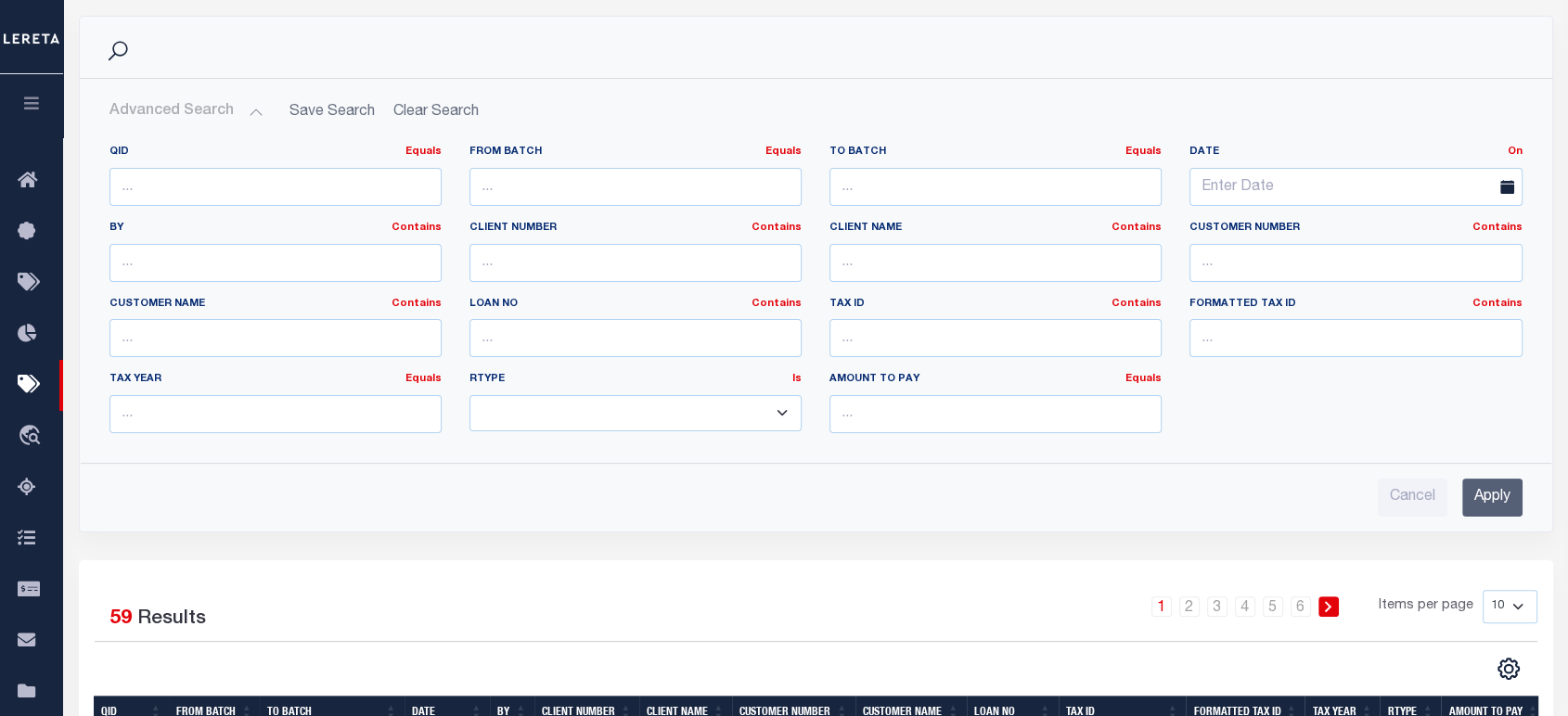
click at [1491, 502] on input "Apply" at bounding box center [1492, 497] width 60 height 38
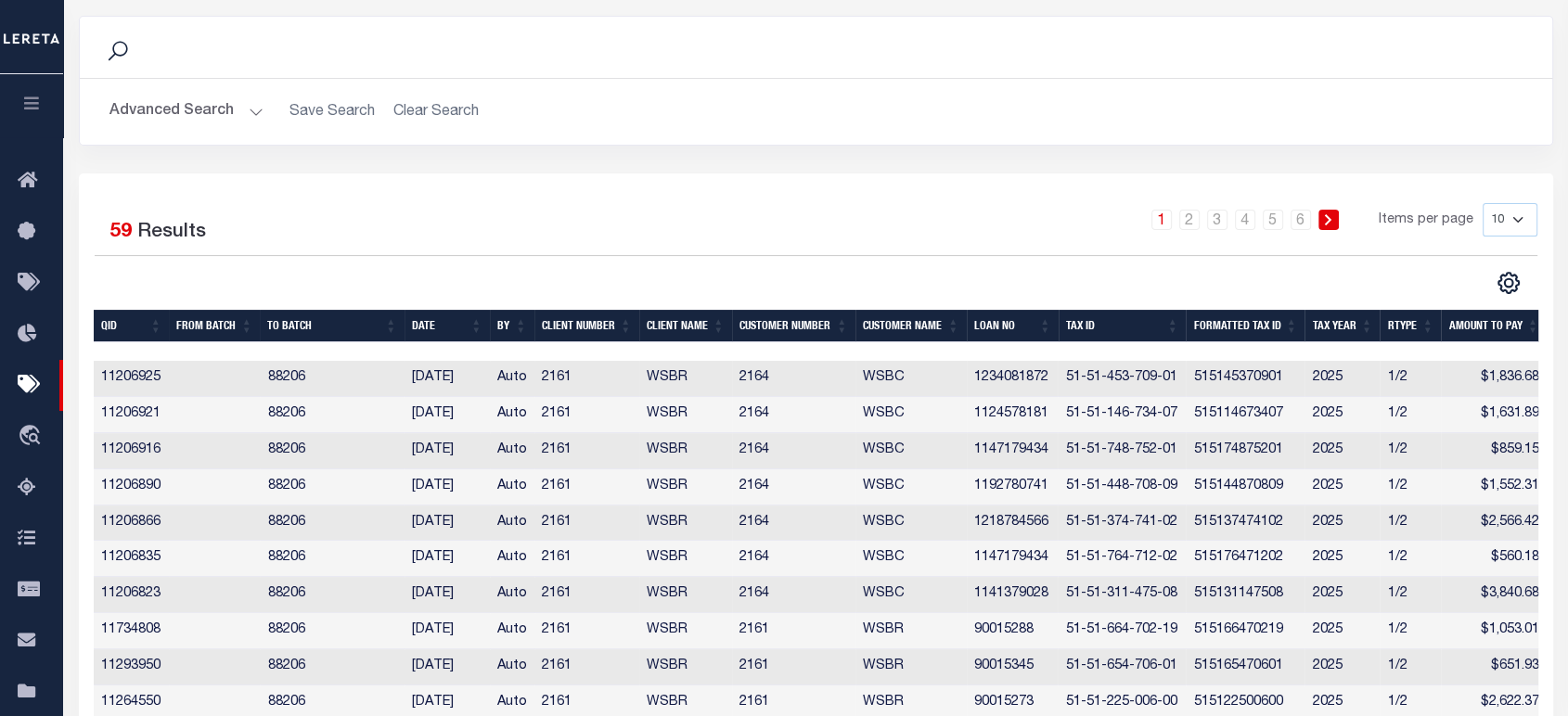
click at [757, 262] on div "Selected 59 Results 1 2 3 4 5 6 Items per page 10 25 50 100" at bounding box center [816, 249] width 1473 height 92
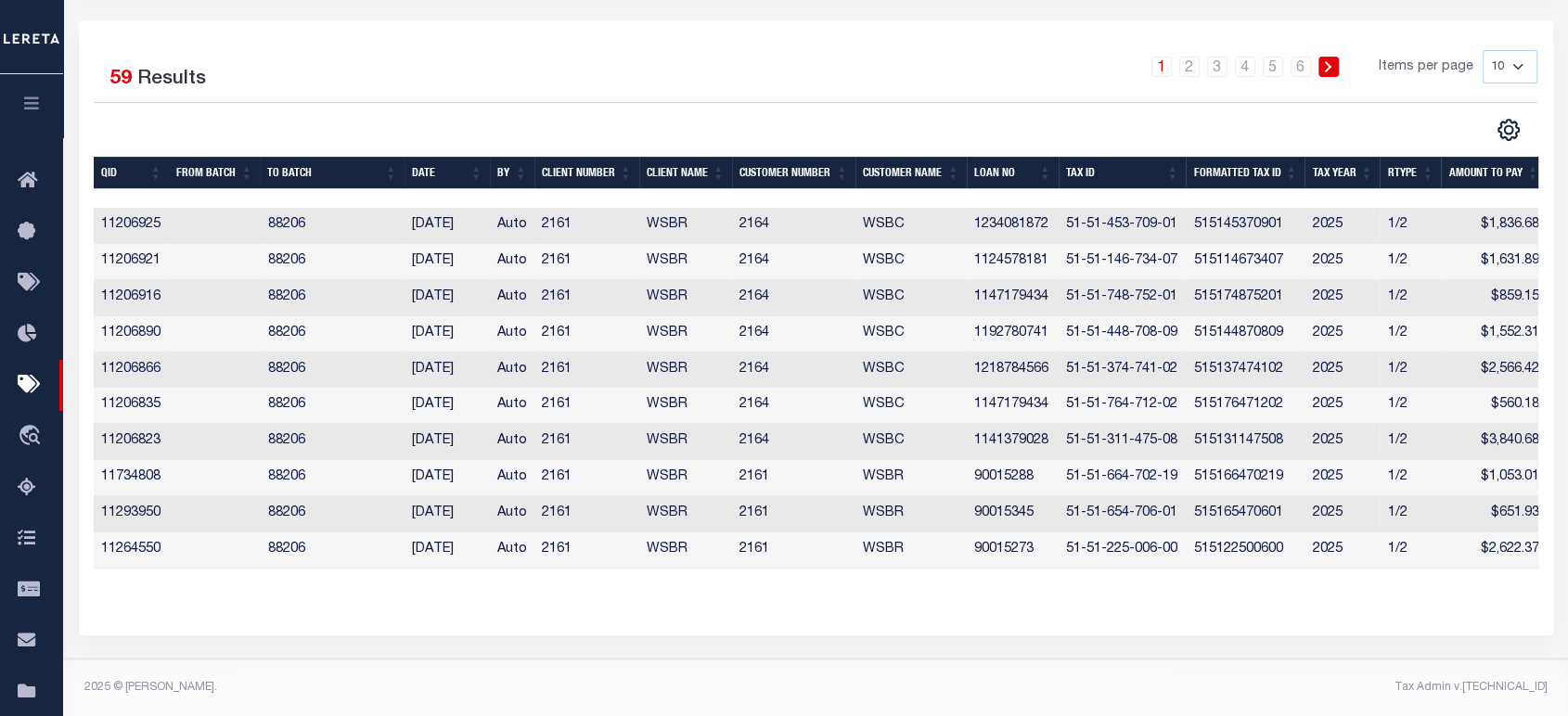
scroll to position [474, 0]
drag, startPoint x: 1499, startPoint y: 58, endPoint x: 1499, endPoint y: 73, distance: 15.0
click at [1499, 58] on select "10 25 50 100" at bounding box center [1509, 66] width 54 height 33
select select "100"
click at [1482, 50] on select "10 25 50 100" at bounding box center [1509, 66] width 54 height 33
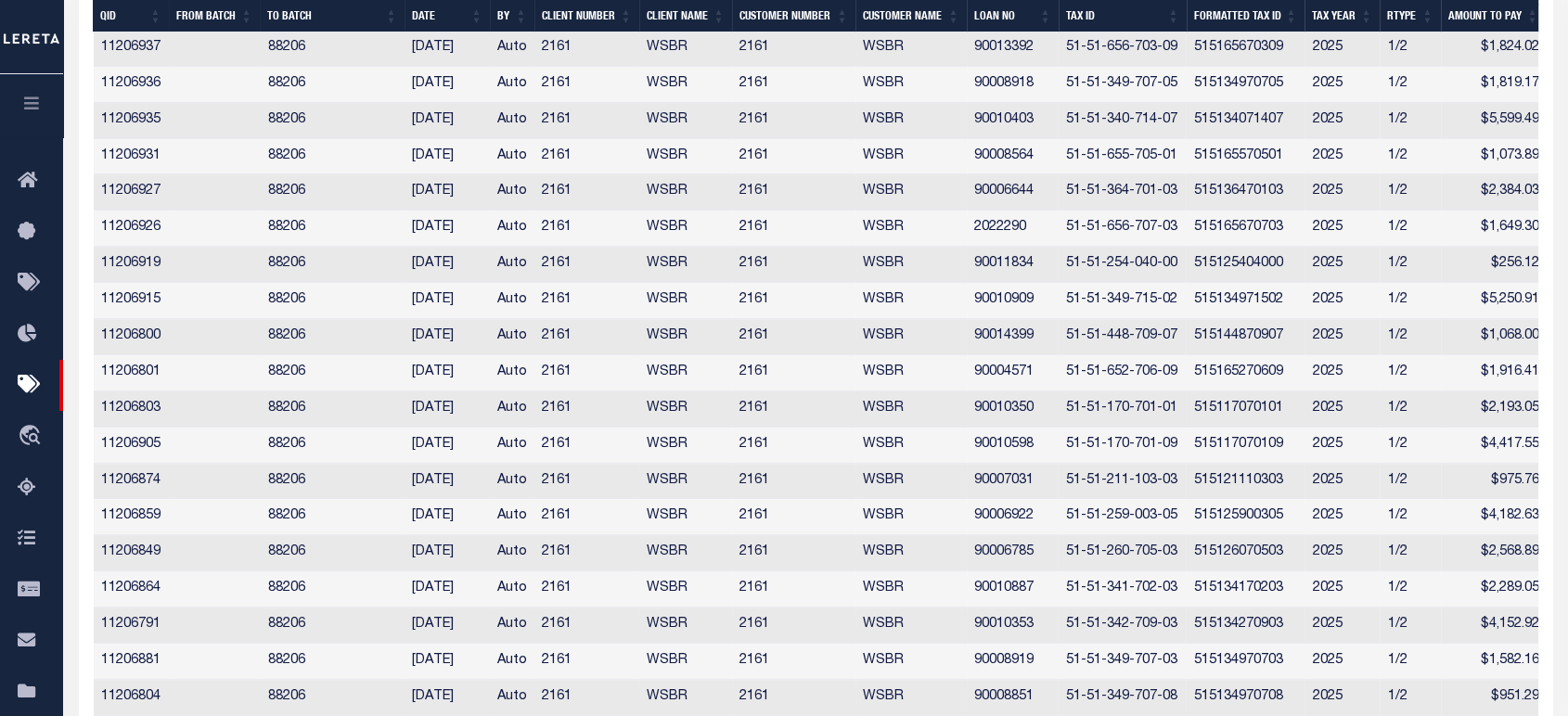
scroll to position [0, 0]
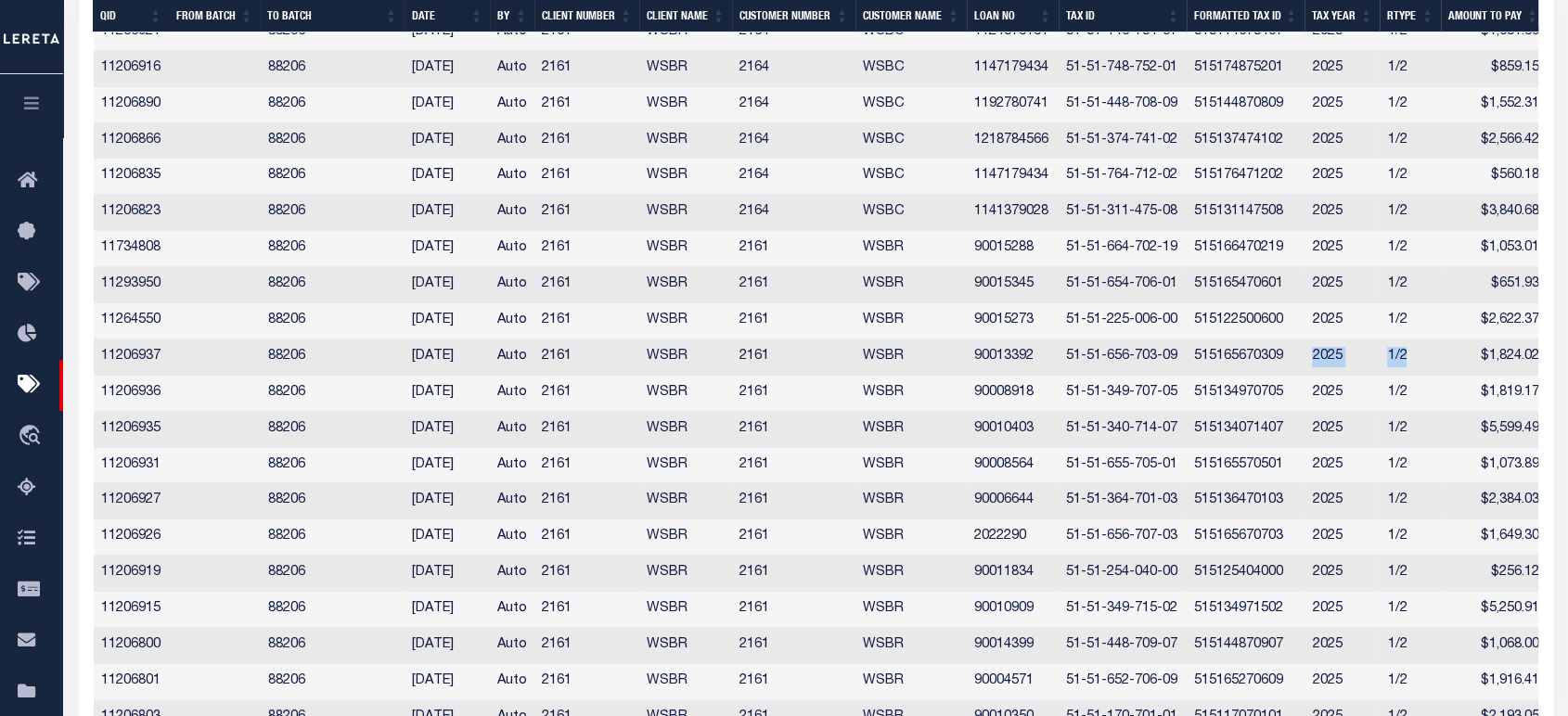
drag, startPoint x: 1311, startPoint y: 358, endPoint x: 1427, endPoint y: 361, distance: 116.0
click at [1427, 361] on tr "11206937 88206 09/12/2025 Auto 2161 WSBR 2161 WSBR 90013392 51-51-656-703-09 51…" at bounding box center [819, 358] width 1452 height 36
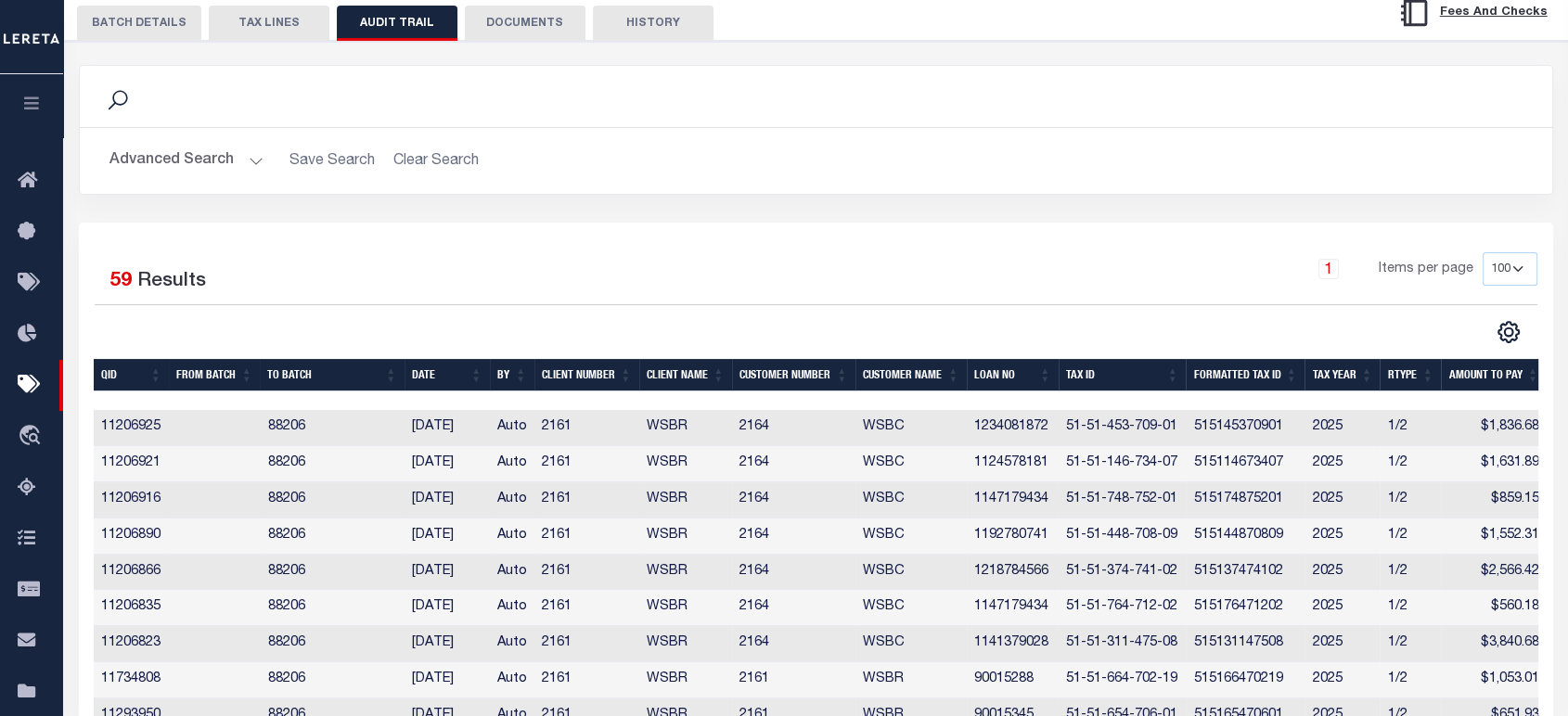
click at [145, 433] on td "11206925" at bounding box center [132, 428] width 76 height 36
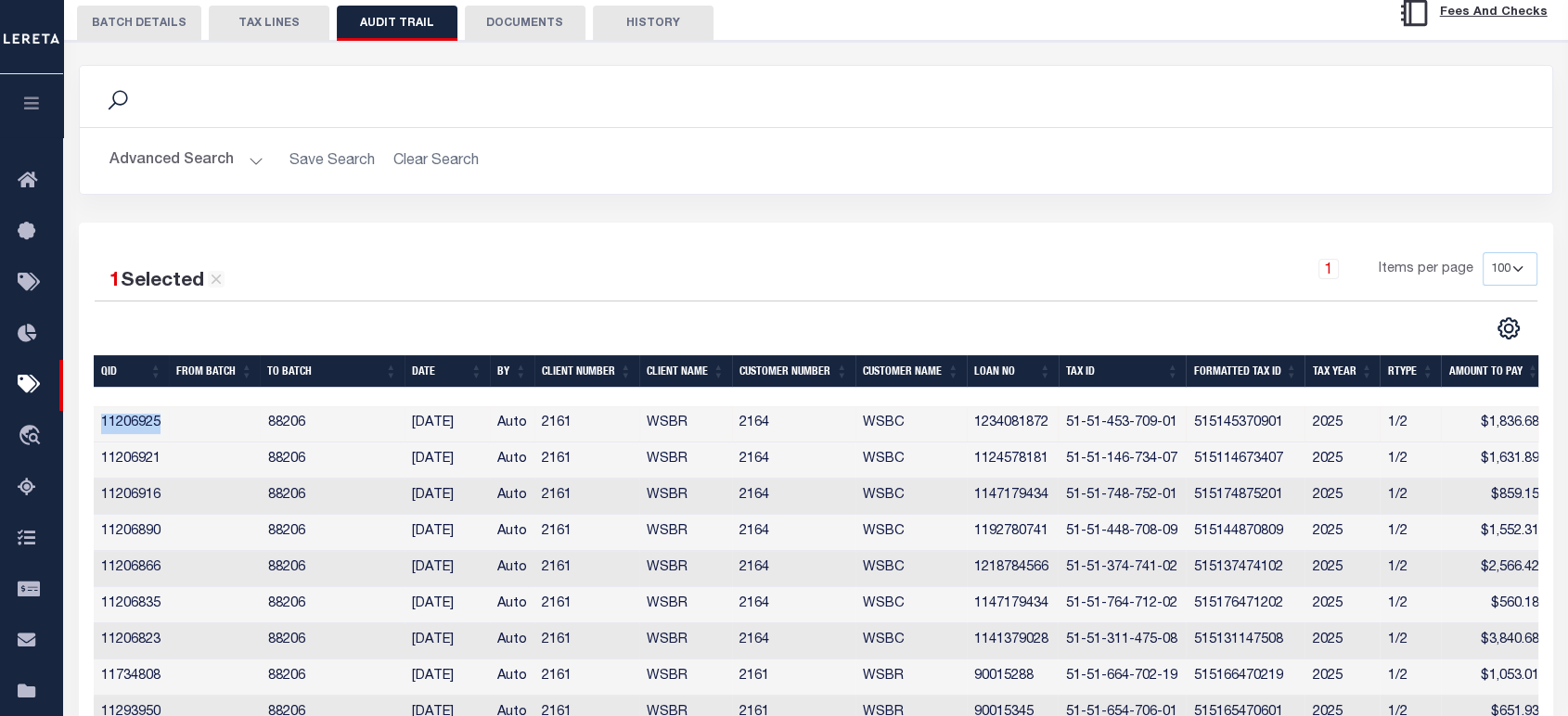
click at [145, 433] on td "11206925" at bounding box center [132, 424] width 76 height 36
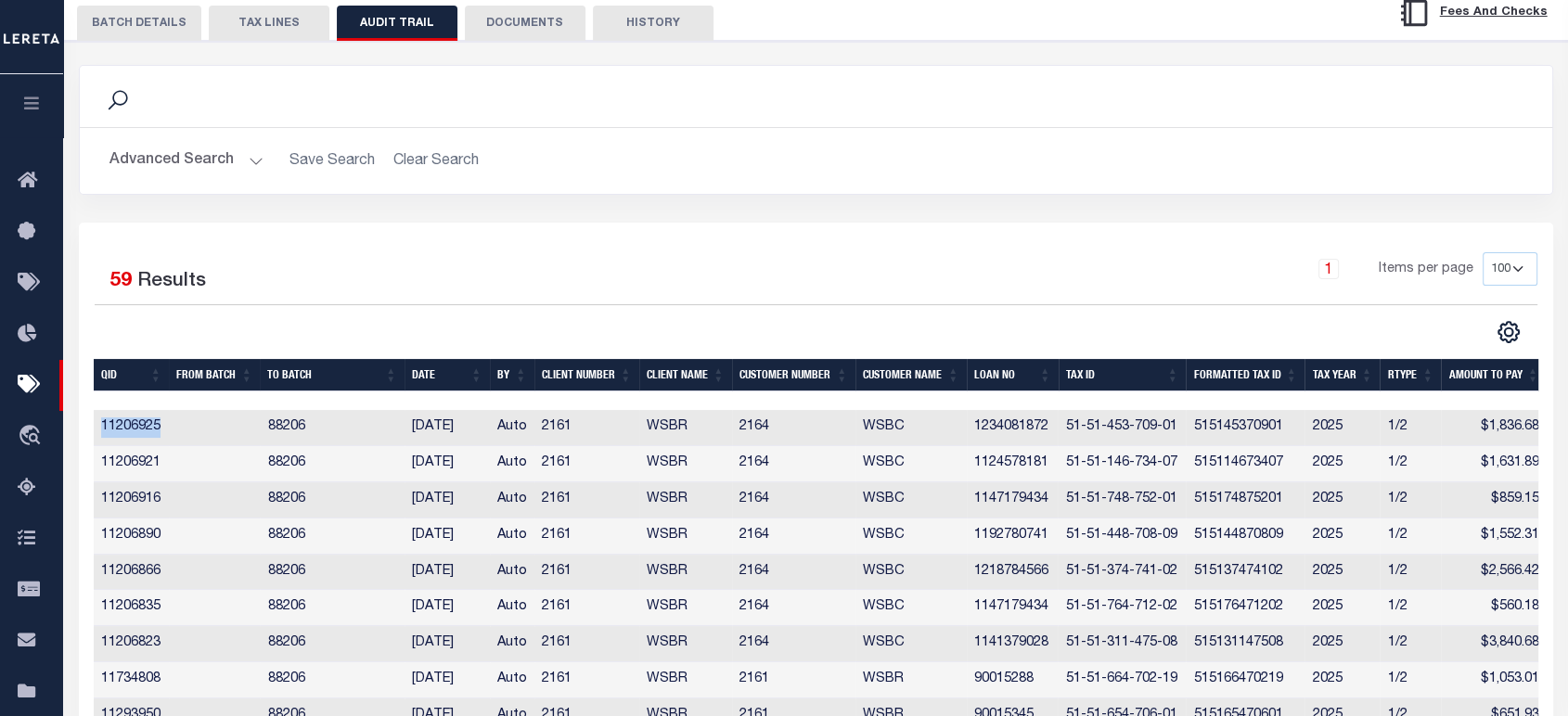
copy td "11206925"
click at [1005, 431] on td "1234081872" at bounding box center [1012, 428] width 92 height 36
copy td "1234081872"
click at [113, 436] on td "11206925" at bounding box center [132, 428] width 76 height 36
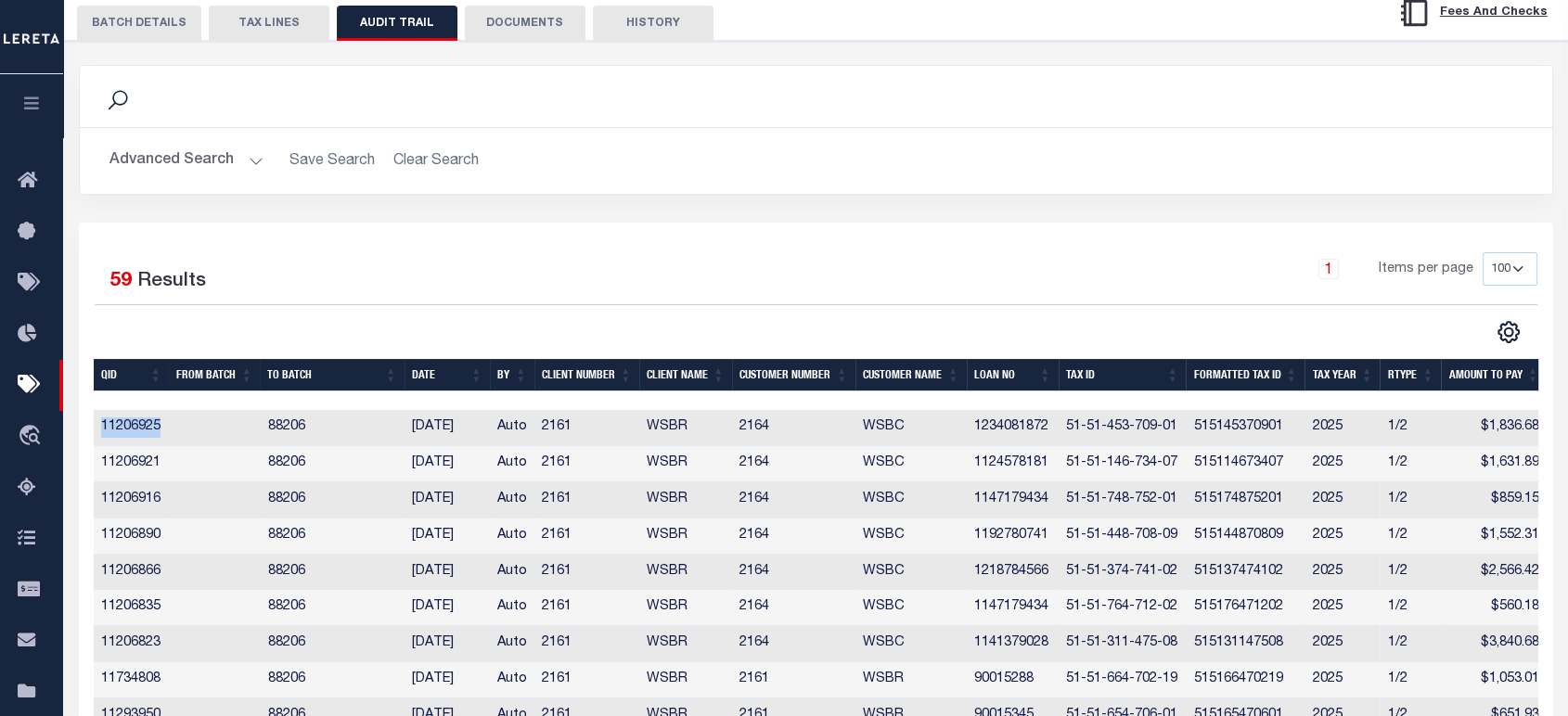
click at [113, 436] on td "11206925" at bounding box center [132, 428] width 76 height 36
copy td "11206925"
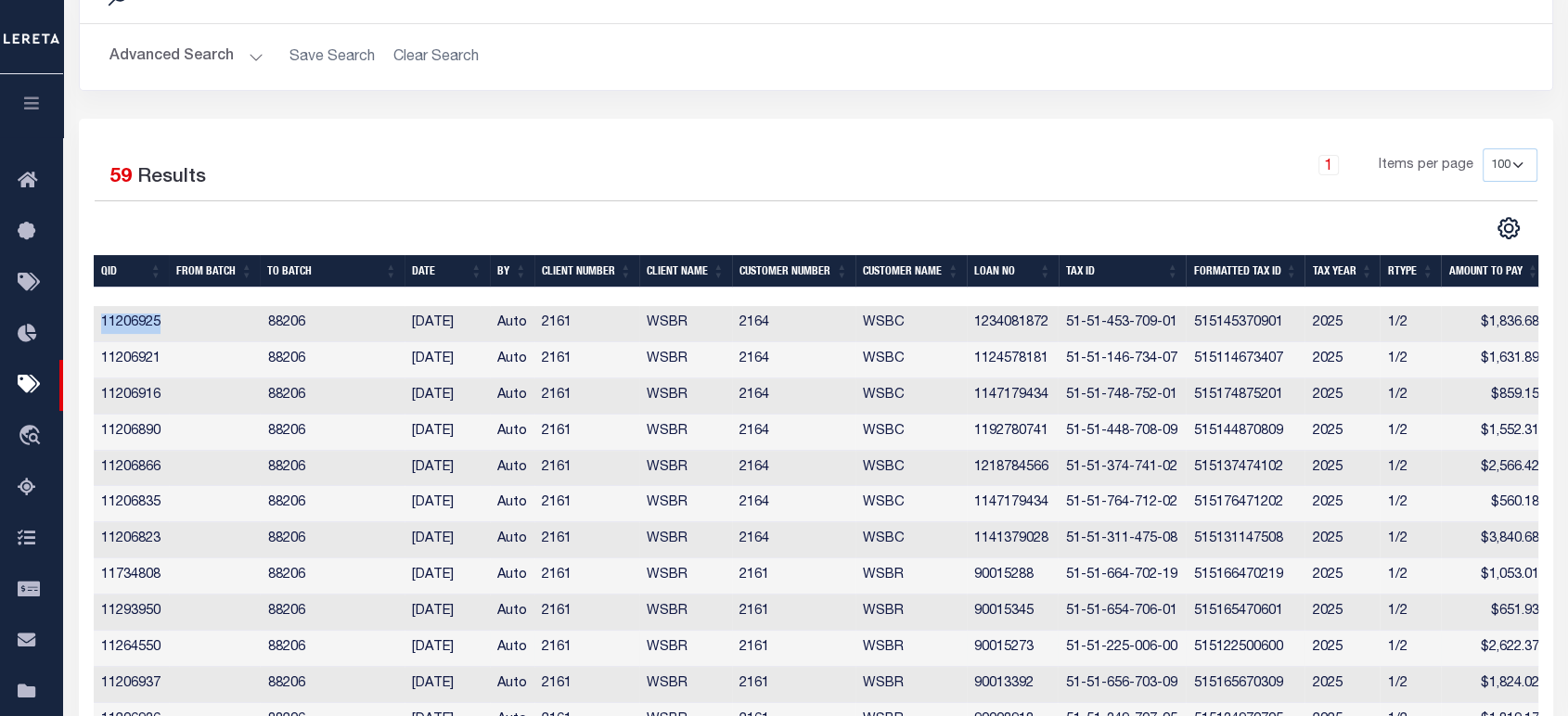
scroll to position [364, 0]
click at [1513, 224] on icon "" at bounding box center [1508, 227] width 20 height 20
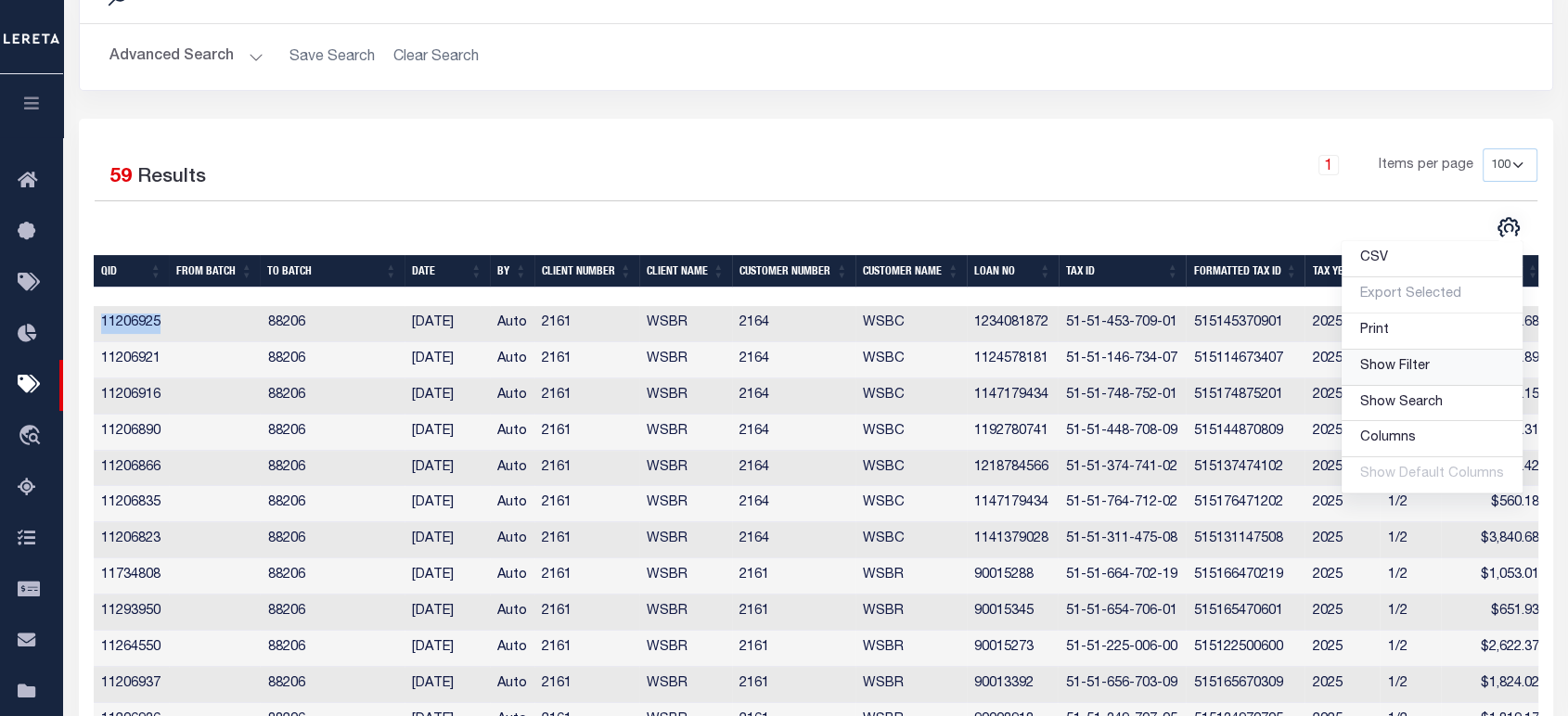
click at [1410, 361] on span "Show Filter" at bounding box center [1394, 367] width 70 height 13
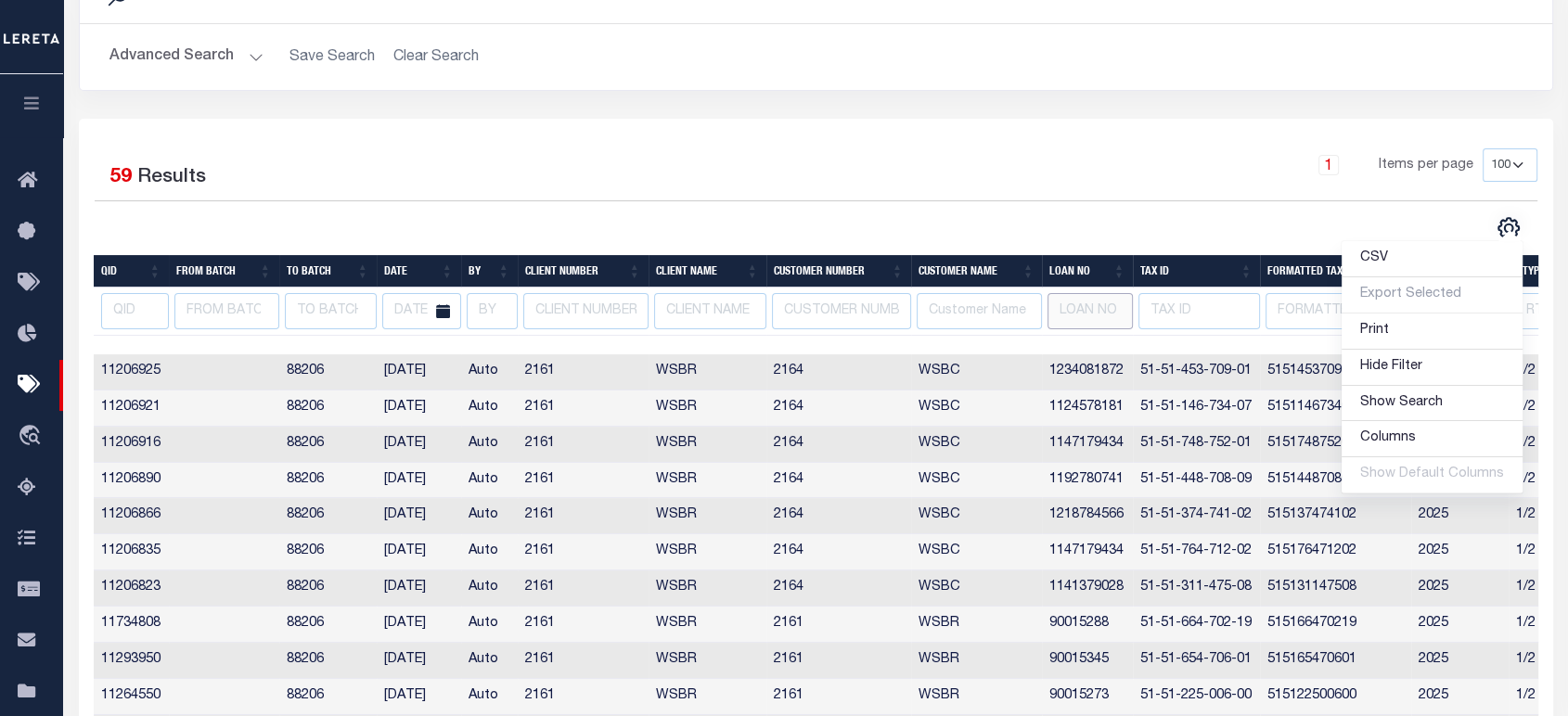
click at [1081, 300] on input "text" at bounding box center [1090, 311] width 85 height 36
paste input "90010353"
click at [1090, 201] on div "1 Selected 59 Results 1 Items per page 10 25 50 100" at bounding box center [816, 174] width 1442 height 53
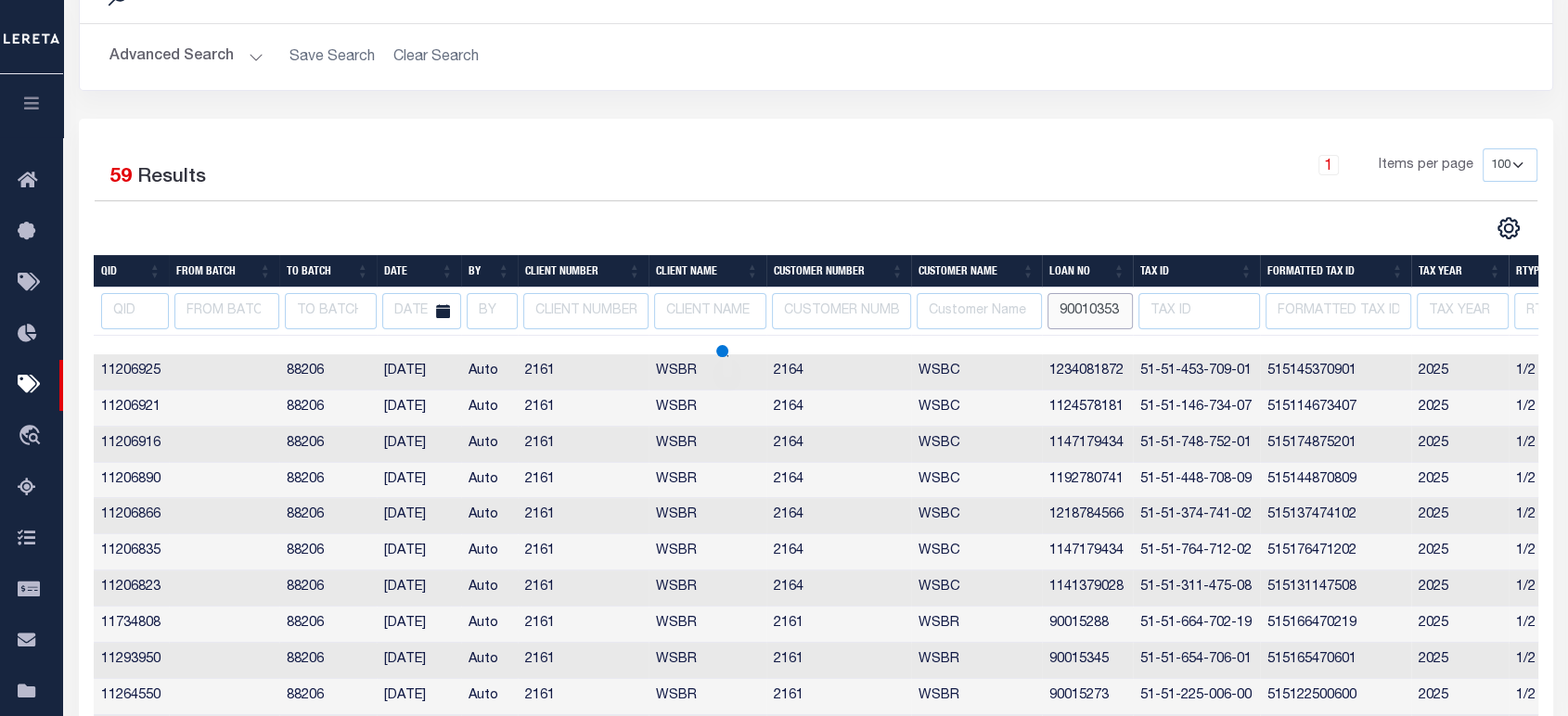
drag, startPoint x: 1090, startPoint y: 316, endPoint x: 915, endPoint y: 312, distance: 175.0
click at [915, 312] on tr "90010353" at bounding box center [904, 311] width 1622 height 49
type input "90010353"
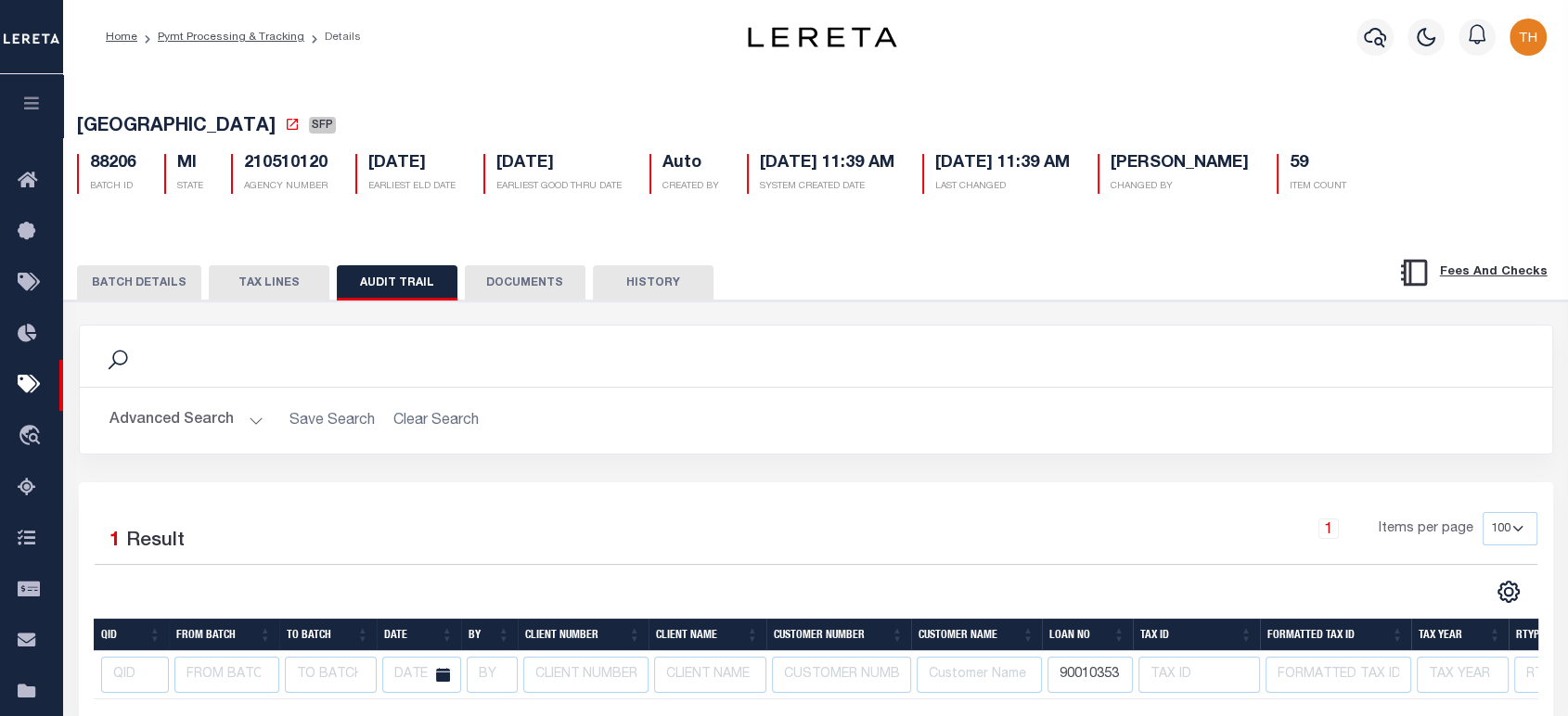
click at [171, 291] on button "BATCH DETAILS" at bounding box center [139, 283] width 124 height 35
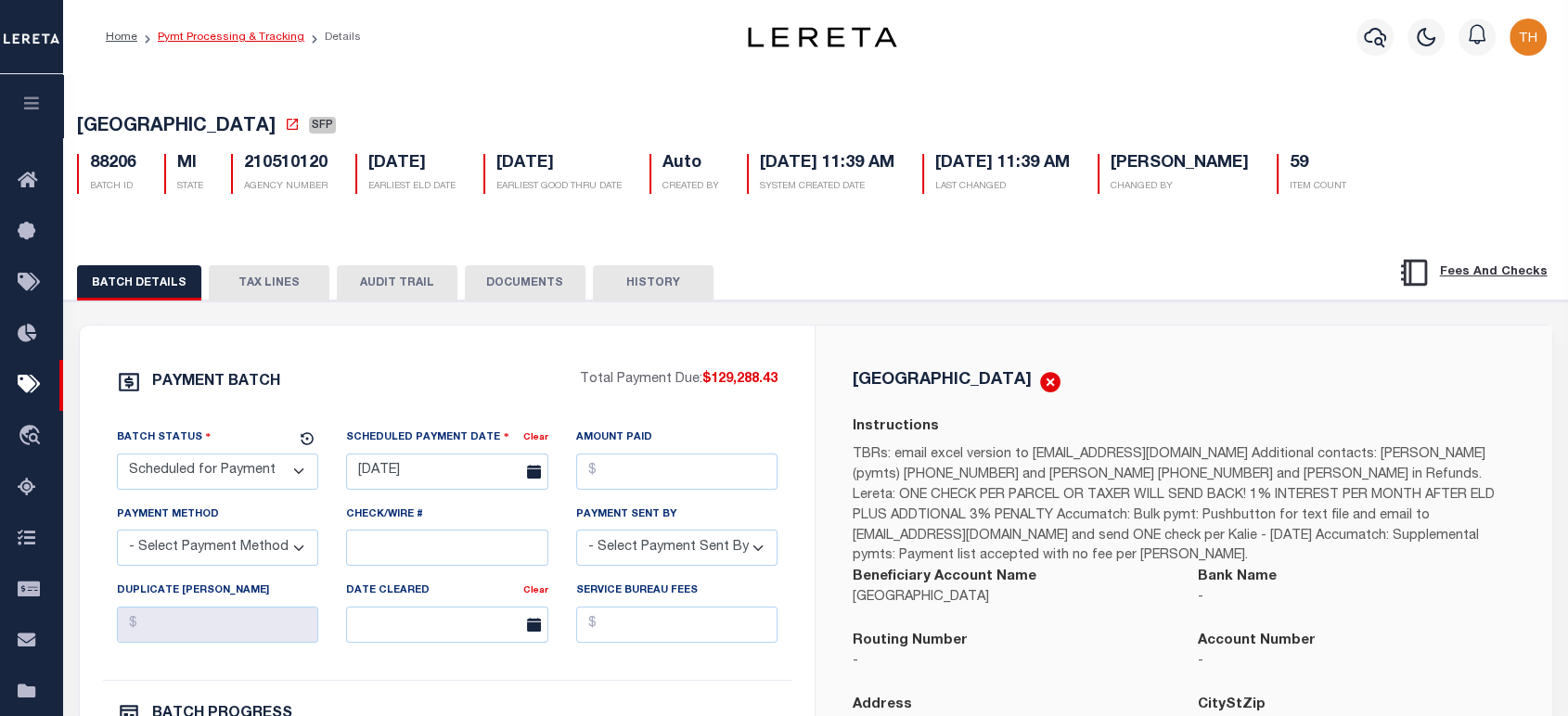
click at [201, 37] on link "Pymt Processing & Tracking" at bounding box center [230, 37] width 146 height 11
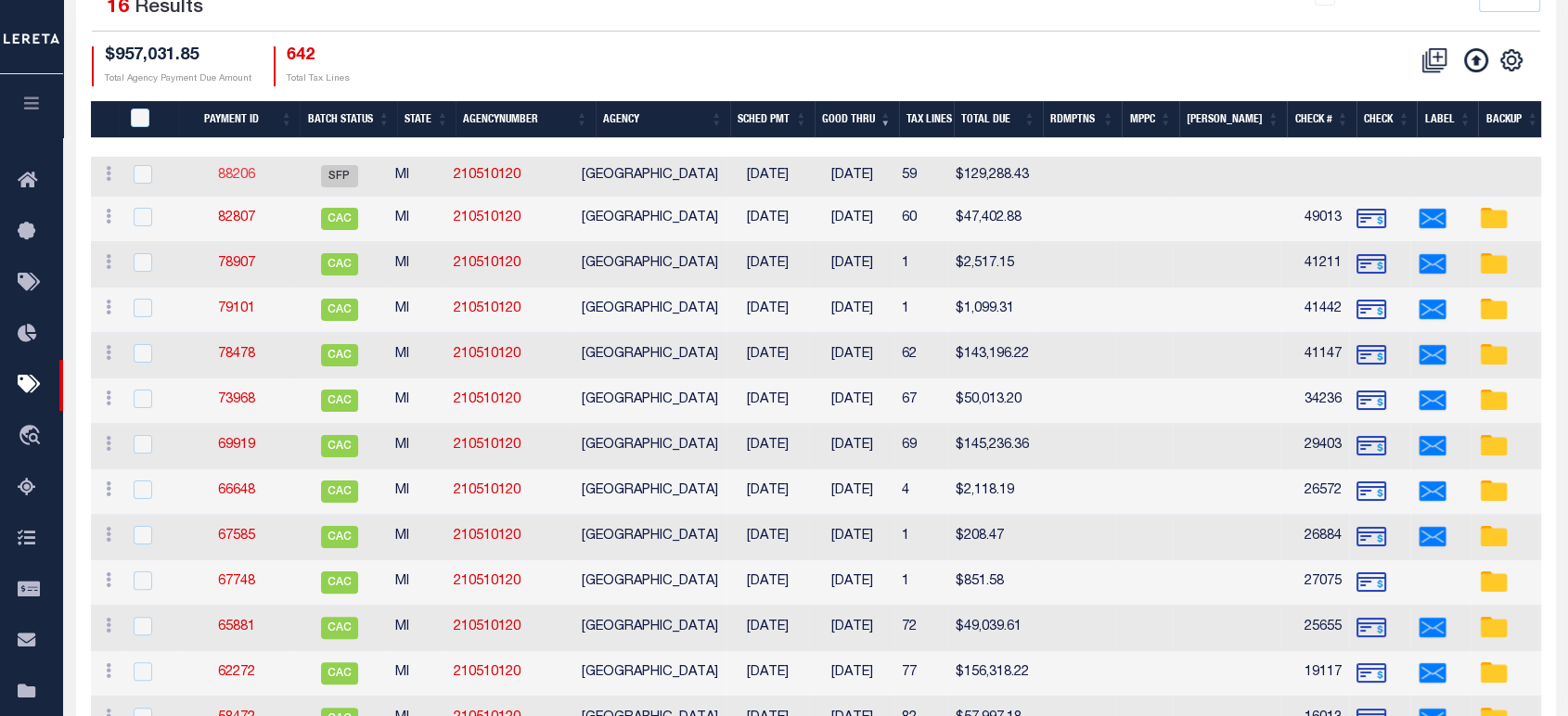
click at [244, 180] on link "88206" at bounding box center [236, 176] width 37 height 13
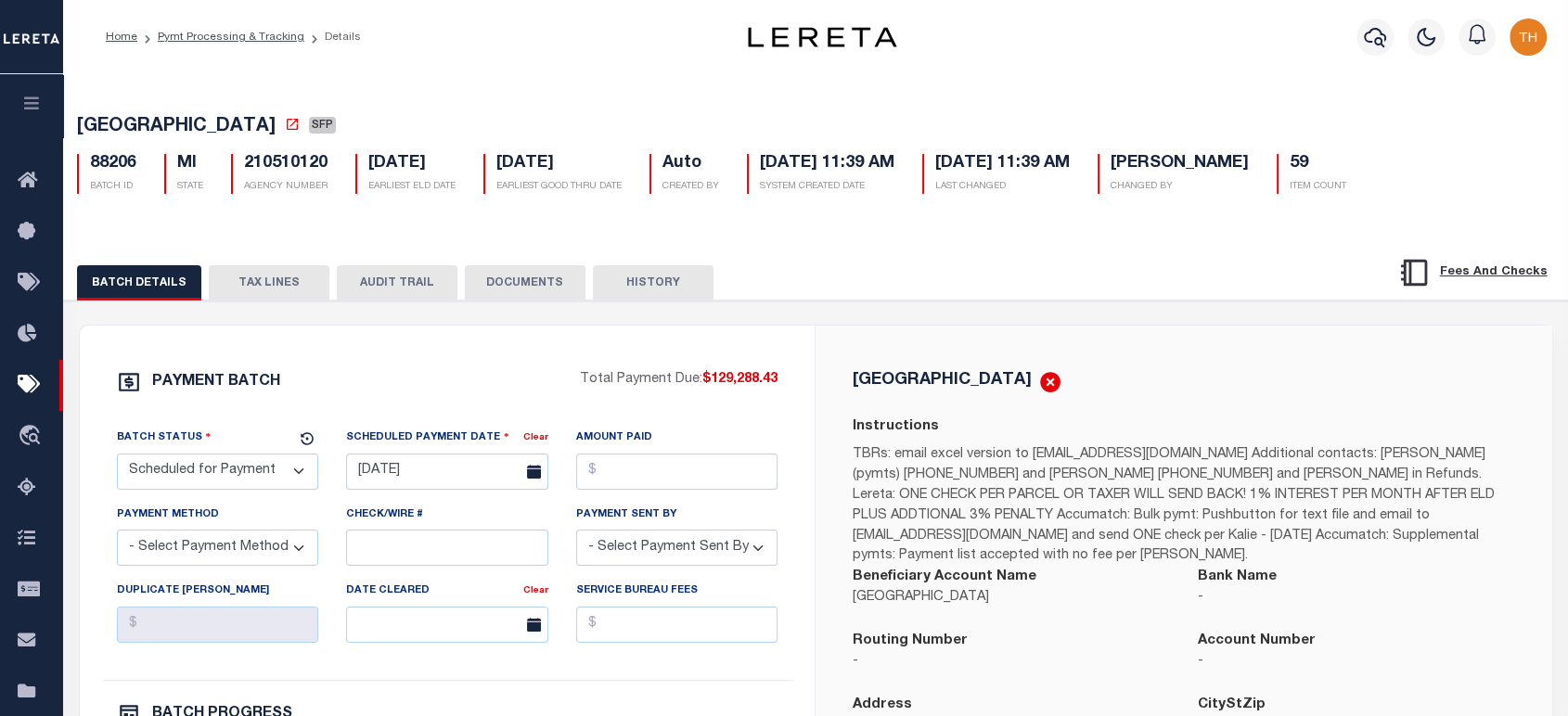
click at [302, 275] on button "TAX LINES" at bounding box center [269, 283] width 120 height 35
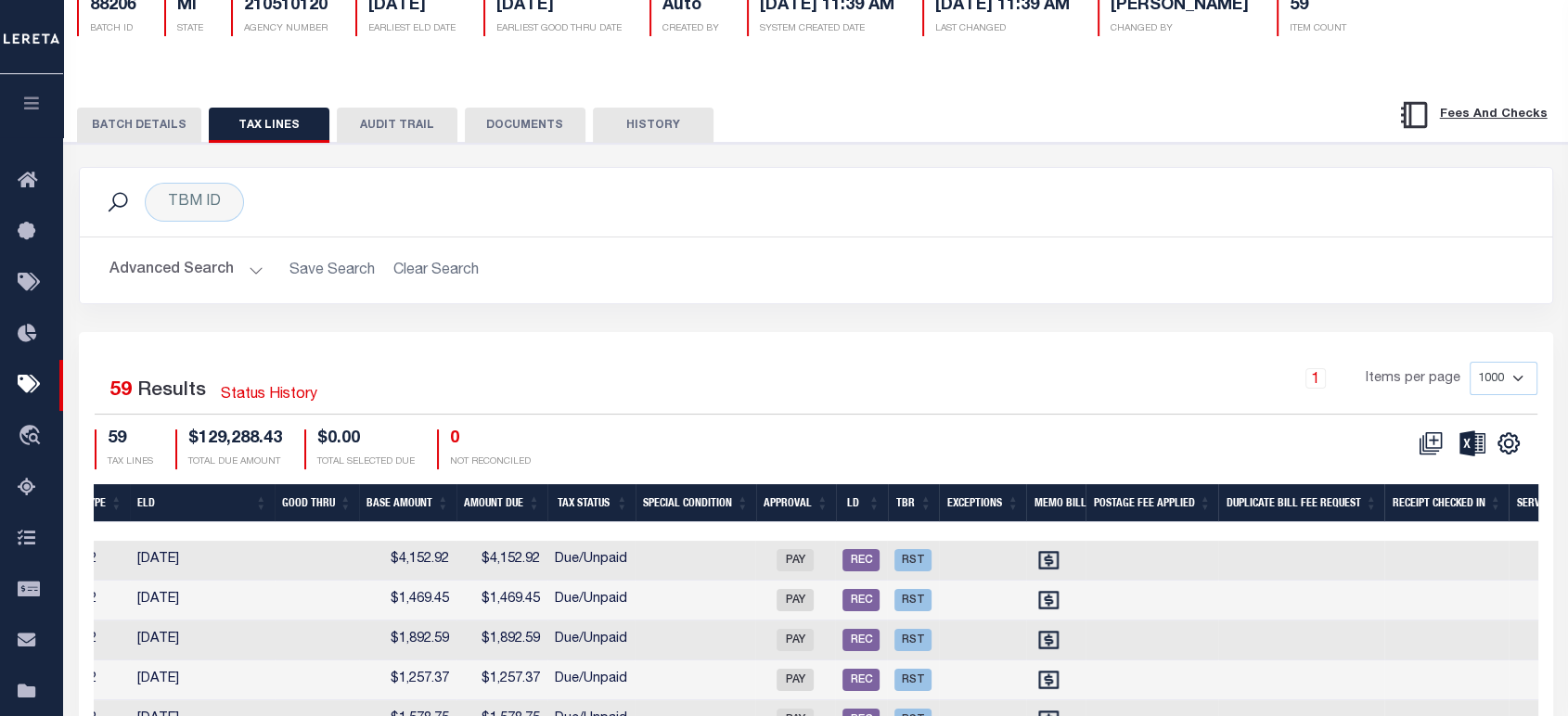
scroll to position [60, 0]
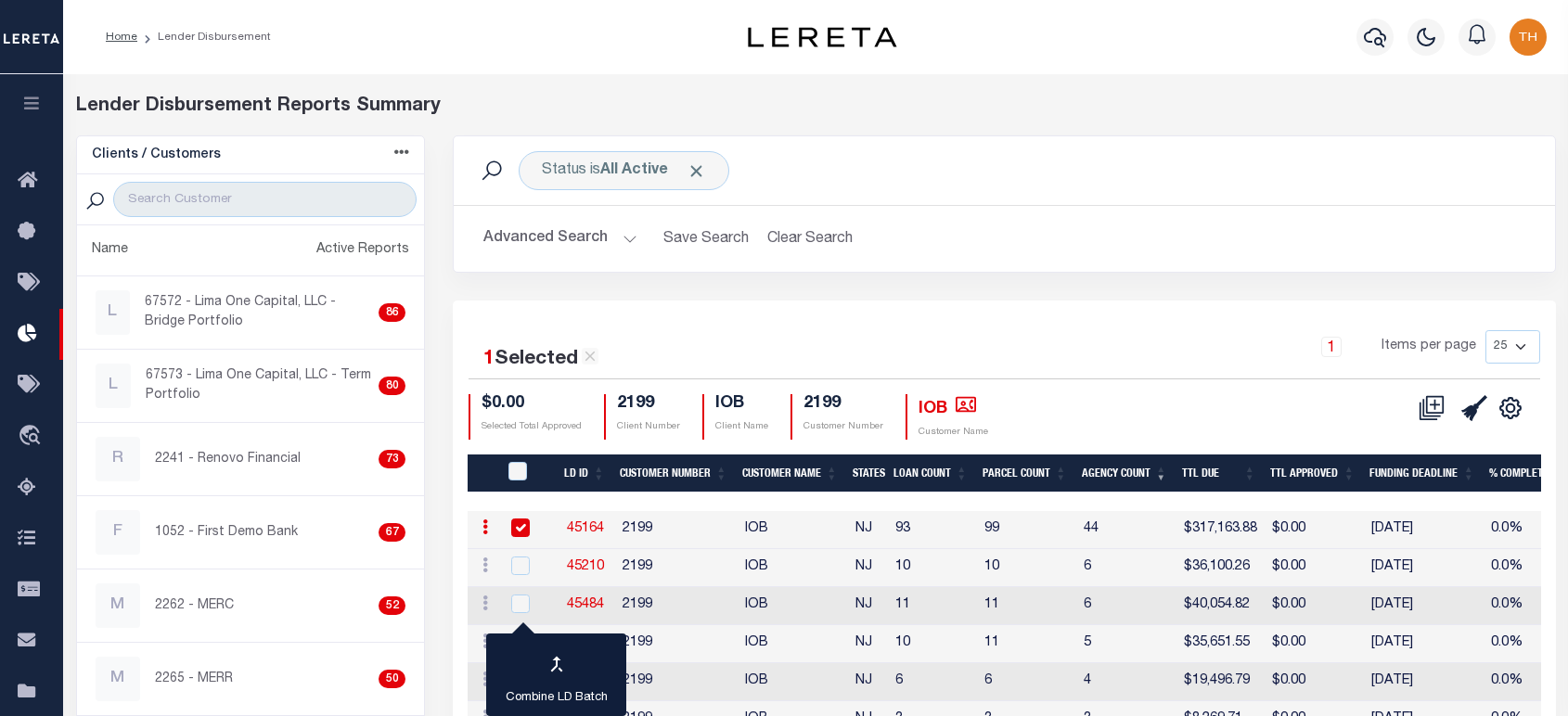
select select "200"
drag, startPoint x: 0, startPoint y: 0, endPoint x: 577, endPoint y: 525, distance: 780.1
click at [577, 525] on link "45164" at bounding box center [584, 529] width 37 height 13
checkbox input "true"
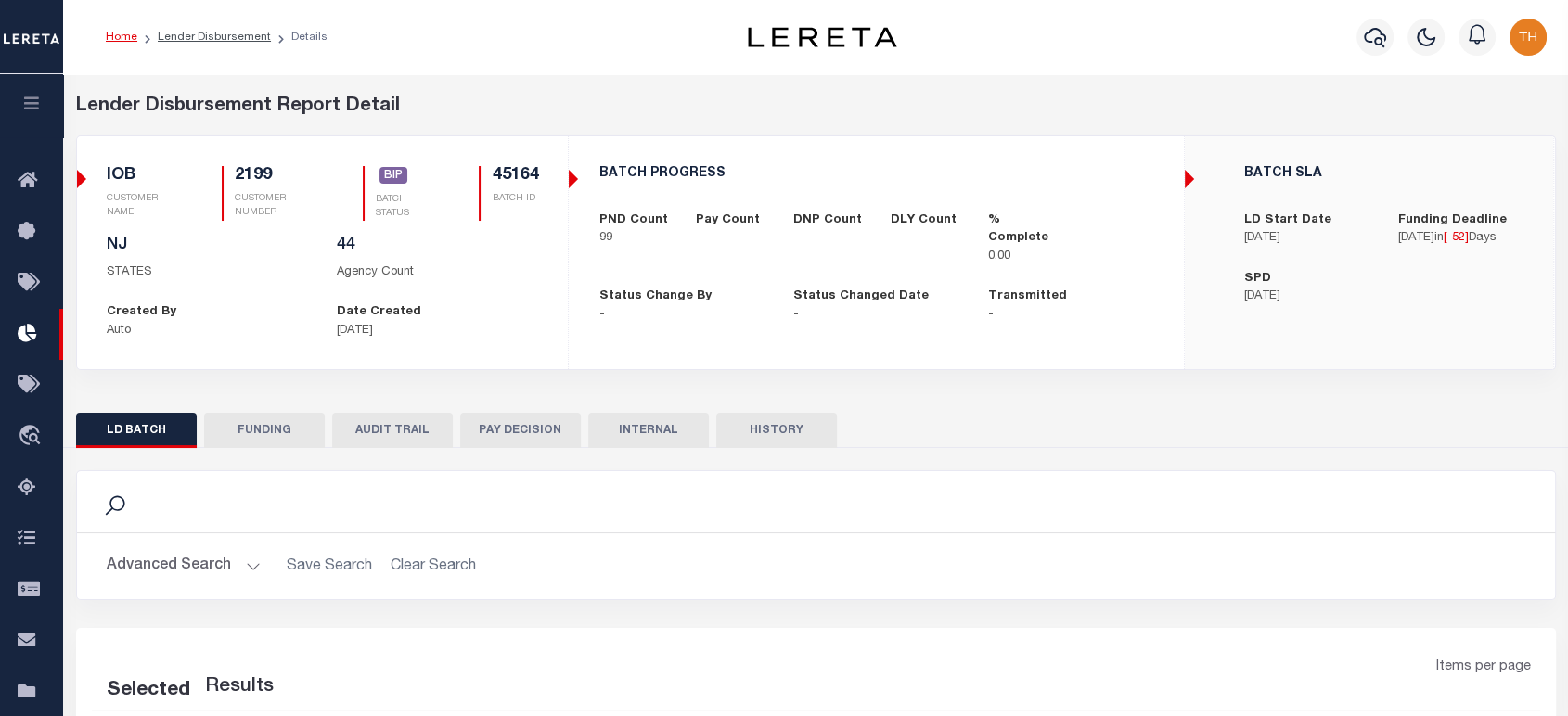
select select "200"
drag, startPoint x: 252, startPoint y: 434, endPoint x: 264, endPoint y: 437, distance: 12.4
click at [252, 434] on button "FUNDING" at bounding box center [265, 430] width 120 height 35
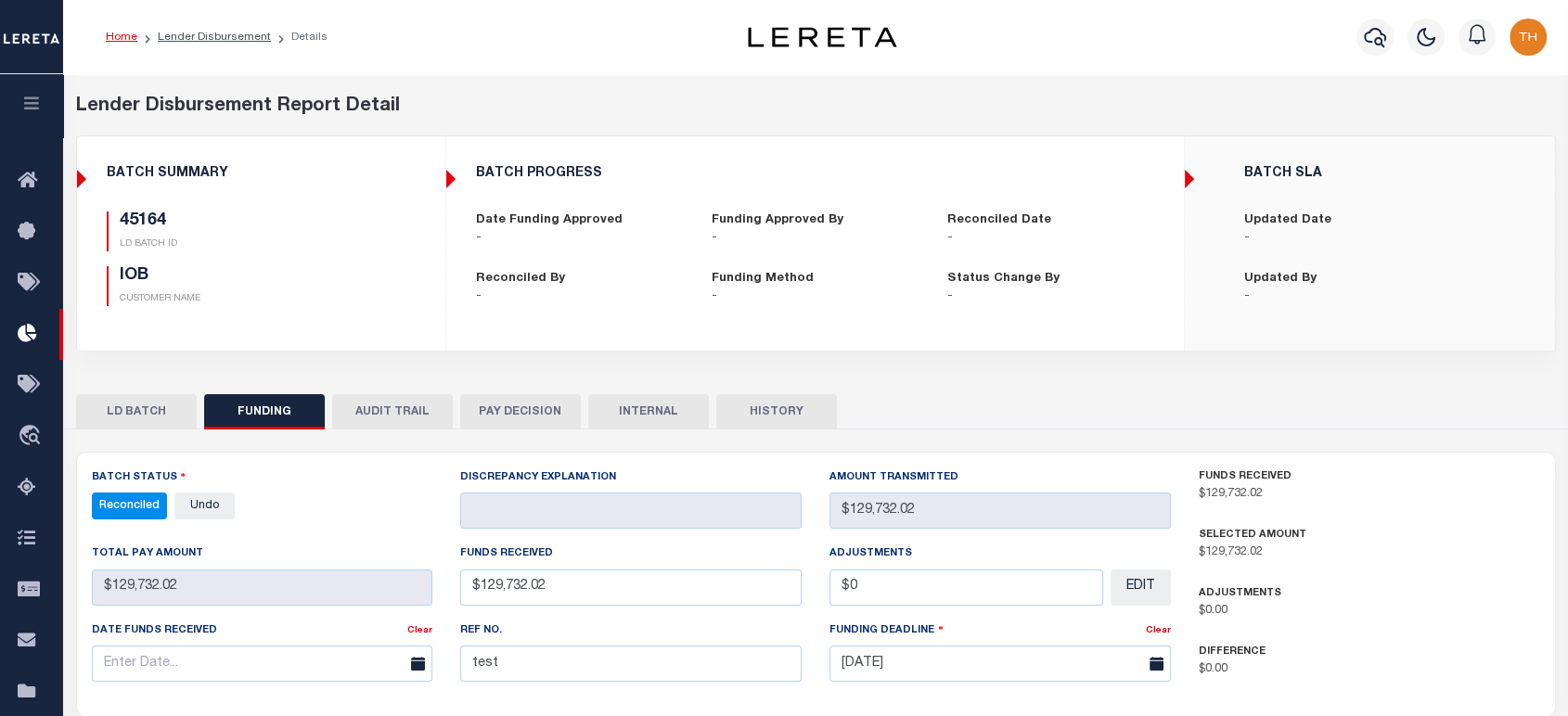
type input "$317,163.88"
type input "$0"
type input "317163.88"
type input "[DATE]"
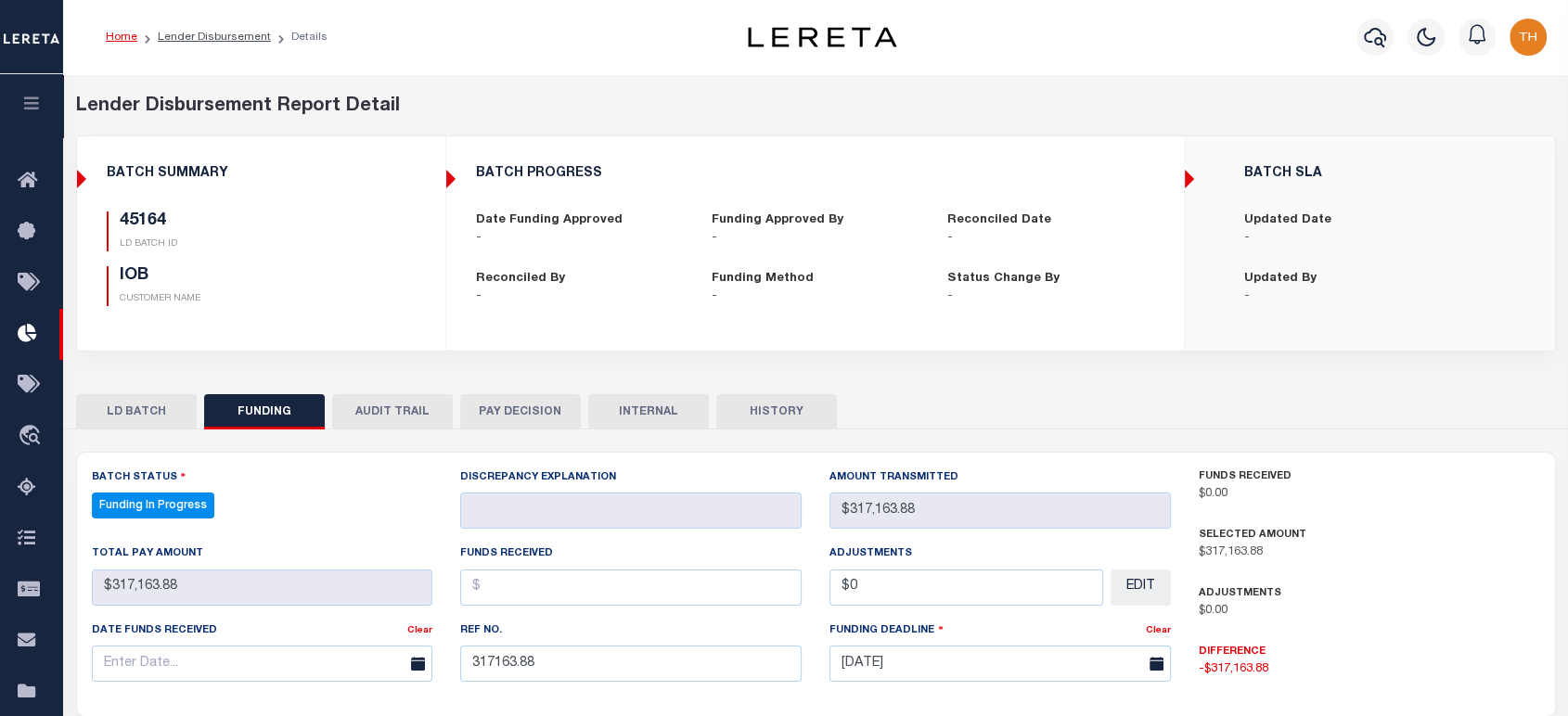
scroll to position [308, 0]
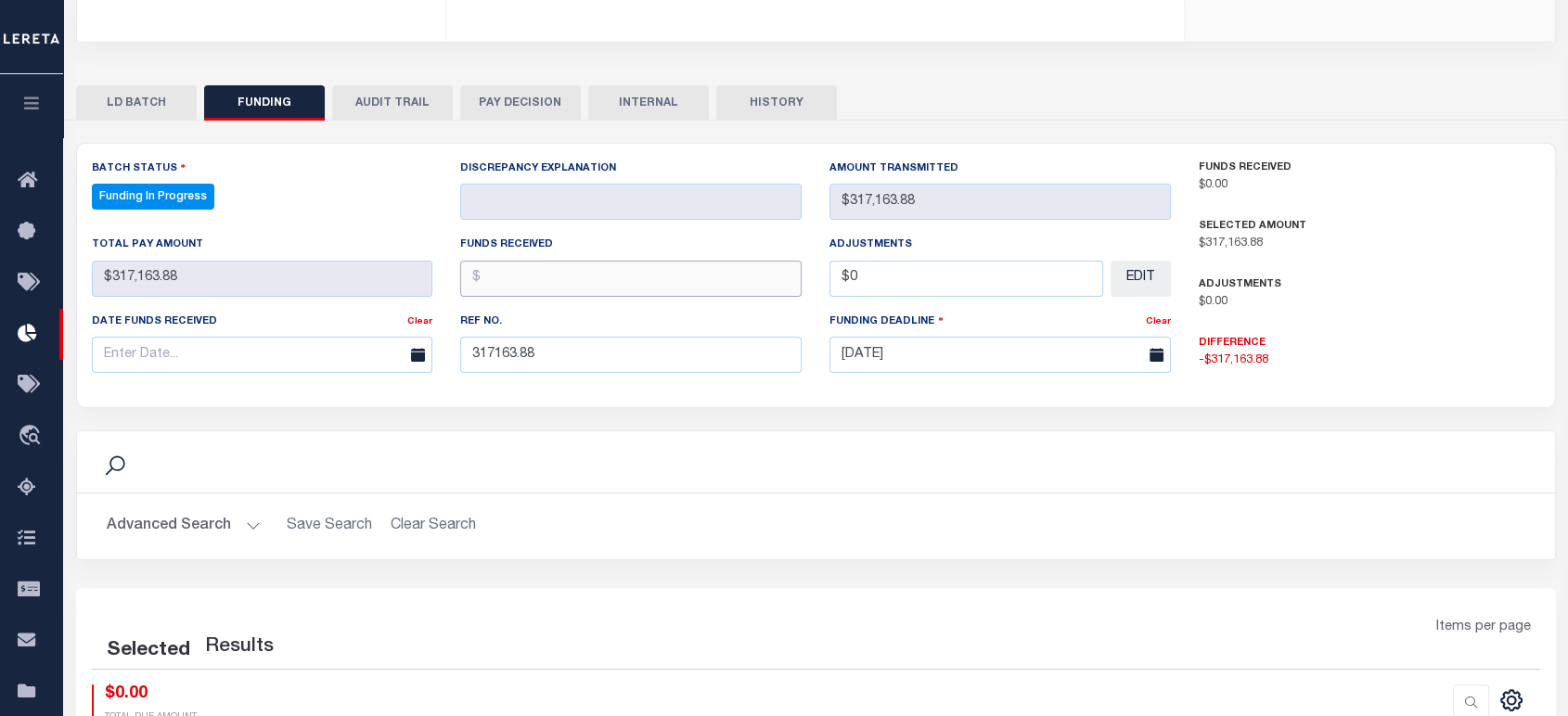
click at [623, 278] on input "text" at bounding box center [630, 279] width 341 height 36
select select "100"
click at [510, 276] on input "text" at bounding box center [630, 279] width 341 height 36
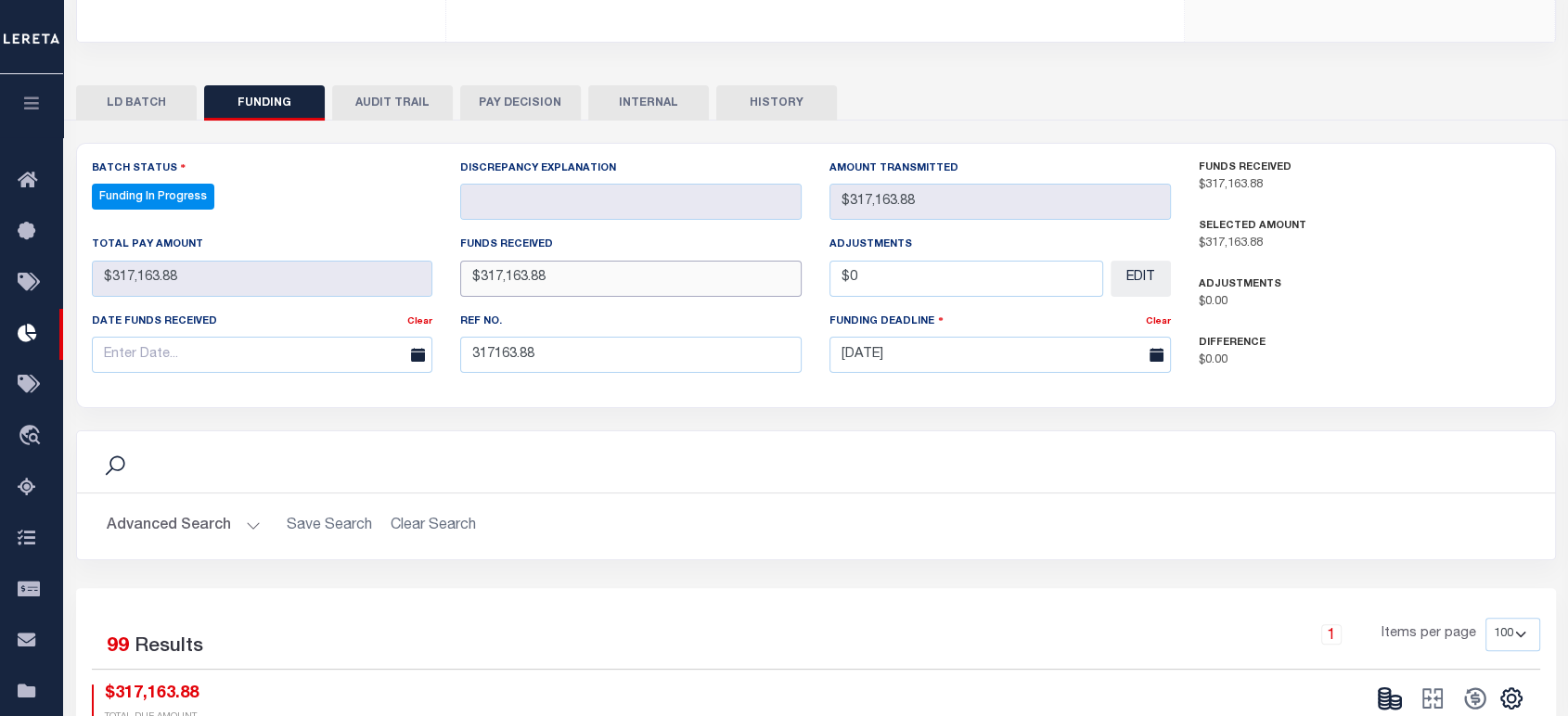
type input "$317,163.88"
type input "$0.00"
click at [1256, 436] on div "Search" at bounding box center [816, 462] width 1477 height 61
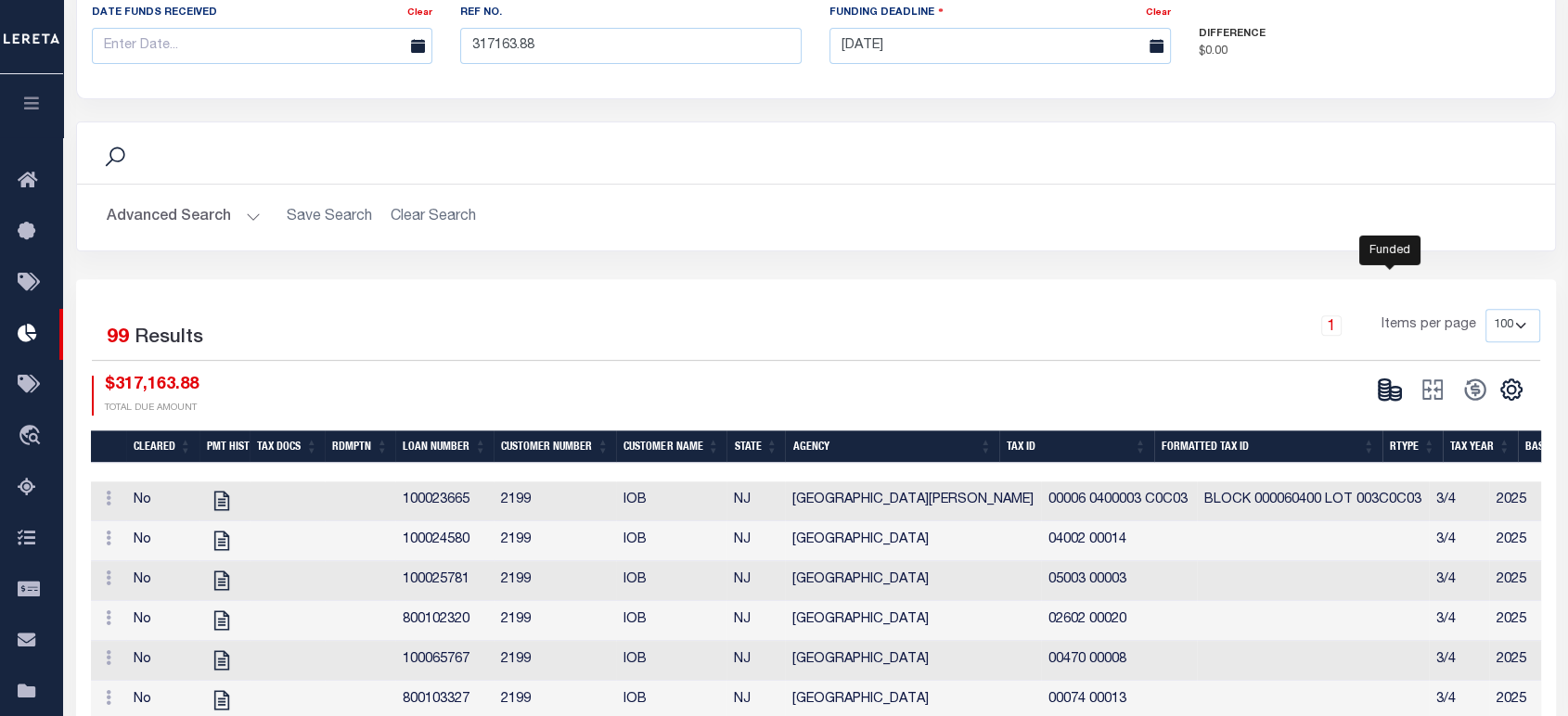
click at [1384, 387] on icon at bounding box center [1388, 389] width 26 height 26
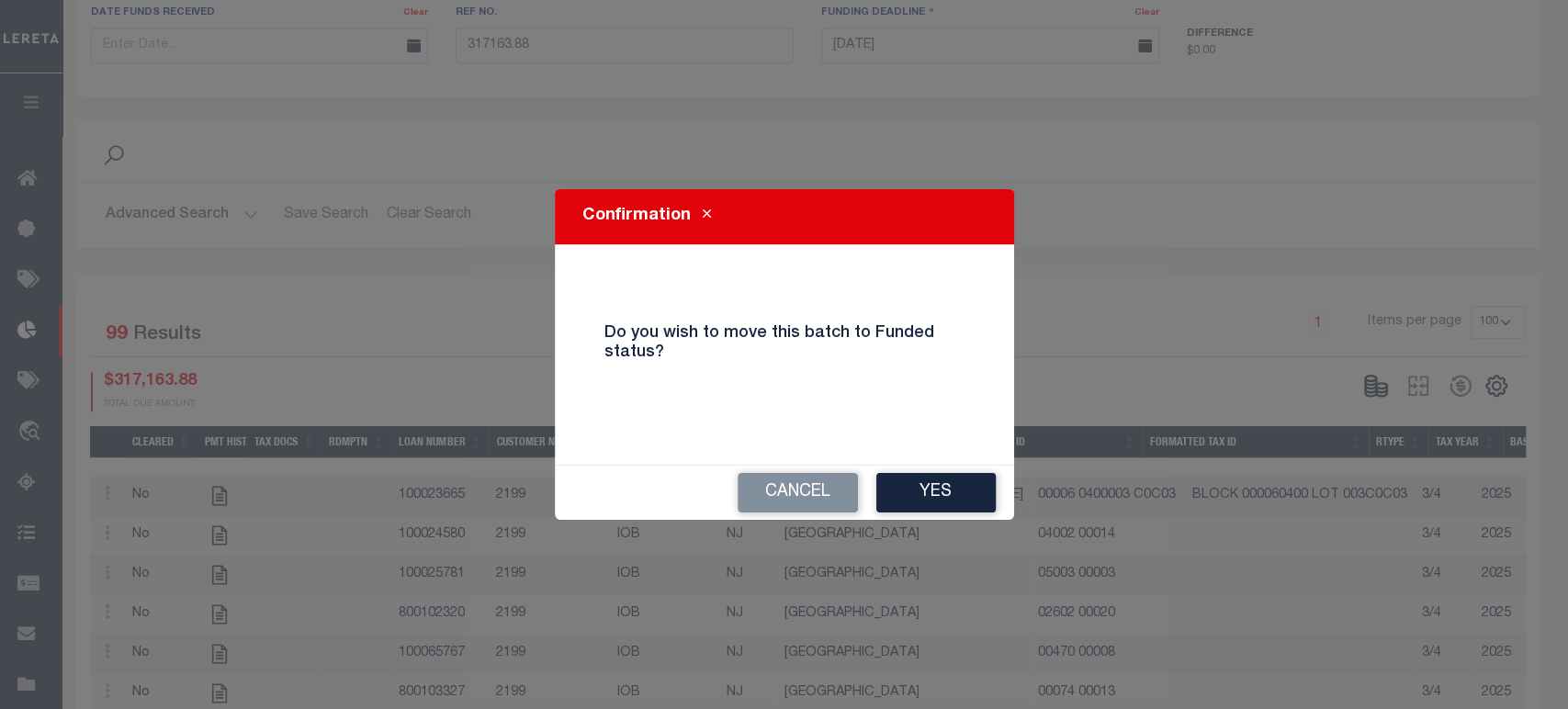
click at [940, 493] on button "Yes" at bounding box center [936, 493] width 119 height 40
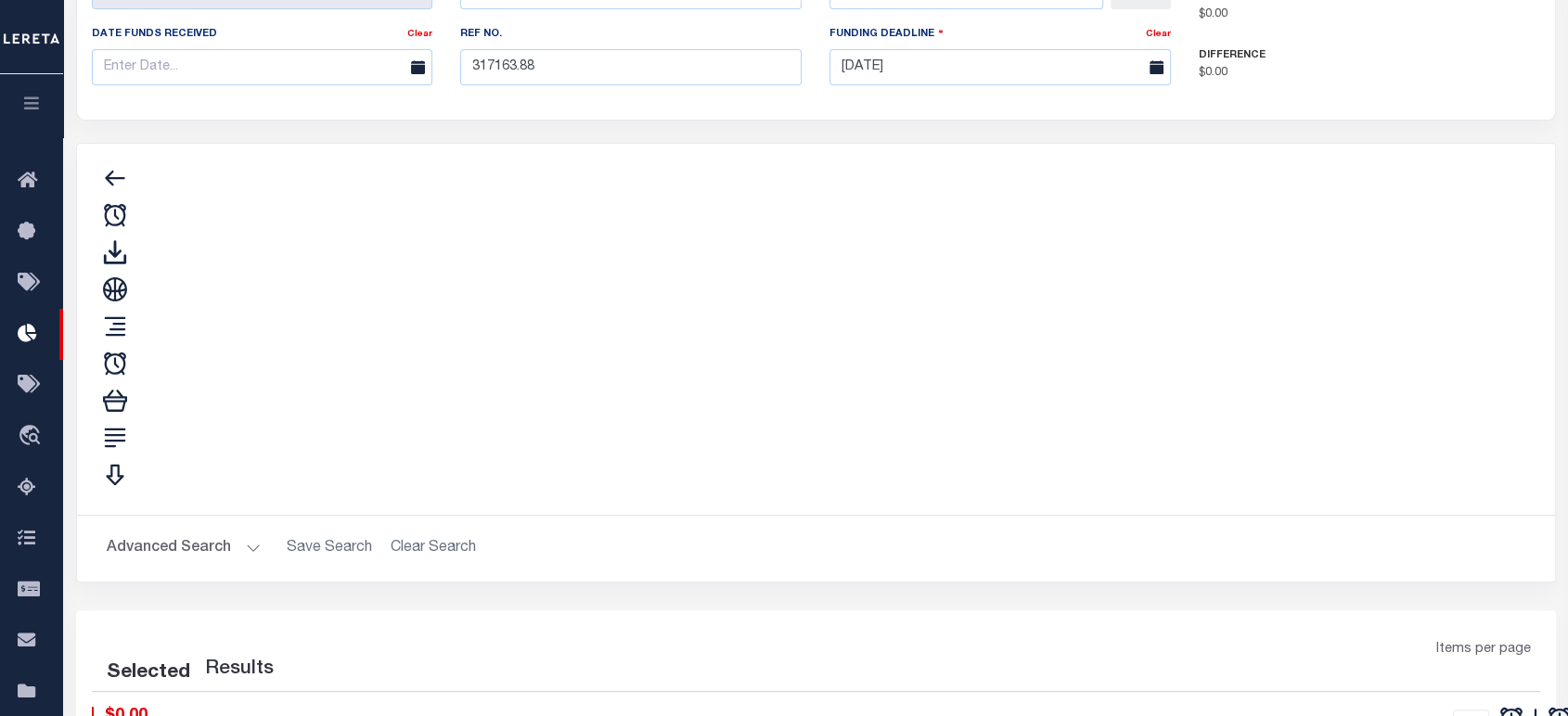
type input "$317,163.88"
type input "$0"
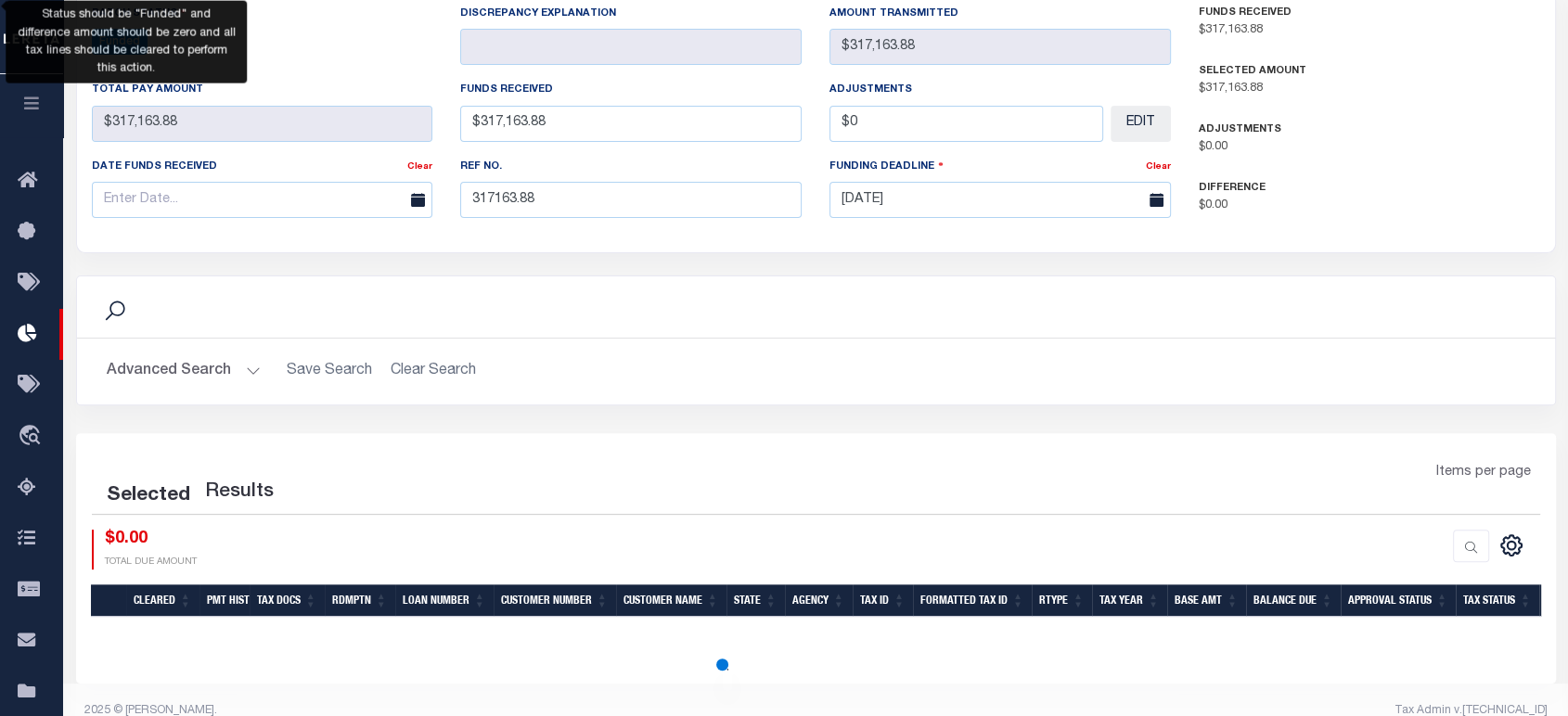
select select "100"
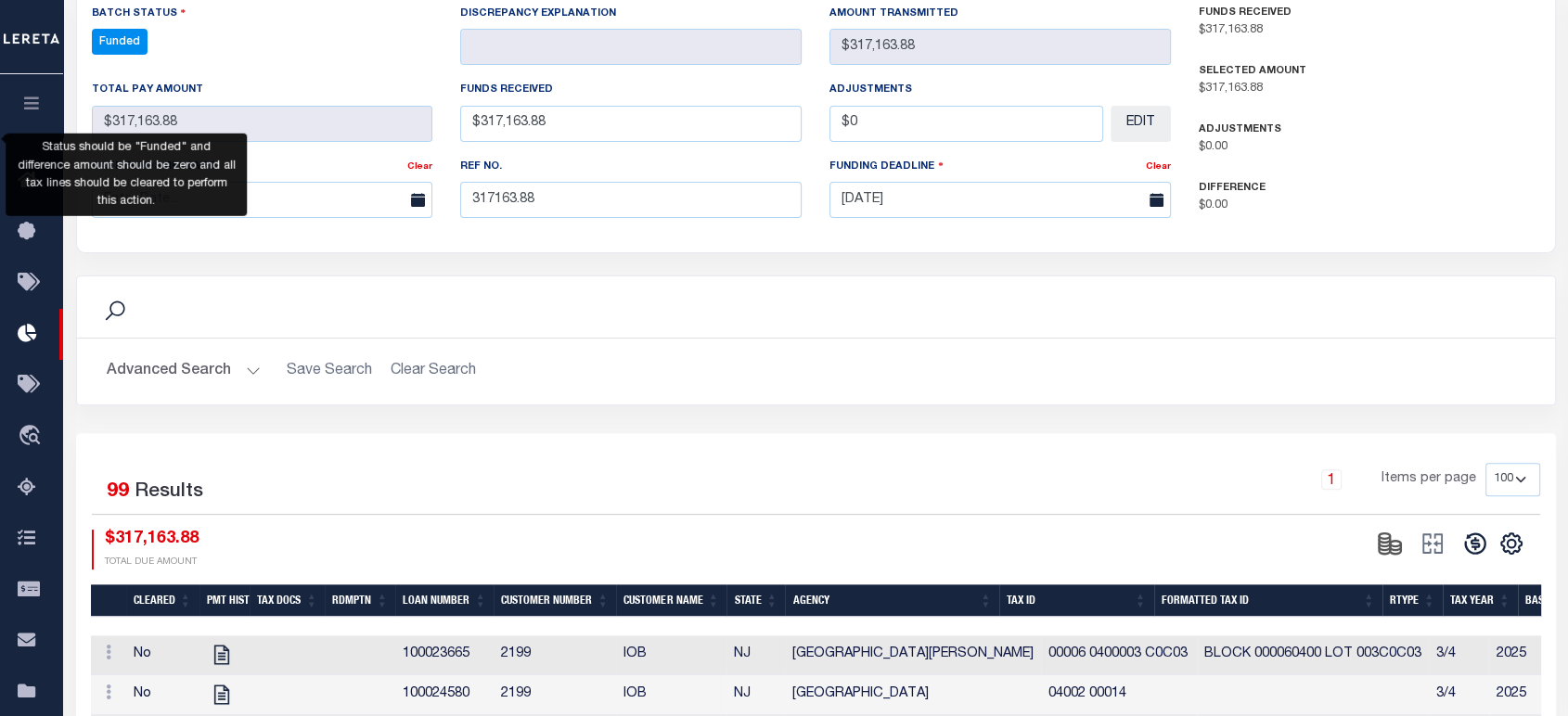
scroll to position [618, 0]
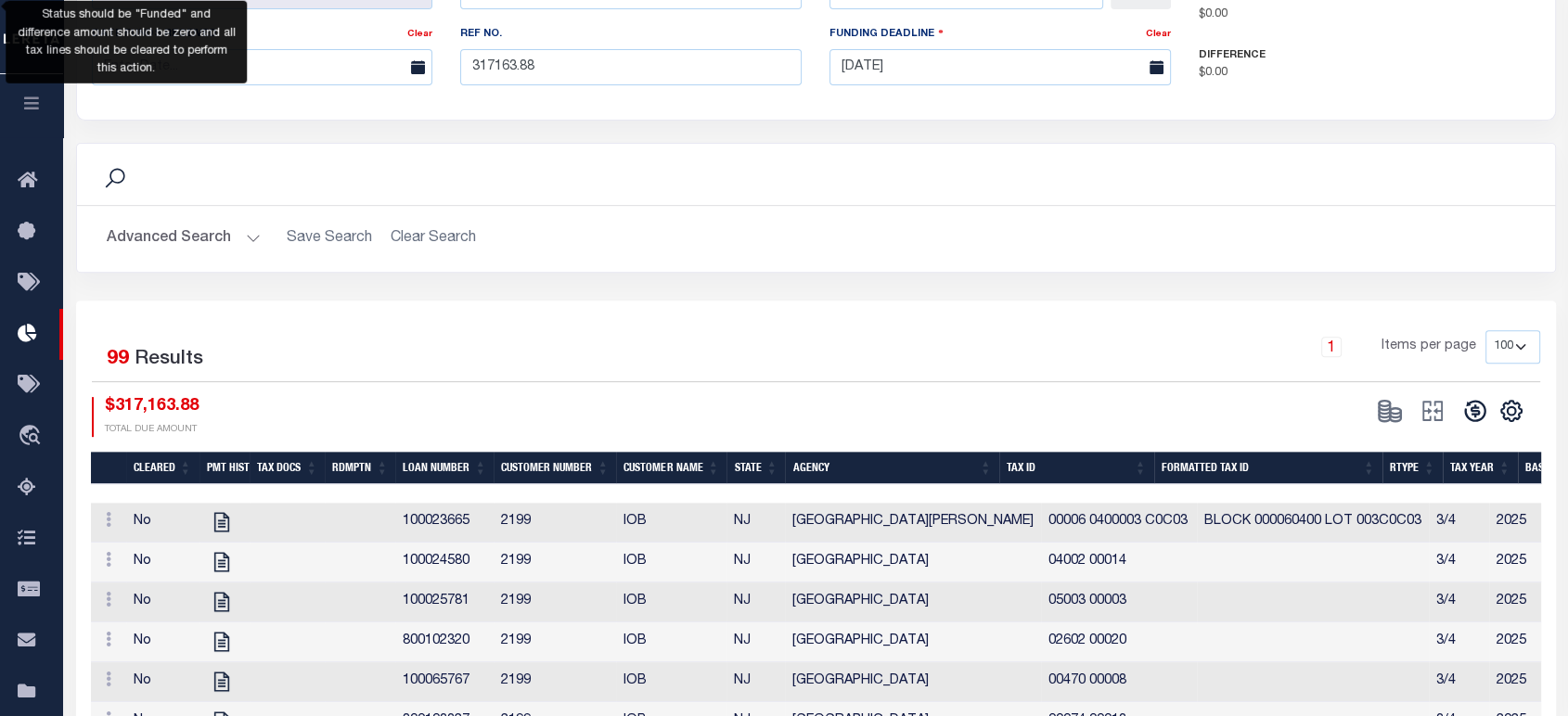
click at [1474, 398] on icon at bounding box center [1474, 411] width 26 height 26
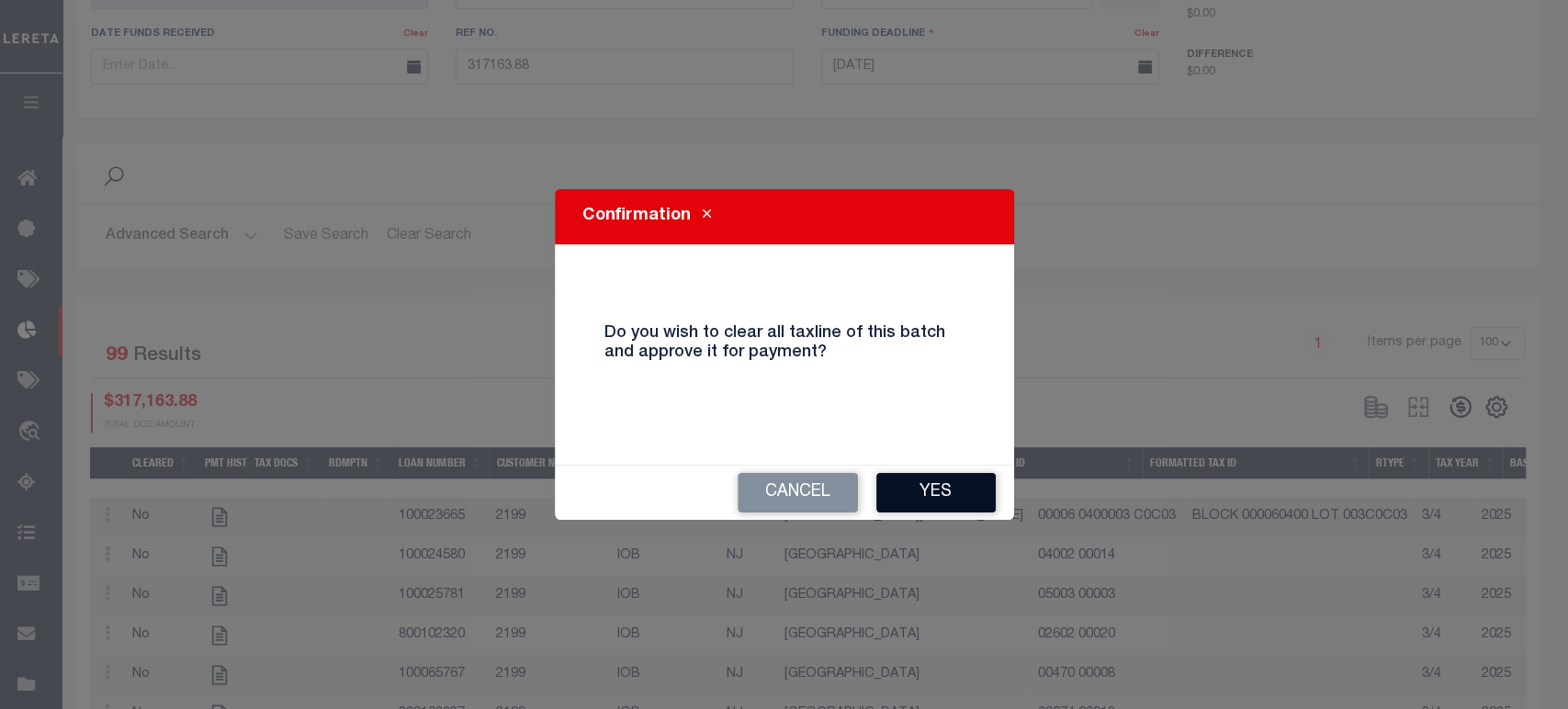
click at [952, 474] on button "Yes" at bounding box center [936, 493] width 119 height 40
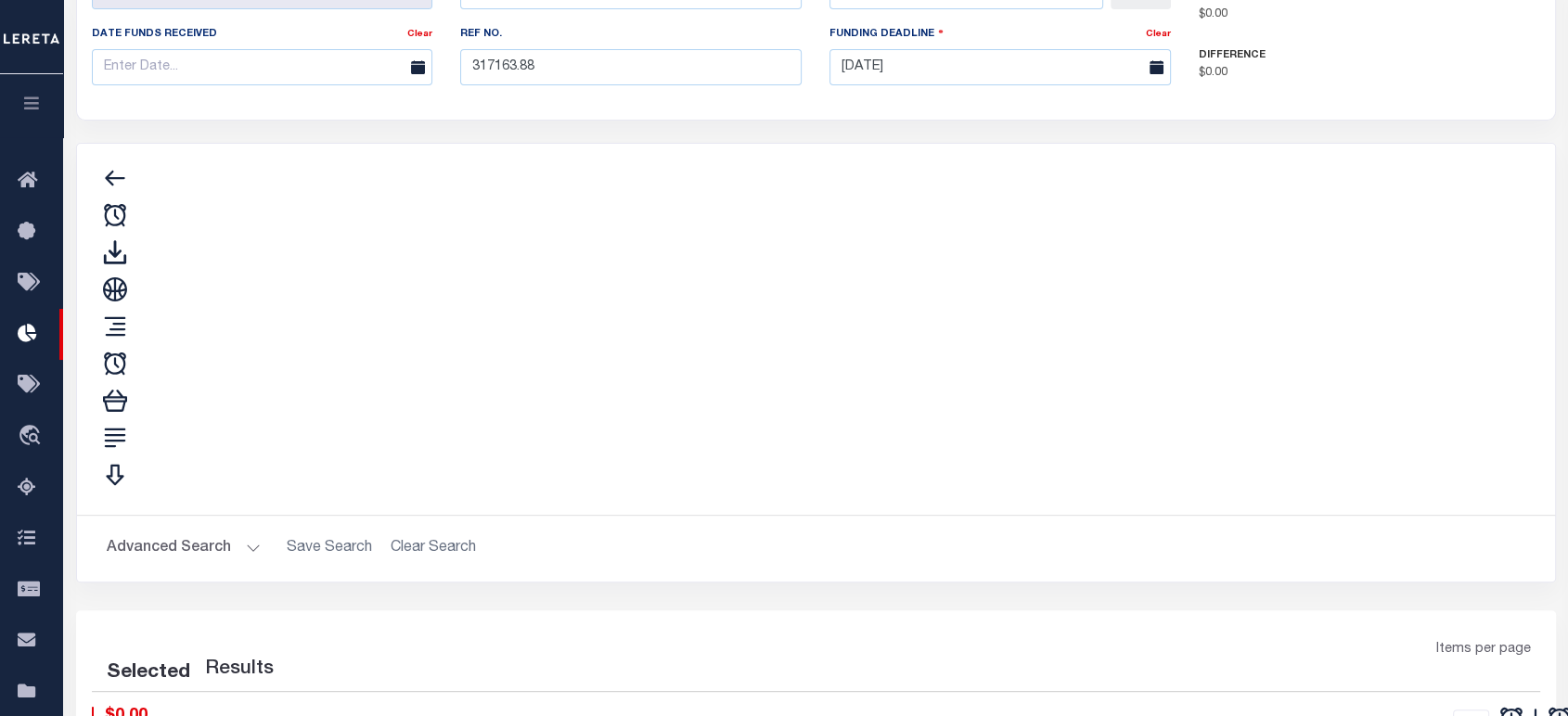
type input "$317,163.88"
type input "$0"
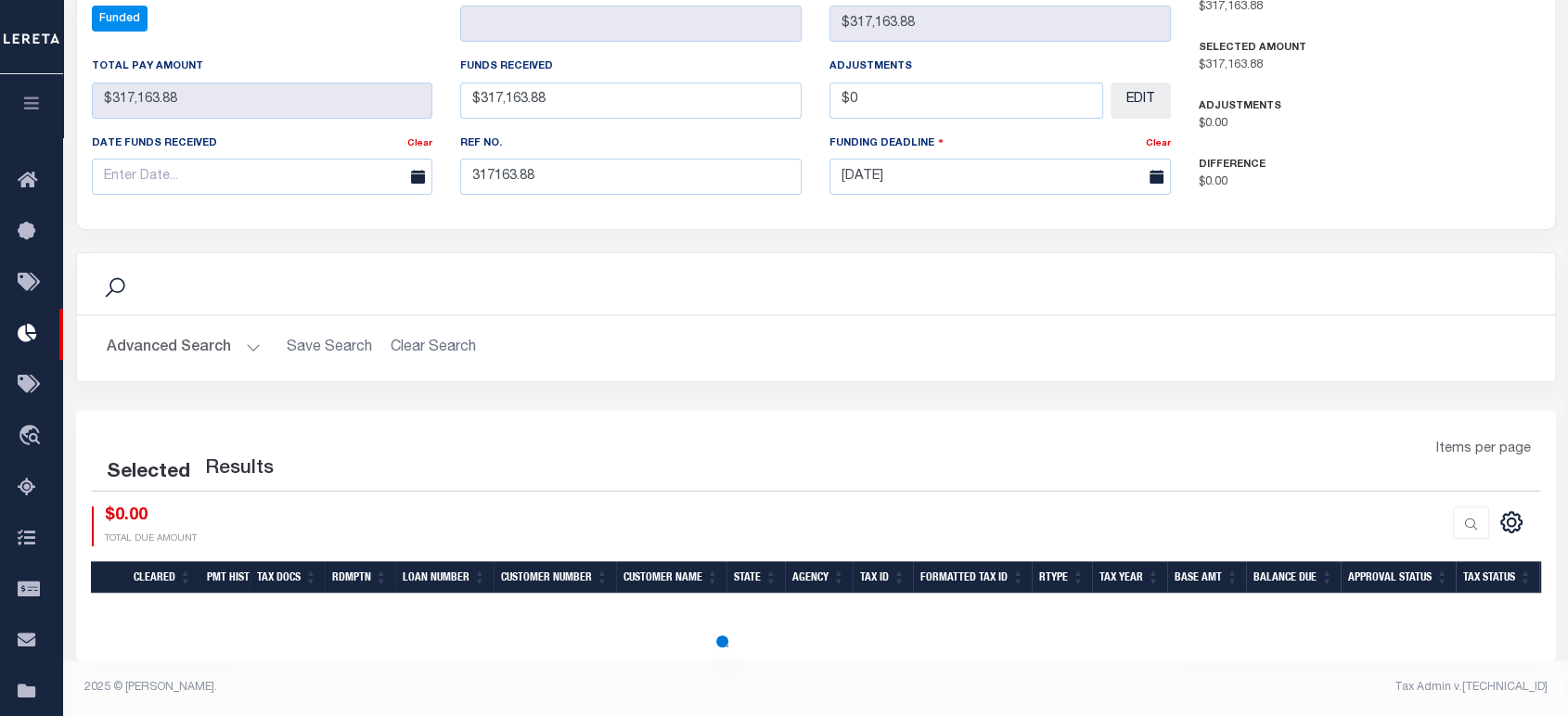
scroll to position [485, 0]
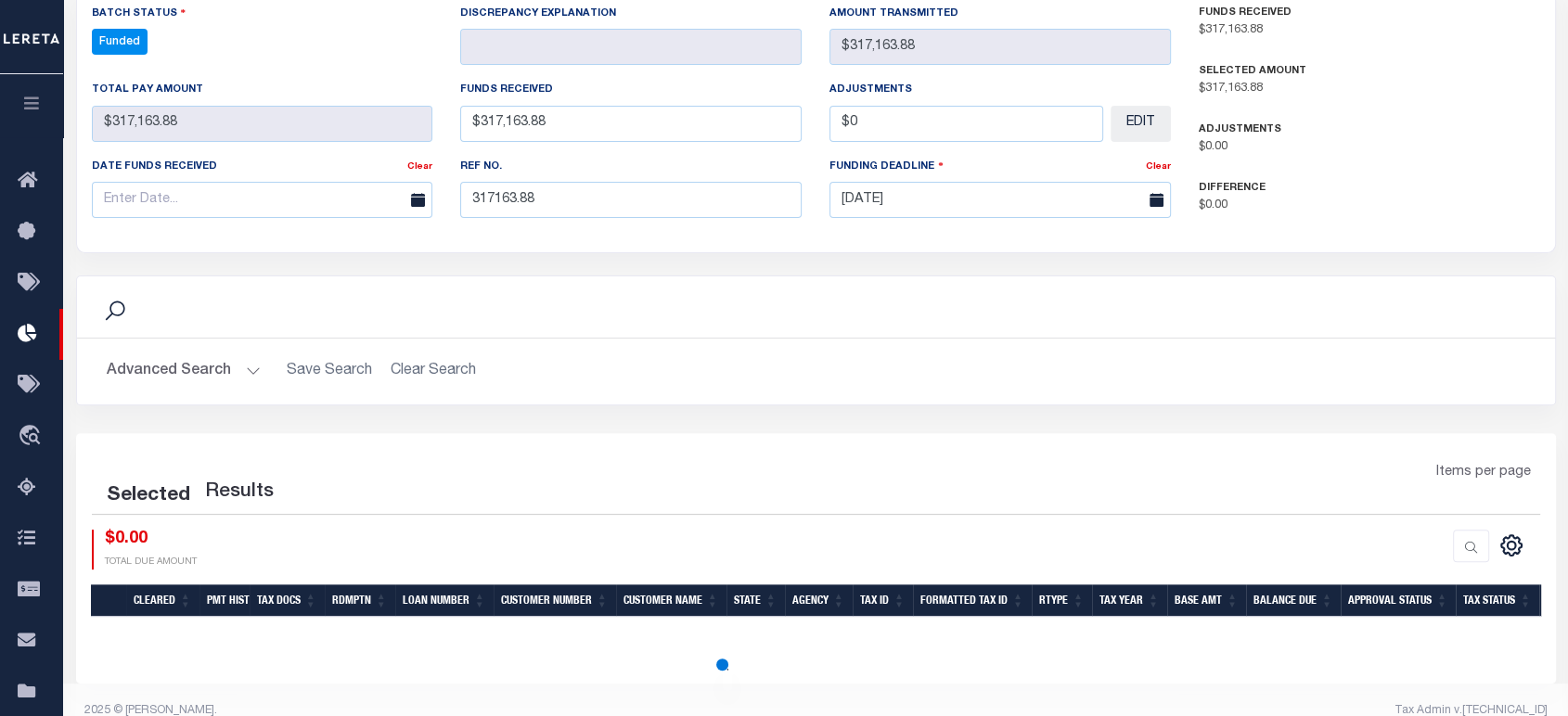
select select "100"
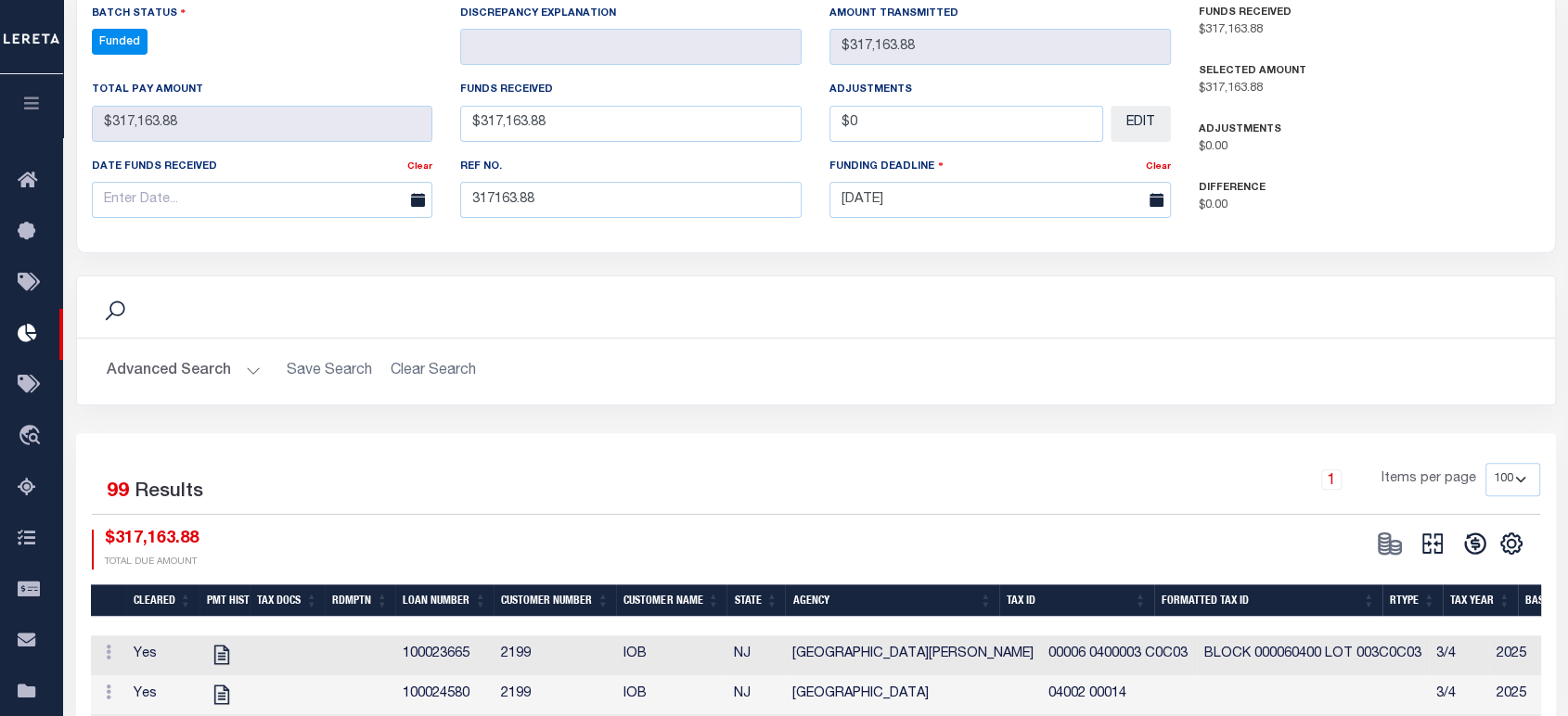
scroll to position [618, 0]
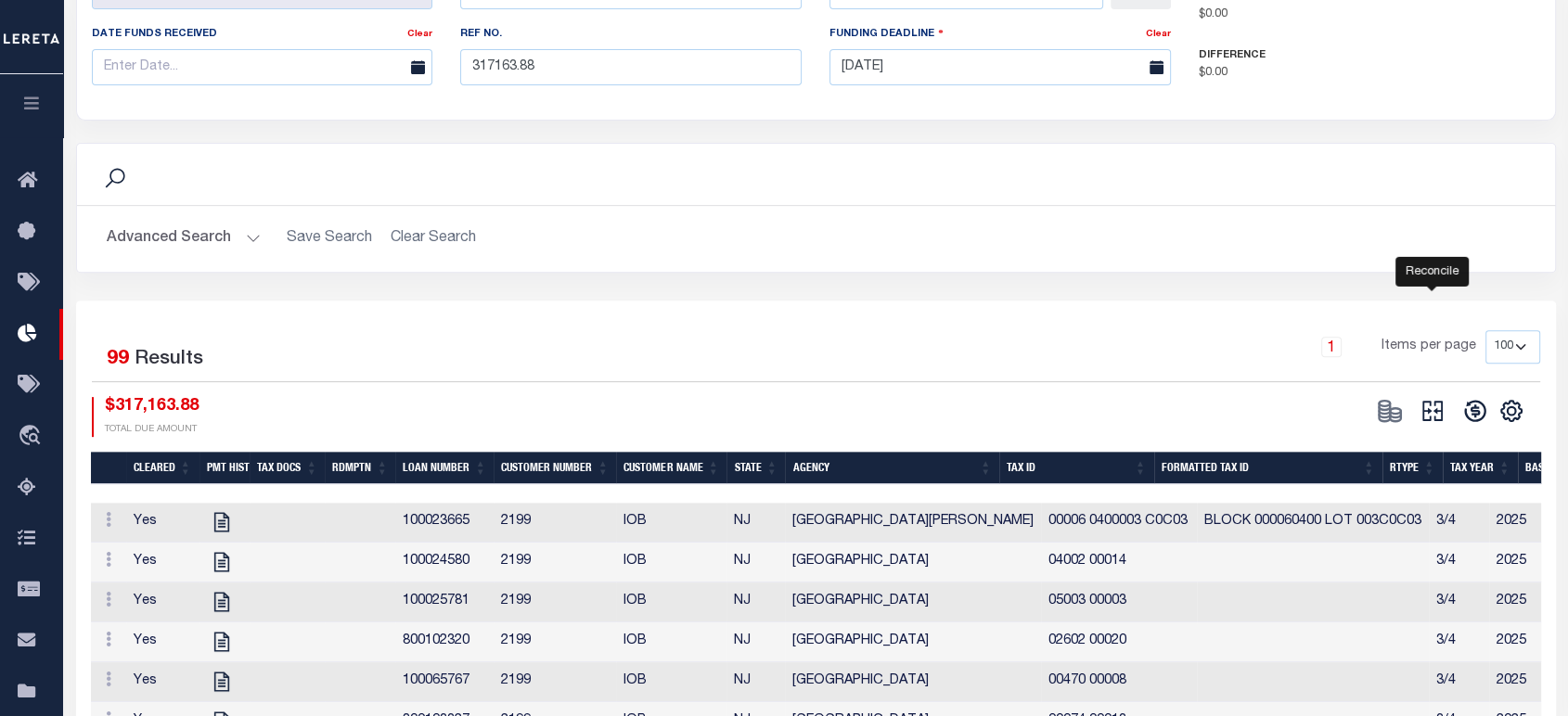
click at [1437, 398] on icon "" at bounding box center [1431, 411] width 26 height 26
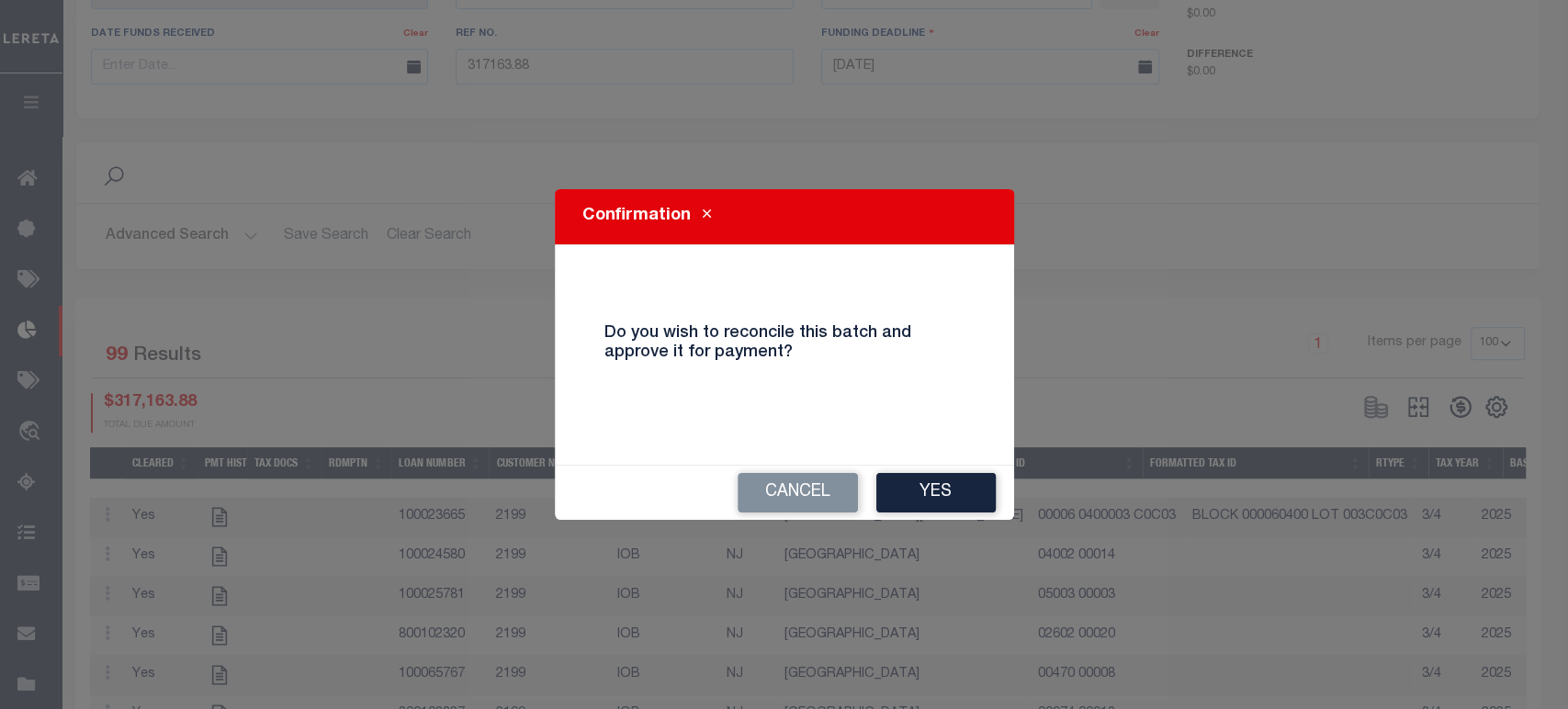
click at [938, 496] on button "Yes" at bounding box center [936, 493] width 119 height 40
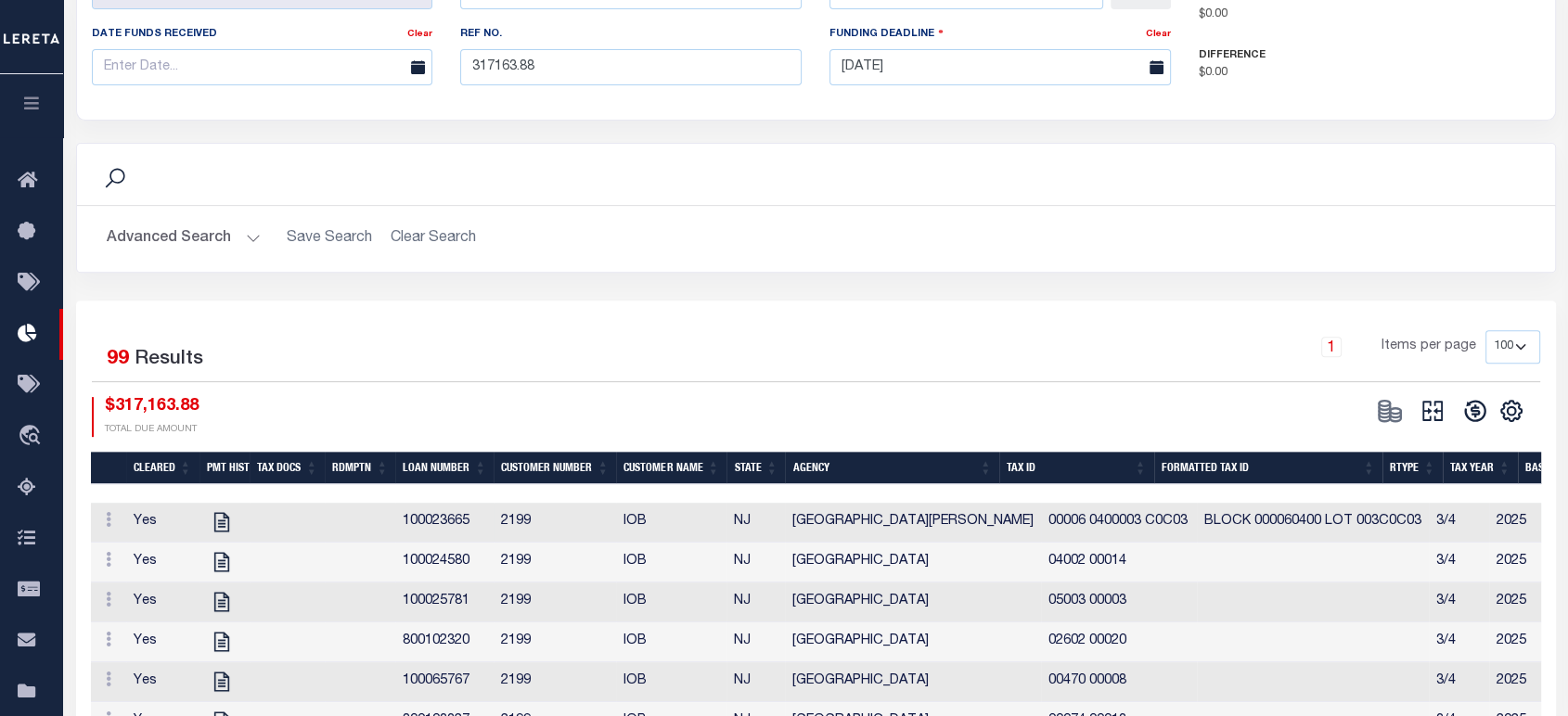
type input "$317,163.88"
type input "$0"
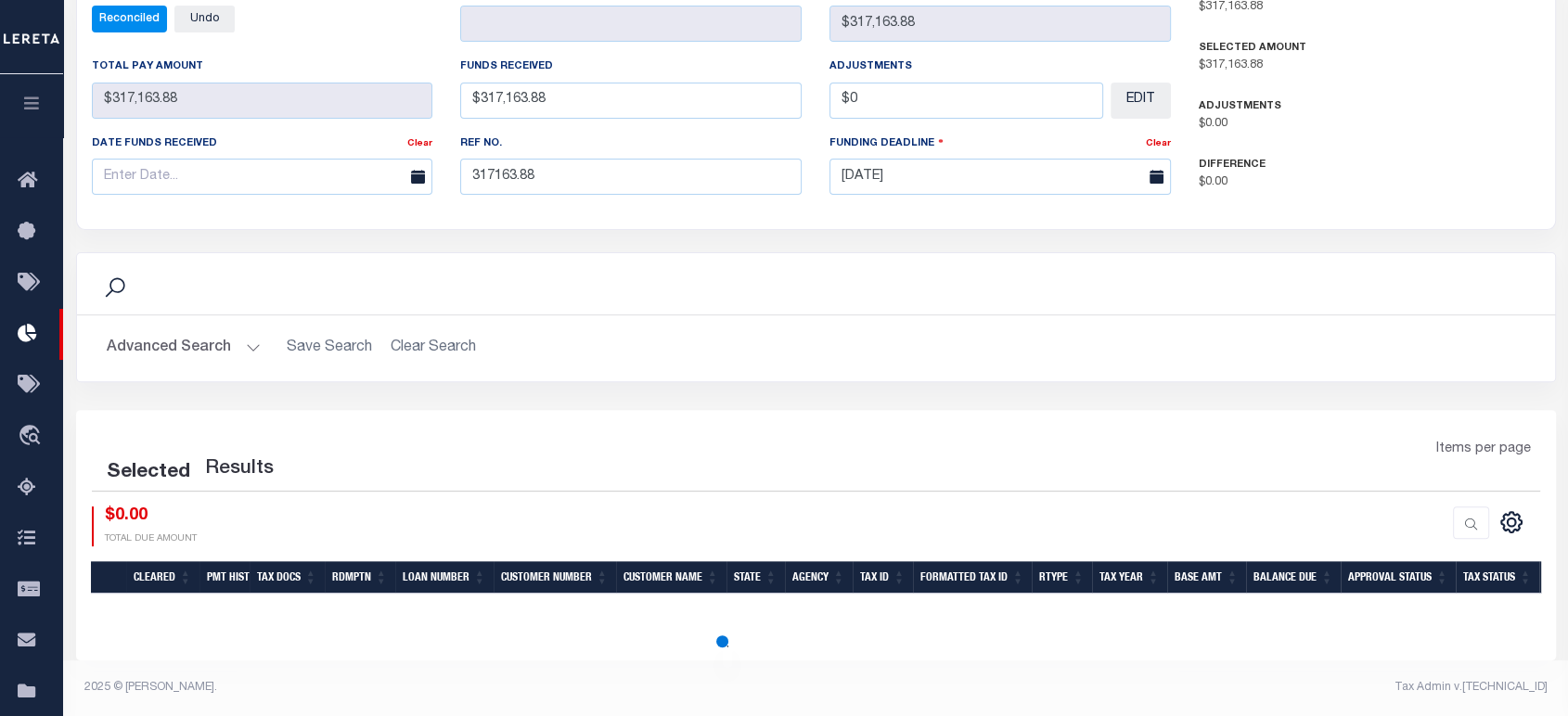
scroll to position [485, 0]
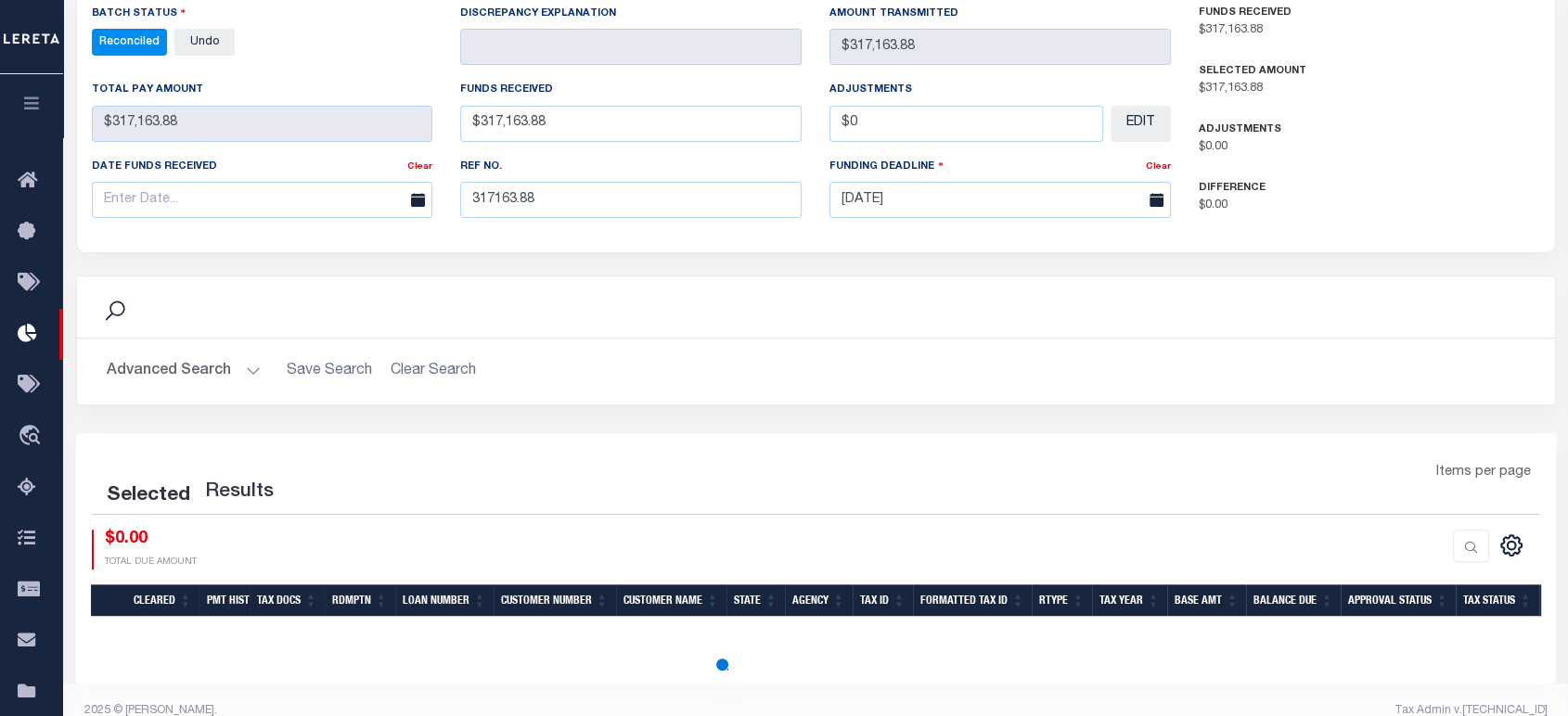
select select "100"
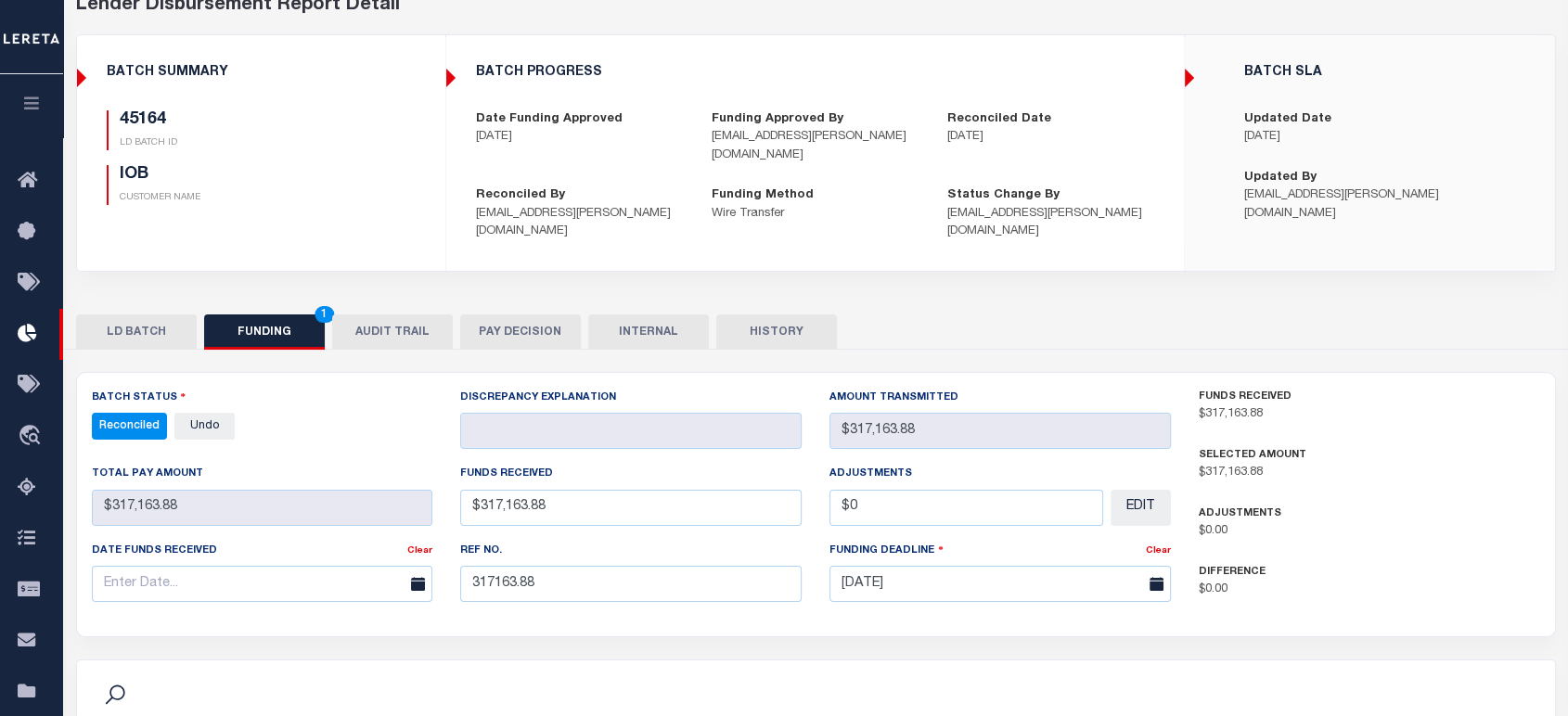
scroll to position [0, 0]
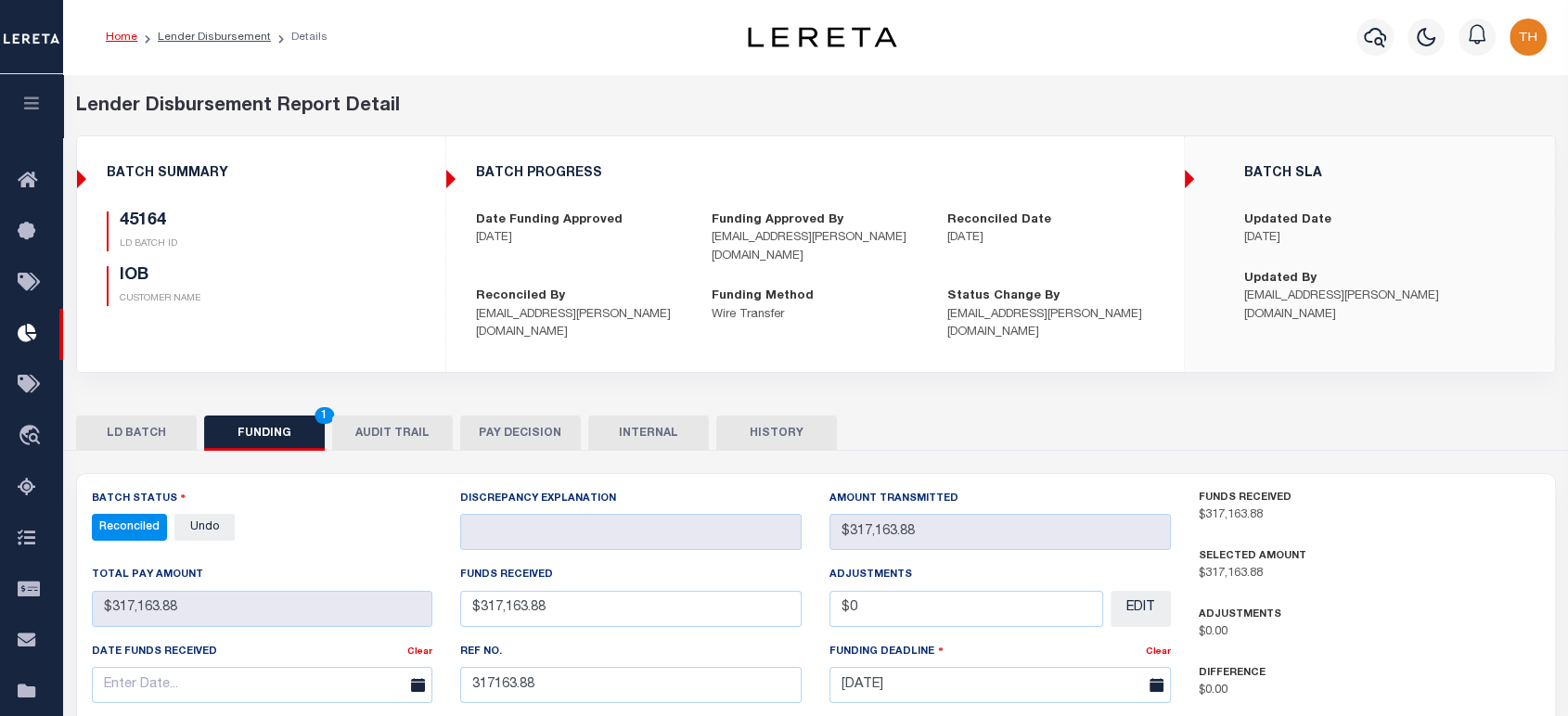
click at [130, 514] on span "Reconciled" at bounding box center [129, 527] width 75 height 27
click at [215, 38] on link "Lender Disbursement" at bounding box center [214, 37] width 114 height 11
checkbox input "true"
select select
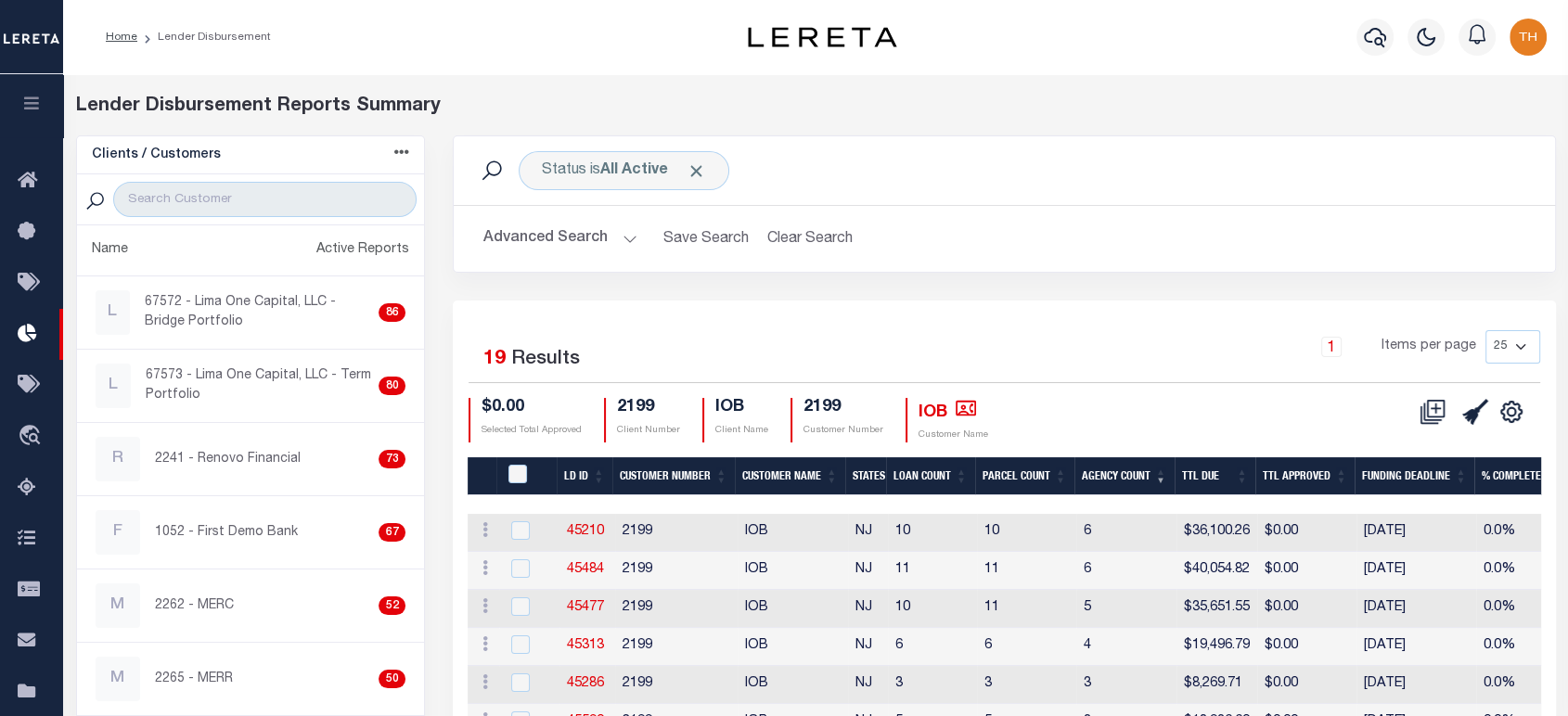
click at [1084, 458] on th "Agency Count" at bounding box center [1124, 476] width 100 height 38
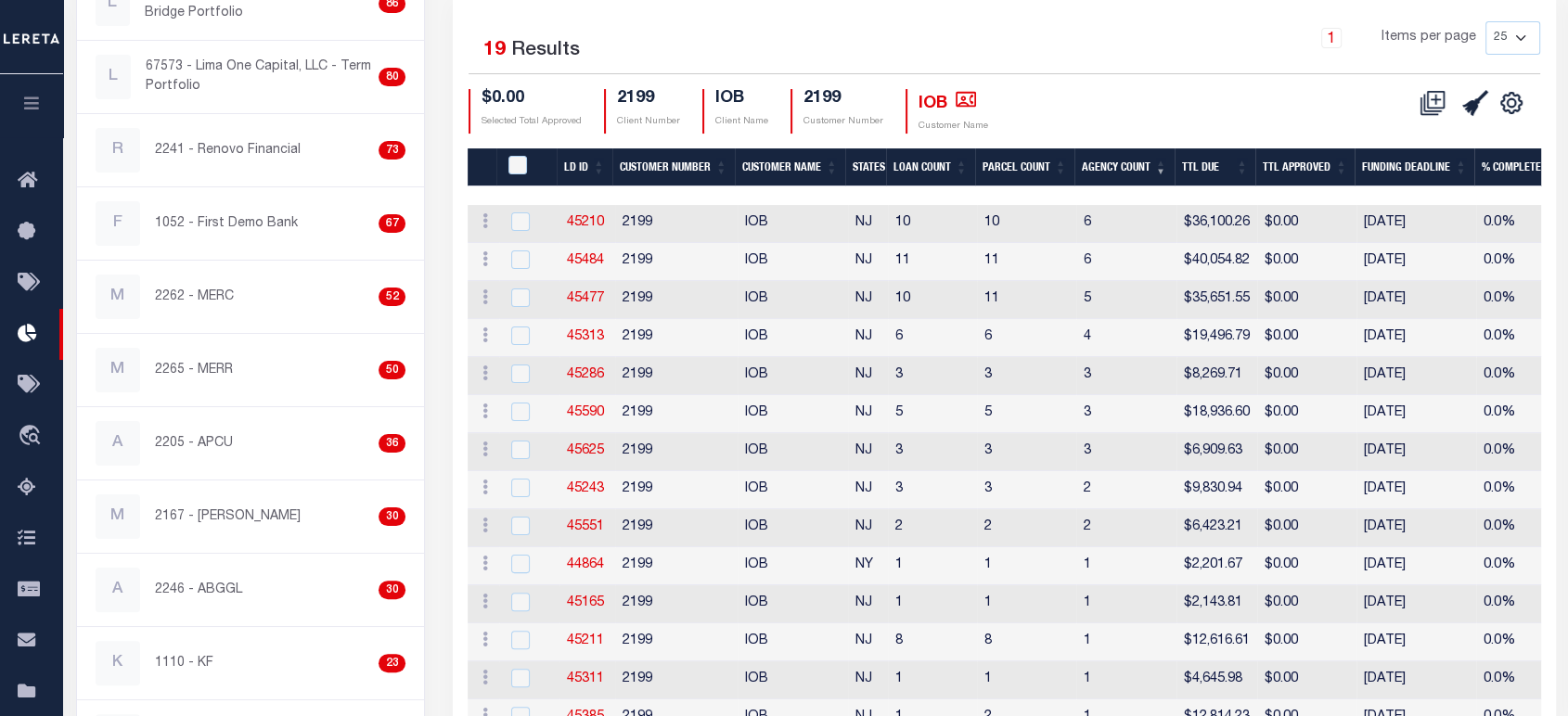
scroll to position [103, 0]
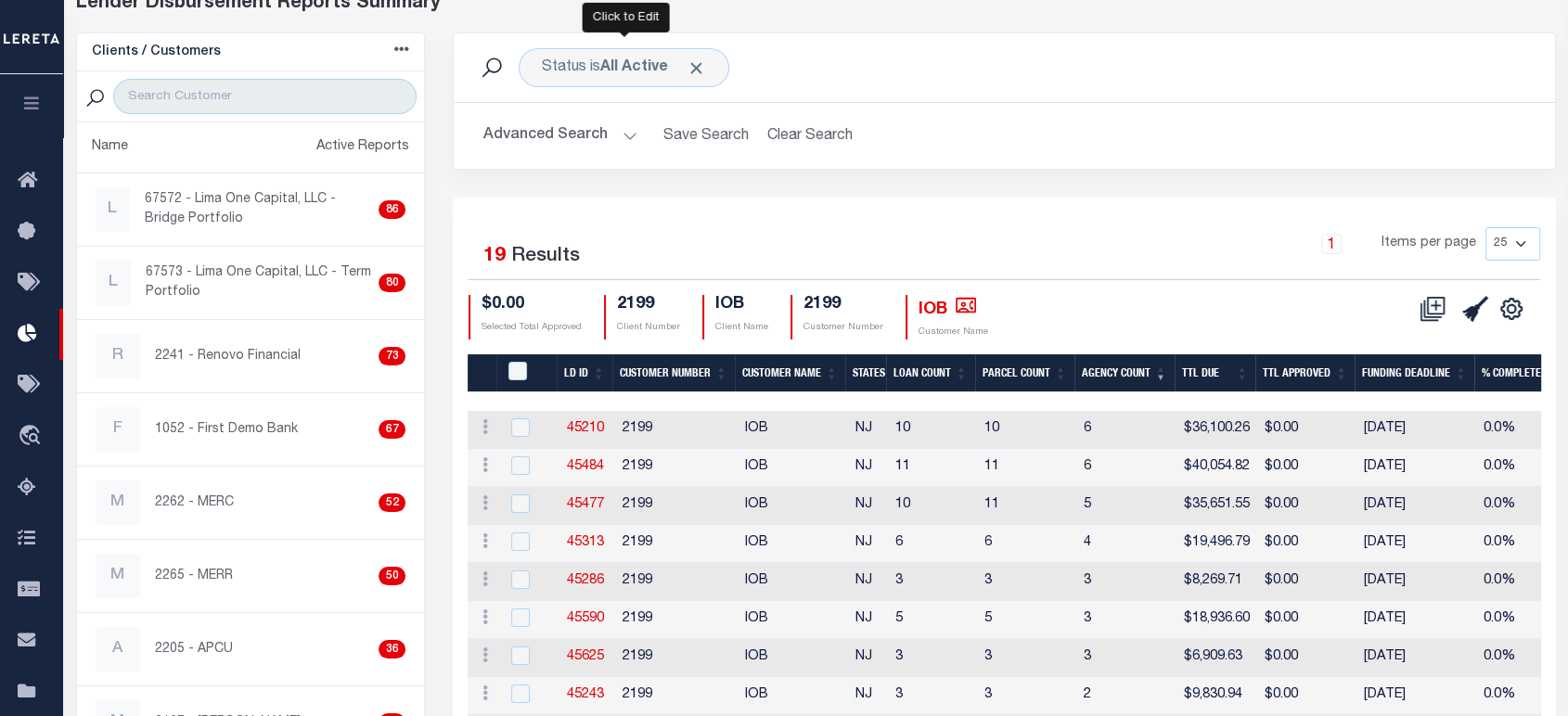
click at [692, 64] on span "Click to Remove" at bounding box center [696, 68] width 19 height 19
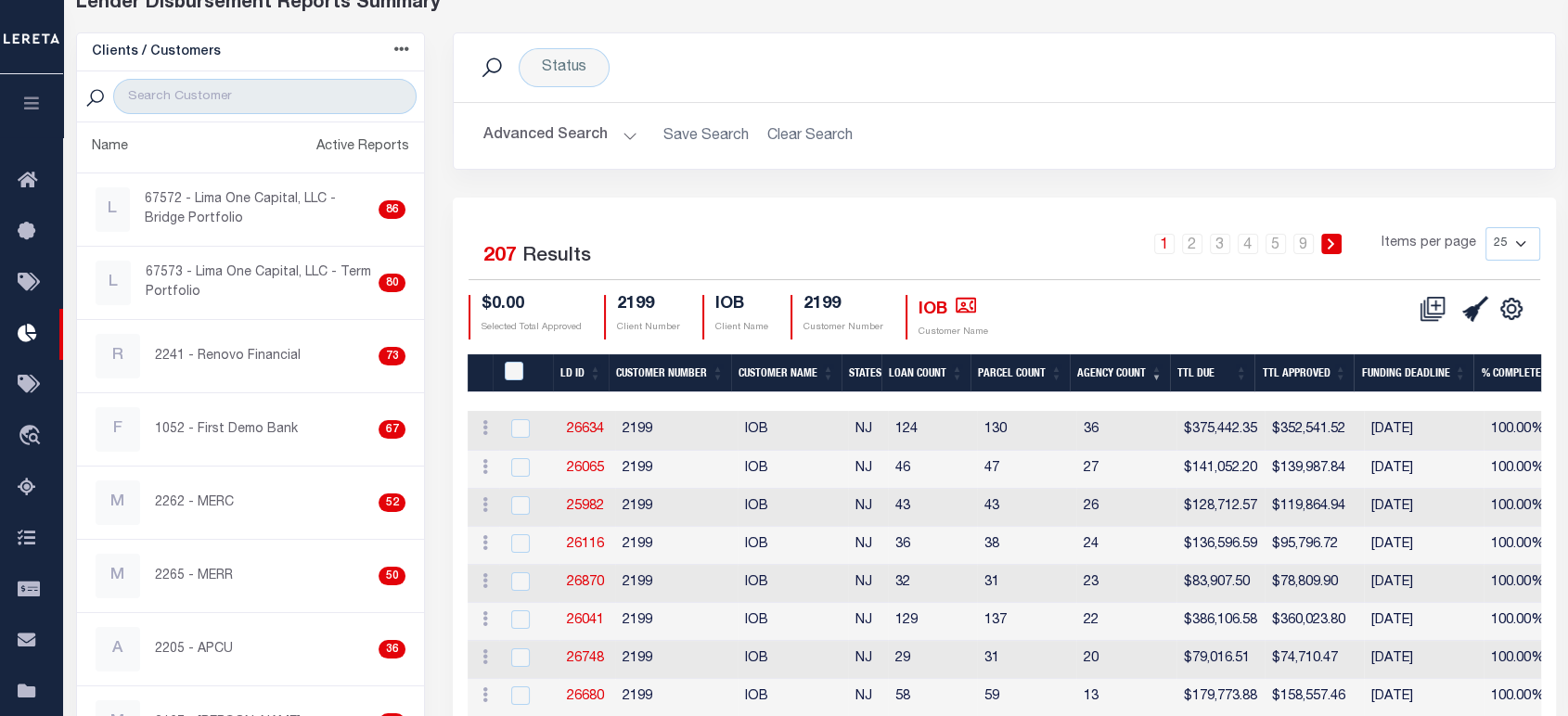
click at [559, 151] on button "Advanced Search" at bounding box center [560, 136] width 154 height 36
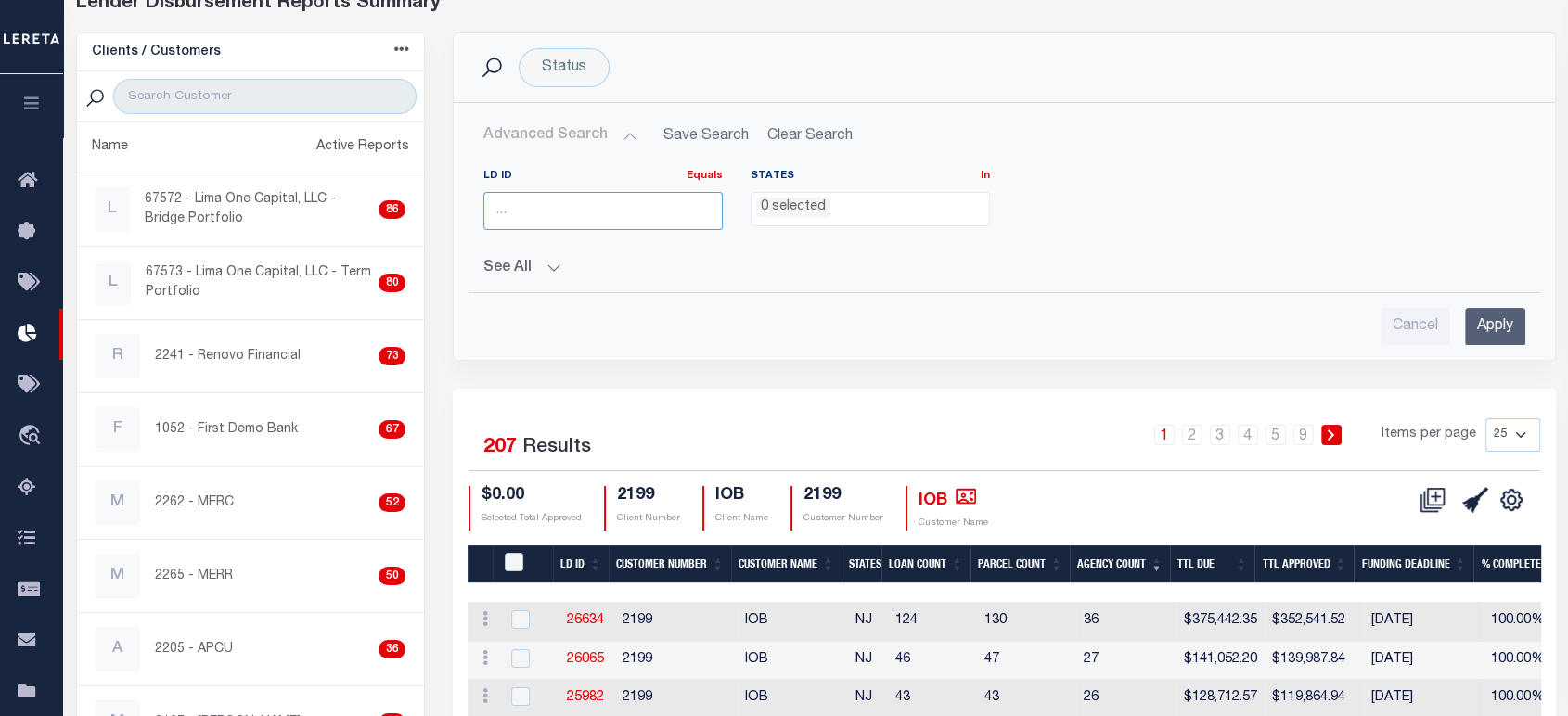
click at [566, 217] on input "number" at bounding box center [603, 211] width 240 height 38
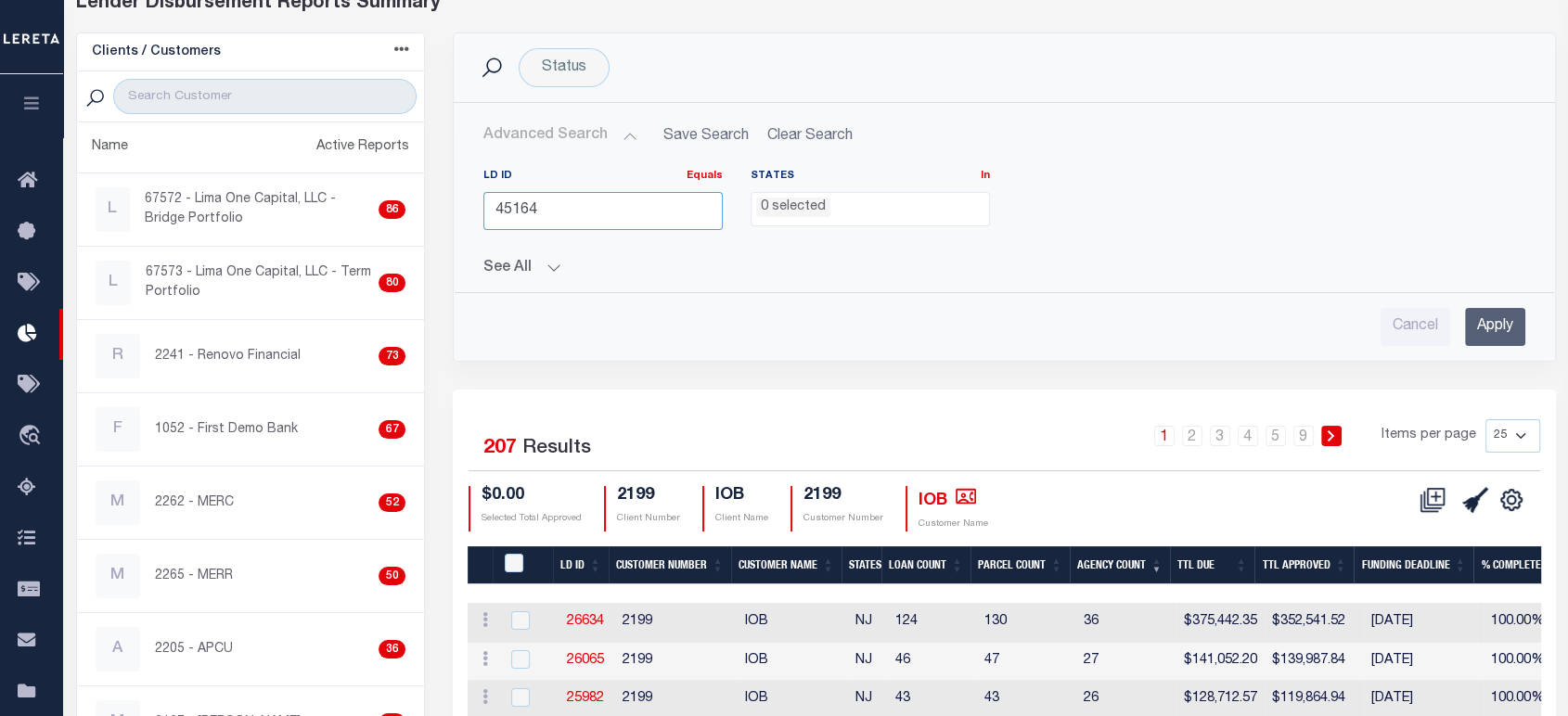
type input "45164"
click at [1480, 324] on input "Apply" at bounding box center [1494, 326] width 60 height 38
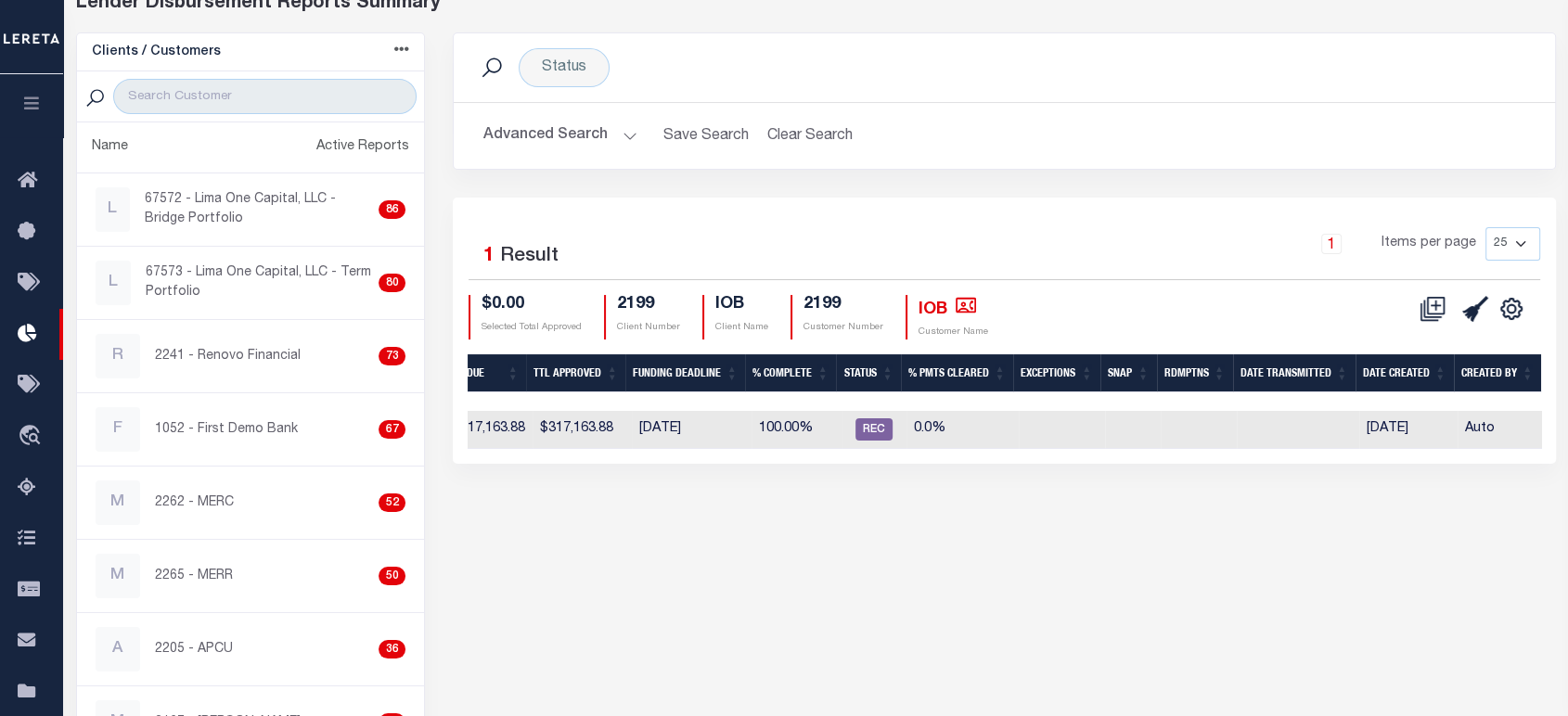
scroll to position [0, 0]
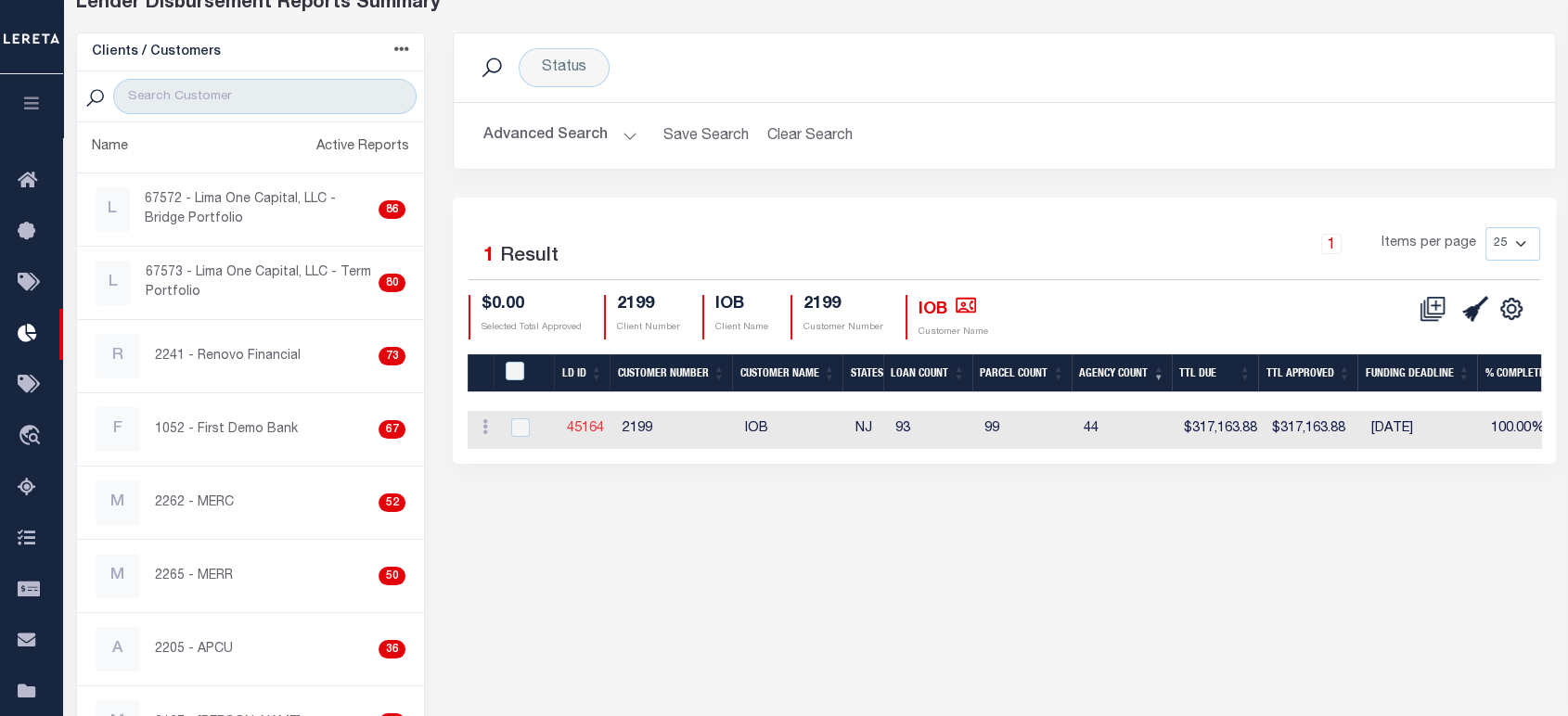
click at [590, 428] on link "45164" at bounding box center [584, 429] width 37 height 13
checkbox input "true"
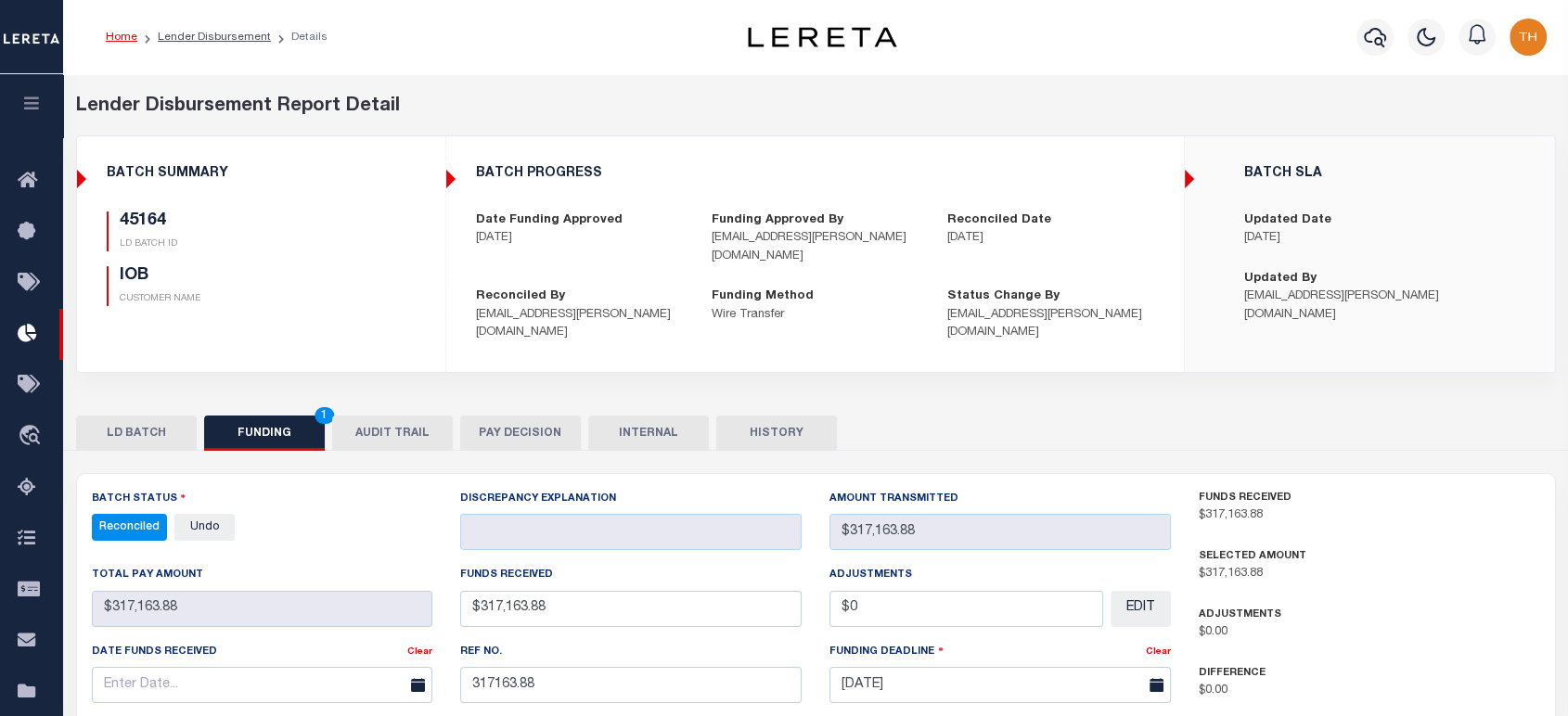
click at [300, 415] on button "FUNDING 1" at bounding box center [265, 432] width 120 height 35
click at [213, 519] on link "Undo" at bounding box center [204, 527] width 60 height 27
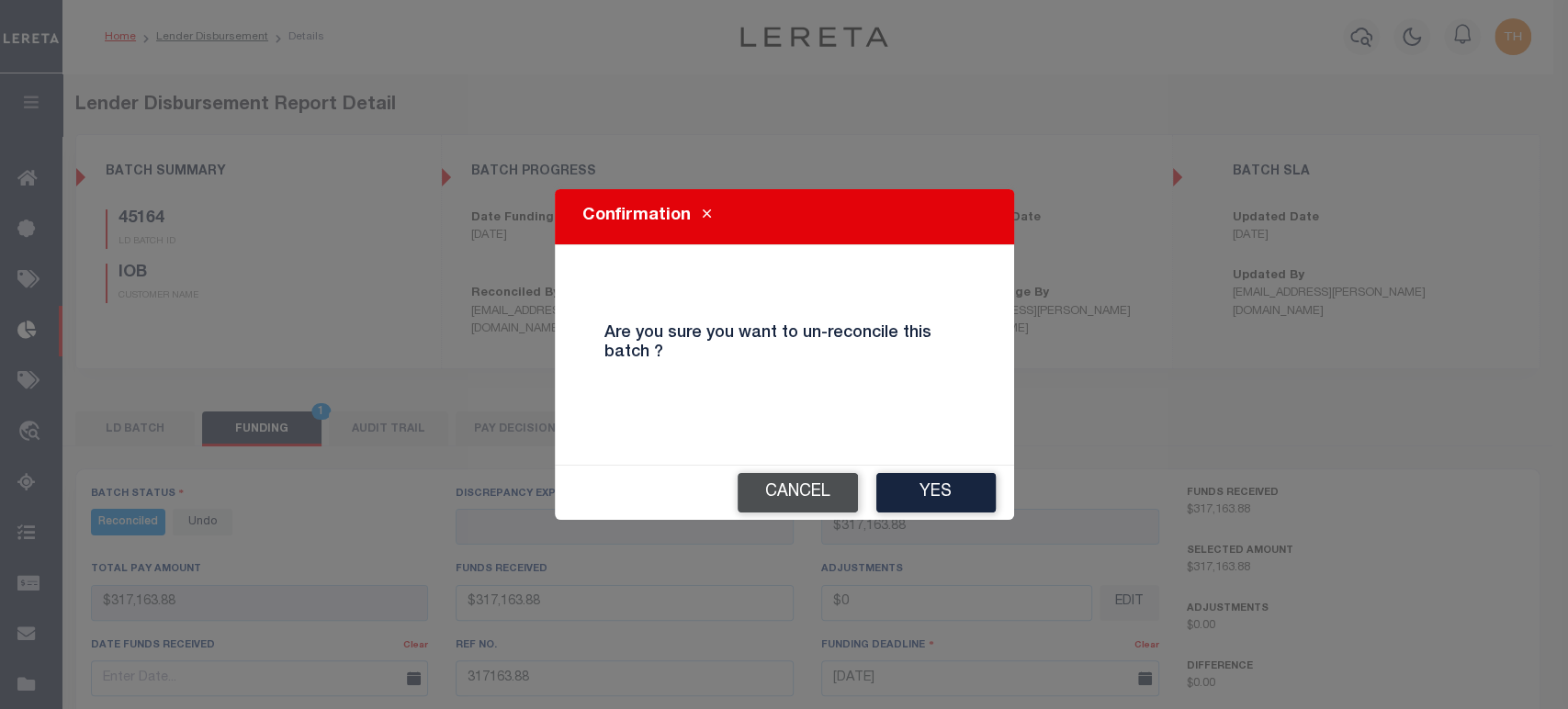
click at [841, 493] on button "Cancel" at bounding box center [797, 493] width 120 height 40
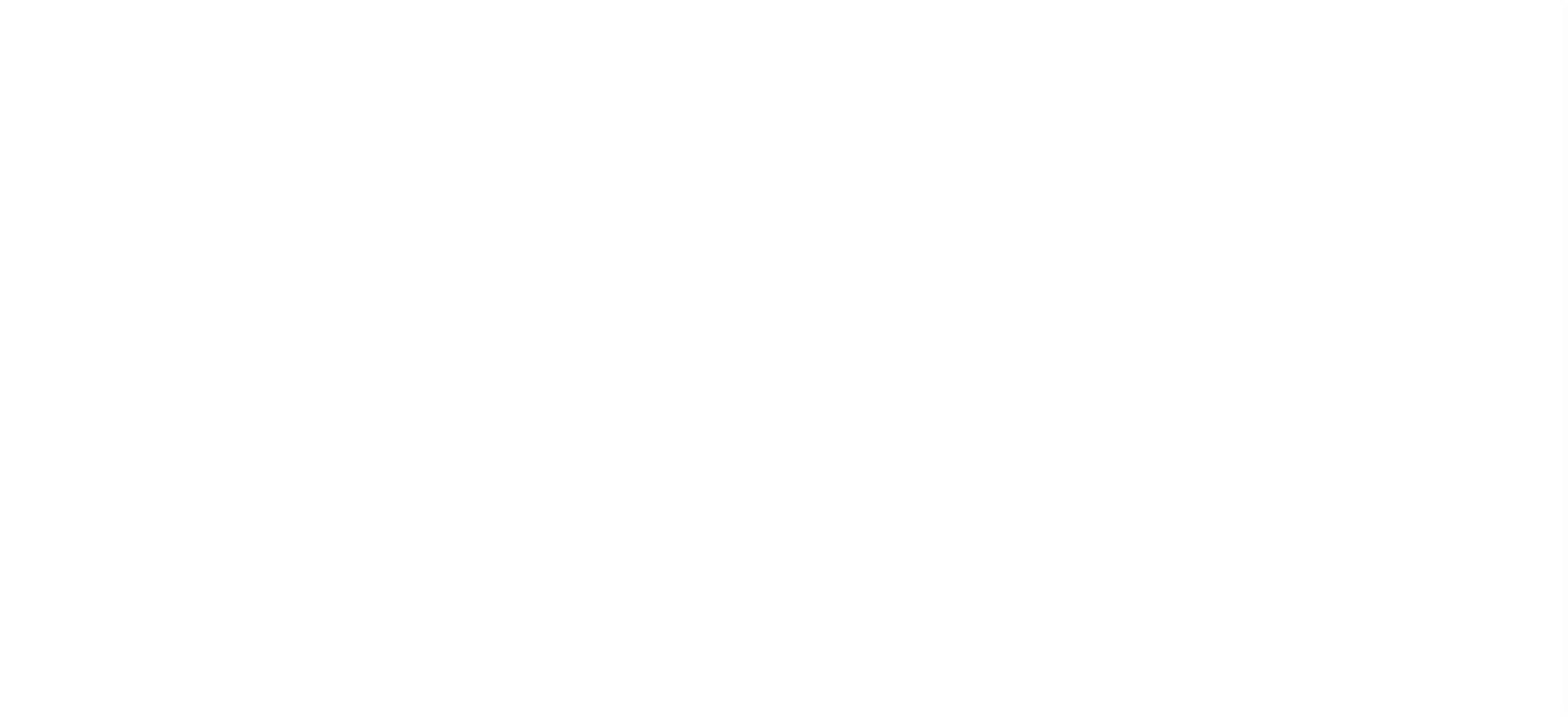
select select "SFP"
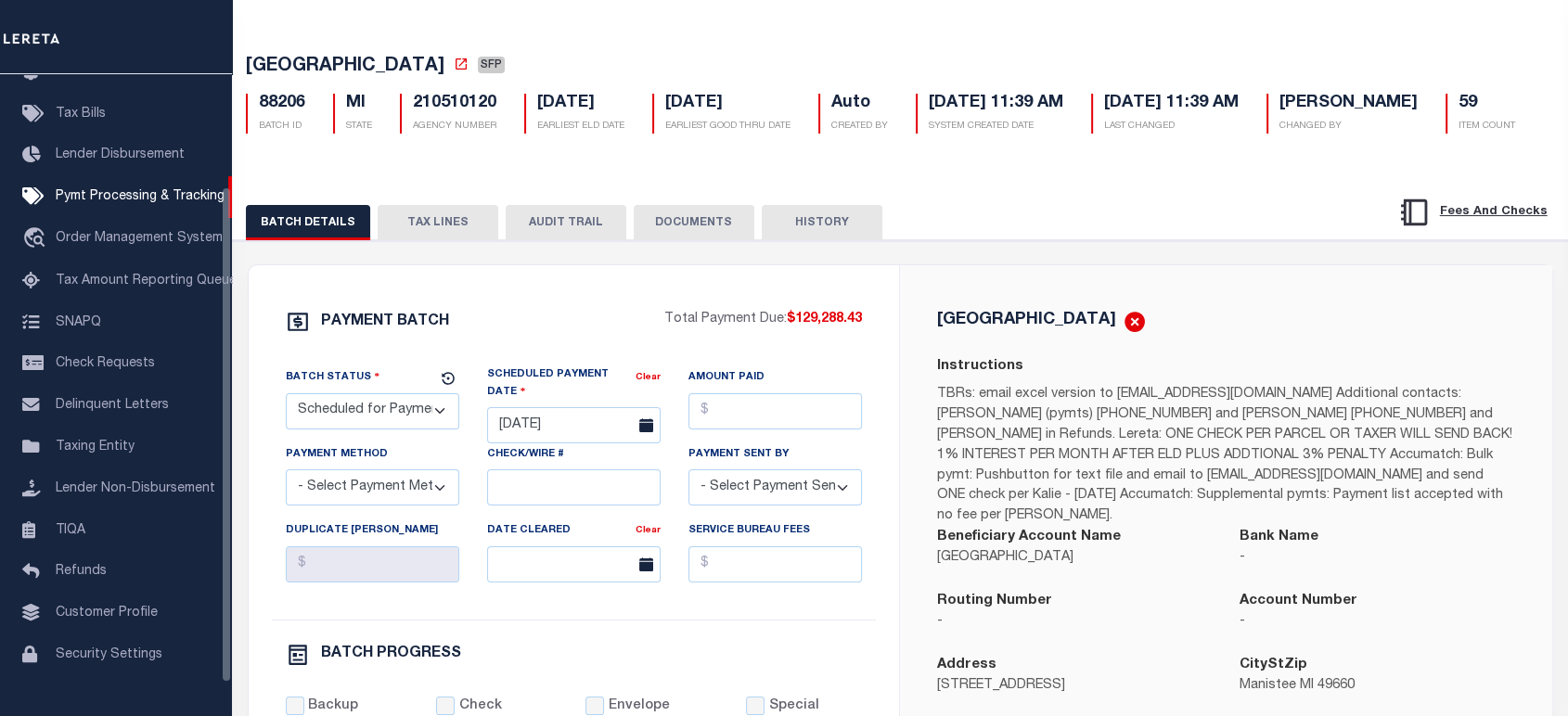
scroll to position [60, 0]
click at [125, 198] on span "Pymt Processing & Tracking" at bounding box center [139, 197] width 169 height 13
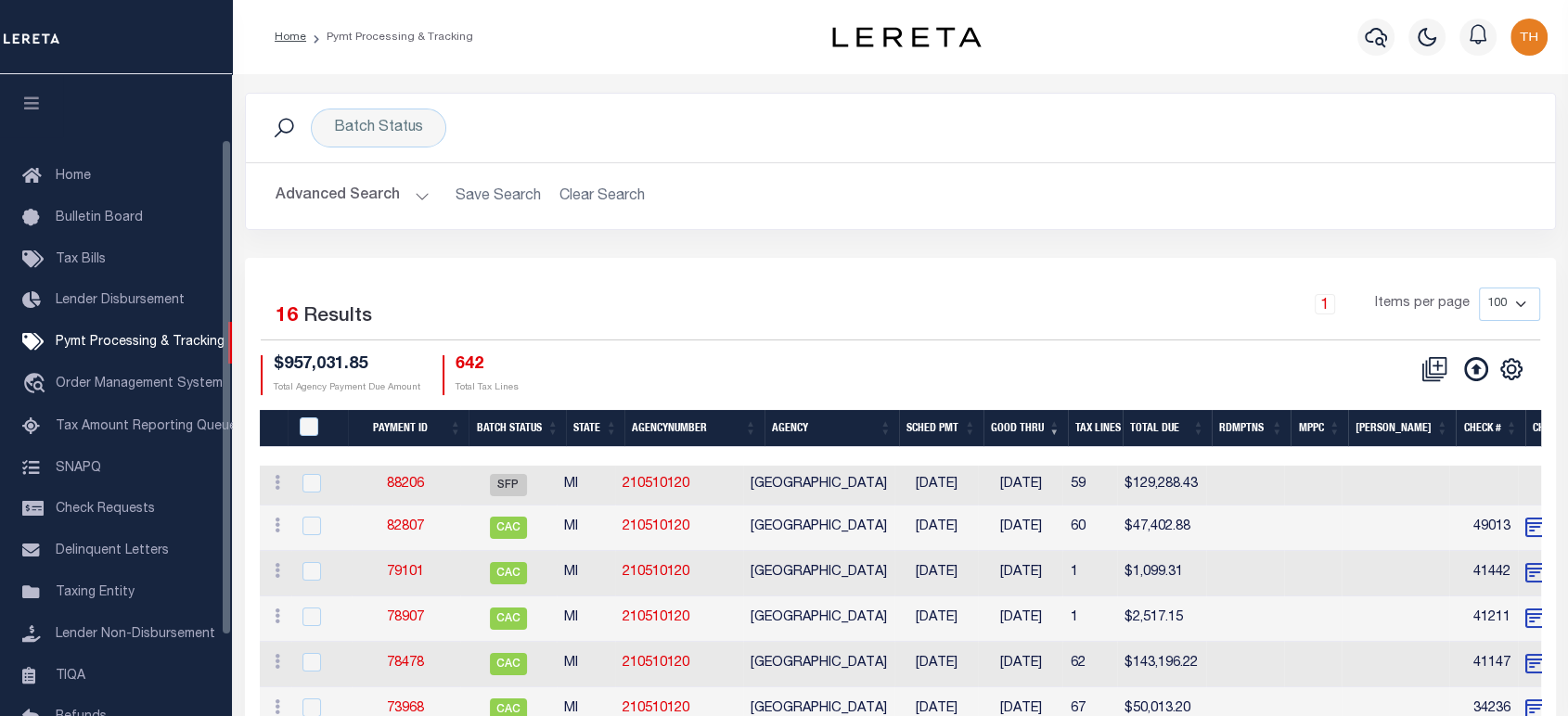
scroll to position [84, 0]
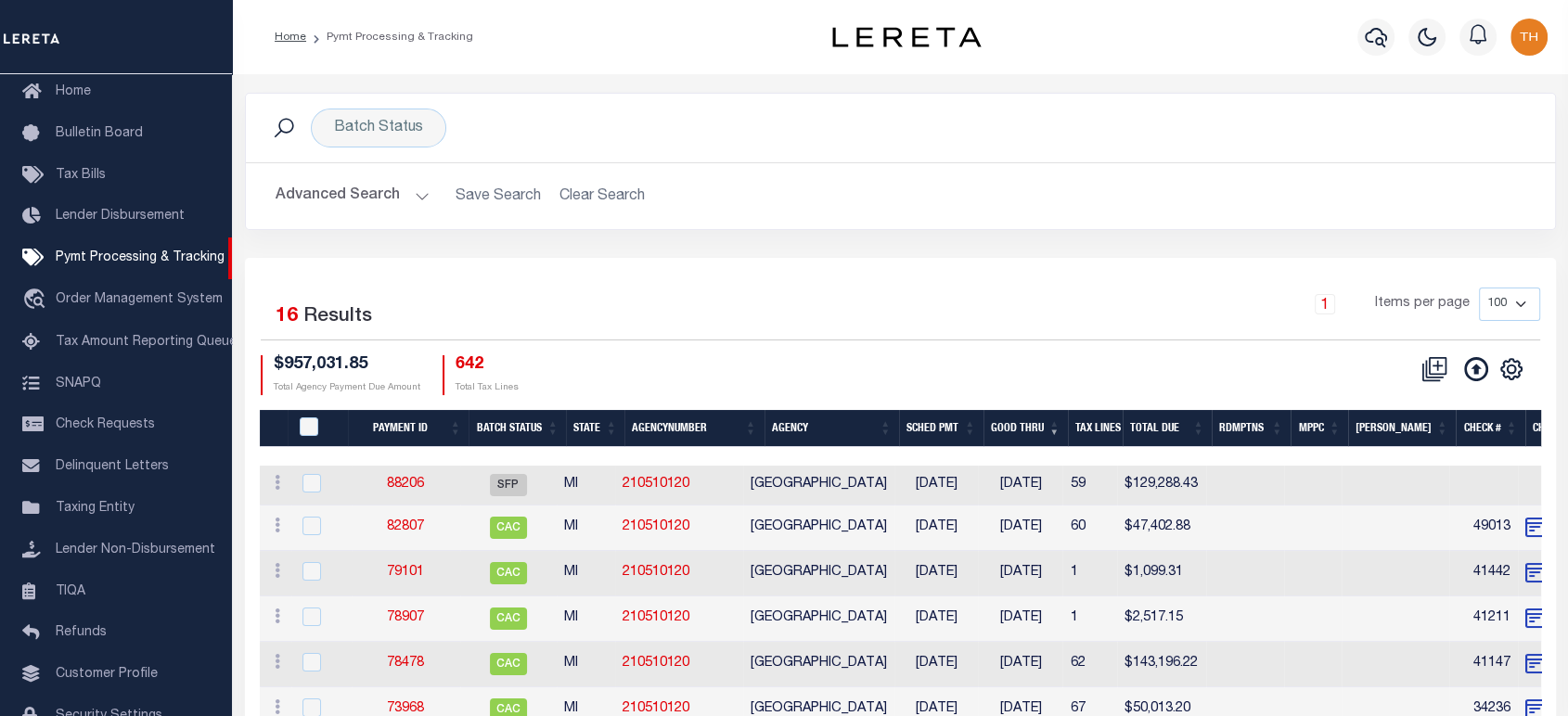
click at [349, 200] on button "Advanced Search" at bounding box center [351, 196] width 154 height 36
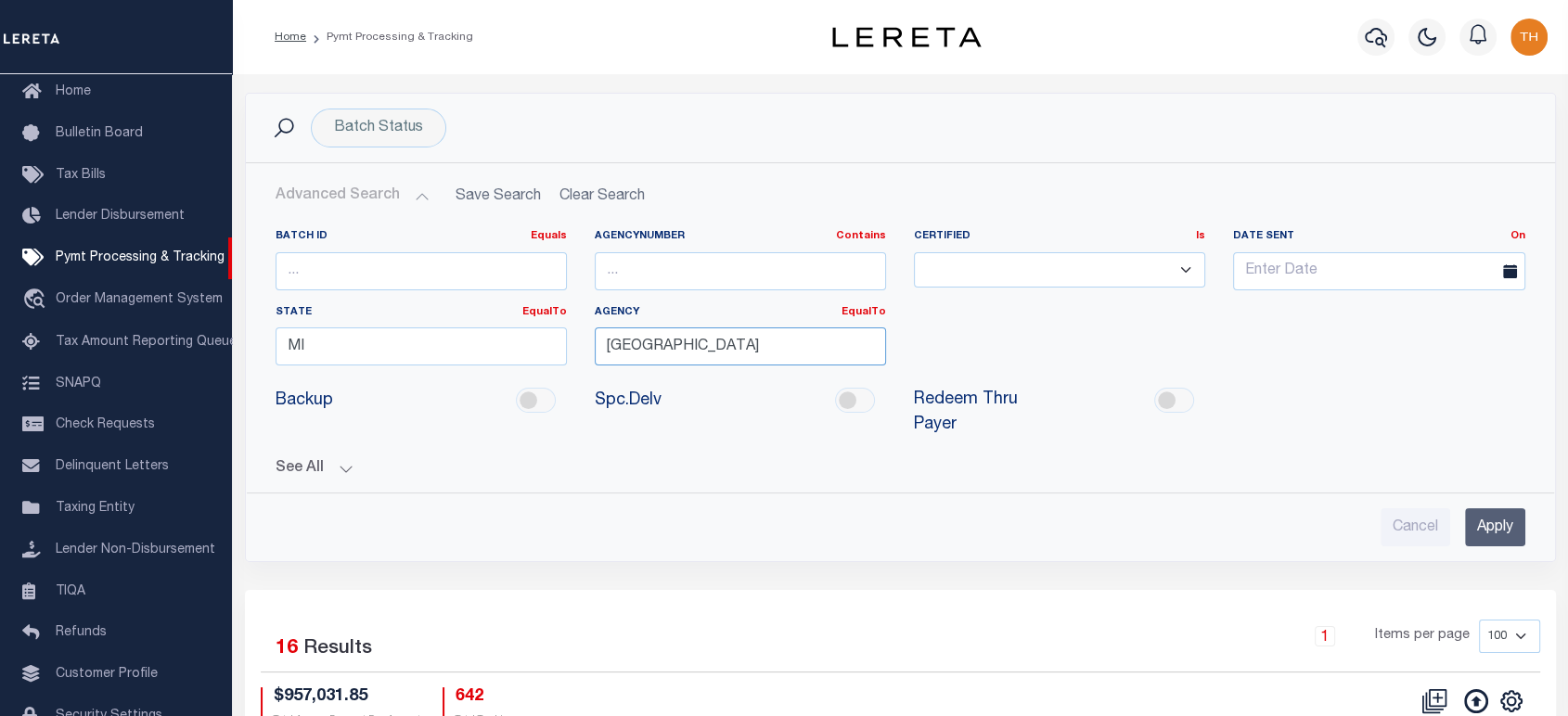
drag, startPoint x: 728, startPoint y: 351, endPoint x: 533, endPoint y: 347, distance: 195.0
click at [533, 347] on div "Batch ID Equals Equals Is Not Equal To Is Greater Than Is Less Than AgencyNumbe…" at bounding box center [901, 305] width 1278 height 151
paste input "[GEOGRAPHIC_DATA]"
type input "[GEOGRAPHIC_DATA]"
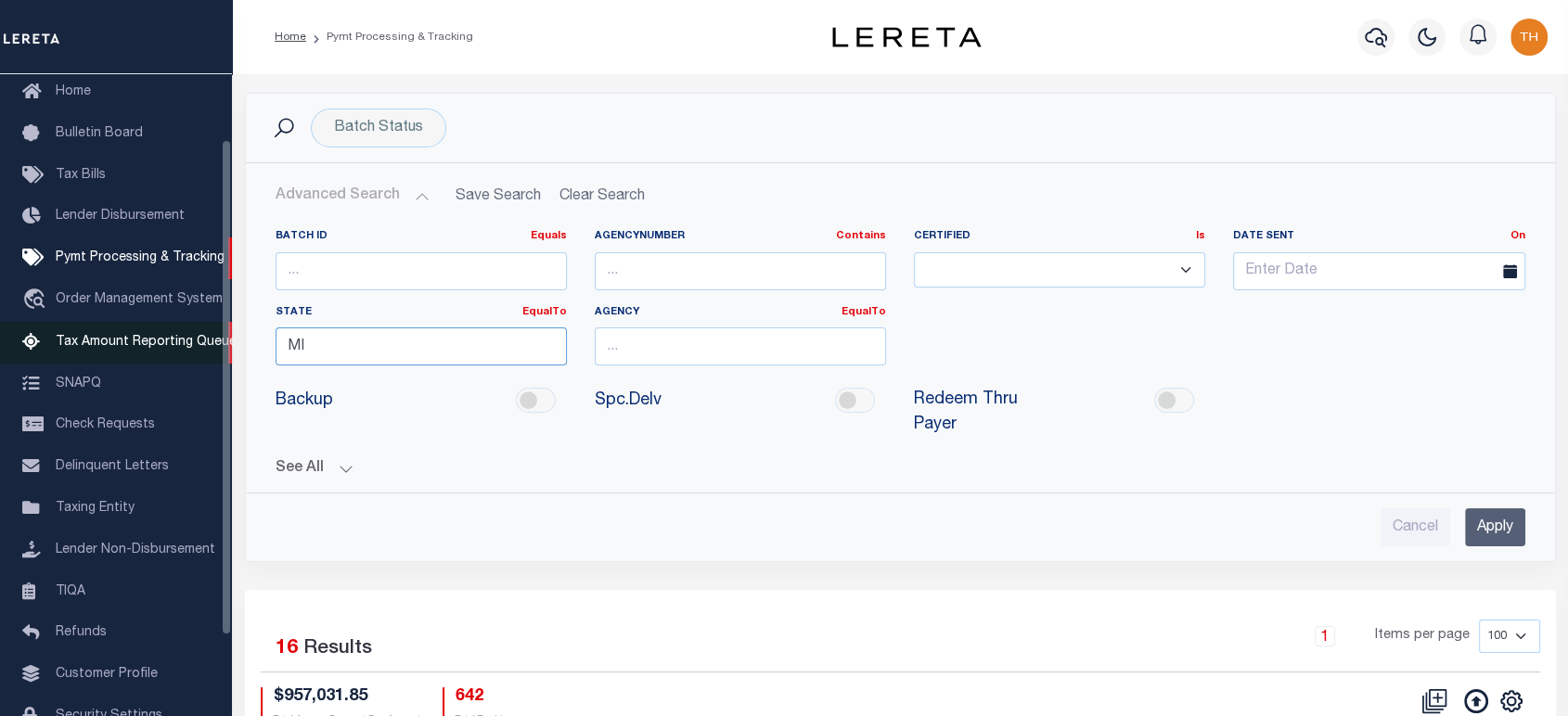
drag, startPoint x: 254, startPoint y: 347, endPoint x: 224, endPoint y: 347, distance: 30.0
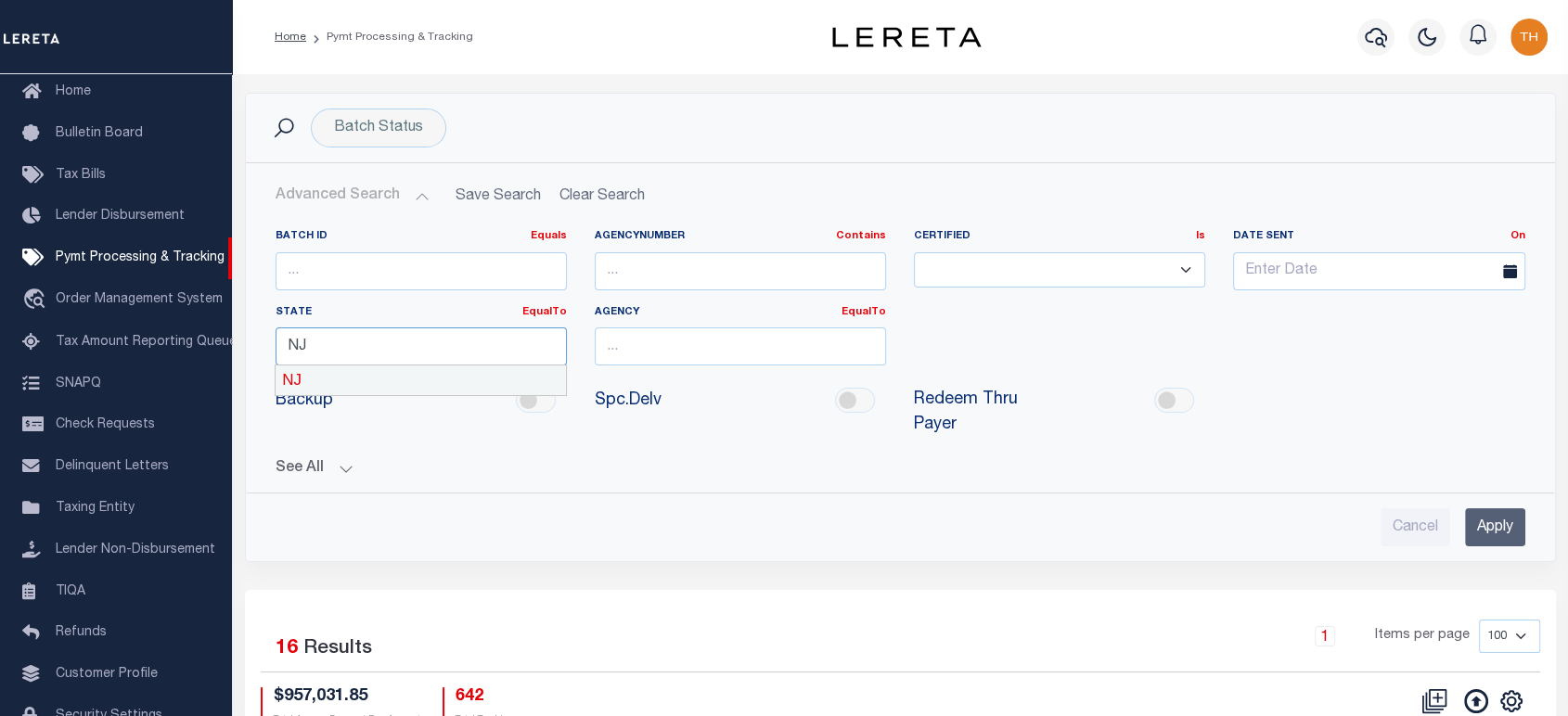
click at [455, 372] on div "NJ" at bounding box center [419, 380] width 289 height 30
type input "NJ"
click at [601, 336] on input "text" at bounding box center [740, 347] width 291 height 38
paste input "[GEOGRAPHIC_DATA]"
click at [709, 381] on div "[GEOGRAPHIC_DATA]" at bounding box center [740, 380] width 289 height 30
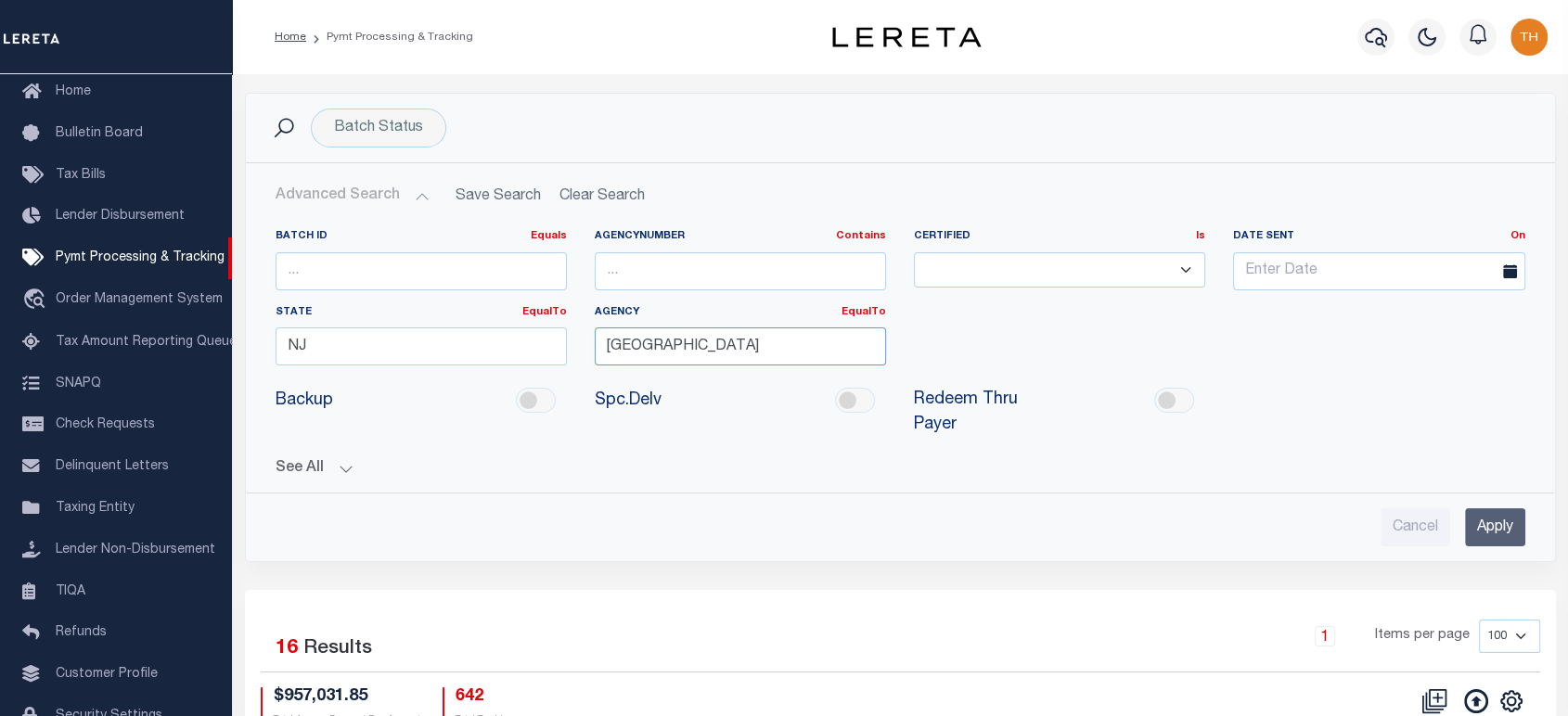
type input "[GEOGRAPHIC_DATA]"
click at [1496, 529] on input "Apply" at bounding box center [1494, 527] width 60 height 38
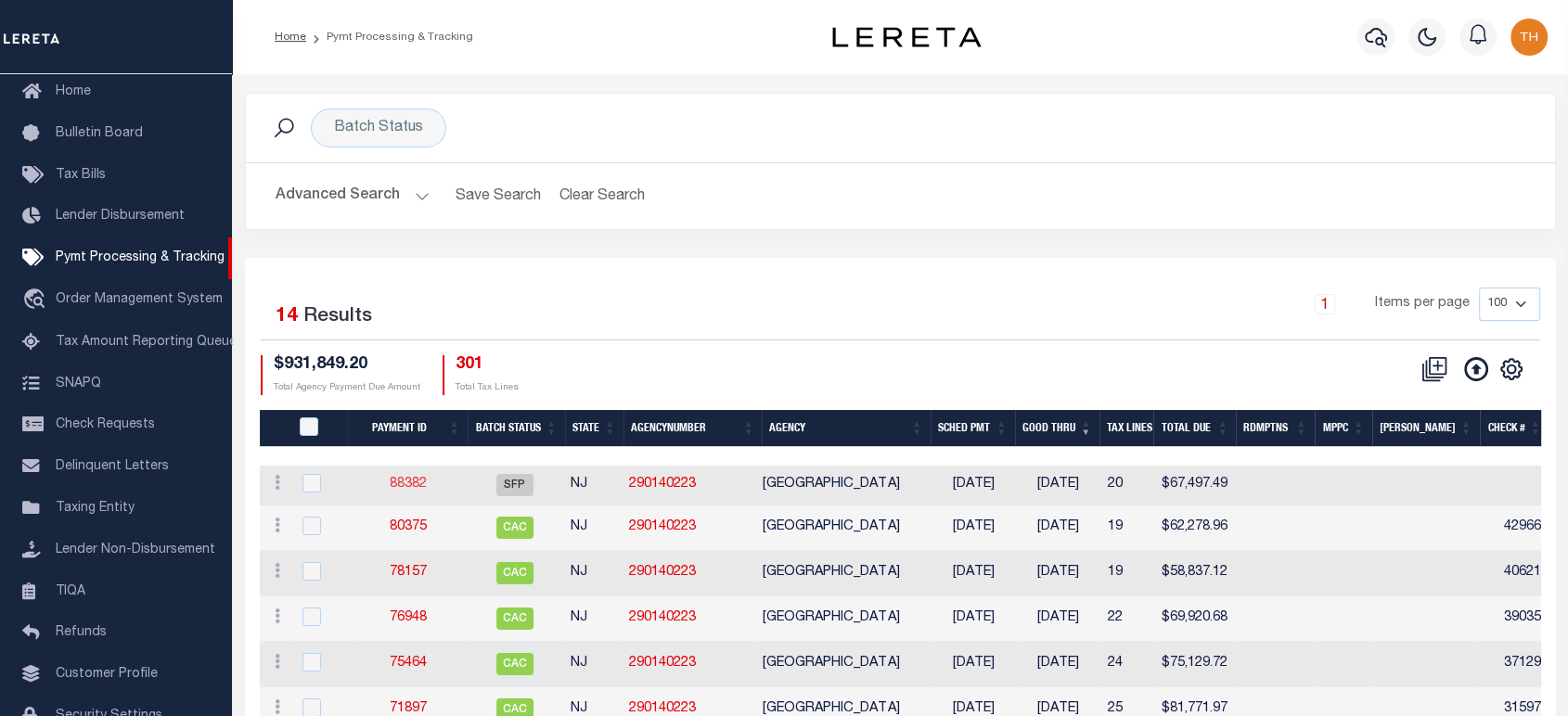
click at [420, 483] on link "88382" at bounding box center [408, 484] width 37 height 13
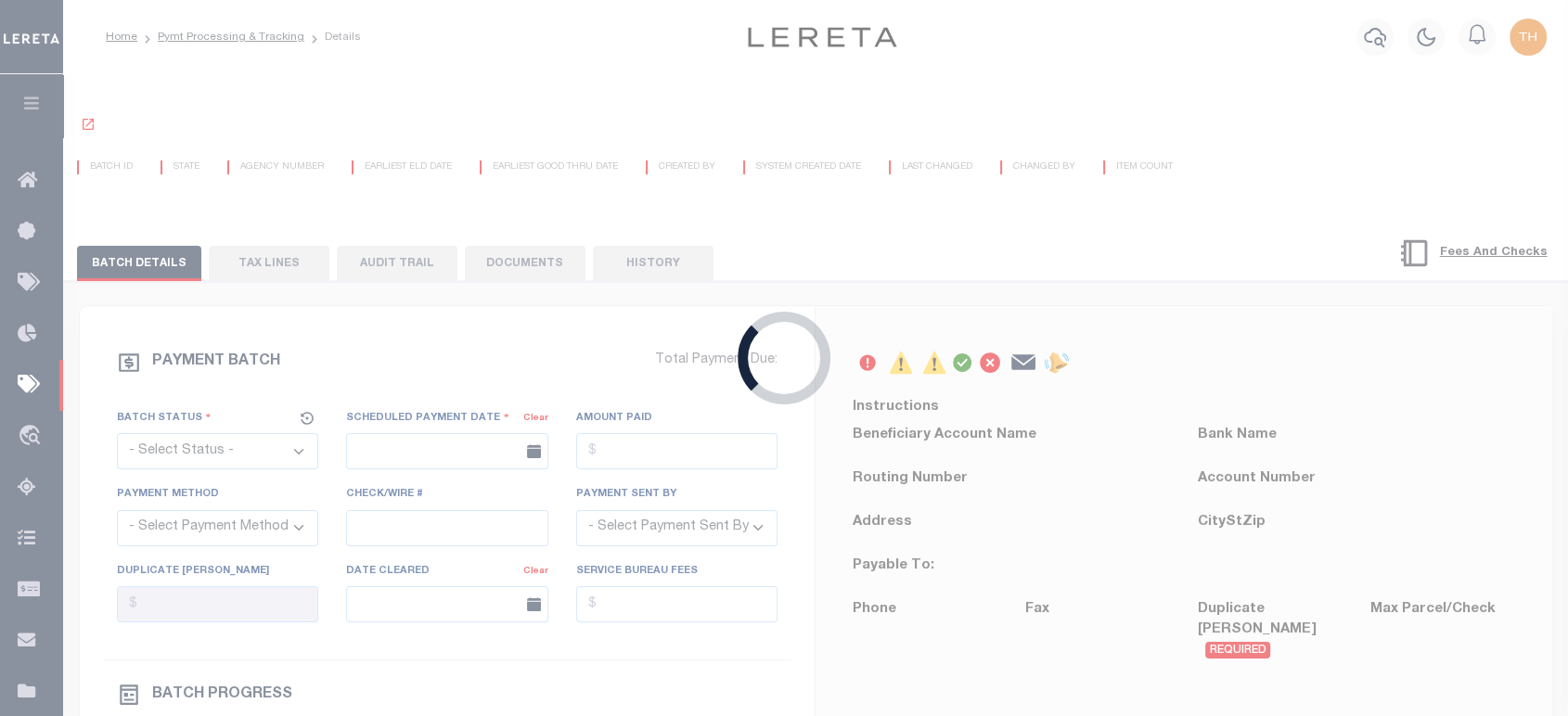
select select "SFP"
type input "[DATE]"
type input "N"
radio input "true"
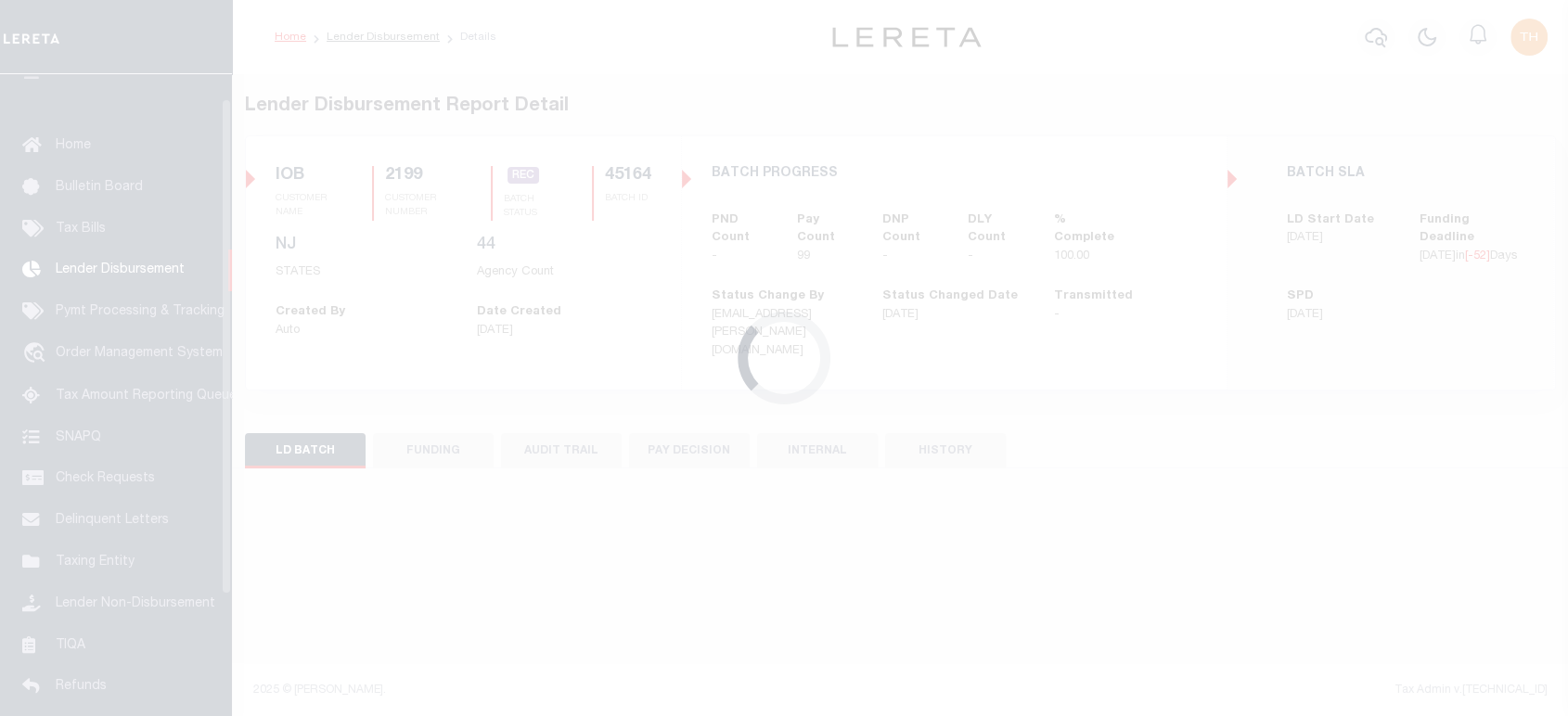
scroll to position [32, 0]
select select "200"
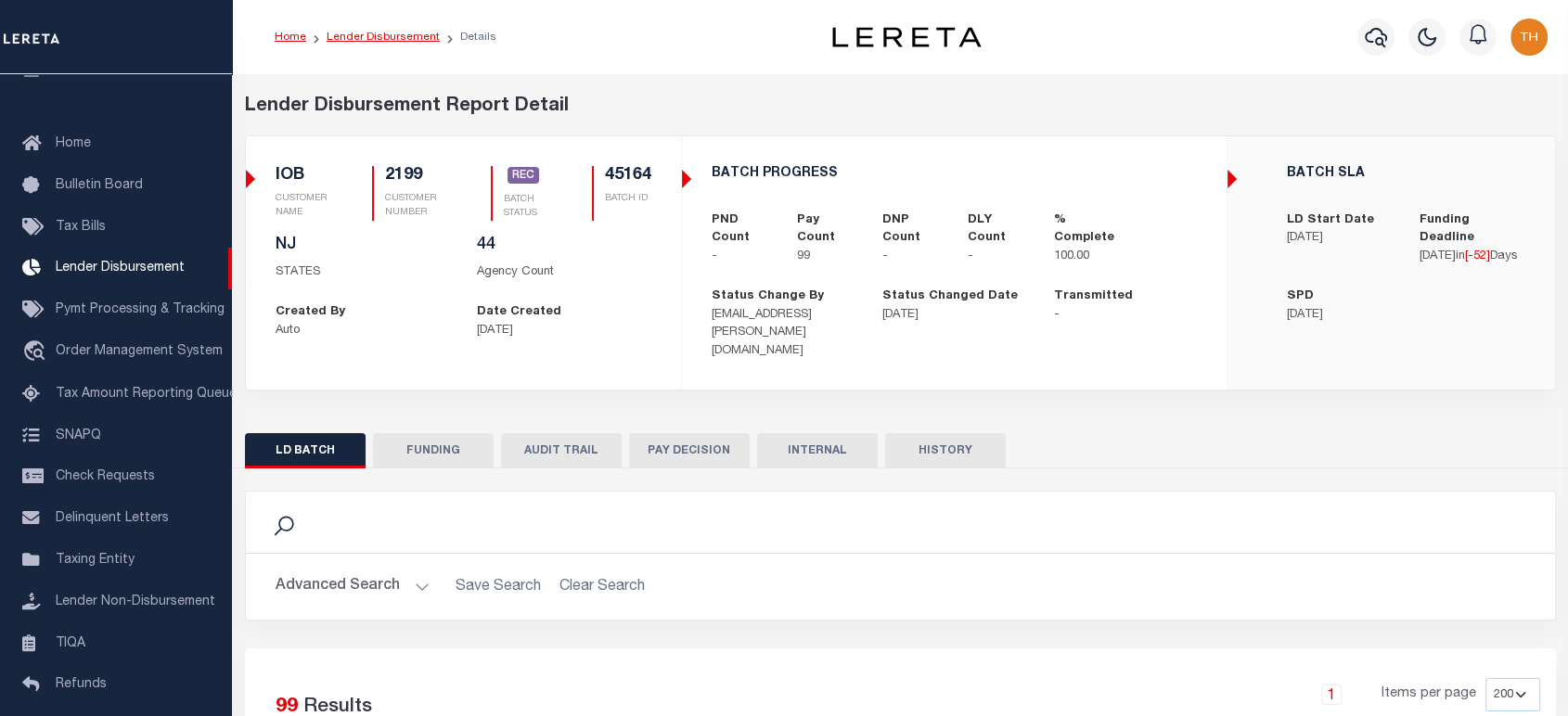
click at [382, 33] on link "Lender Disbursement" at bounding box center [383, 37] width 114 height 11
checkbox input "true"
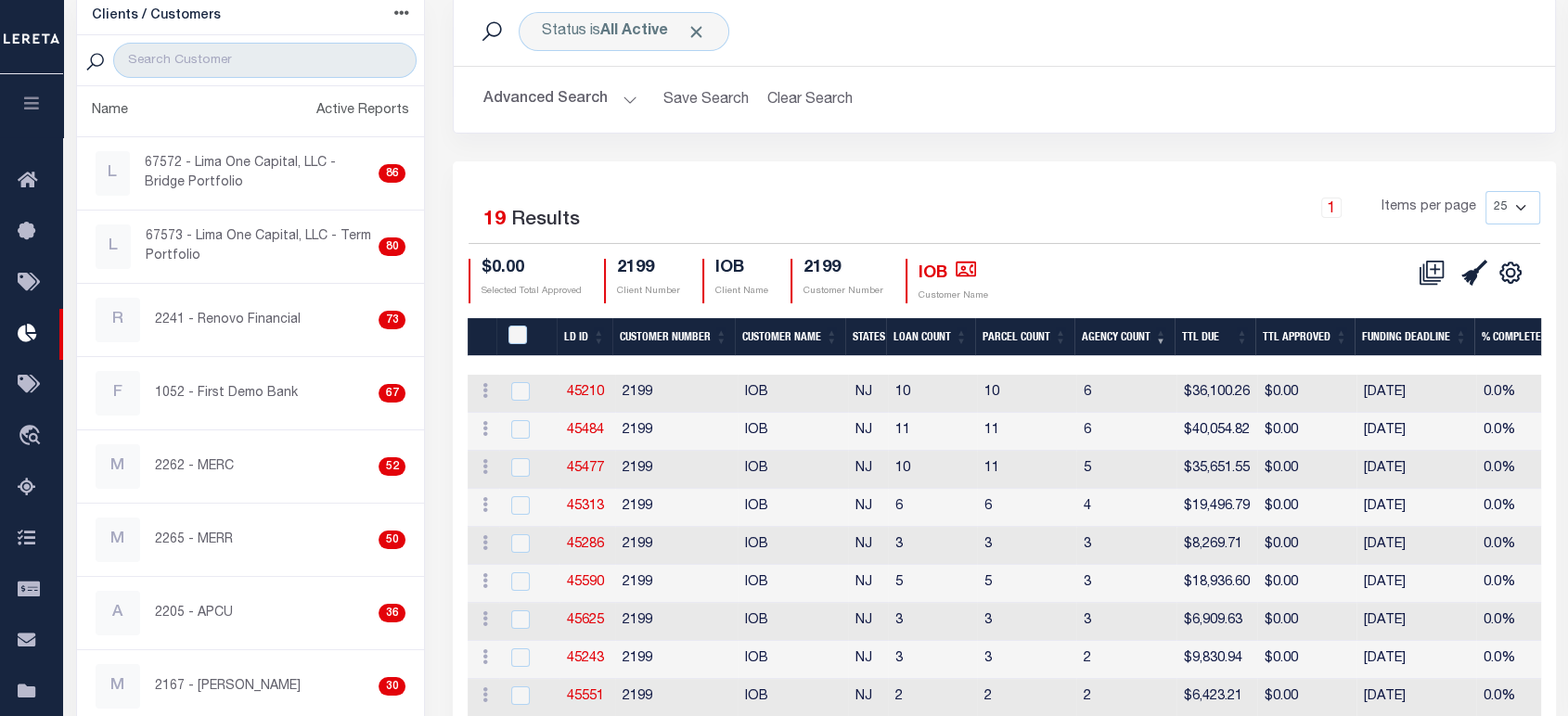
scroll to position [103, 0]
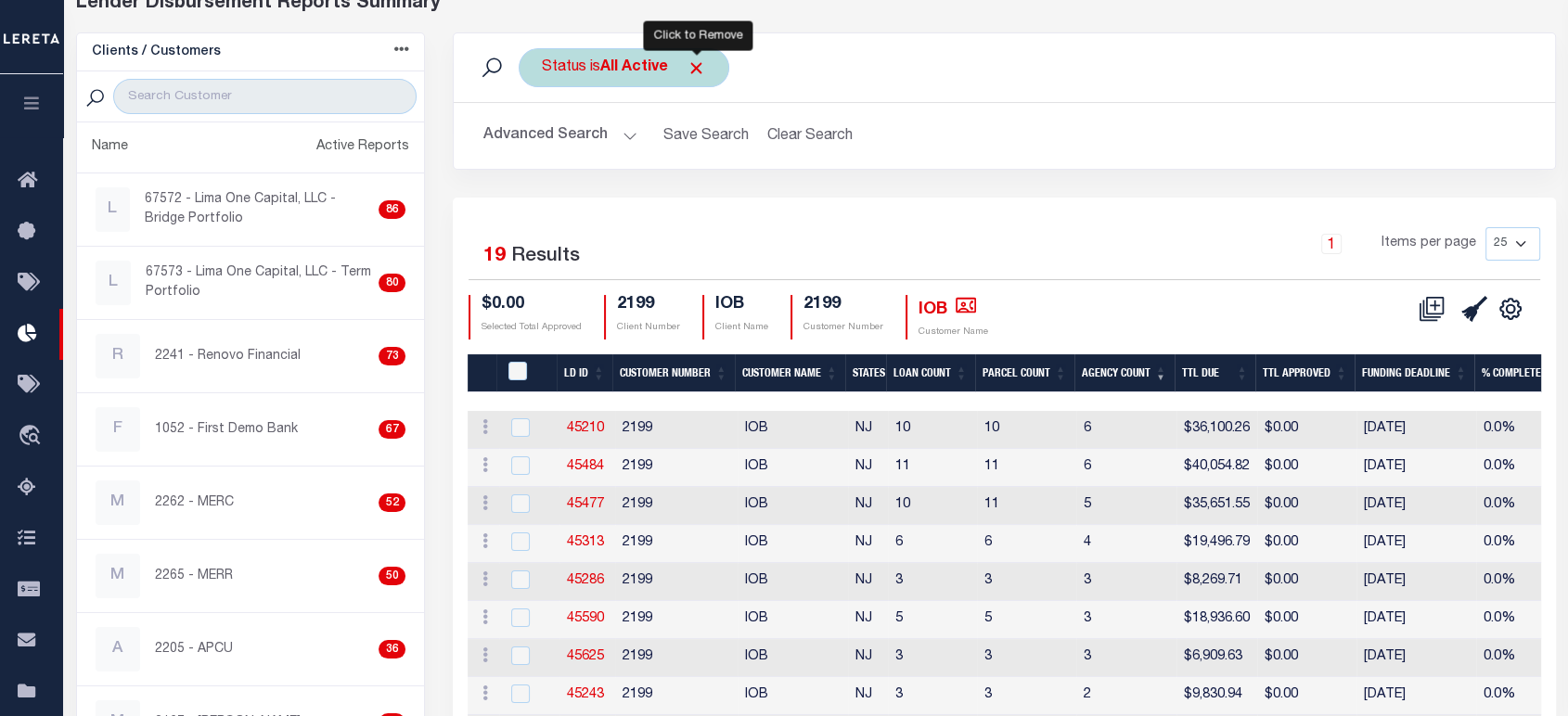
click at [697, 66] on span "Click to Remove" at bounding box center [696, 68] width 19 height 19
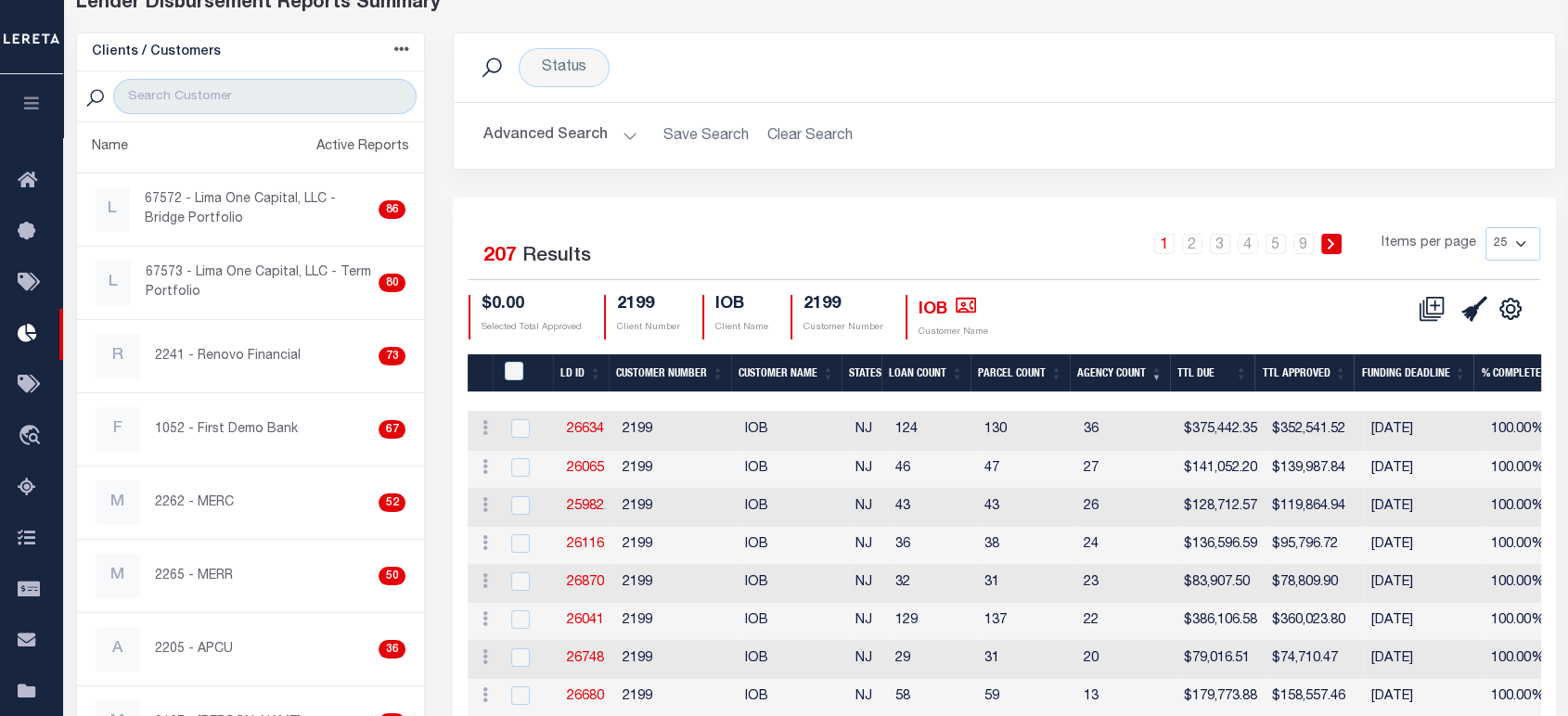
click at [550, 142] on button "Advanced Search" at bounding box center [560, 136] width 154 height 36
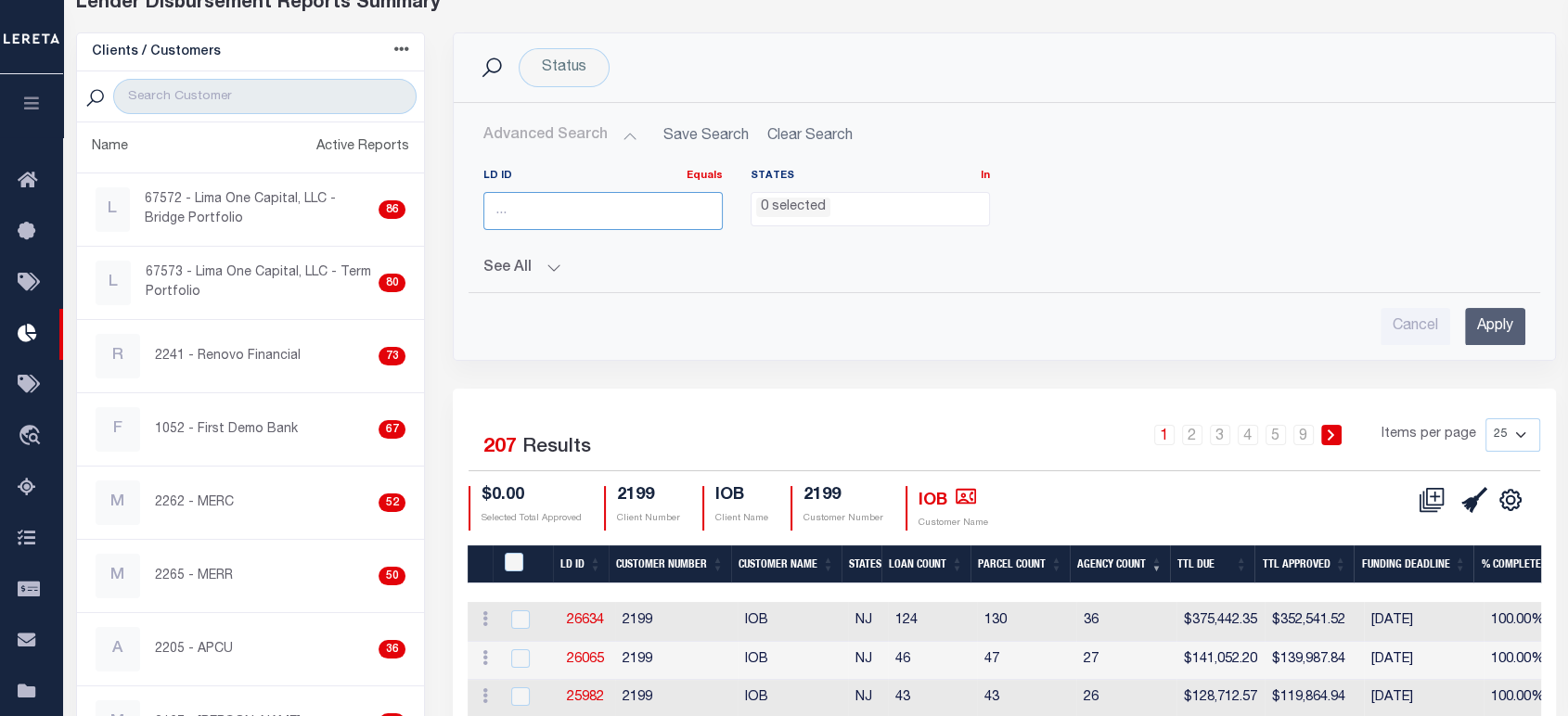
click at [561, 209] on input "number" at bounding box center [603, 211] width 240 height 38
paste input "45164"
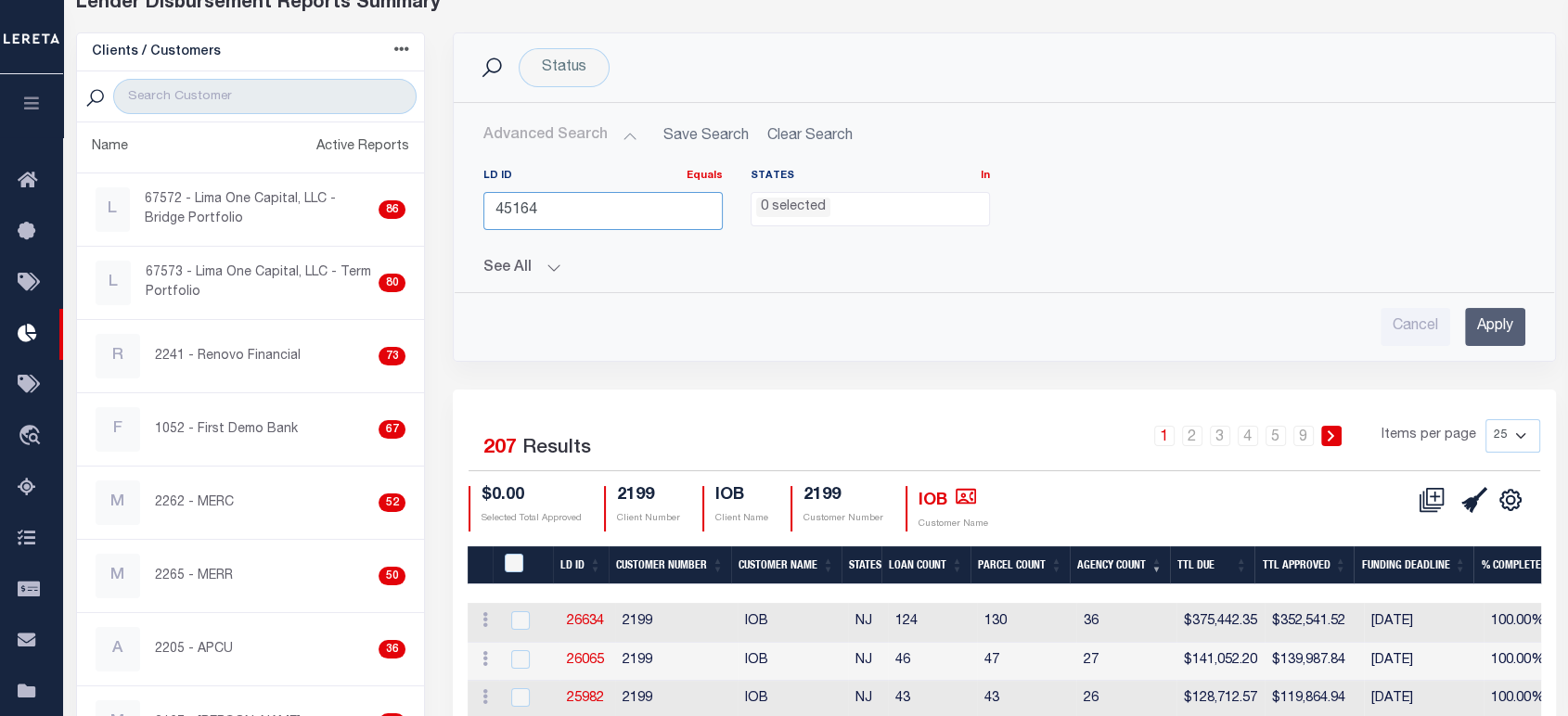
type input "45164"
click at [1503, 333] on input "Apply" at bounding box center [1494, 326] width 60 height 38
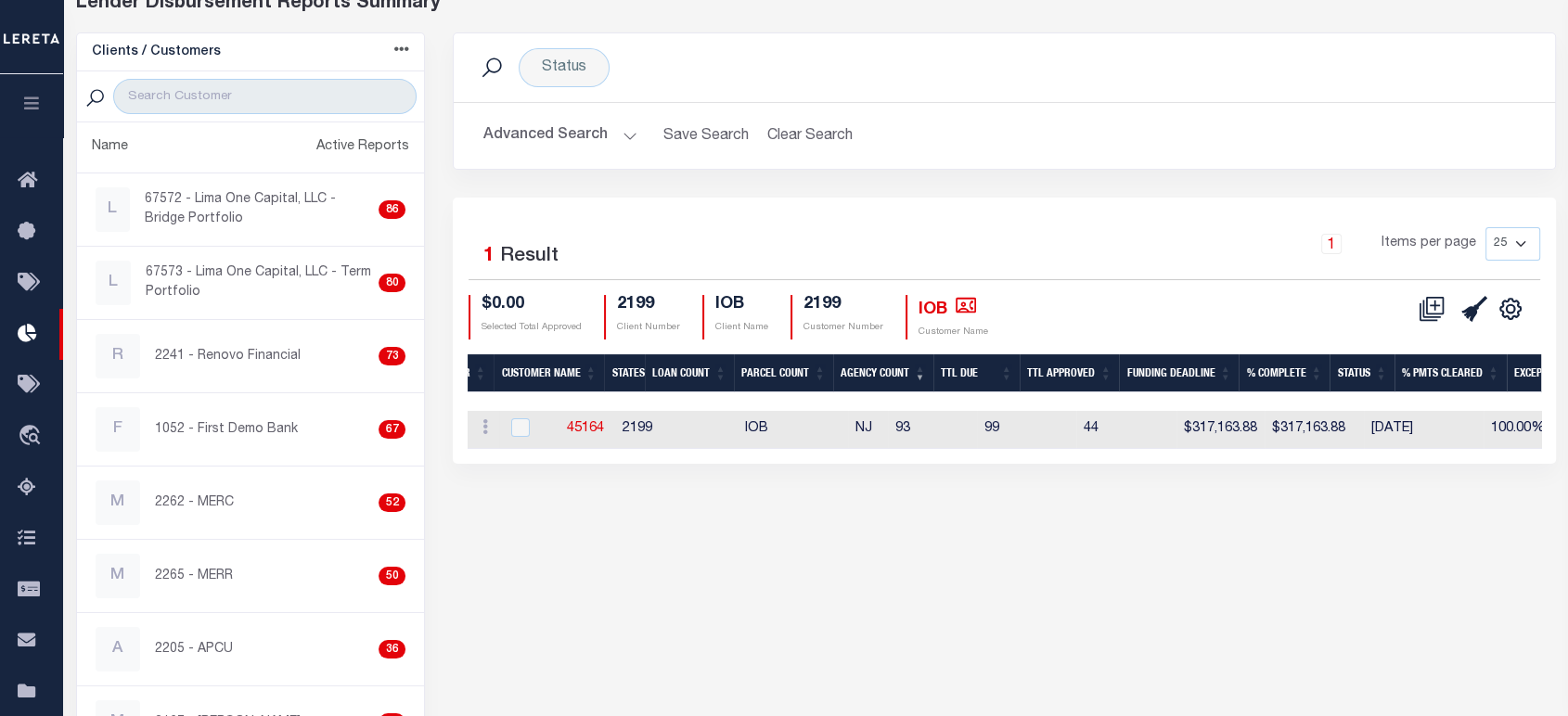
scroll to position [0, 0]
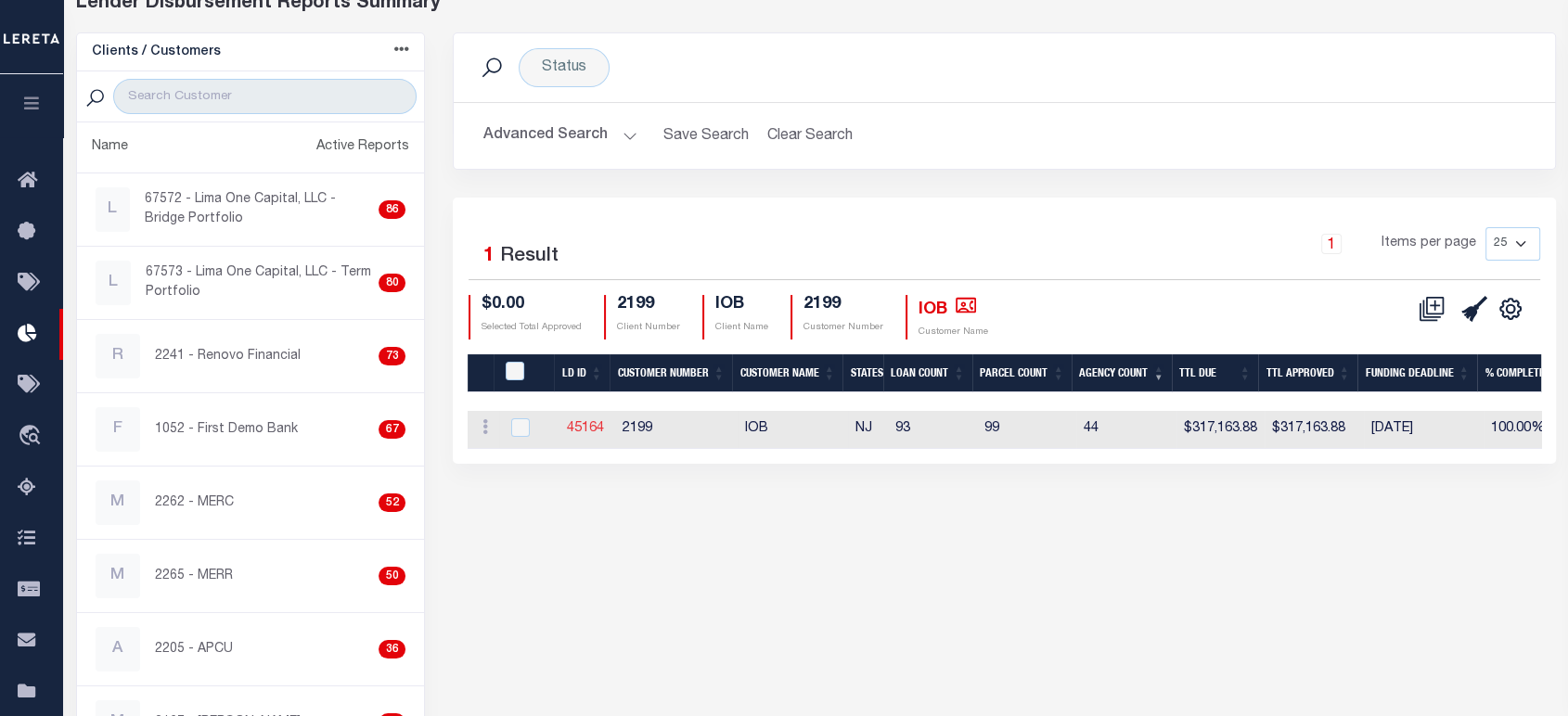
click at [566, 422] on link "45164" at bounding box center [584, 429] width 37 height 13
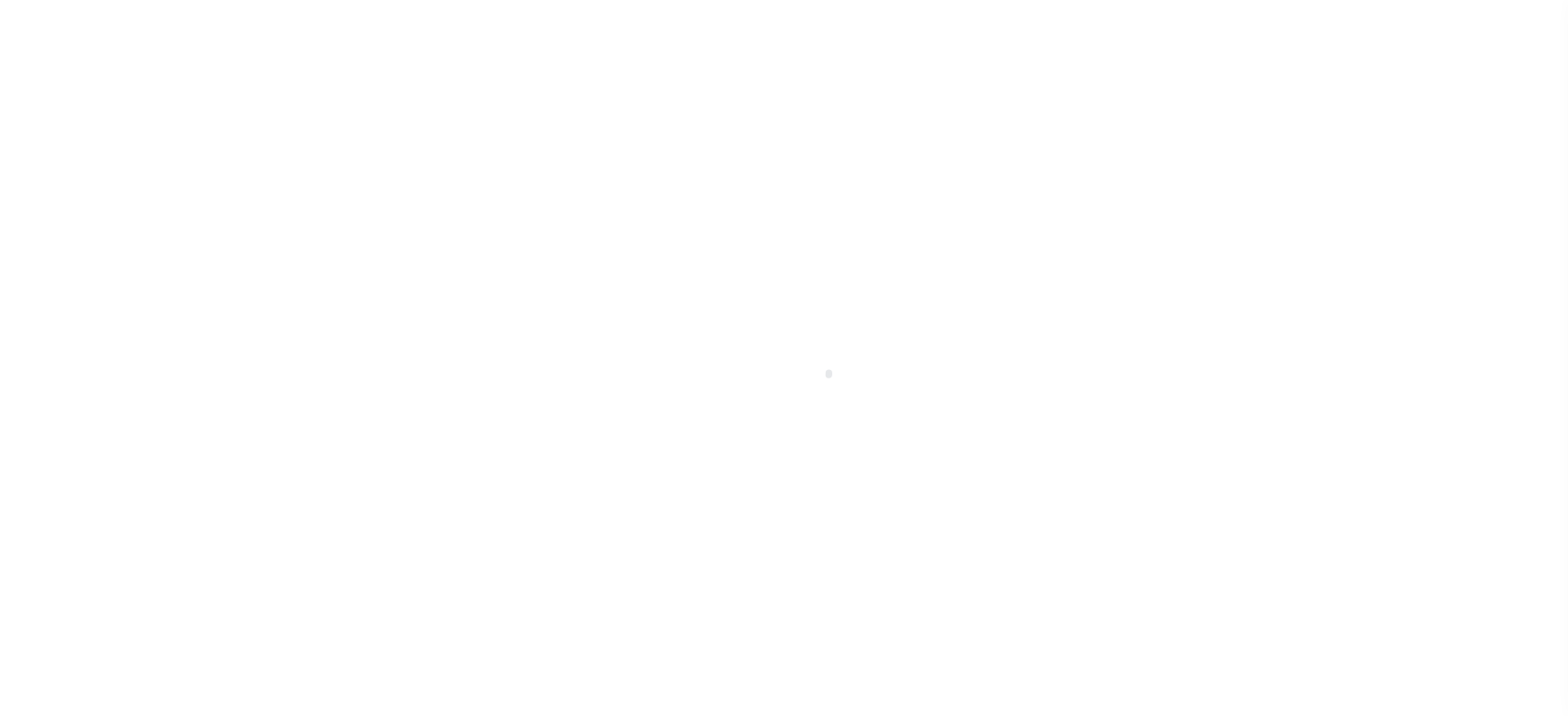
scroll to position [2, 0]
select select "200"
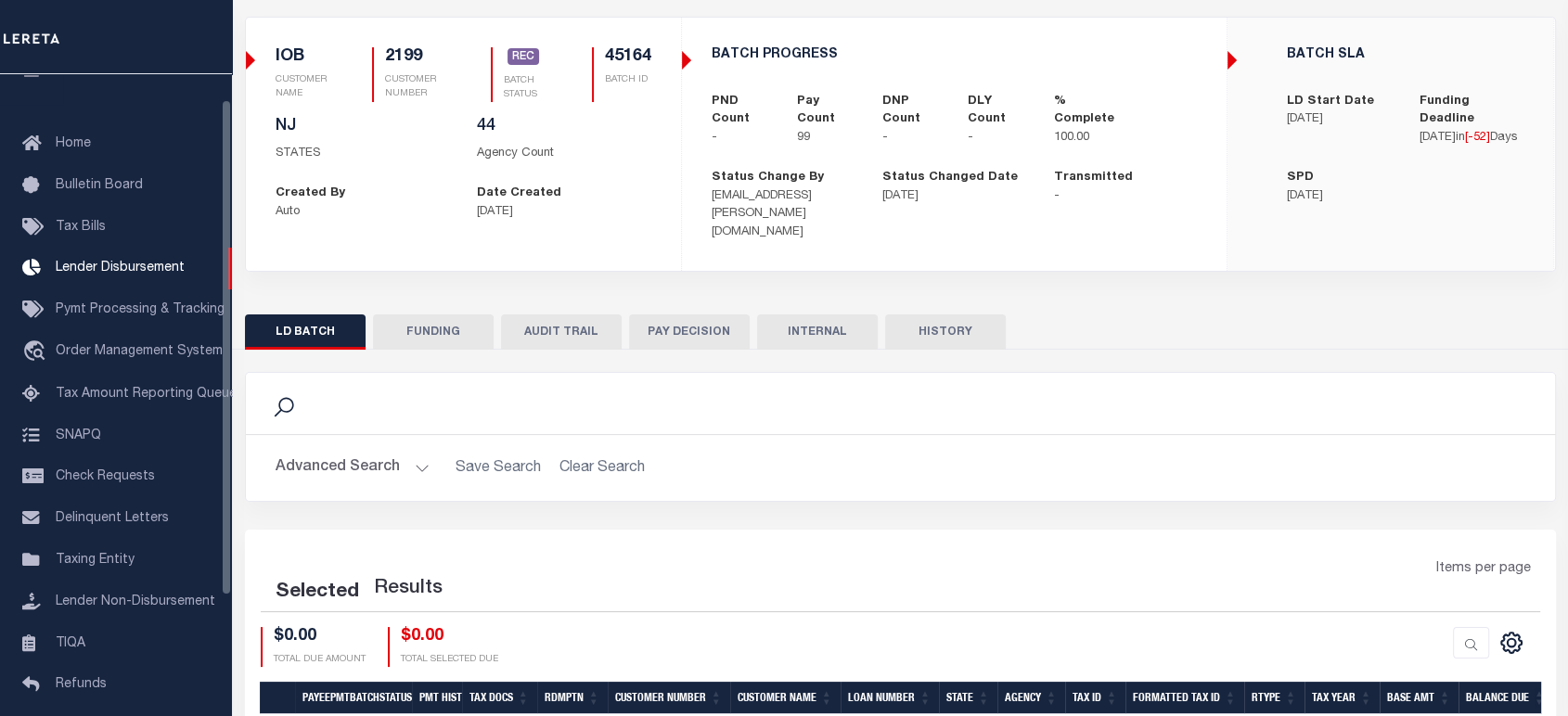
scroll to position [221, 0]
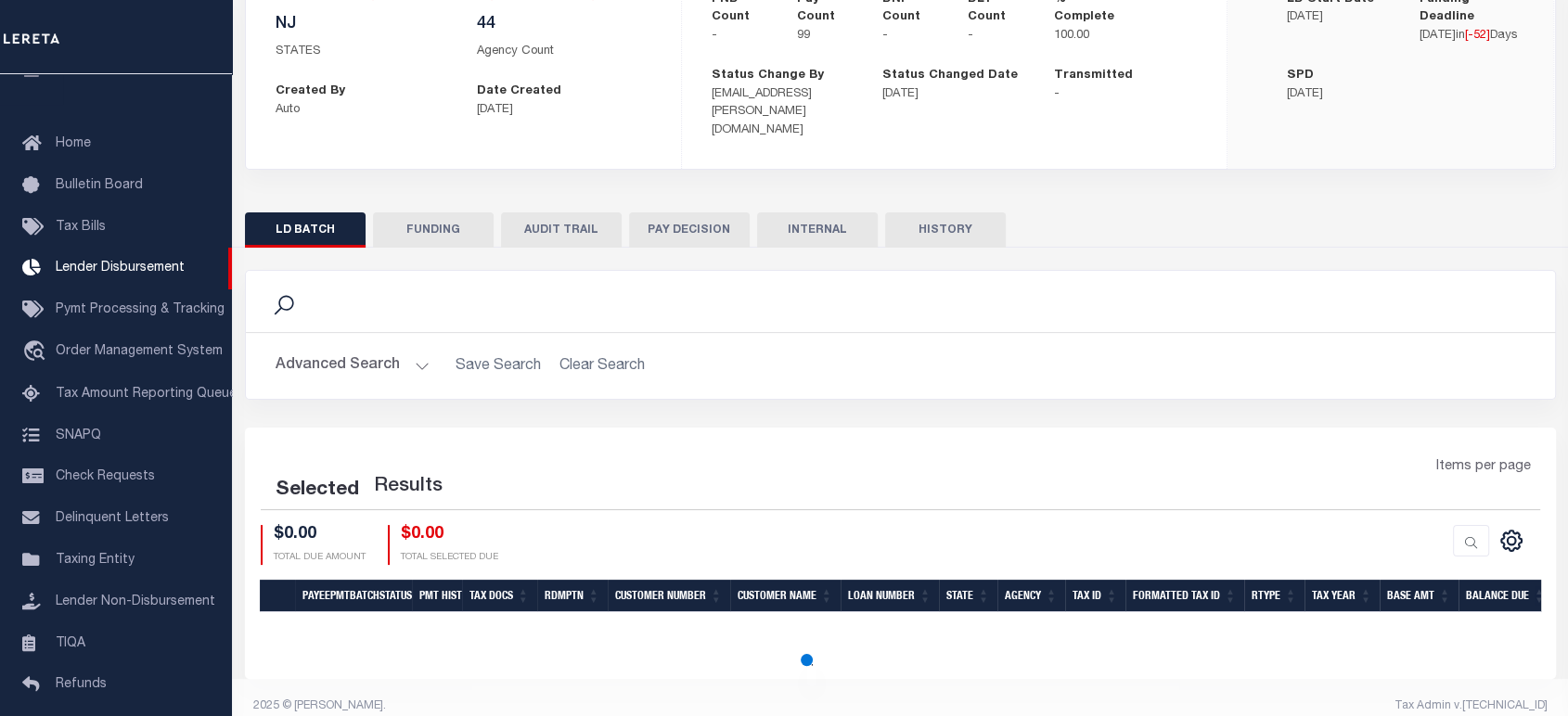
select select "200"
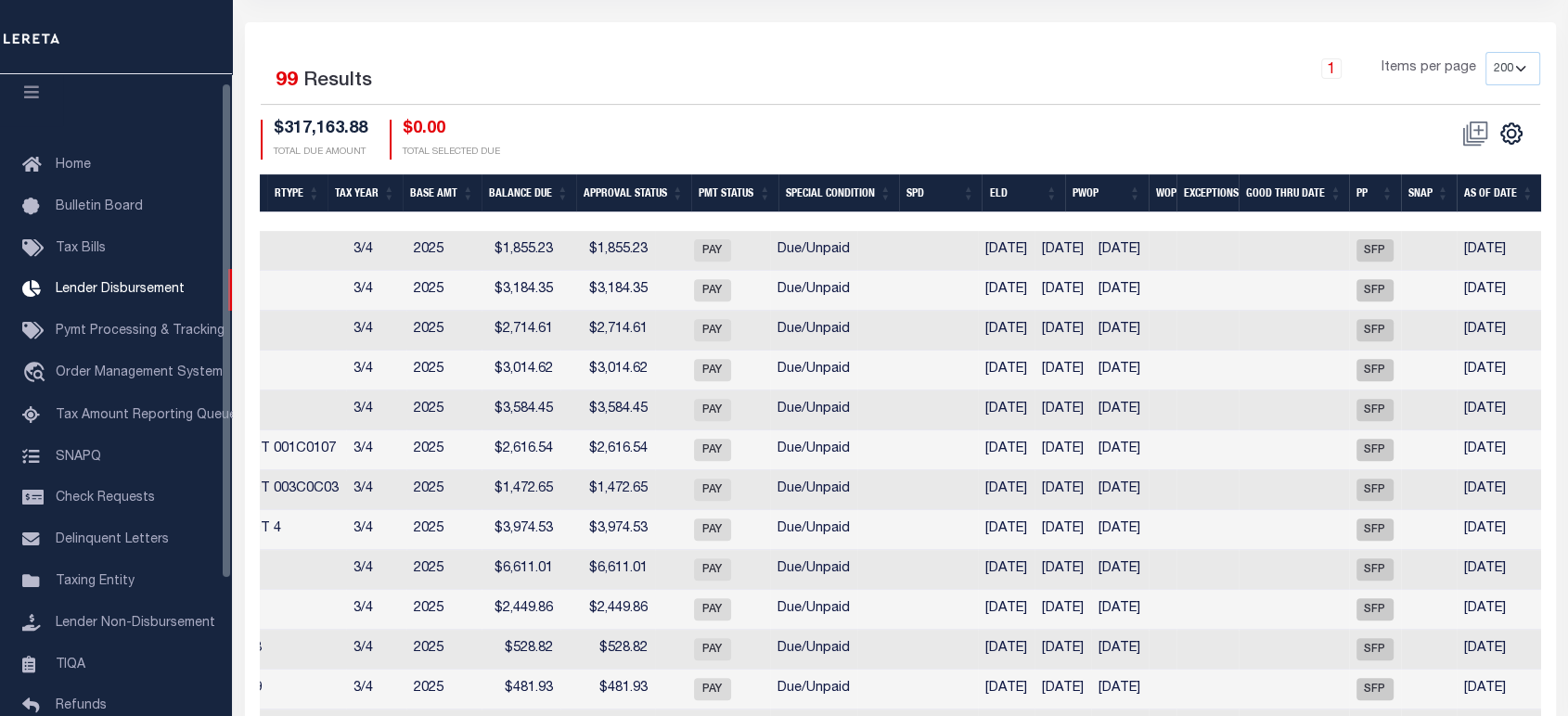
scroll to position [0, 0]
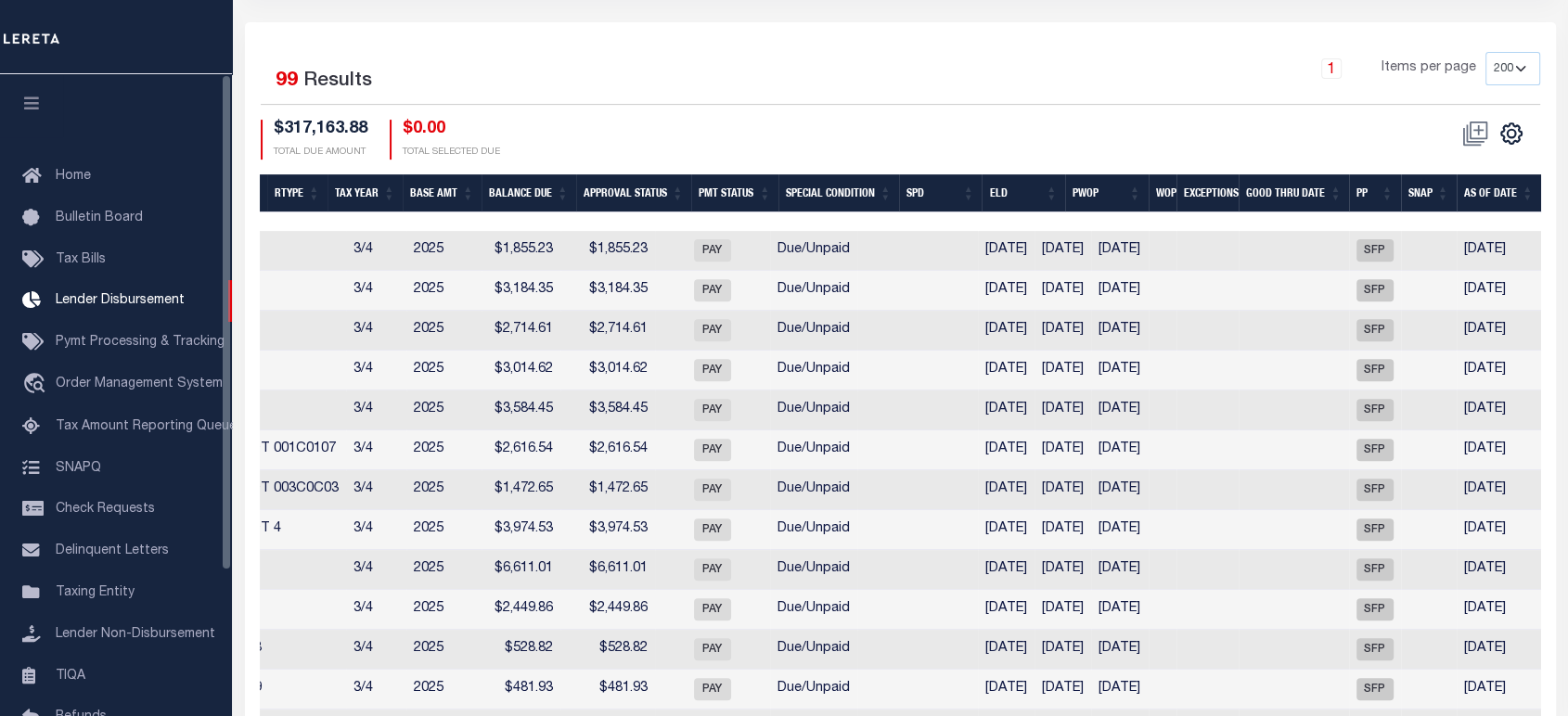
click at [32, 111] on icon "button" at bounding box center [32, 102] width 21 height 16
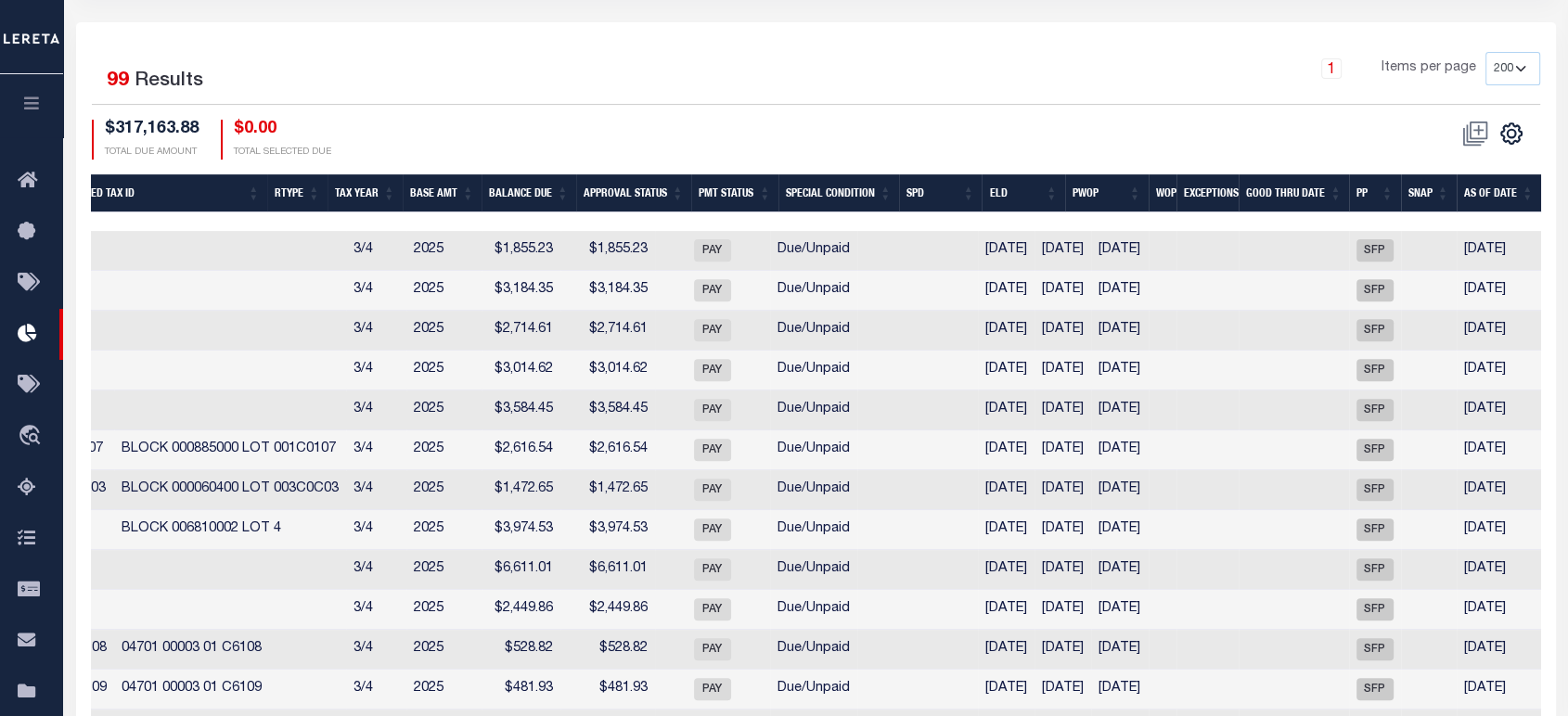
scroll to position [0, 1096]
